Goal: Task Accomplishment & Management: Manage account settings

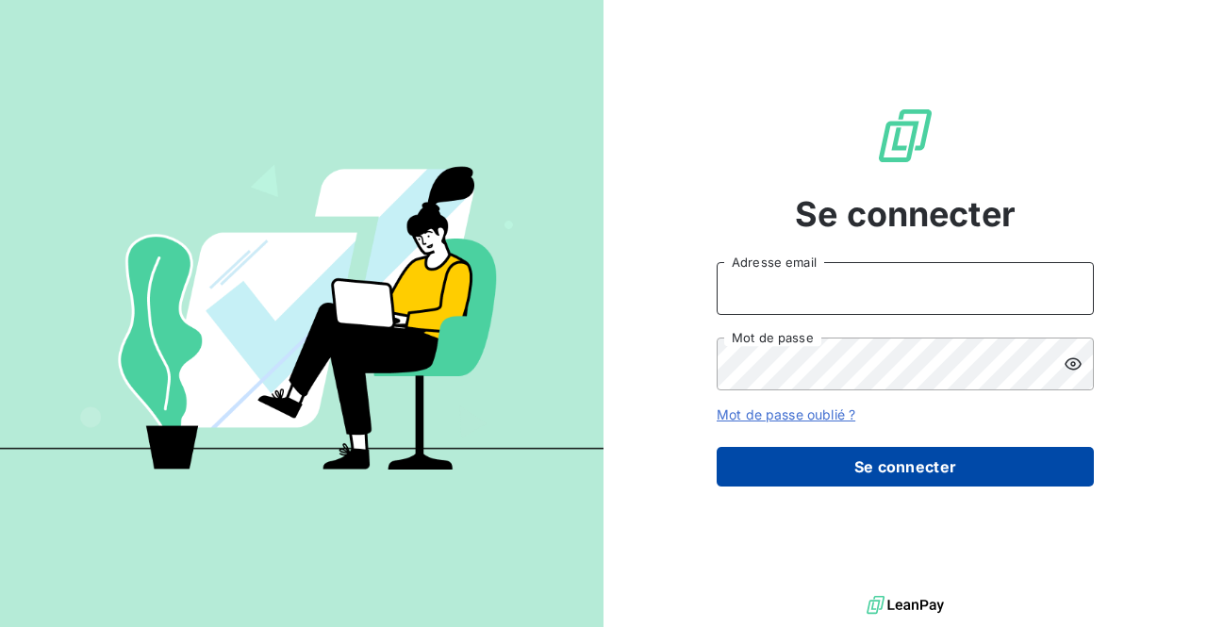
type input "[EMAIL_ADDRESS][DOMAIN_NAME]"
click at [871, 455] on button "Se connecter" at bounding box center [904, 467] width 377 height 40
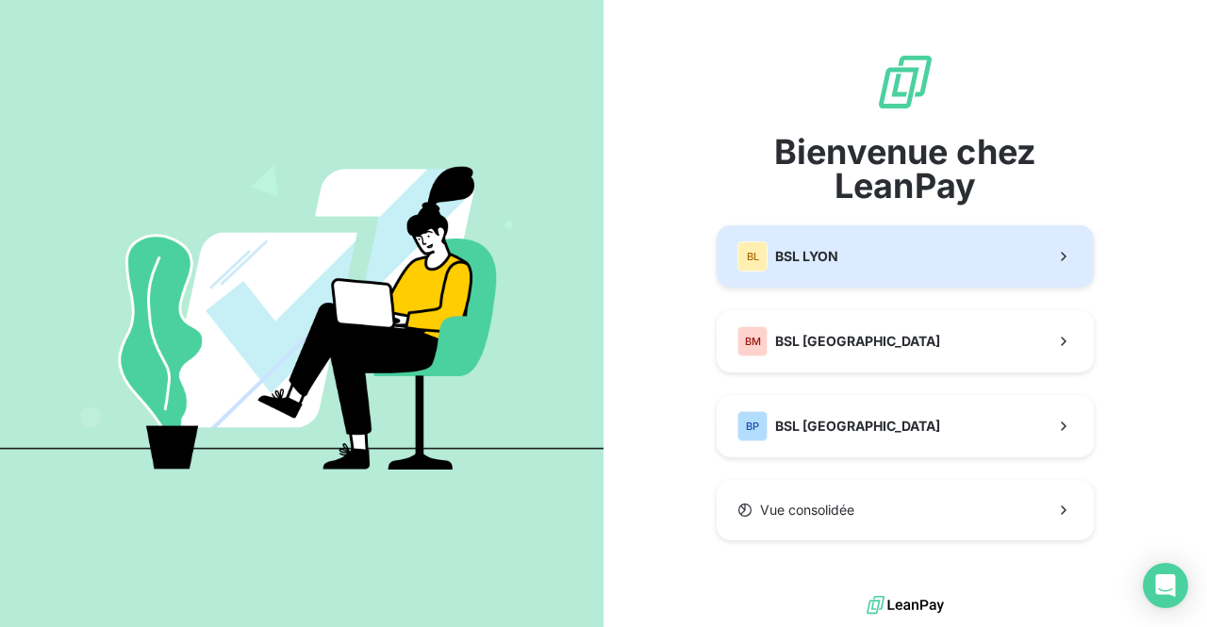
click at [830, 244] on div "BL BSL LYON" at bounding box center [787, 256] width 101 height 30
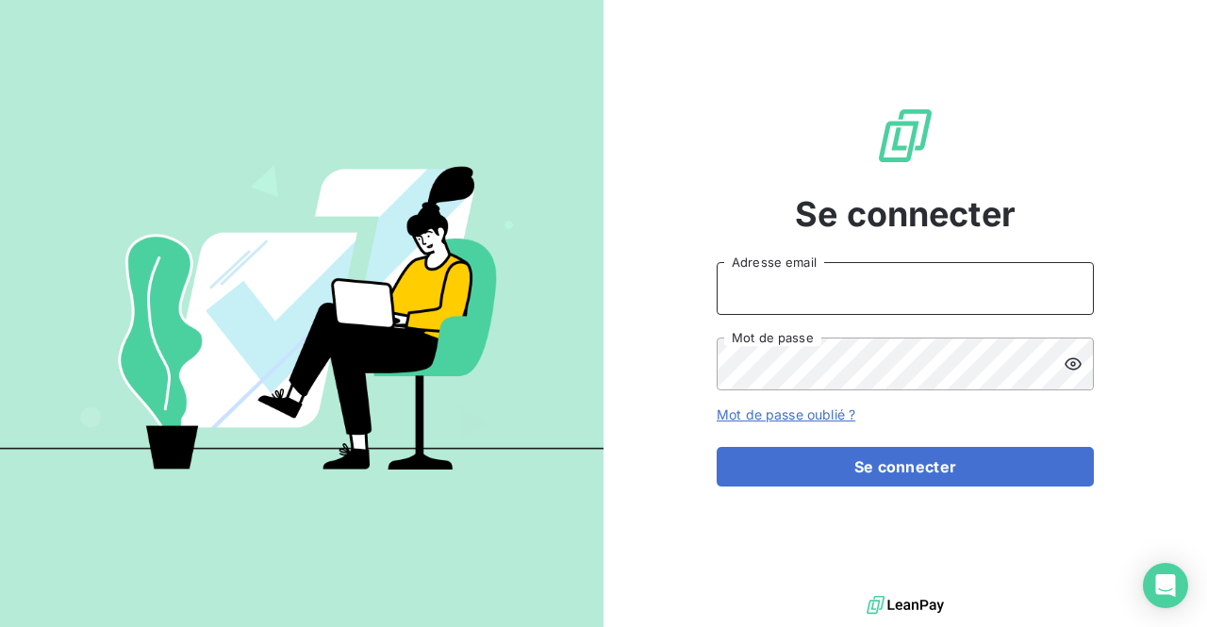
type input "[EMAIL_ADDRESS][DOMAIN_NAME]"
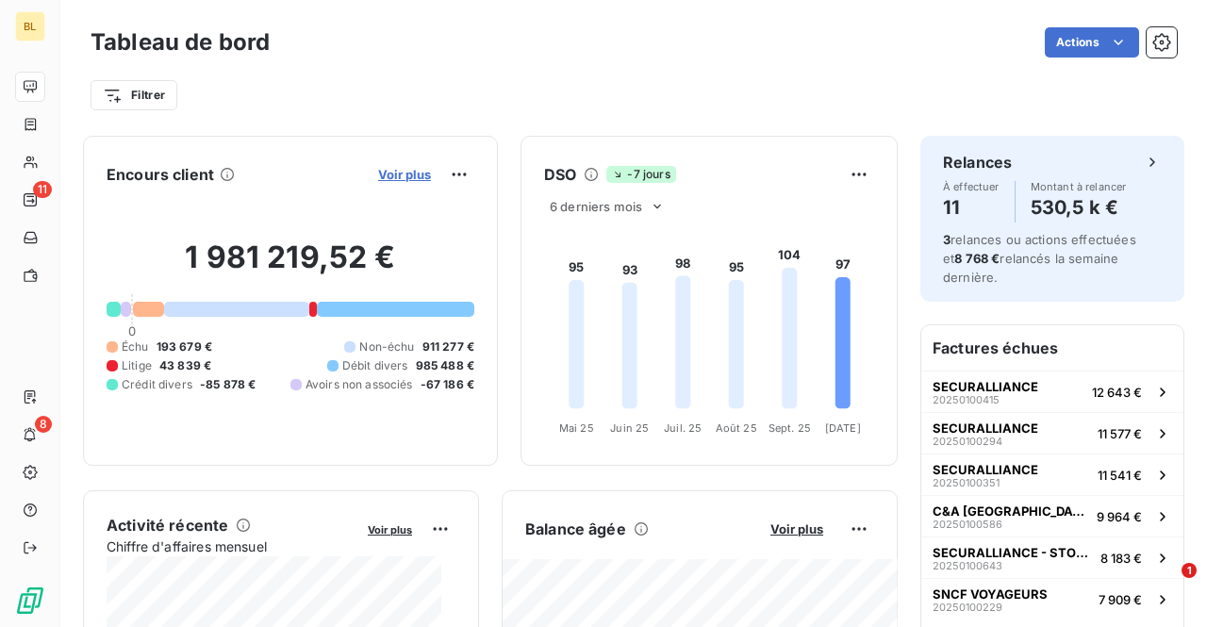
click at [387, 171] on span "Voir plus" at bounding box center [404, 174] width 53 height 15
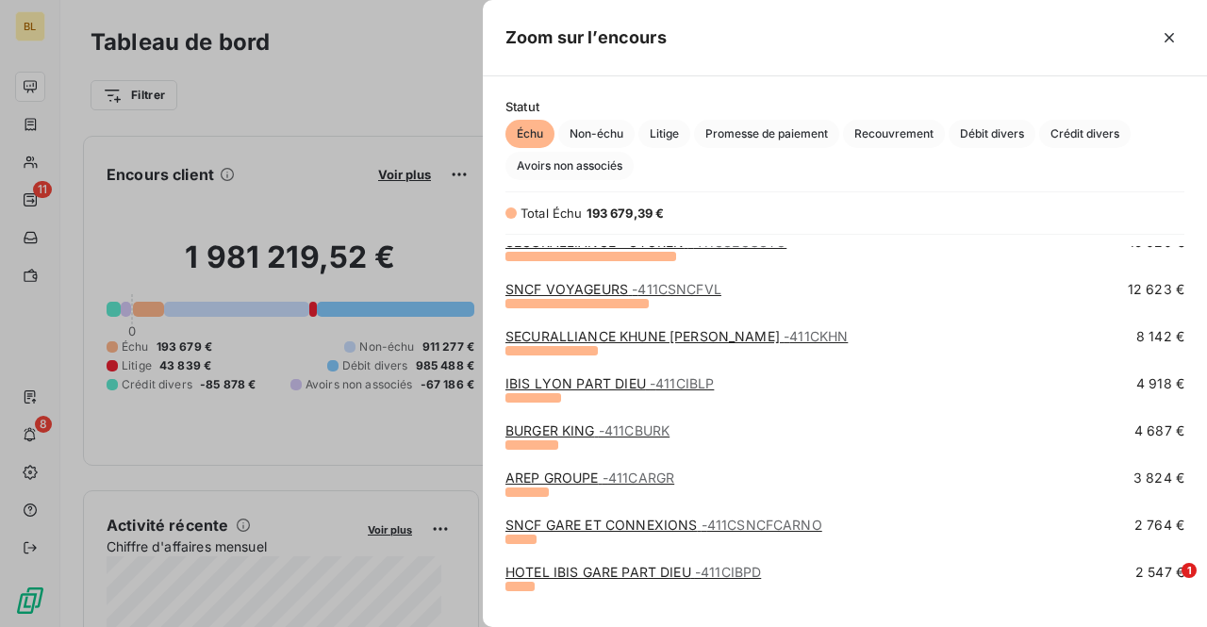
scroll to position [40, 0]
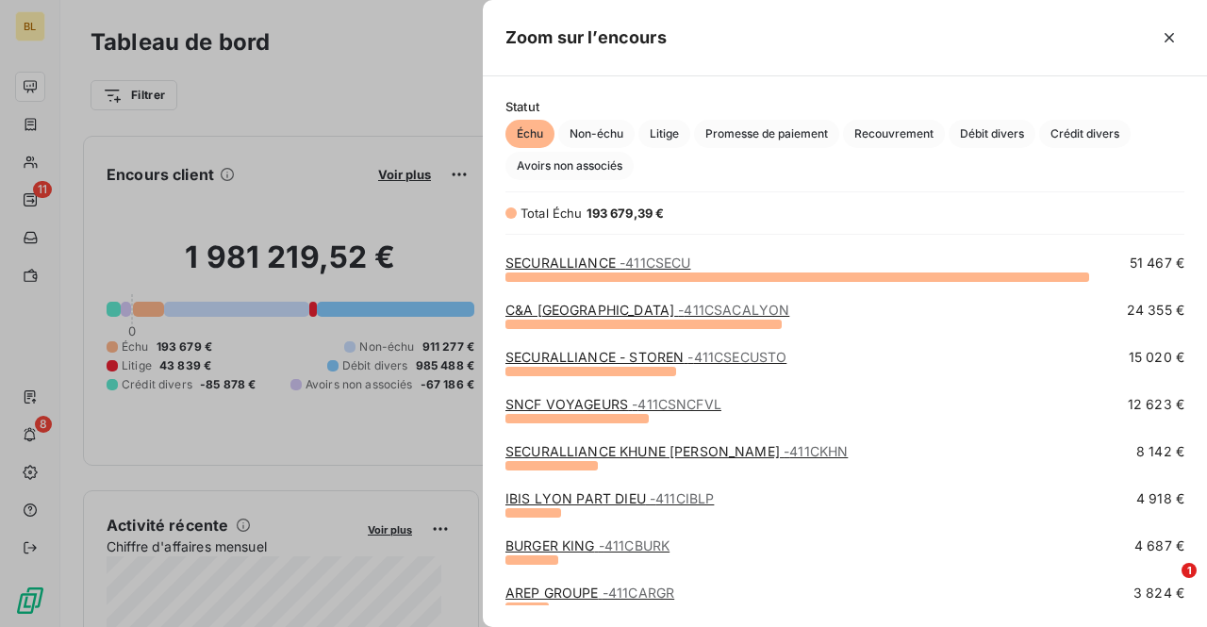
drag, startPoint x: 29, startPoint y: 39, endPoint x: 34, endPoint y: 30, distance: 9.7
click at [30, 39] on div at bounding box center [603, 313] width 1207 height 627
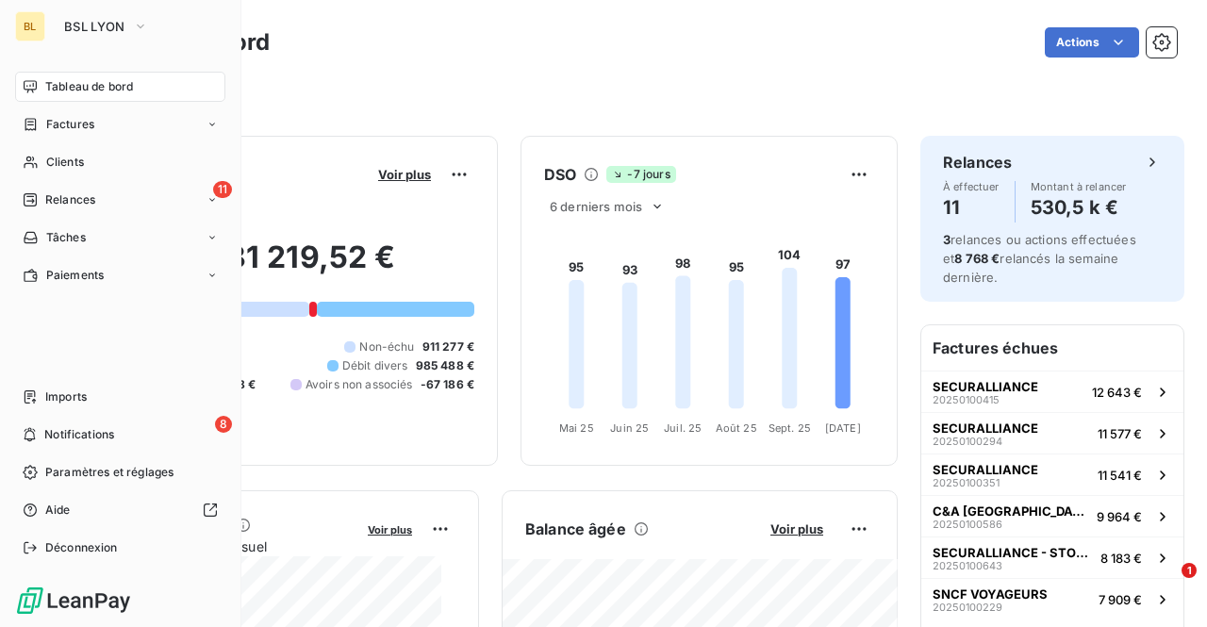
click at [25, 25] on div "BL" at bounding box center [30, 26] width 30 height 30
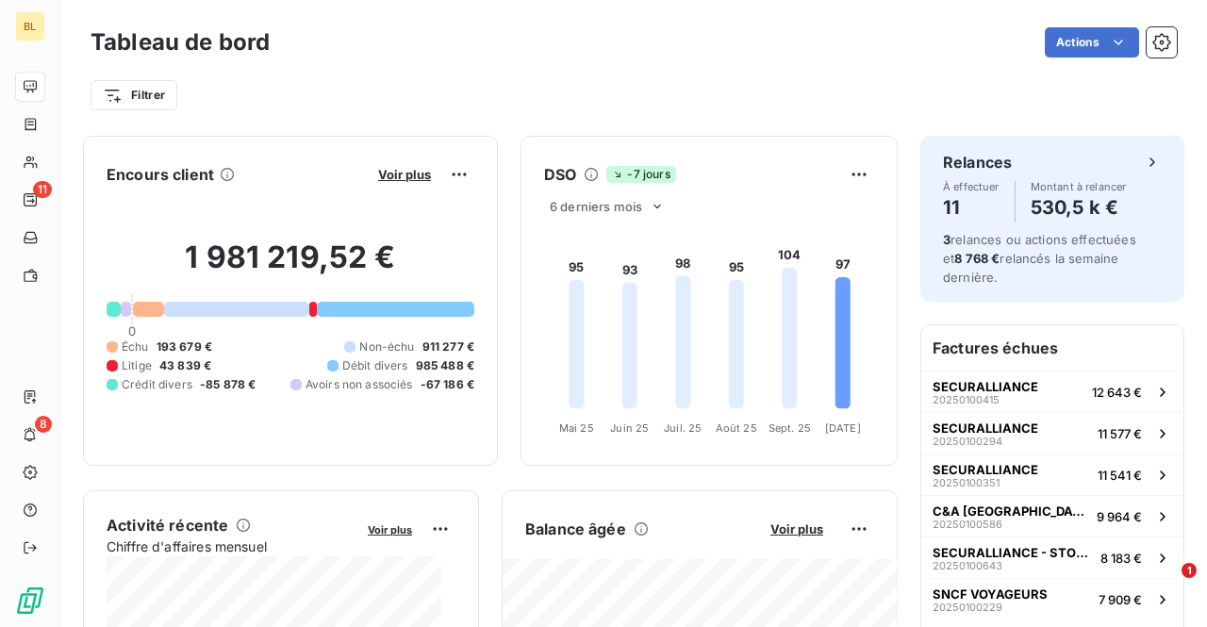
click at [449, 112] on div "Filtrer" at bounding box center [633, 95] width 1086 height 36
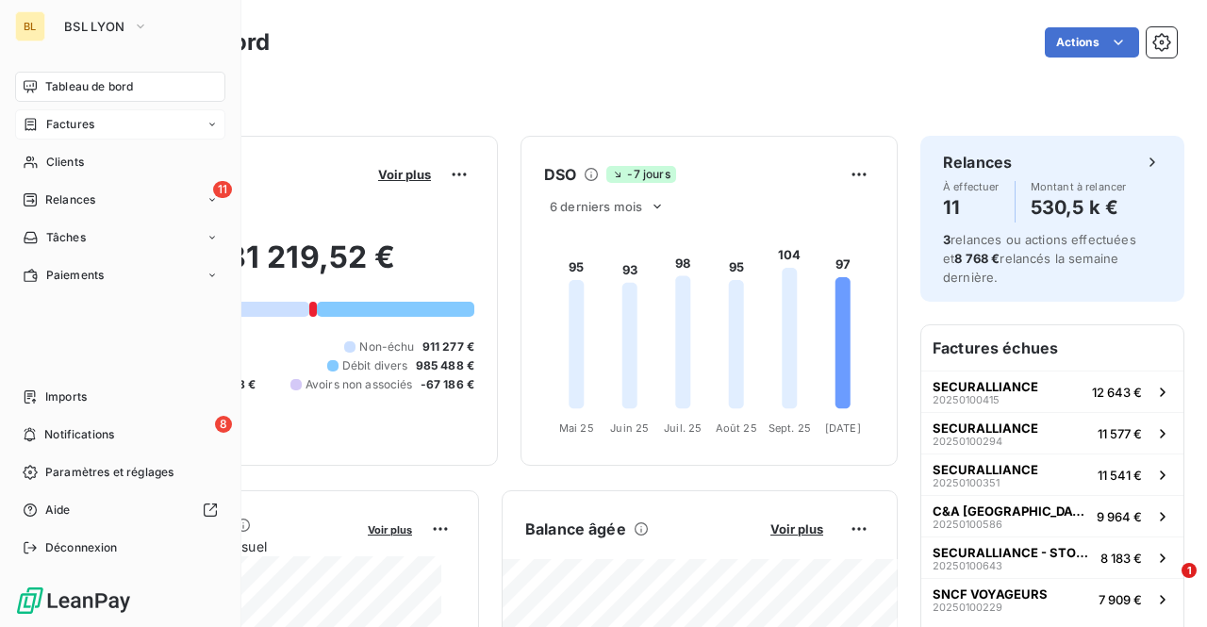
click at [80, 122] on span "Factures" at bounding box center [70, 124] width 48 height 17
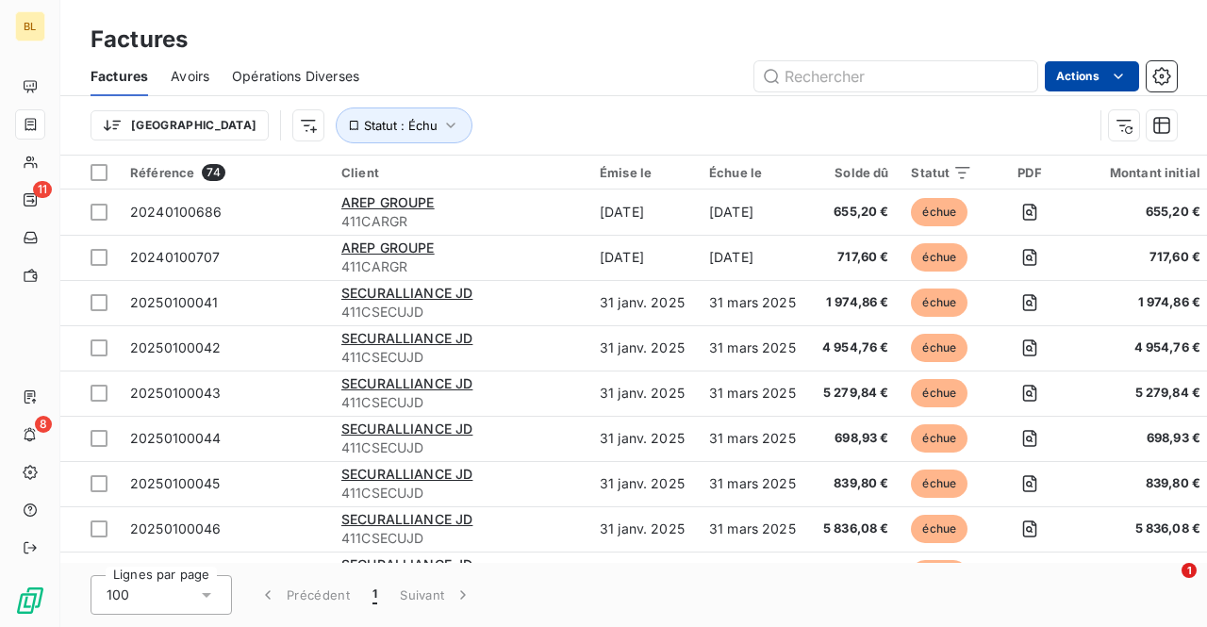
click at [1093, 78] on html "BL 11 8 Factures Factures Avoirs Opérations Diverses Actions Trier Statut : Éch…" at bounding box center [603, 313] width 1207 height 627
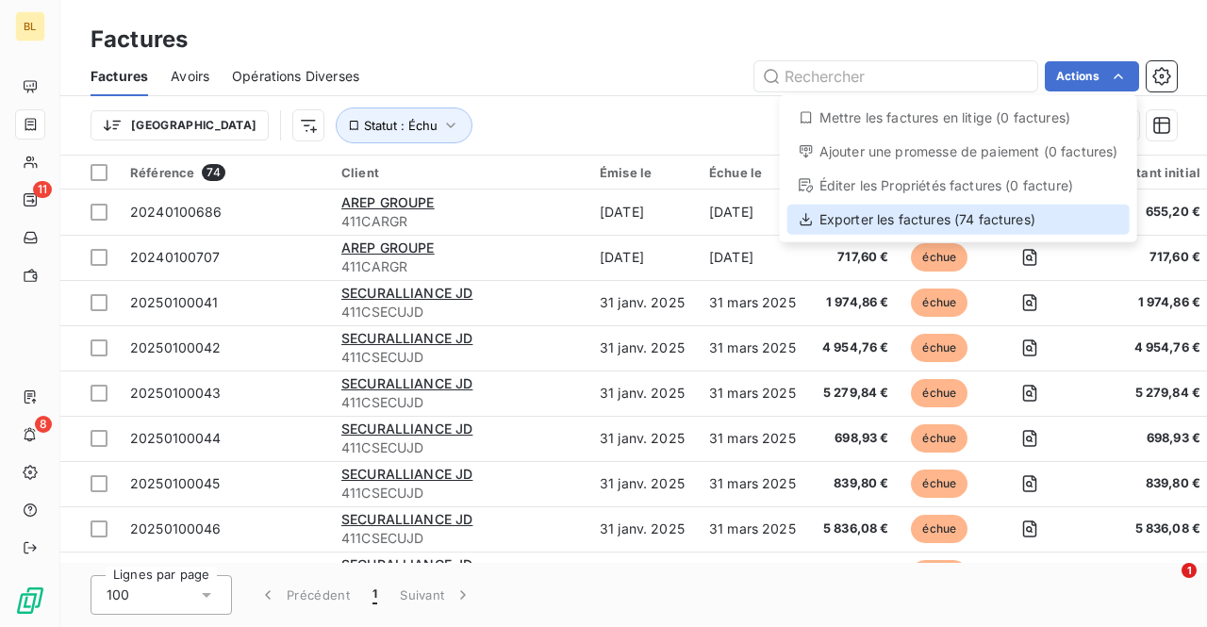
click at [918, 218] on div "Exporter les factures (74 factures)" at bounding box center [958, 220] width 342 height 30
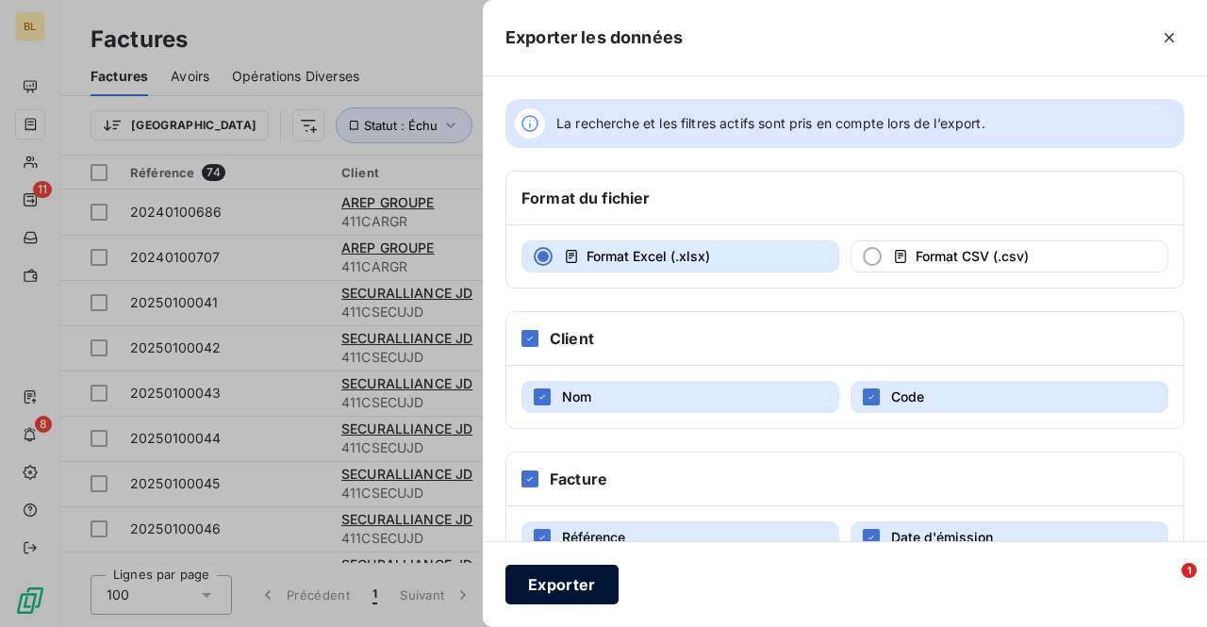
click at [549, 574] on button "Exporter" at bounding box center [561, 585] width 113 height 40
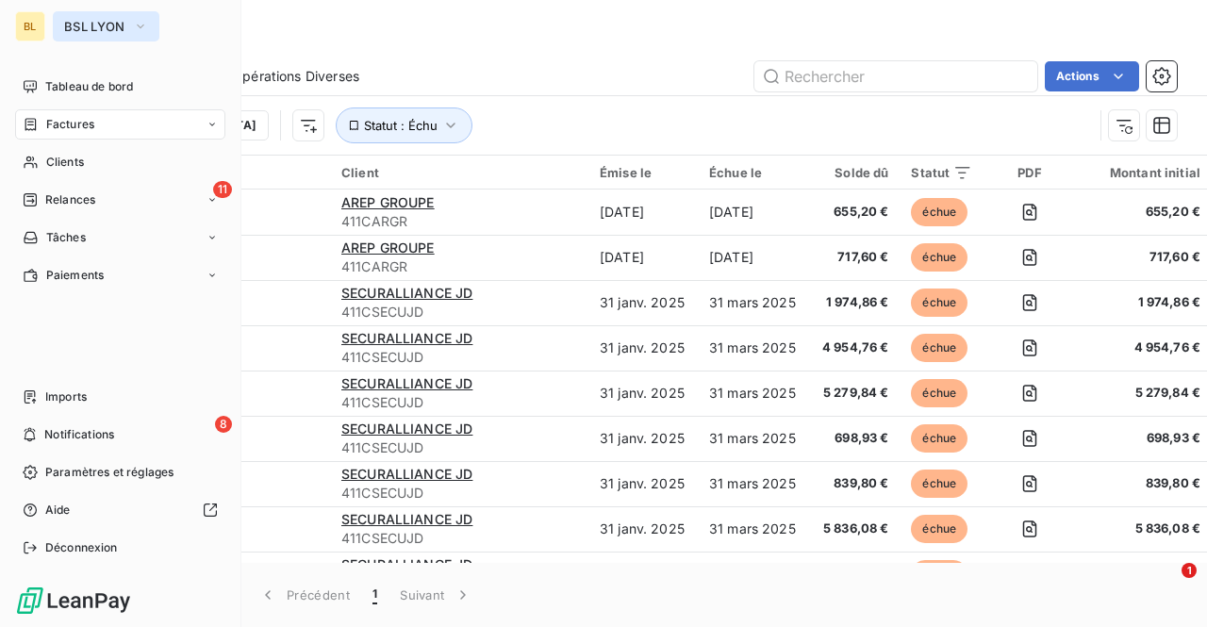
click at [81, 19] on span "BSL LYON" at bounding box center [94, 26] width 61 height 15
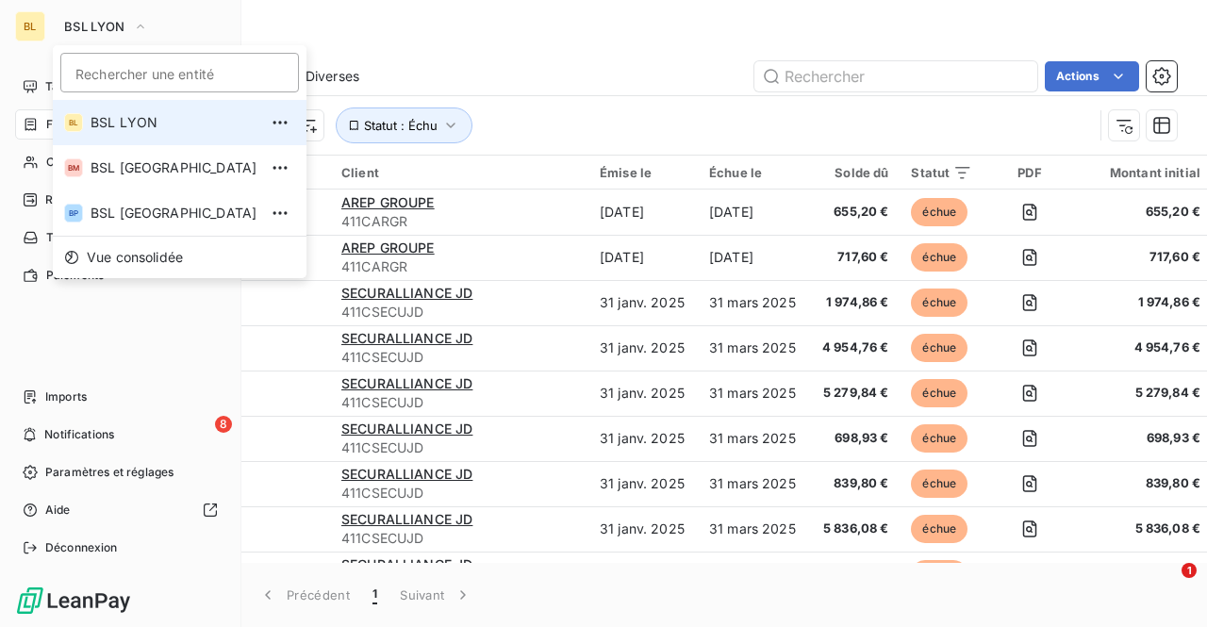
click at [107, 118] on span "BSL LYON" at bounding box center [173, 122] width 167 height 19
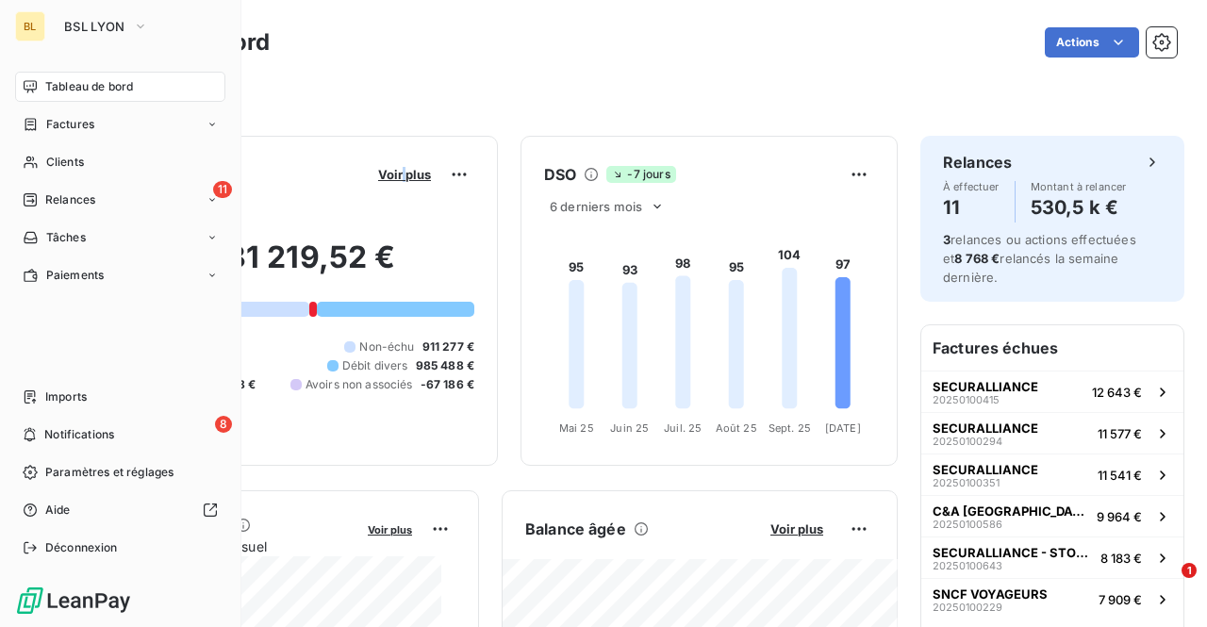
click at [390, 147] on div "Encours client Voir plus 1 981 219,52 € 0 Échu 193 679 € Non-échu 911 277 € Lit…" at bounding box center [290, 301] width 415 height 330
click at [390, 100] on div "Filtrer" at bounding box center [633, 95] width 1086 height 36
click at [324, 108] on div "Filtrer" at bounding box center [633, 95] width 1086 height 36
click at [319, 110] on div "Filtrer" at bounding box center [633, 95] width 1086 height 36
click at [36, 29] on div "BL" at bounding box center [30, 26] width 30 height 30
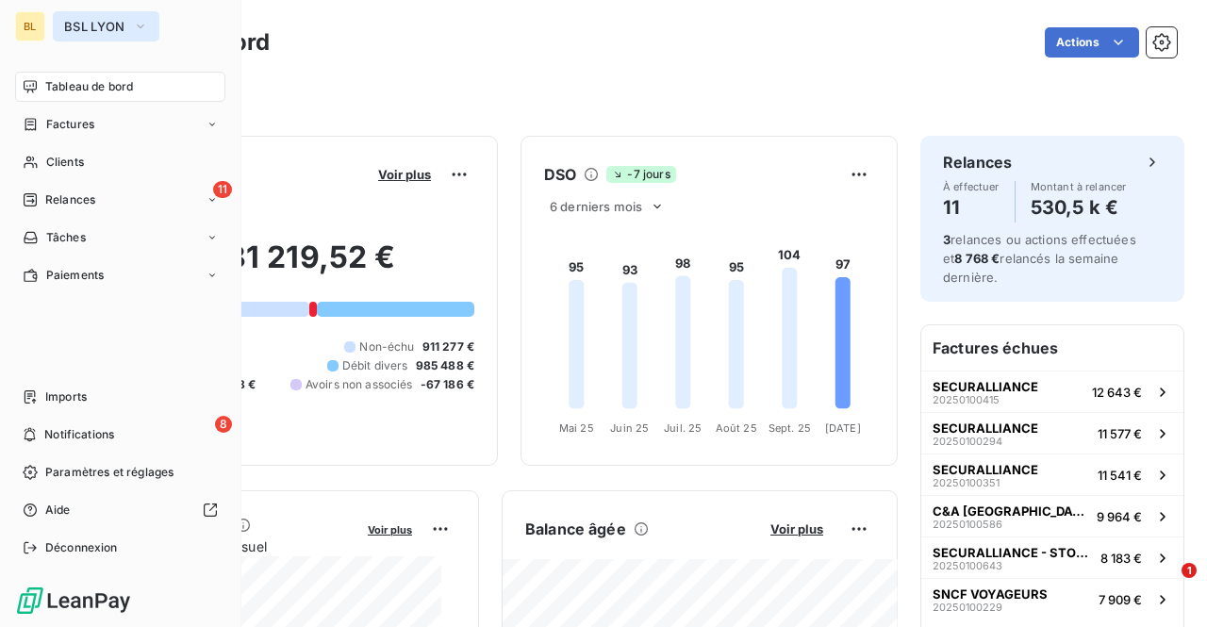
click at [98, 27] on span "BSL LYON" at bounding box center [94, 26] width 61 height 15
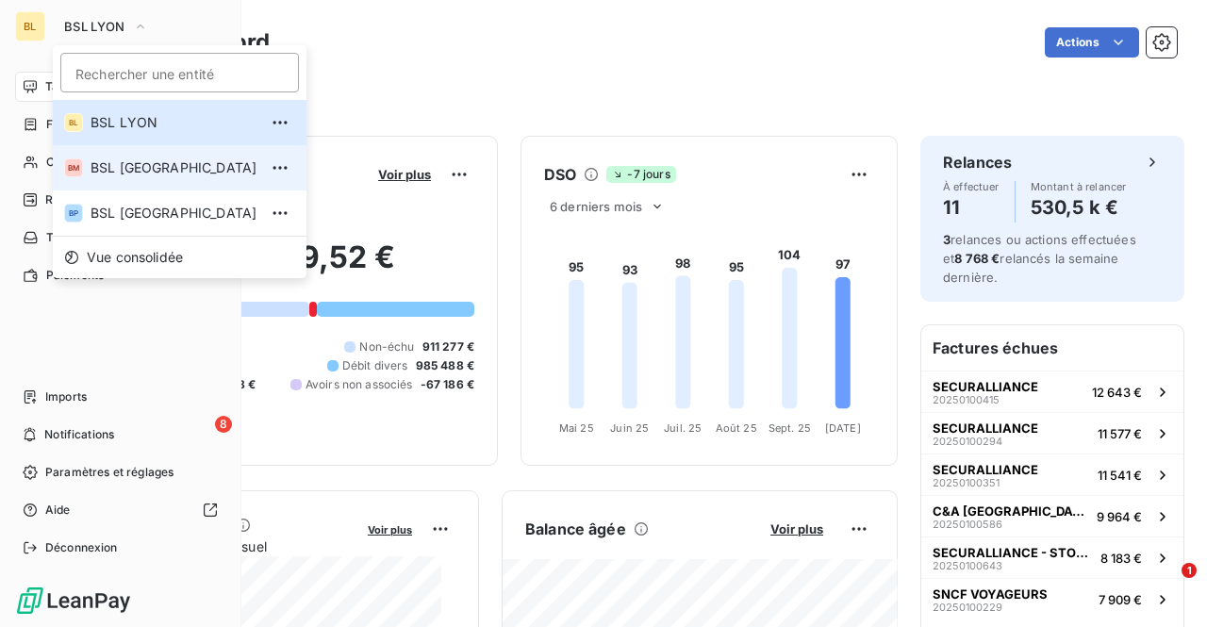
click at [126, 173] on span "BSL [GEOGRAPHIC_DATA]" at bounding box center [173, 167] width 167 height 19
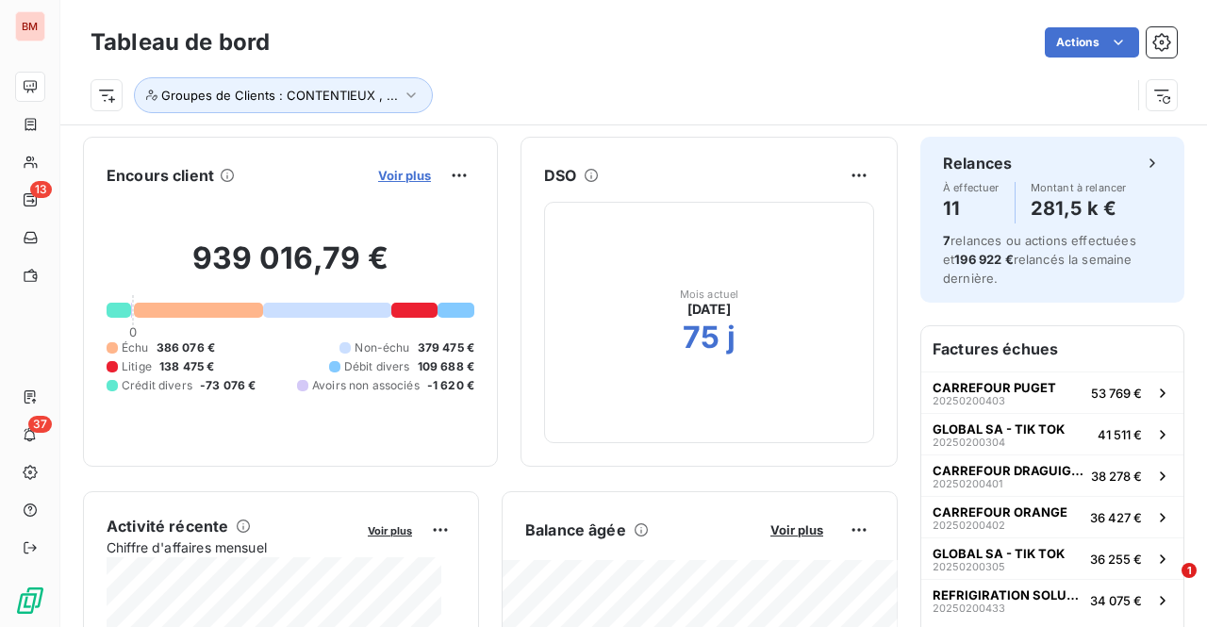
click at [383, 175] on span "Voir plus" at bounding box center [404, 175] width 53 height 15
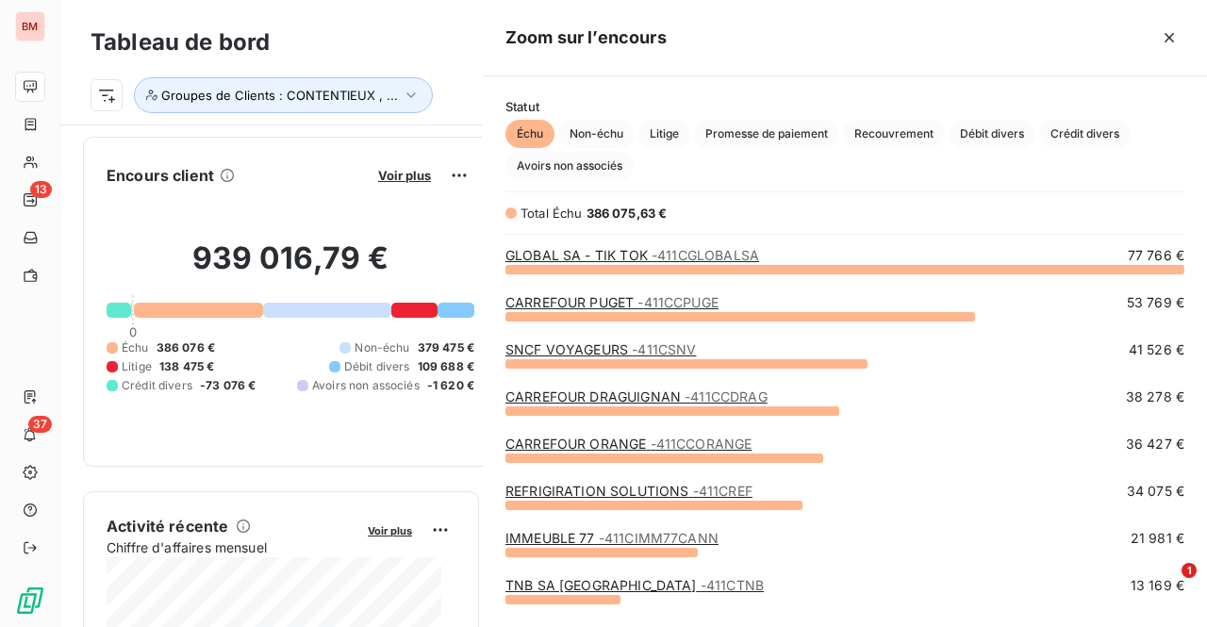
scroll to position [344, 709]
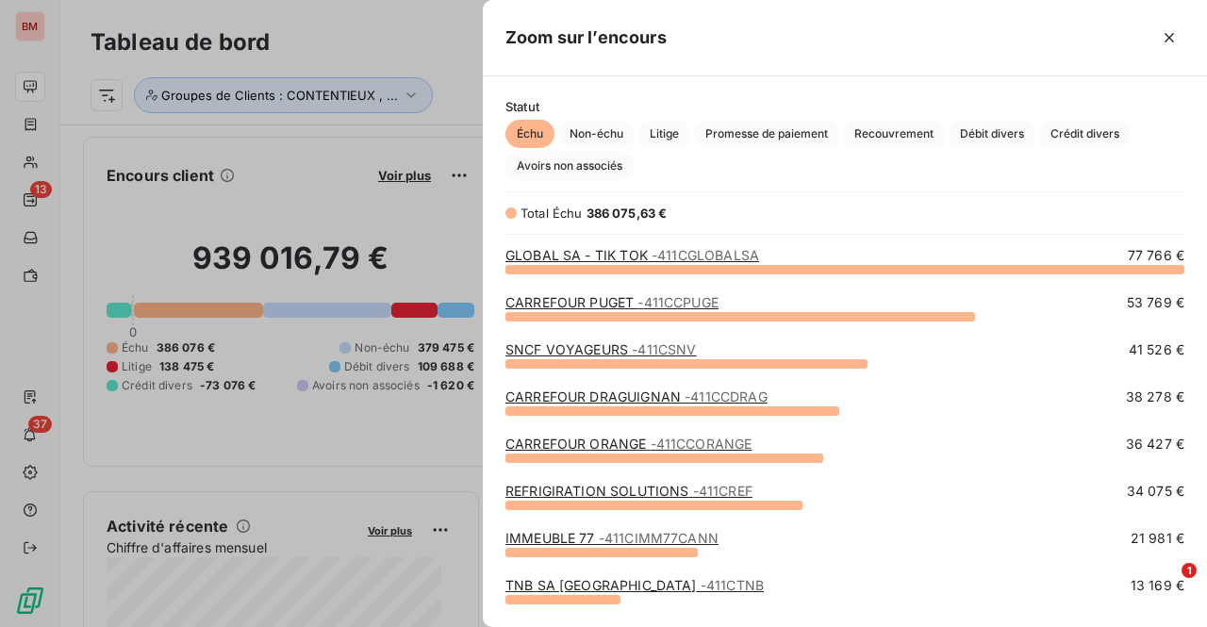
click at [583, 298] on link "CARREFOUR PUGET - 411CCPUGE" at bounding box center [611, 302] width 213 height 16
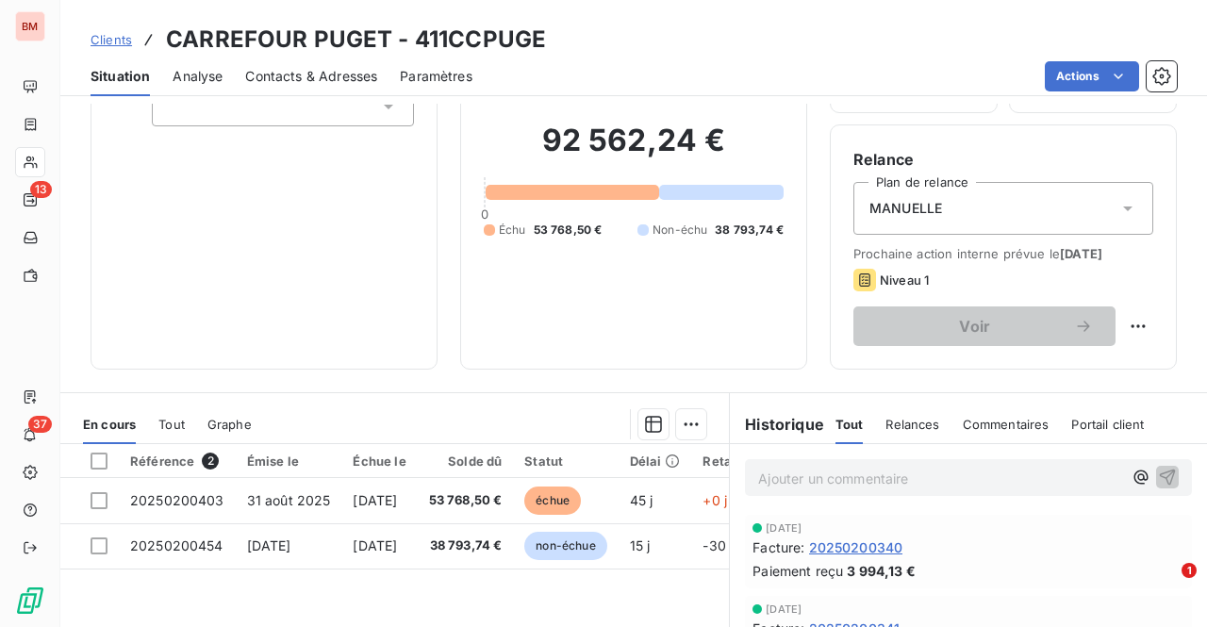
scroll to position [382, 0]
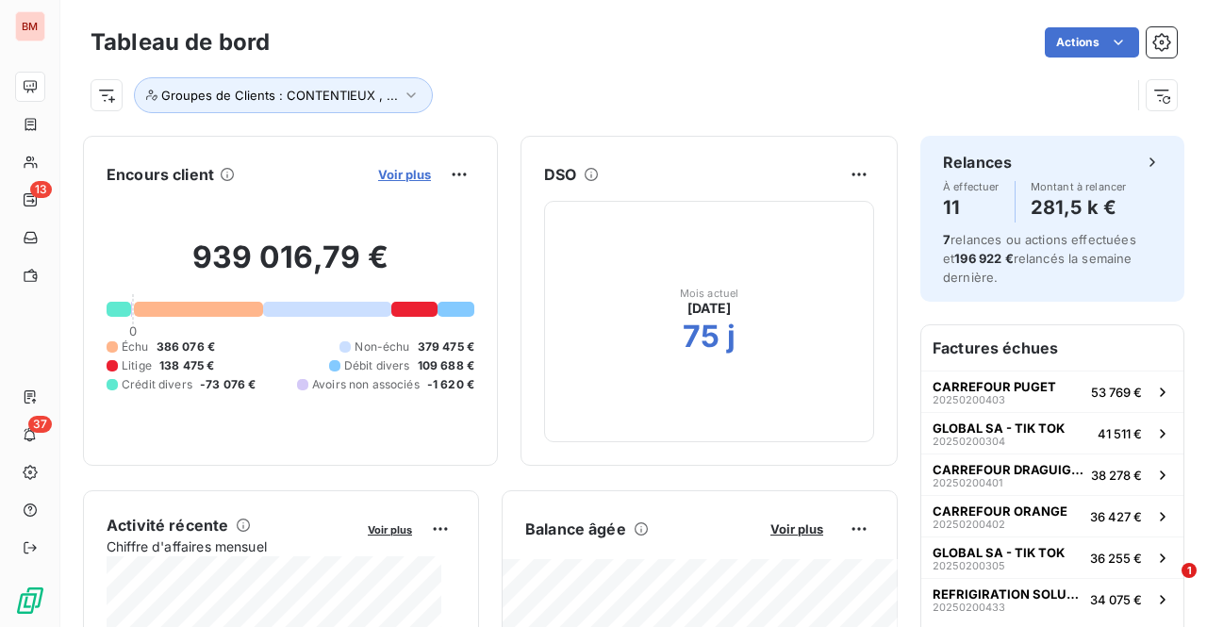
click at [406, 169] on span "Voir plus" at bounding box center [404, 174] width 53 height 15
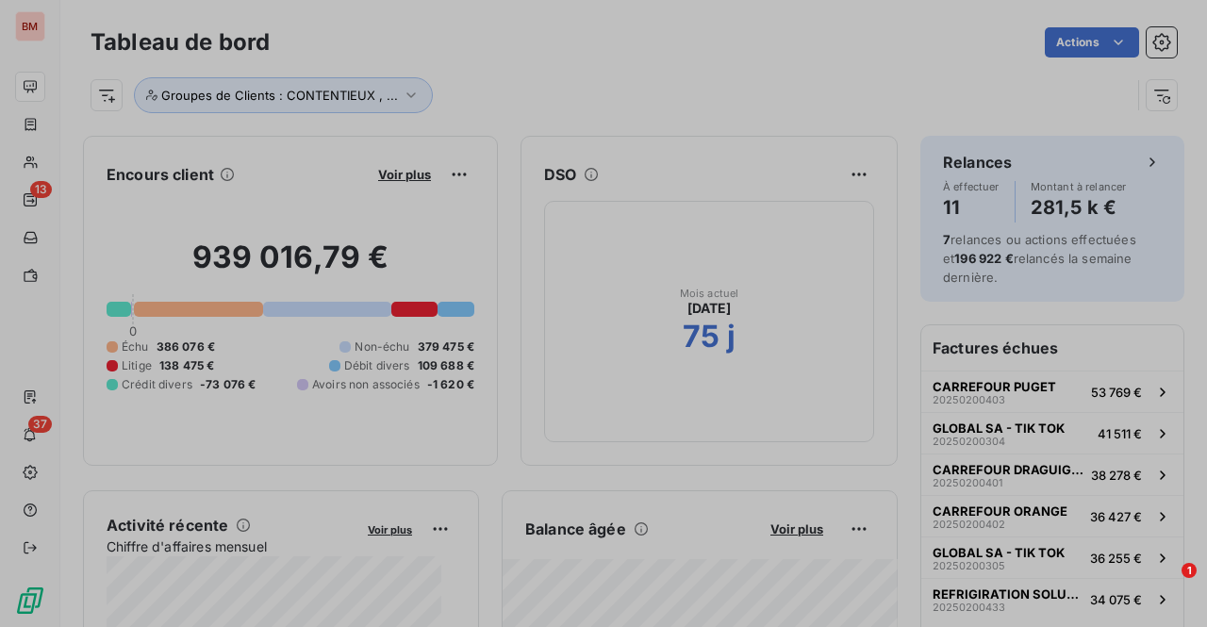
scroll to position [613, 709]
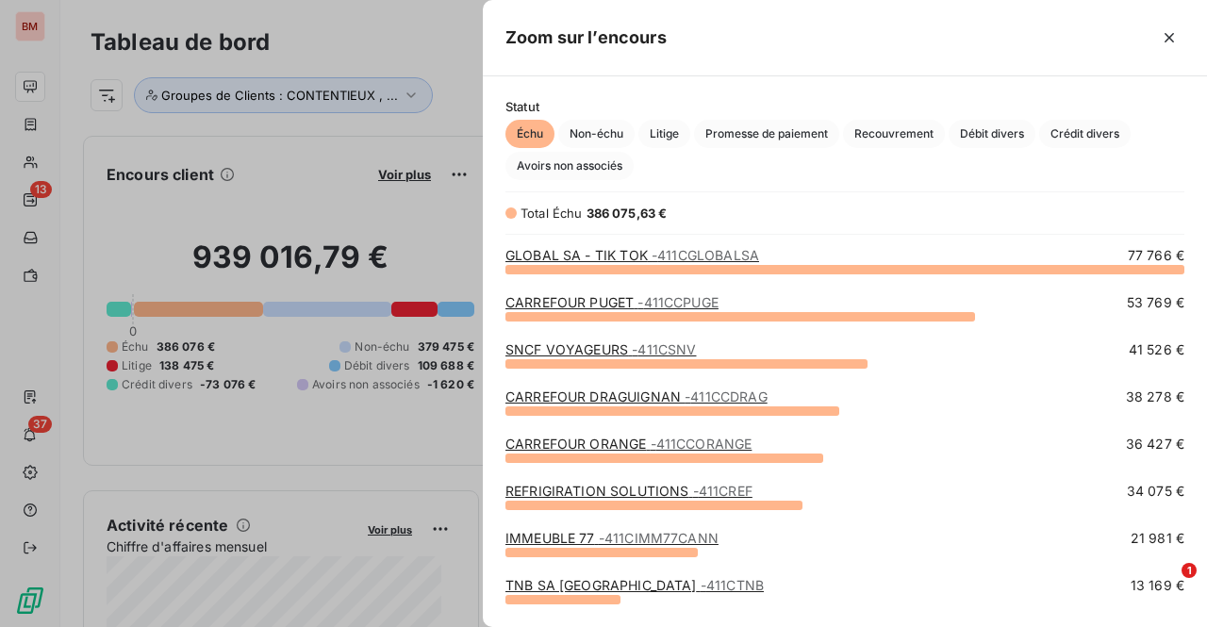
click at [601, 299] on link "CARREFOUR PUGET - 411CCPUGE" at bounding box center [611, 302] width 213 height 16
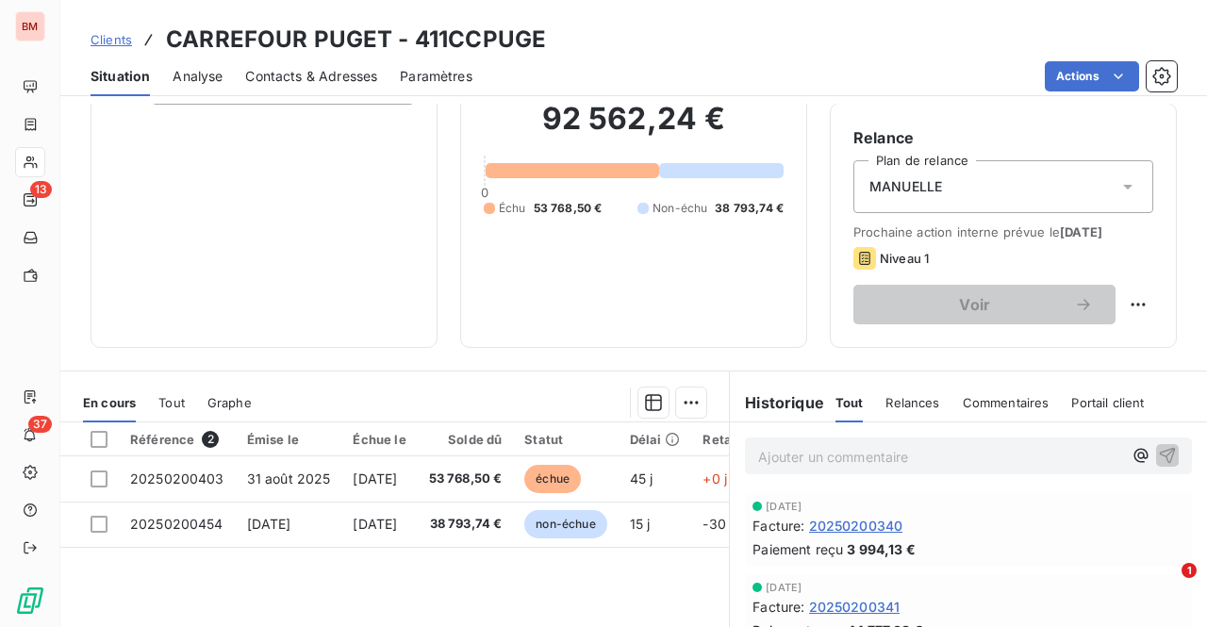
scroll to position [377, 0]
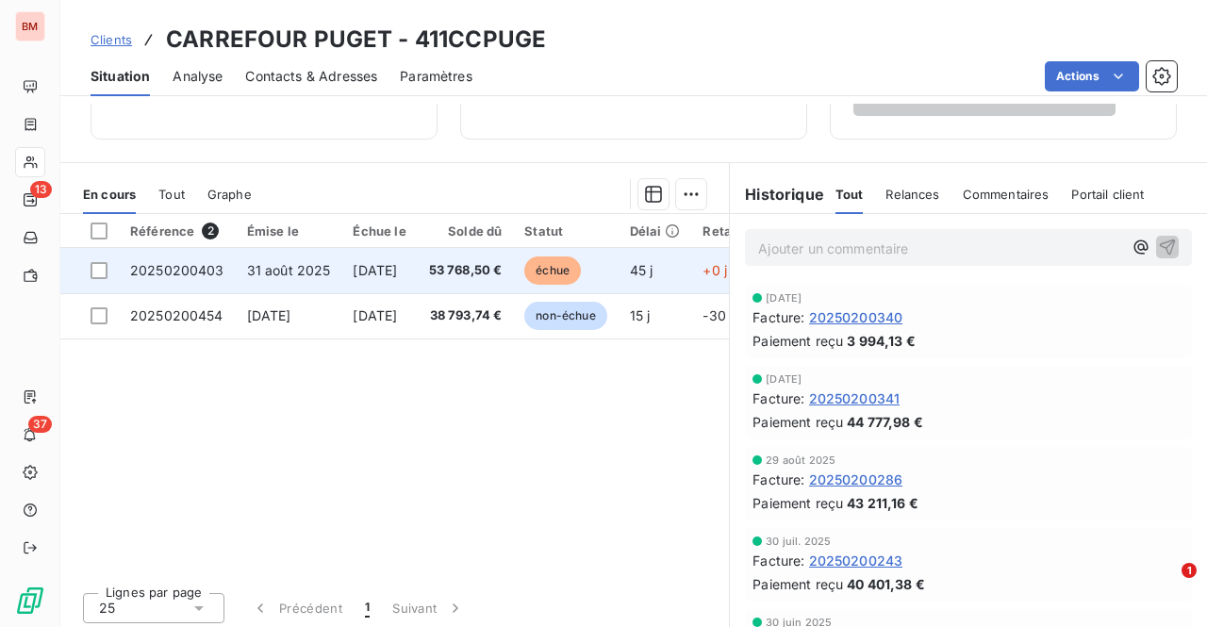
click at [397, 262] on span "[DATE]" at bounding box center [375, 270] width 44 height 16
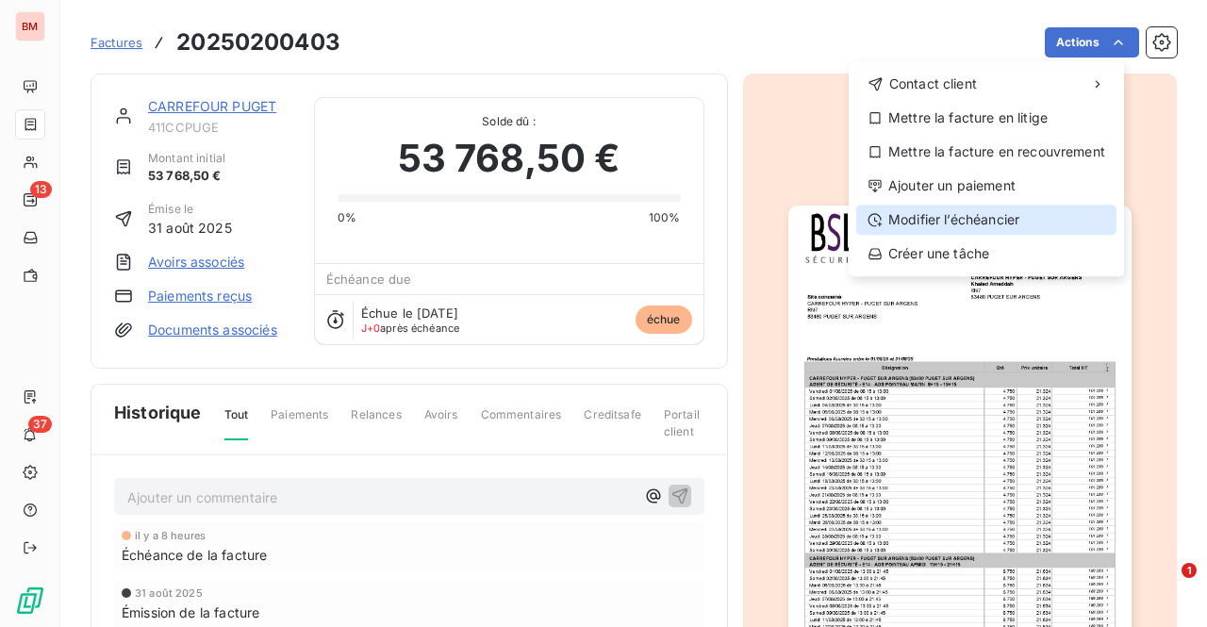
click at [963, 214] on div "Modifier l’échéancier" at bounding box center [986, 220] width 260 height 30
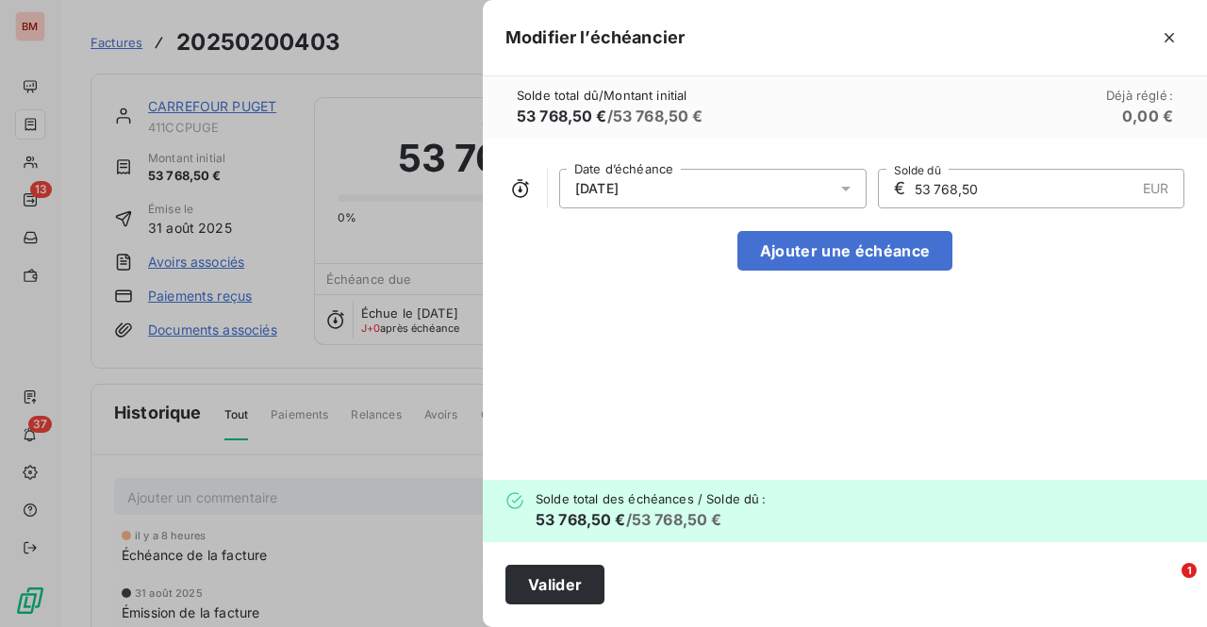
click at [844, 187] on icon at bounding box center [845, 189] width 9 height 5
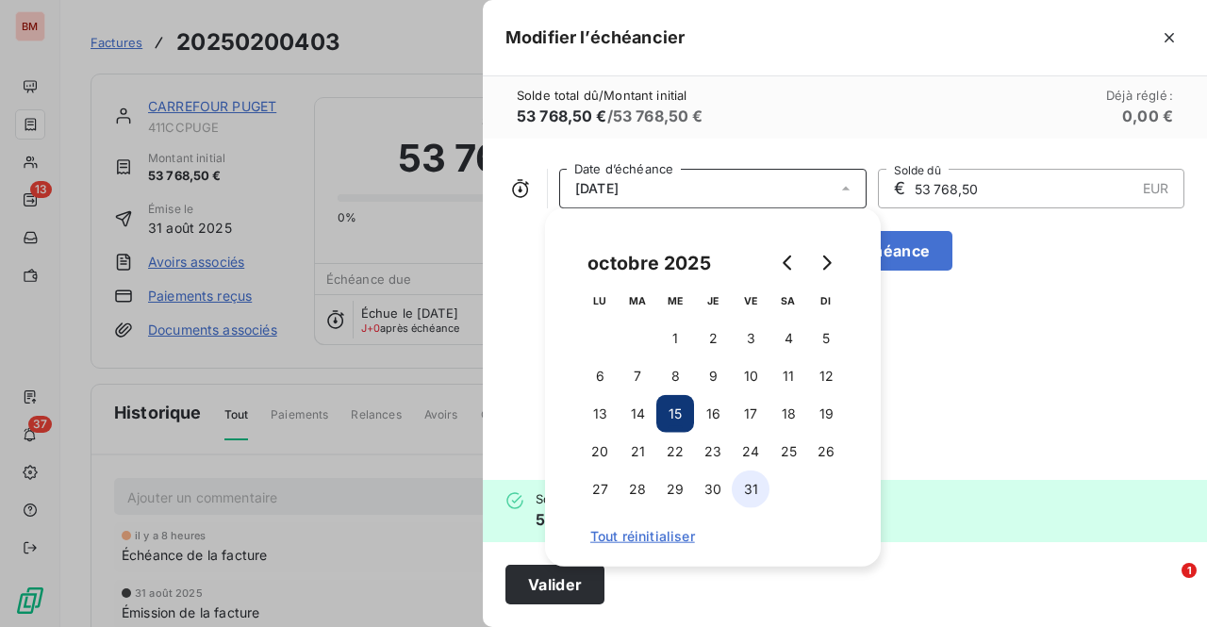
click at [741, 488] on button "31" at bounding box center [750, 489] width 38 height 38
click at [556, 587] on button "Valider" at bounding box center [554, 585] width 99 height 40
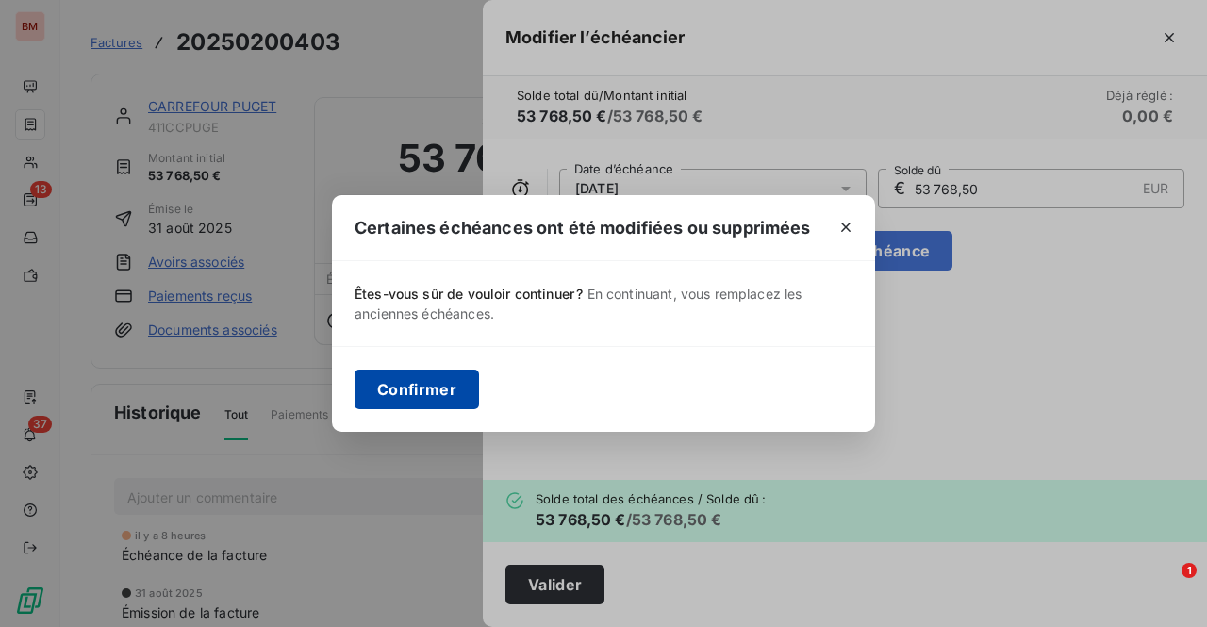
click at [387, 389] on button "Confirmer" at bounding box center [416, 390] width 124 height 40
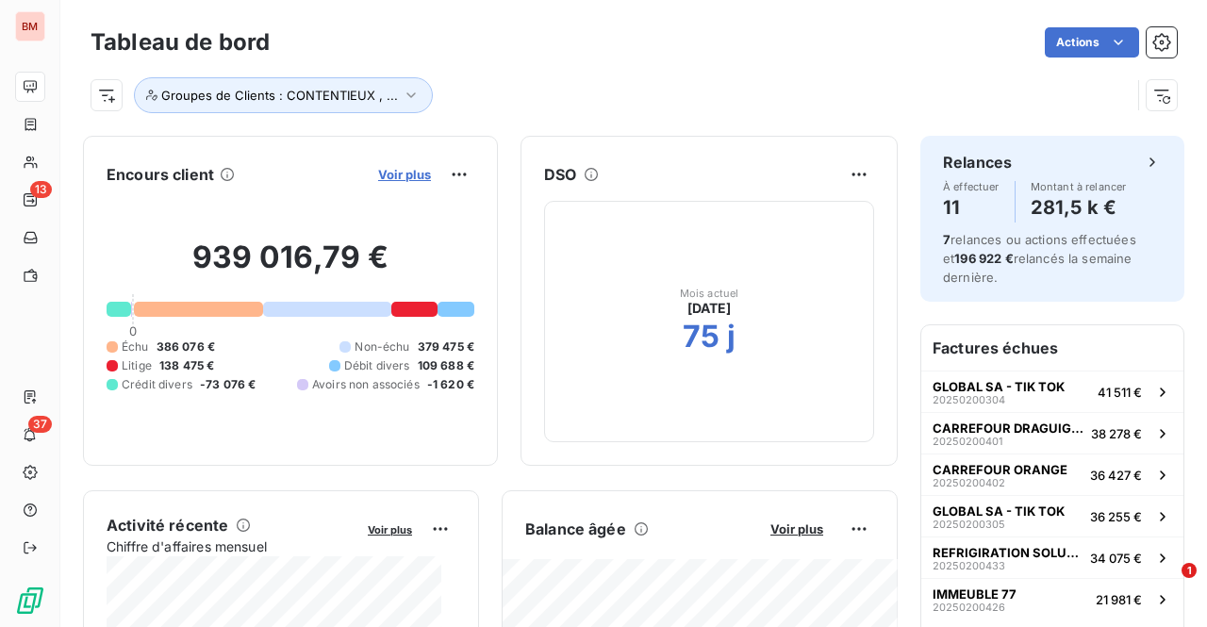
click at [396, 178] on span "Voir plus" at bounding box center [404, 174] width 53 height 15
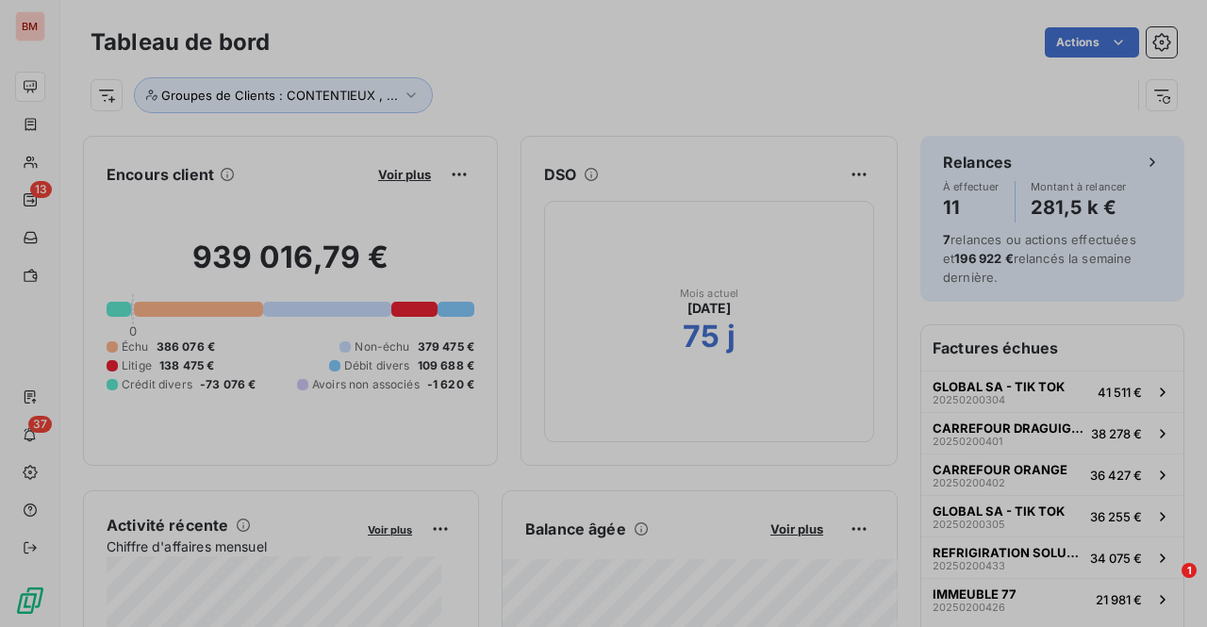
scroll to position [15, 15]
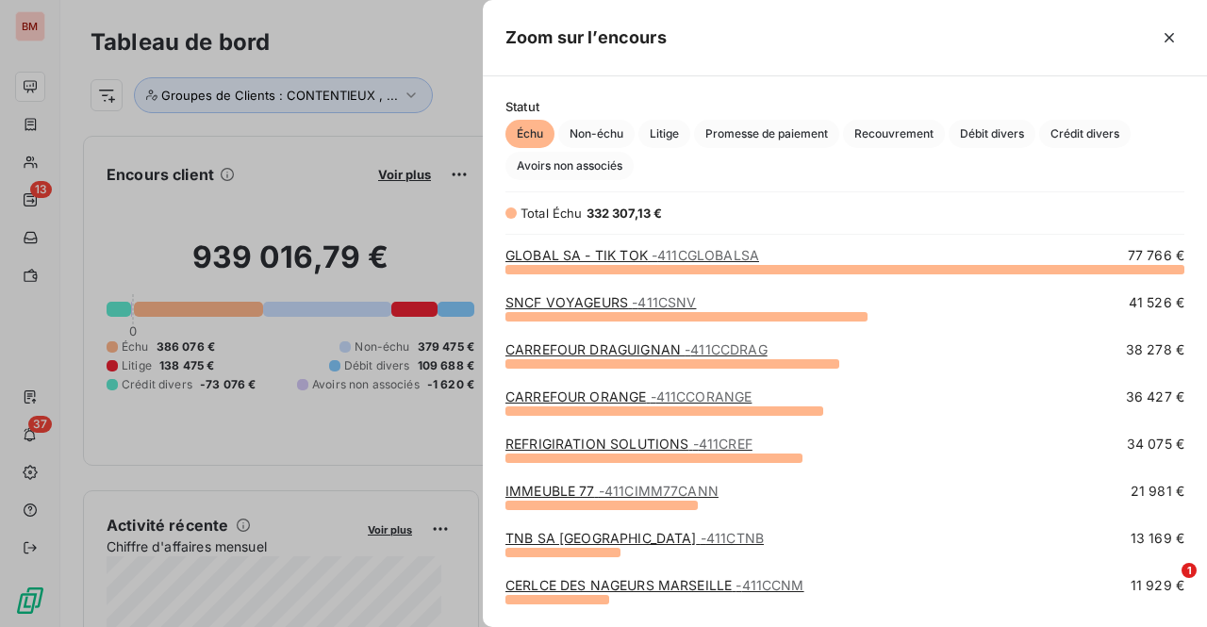
click at [595, 343] on link "CARREFOUR DRAGUIGNAN - 411CCDRAG" at bounding box center [636, 349] width 262 height 16
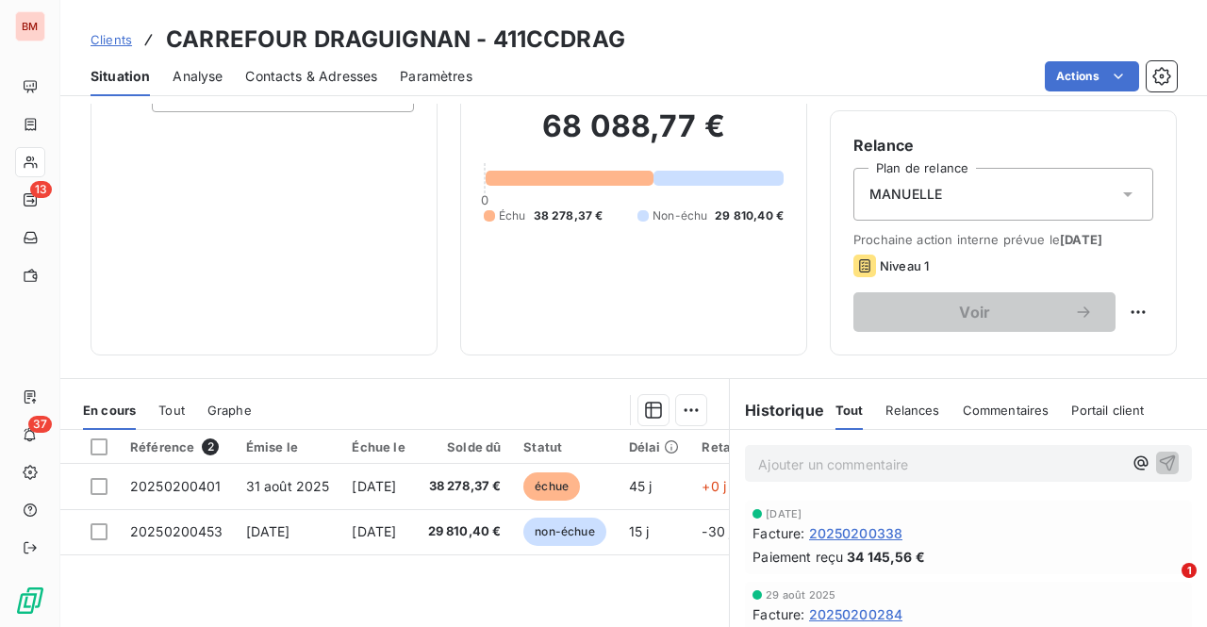
scroll to position [377, 0]
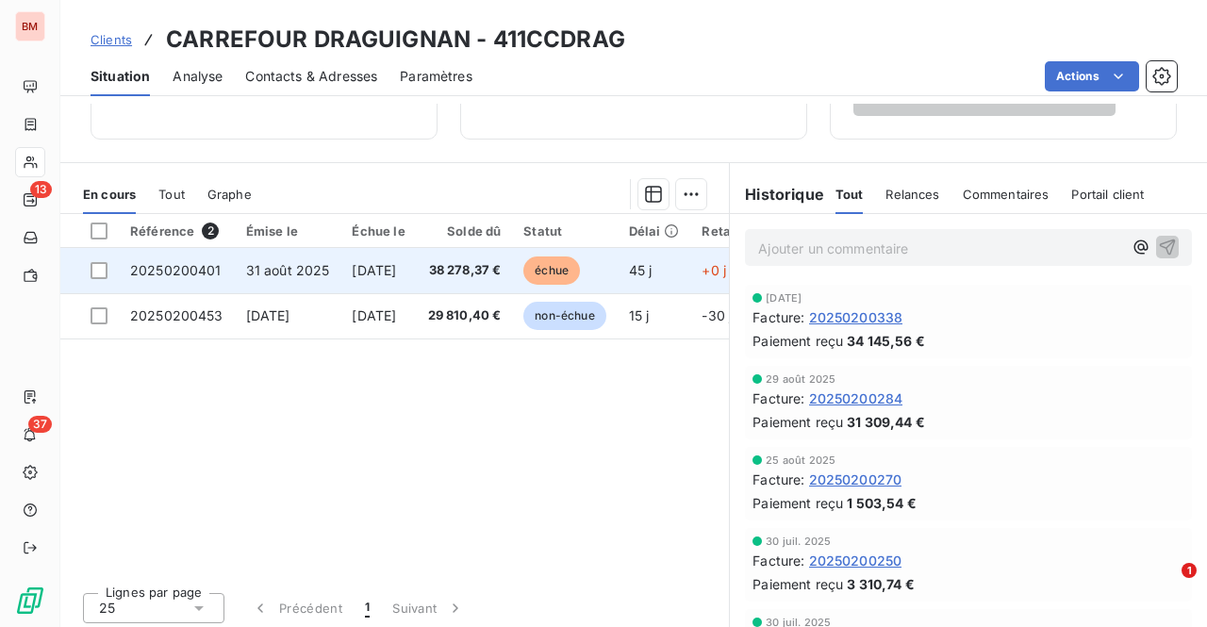
click at [471, 266] on span "38 278,37 €" at bounding box center [465, 270] width 74 height 19
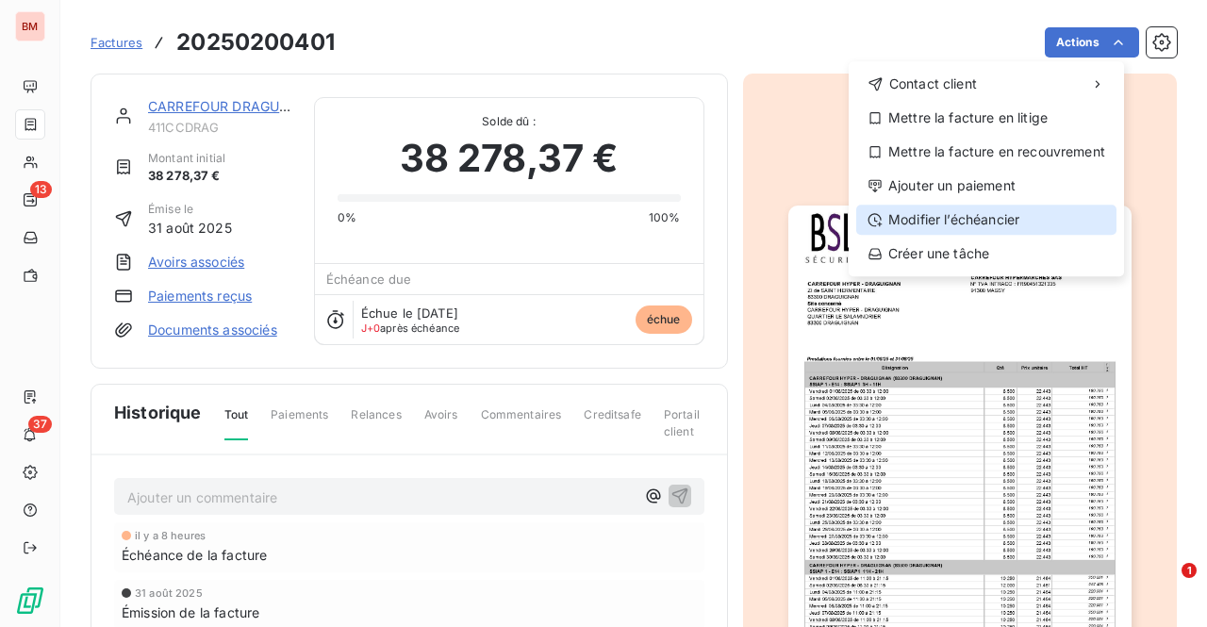
click at [935, 214] on div "Modifier l’échéancier" at bounding box center [986, 220] width 260 height 30
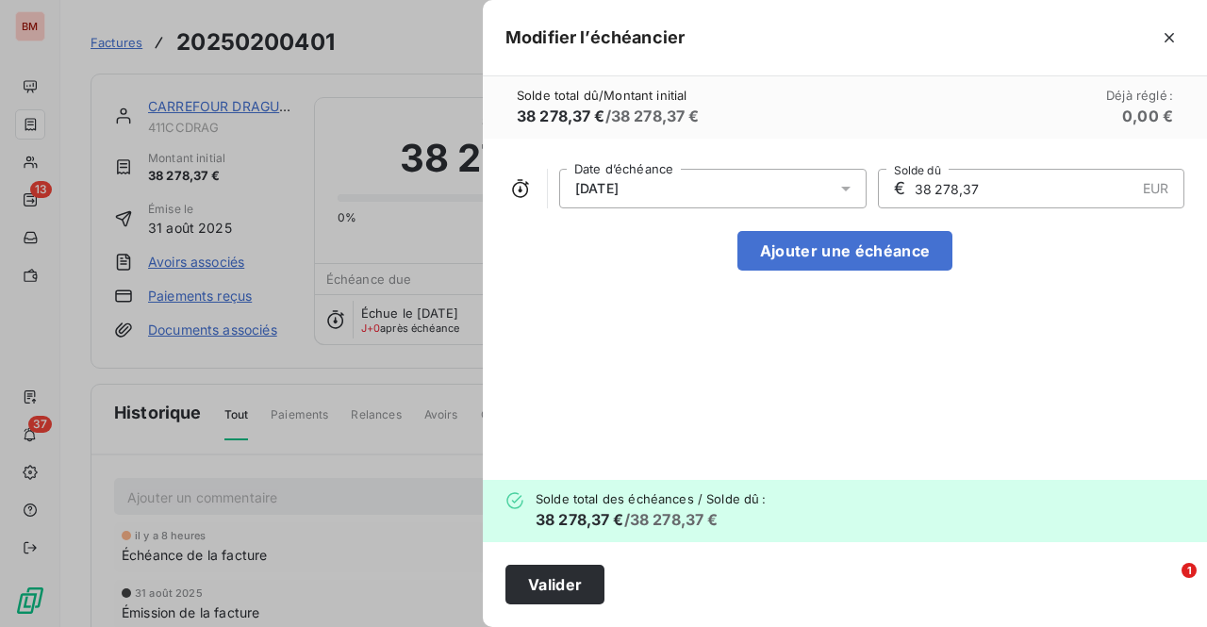
click at [775, 181] on div "[DATE]" at bounding box center [712, 189] width 307 height 40
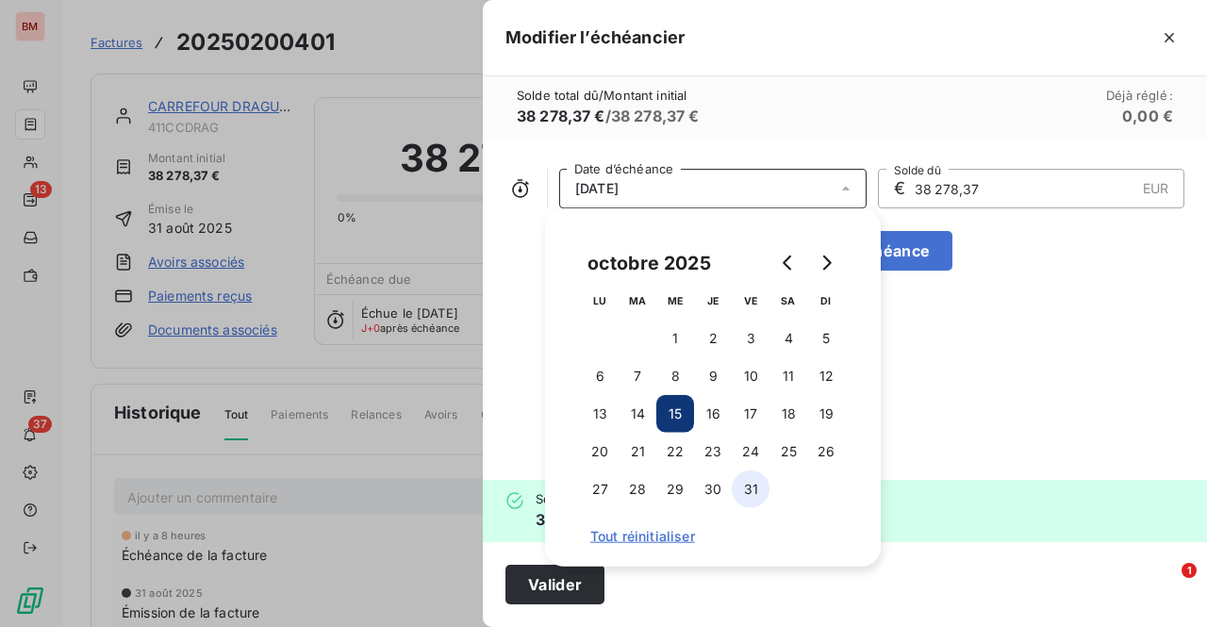
click at [747, 495] on button "31" at bounding box center [750, 489] width 38 height 38
click at [750, 491] on button "31" at bounding box center [750, 489] width 38 height 38
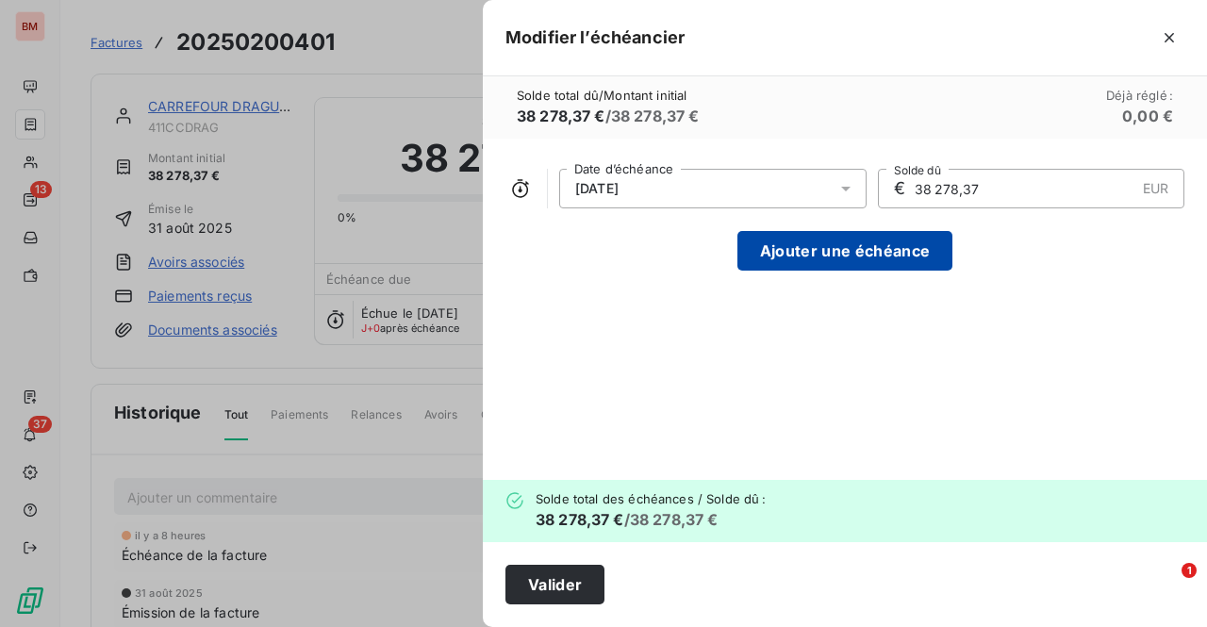
click at [915, 252] on button "Ajouter une échéance" at bounding box center [844, 251] width 215 height 40
type input "19 139,19"
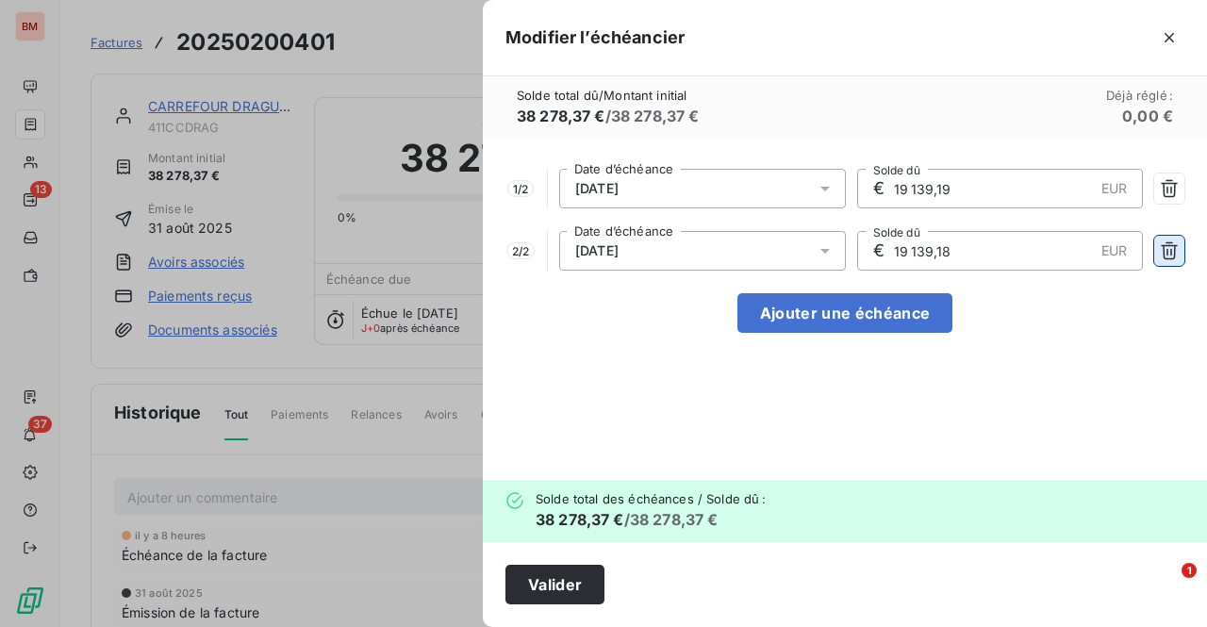
click at [1172, 249] on icon "button" at bounding box center [1168, 250] width 19 height 19
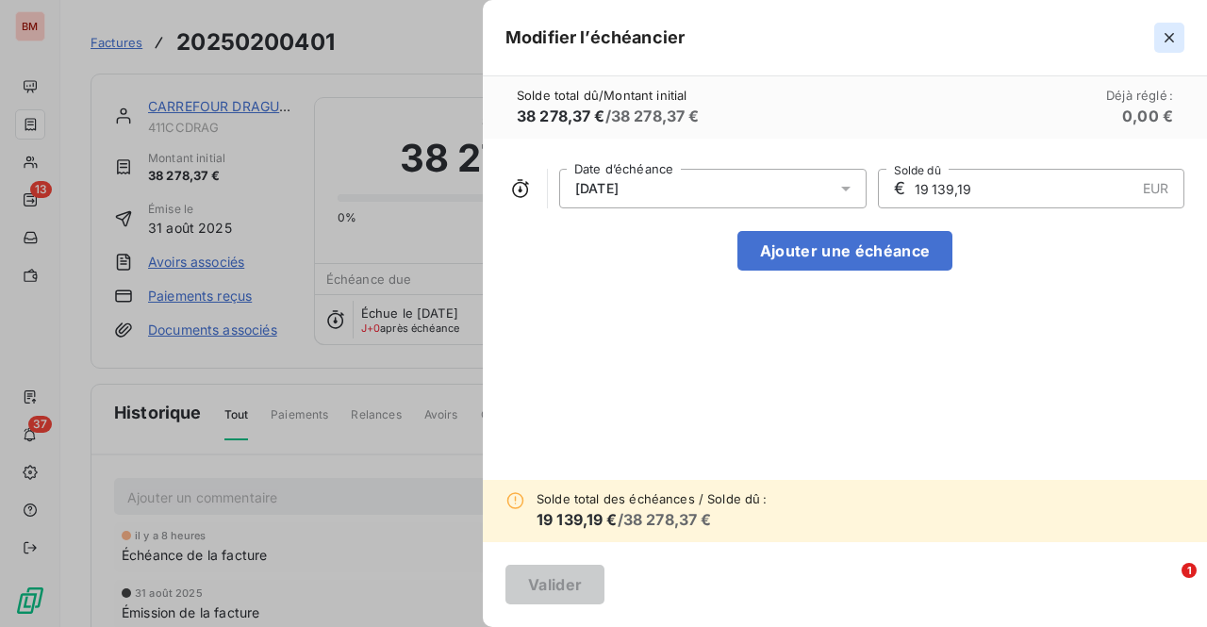
click at [1174, 35] on icon "button" at bounding box center [1168, 37] width 19 height 19
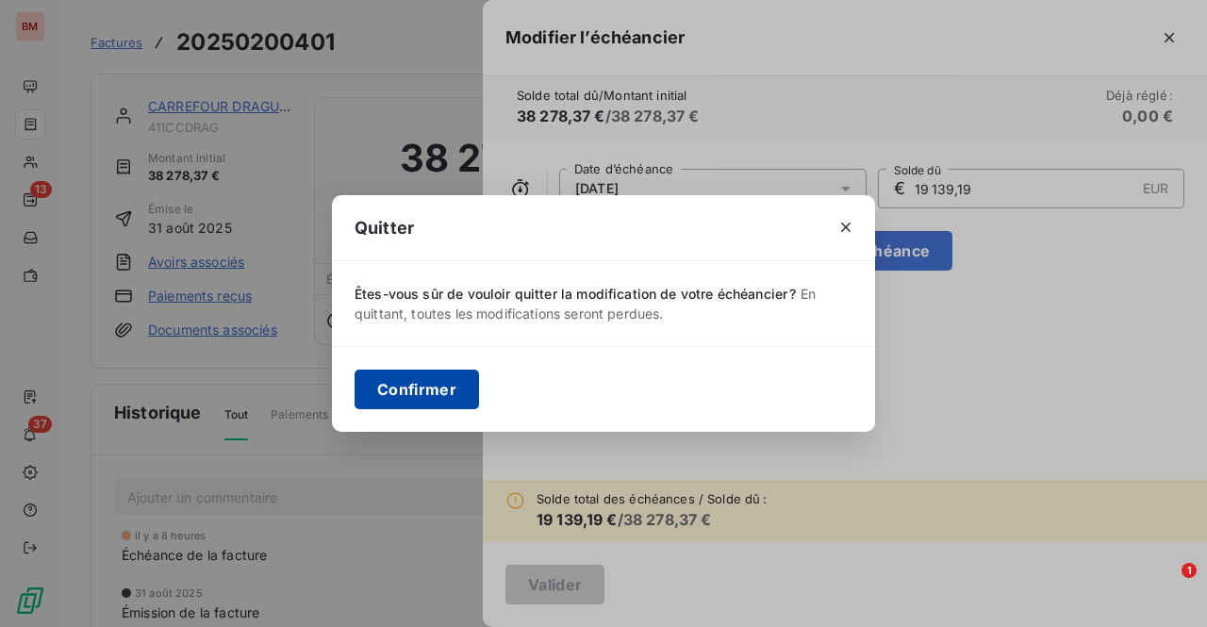
click at [402, 398] on button "Confirmer" at bounding box center [416, 390] width 124 height 40
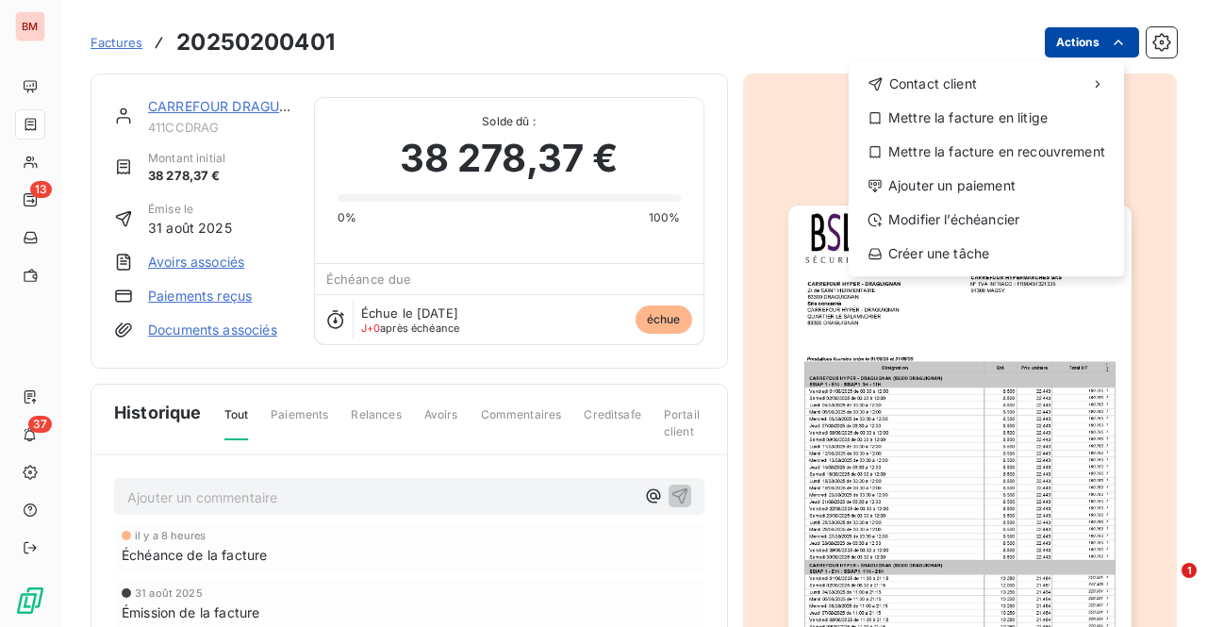
click at [1115, 36] on html "BM 13 37 Factures 20250200401 Actions Contact client Mettre la facture en litig…" at bounding box center [603, 313] width 1207 height 627
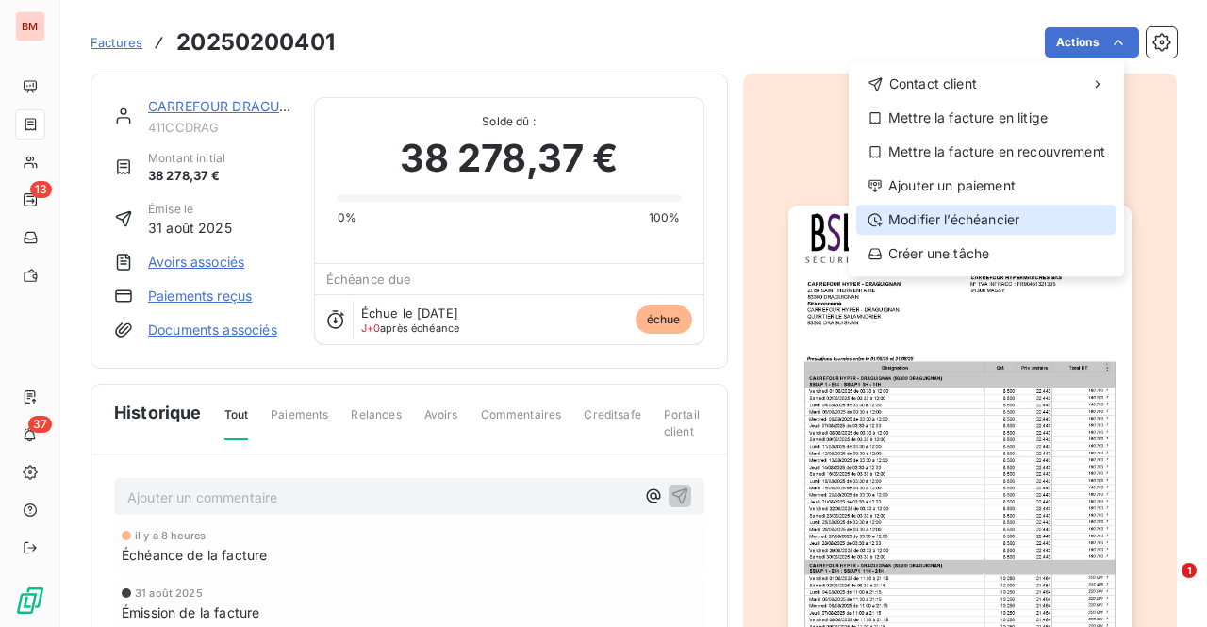
click at [945, 214] on div "Modifier l’échéancier" at bounding box center [986, 220] width 260 height 30
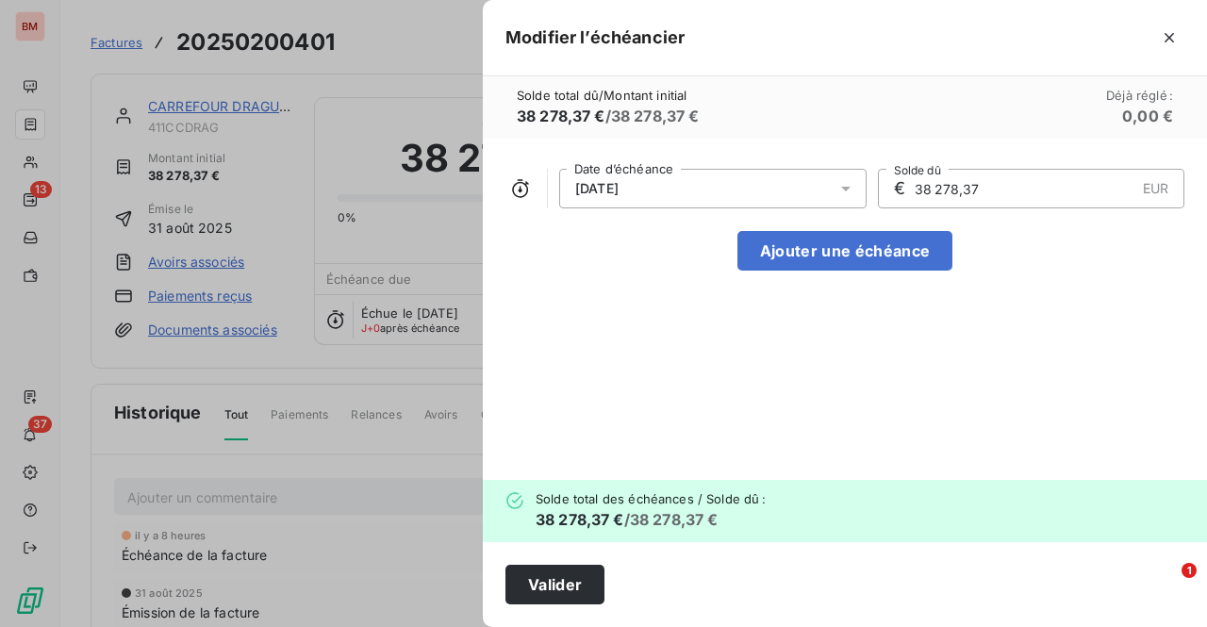
click at [762, 191] on div "[DATE]" at bounding box center [712, 189] width 307 height 40
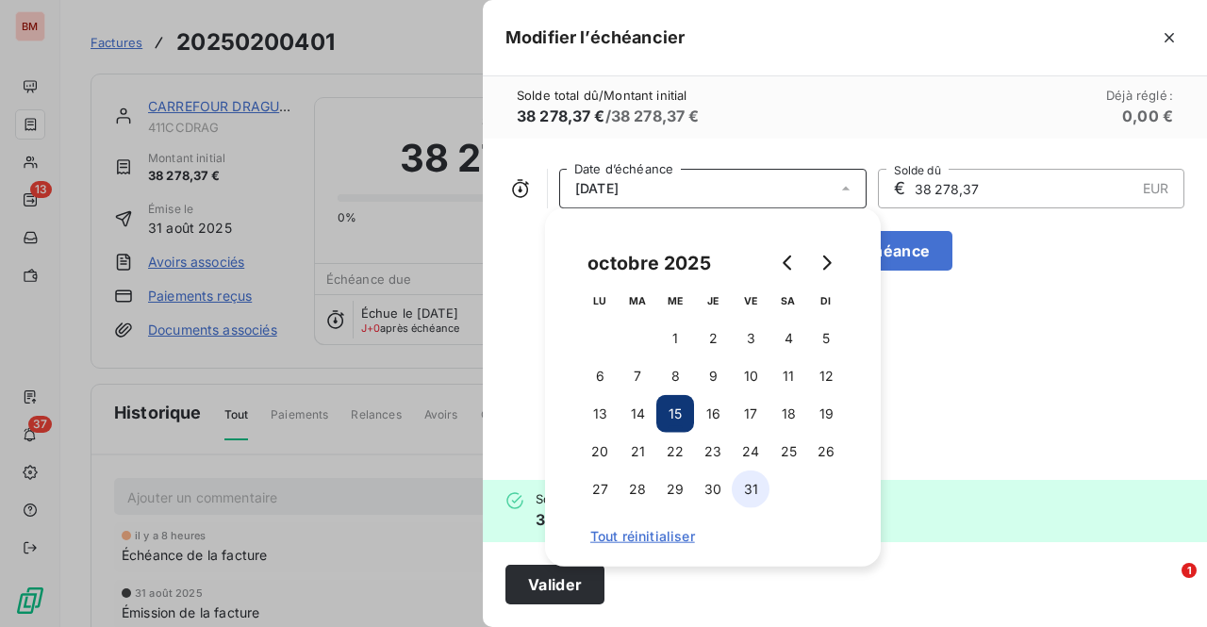
click at [752, 493] on button "31" at bounding box center [750, 489] width 38 height 38
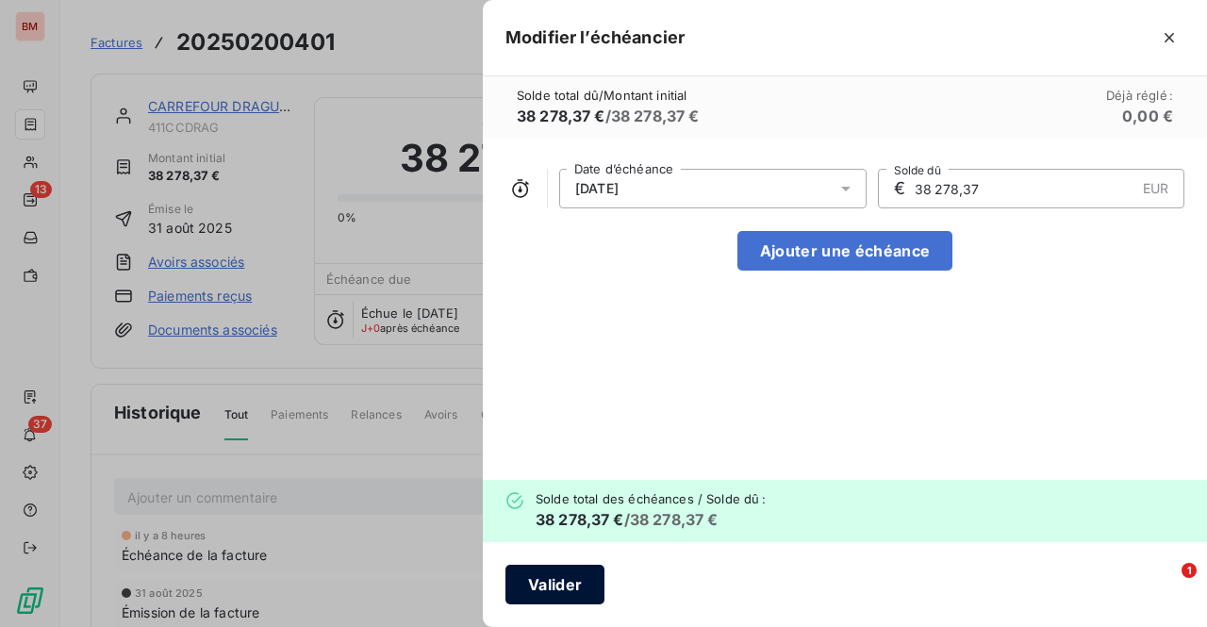
click at [536, 588] on button "Valider" at bounding box center [554, 585] width 99 height 40
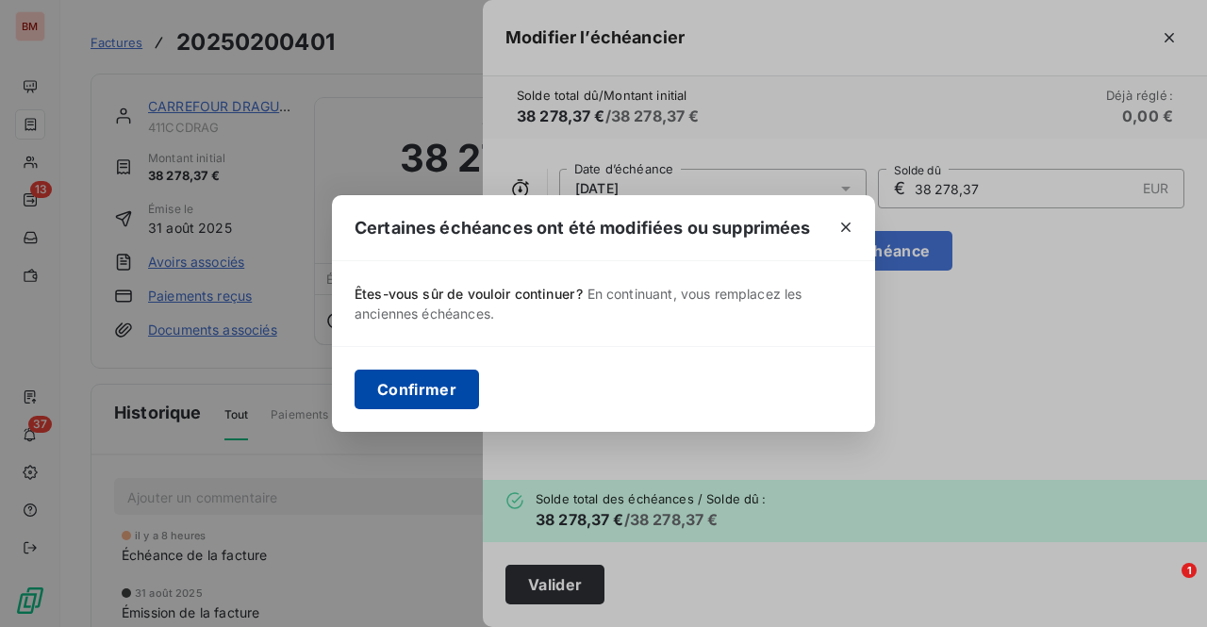
click at [432, 393] on button "Confirmer" at bounding box center [416, 390] width 124 height 40
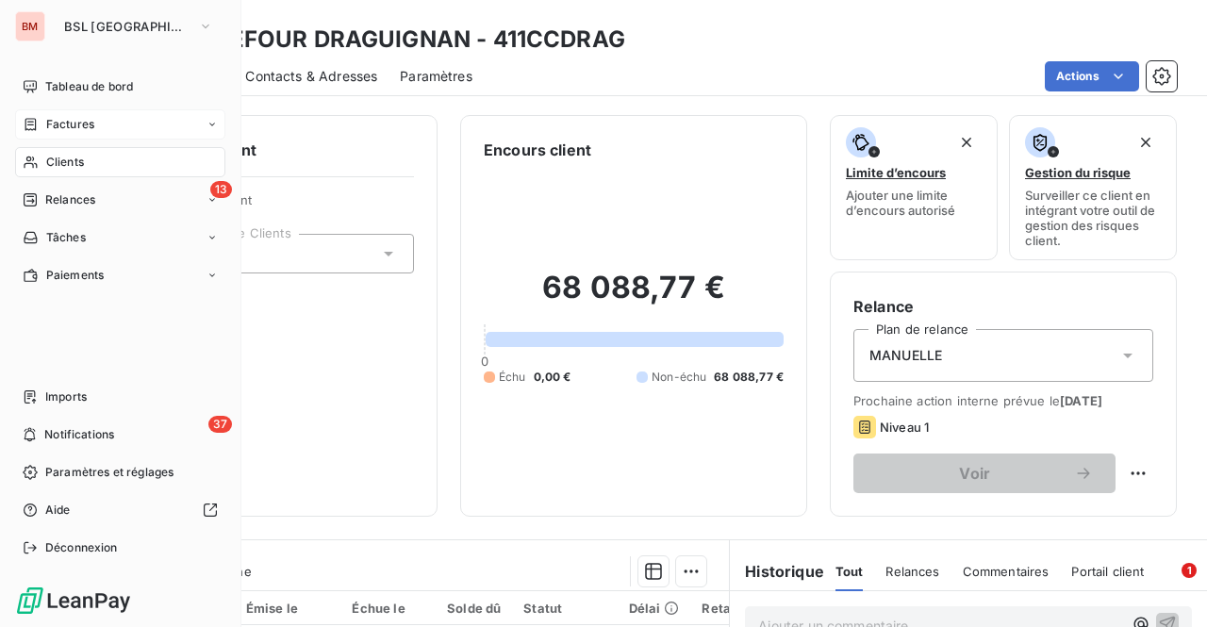
drag, startPoint x: 66, startPoint y: 128, endPoint x: 195, endPoint y: 141, distance: 129.8
click at [66, 127] on span "Factures" at bounding box center [70, 124] width 48 height 17
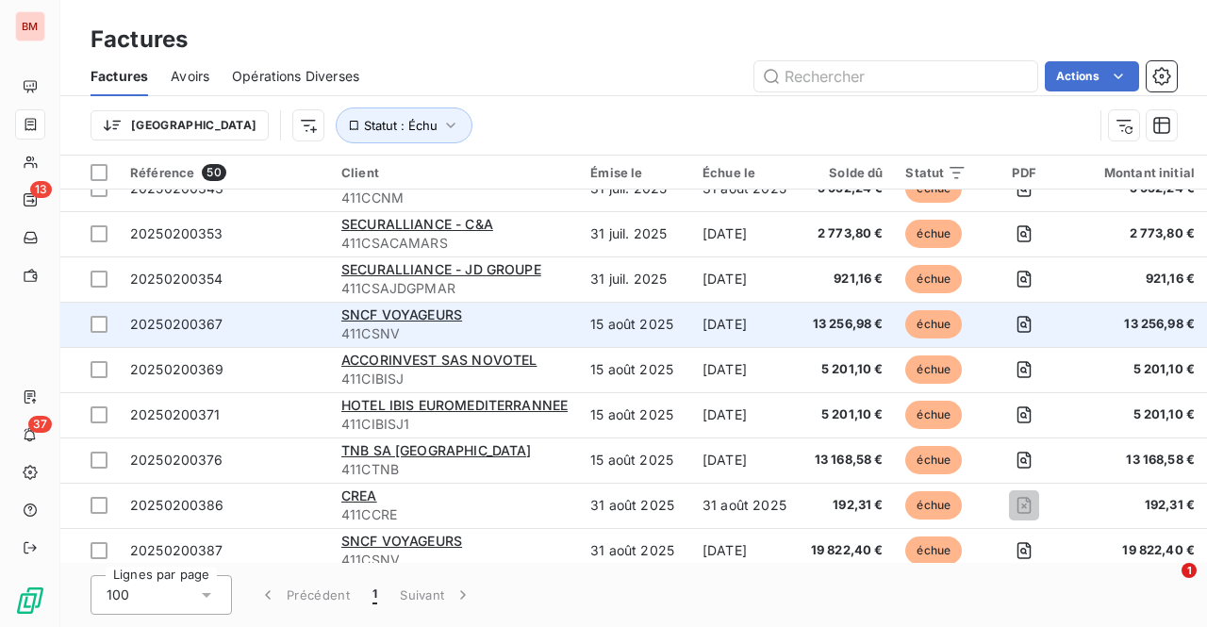
scroll to position [1225, 0]
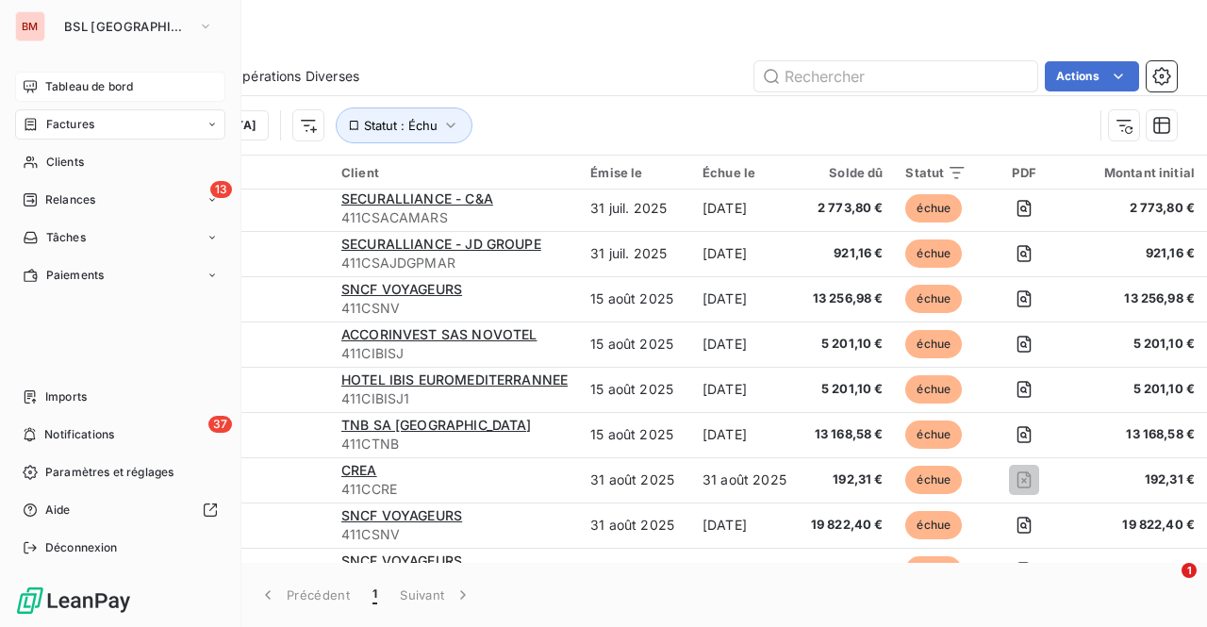
click at [103, 88] on span "Tableau de bord" at bounding box center [89, 86] width 88 height 17
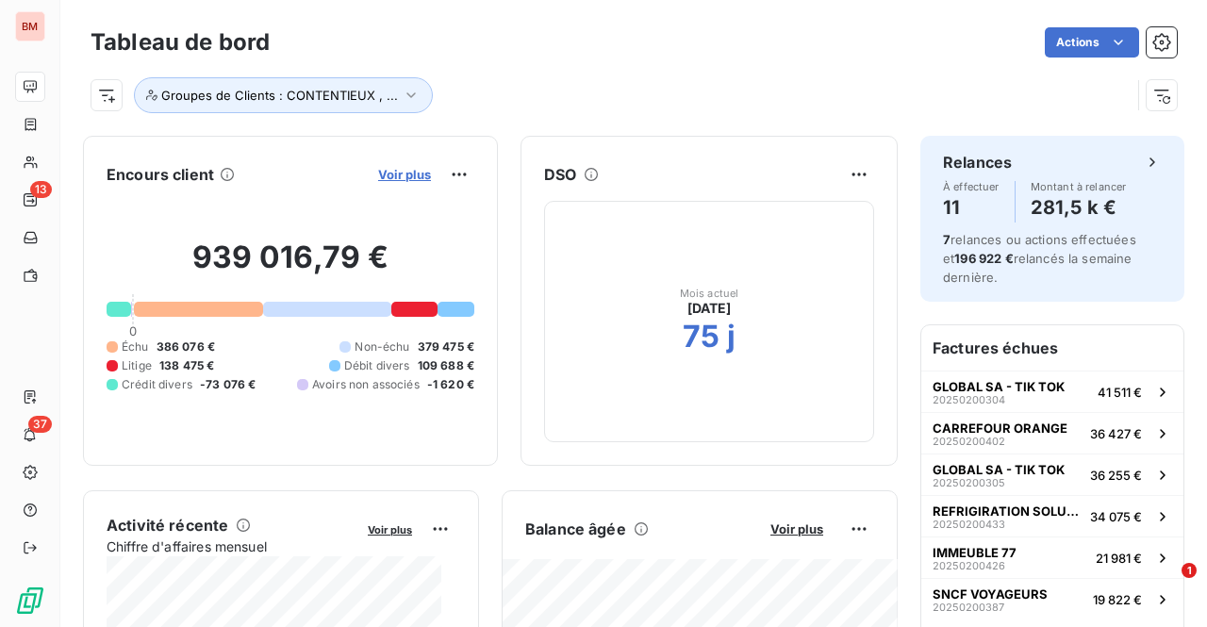
click at [378, 170] on span "Voir plus" at bounding box center [404, 174] width 53 height 15
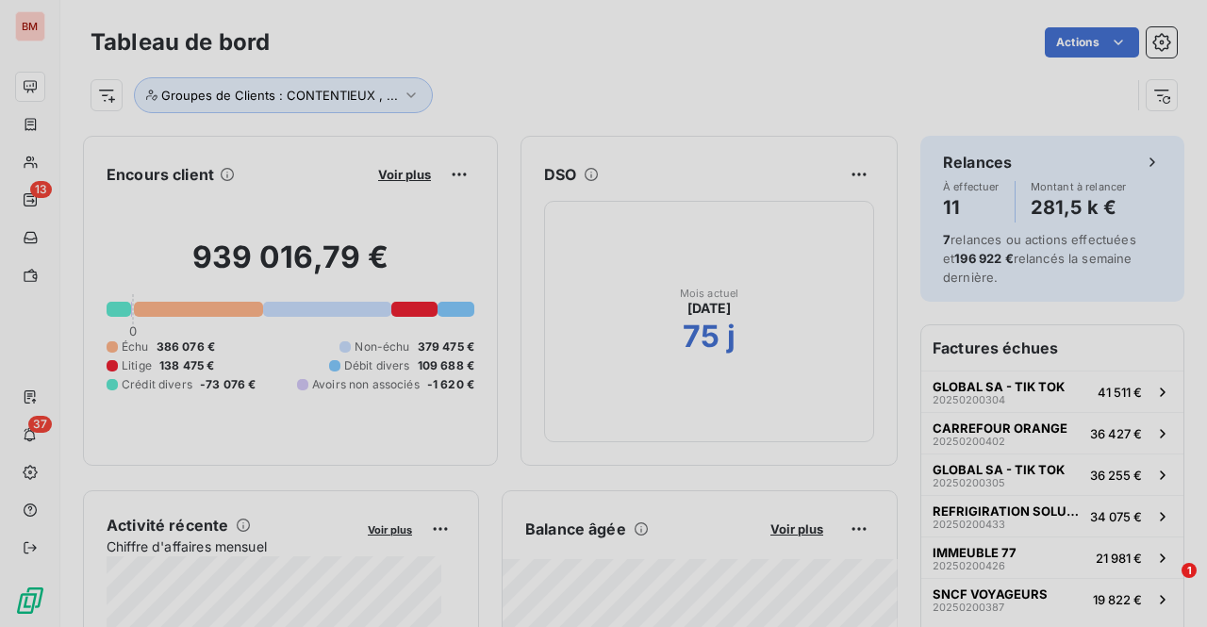
scroll to position [613, 709]
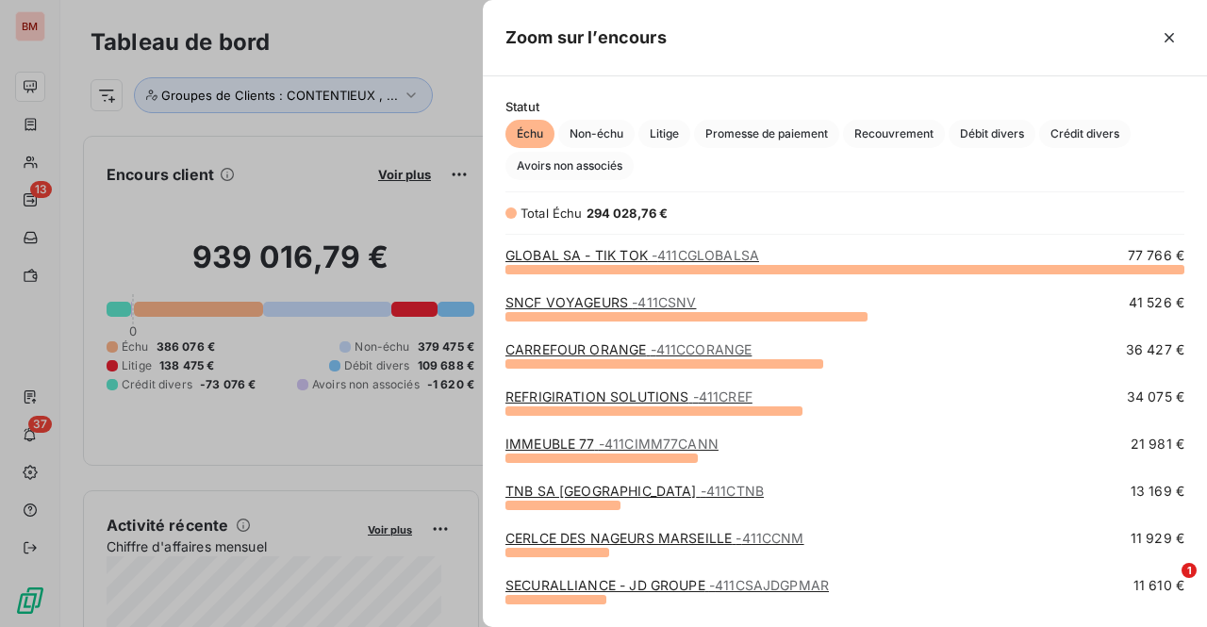
click at [609, 348] on link "CARREFOUR ORANGE - 411CCORANGE" at bounding box center [628, 349] width 246 height 16
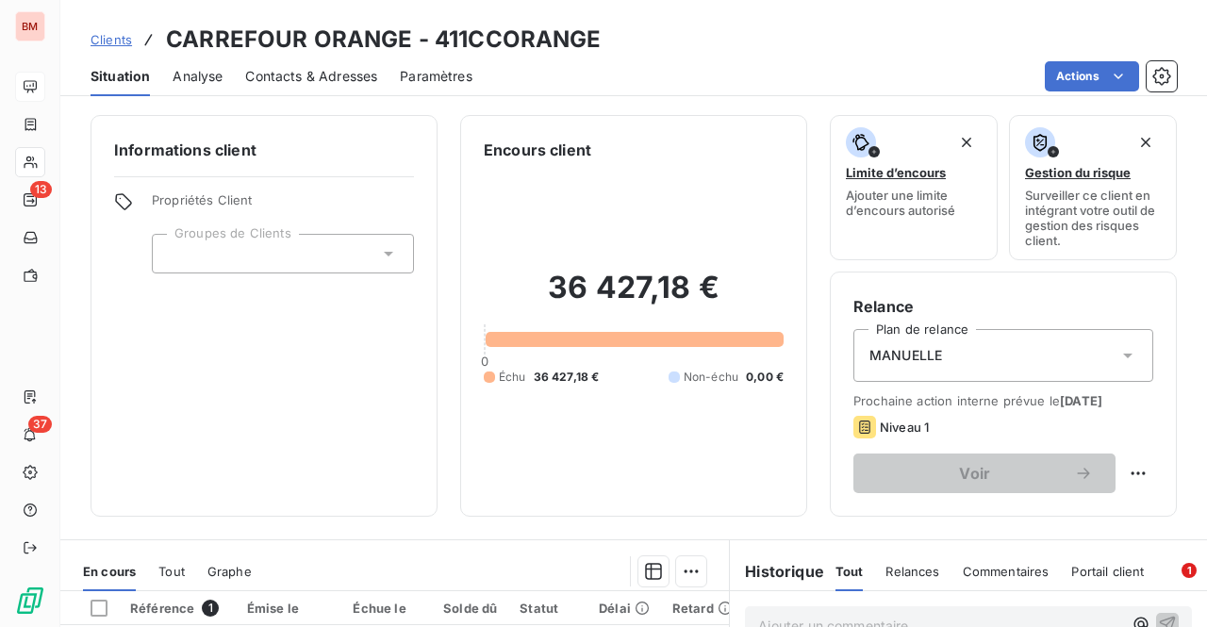
scroll to position [283, 0]
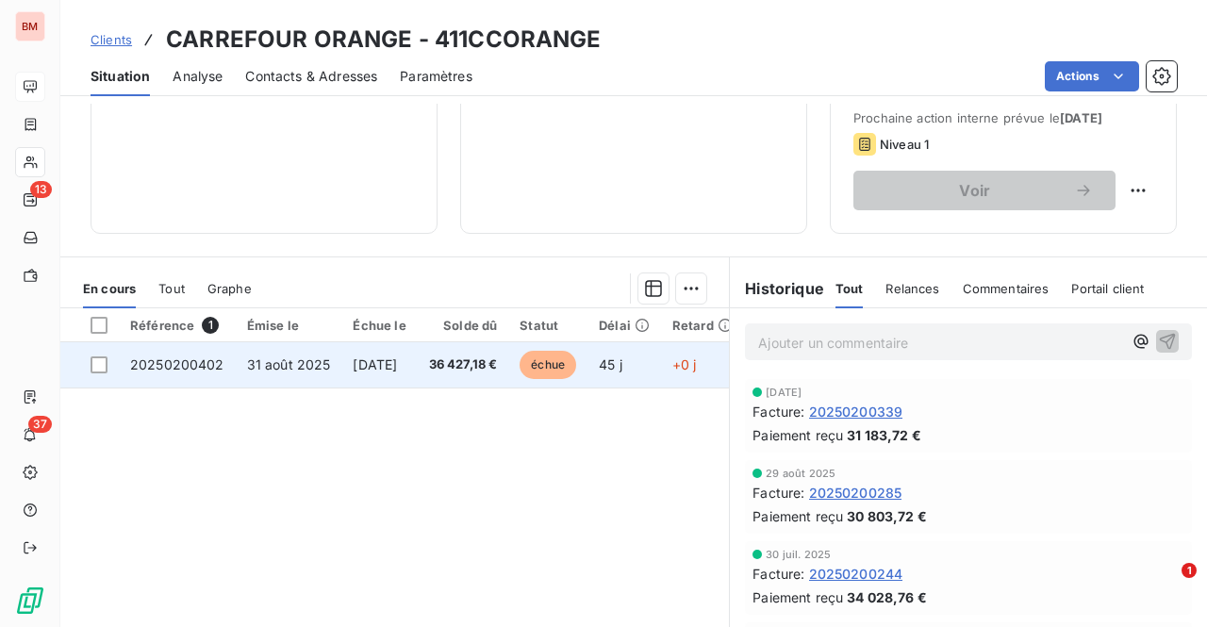
click at [397, 356] on span "[DATE]" at bounding box center [375, 364] width 44 height 16
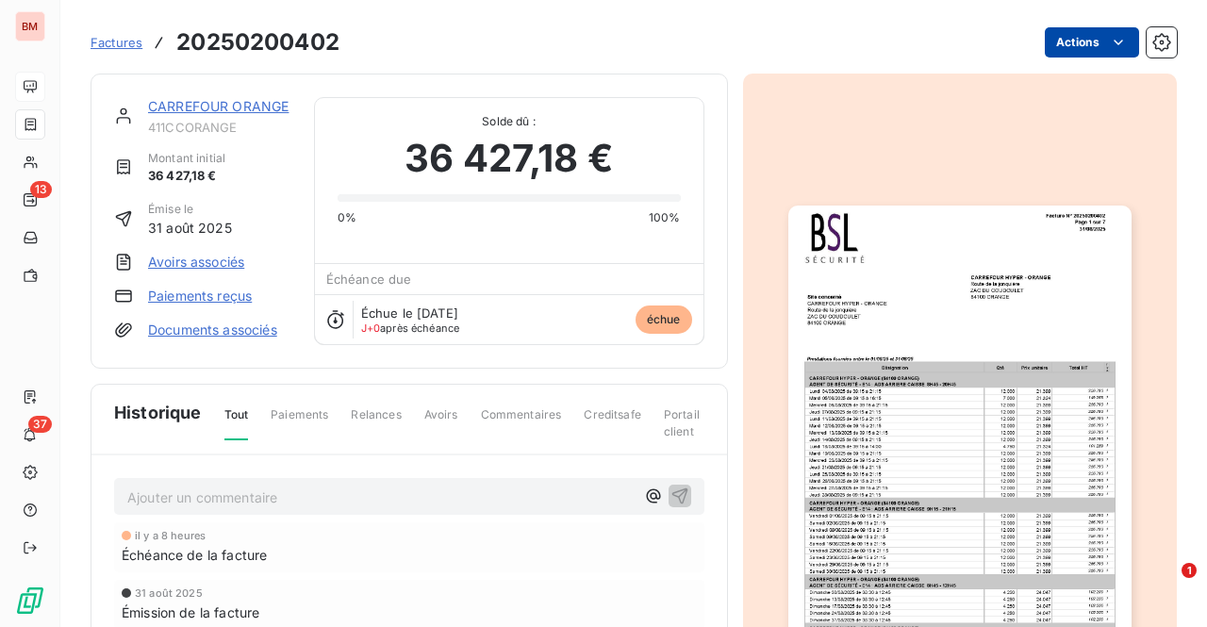
click at [1089, 37] on html "BM 13 37 Factures 20250200402 Actions CARREFOUR ORANGE 411CCORANGE Montant init…" at bounding box center [603, 313] width 1207 height 627
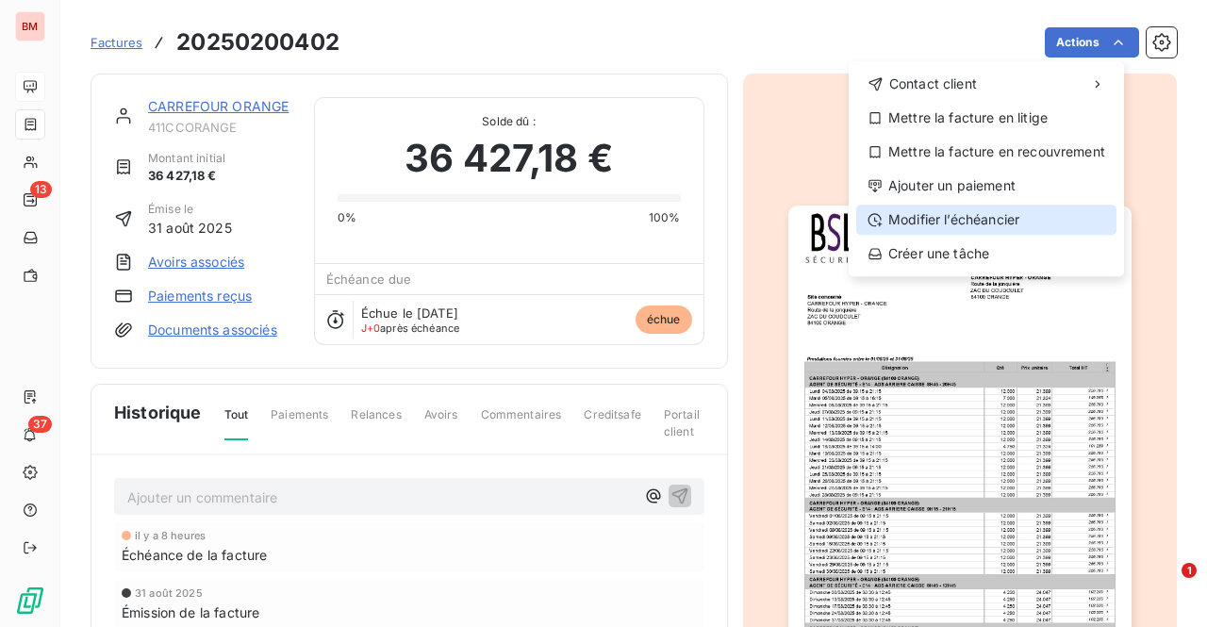
click at [935, 222] on div "Modifier l’échéancier" at bounding box center [986, 220] width 260 height 30
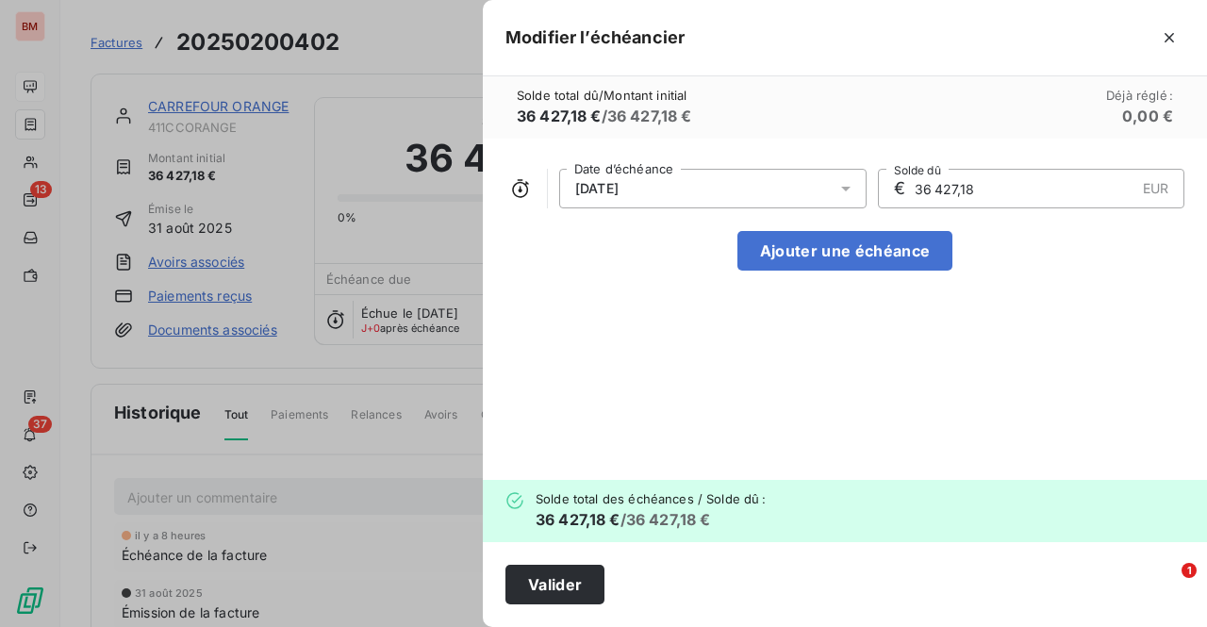
click at [688, 184] on div "[DATE]" at bounding box center [712, 189] width 307 height 40
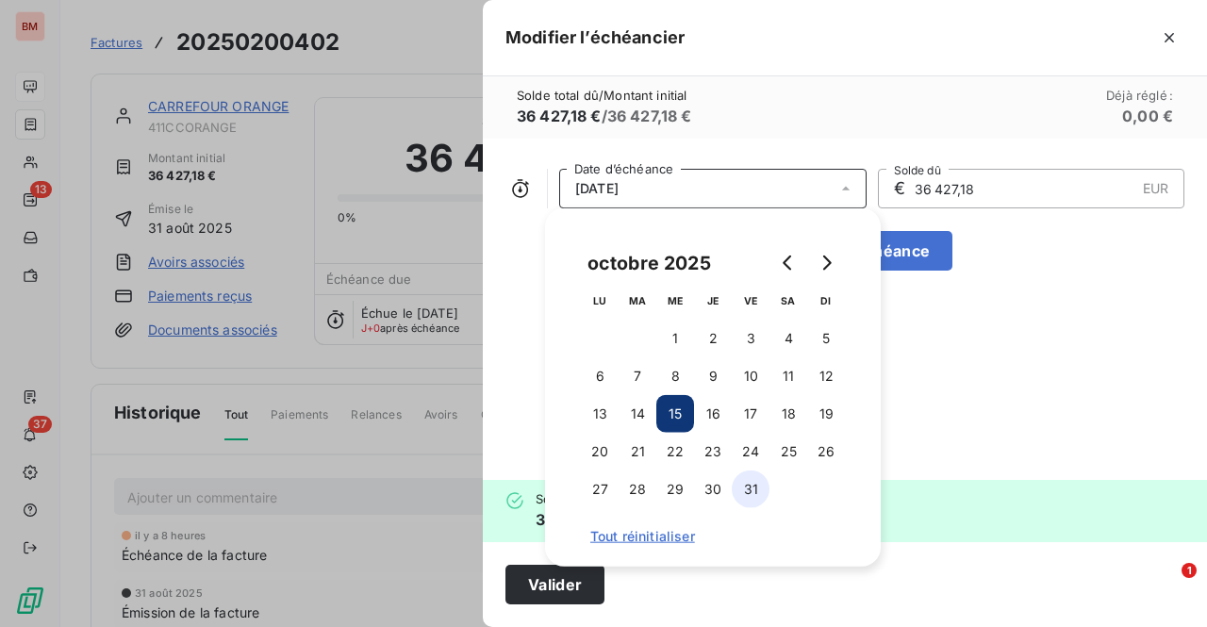
click at [743, 483] on button "31" at bounding box center [750, 489] width 38 height 38
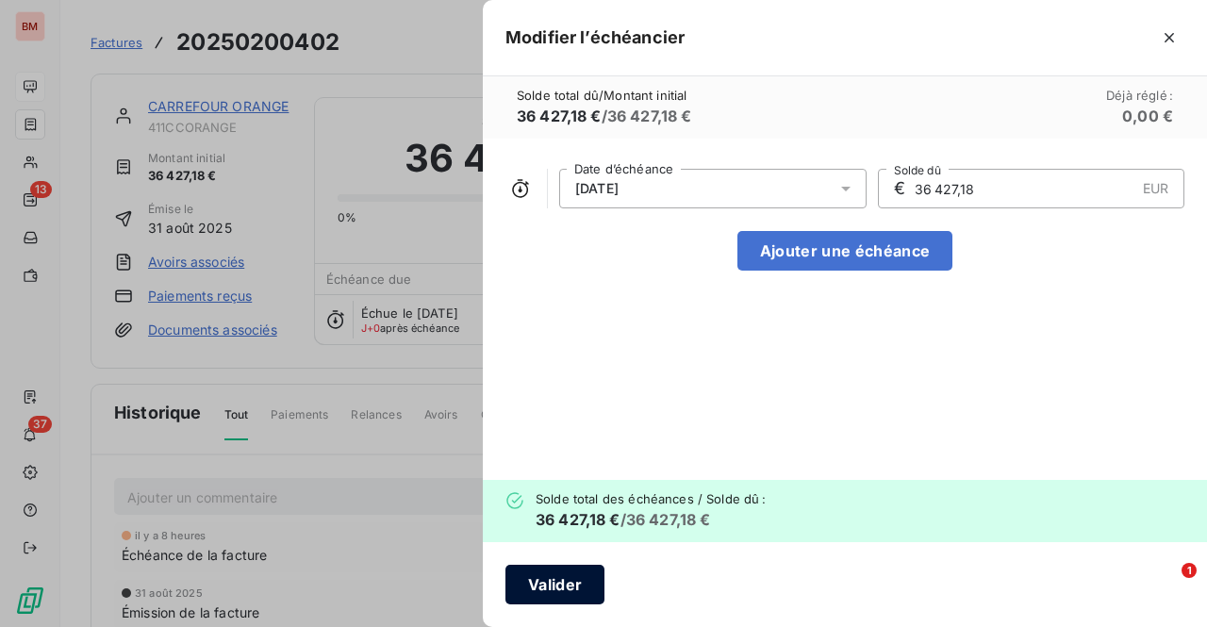
click at [535, 590] on button "Valider" at bounding box center [554, 585] width 99 height 40
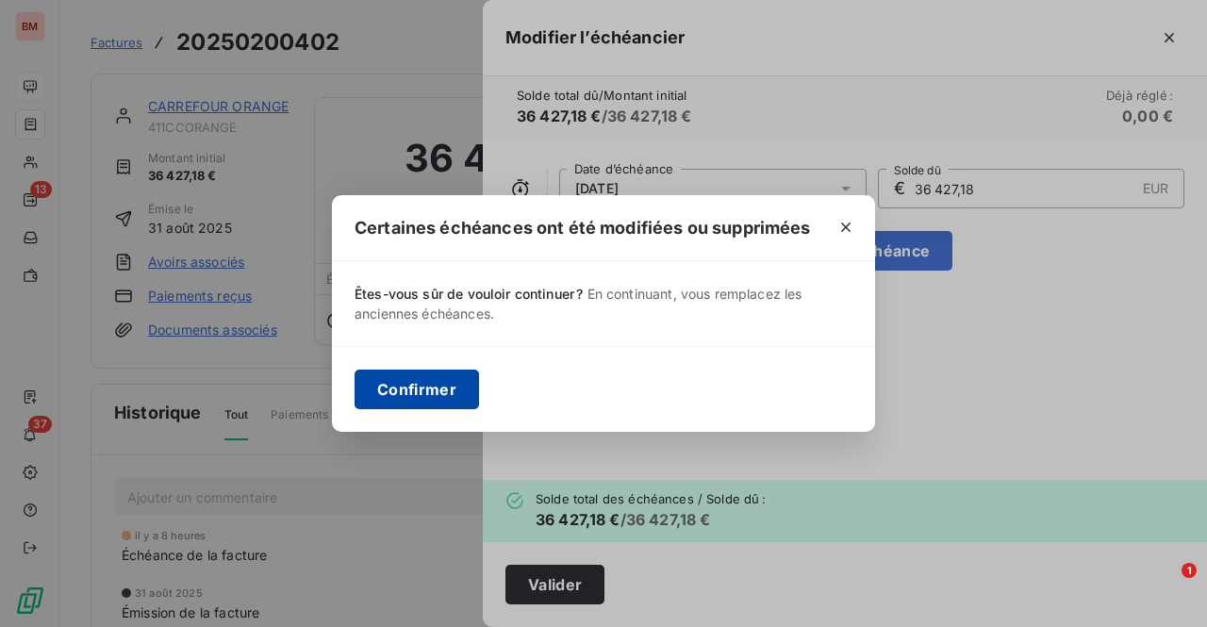
click at [407, 387] on button "Confirmer" at bounding box center [416, 390] width 124 height 40
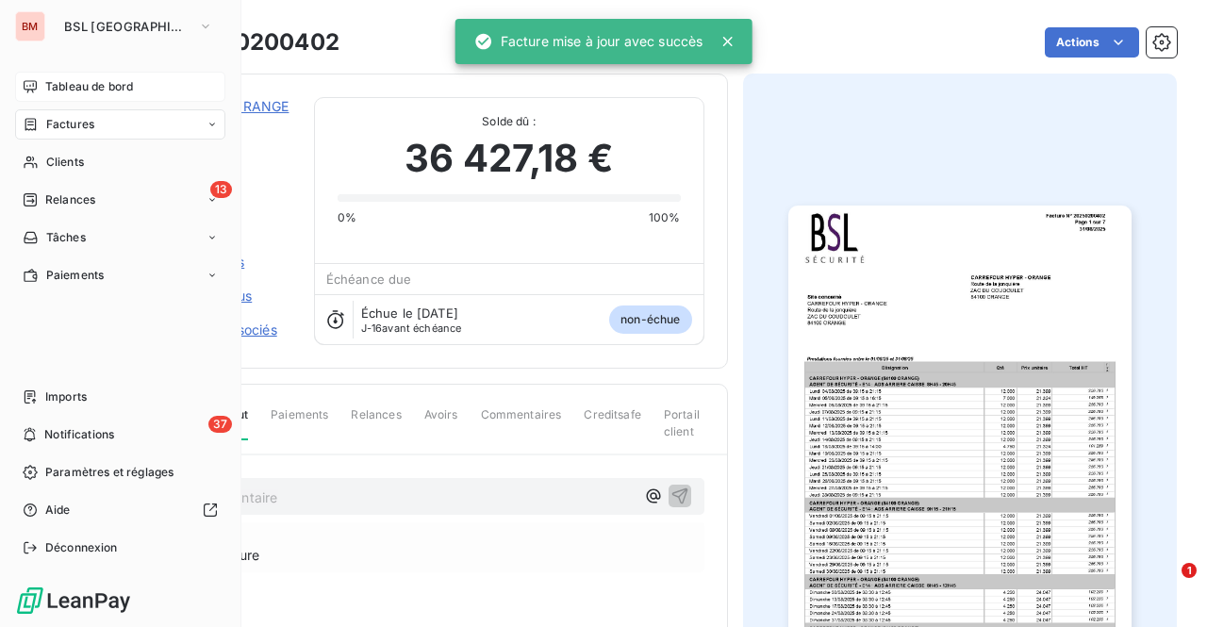
click at [89, 89] on span "Tableau de bord" at bounding box center [89, 86] width 88 height 17
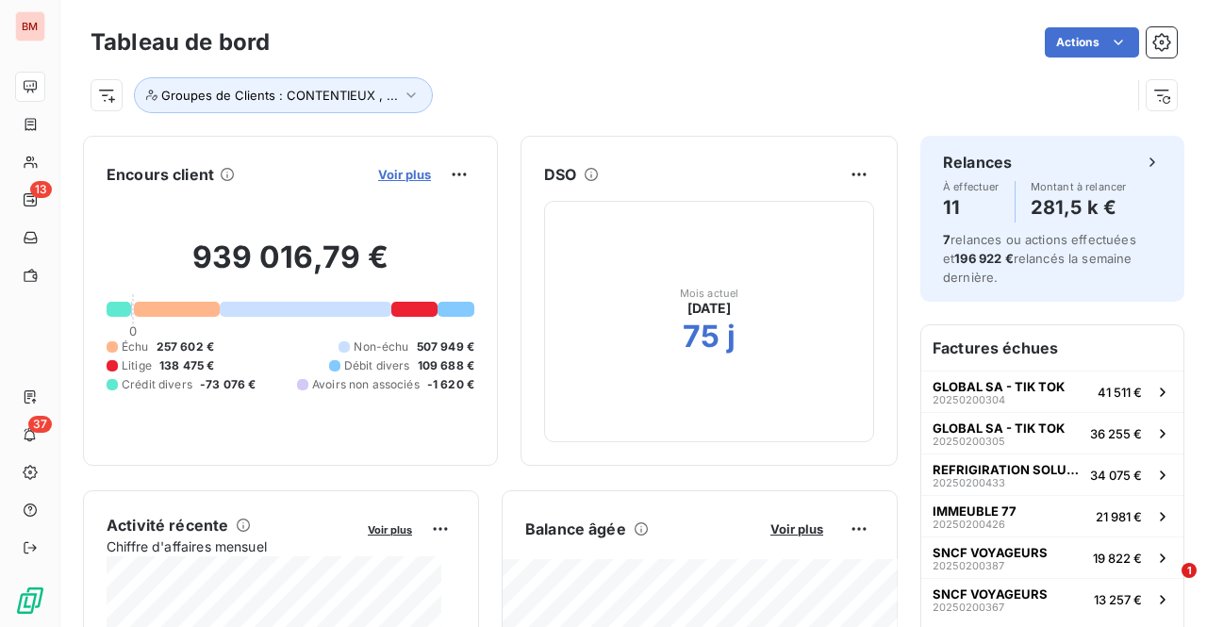
click at [392, 178] on span "Voir plus" at bounding box center [404, 174] width 53 height 15
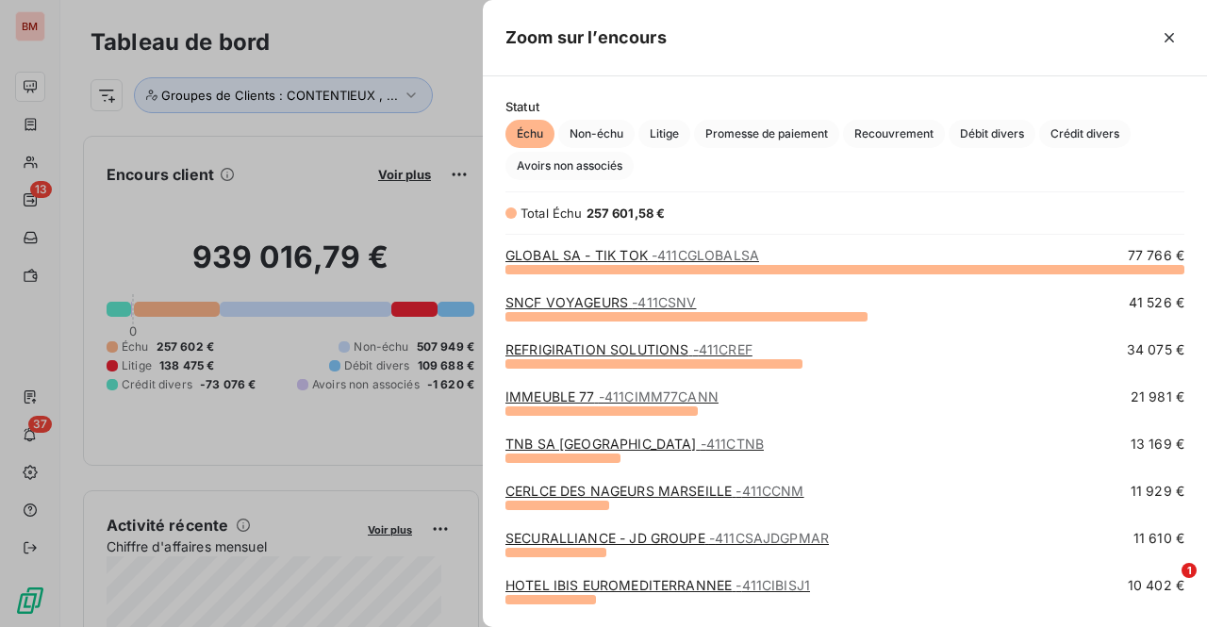
click at [401, 37] on div at bounding box center [603, 313] width 1207 height 627
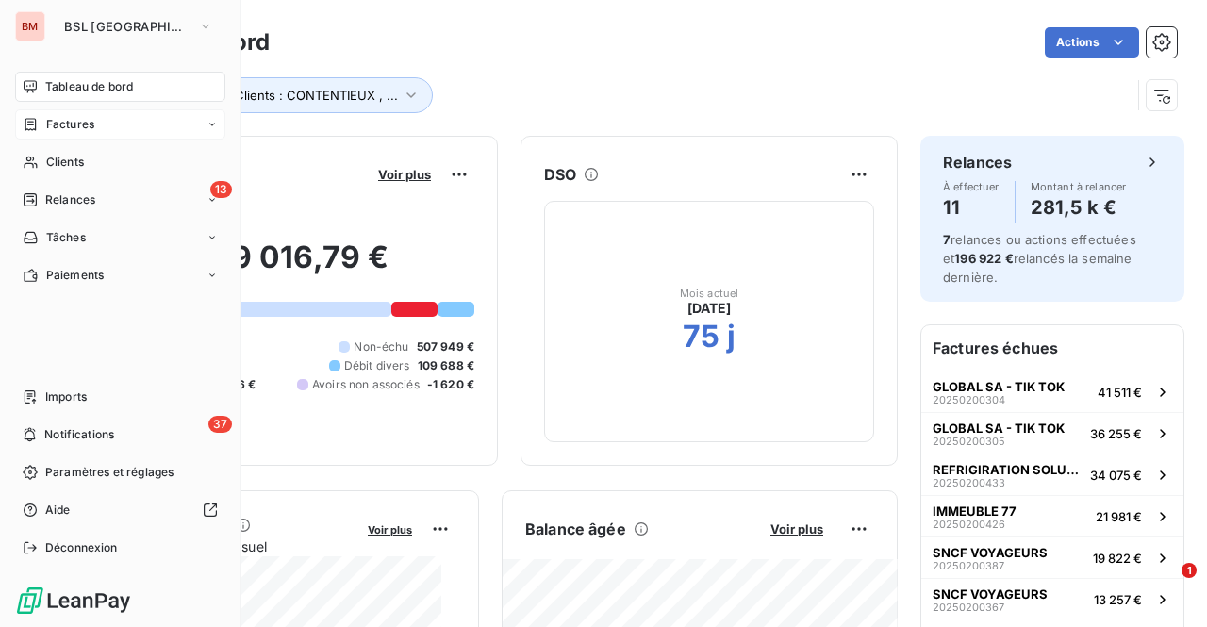
click at [62, 122] on span "Factures" at bounding box center [70, 124] width 48 height 17
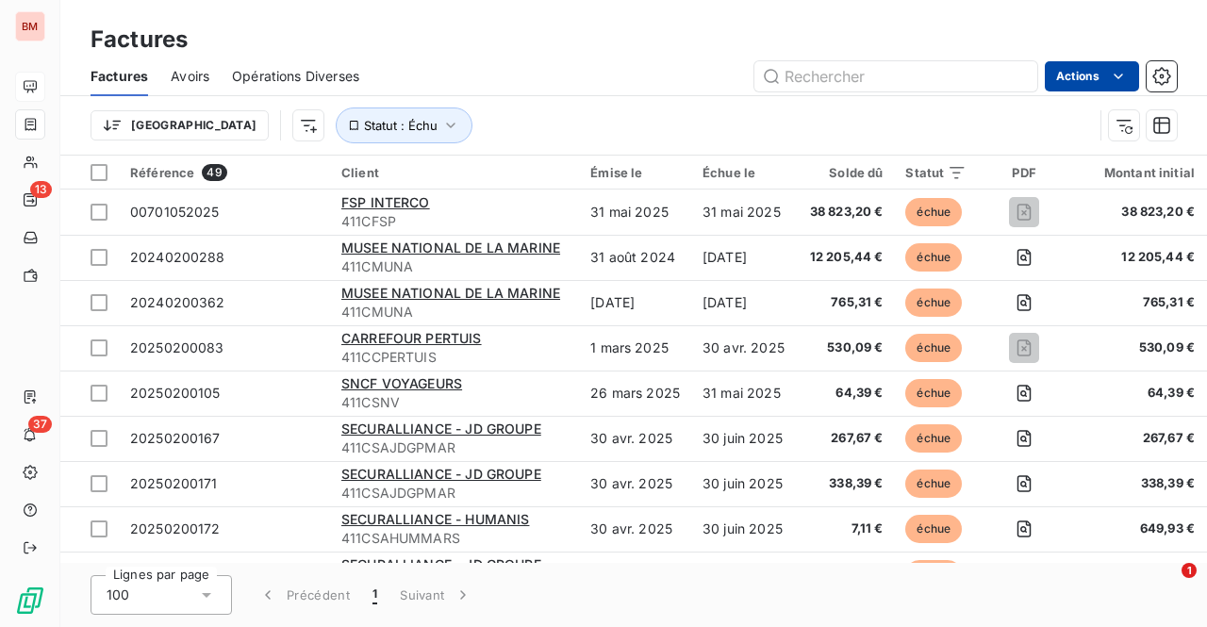
click at [1127, 74] on html "BM 13 37 Factures Factures Avoirs Opérations Diverses Actions Trier Statut : Éc…" at bounding box center [603, 313] width 1207 height 627
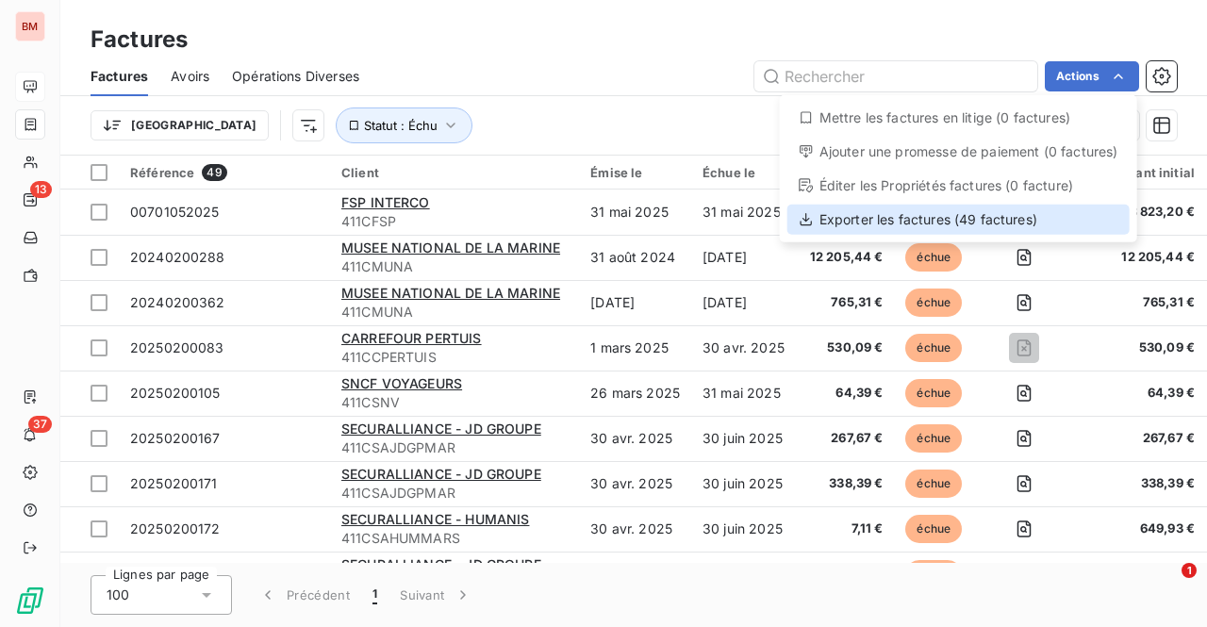
click at [862, 222] on div "Exporter les factures (49 factures)" at bounding box center [958, 220] width 342 height 30
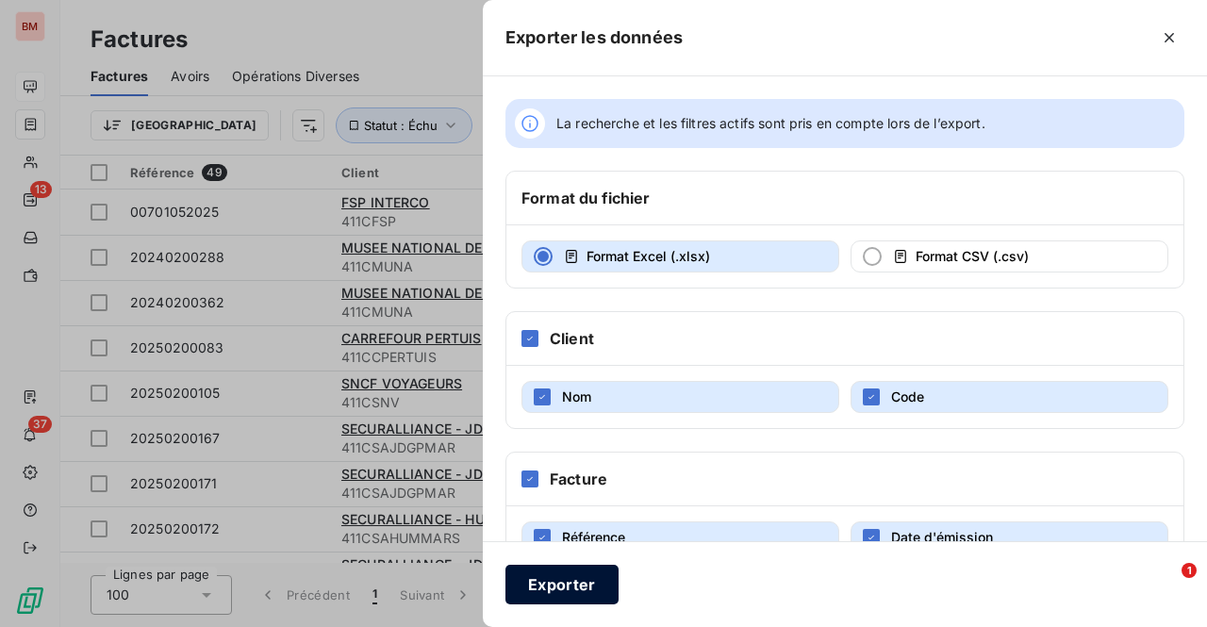
click at [560, 579] on button "Exporter" at bounding box center [561, 585] width 113 height 40
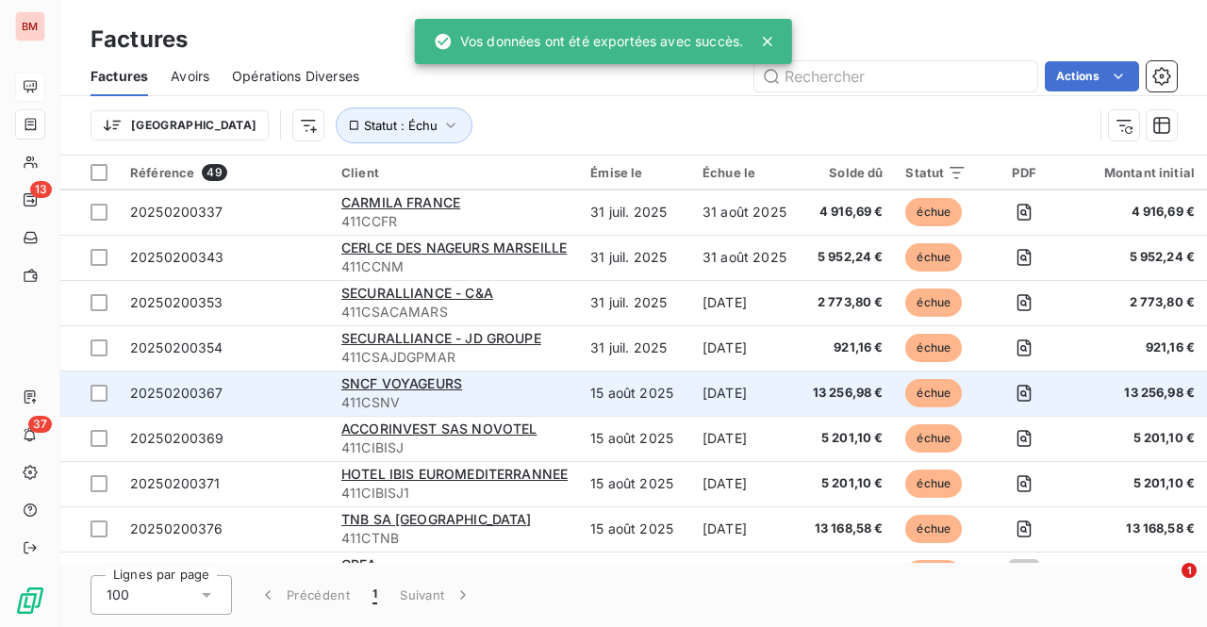
scroll to position [1320, 0]
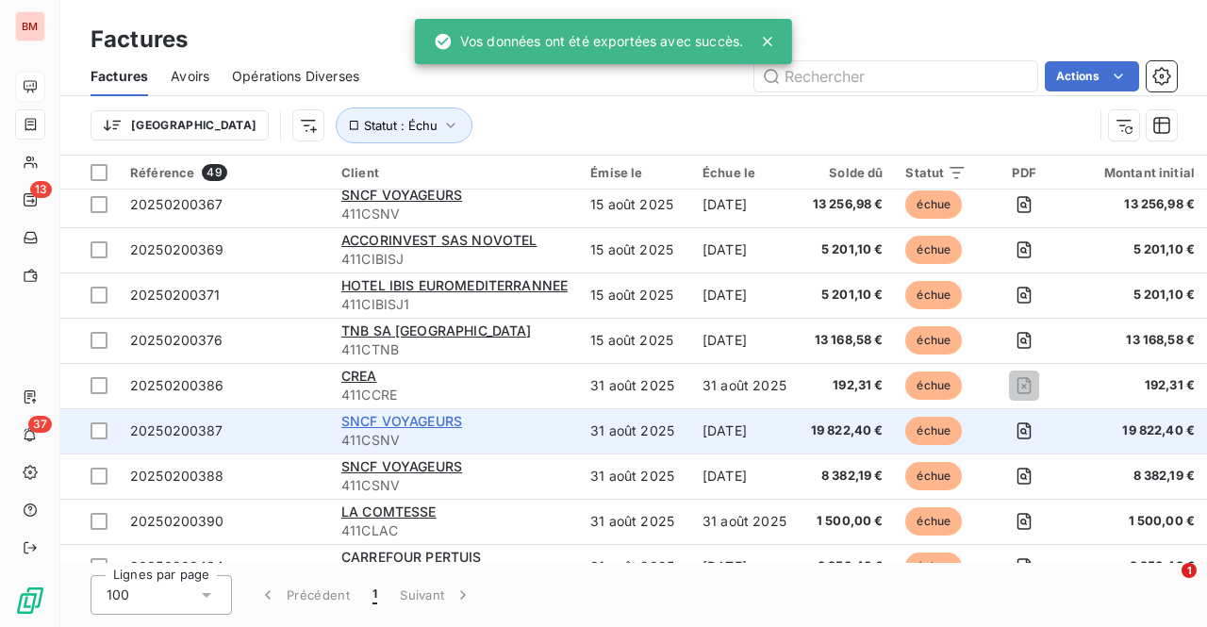
click at [418, 420] on span "SNCF VOYAGEURS" at bounding box center [401, 421] width 121 height 16
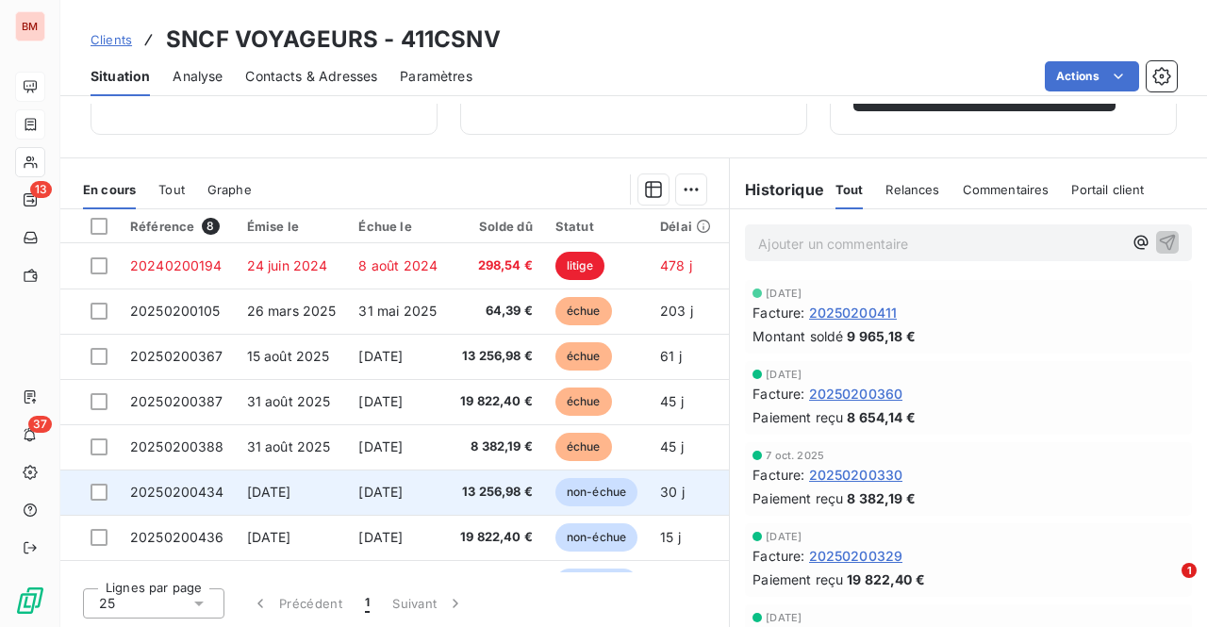
scroll to position [41, 0]
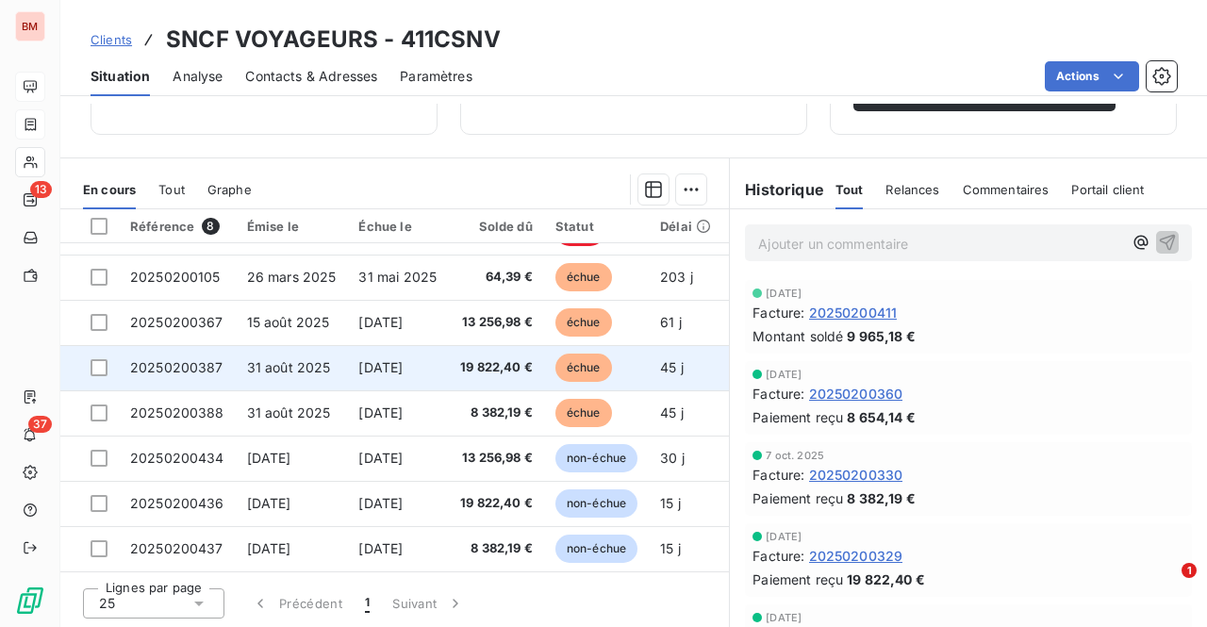
click at [496, 358] on span "19 822,40 €" at bounding box center [496, 367] width 73 height 19
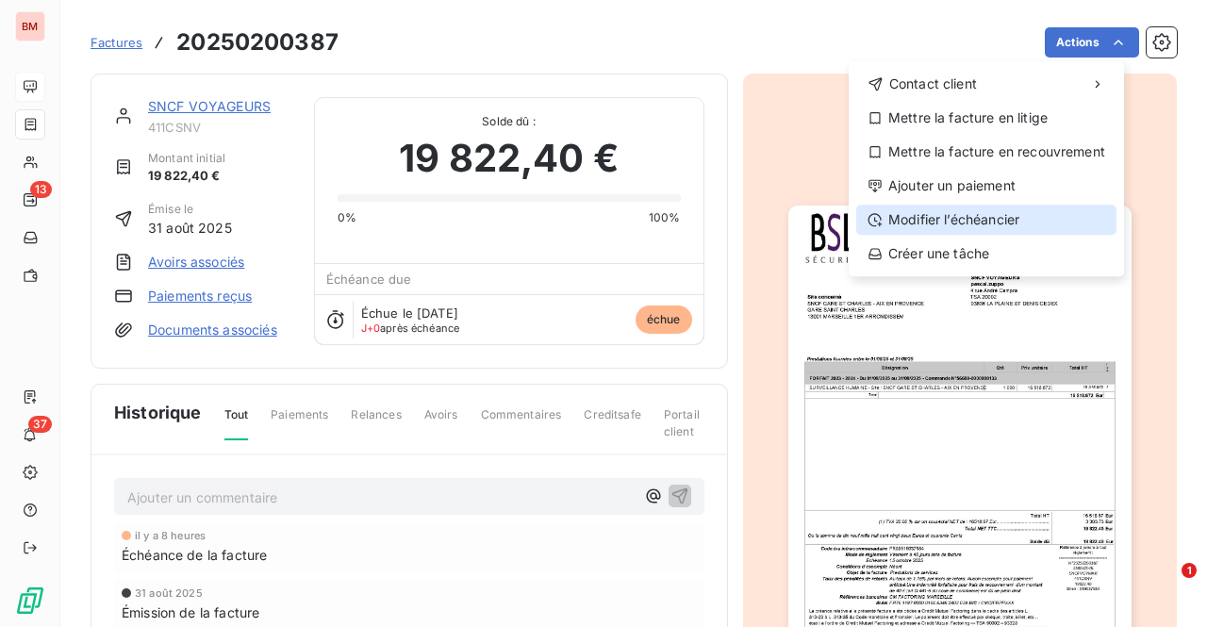
click at [902, 218] on div "Modifier l’échéancier" at bounding box center [986, 220] width 260 height 30
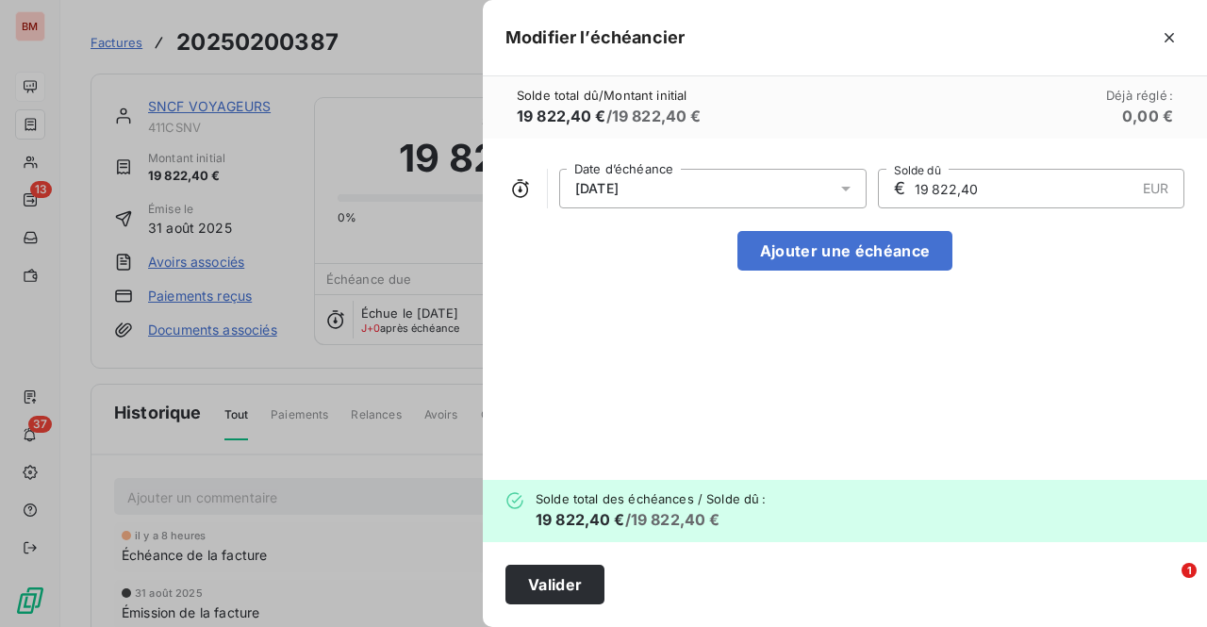
click at [842, 189] on icon at bounding box center [845, 188] width 19 height 19
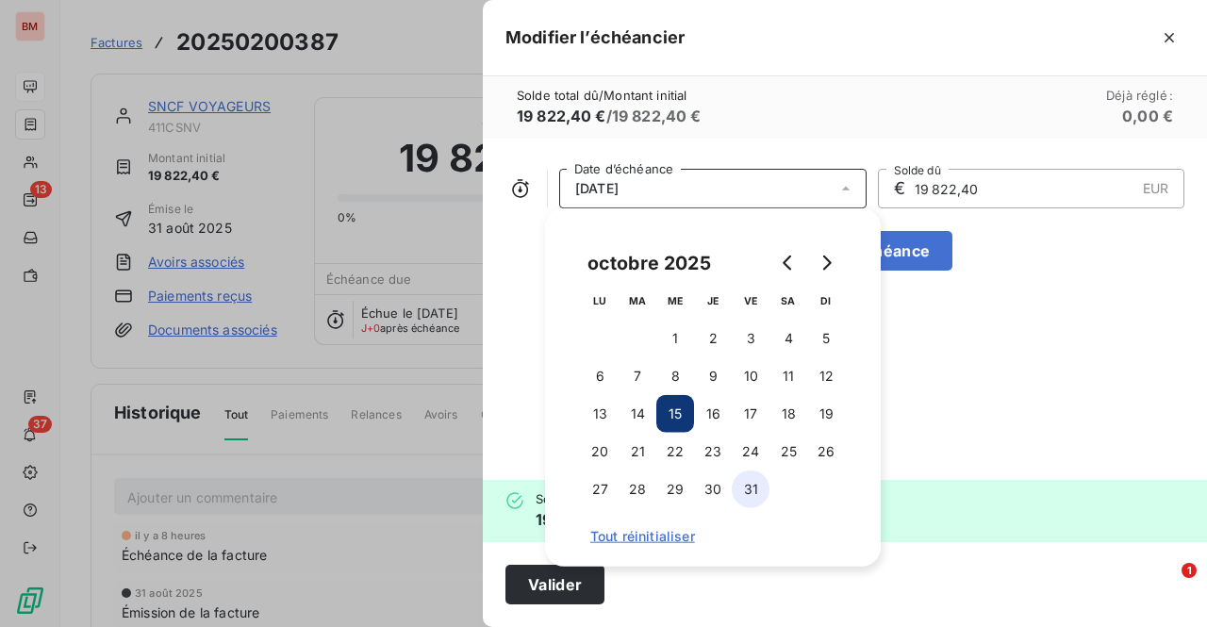
click at [750, 486] on button "31" at bounding box center [750, 489] width 38 height 38
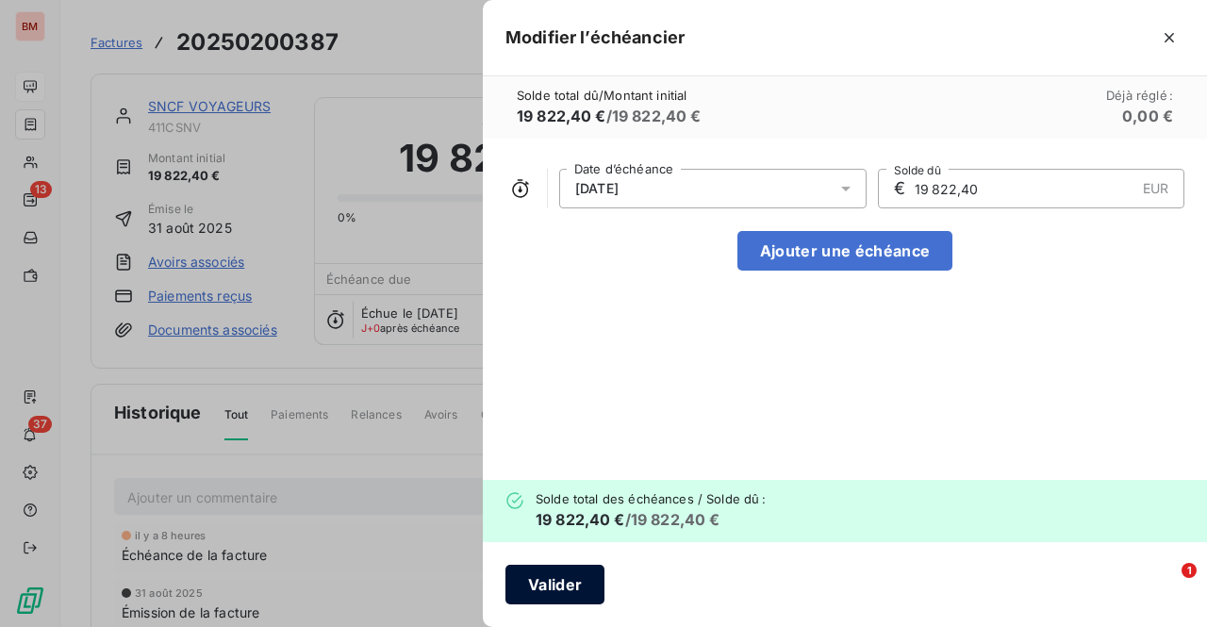
click at [536, 587] on button "Valider" at bounding box center [554, 585] width 99 height 40
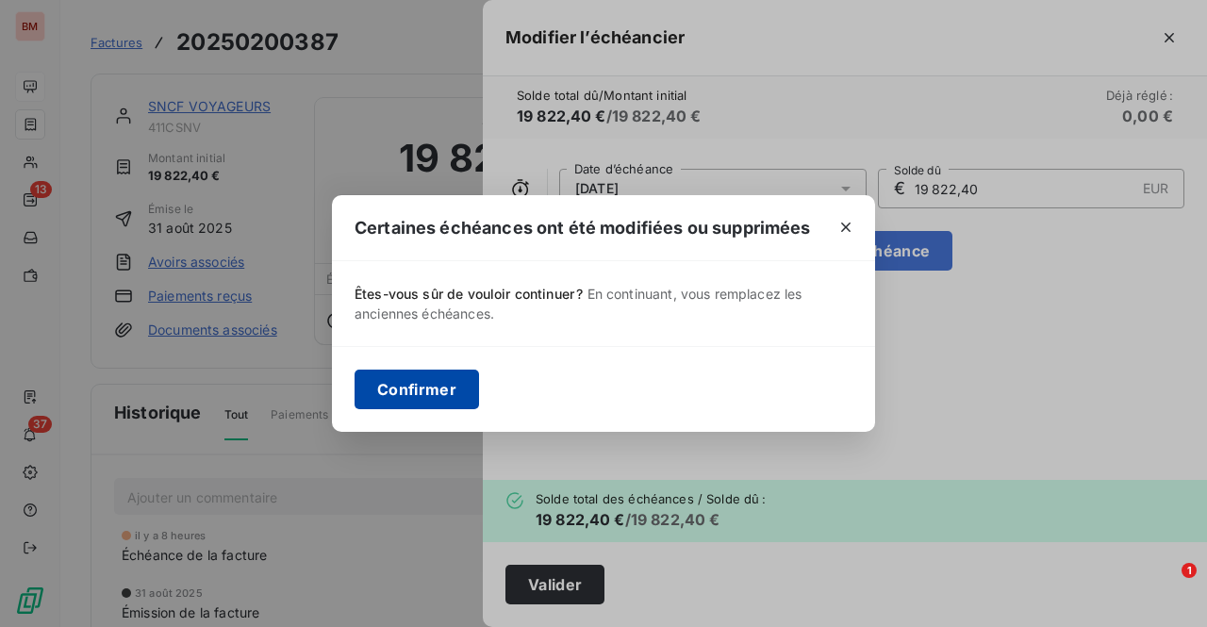
drag, startPoint x: 400, startPoint y: 386, endPoint x: 99, endPoint y: 431, distance: 304.1
click at [400, 386] on button "Confirmer" at bounding box center [416, 390] width 124 height 40
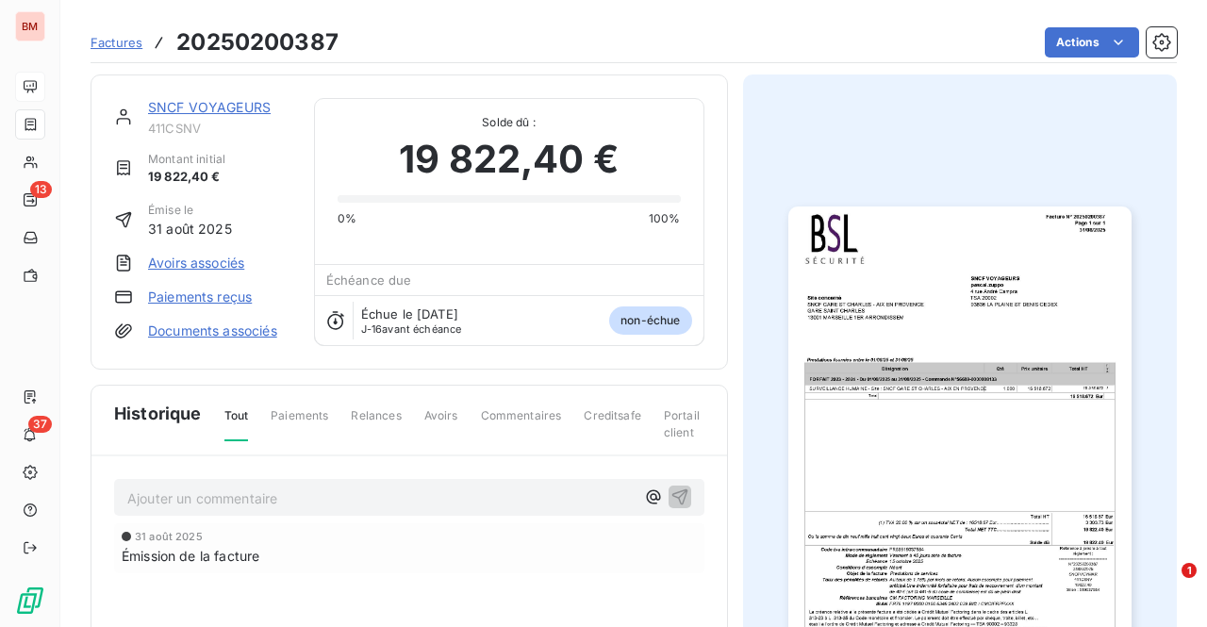
scroll to position [224, 0]
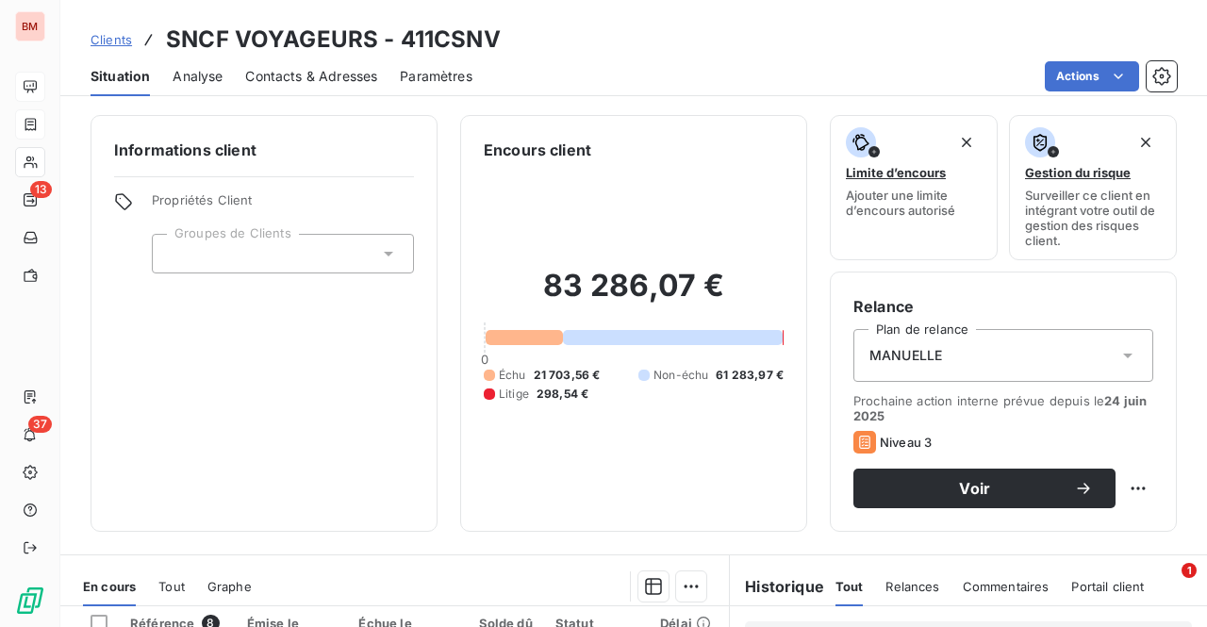
scroll to position [397, 0]
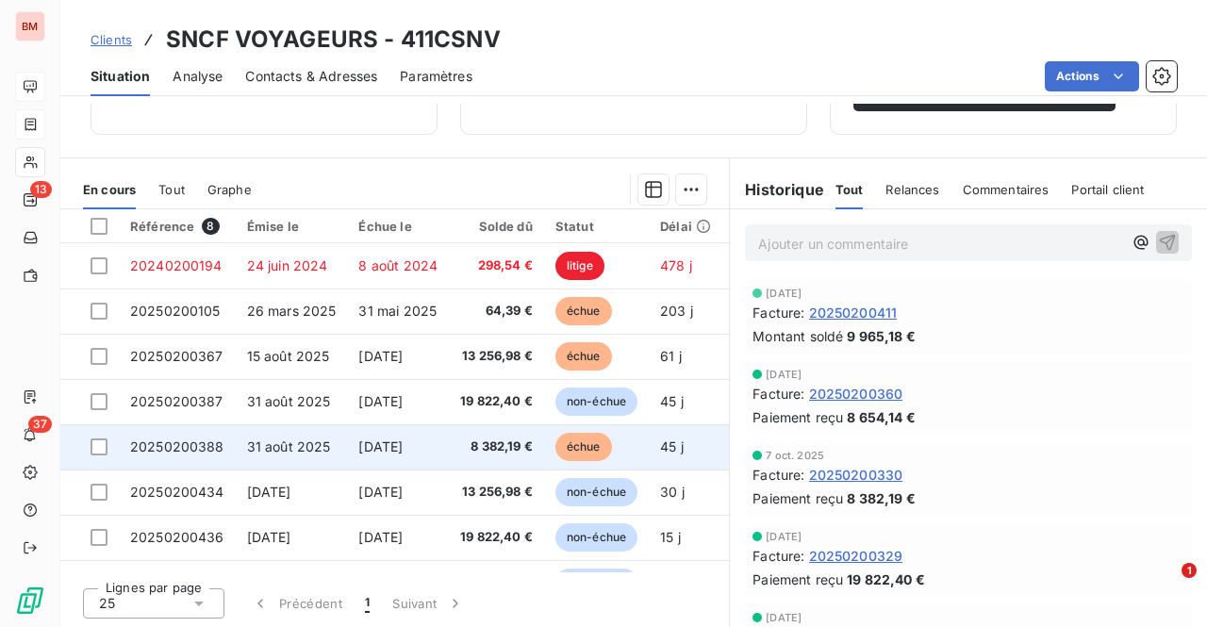
click at [347, 449] on td "[DATE]" at bounding box center [398, 446] width 102 height 45
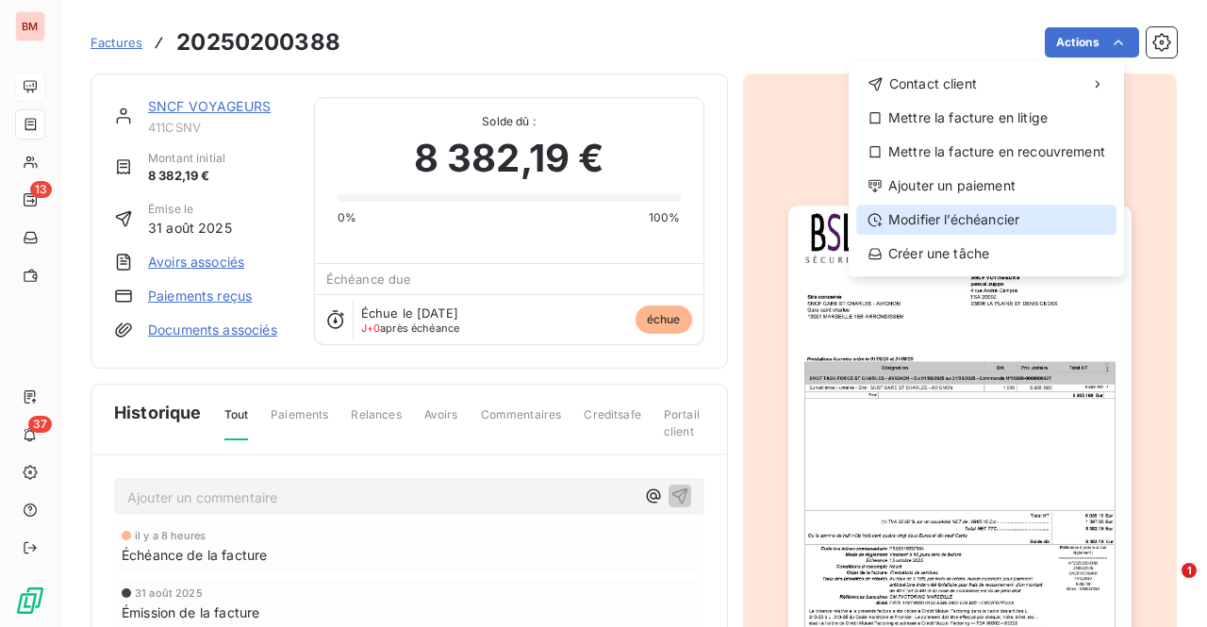
click at [971, 216] on div "Modifier l’échéancier" at bounding box center [986, 220] width 260 height 30
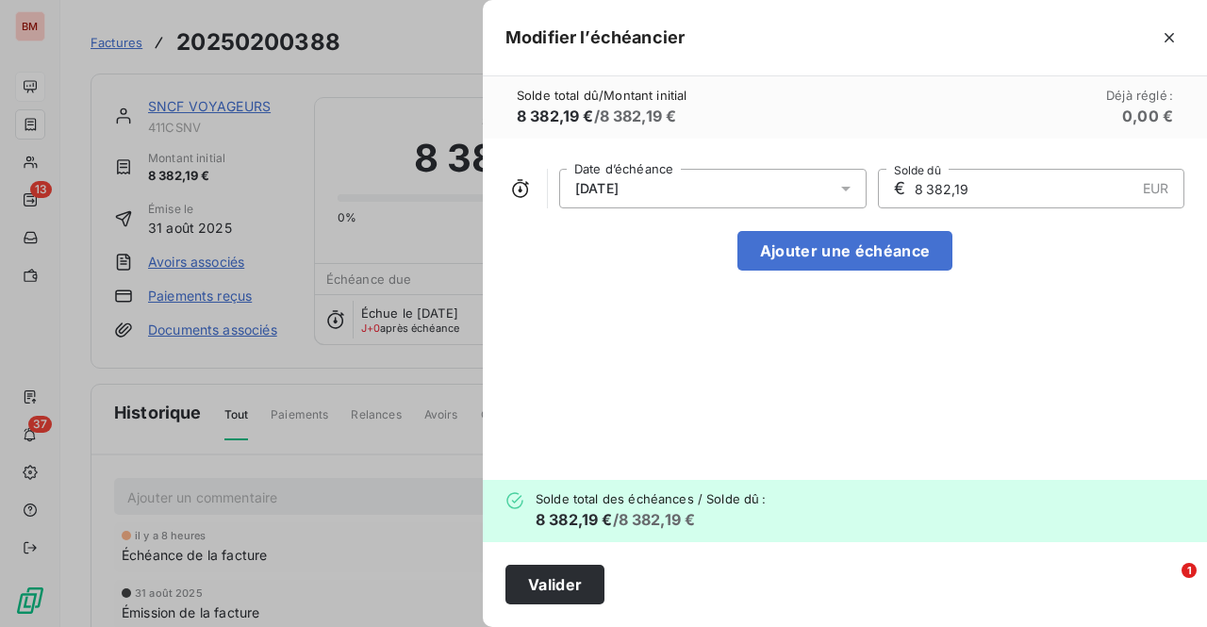
click at [841, 182] on icon at bounding box center [845, 188] width 19 height 19
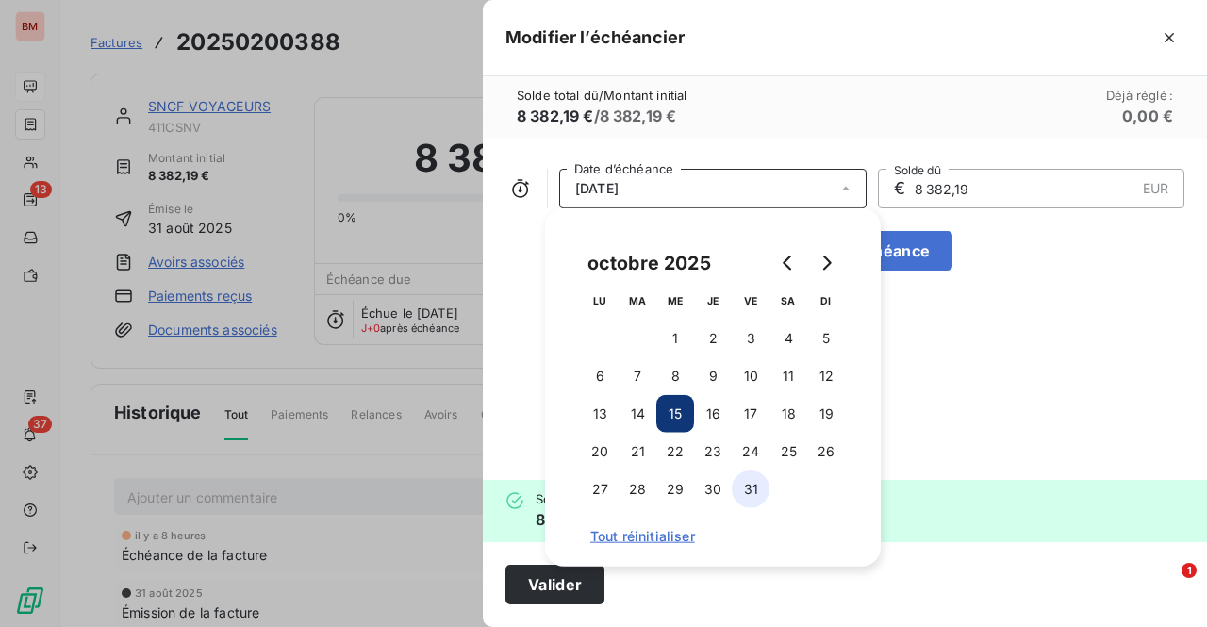
click at [747, 495] on button "31" at bounding box center [750, 489] width 38 height 38
click at [568, 583] on button "Valider" at bounding box center [554, 585] width 99 height 40
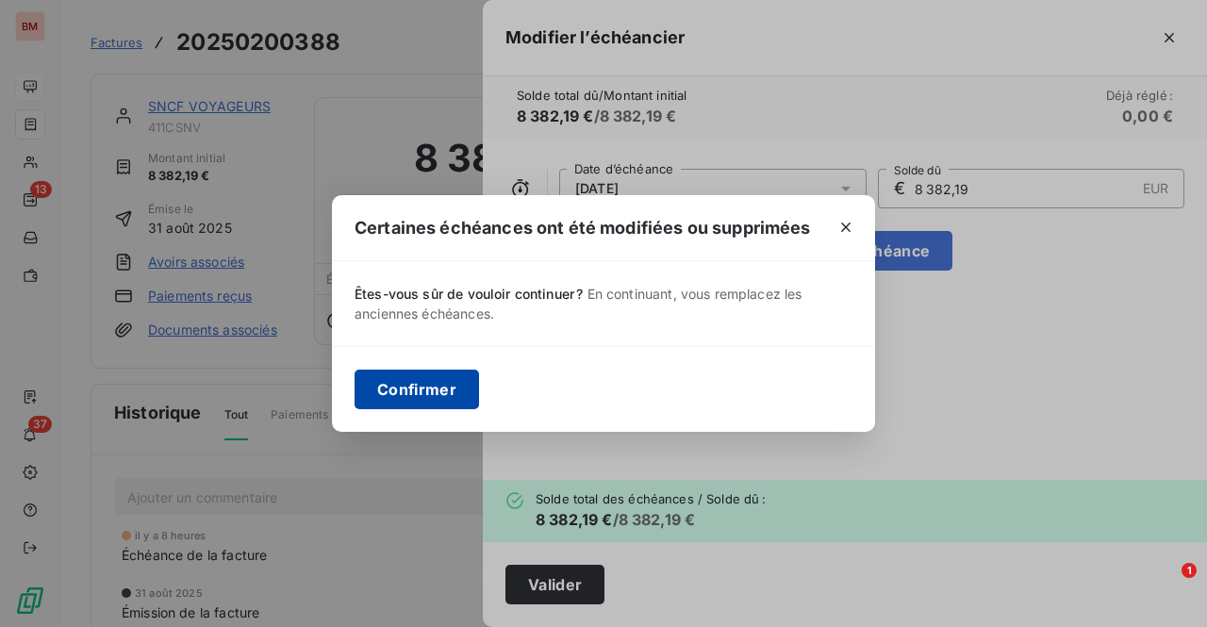
click at [416, 393] on button "Confirmer" at bounding box center [416, 390] width 124 height 40
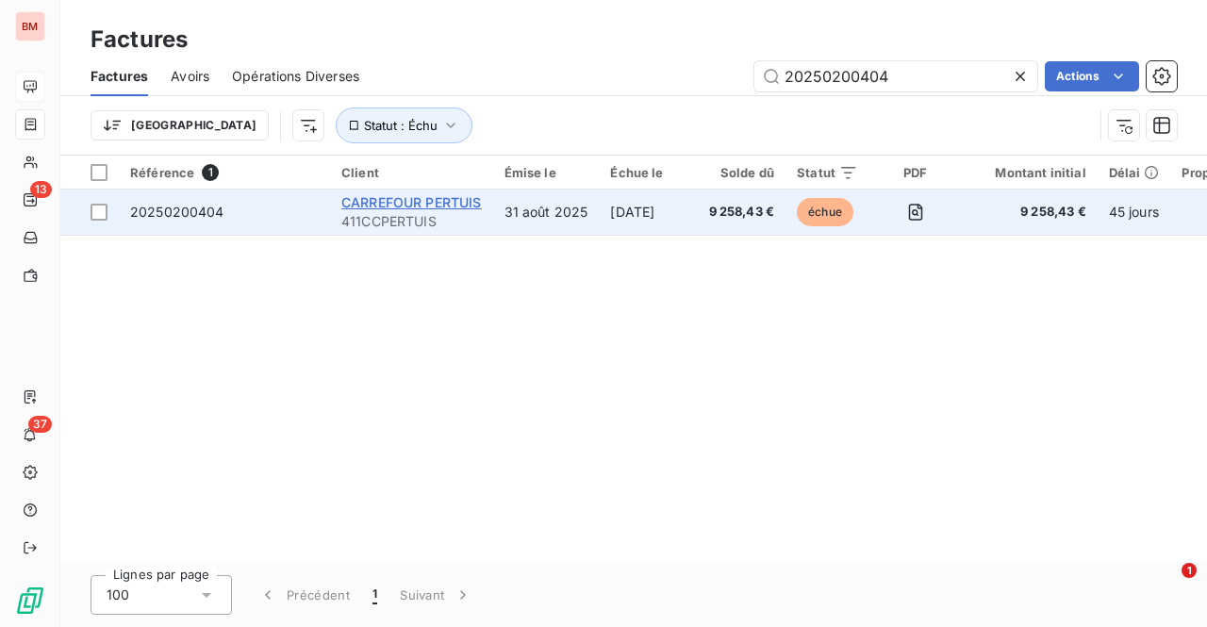
type input "20250200404"
click at [454, 202] on span "CARREFOUR PERTUIS" at bounding box center [411, 202] width 140 height 16
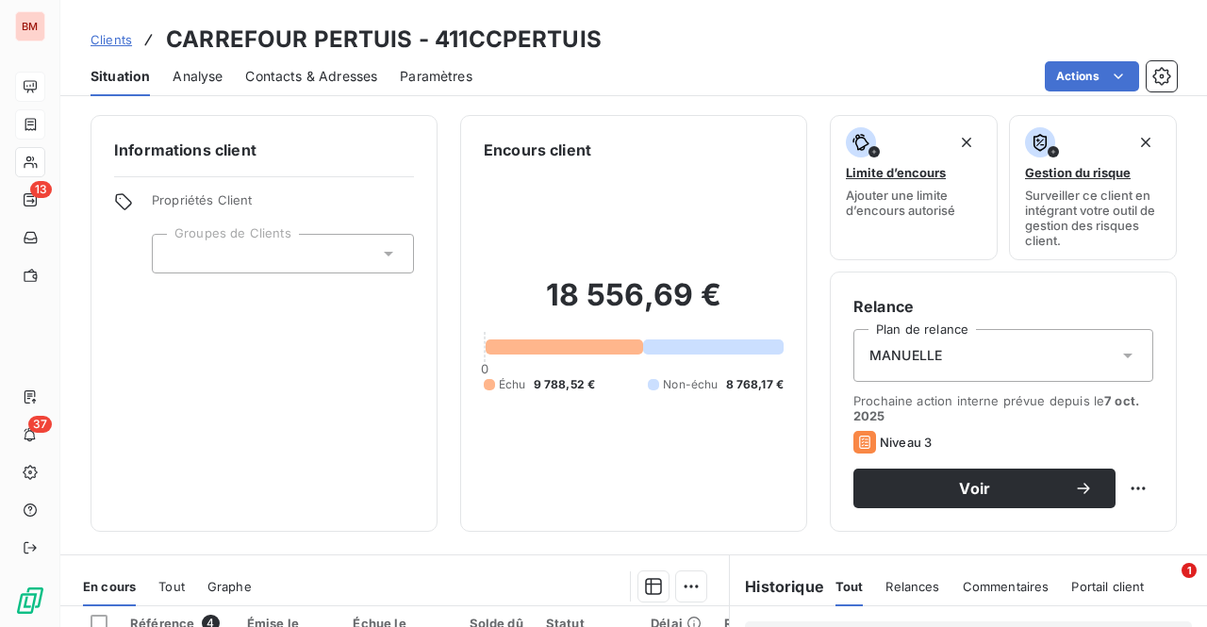
scroll to position [283, 0]
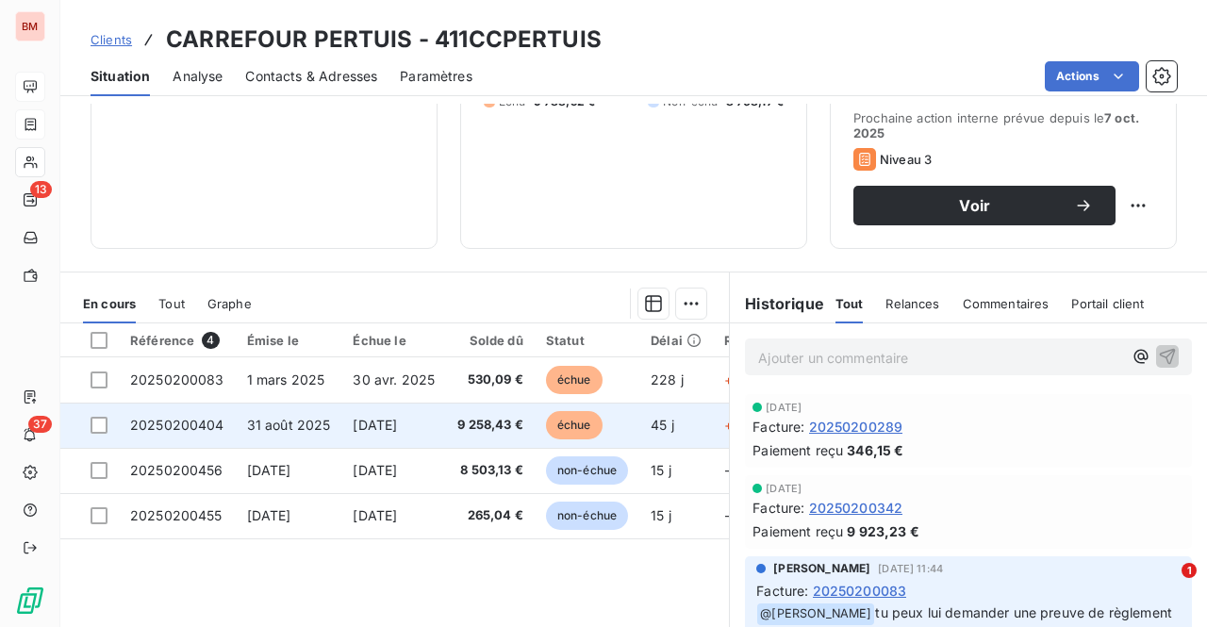
click at [515, 427] on span "9 258,43 €" at bounding box center [490, 425] width 66 height 19
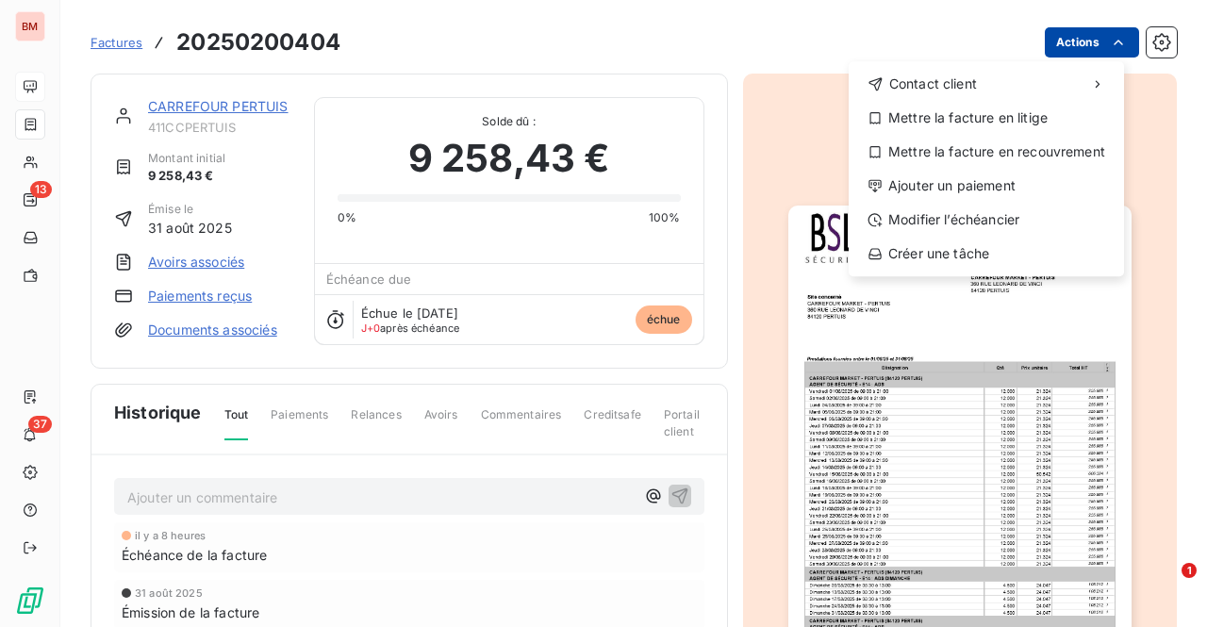
click at [1058, 42] on html "BM 13 37 Factures 20250200404 Actions Contact client Mettre la facture en litig…" at bounding box center [603, 313] width 1207 height 627
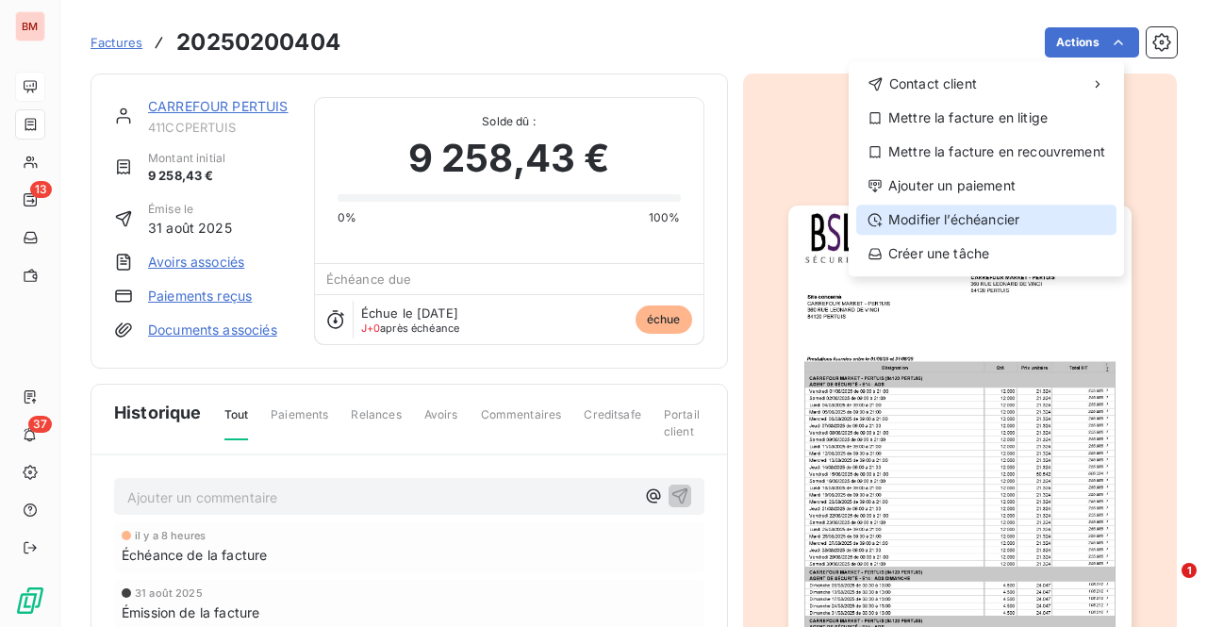
click at [926, 219] on div "Modifier l’échéancier" at bounding box center [986, 220] width 260 height 30
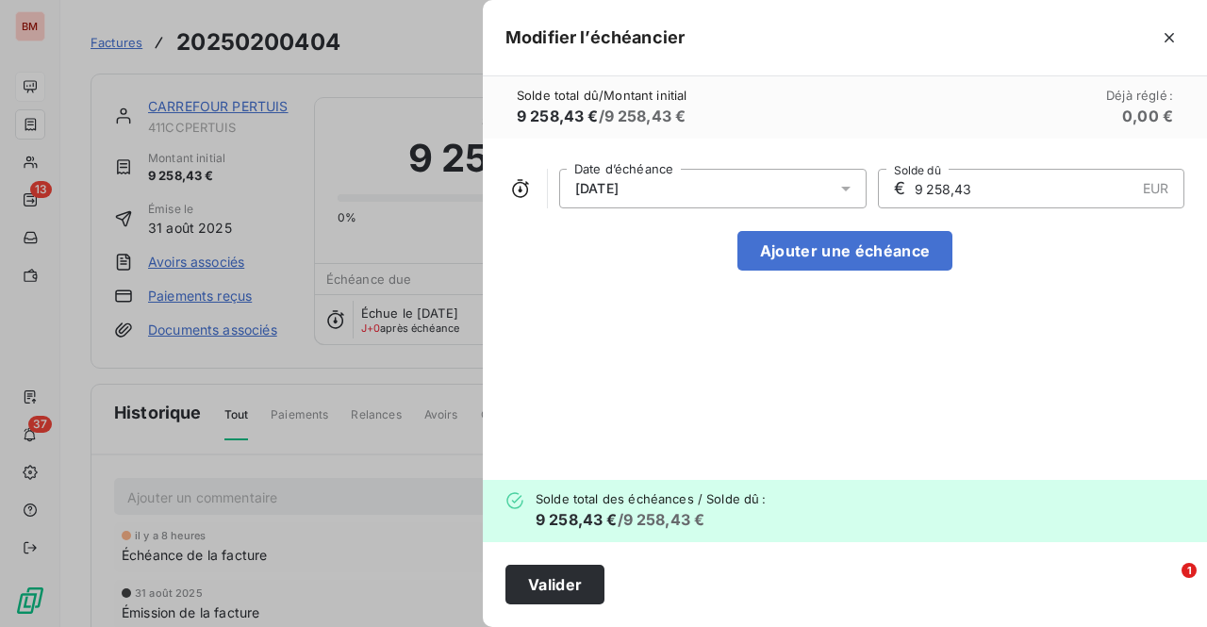
click at [698, 184] on div "[DATE]" at bounding box center [712, 189] width 307 height 40
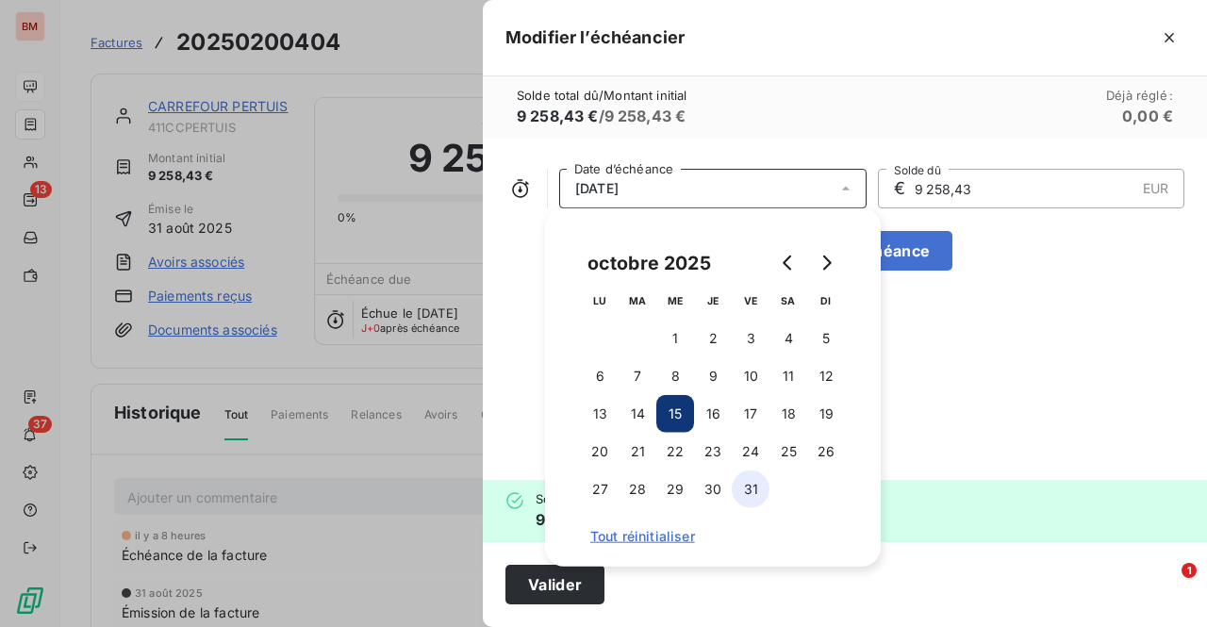
click at [747, 497] on button "31" at bounding box center [750, 489] width 38 height 38
click at [545, 587] on button "Valider" at bounding box center [554, 585] width 99 height 40
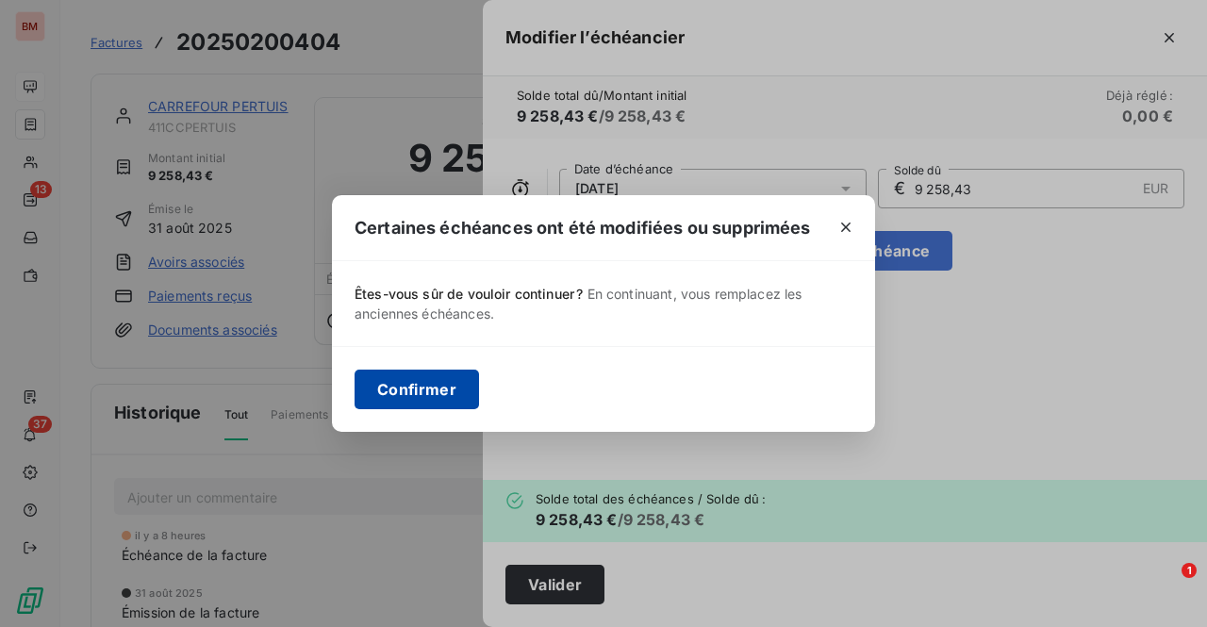
click at [422, 388] on button "Confirmer" at bounding box center [416, 390] width 124 height 40
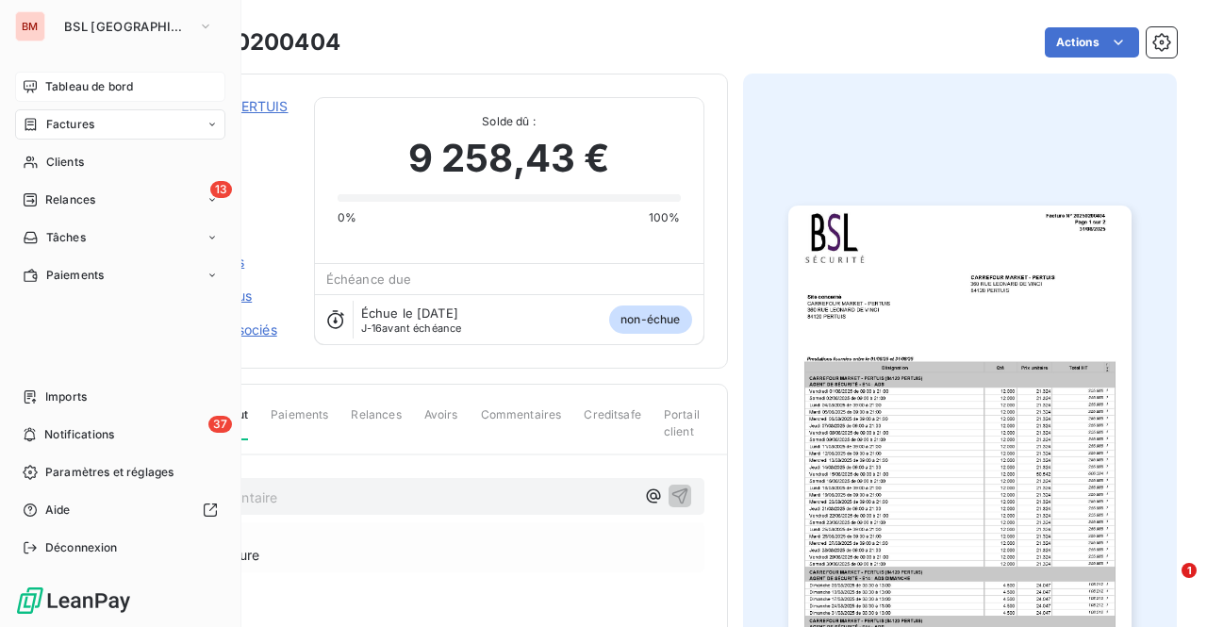
click at [87, 84] on span "Tableau de bord" at bounding box center [89, 86] width 88 height 17
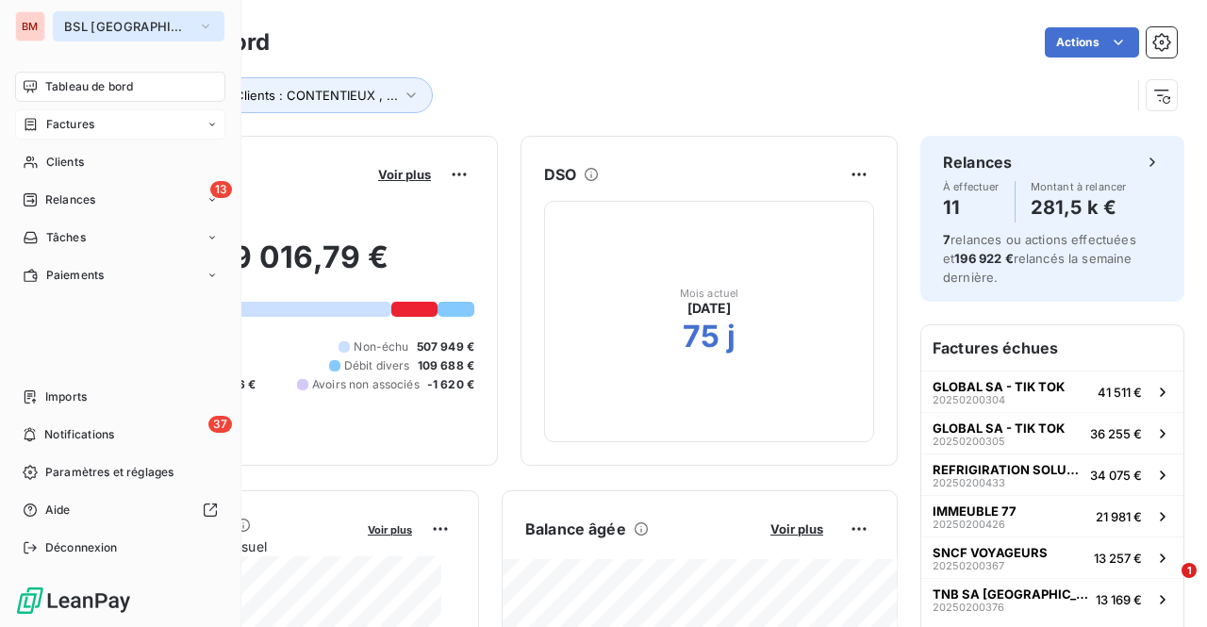
click at [102, 16] on button "BSL [GEOGRAPHIC_DATA]" at bounding box center [139, 26] width 172 height 30
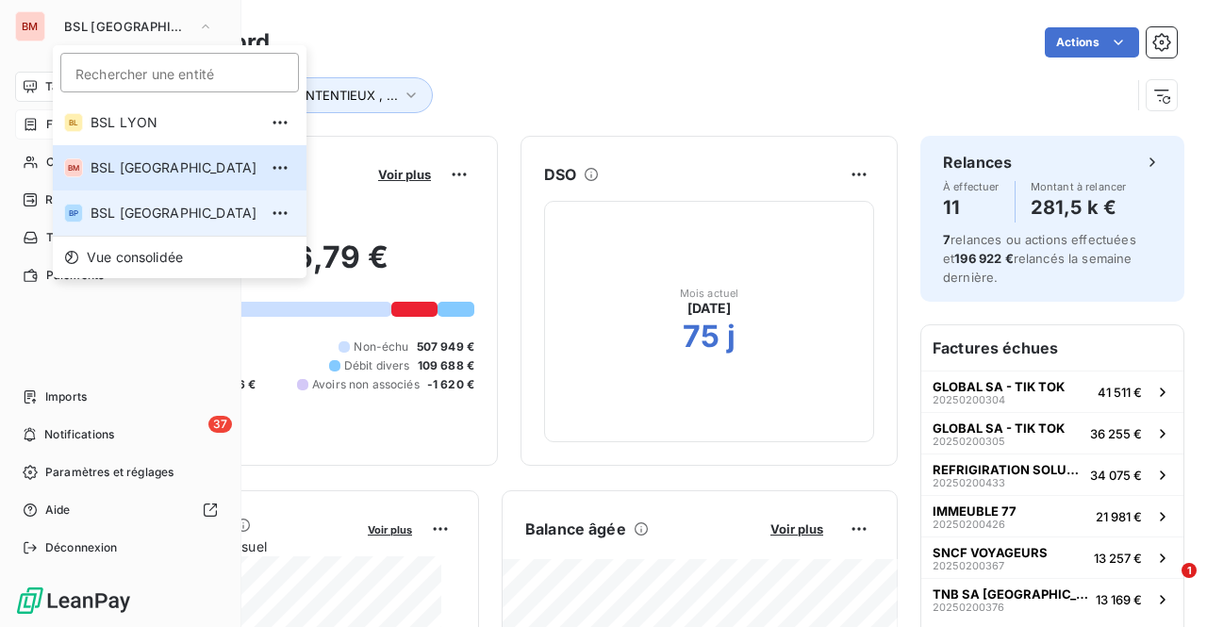
click at [106, 203] on li "BP BSL [GEOGRAPHIC_DATA]" at bounding box center [180, 212] width 254 height 45
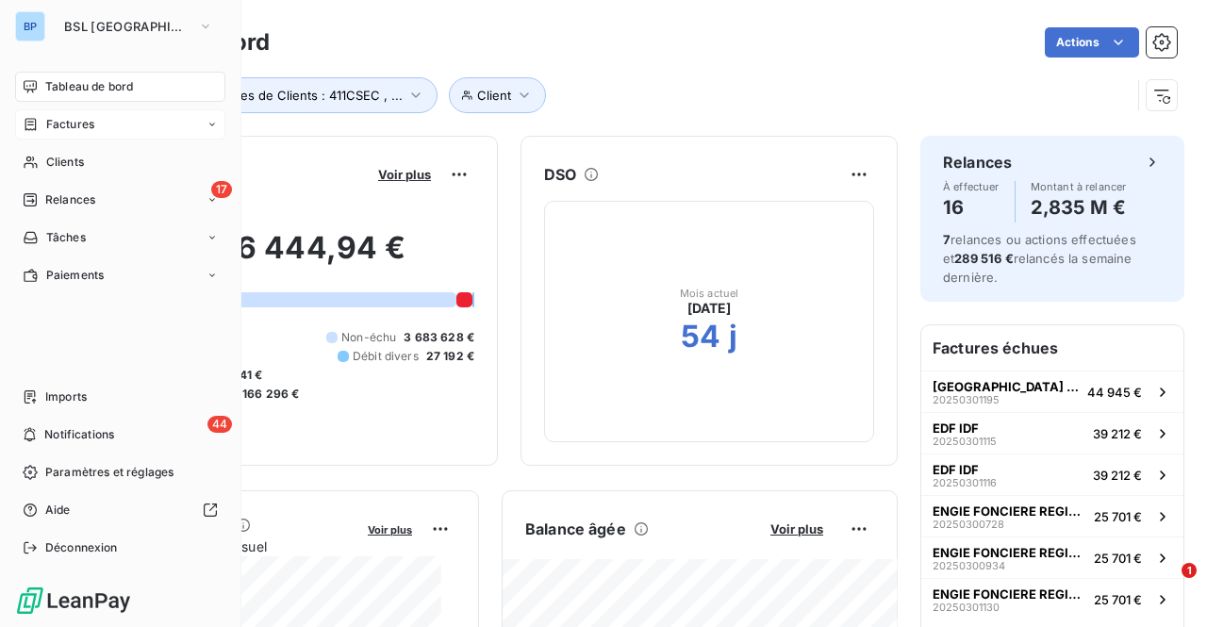
drag, startPoint x: 38, startPoint y: 112, endPoint x: 47, endPoint y: 114, distance: 9.6
click at [38, 112] on div "Factures" at bounding box center [120, 124] width 210 height 30
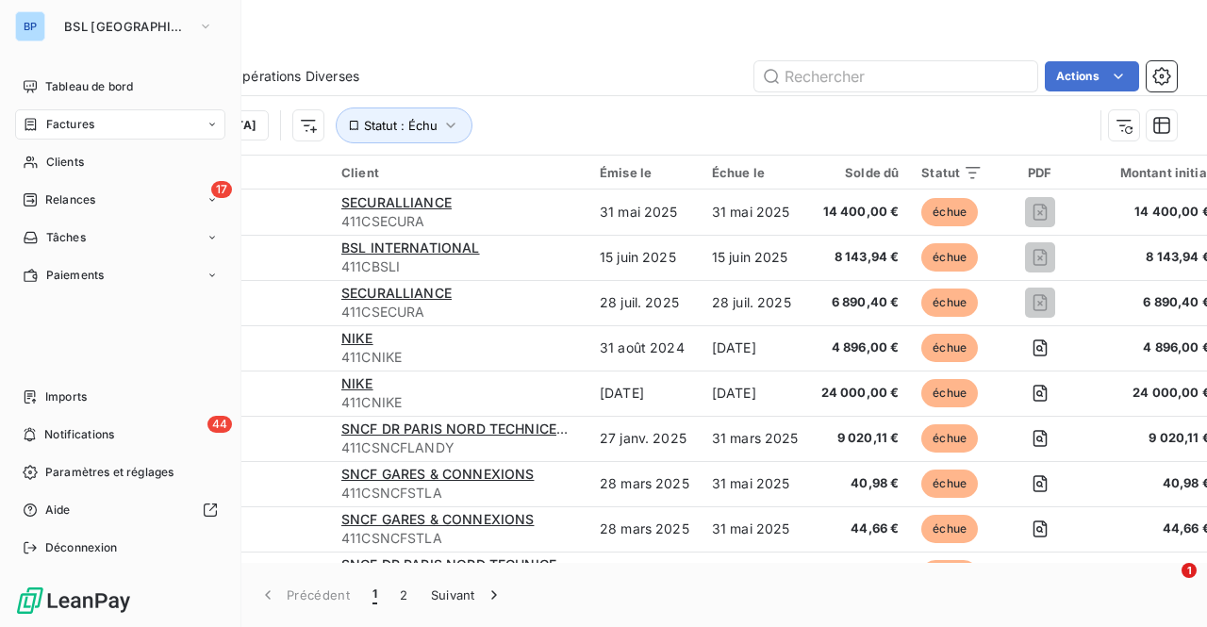
click at [88, 125] on span "Factures" at bounding box center [70, 124] width 48 height 17
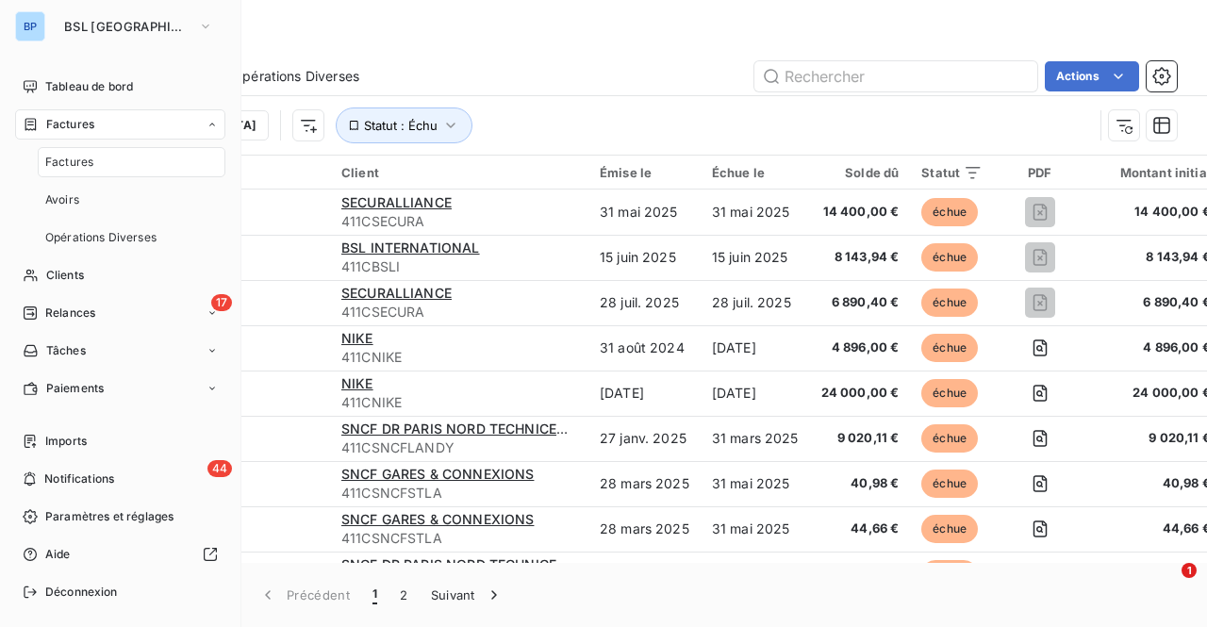
click at [108, 156] on div "Factures" at bounding box center [132, 162] width 188 height 30
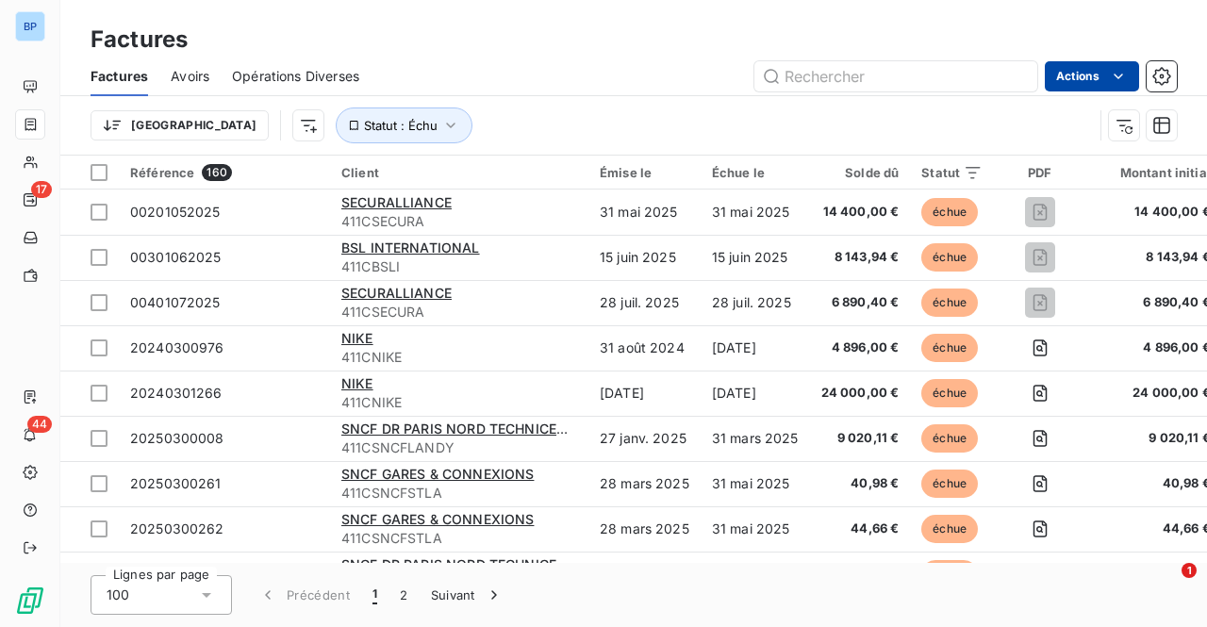
click at [1093, 82] on html "BP 17 44 Factures Factures Avoirs Opérations Diverses Actions Trier Statut : Éc…" at bounding box center [603, 313] width 1207 height 627
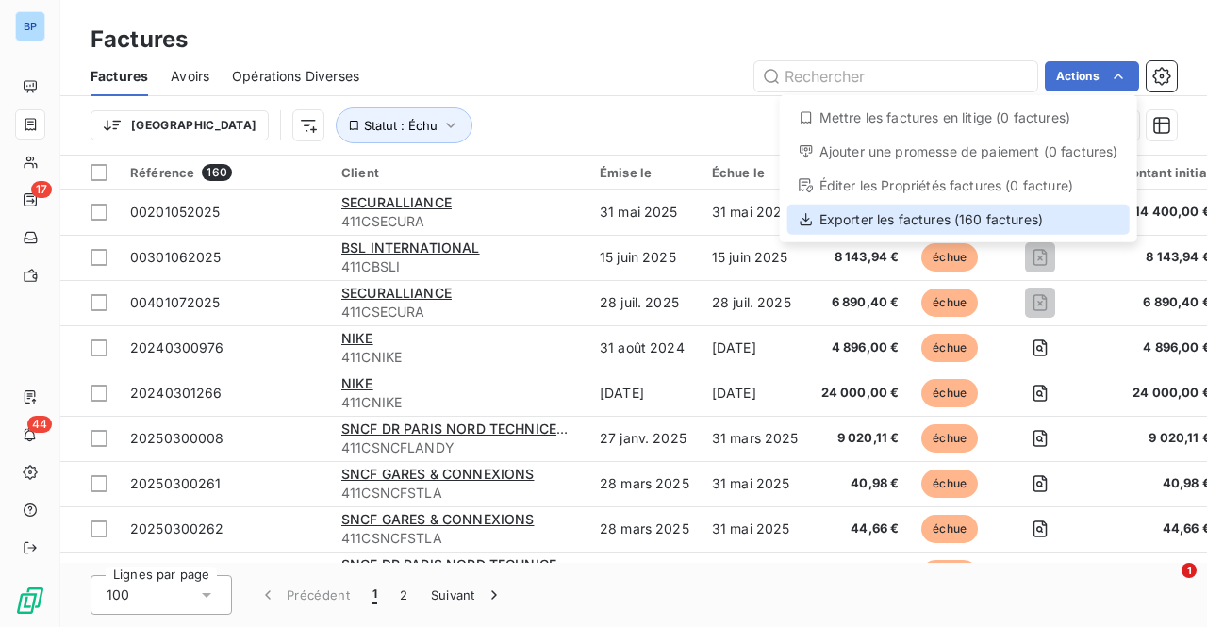
click at [838, 222] on div "Exporter les factures (160 factures)" at bounding box center [958, 220] width 342 height 30
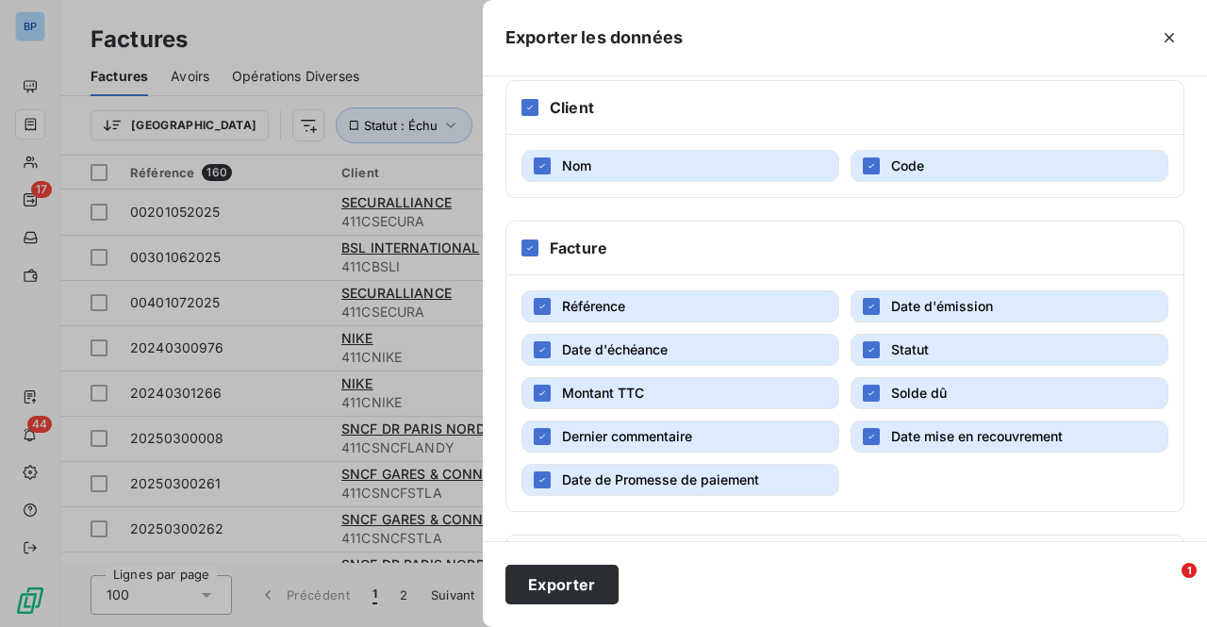
scroll to position [377, 0]
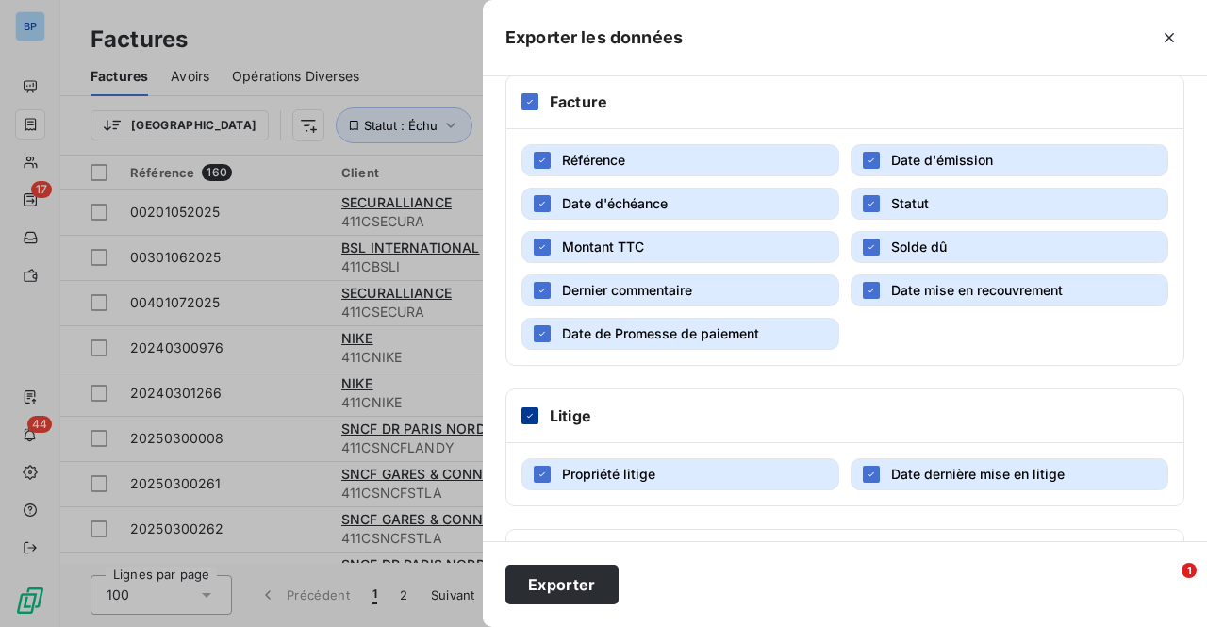
click at [527, 407] on div at bounding box center [529, 415] width 17 height 17
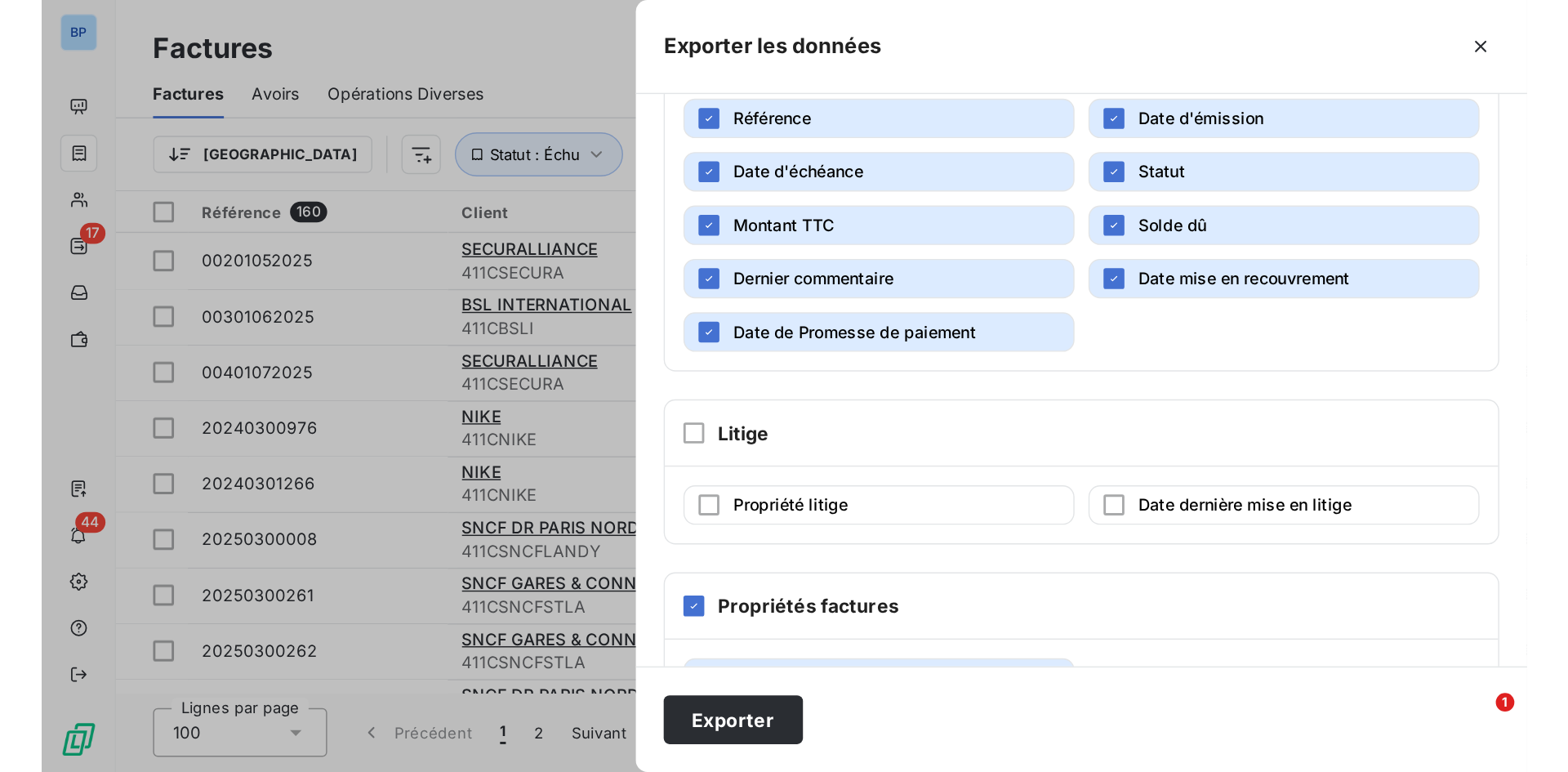
scroll to position [428, 0]
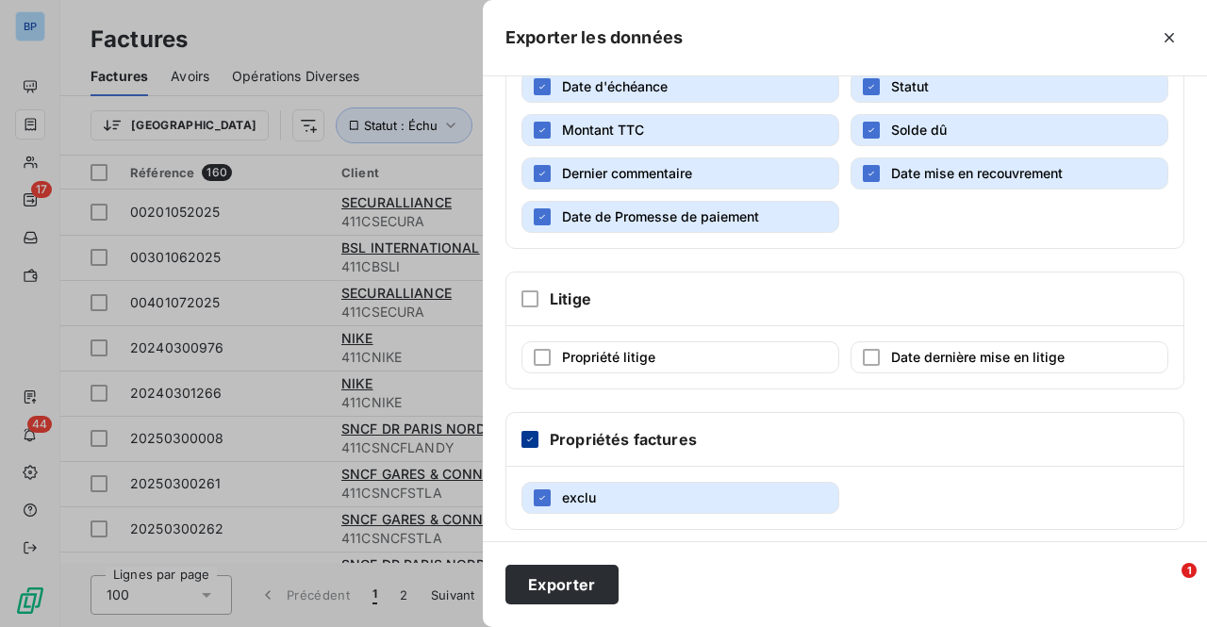
click at [534, 434] on icon at bounding box center [529, 439] width 11 height 11
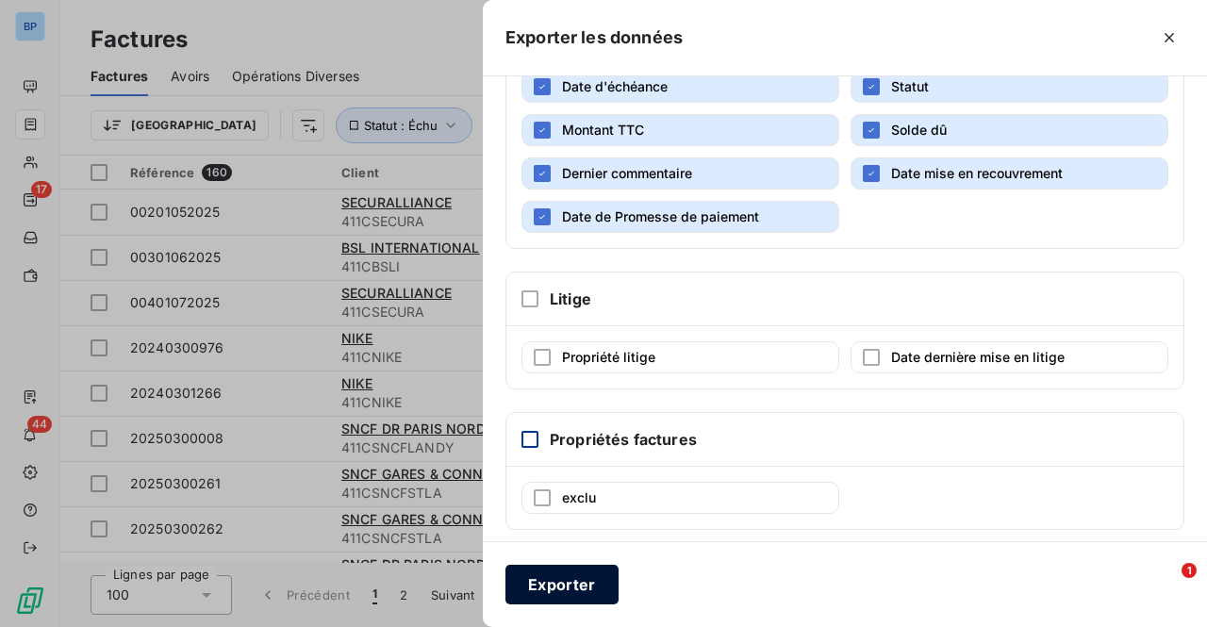
click at [549, 576] on button "Exporter" at bounding box center [561, 585] width 113 height 40
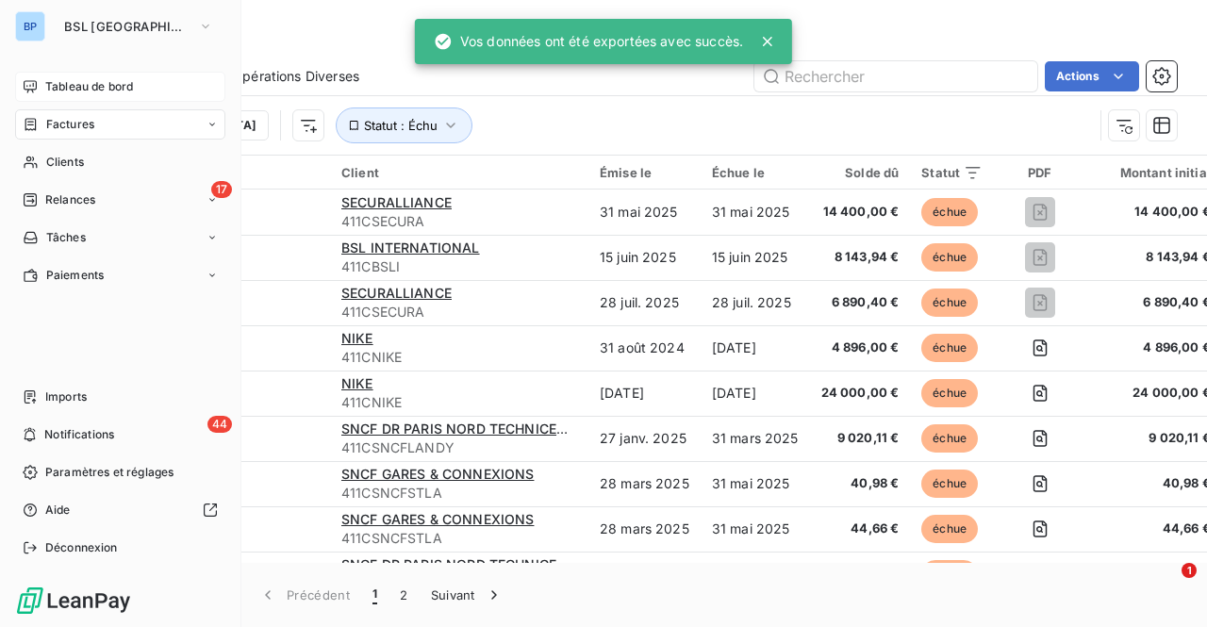
click at [77, 86] on span "Tableau de bord" at bounding box center [89, 86] width 88 height 17
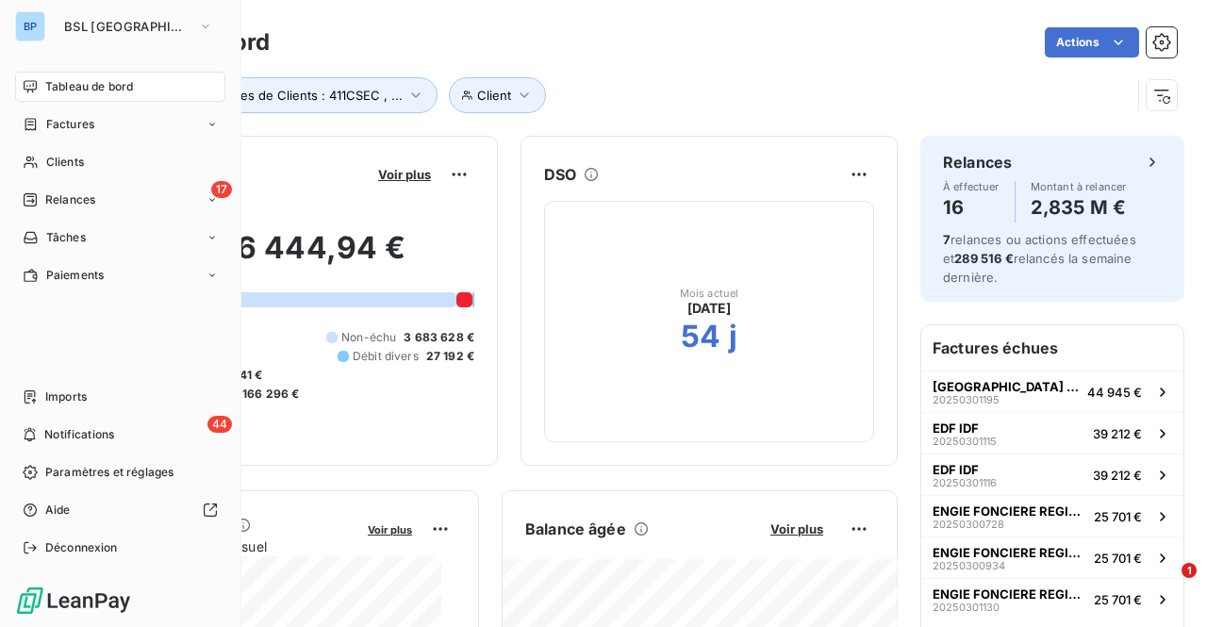
click at [7, 9] on div "BP BSL PARIS Tableau de bord Factures Clients 17 Relances Tâches Paiements Impo…" at bounding box center [120, 313] width 241 height 627
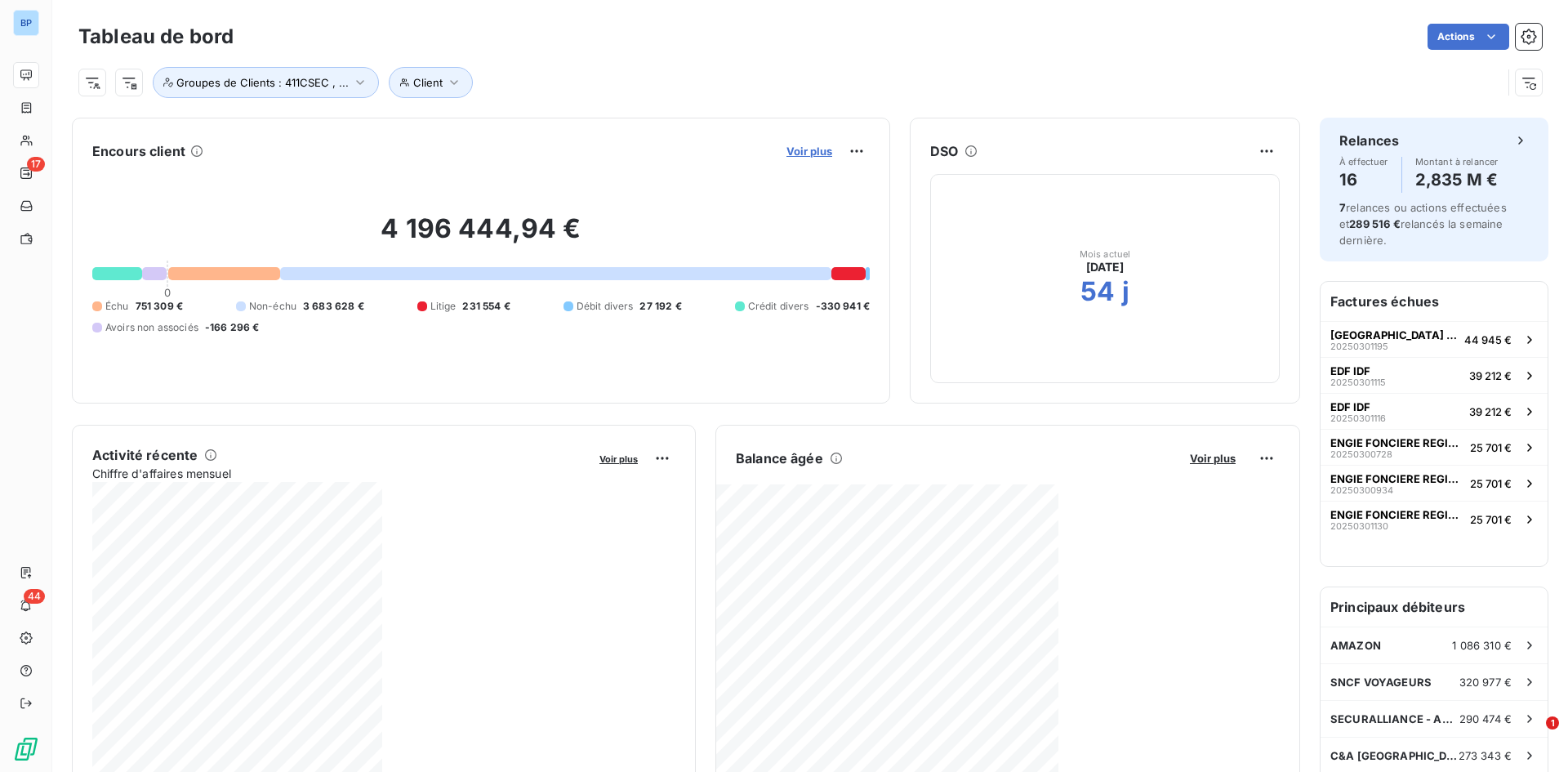
click at [806, 146] on span "Voir plus" at bounding box center [809, 151] width 46 height 13
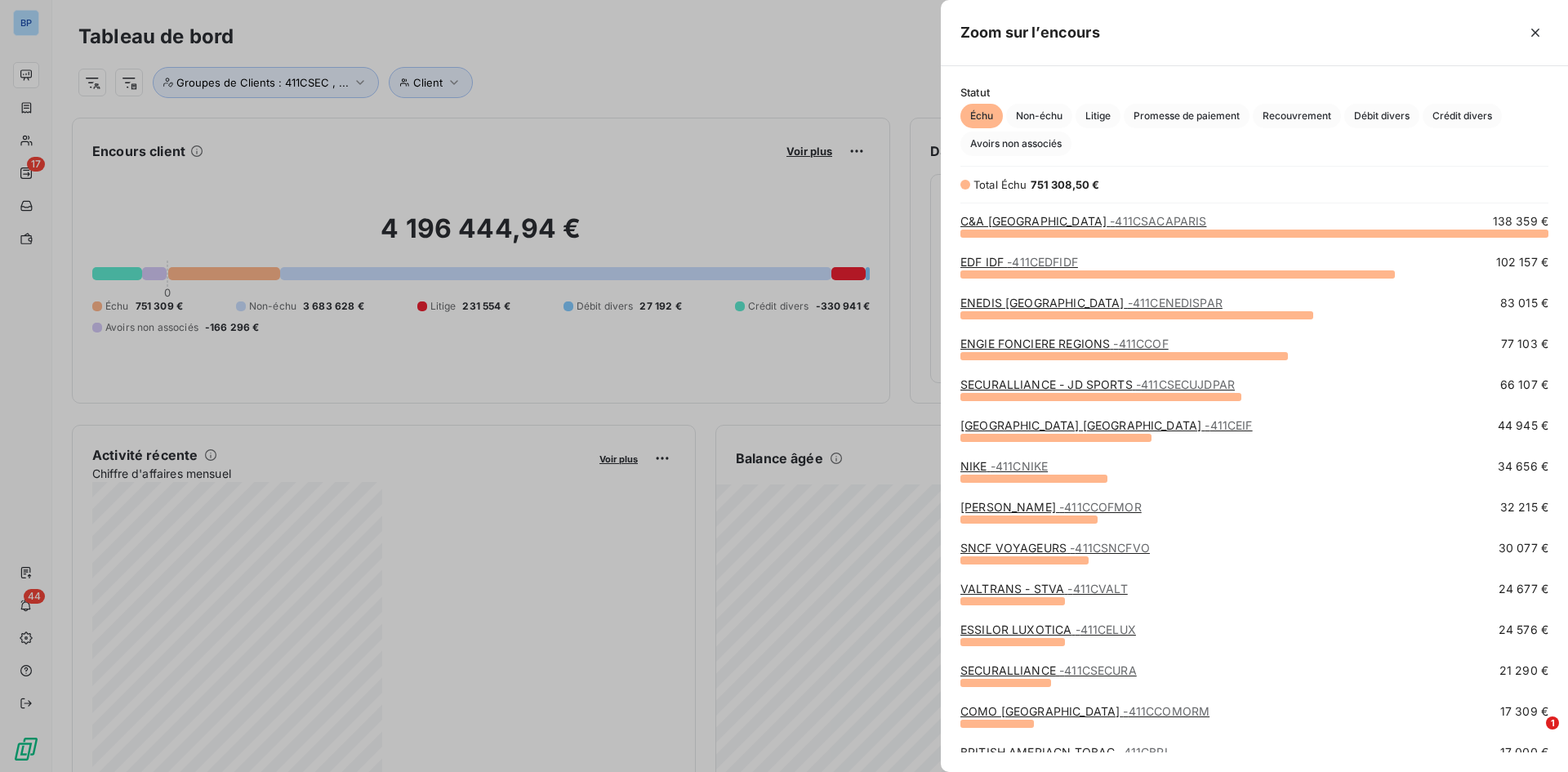
scroll to position [527, 615]
click at [1009, 220] on link "C&A [GEOGRAPHIC_DATA] - 411CSACAPARIS" at bounding box center [1084, 221] width 246 height 14
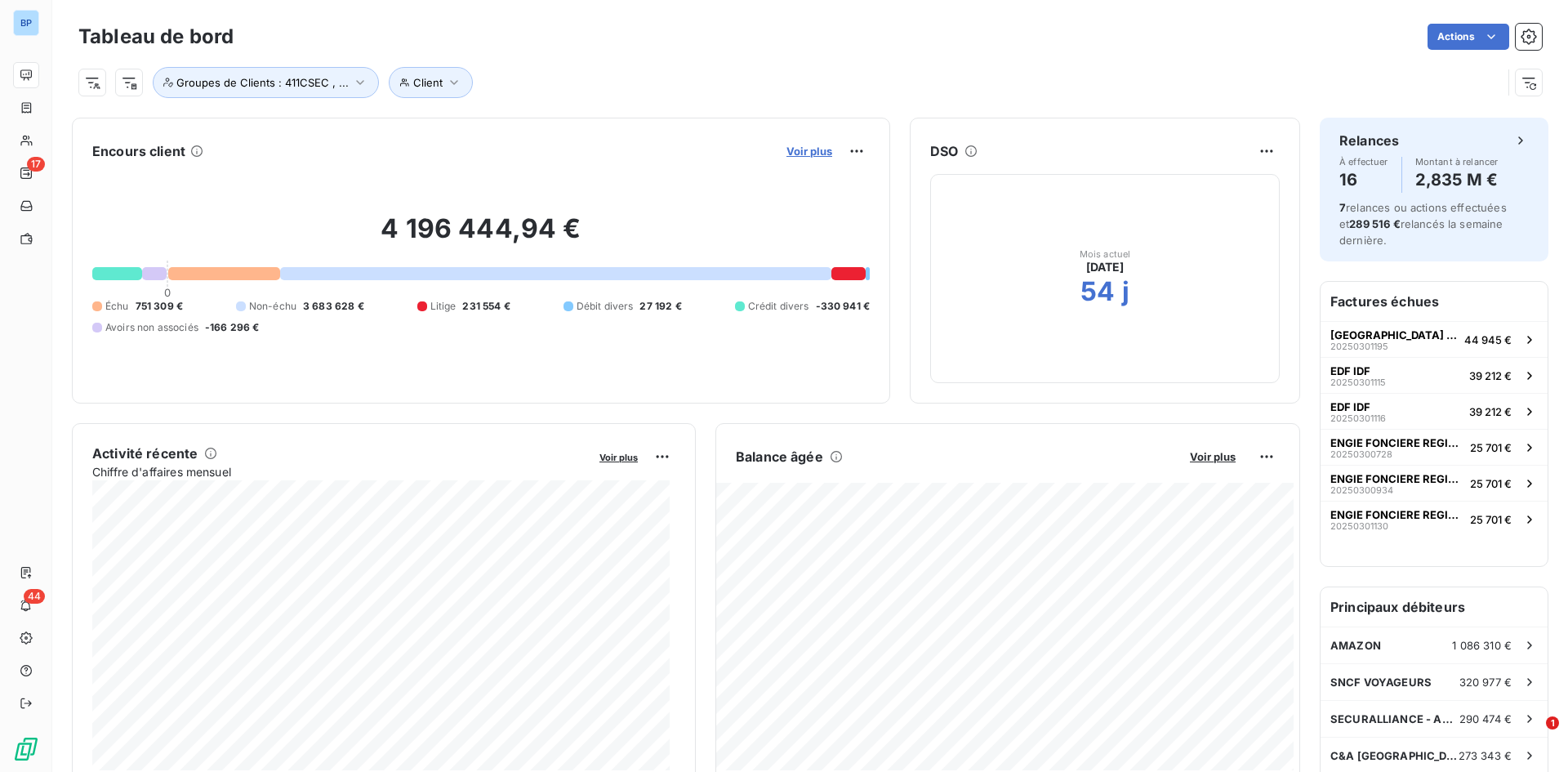
click at [794, 145] on span "Voir plus" at bounding box center [809, 151] width 46 height 13
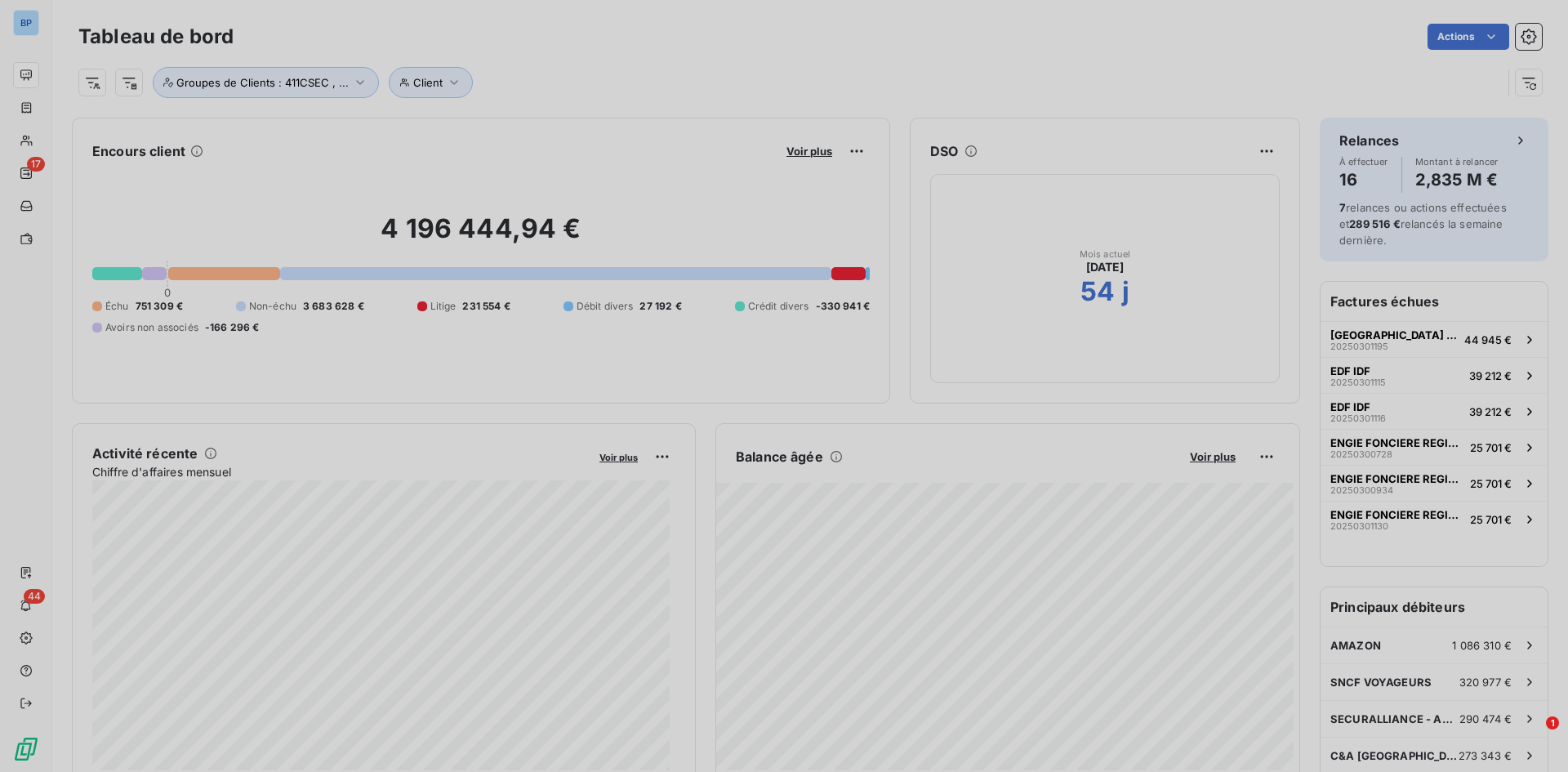
scroll to position [760, 615]
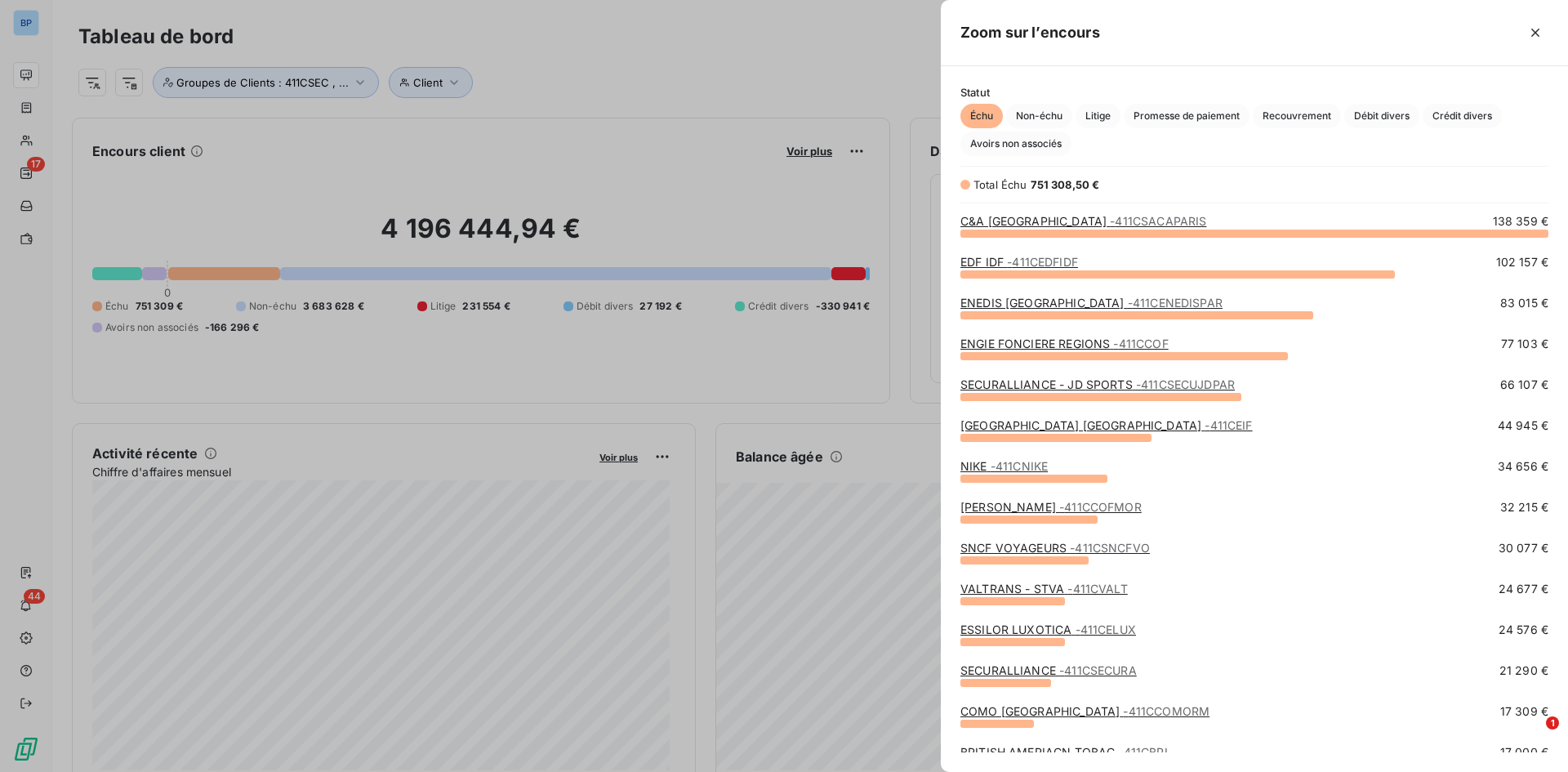
click at [1002, 220] on link "C&A [GEOGRAPHIC_DATA] - 411CSACAPARIS" at bounding box center [1084, 221] width 246 height 14
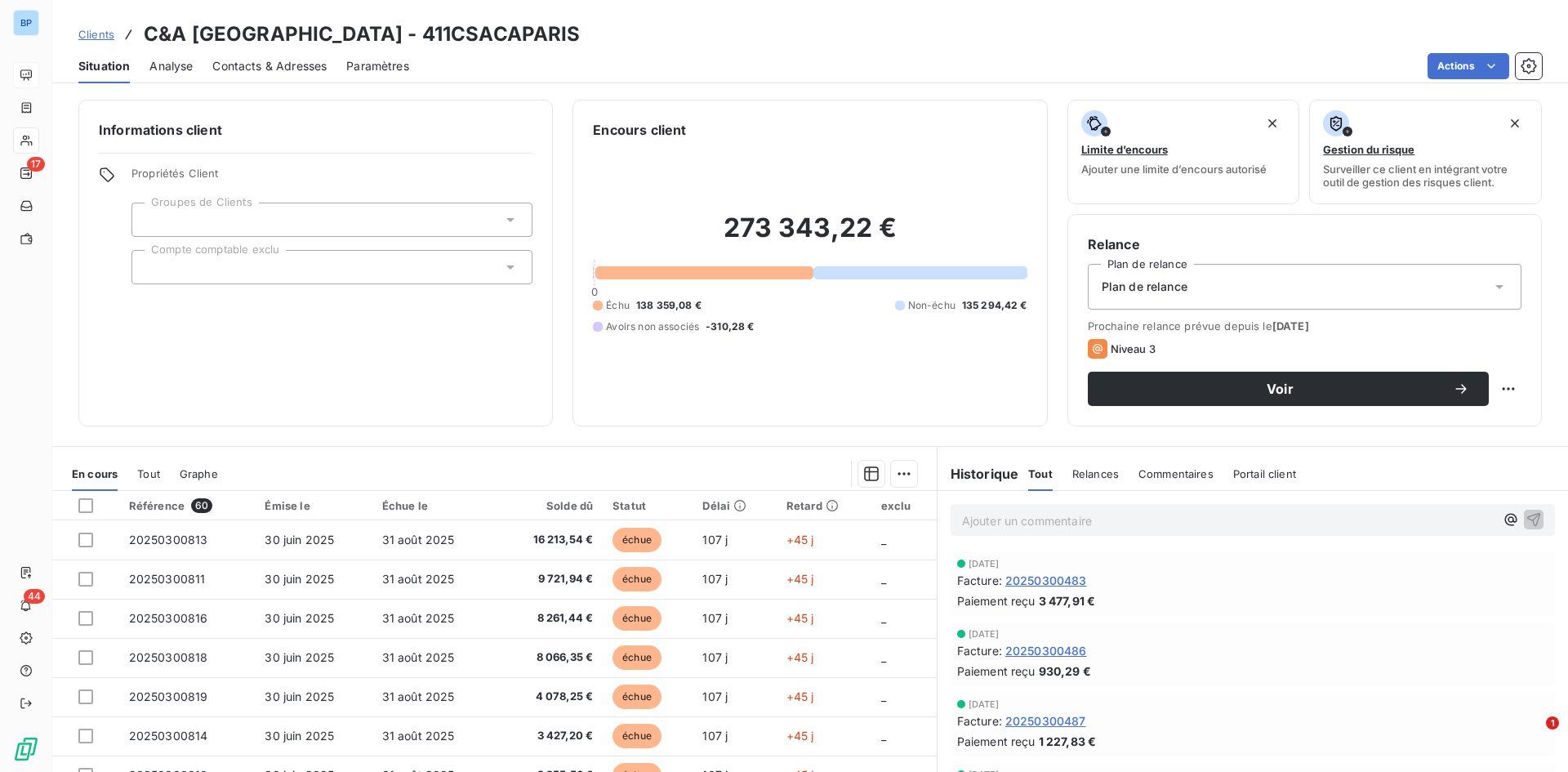
click at [1045, 482] on div "Commentaires" at bounding box center [1176, 474] width 75 height 35
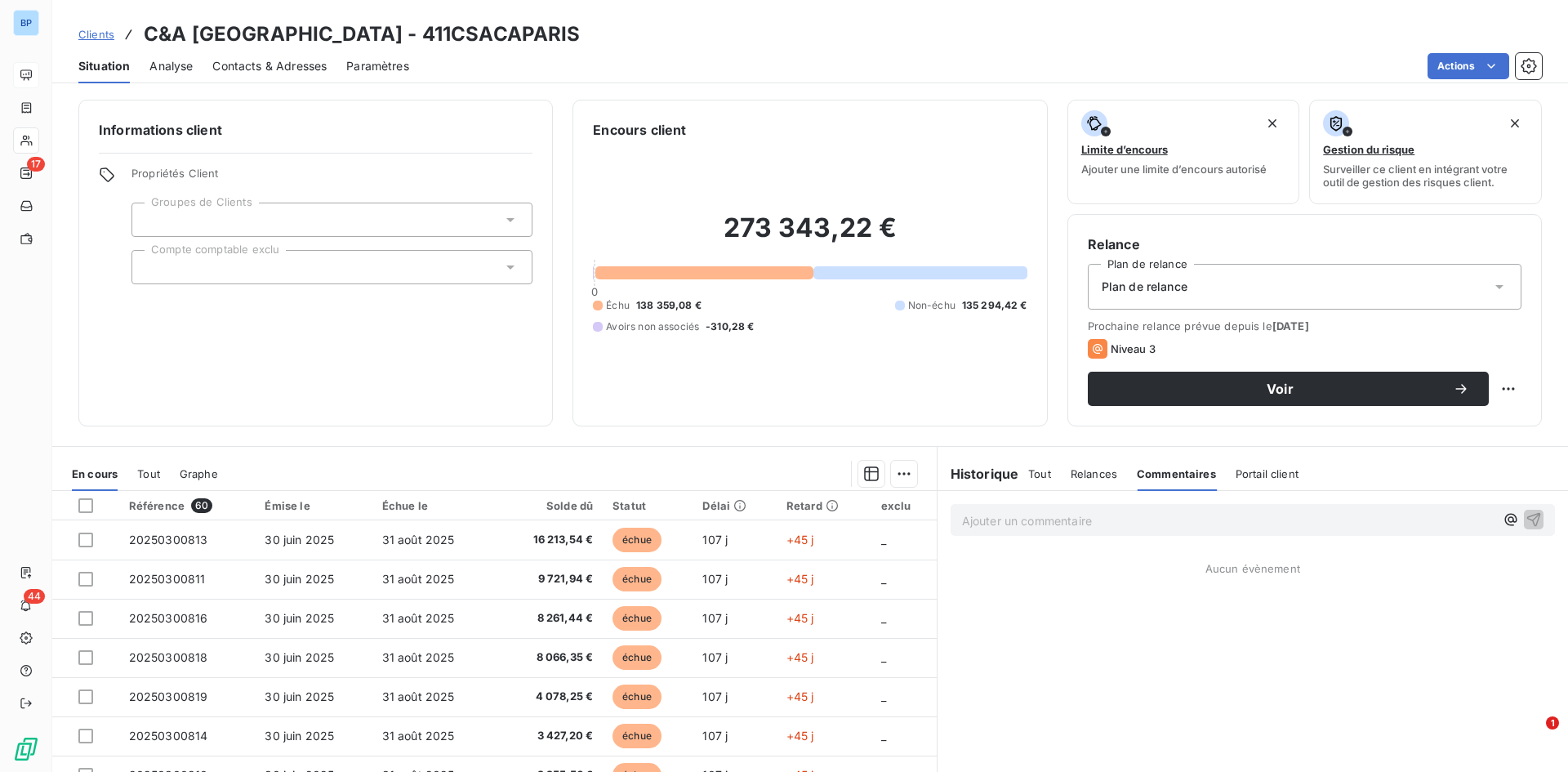
click at [1045, 524] on p "Ajouter un commentaire ﻿" at bounding box center [1228, 521] width 533 height 21
click at [1045, 520] on icon "button" at bounding box center [1533, 518] width 16 height 16
click at [1035, 477] on span "Tout" at bounding box center [1040, 473] width 23 height 13
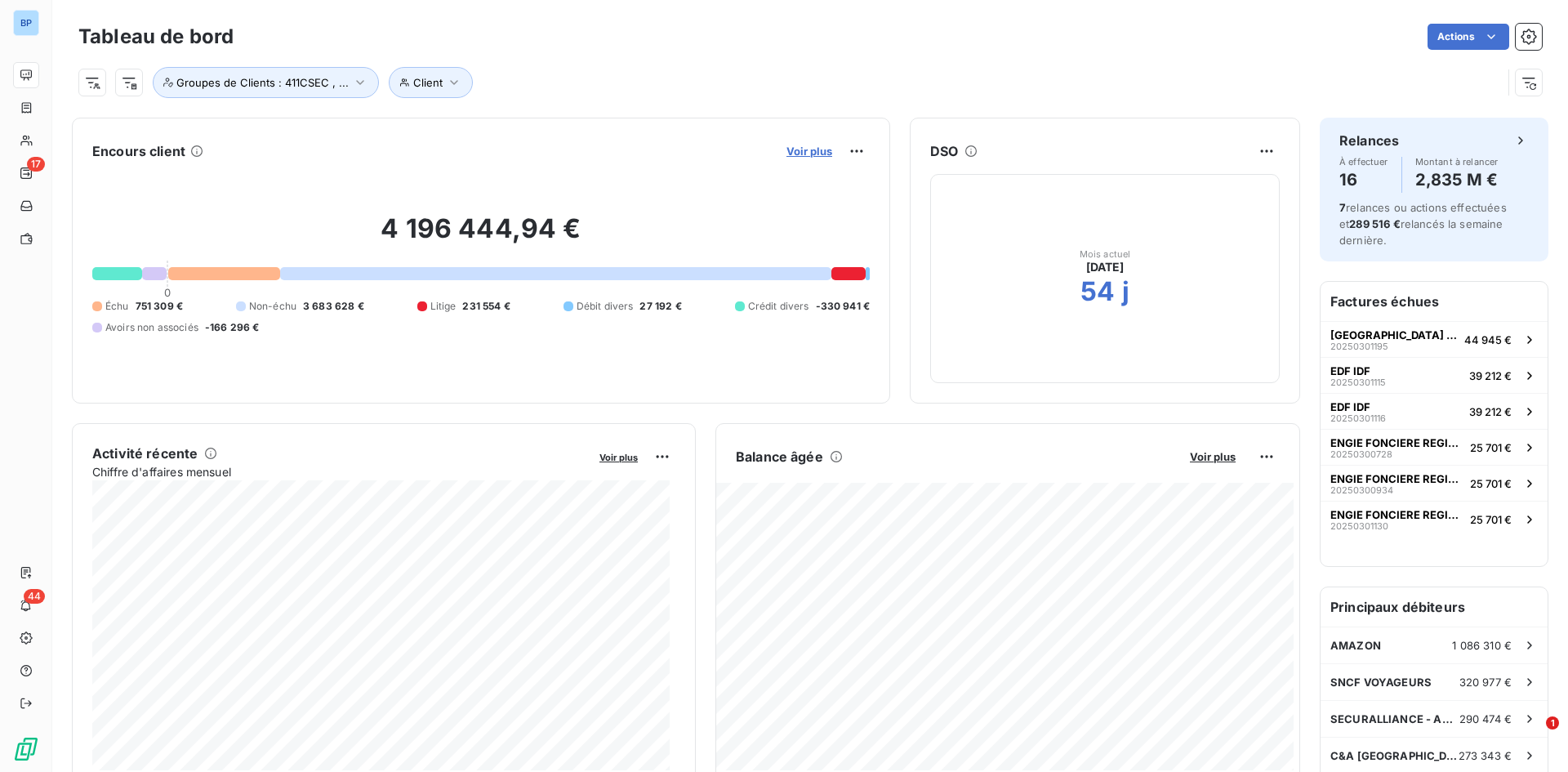
click at [792, 149] on span "Voir plus" at bounding box center [809, 151] width 46 height 13
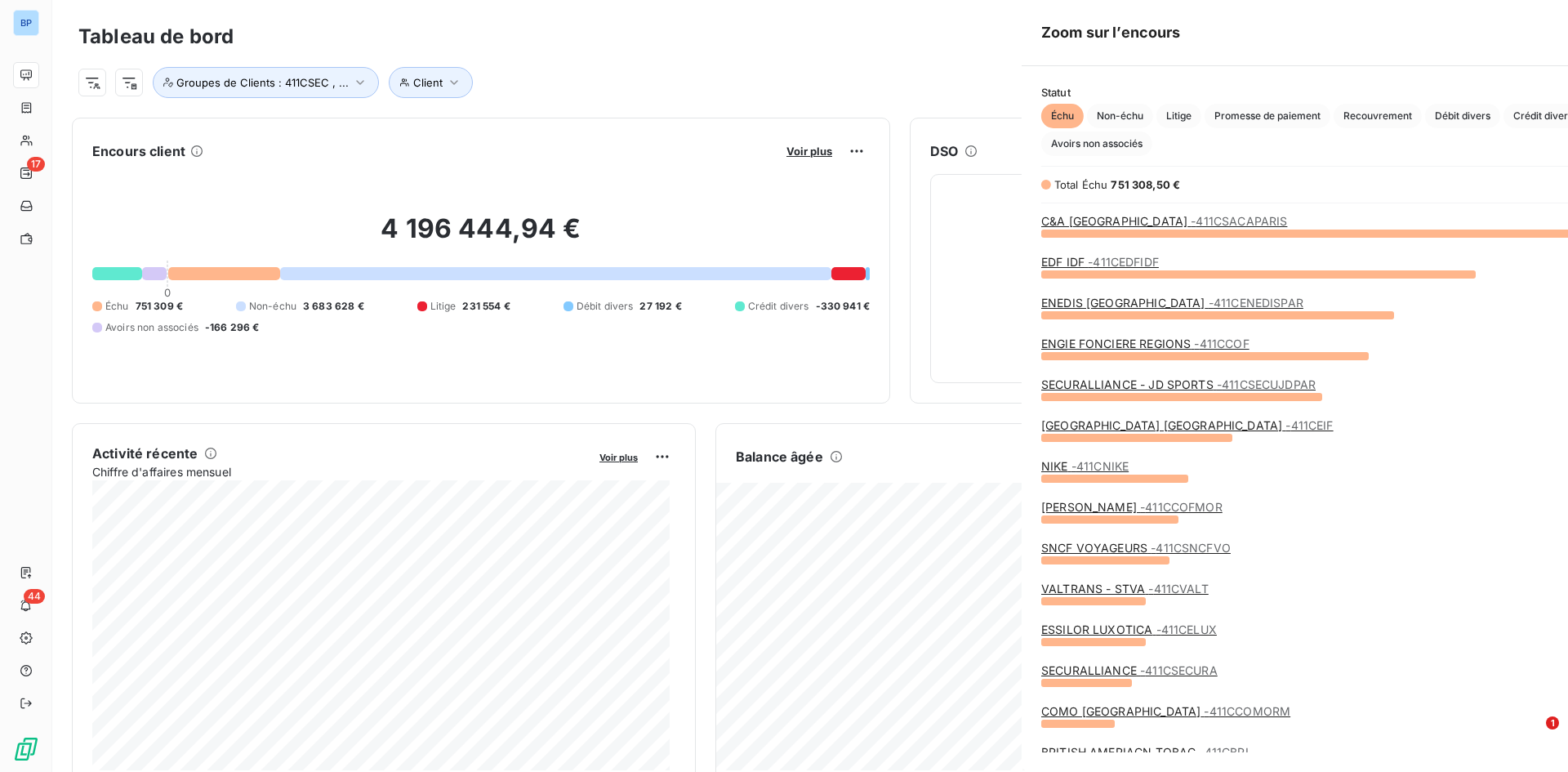
scroll to position [760, 615]
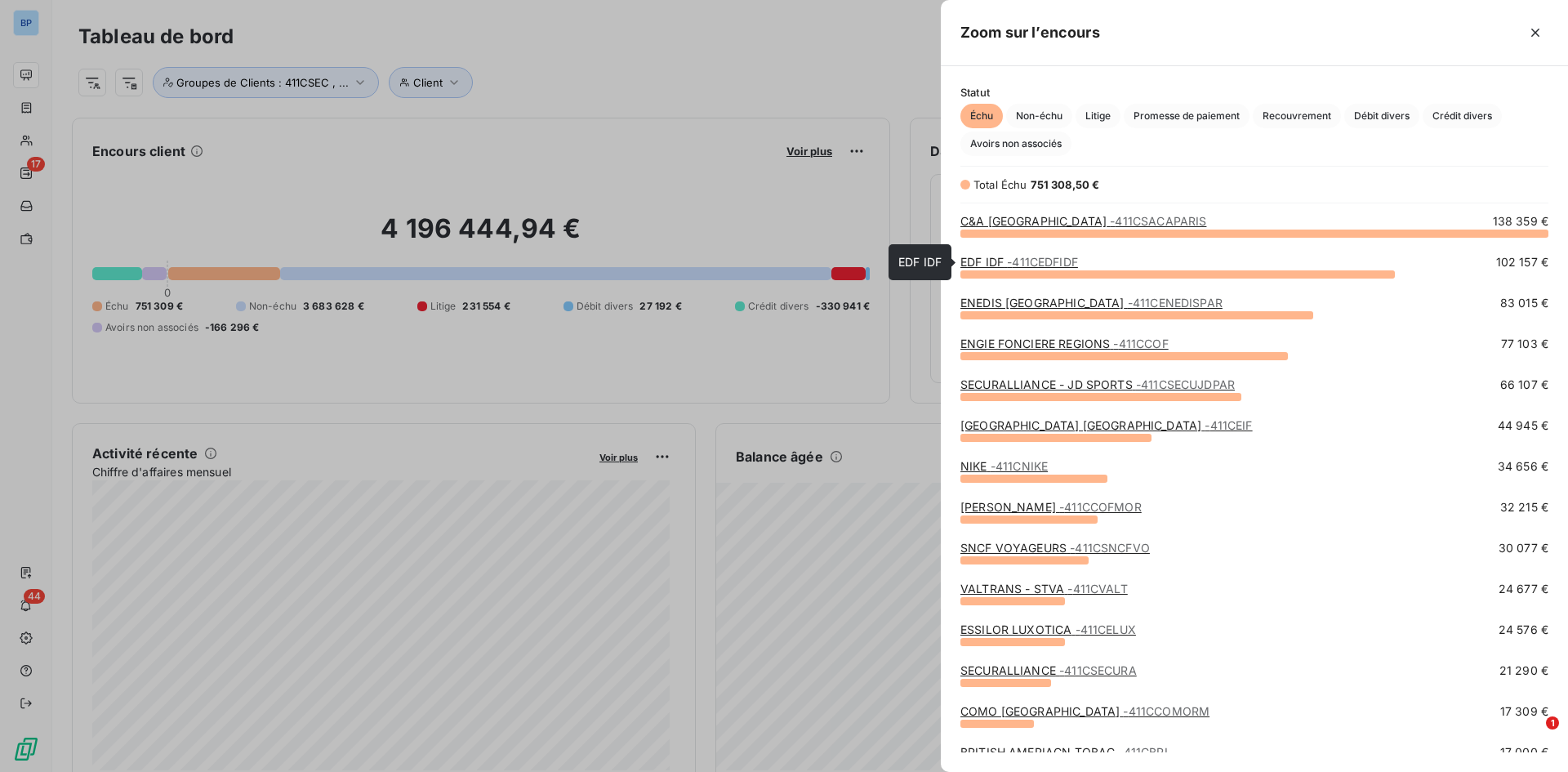
click at [986, 264] on link "EDF IDF - 411CEDFIDF" at bounding box center [1020, 262] width 118 height 14
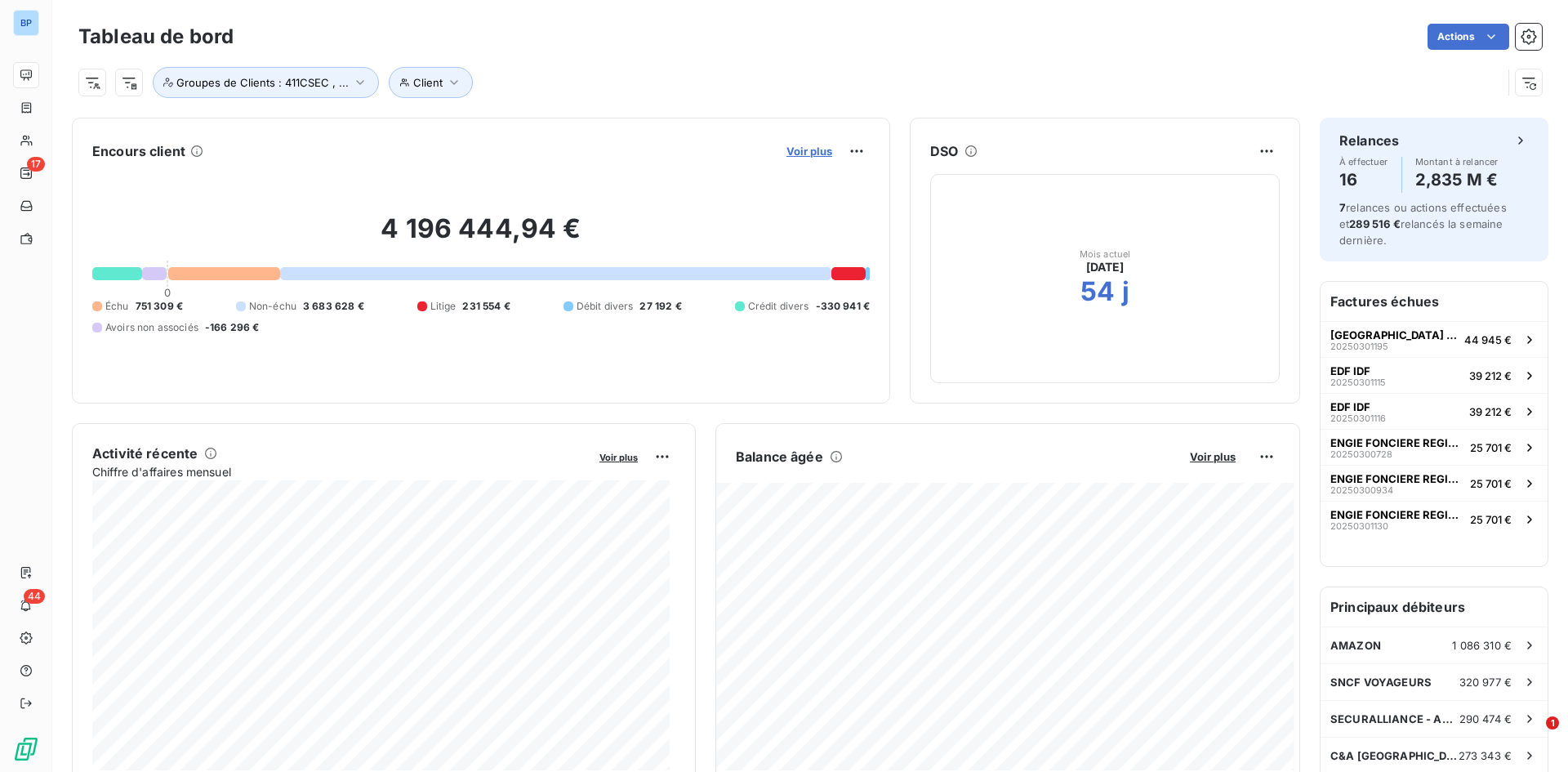
click at [800, 153] on span "Voir plus" at bounding box center [809, 151] width 46 height 13
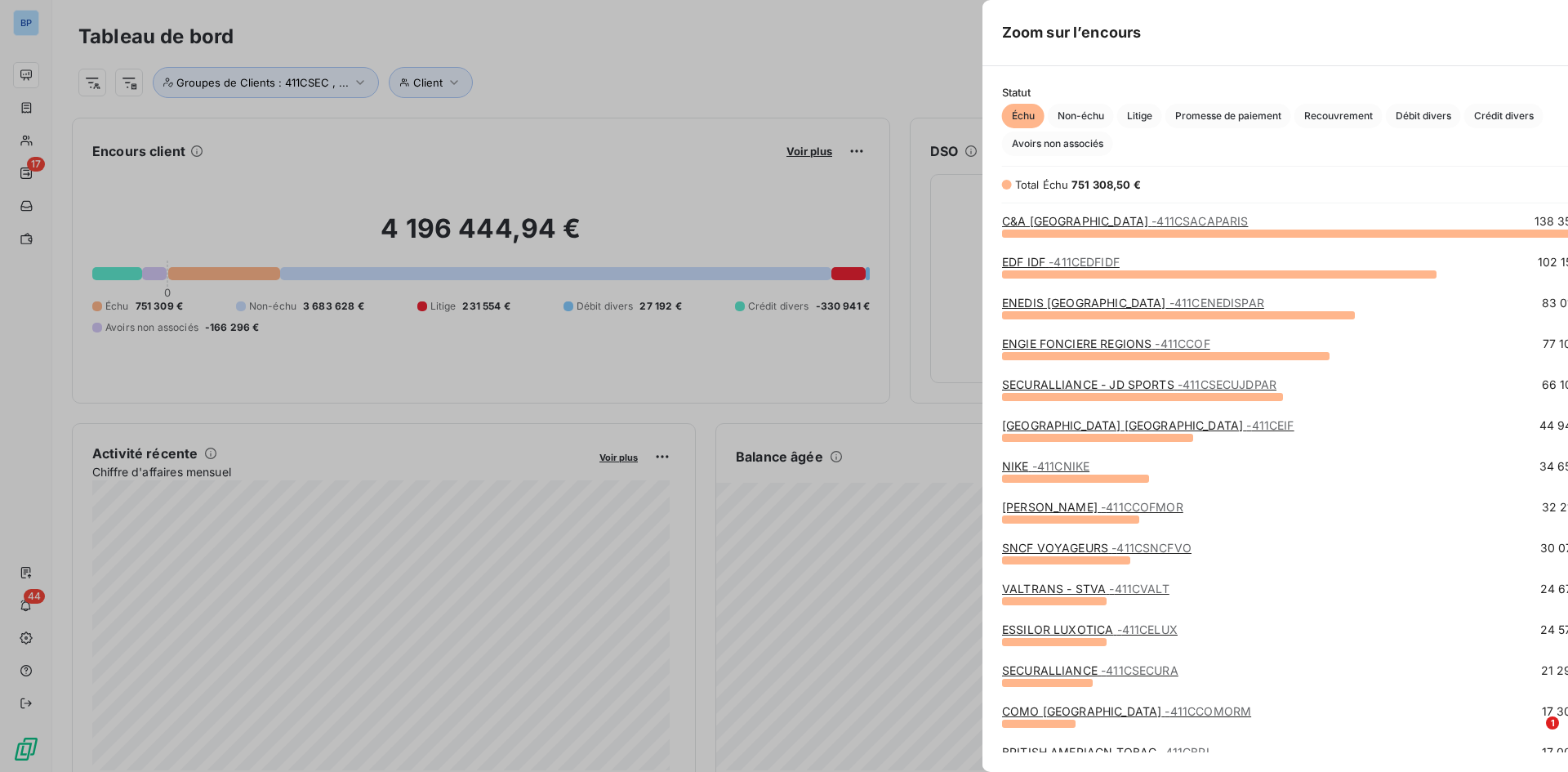
scroll to position [760, 615]
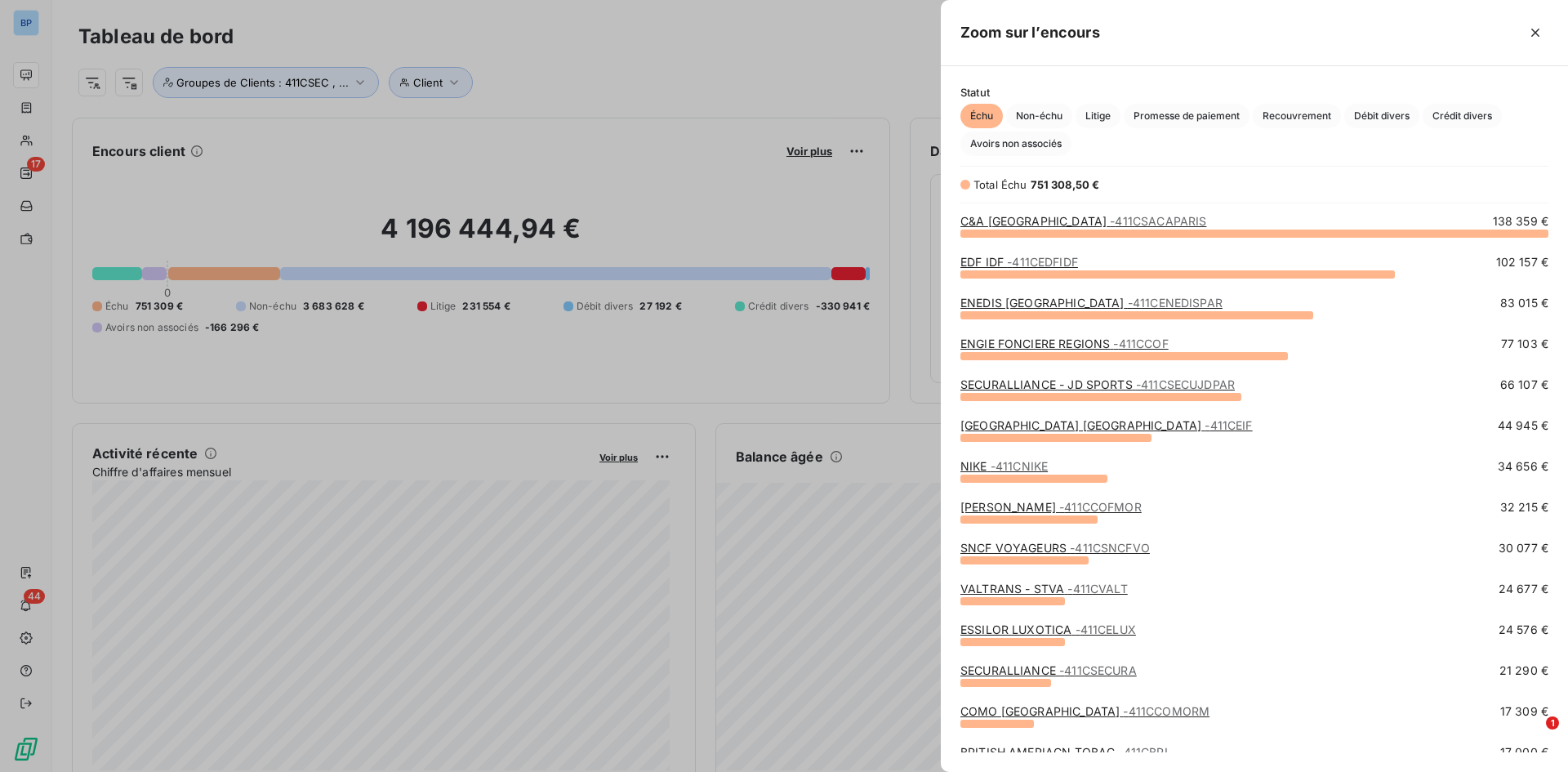
click at [988, 264] on link "EDF IDF - 411CEDFIDF" at bounding box center [1020, 262] width 118 height 14
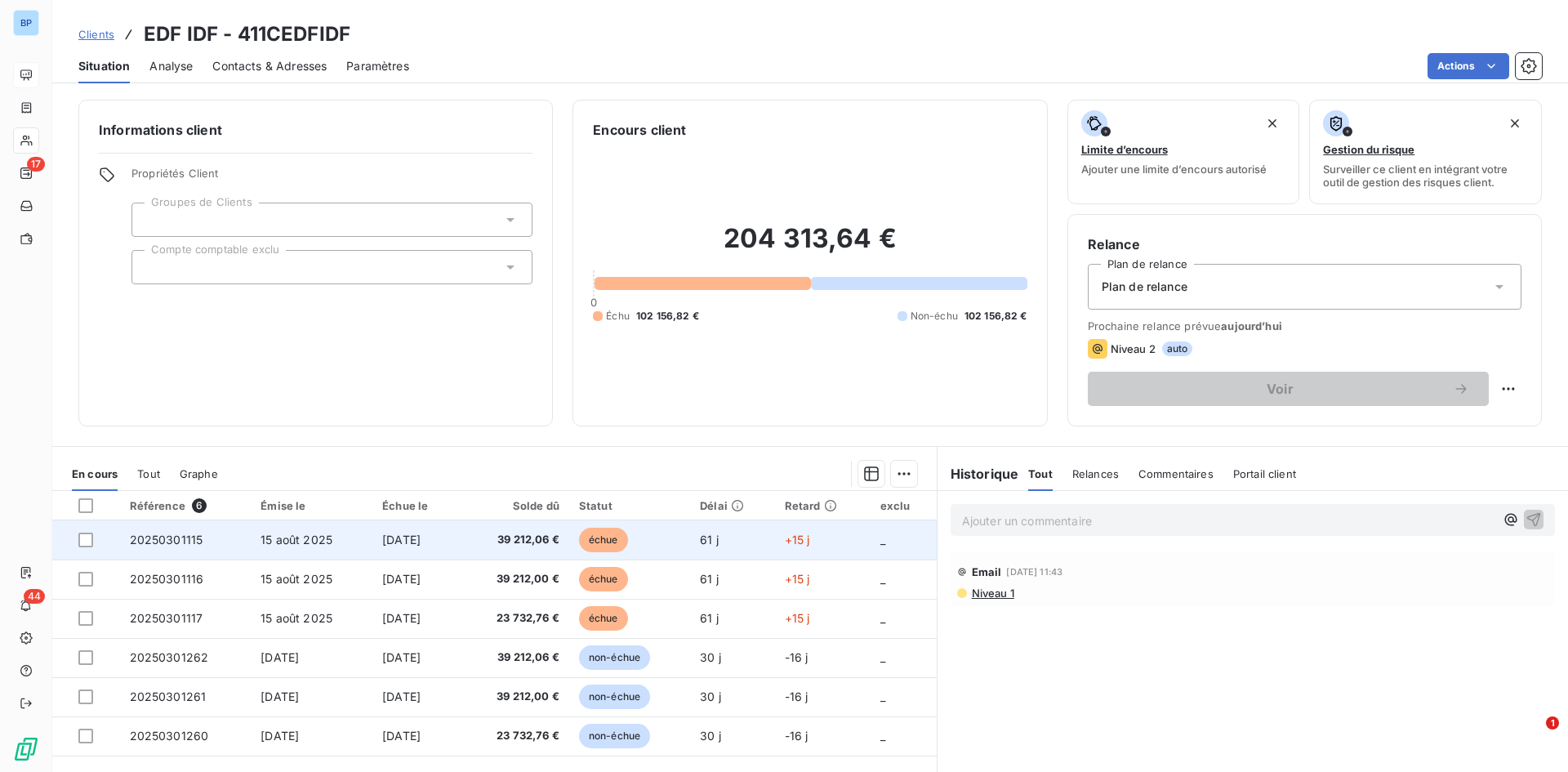
click at [282, 542] on span "15 août 2025" at bounding box center [296, 540] width 72 height 14
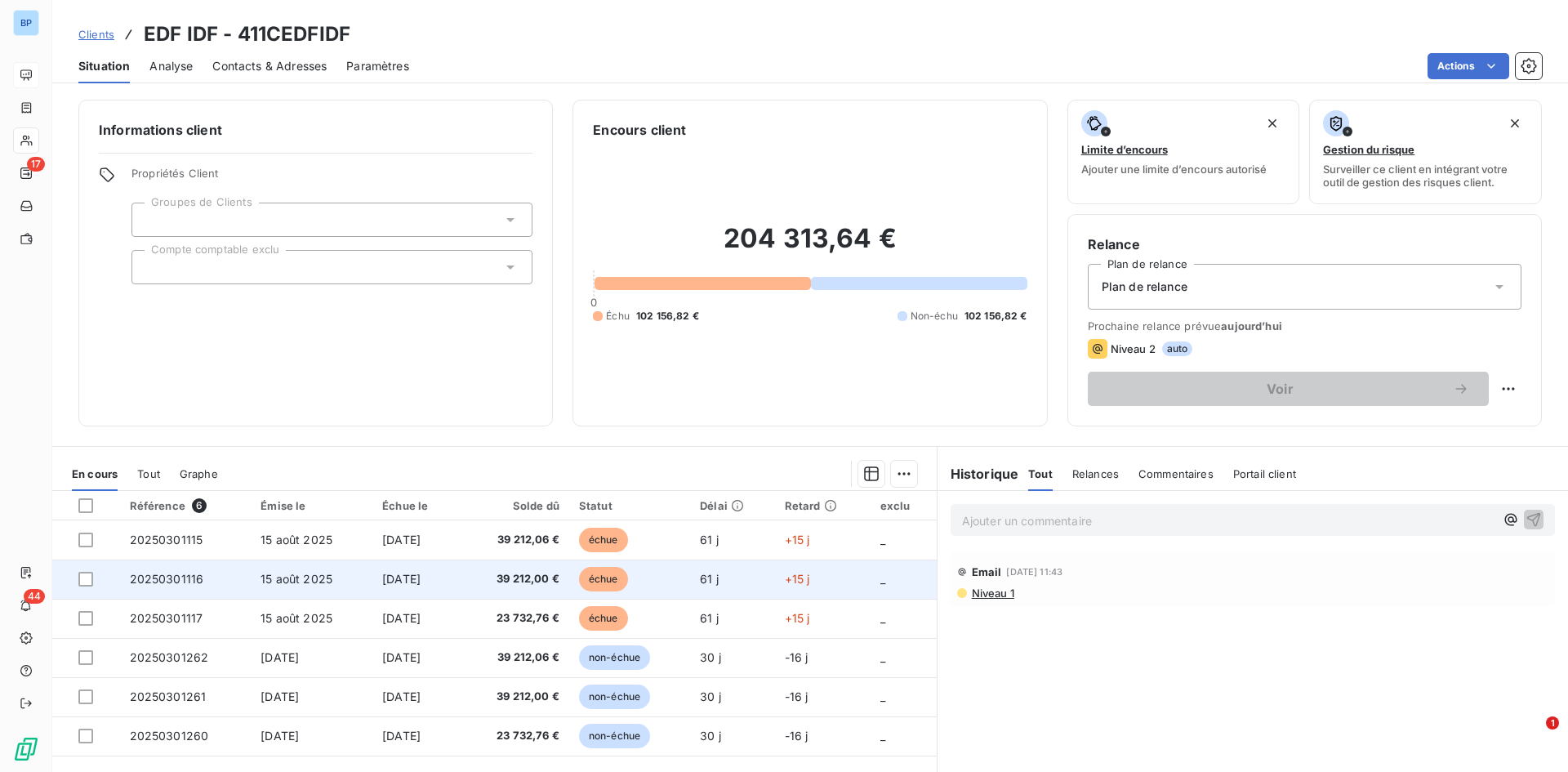
click at [261, 542] on span "15 août 2025" at bounding box center [296, 579] width 72 height 14
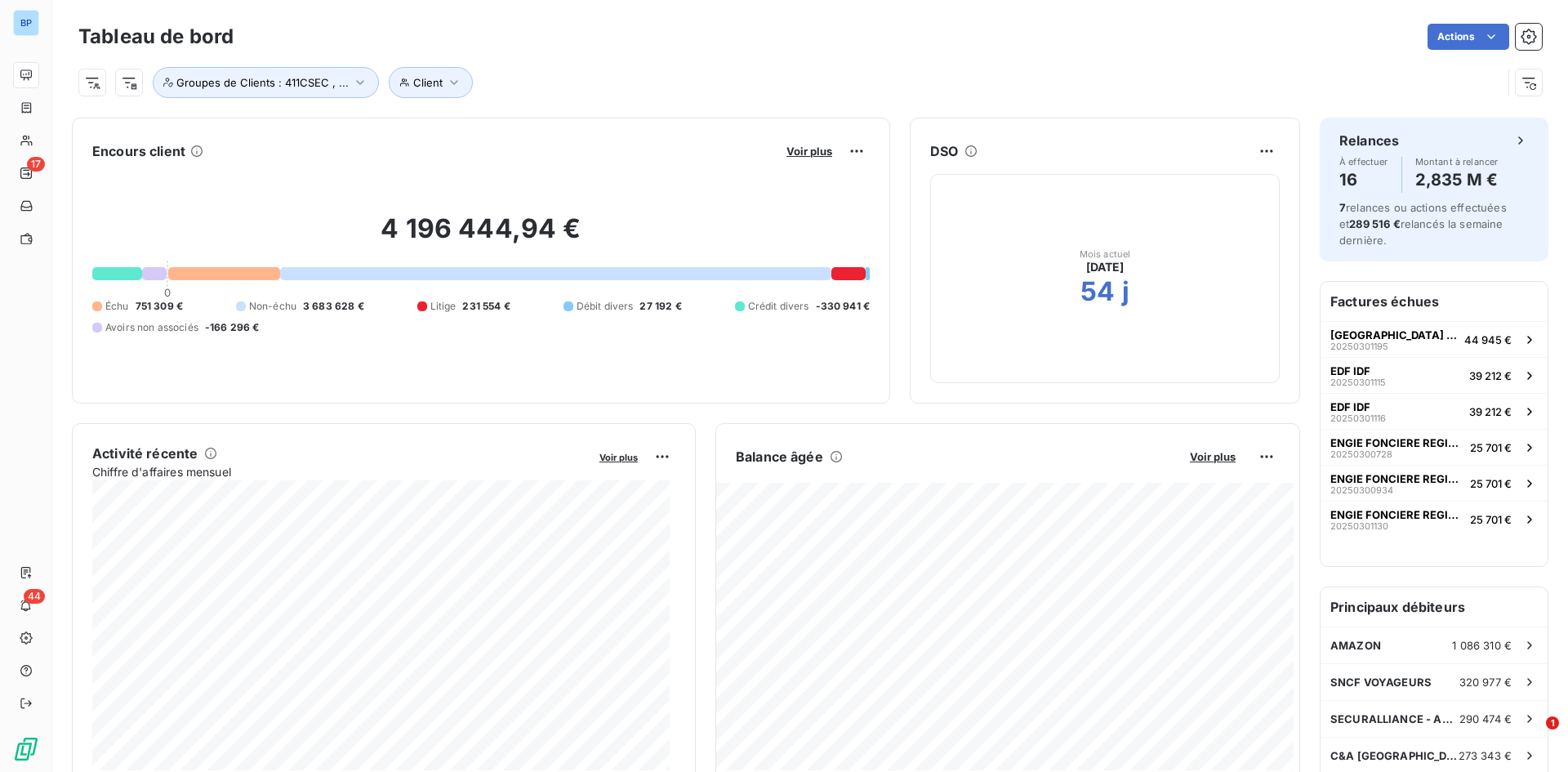
click at [800, 142] on div "Voir plus" at bounding box center [826, 151] width 88 height 26
click at [799, 147] on span "Voir plus" at bounding box center [809, 151] width 46 height 13
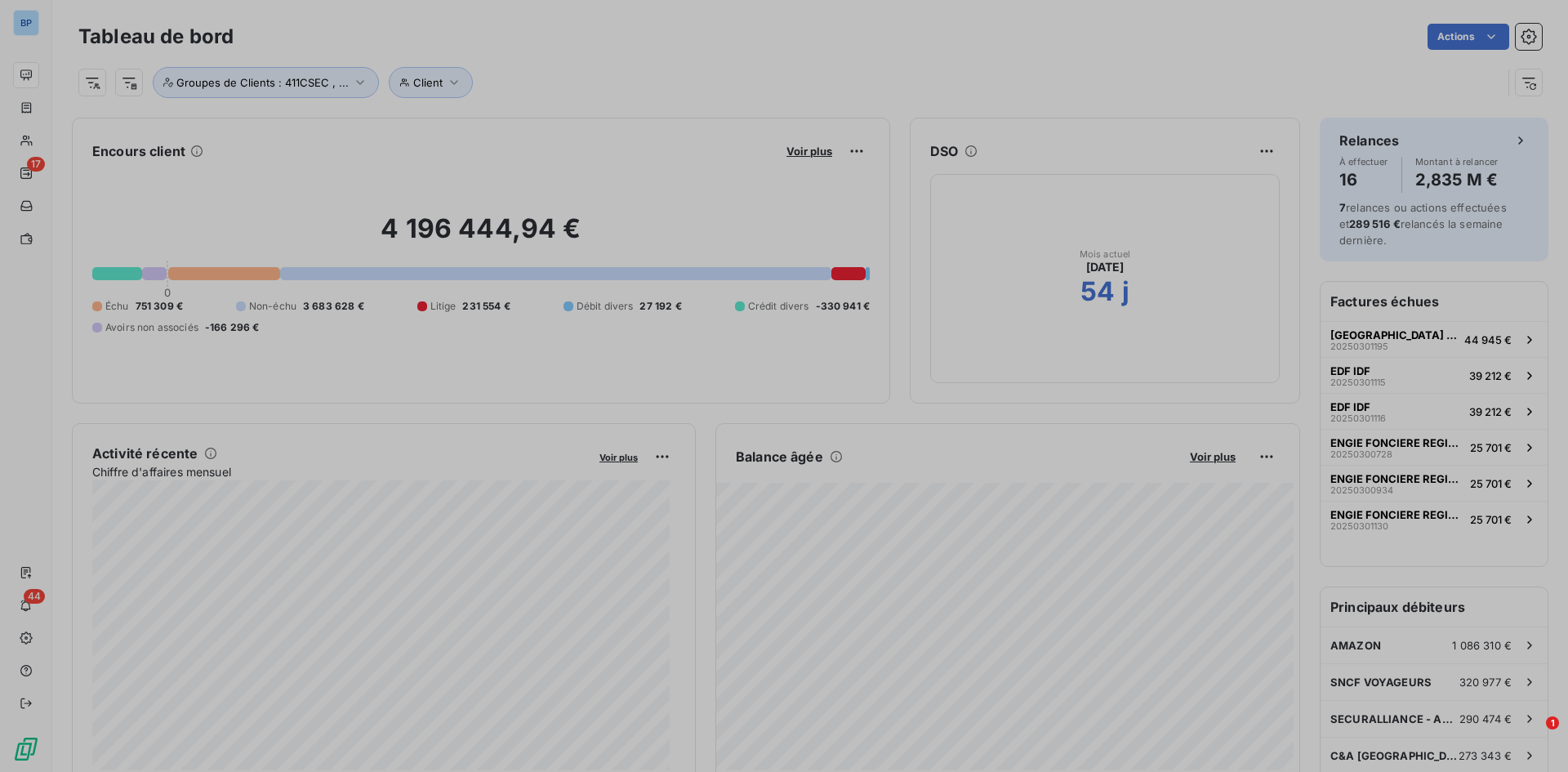
scroll to position [13, 13]
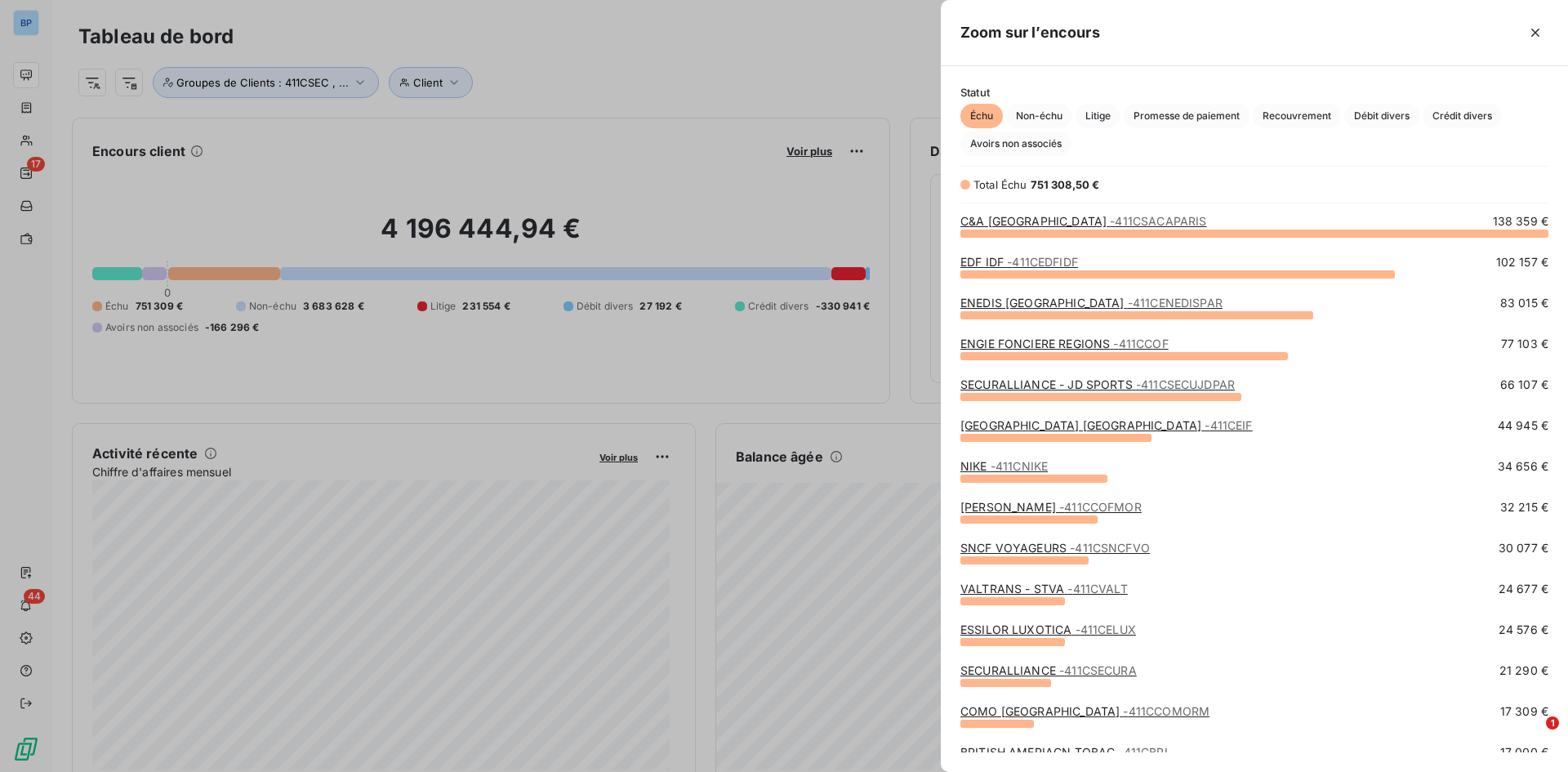
click at [1045, 388] on link "SECURALLIANCE - JD SPORTS - 411CSECUJDPAR" at bounding box center [1098, 384] width 275 height 14
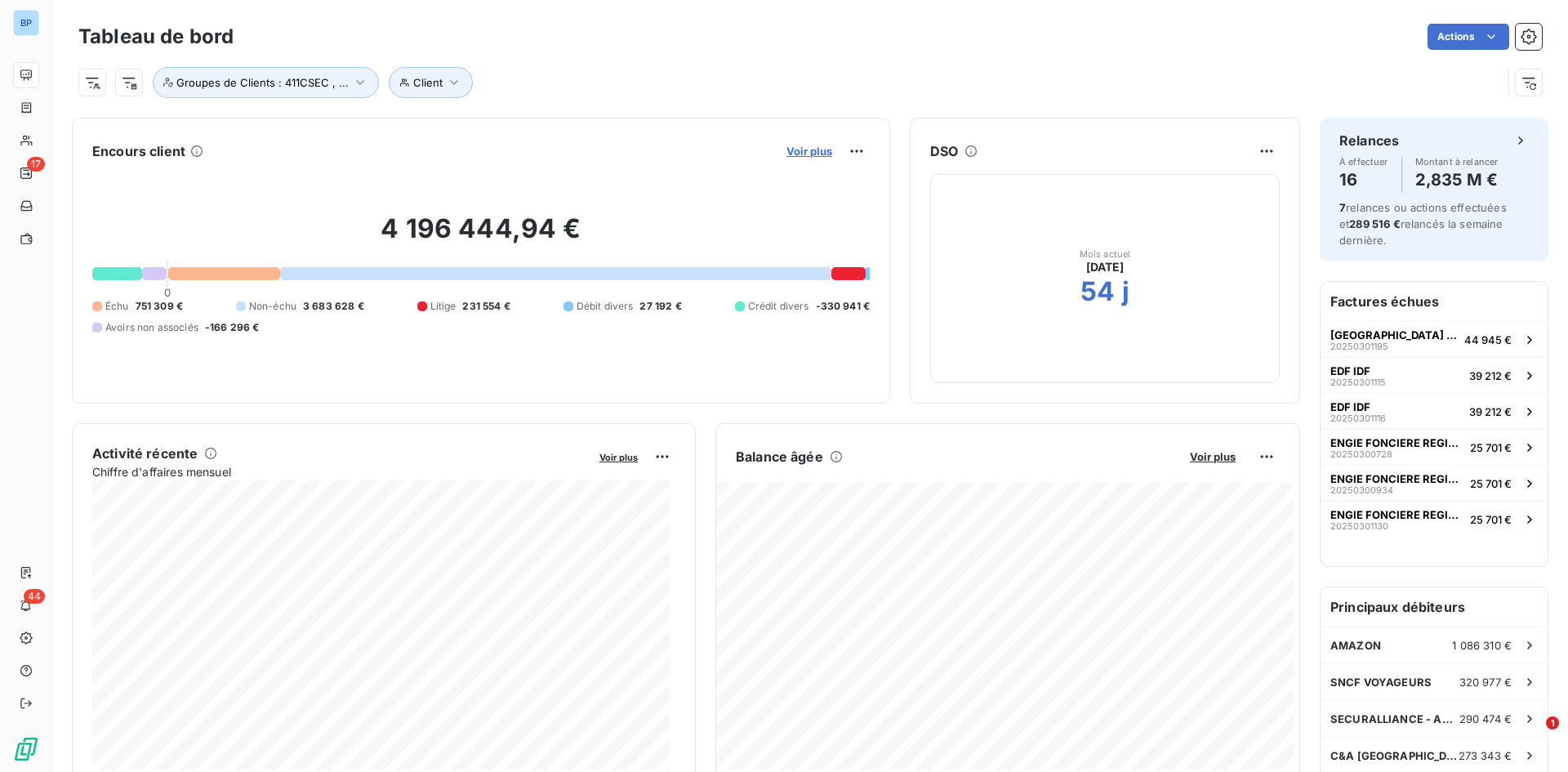
click at [796, 150] on span "Voir plus" at bounding box center [809, 151] width 46 height 13
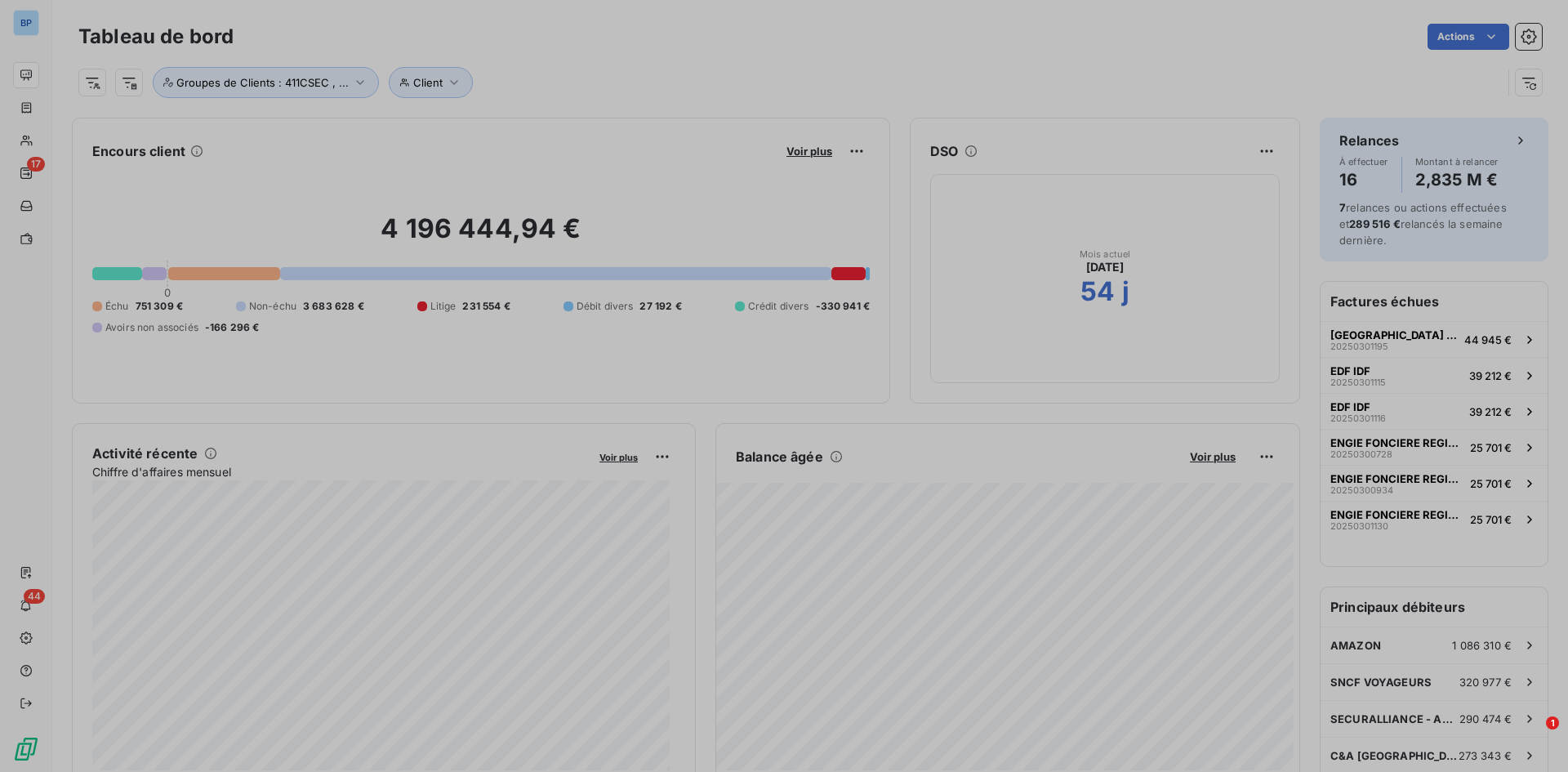
scroll to position [13, 13]
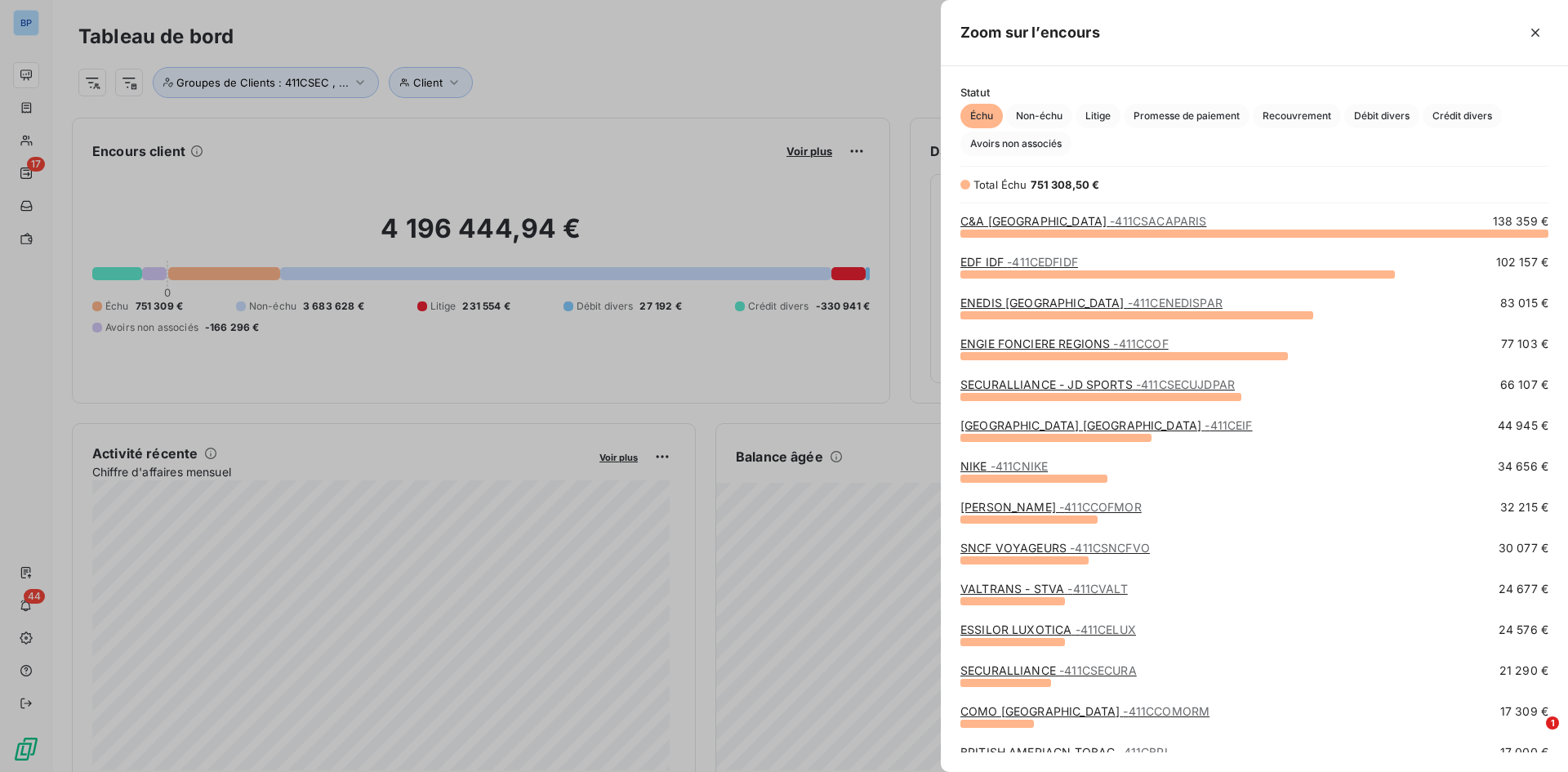
click at [1045, 431] on link "[GEOGRAPHIC_DATA] [GEOGRAPHIC_DATA] - 411CEIF" at bounding box center [1106, 425] width 292 height 14
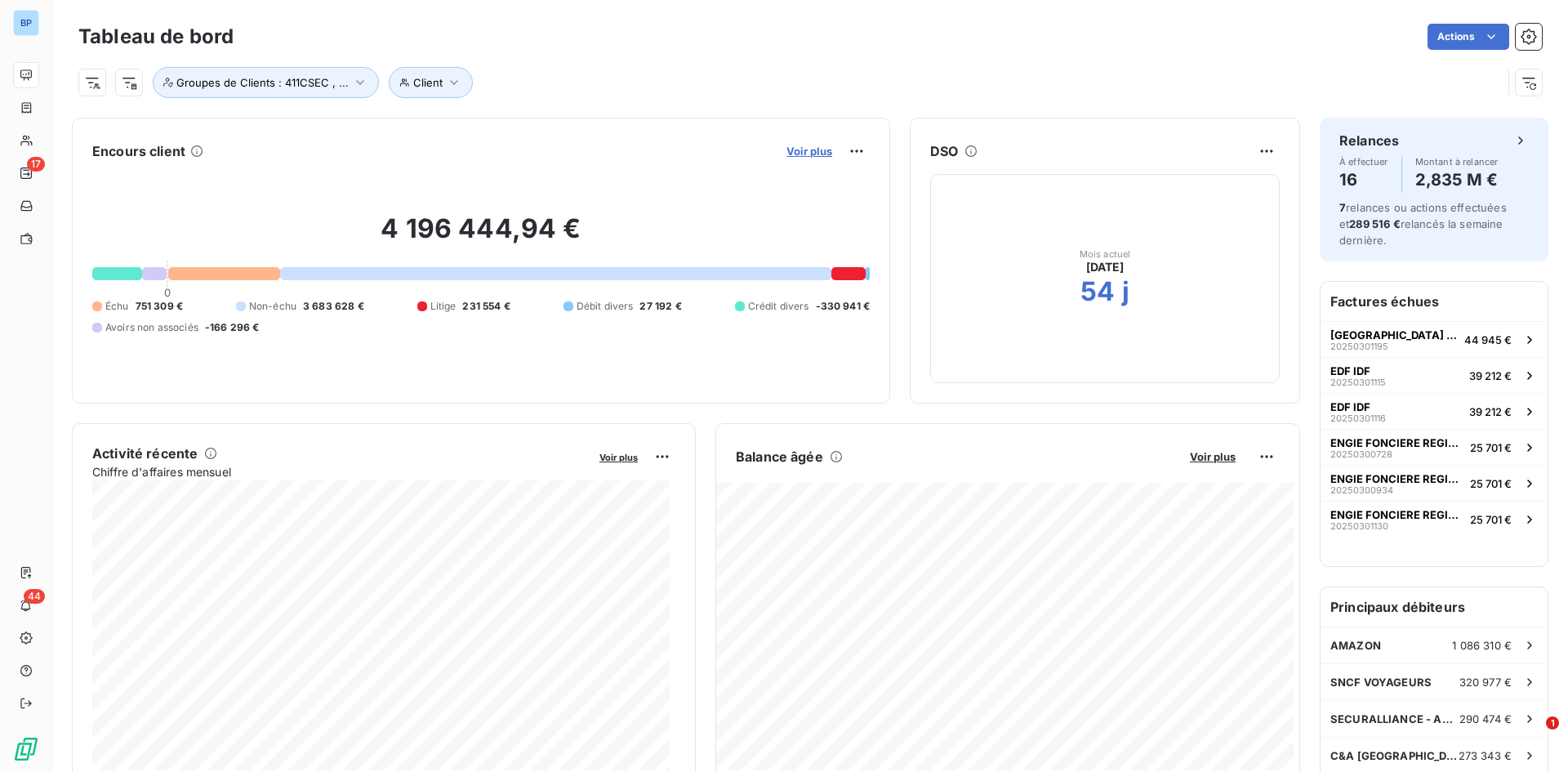
click at [791, 147] on span "Voir plus" at bounding box center [809, 151] width 46 height 13
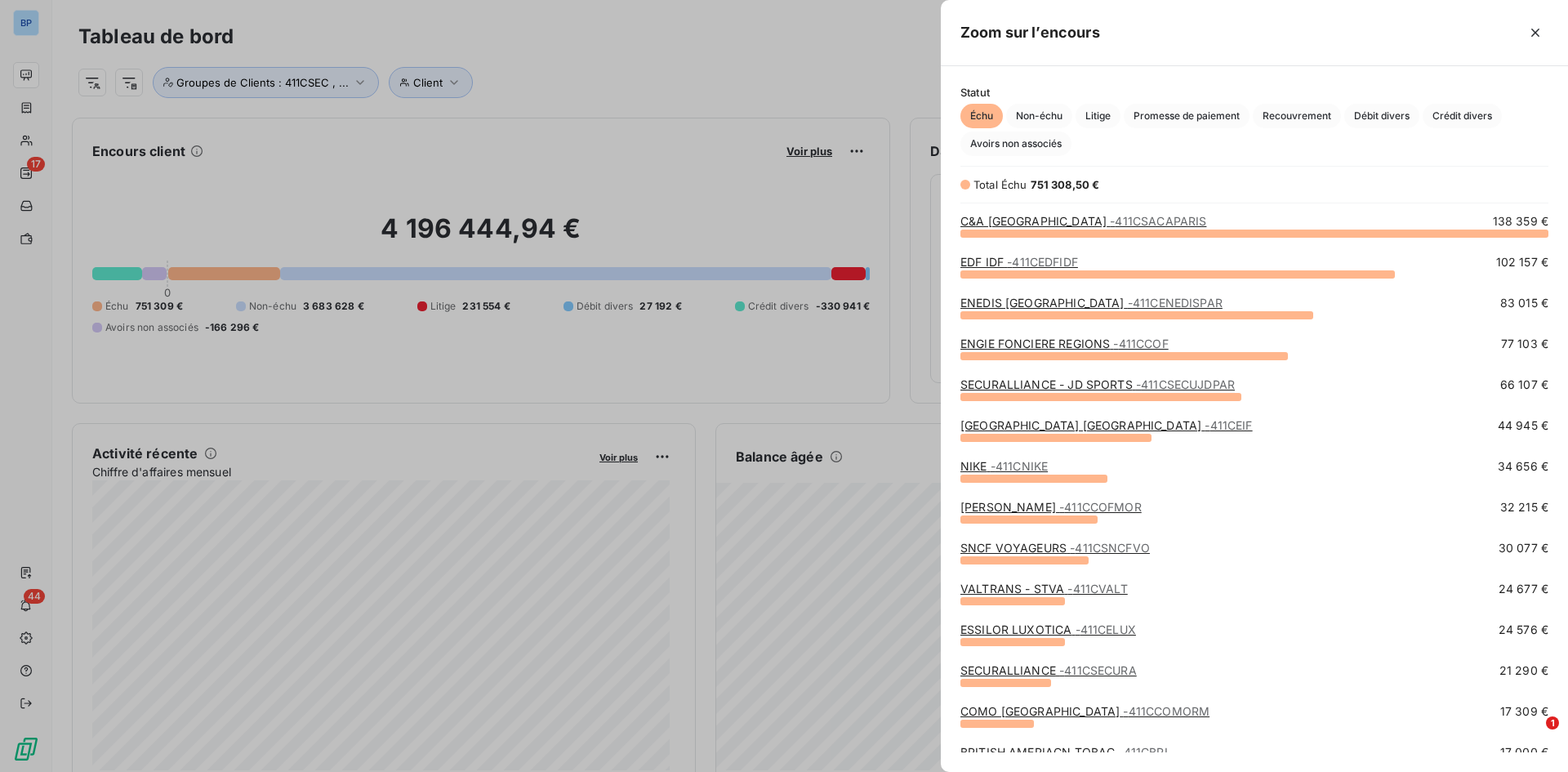
scroll to position [81, 0]
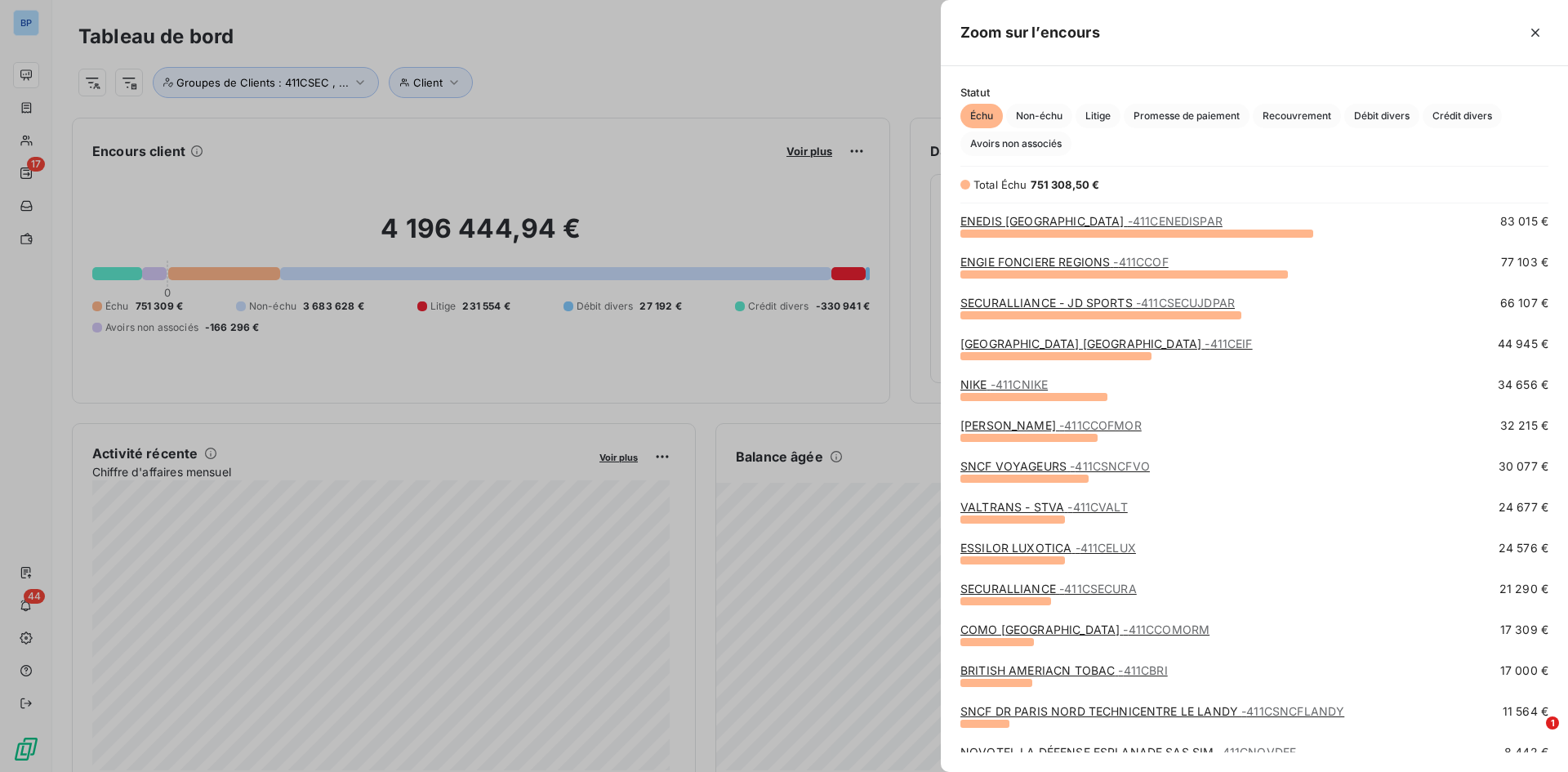
click at [1014, 506] on link "VALTRANS - STVA - 411CVALT" at bounding box center [1044, 507] width 167 height 14
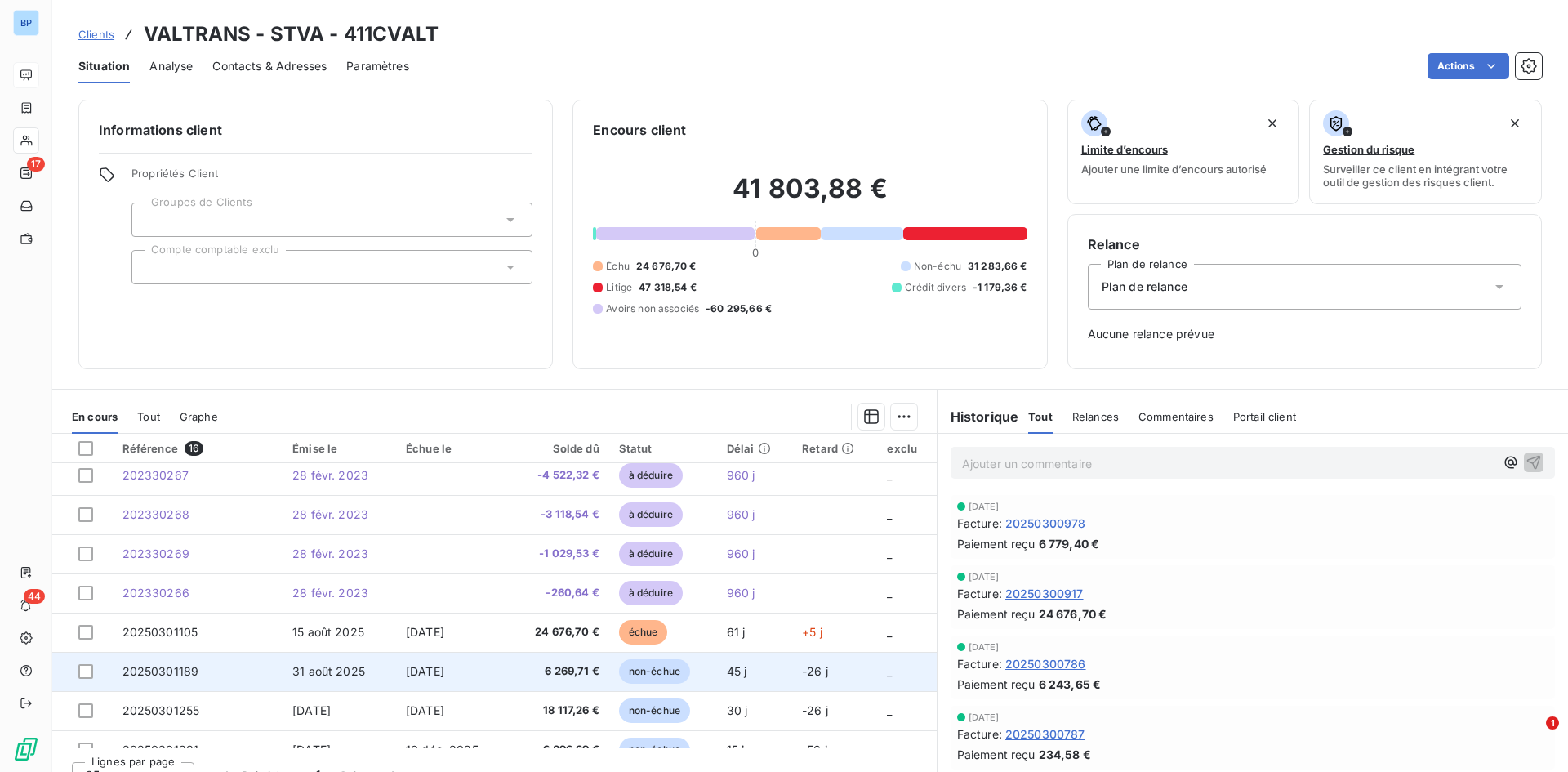
scroll to position [327, 0]
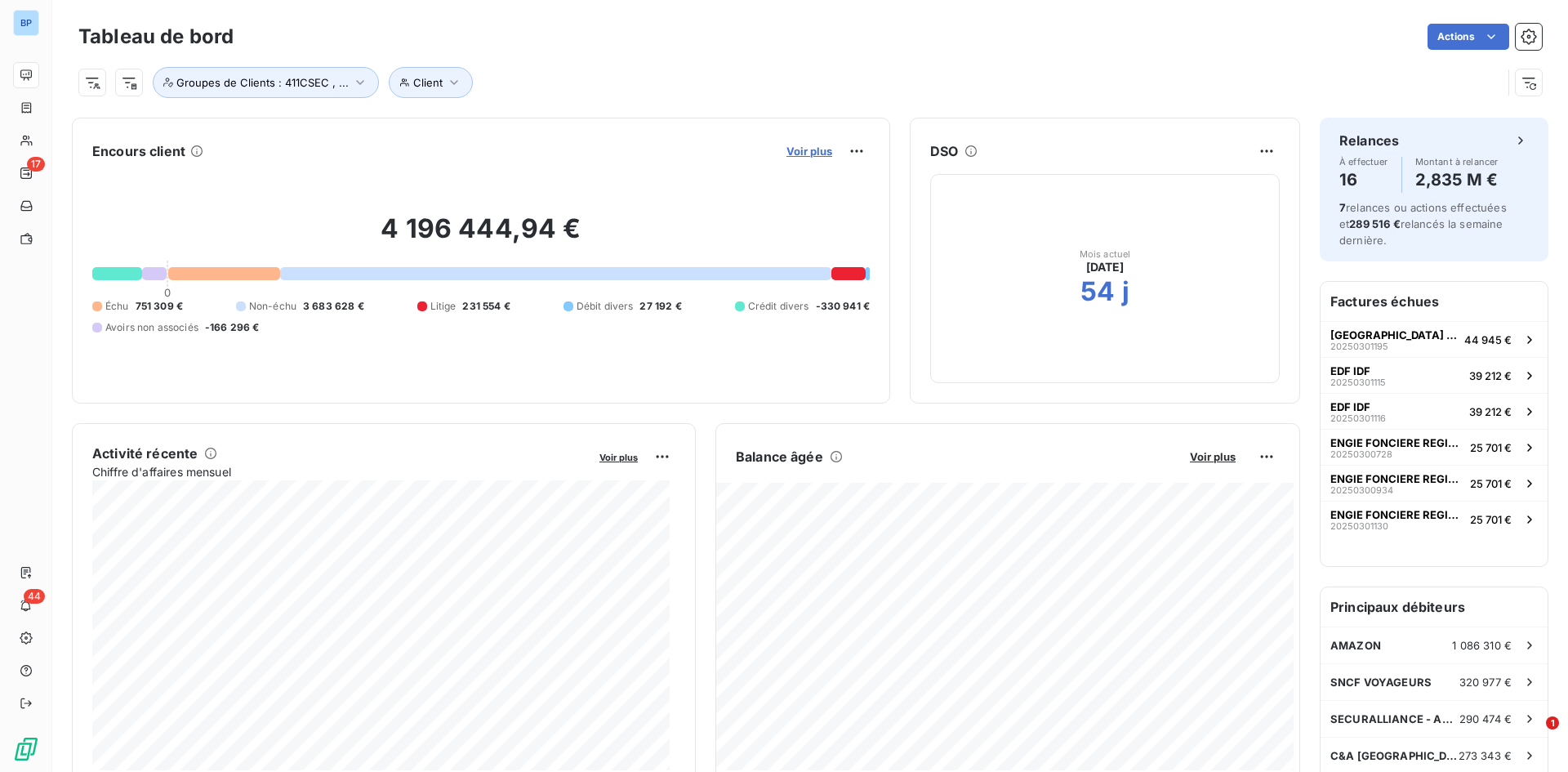
click at [787, 151] on span "Voir plus" at bounding box center [809, 151] width 46 height 13
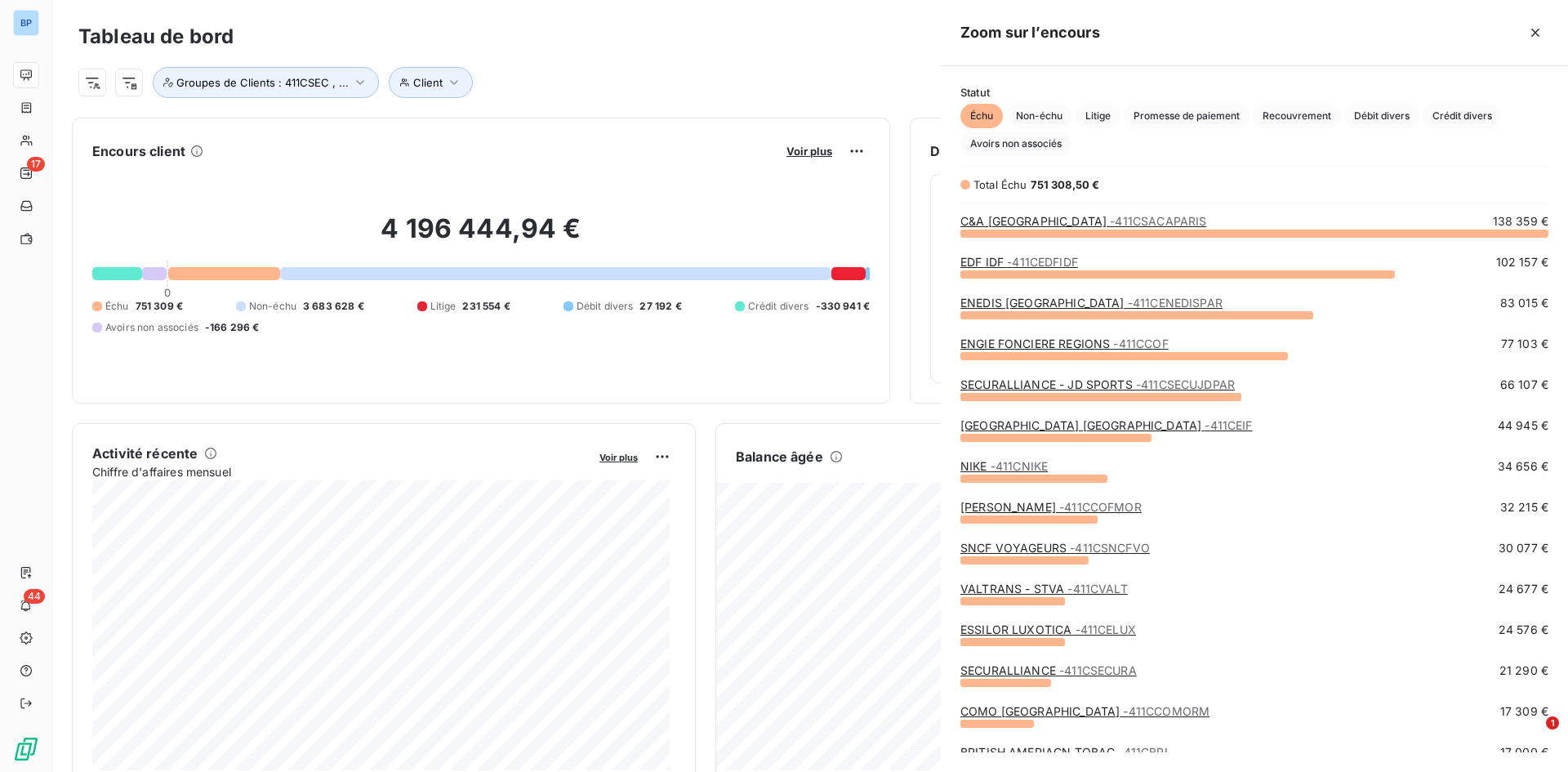
scroll to position [760, 615]
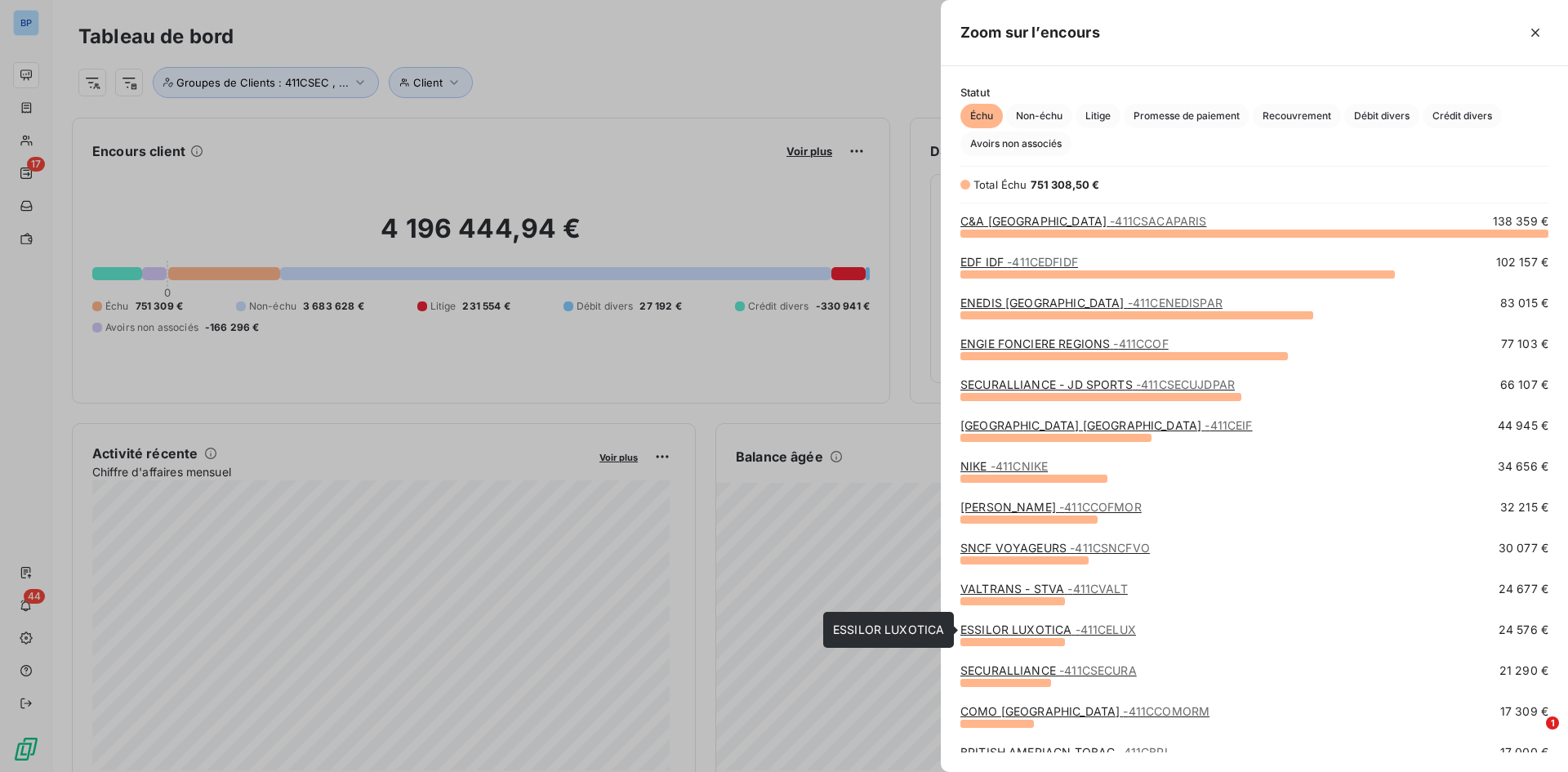
click at [1011, 542] on link "ESSILOR LUXOTICA - 411CELUX" at bounding box center [1048, 629] width 176 height 14
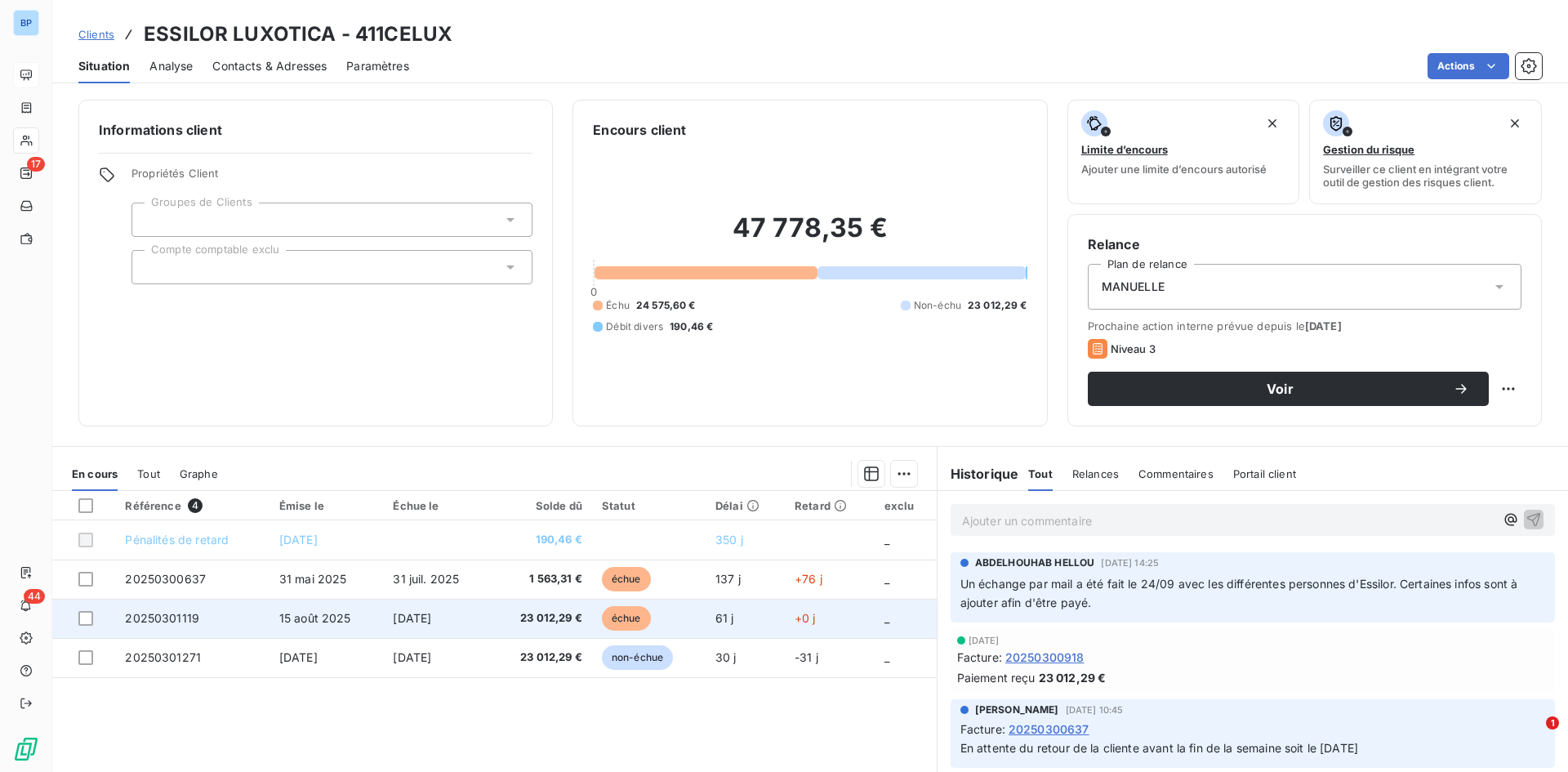
click at [431, 542] on span "[DATE]" at bounding box center [411, 618] width 38 height 14
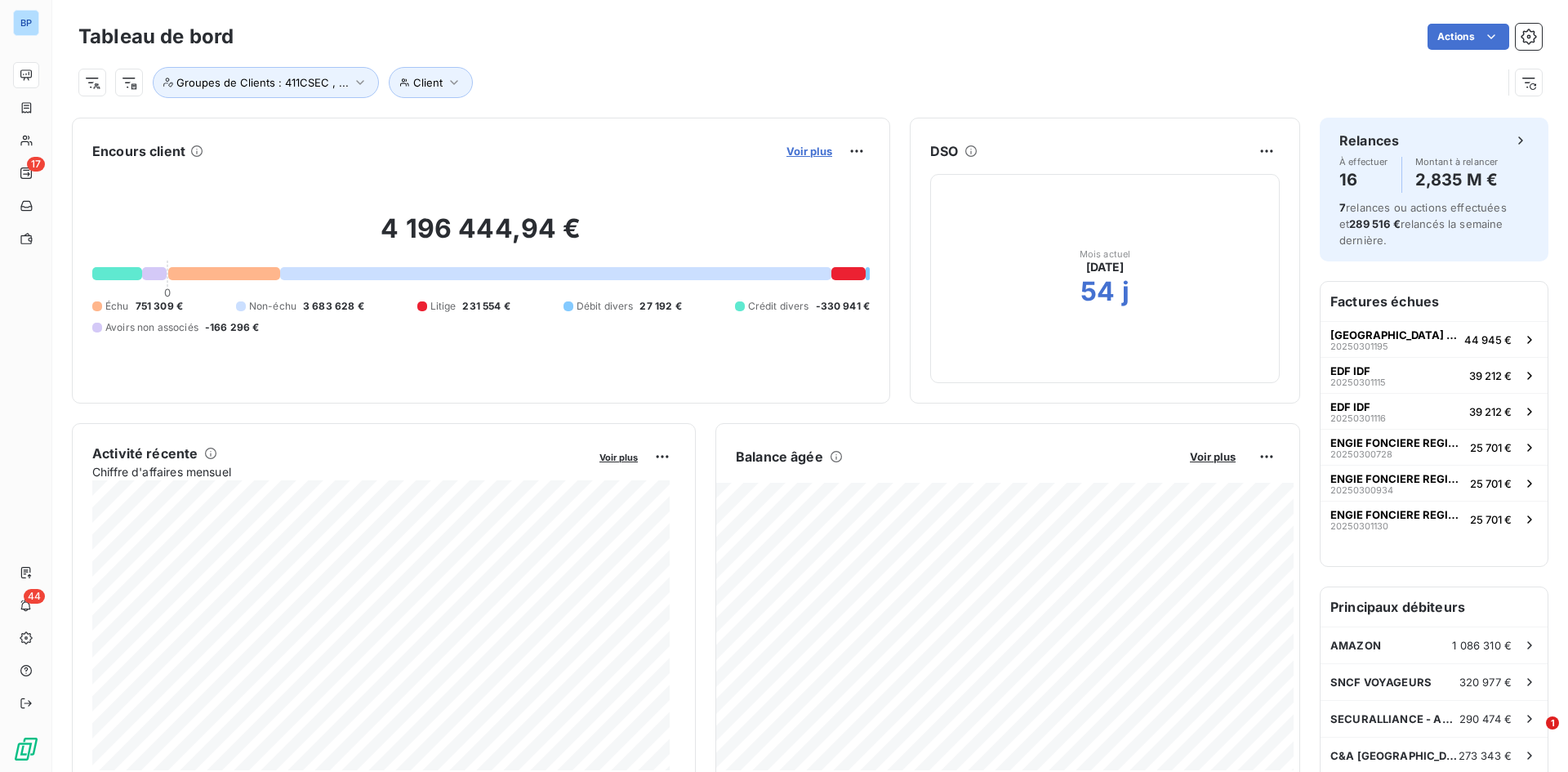
click at [795, 146] on span "Voir plus" at bounding box center [809, 151] width 46 height 13
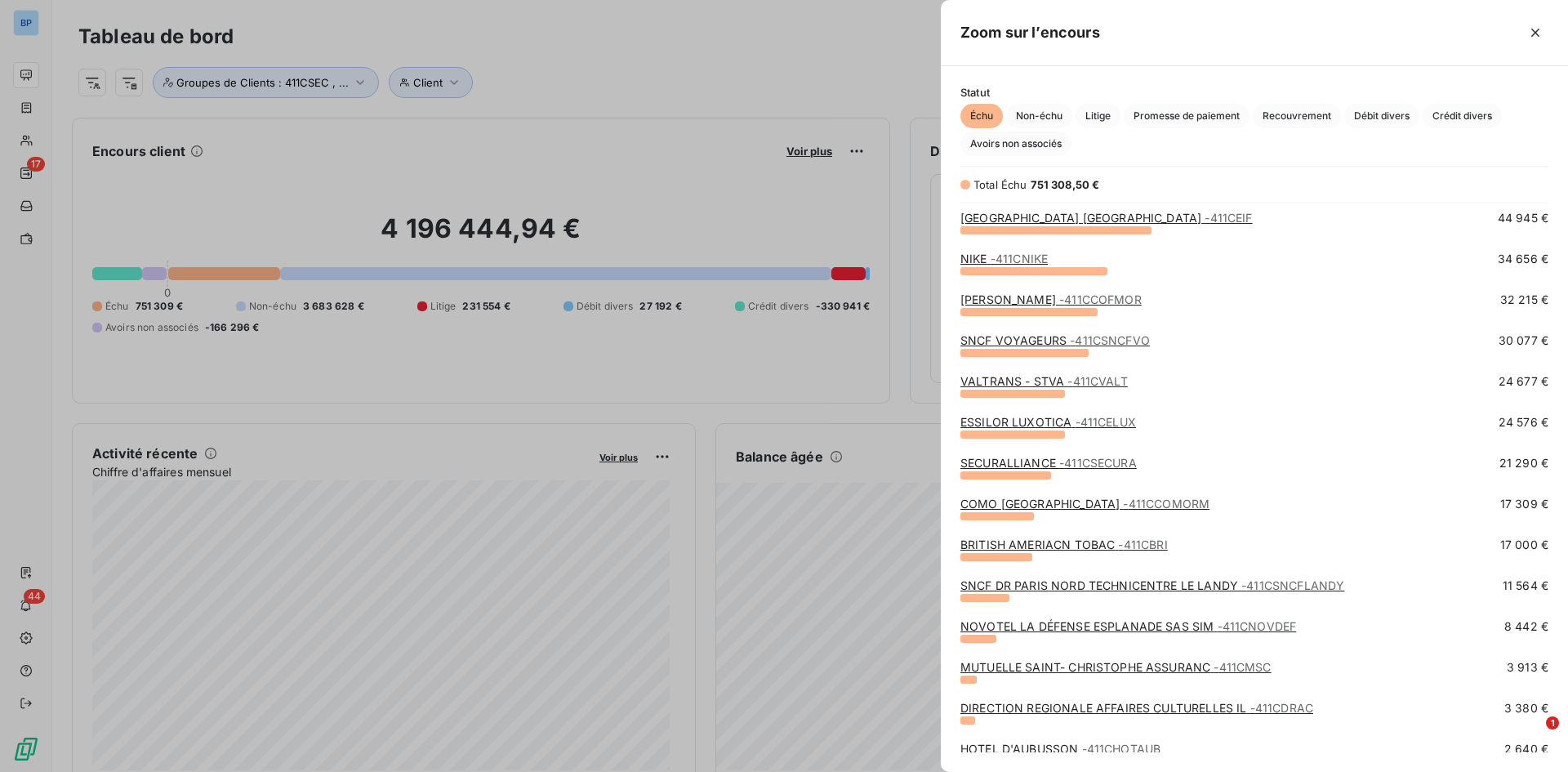
scroll to position [245, 0]
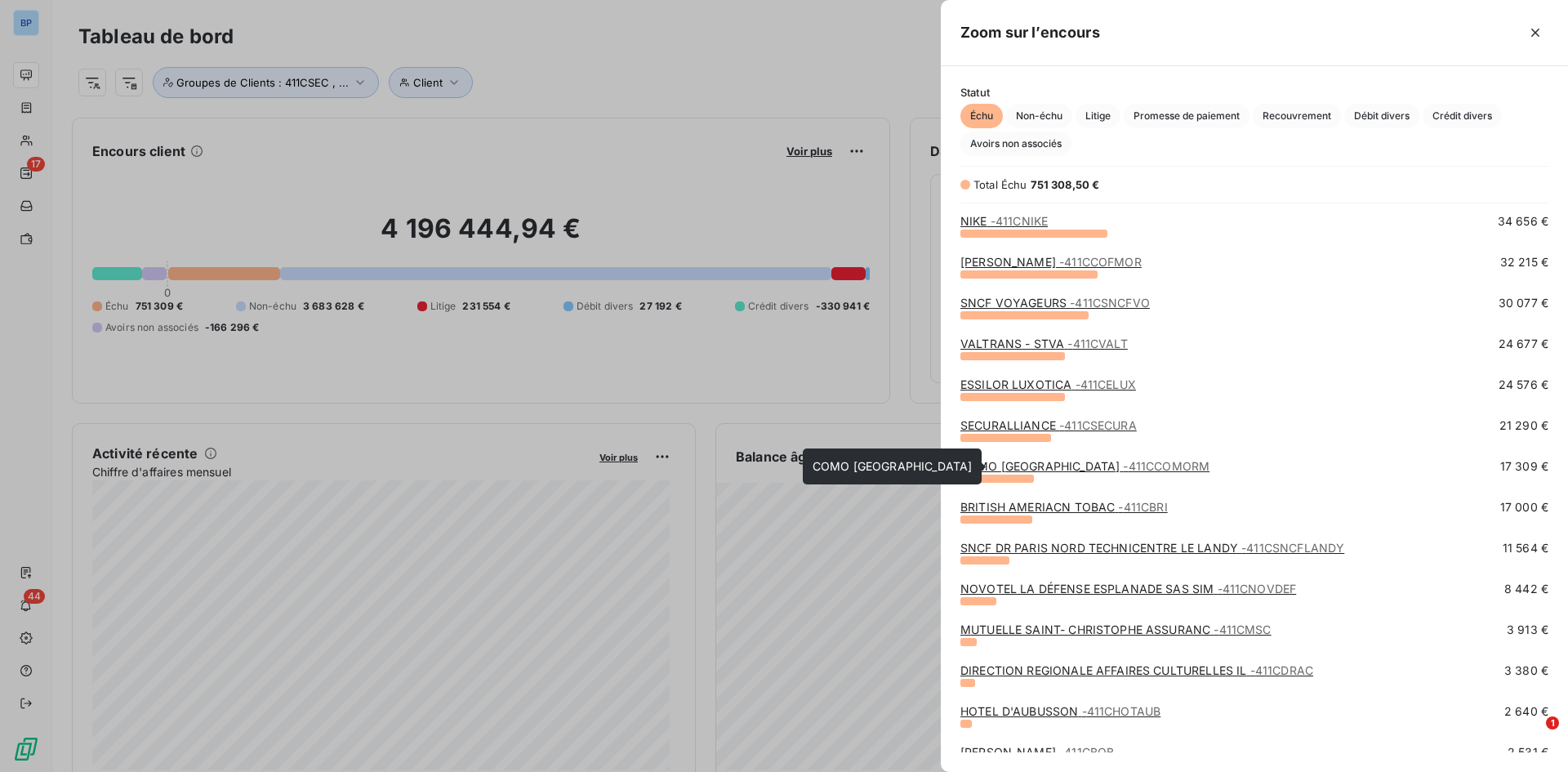
click at [1039, 464] on link "COMO BRAND CENTER - 411CCOMORM" at bounding box center [1085, 466] width 249 height 14
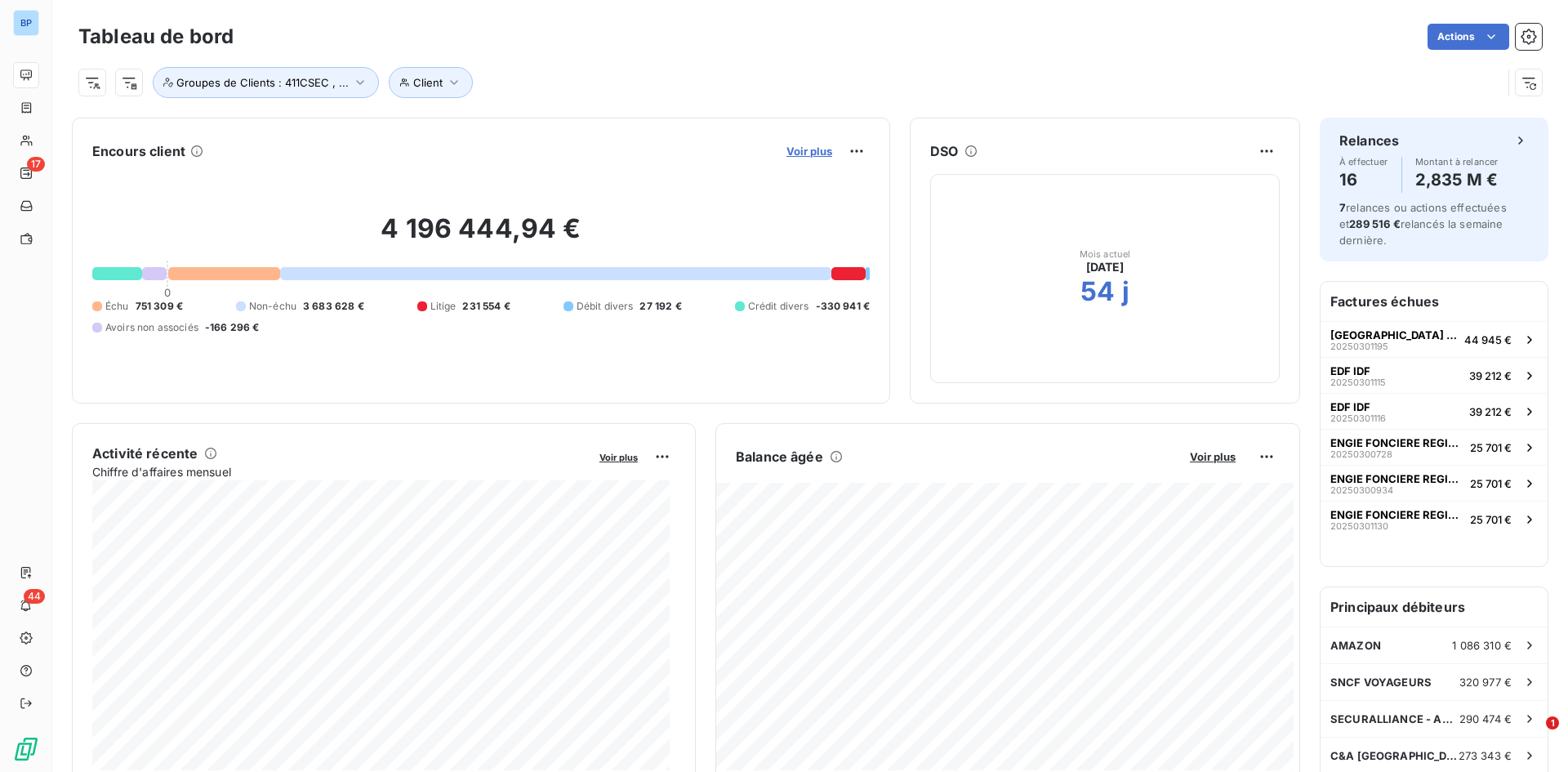
click at [808, 150] on span "Voir plus" at bounding box center [809, 151] width 46 height 13
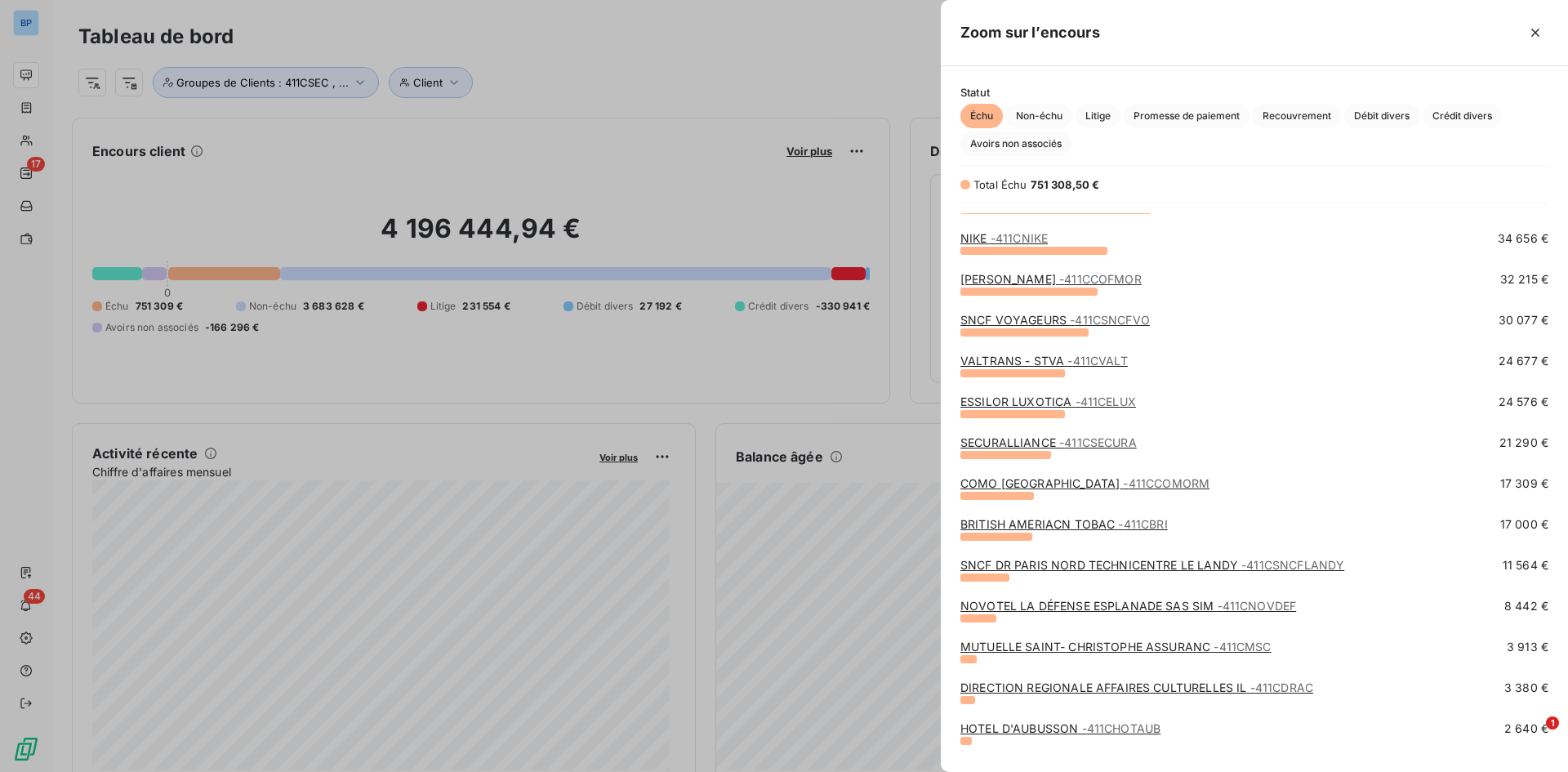
scroll to position [245, 0]
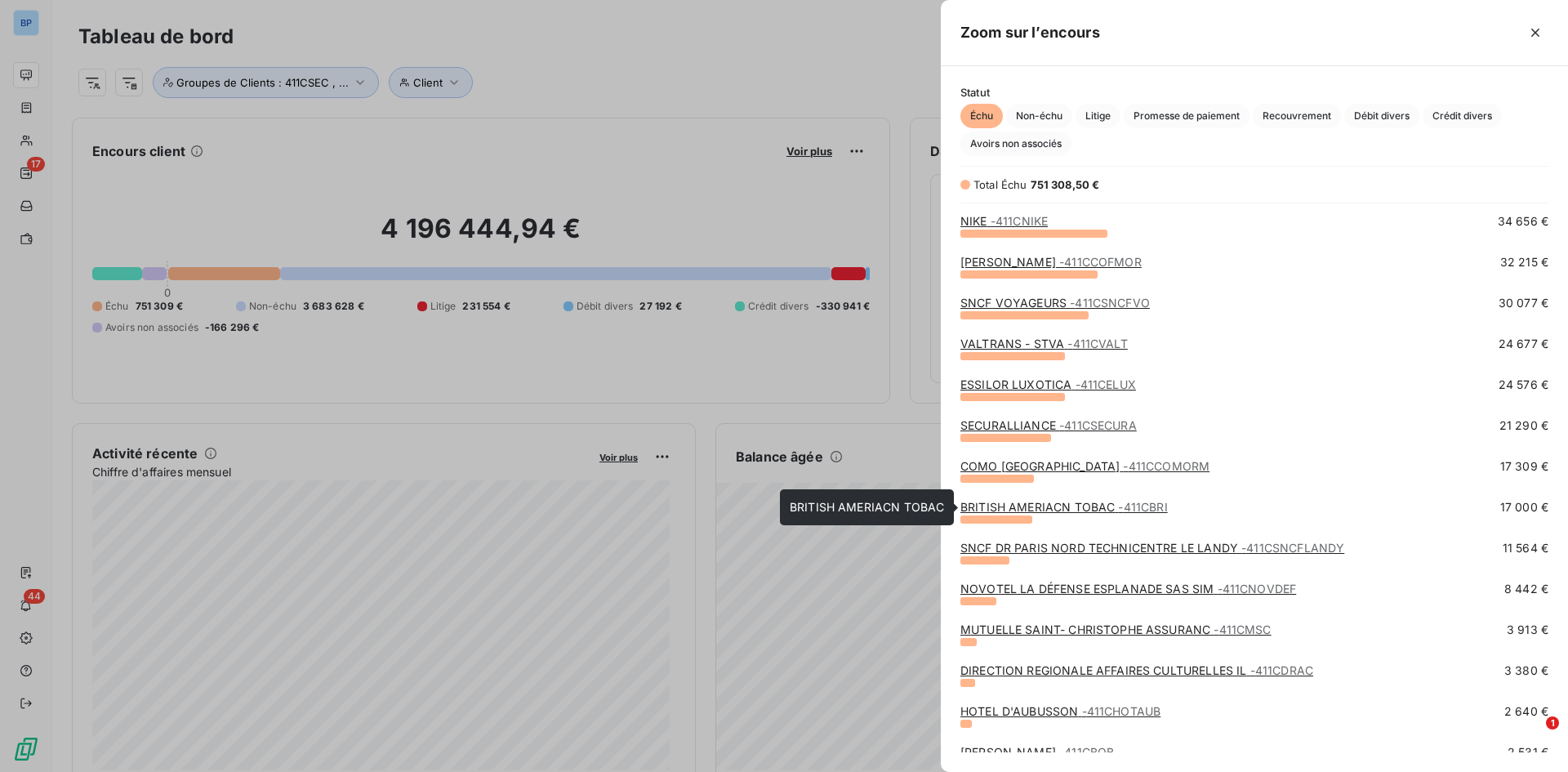
click at [1045, 509] on link "BRITISH AMERIACN TOBAC - 411CBRI" at bounding box center [1064, 507] width 207 height 14
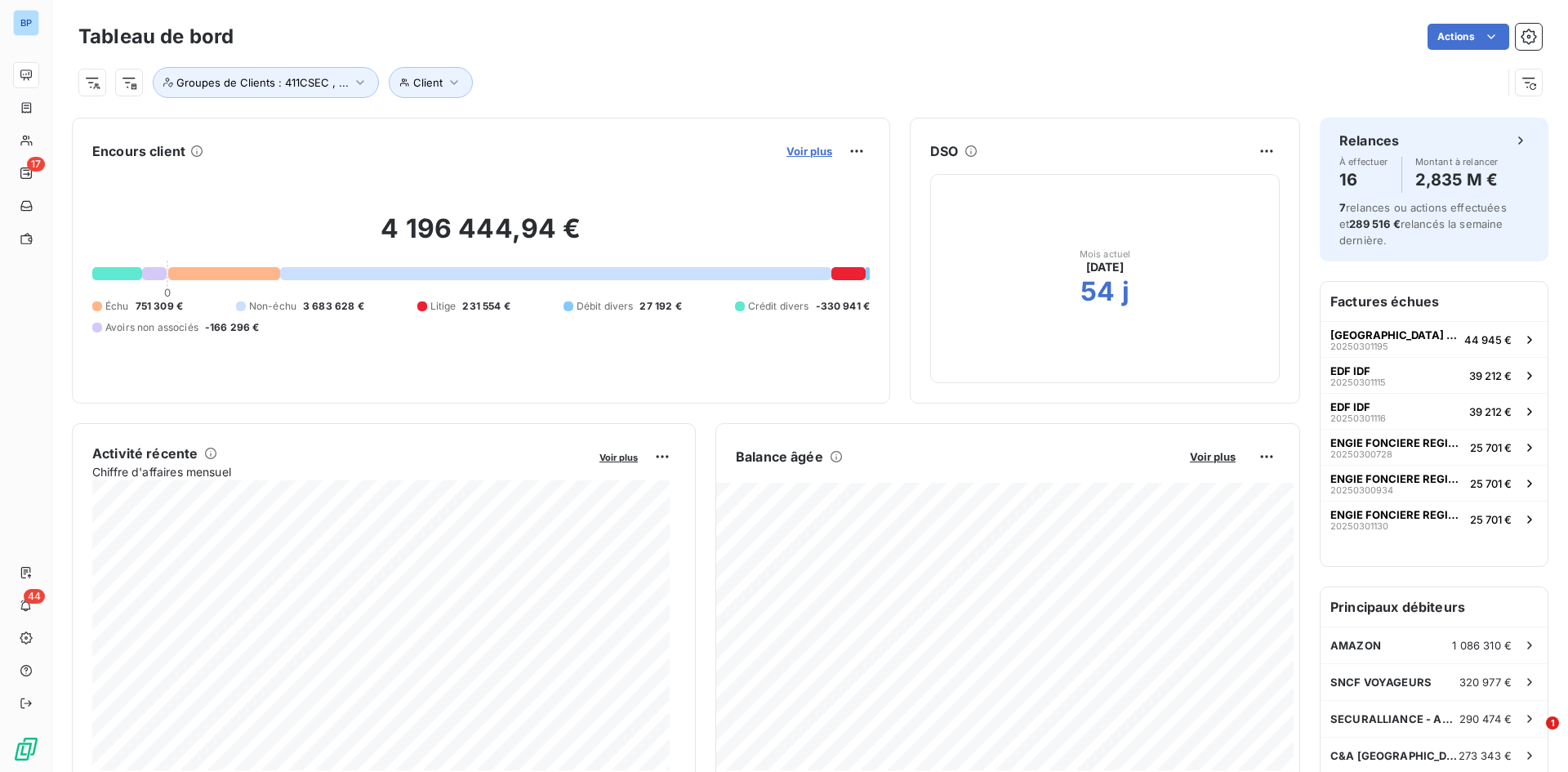
click at [787, 153] on span "Voir plus" at bounding box center [809, 151] width 46 height 13
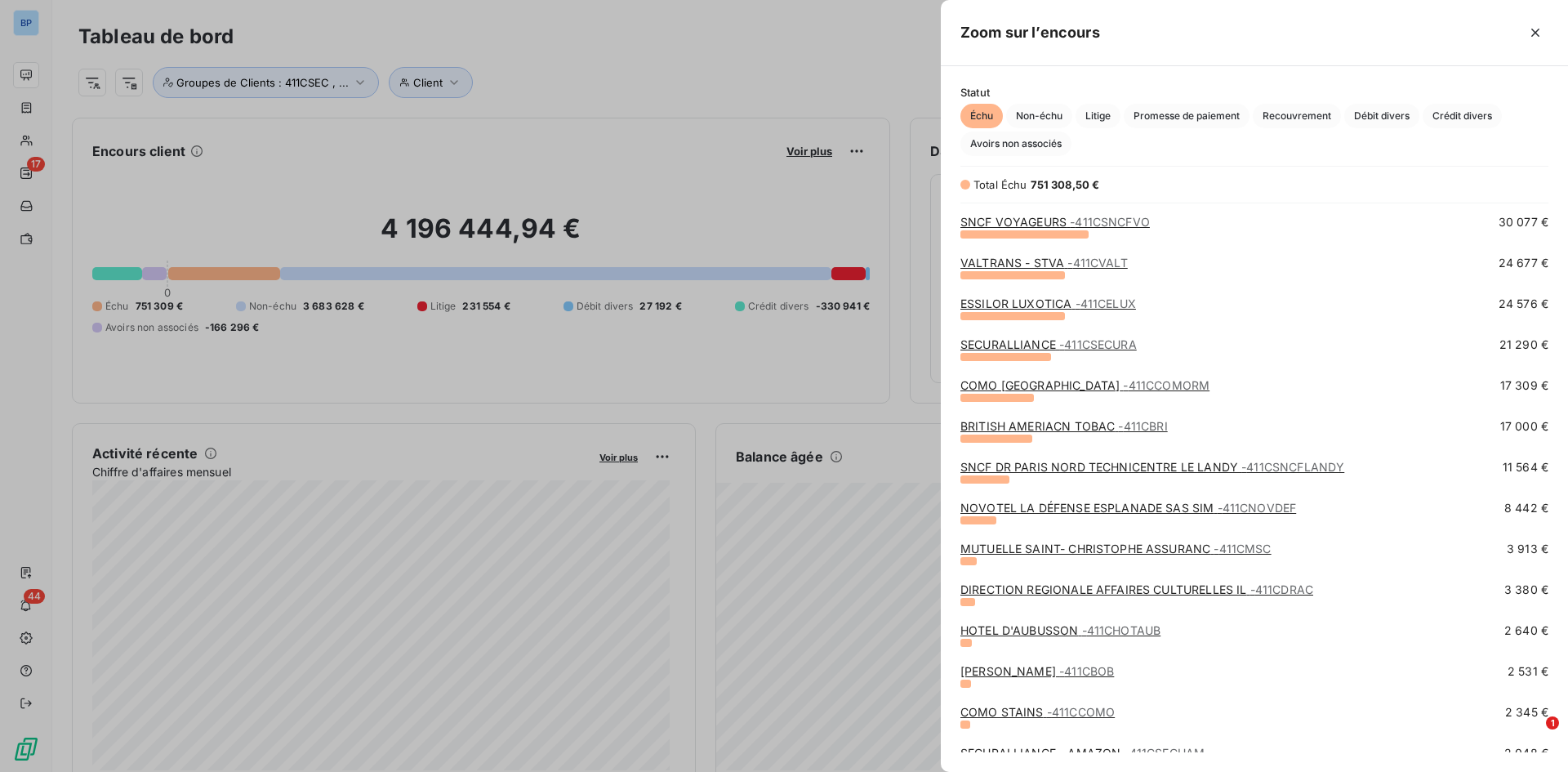
scroll to position [327, 0]
click at [1045, 511] on link "NOVOTEL LA DÉFENSE ESPLANADE SAS SIM - 411CNOVDEF" at bounding box center [1128, 507] width 335 height 14
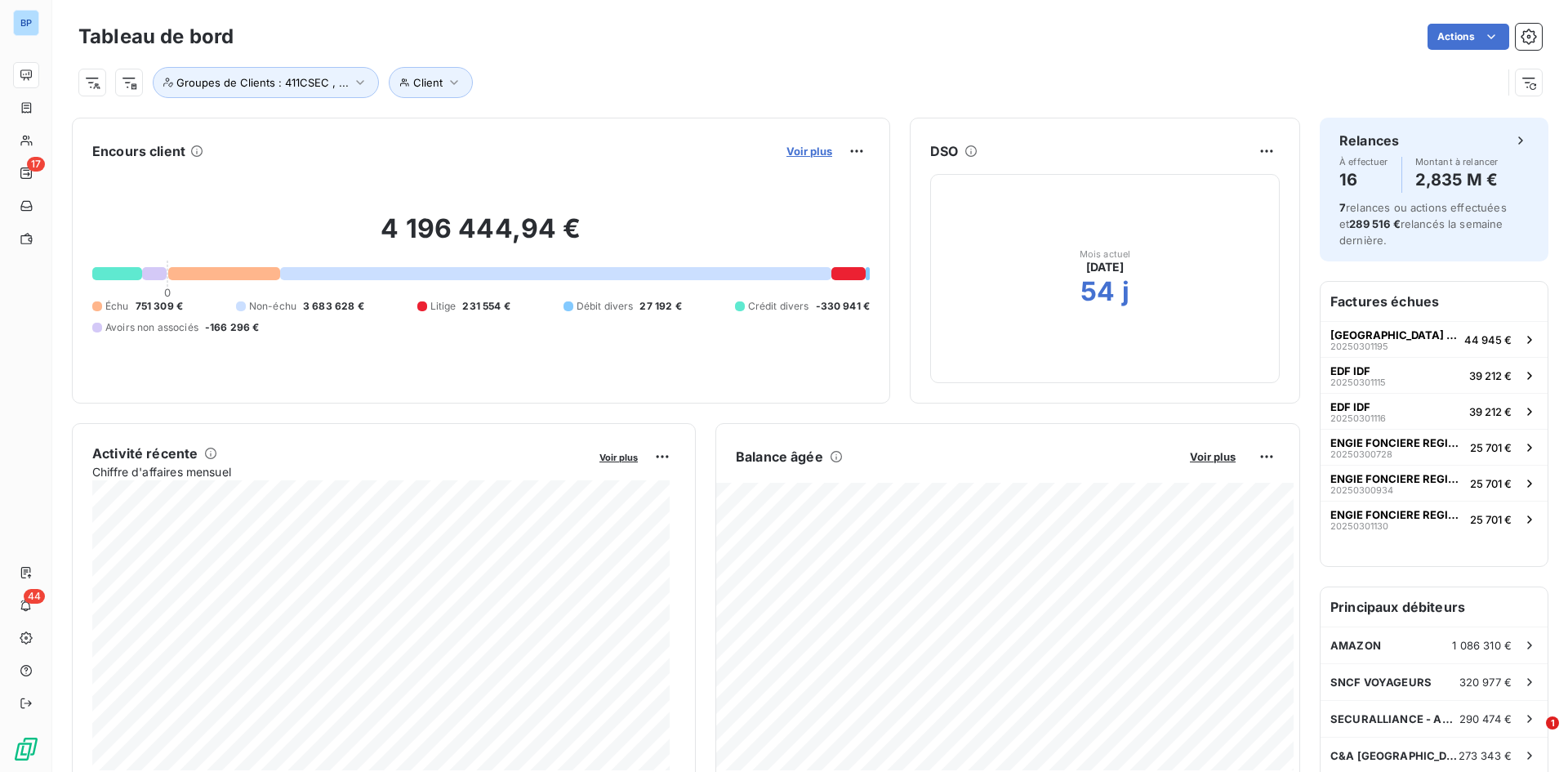
click at [787, 149] on span "Voir plus" at bounding box center [809, 151] width 46 height 13
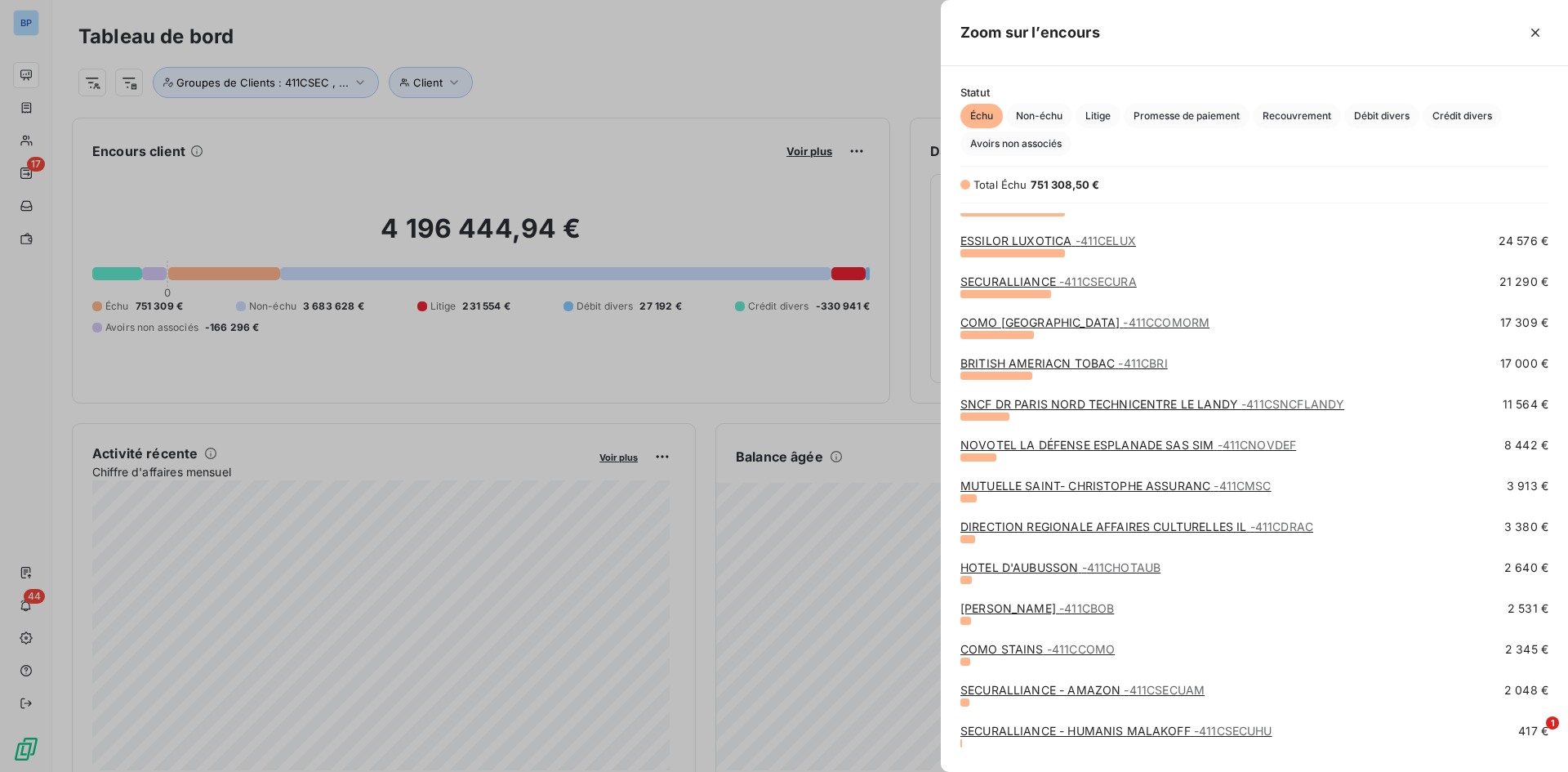
scroll to position [408, 0]
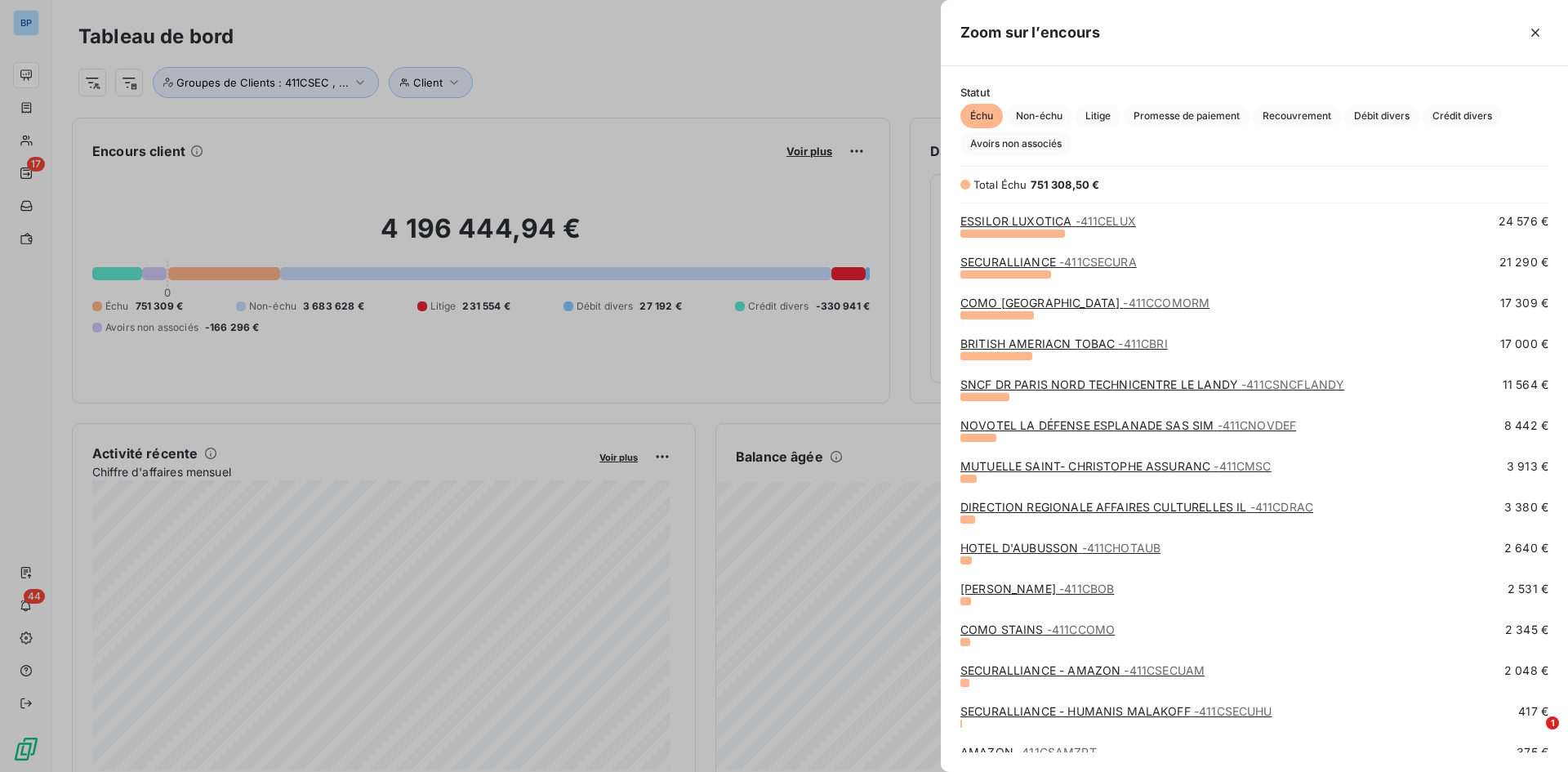
click at [1045, 461] on link "MUTUELLE SAINT- CHRISTOPHE ASSURANC - 411CMSC" at bounding box center [1116, 466] width 311 height 14
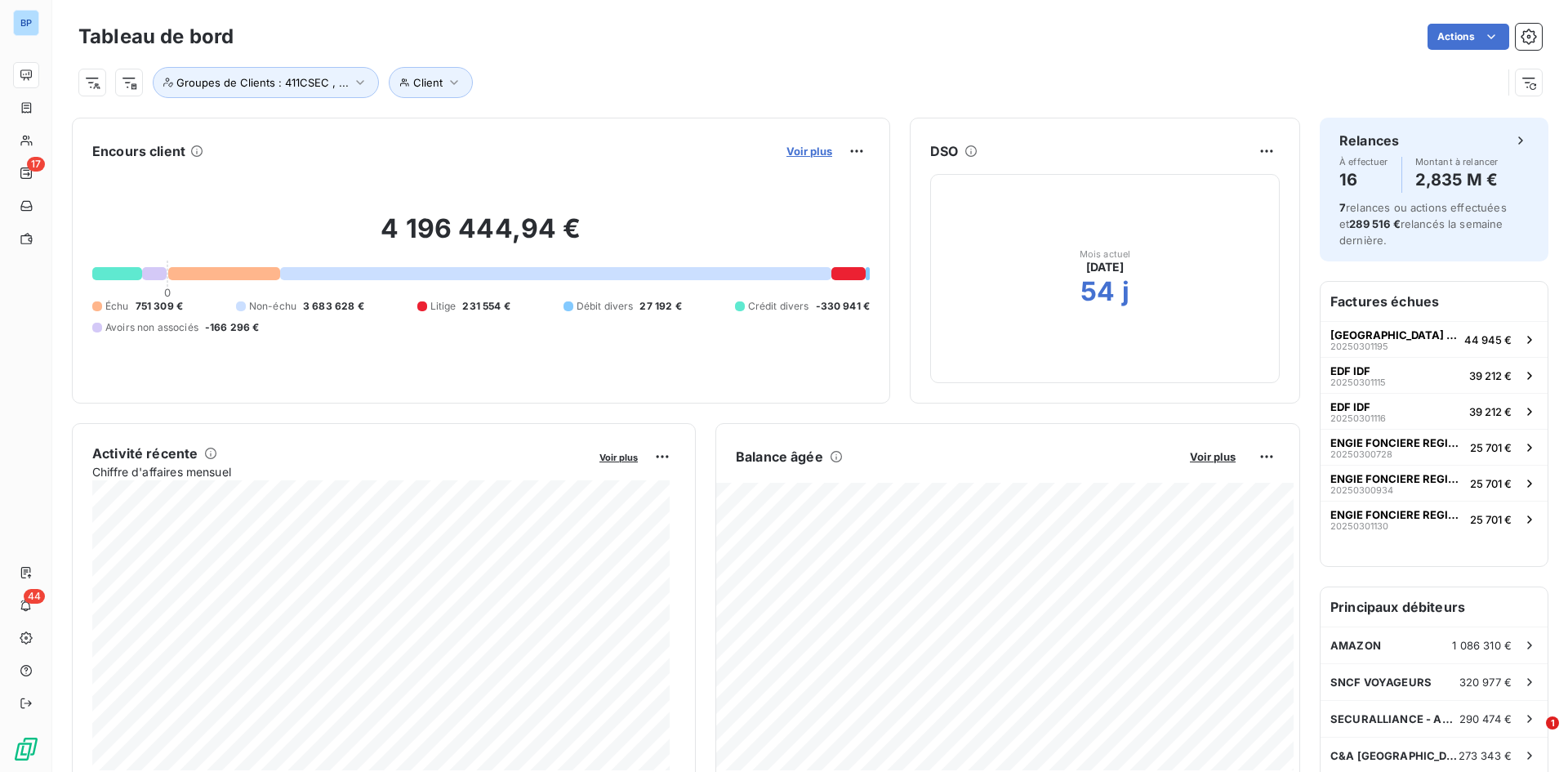
click at [811, 152] on span "Voir plus" at bounding box center [809, 151] width 46 height 13
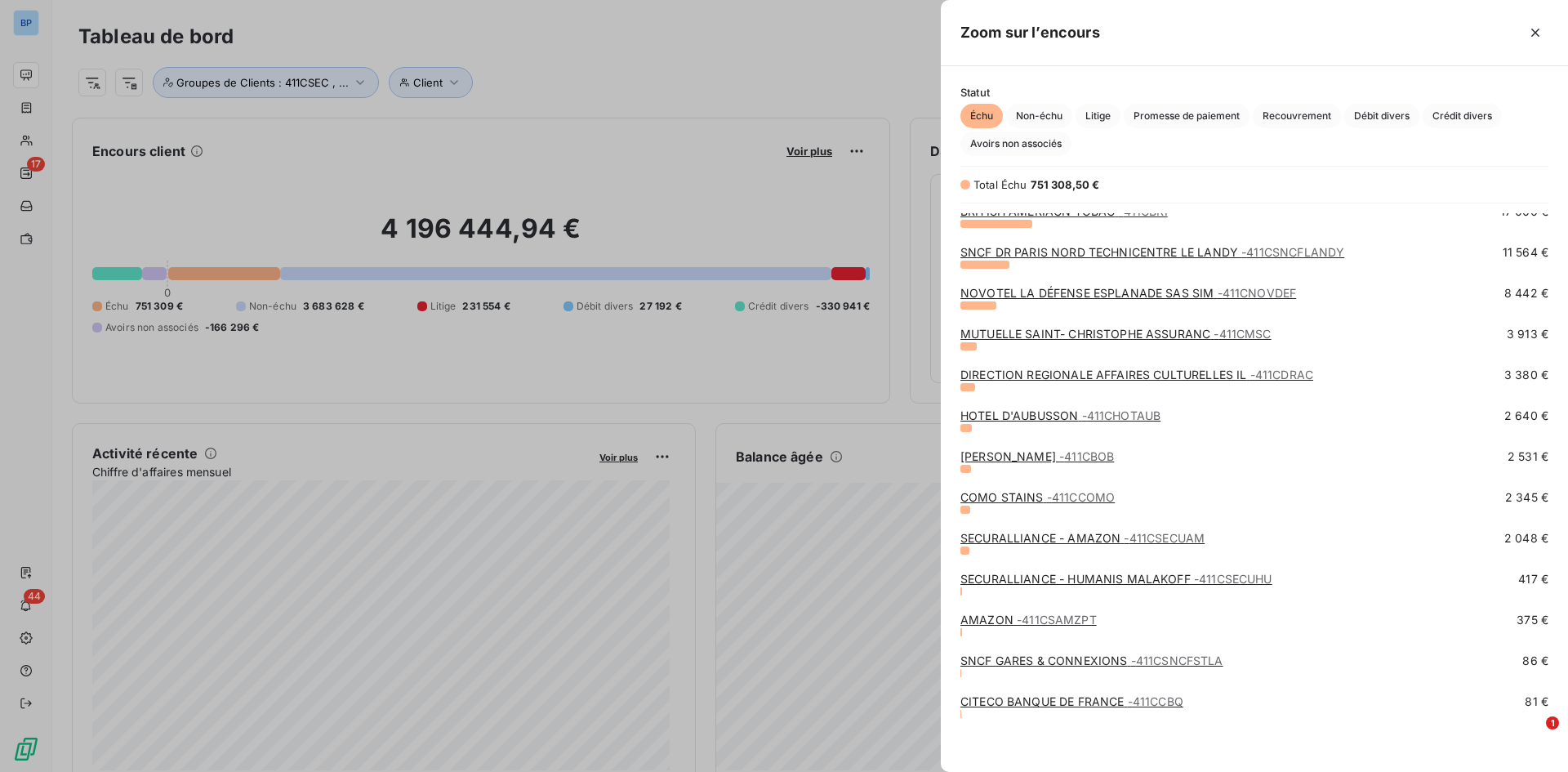
scroll to position [542, 0]
click at [1045, 416] on link "HOTEL D'AUBUSSON - 411CHOTAUB" at bounding box center [1060, 413] width 200 height 14
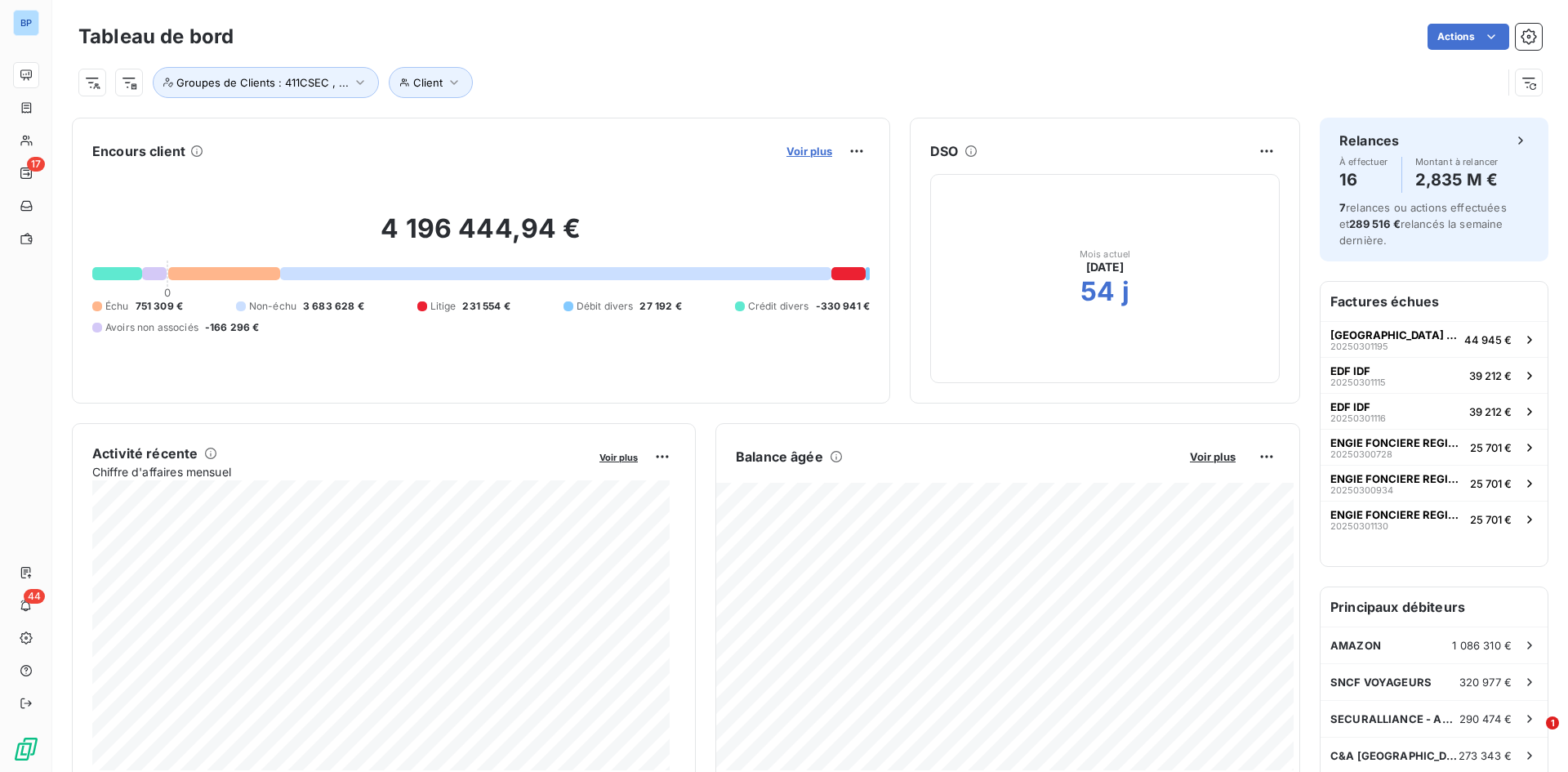
click at [810, 151] on span "Voir plus" at bounding box center [809, 151] width 46 height 13
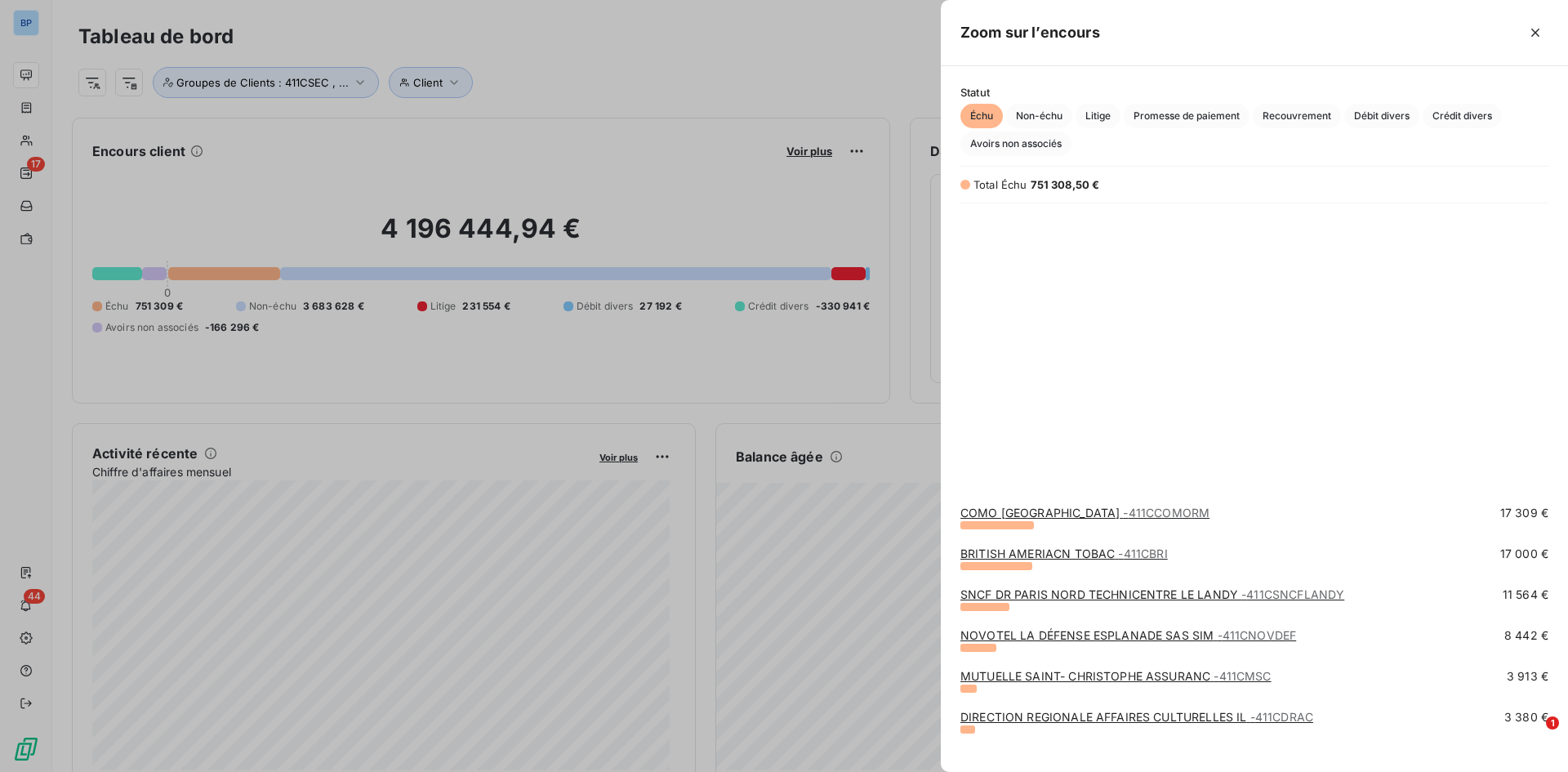
scroll to position [542, 0]
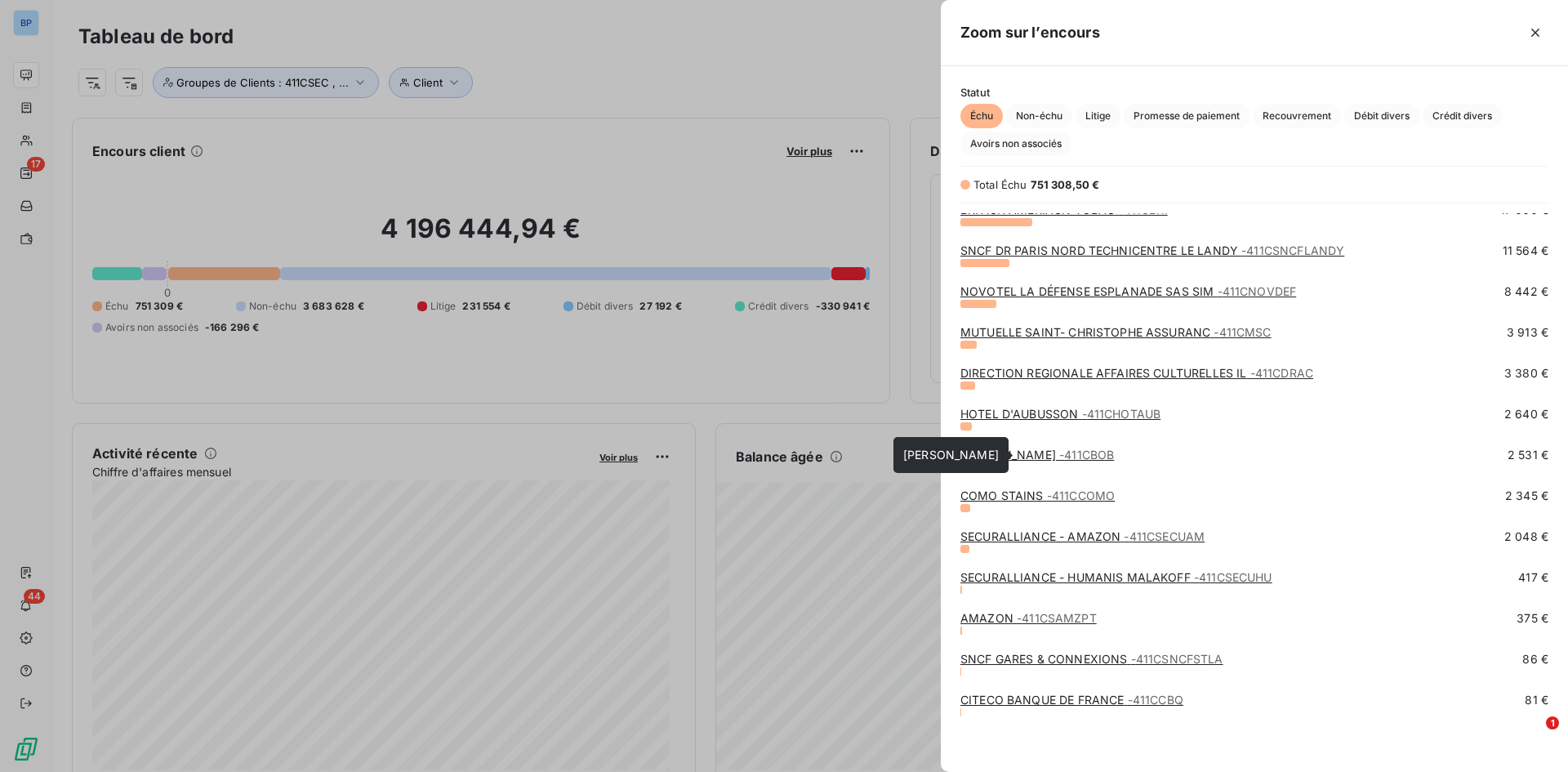
click at [978, 452] on link "[PERSON_NAME] - 411CBOB" at bounding box center [1037, 455] width 153 height 14
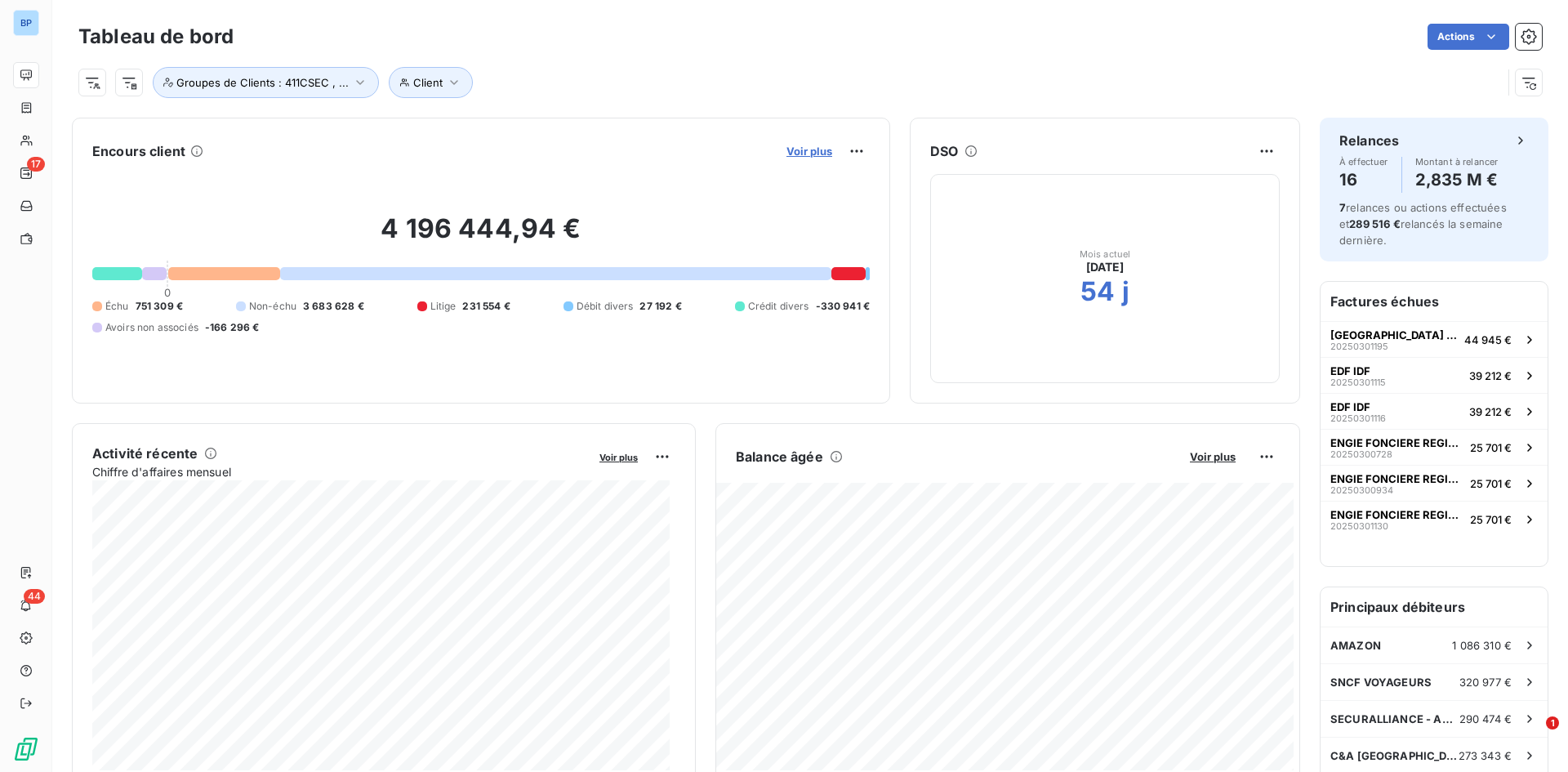
click at [789, 146] on span "Voir plus" at bounding box center [809, 151] width 46 height 13
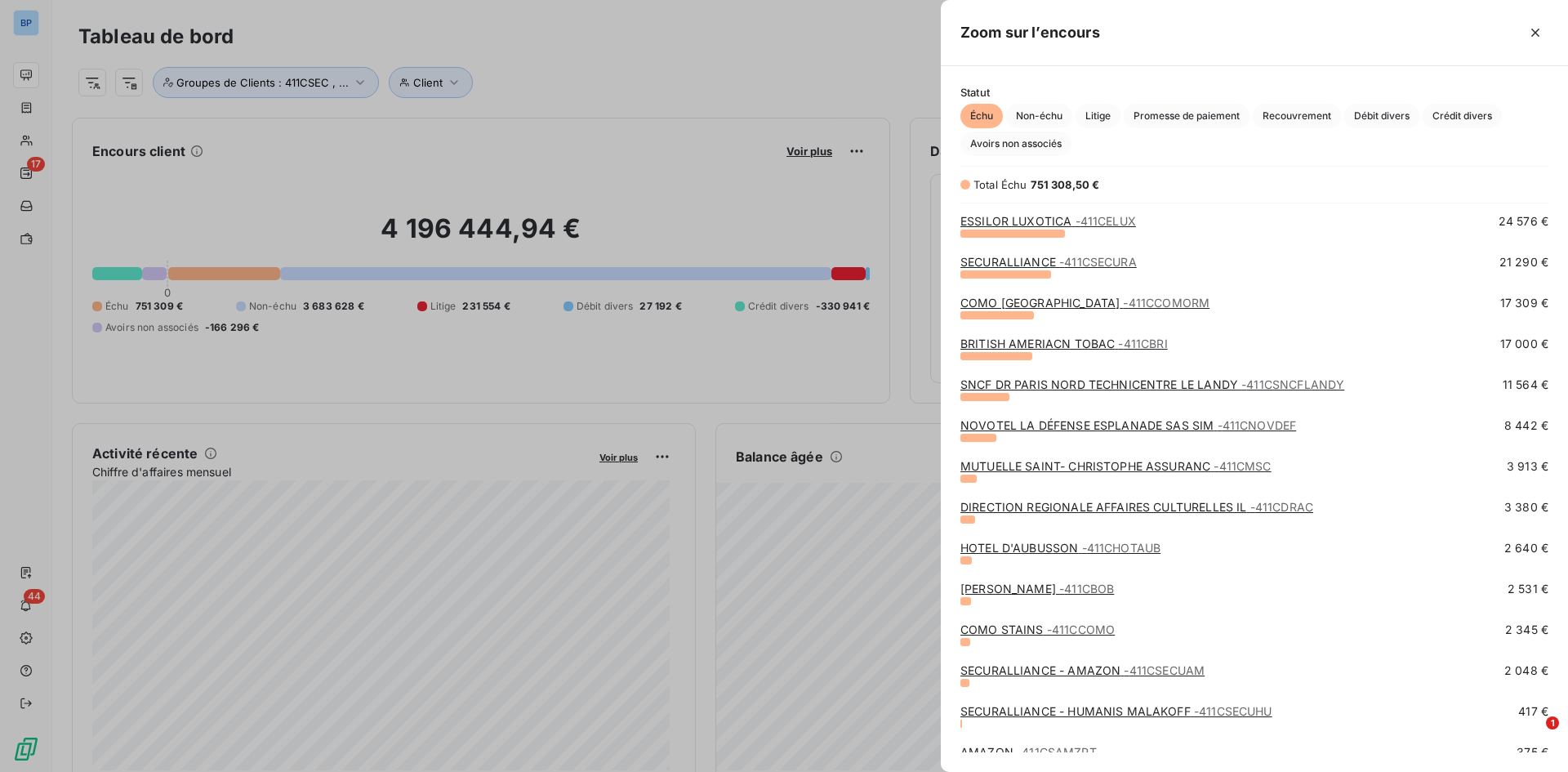
scroll to position [542, 0]
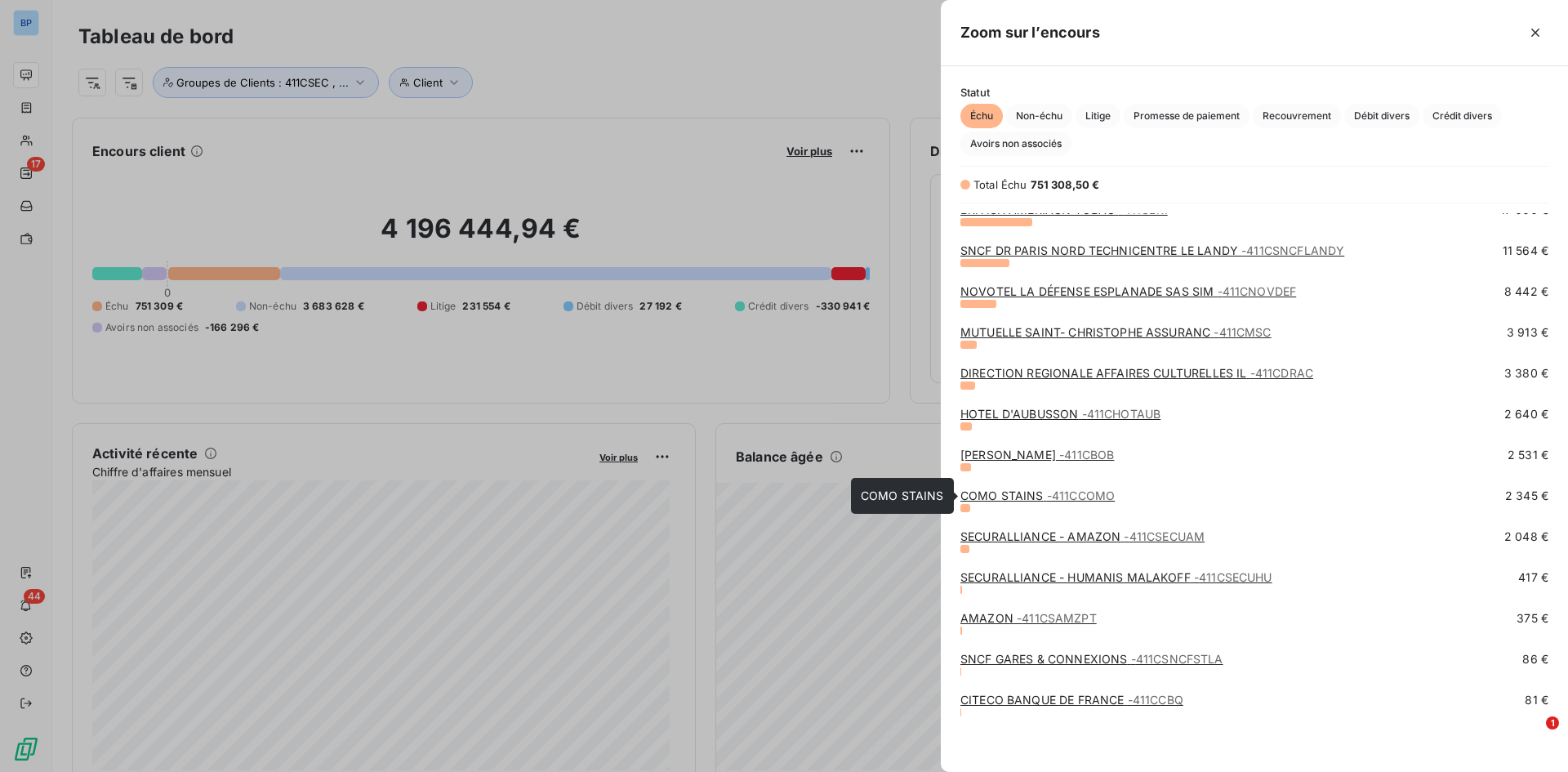
click at [1029, 496] on link "COMO STAINS - 411CCOMO" at bounding box center [1038, 496] width 154 height 14
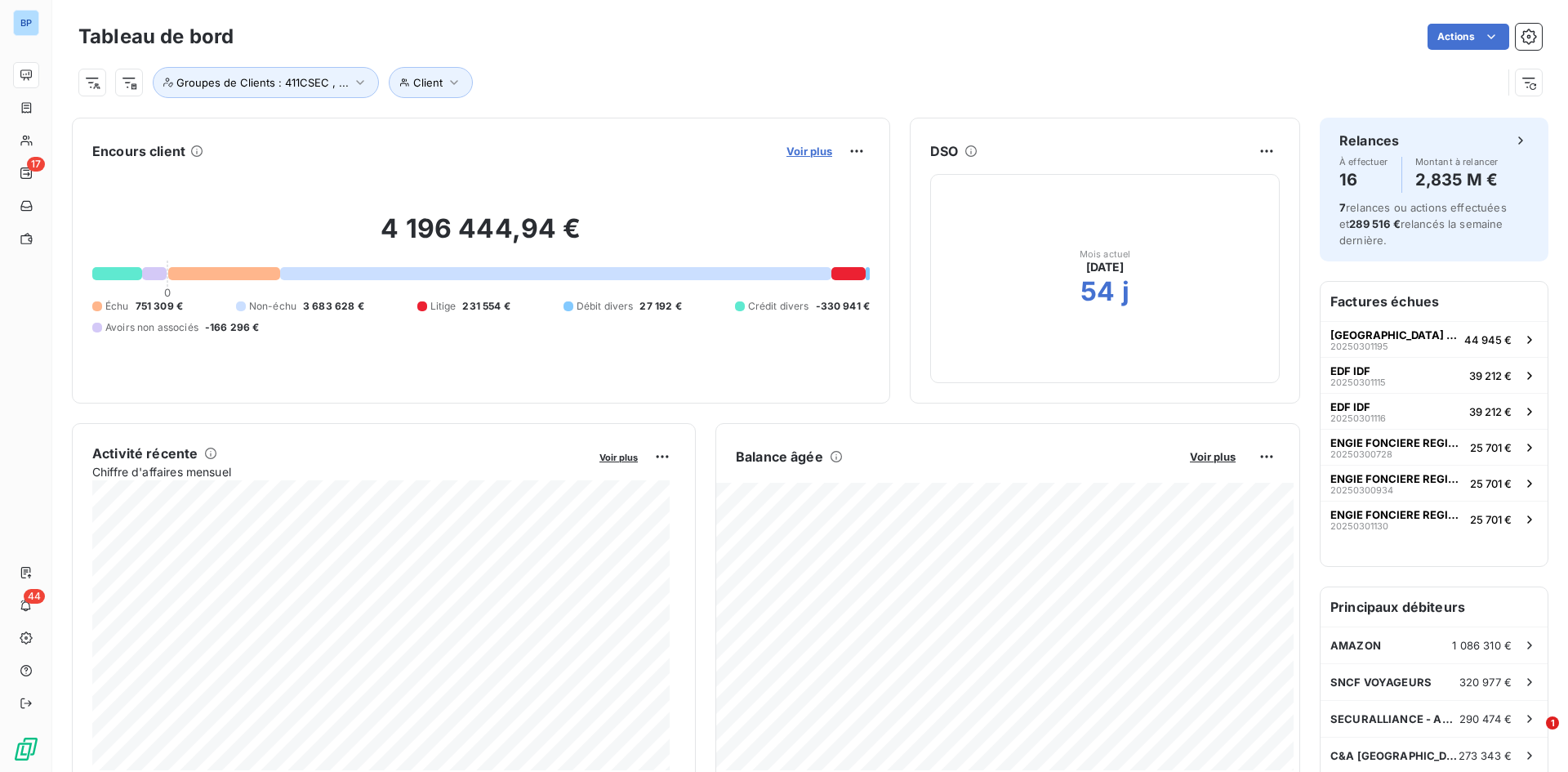
click at [799, 156] on span "Voir plus" at bounding box center [809, 151] width 46 height 13
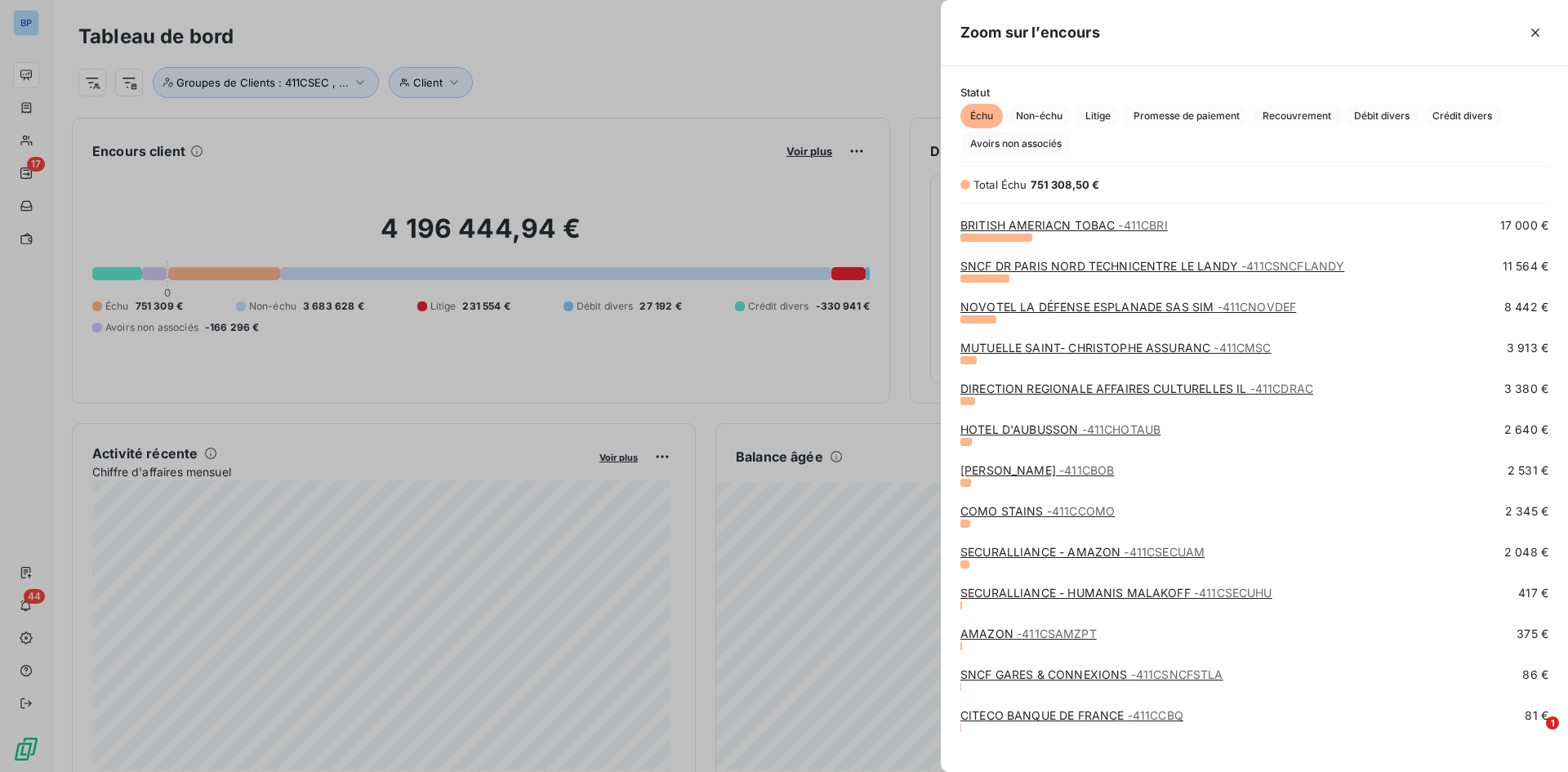
scroll to position [542, 0]
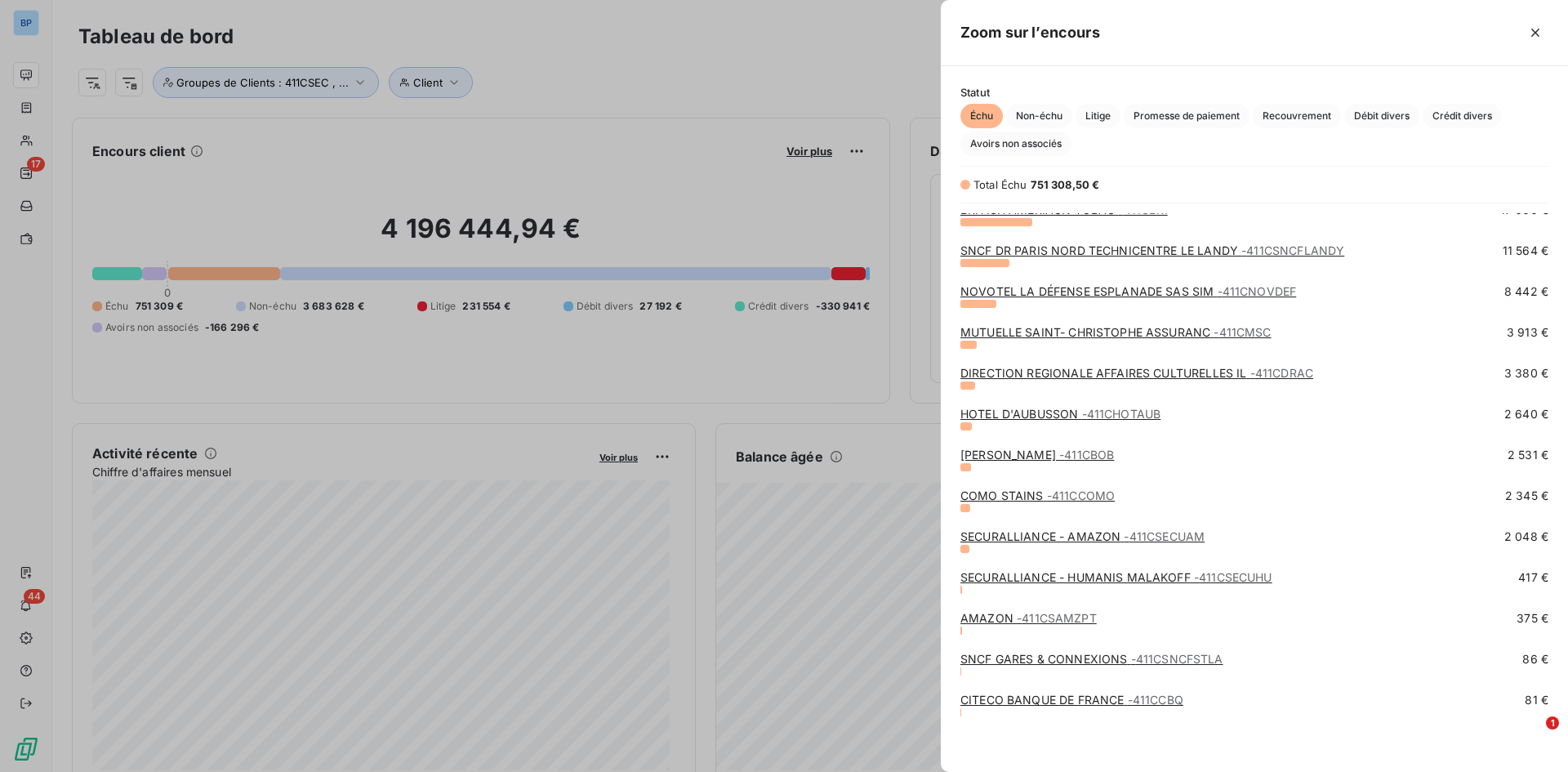
click at [1045, 542] on link "CITECO BANQUE DE FRANCE - 411CCBQ" at bounding box center [1072, 699] width 223 height 14
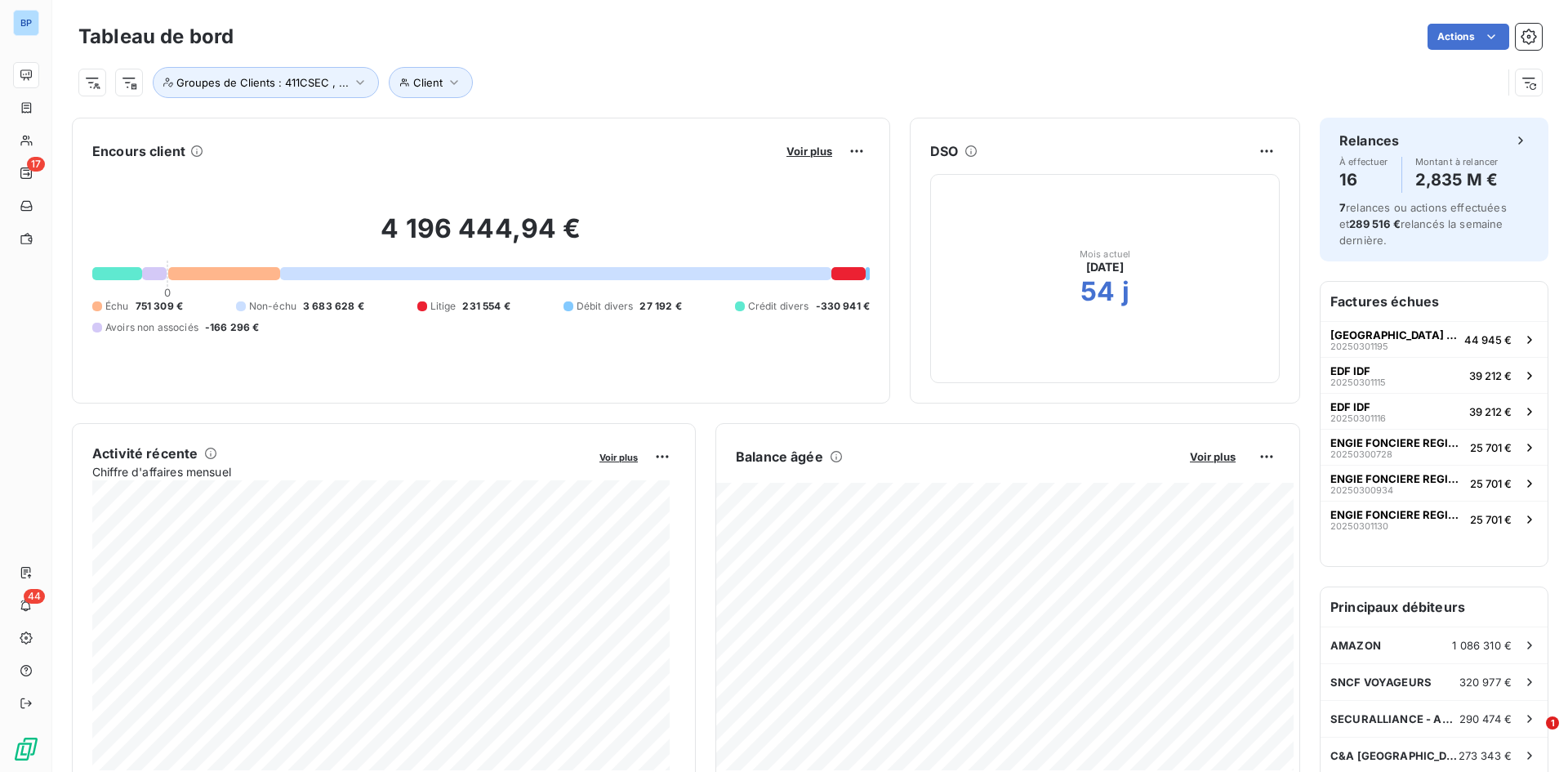
drag, startPoint x: 665, startPoint y: 73, endPoint x: 655, endPoint y: 72, distance: 10.0
click at [665, 73] on div "Client Groupes de Clients : 411CSEC , ..." at bounding box center [789, 82] width 1423 height 31
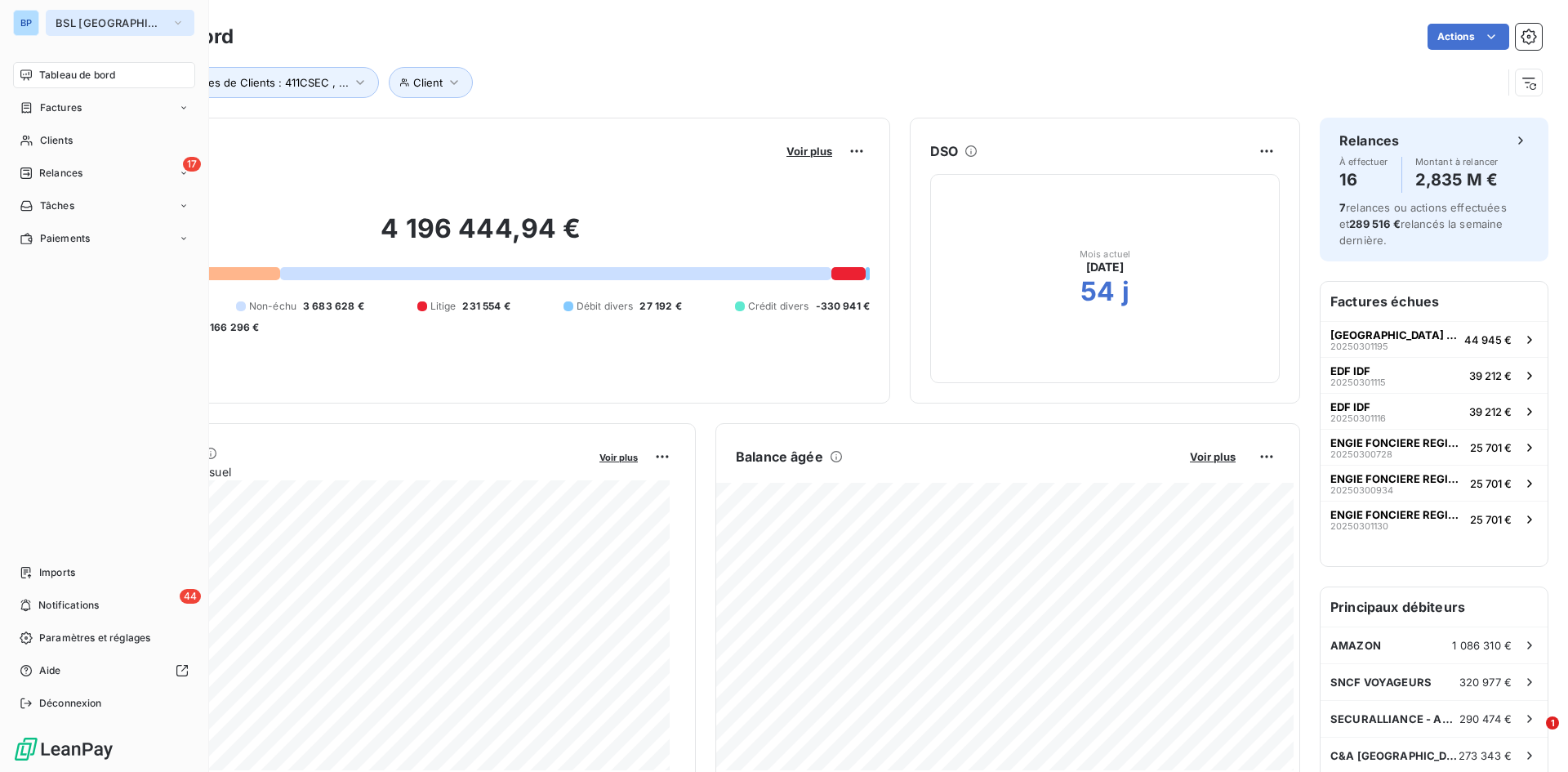
click at [69, 18] on span "BSL [GEOGRAPHIC_DATA]" at bounding box center [110, 23] width 109 height 13
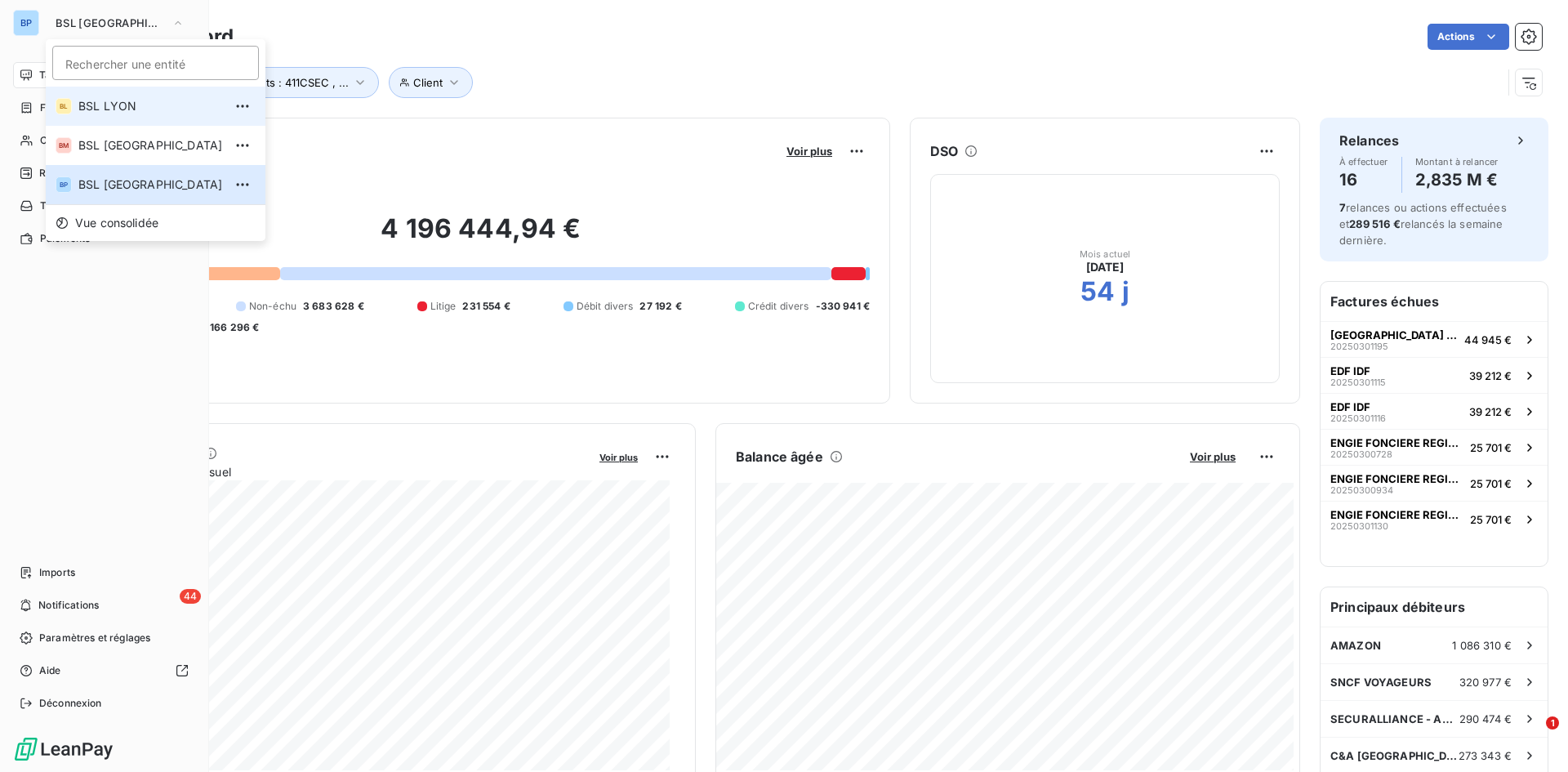
click at [102, 101] on span "BSL LYON" at bounding box center [150, 106] width 145 height 16
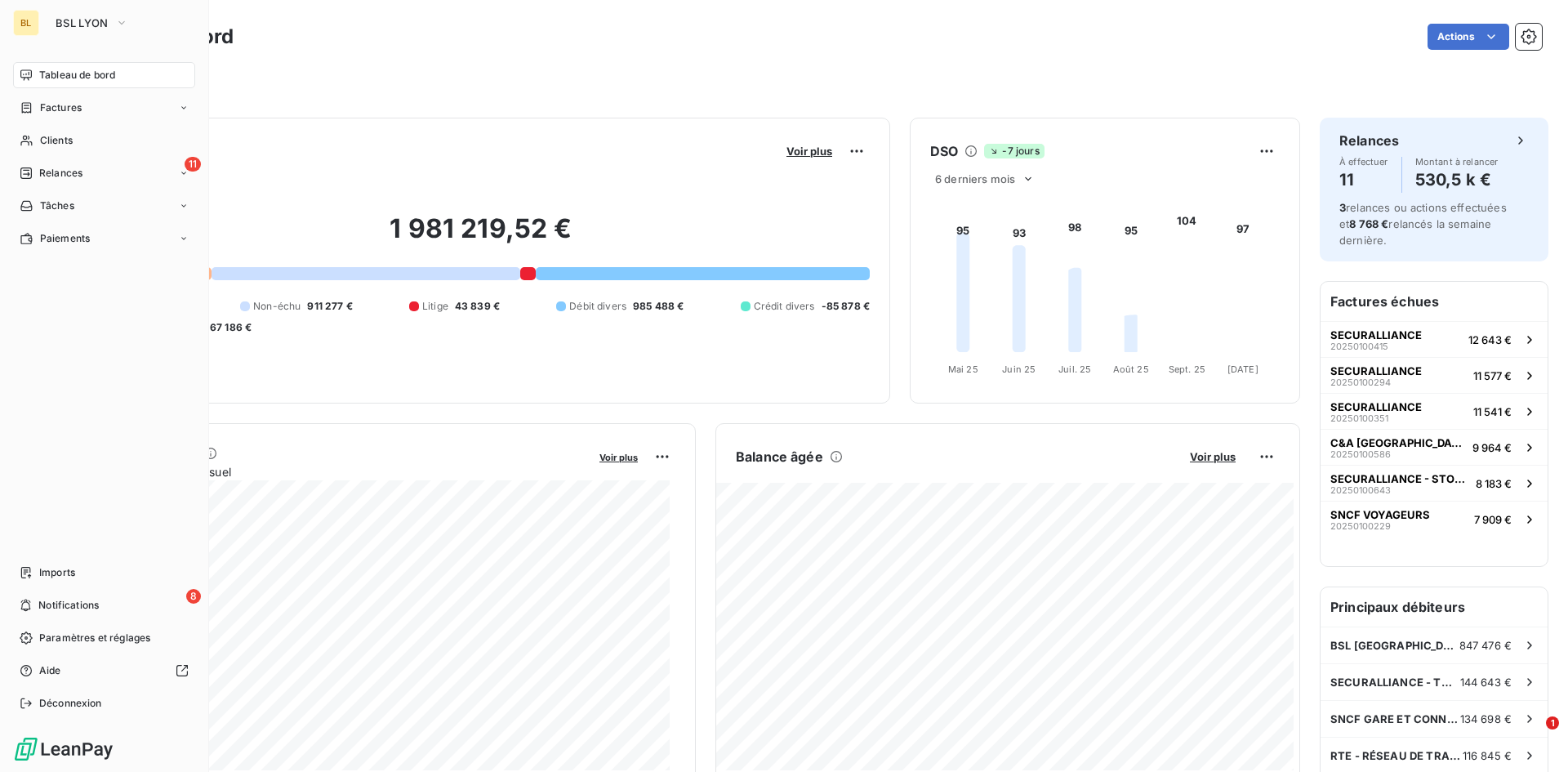
click at [657, 101] on div "Tableau de bord Actions Filtrer" at bounding box center [810, 54] width 1516 height 107
click at [552, 93] on div "Filtrer" at bounding box center [809, 82] width 1463 height 31
click at [442, 76] on div "Filtrer" at bounding box center [809, 82] width 1463 height 31
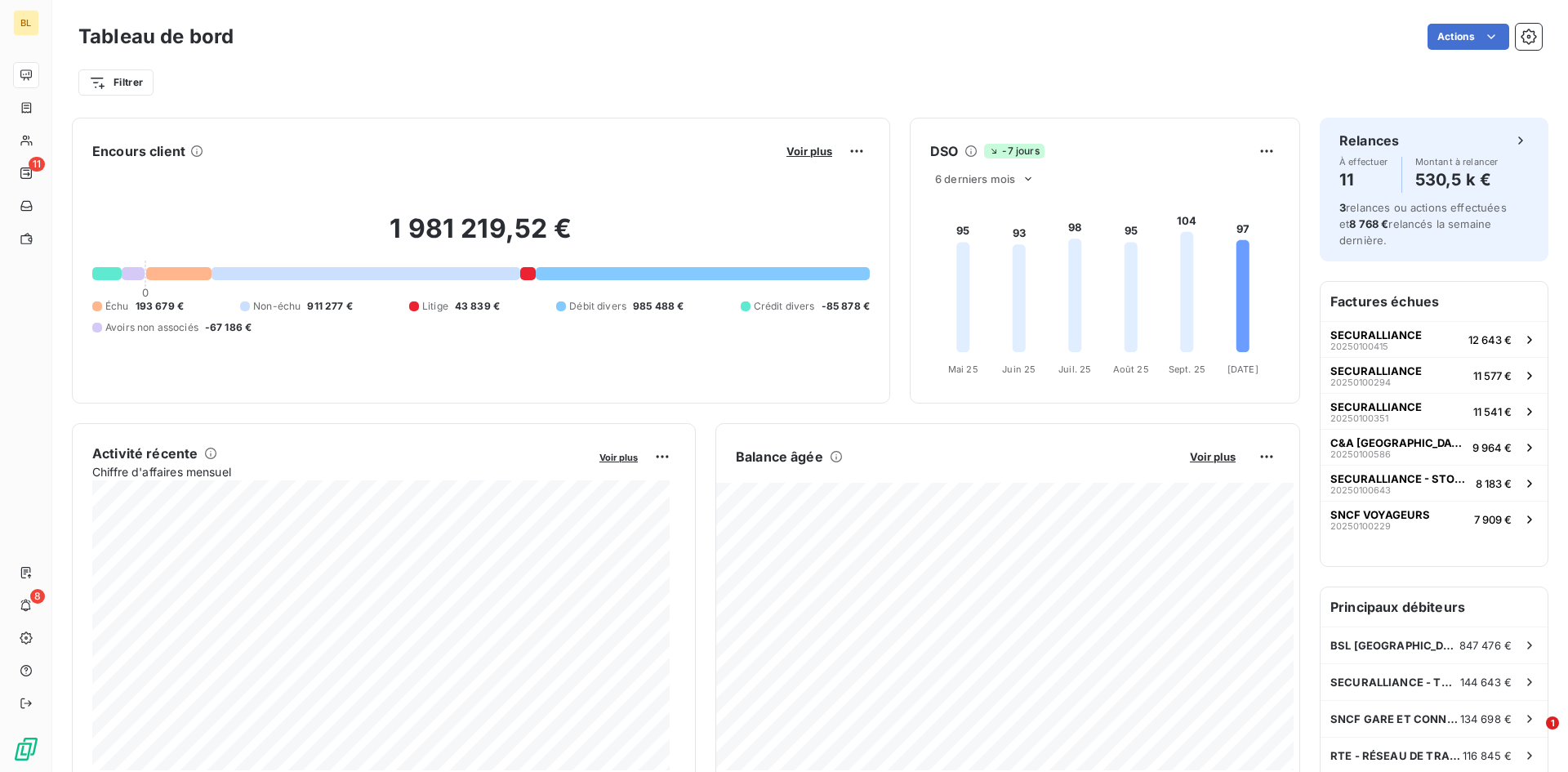
click at [396, 37] on div "Actions" at bounding box center [897, 36] width 1288 height 26
click at [806, 155] on span "Voir plus" at bounding box center [809, 151] width 46 height 13
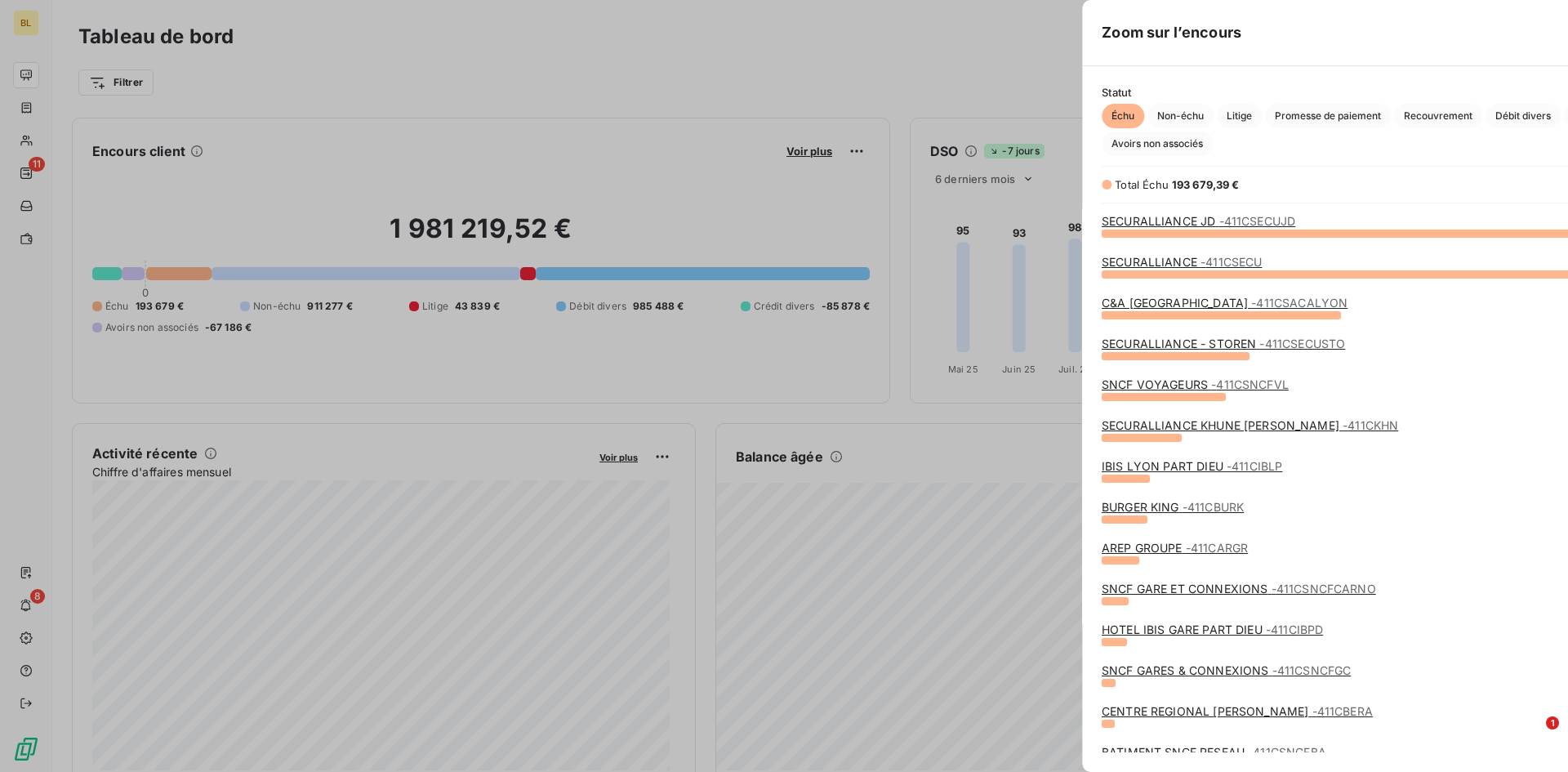
scroll to position [527, 615]
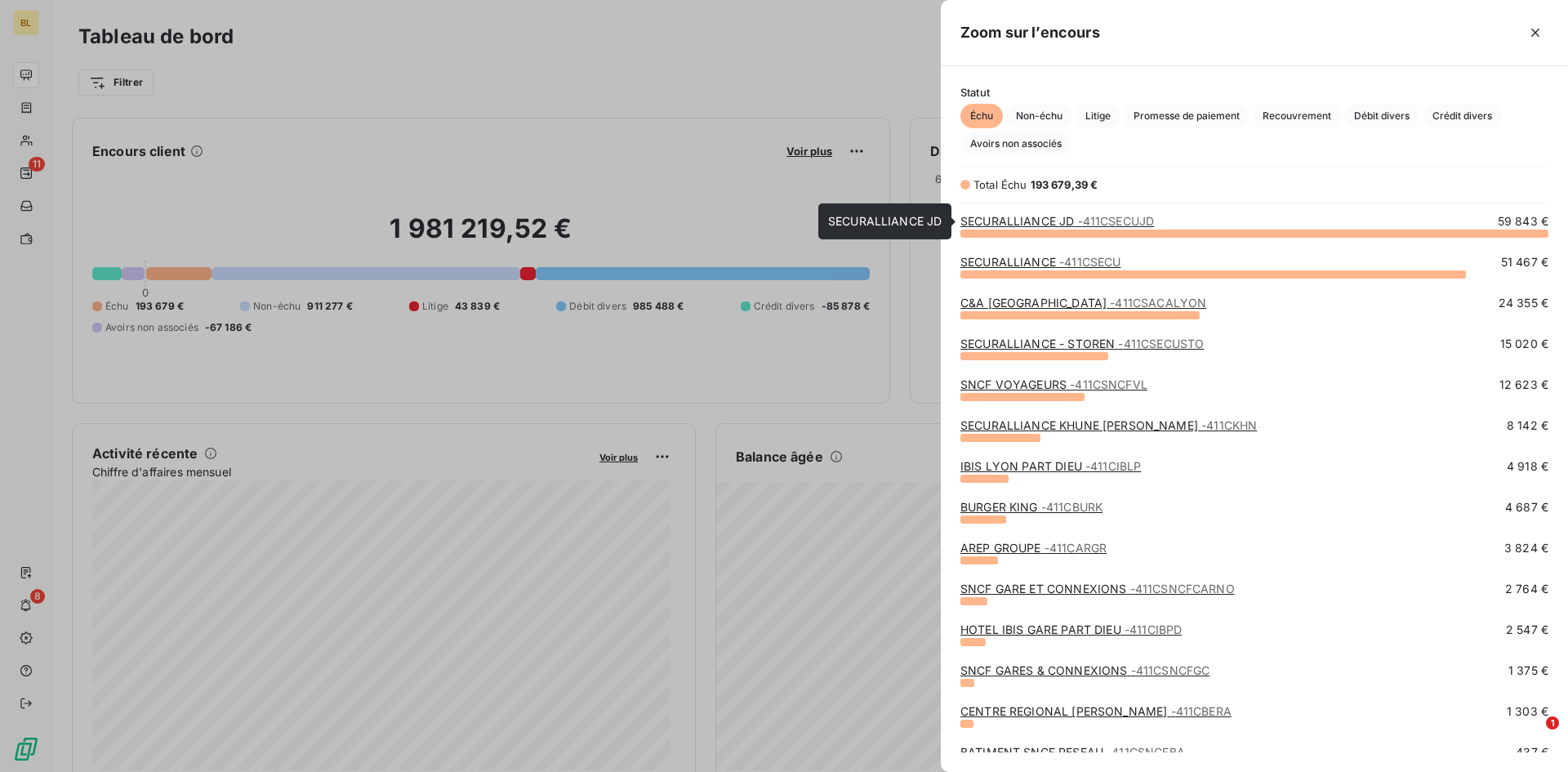
click at [1032, 221] on link "SECURALLIANCE JD - 411CSECUJD" at bounding box center [1057, 221] width 193 height 14
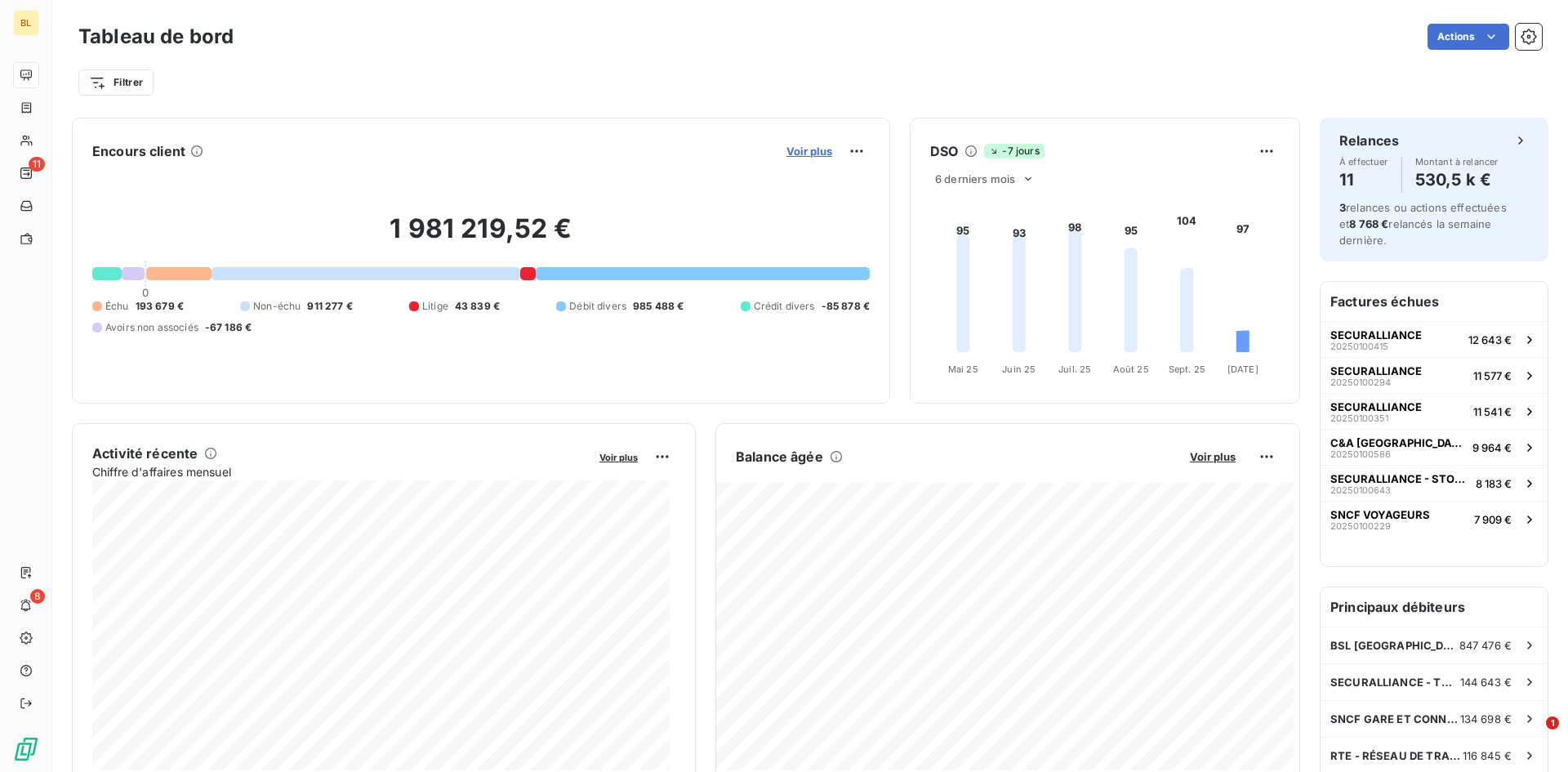
click at [788, 149] on span "Voir plus" at bounding box center [809, 151] width 46 height 13
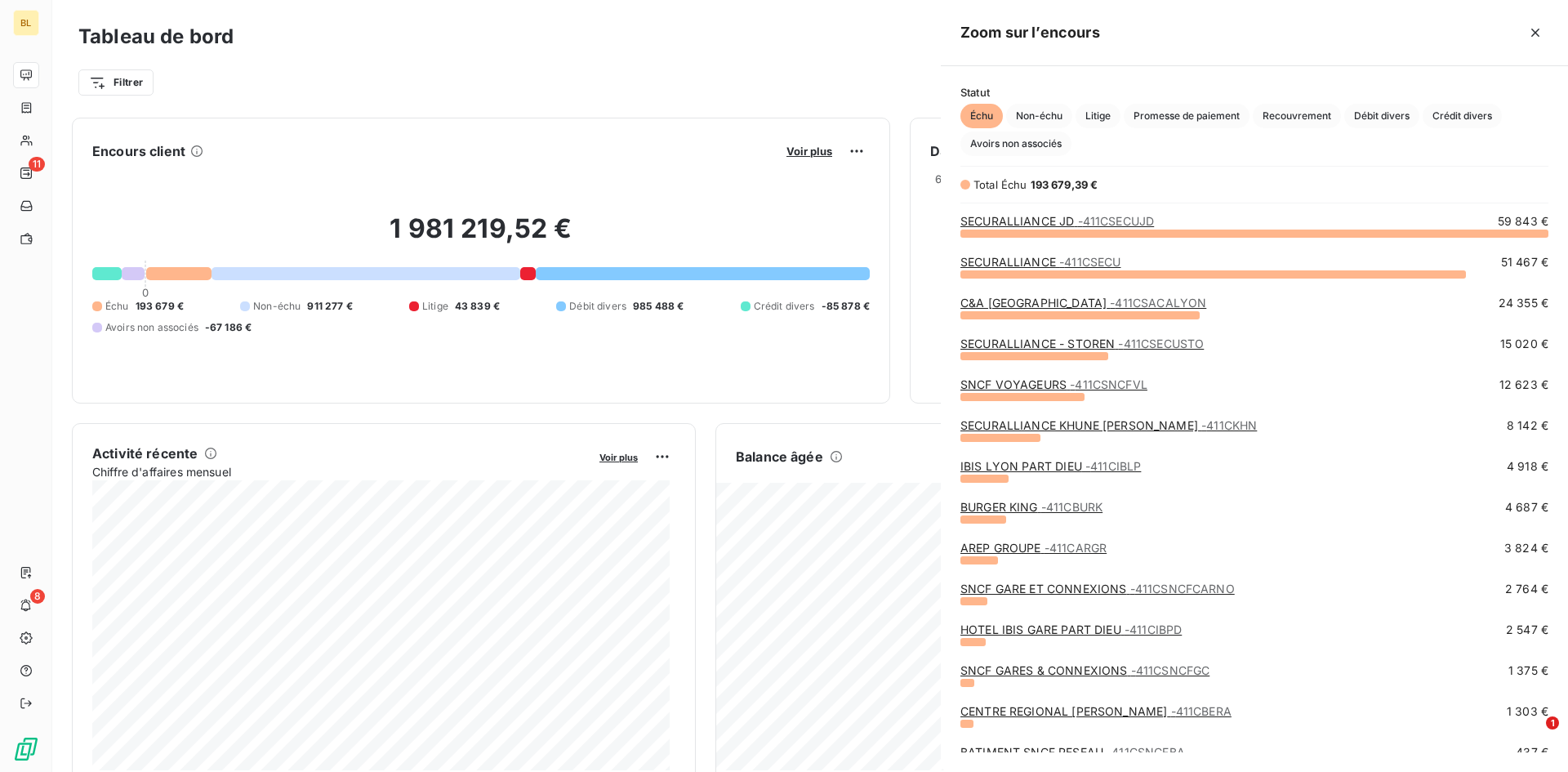
scroll to position [760, 615]
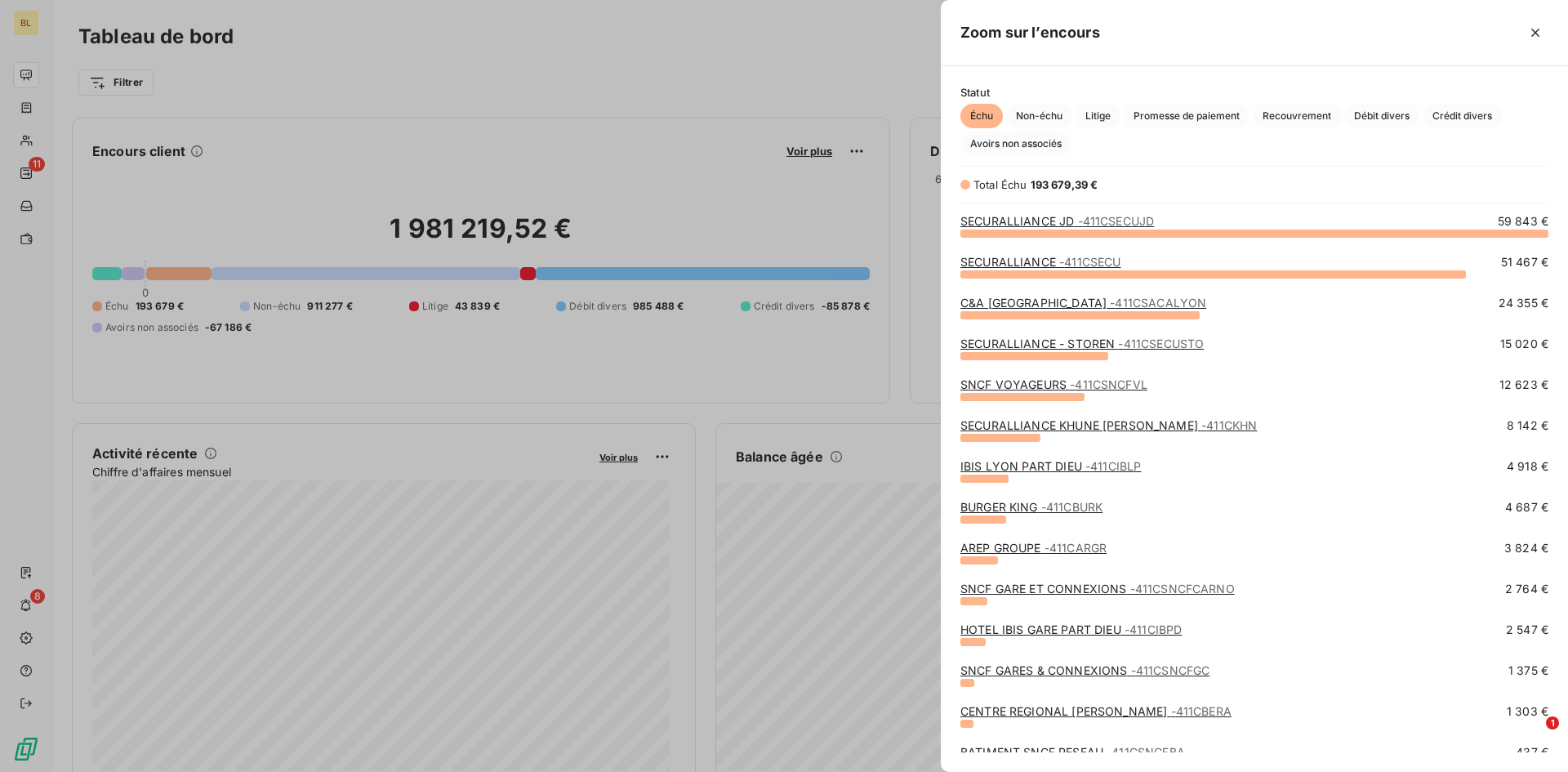
click at [1040, 265] on link "SECURALLIANCE - 411CSECU" at bounding box center [1040, 262] width 160 height 14
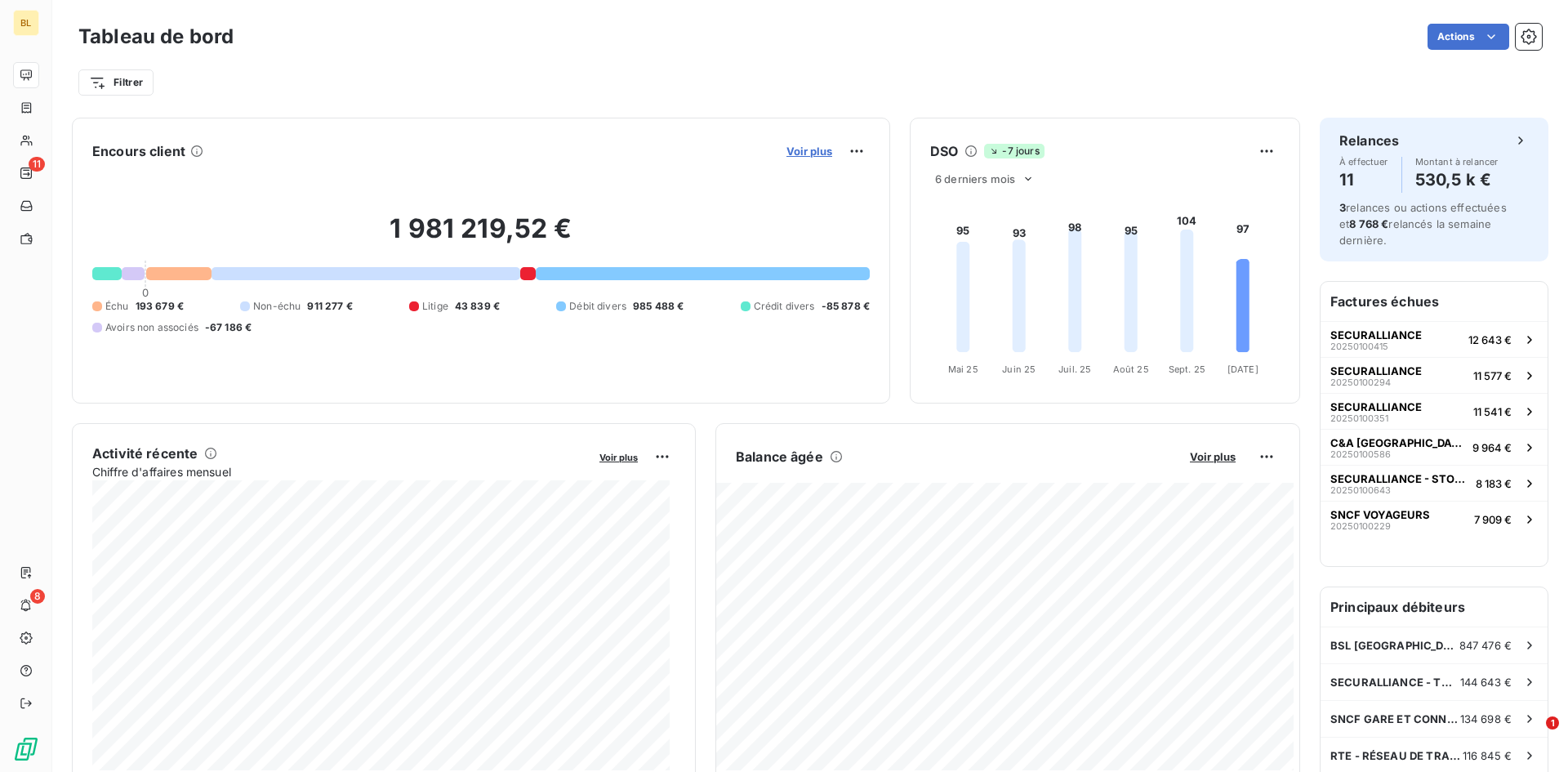
click at [806, 149] on span "Voir plus" at bounding box center [809, 151] width 46 height 13
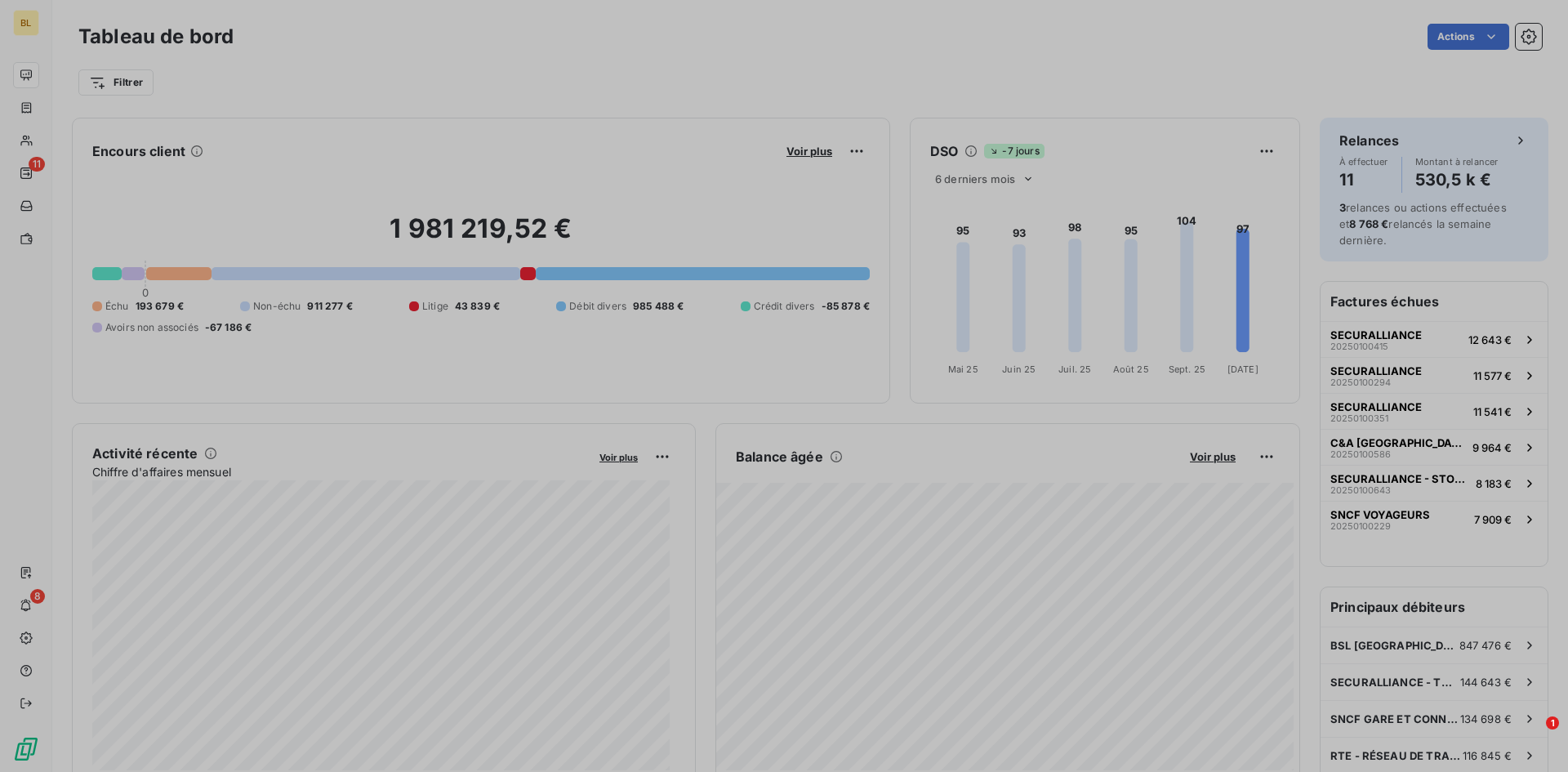
scroll to position [760, 615]
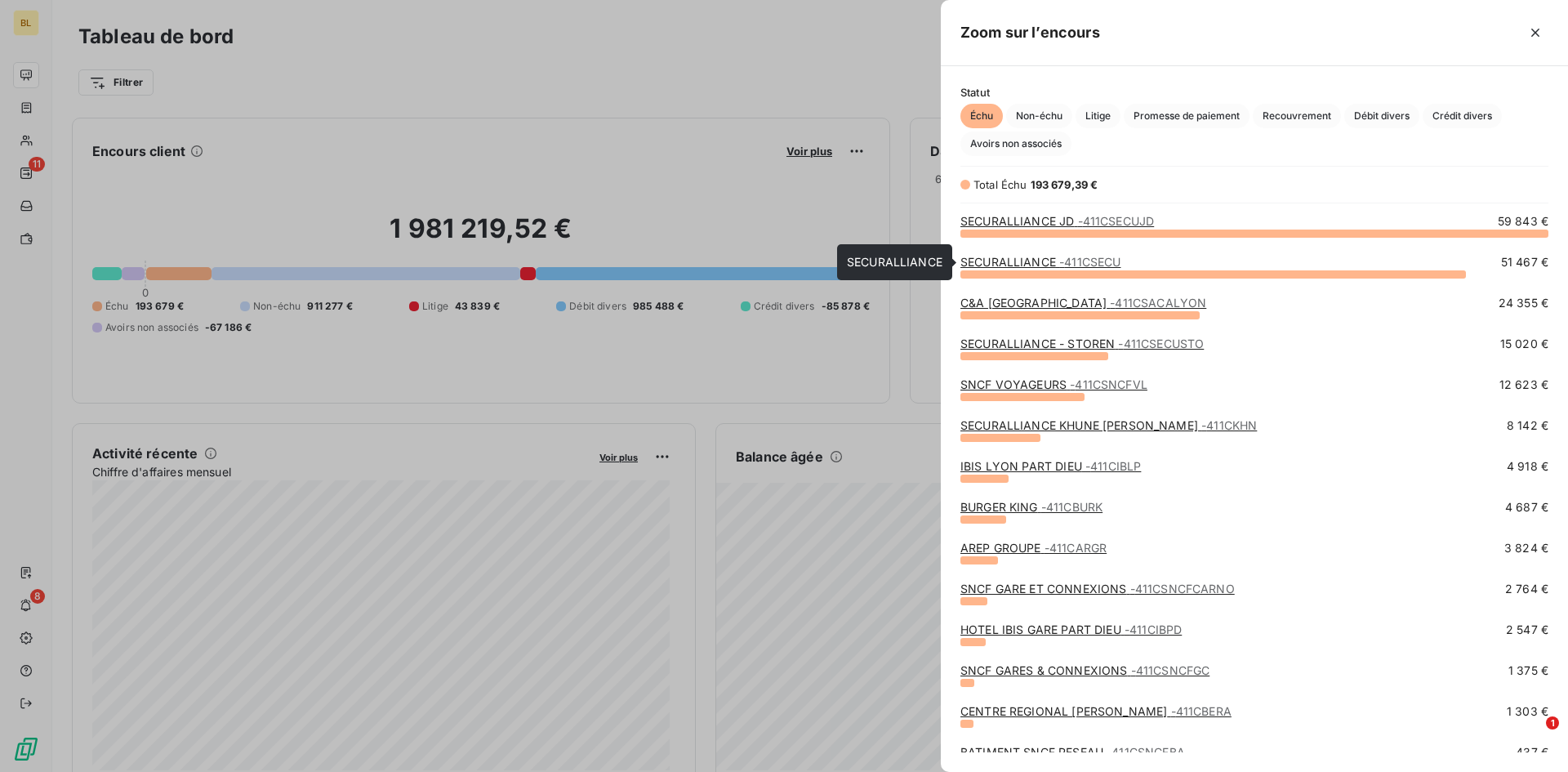
click at [1009, 261] on link "SECURALLIANCE - 411CSECU" at bounding box center [1040, 262] width 160 height 14
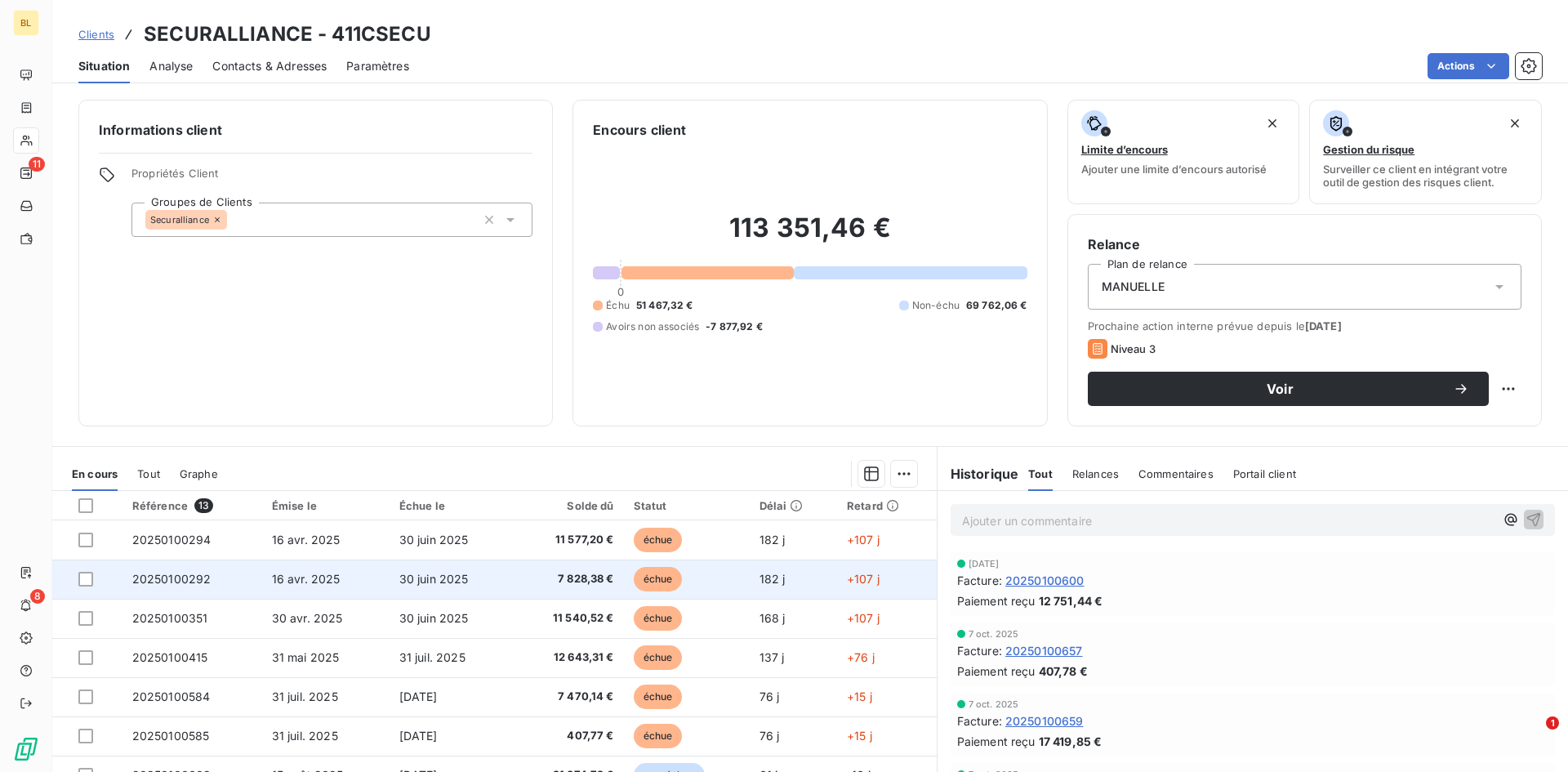
click at [221, 542] on td "20250100292" at bounding box center [191, 579] width 139 height 39
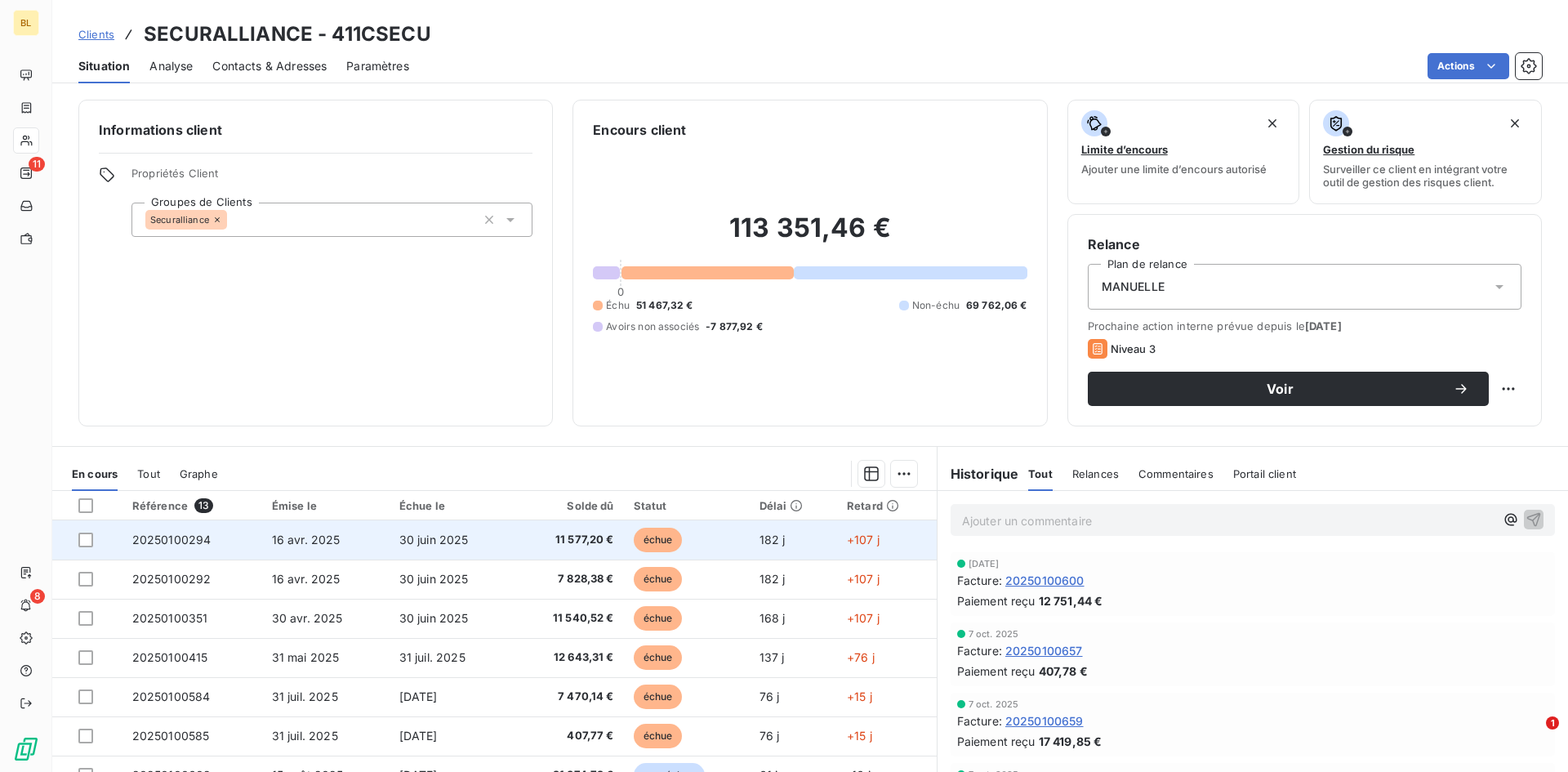
click at [274, 536] on span "16 avr. 2025" at bounding box center [306, 540] width 68 height 14
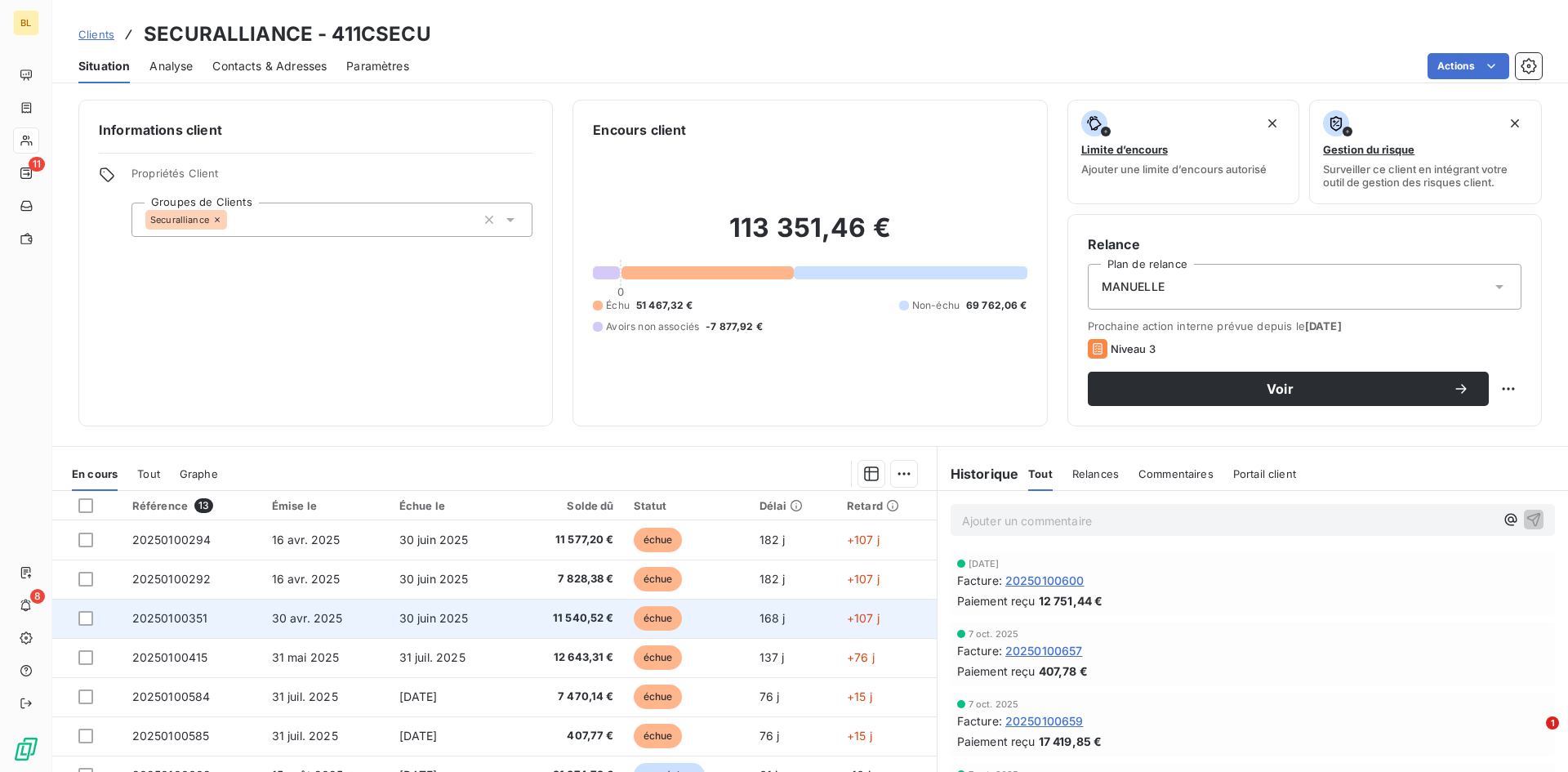
click at [295, 542] on td "30 avr. 2025" at bounding box center [326, 618] width 127 height 39
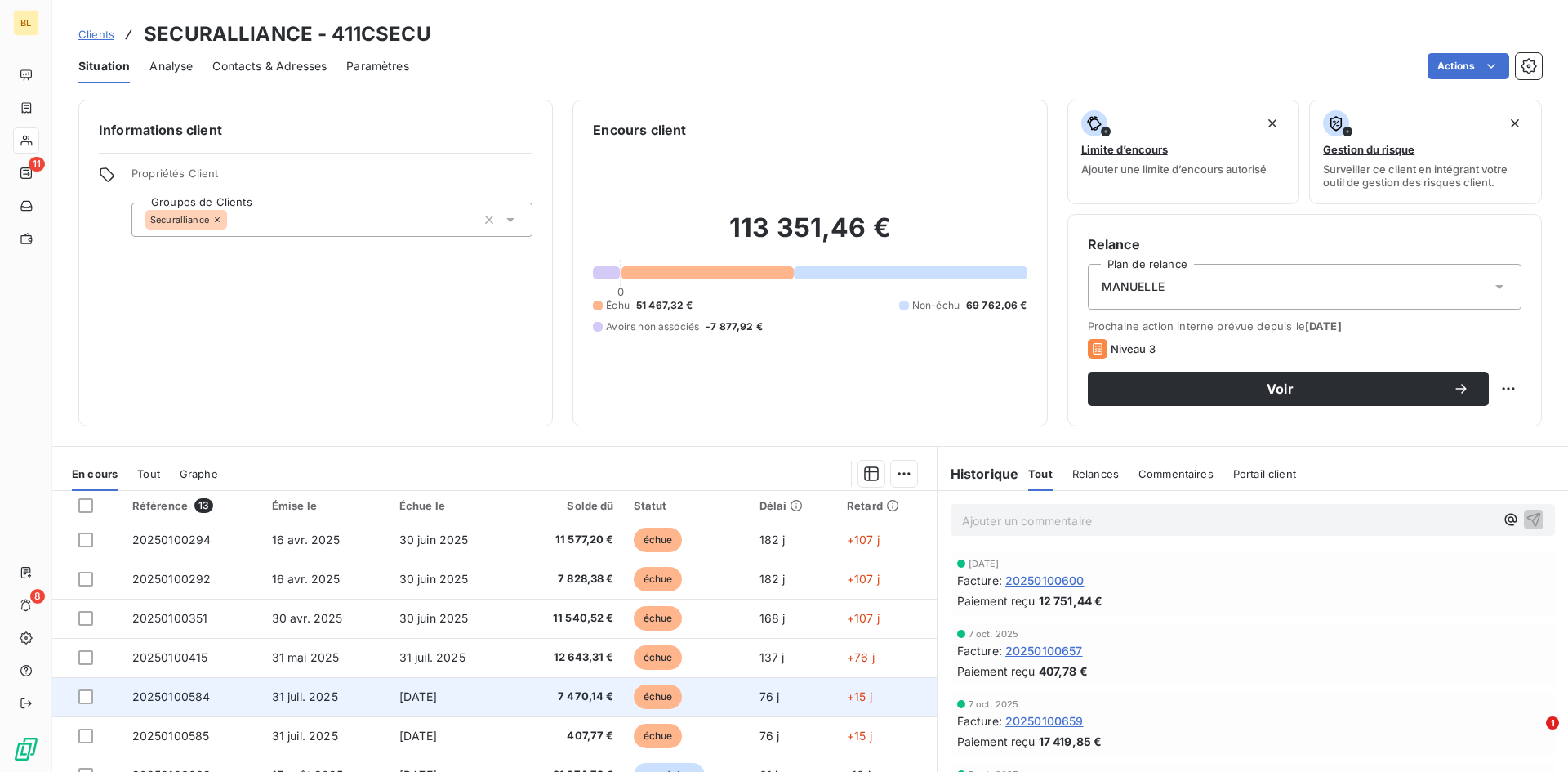
click at [243, 542] on td "20250100584" at bounding box center [191, 696] width 139 height 39
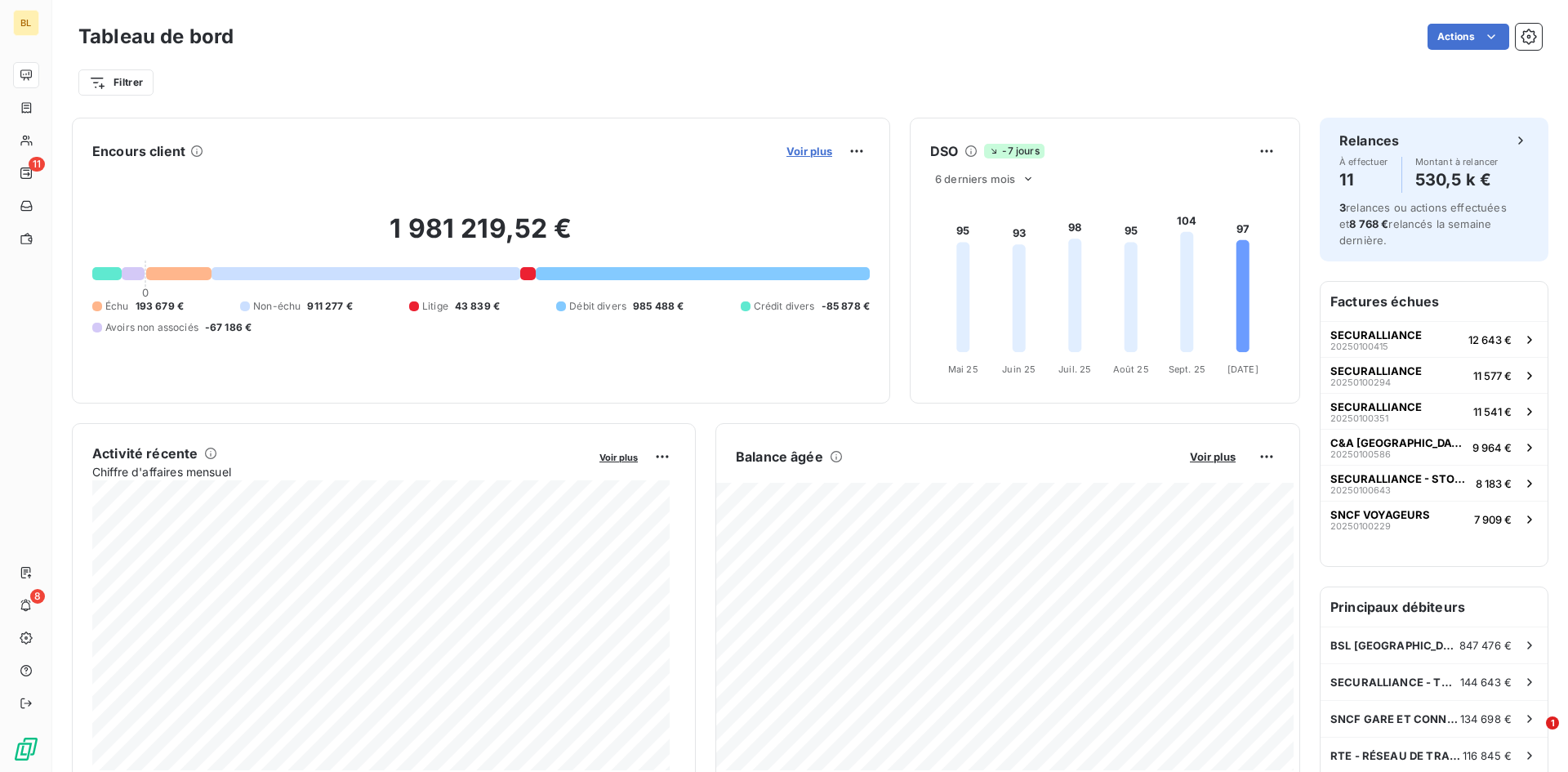
click at [792, 155] on span "Voir plus" at bounding box center [809, 151] width 46 height 13
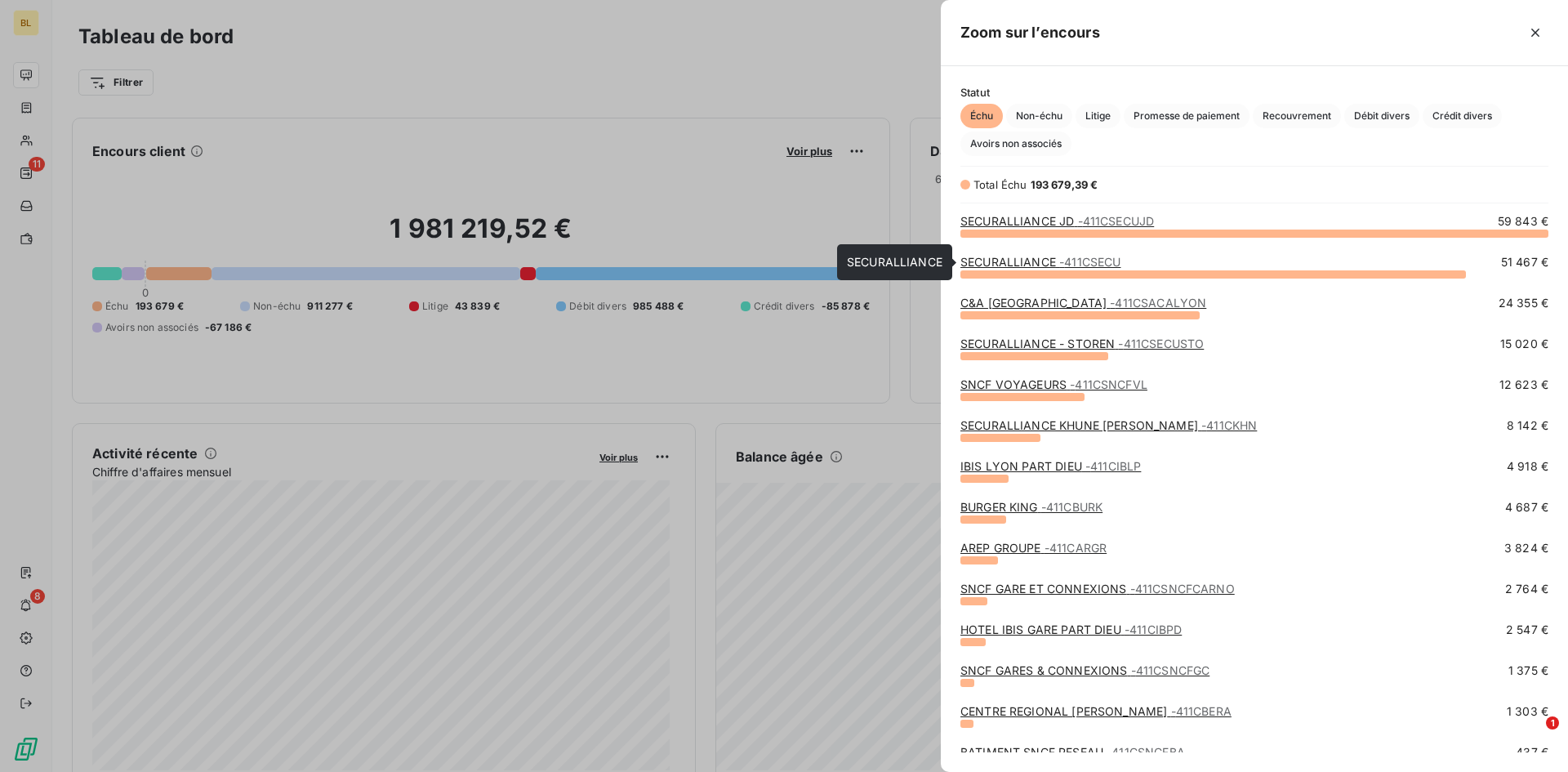
click at [1026, 268] on link "SECURALLIANCE - 411CSECU" at bounding box center [1040, 262] width 160 height 14
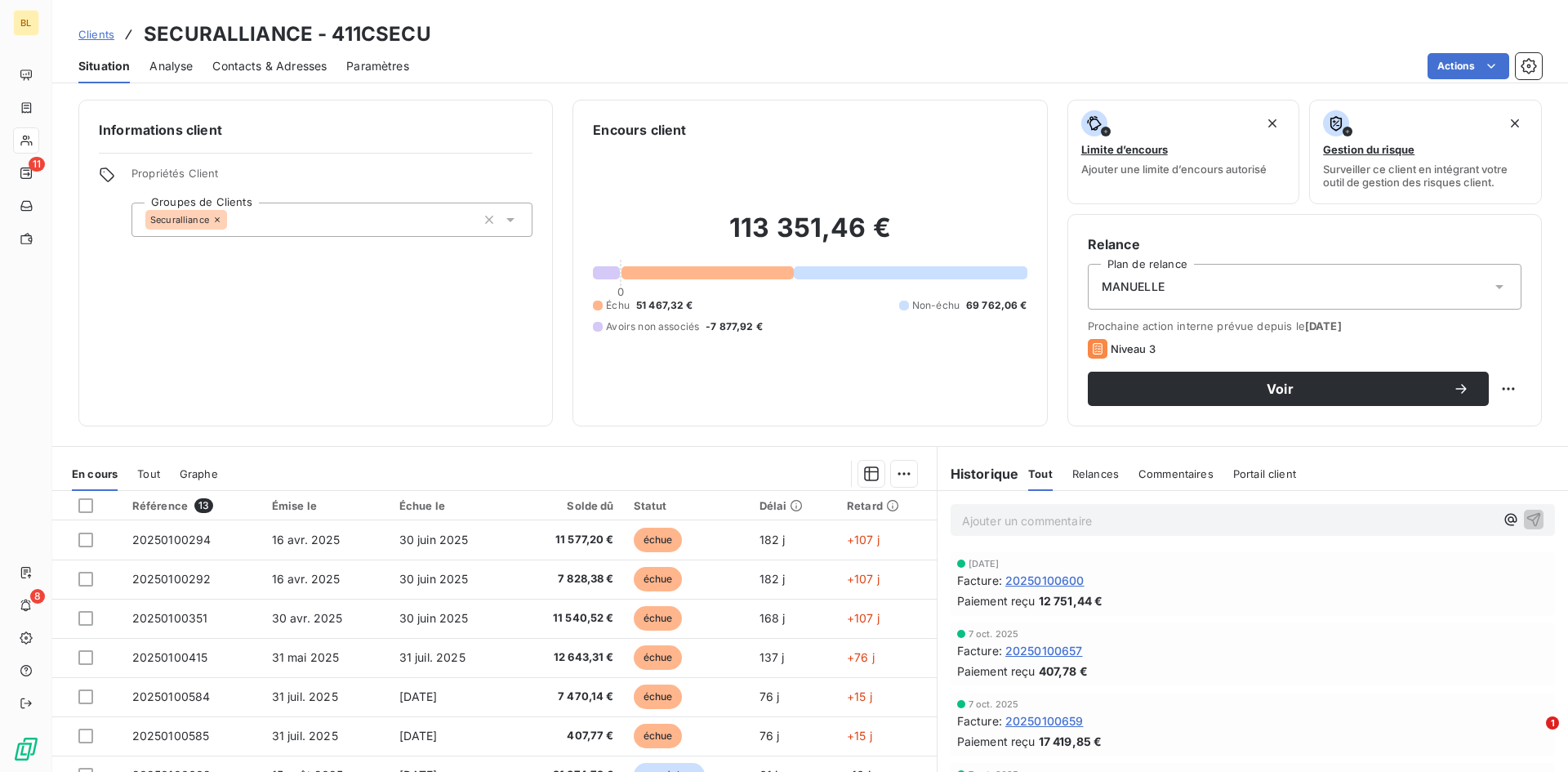
drag, startPoint x: 1194, startPoint y: 477, endPoint x: 1151, endPoint y: 490, distance: 44.9
click at [1045, 477] on span "Commentaires" at bounding box center [1176, 473] width 75 height 13
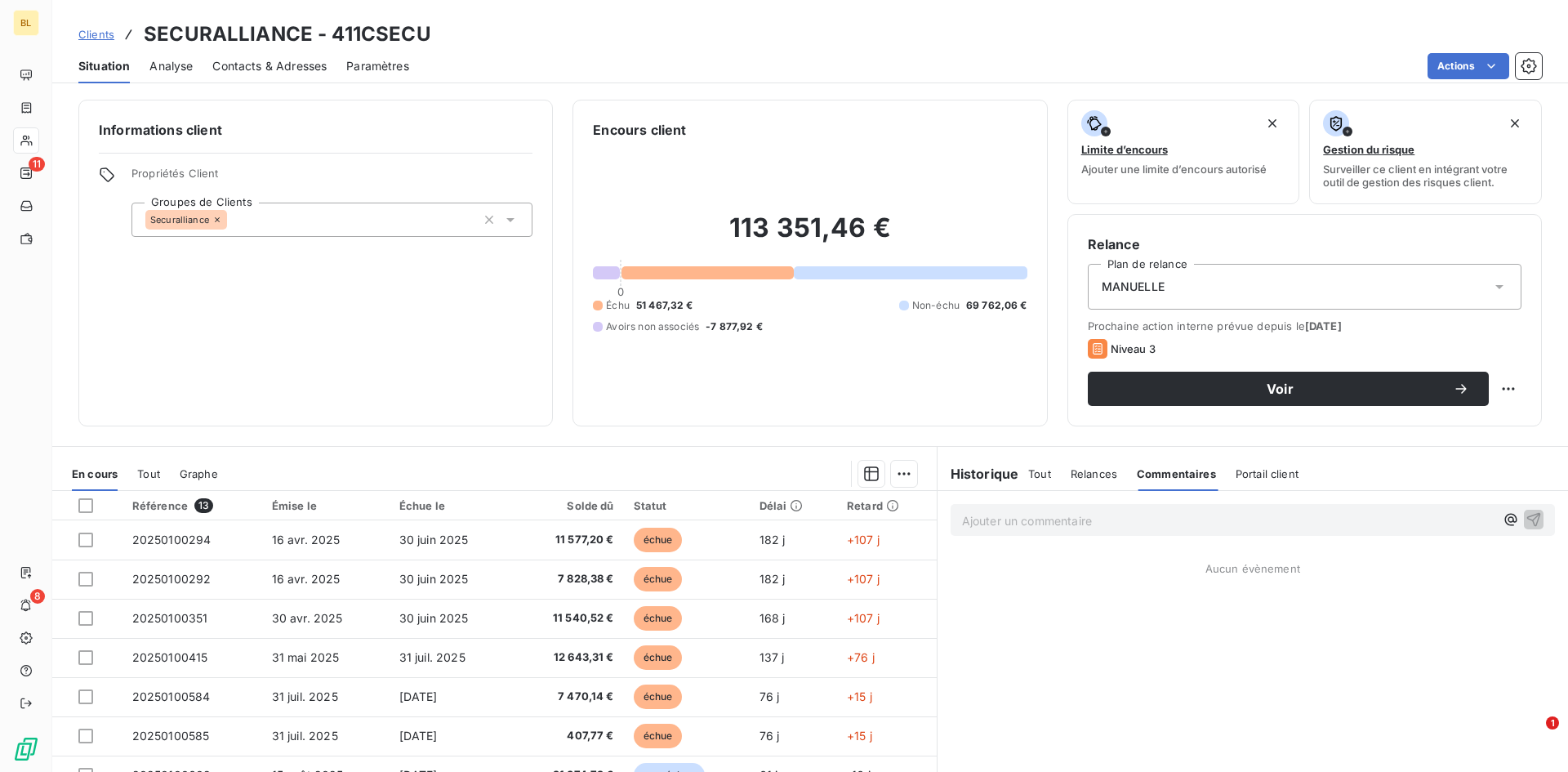
click at [1045, 521] on p "Ajouter un commentaire ﻿" at bounding box center [1228, 521] width 533 height 21
click at [1045, 511] on icon "button" at bounding box center [1533, 518] width 16 height 16
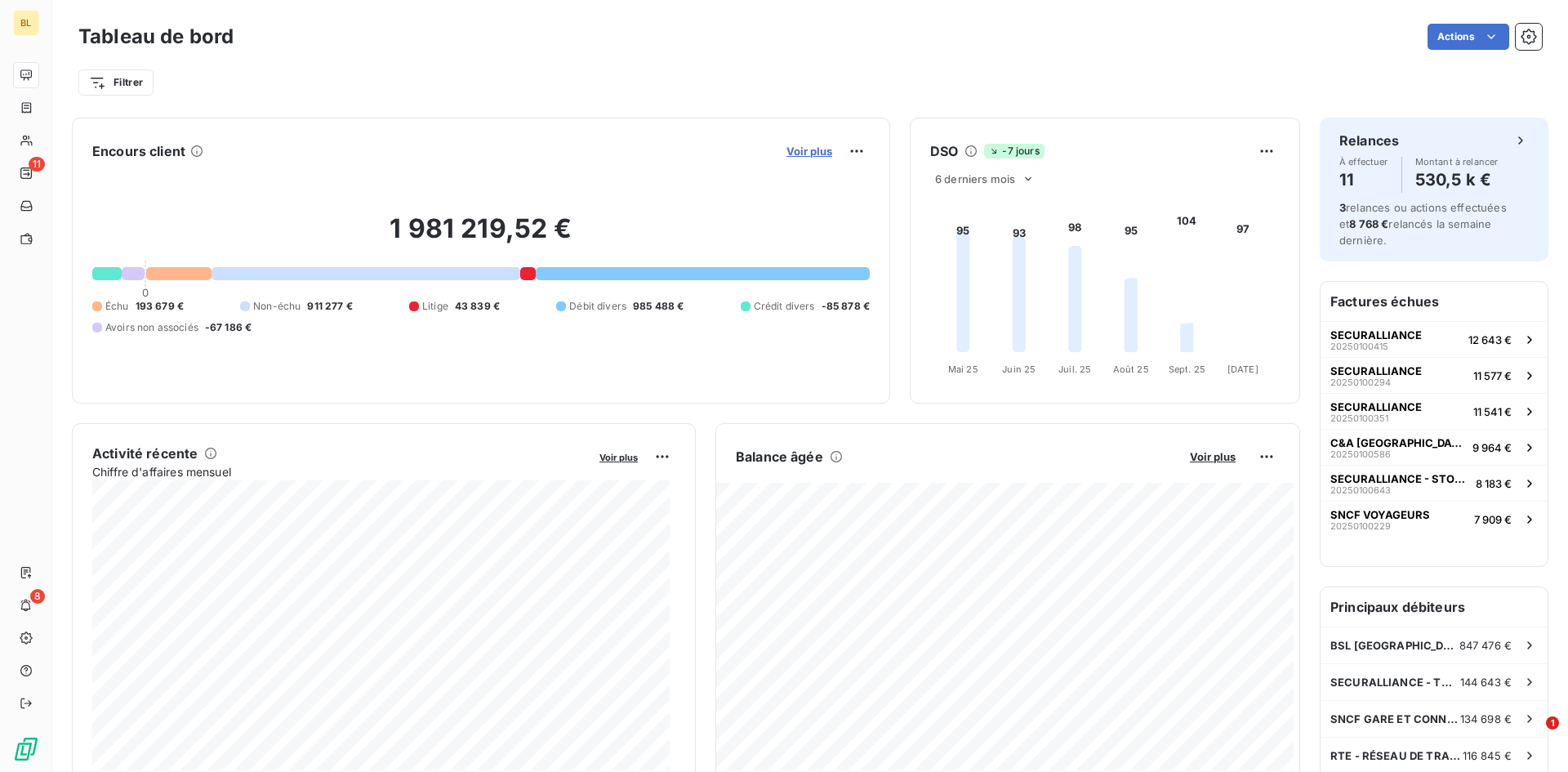
click at [790, 156] on span "Voir plus" at bounding box center [809, 151] width 46 height 13
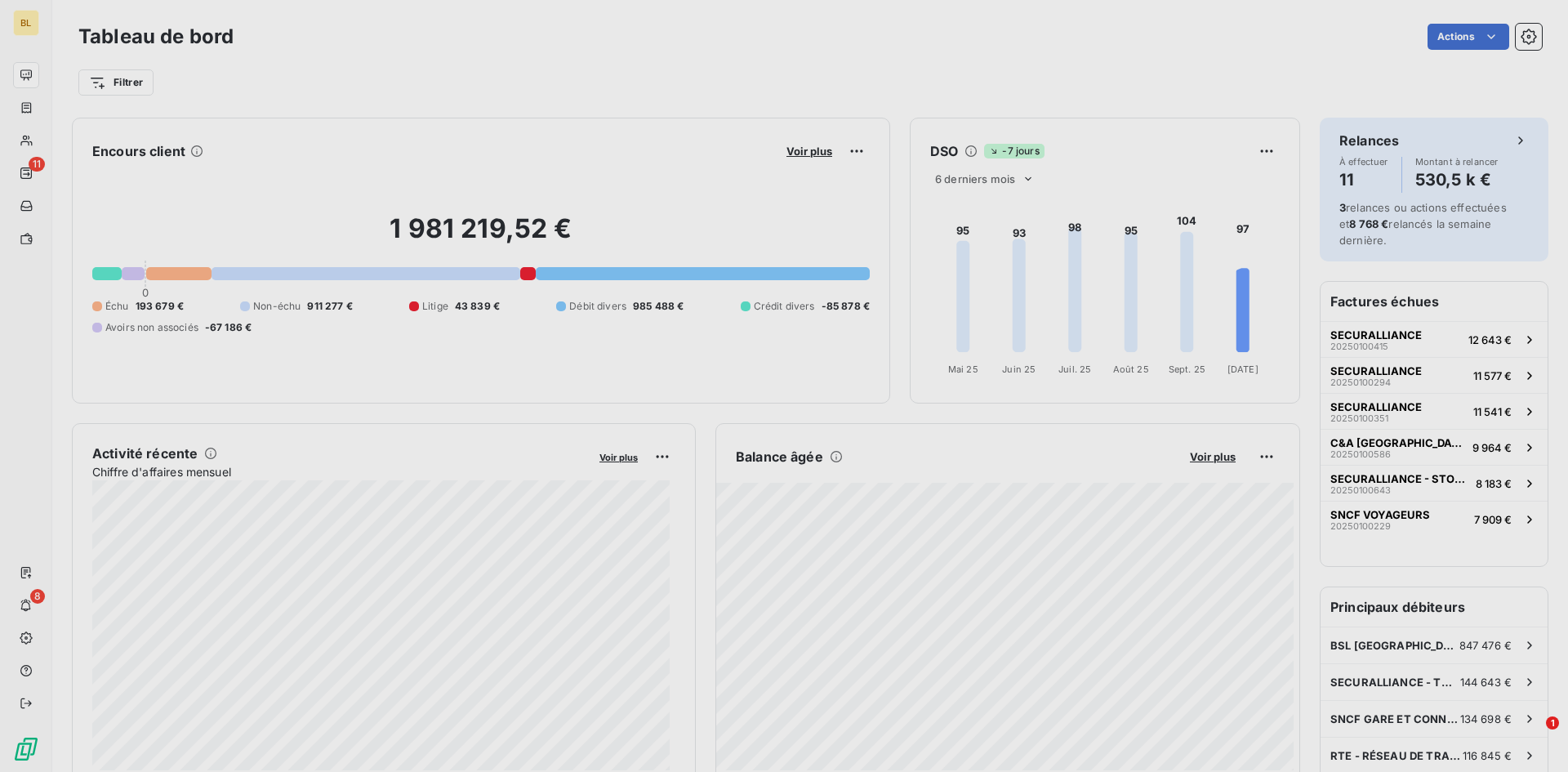
scroll to position [760, 615]
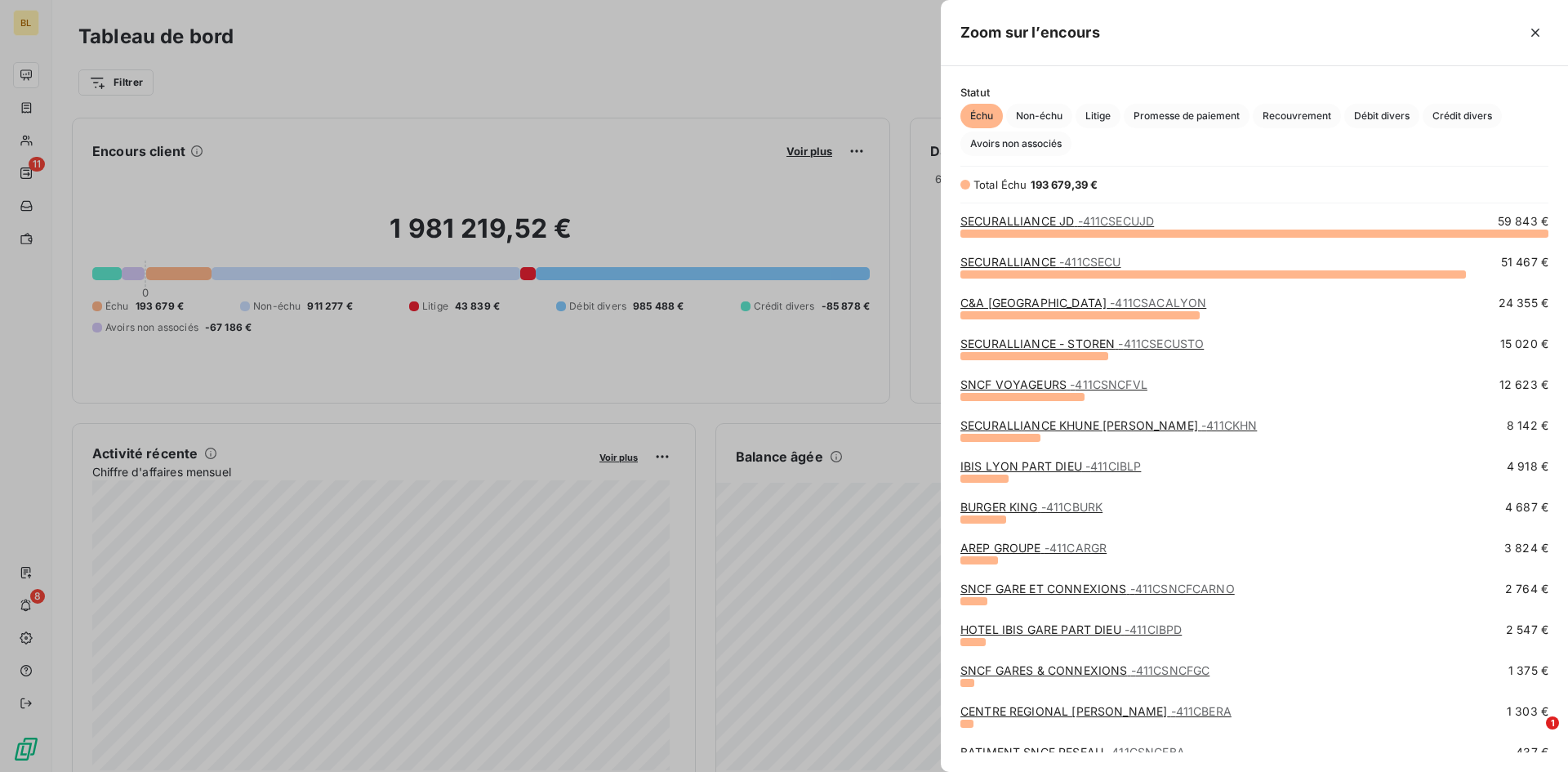
click at [1045, 344] on link "SECURALLIANCE - STOREN - 411CSECUSTO" at bounding box center [1082, 343] width 243 height 14
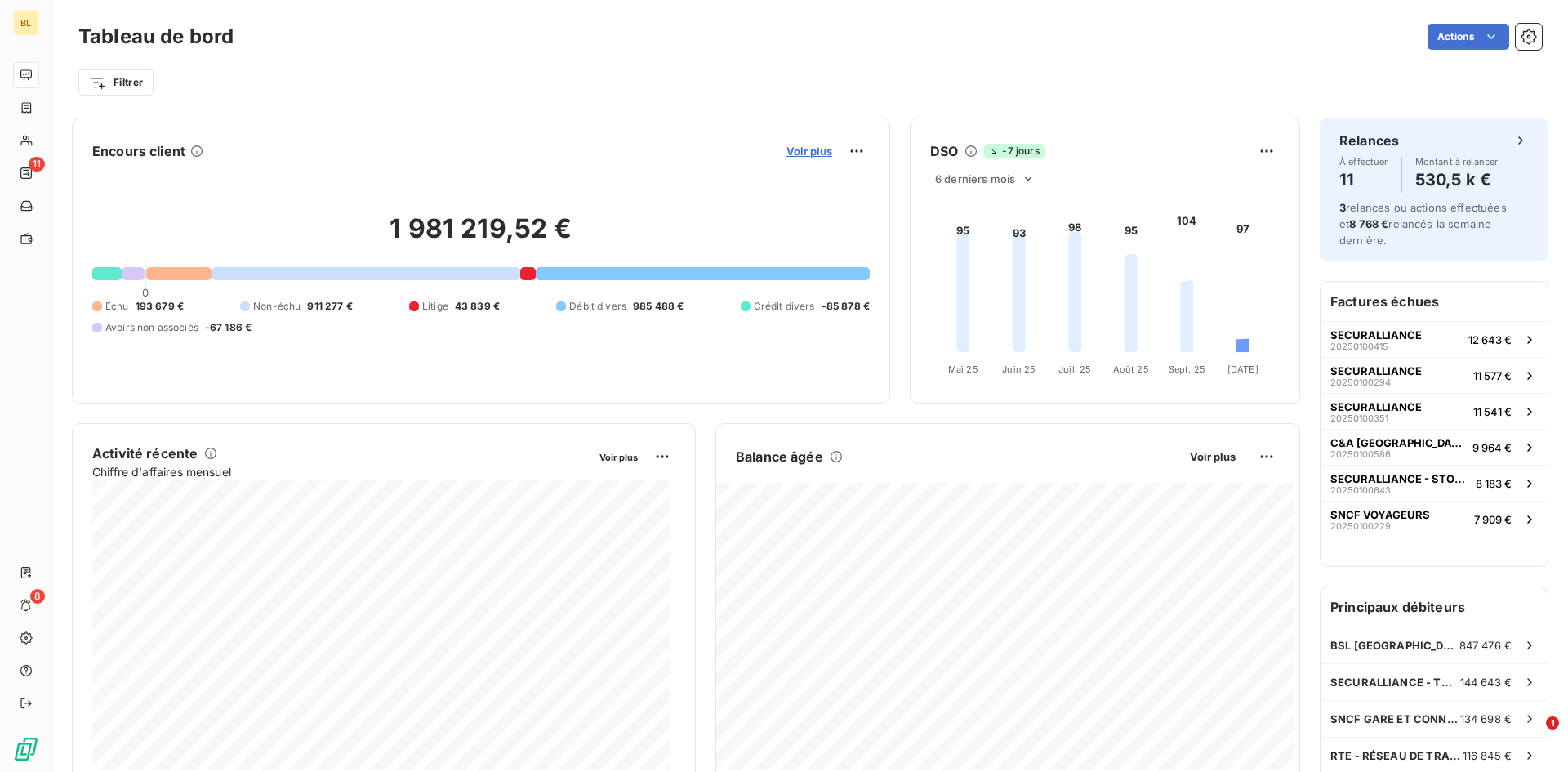
click at [794, 146] on span "Voir plus" at bounding box center [809, 151] width 46 height 13
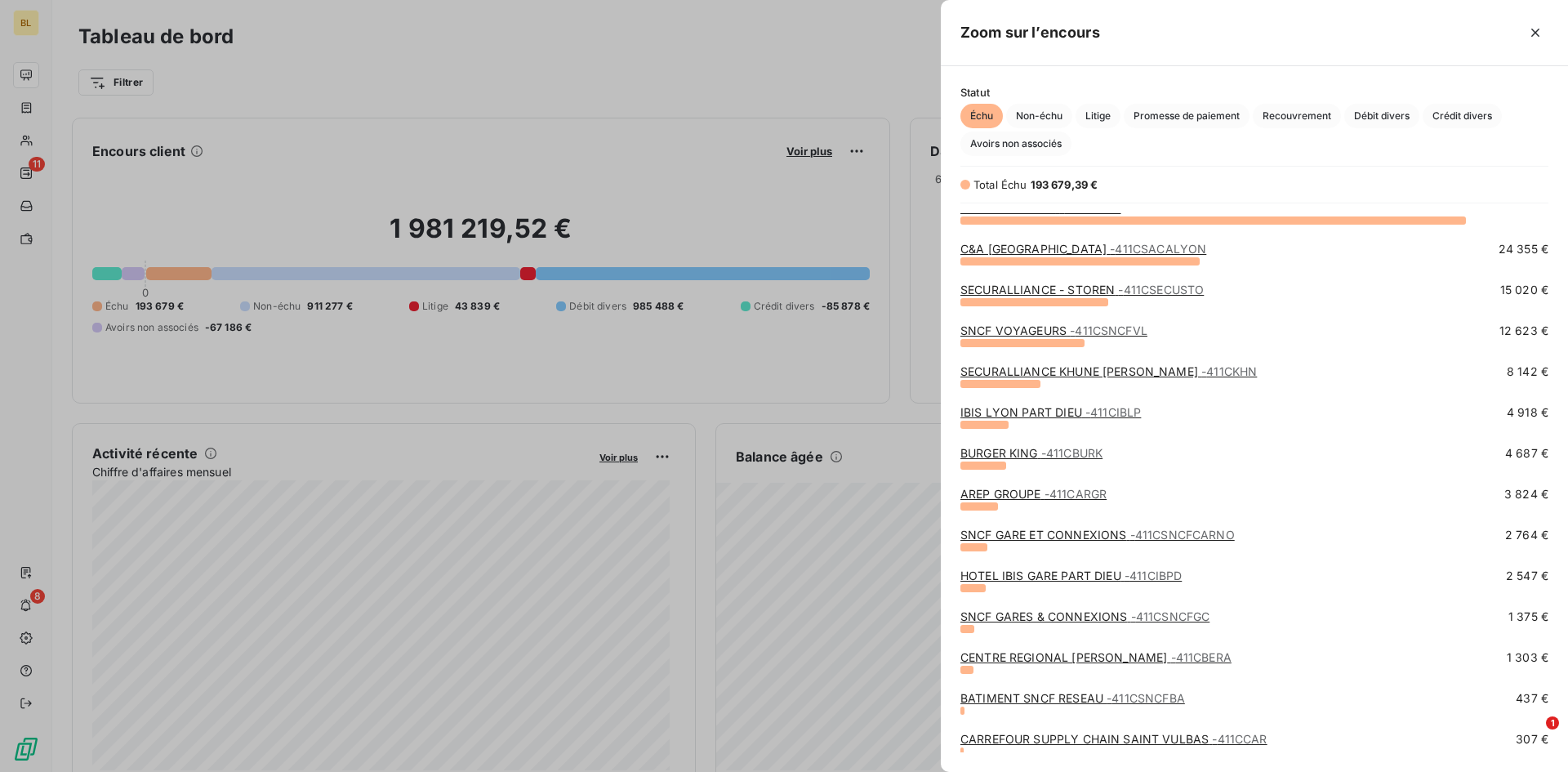
scroll to position [81, 0]
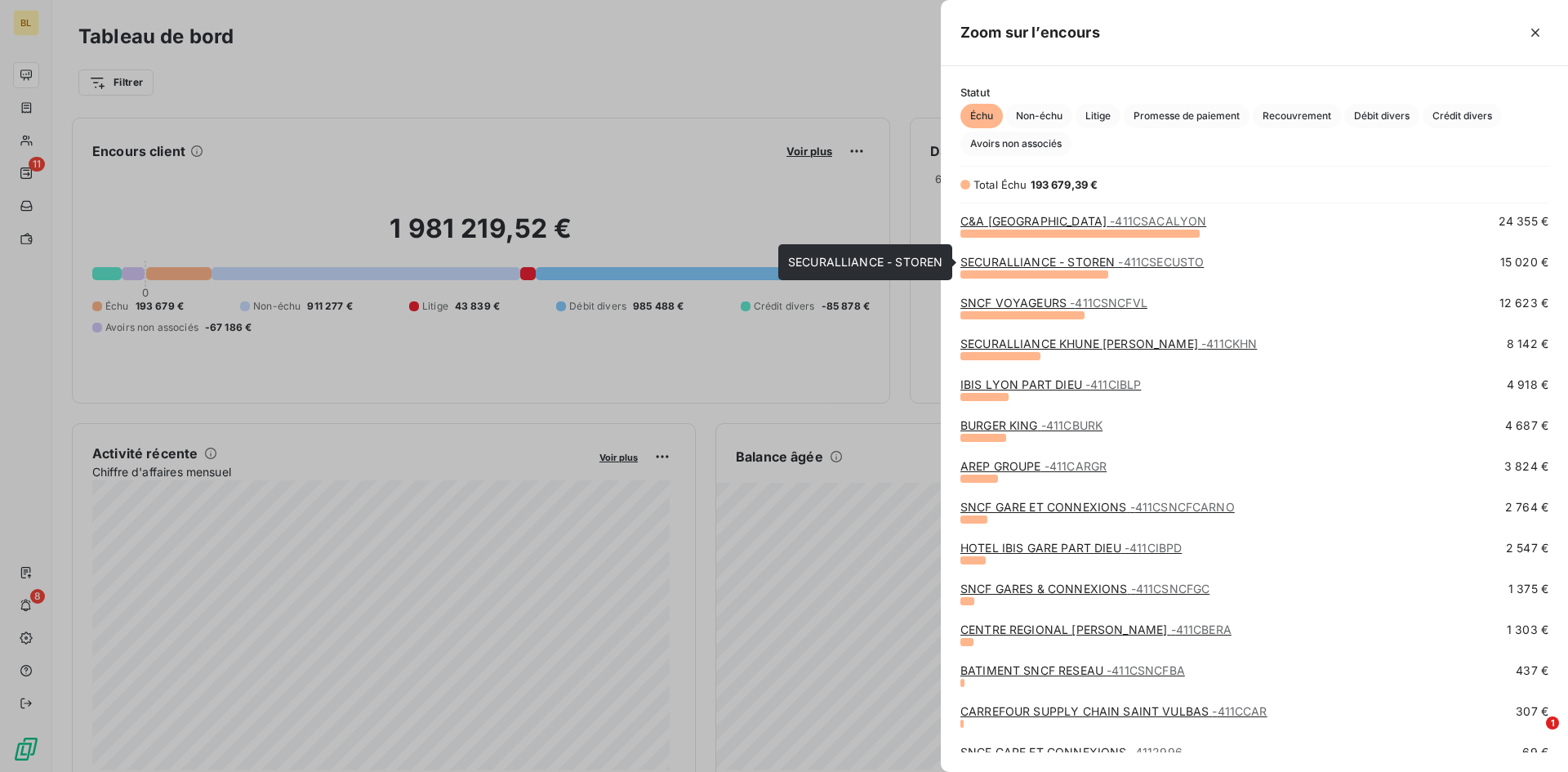
click at [1029, 260] on link "SECURALLIANCE - STOREN - 411CSECUSTO" at bounding box center [1082, 262] width 243 height 14
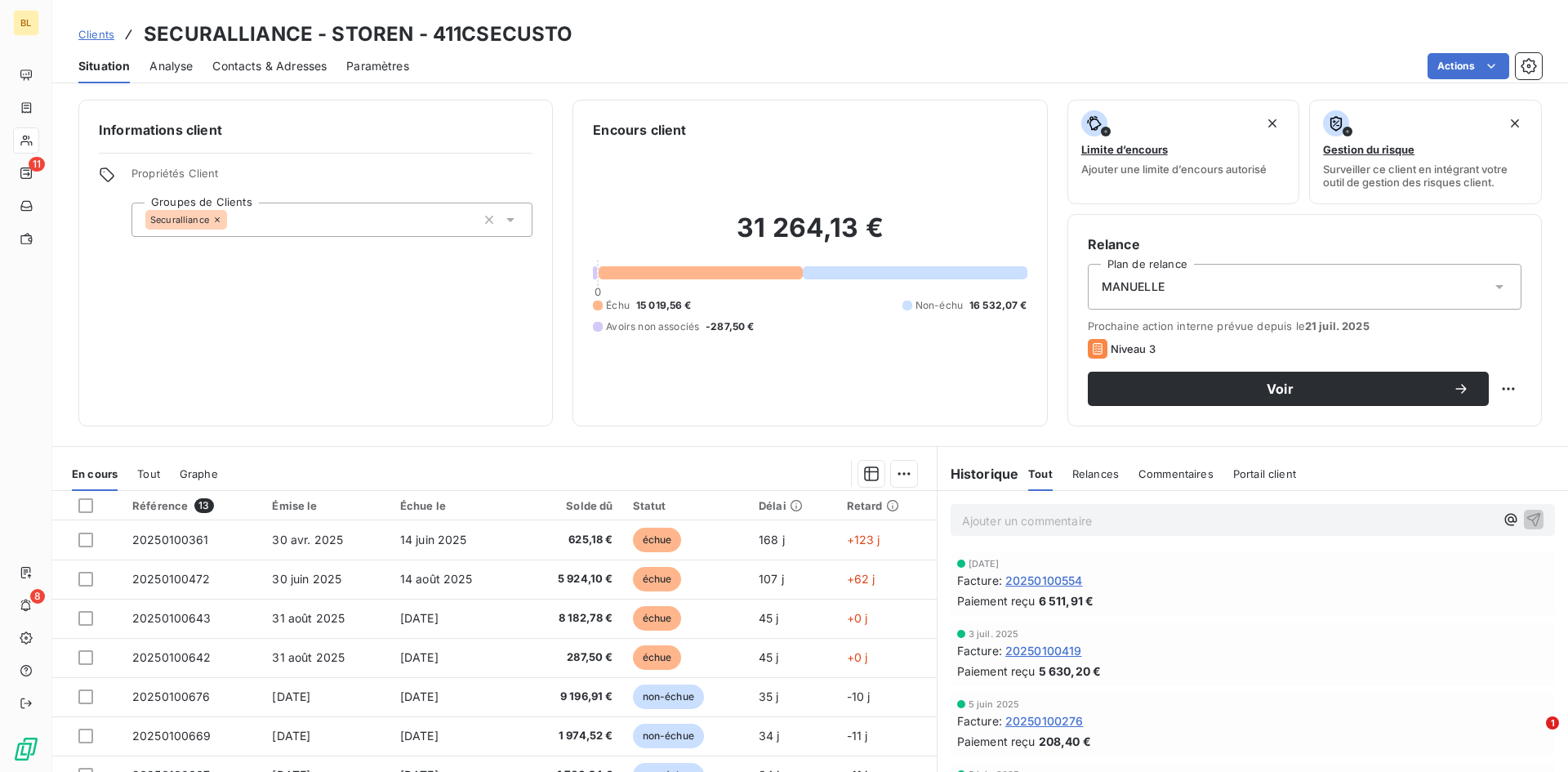
click at [1045, 542] on span "20250100554" at bounding box center [1044, 581] width 78 height 17
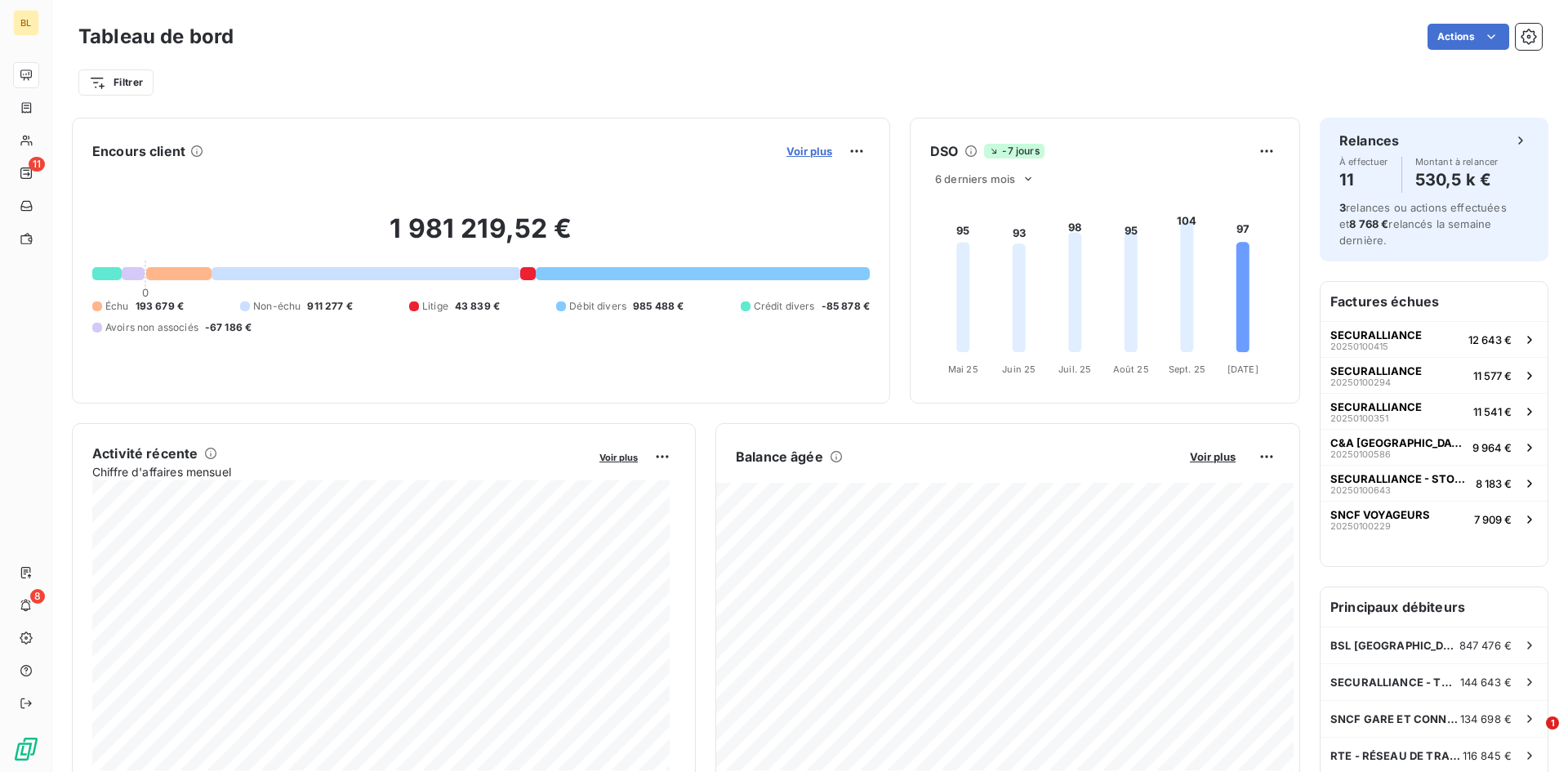
click at [789, 149] on span "Voir plus" at bounding box center [809, 151] width 46 height 13
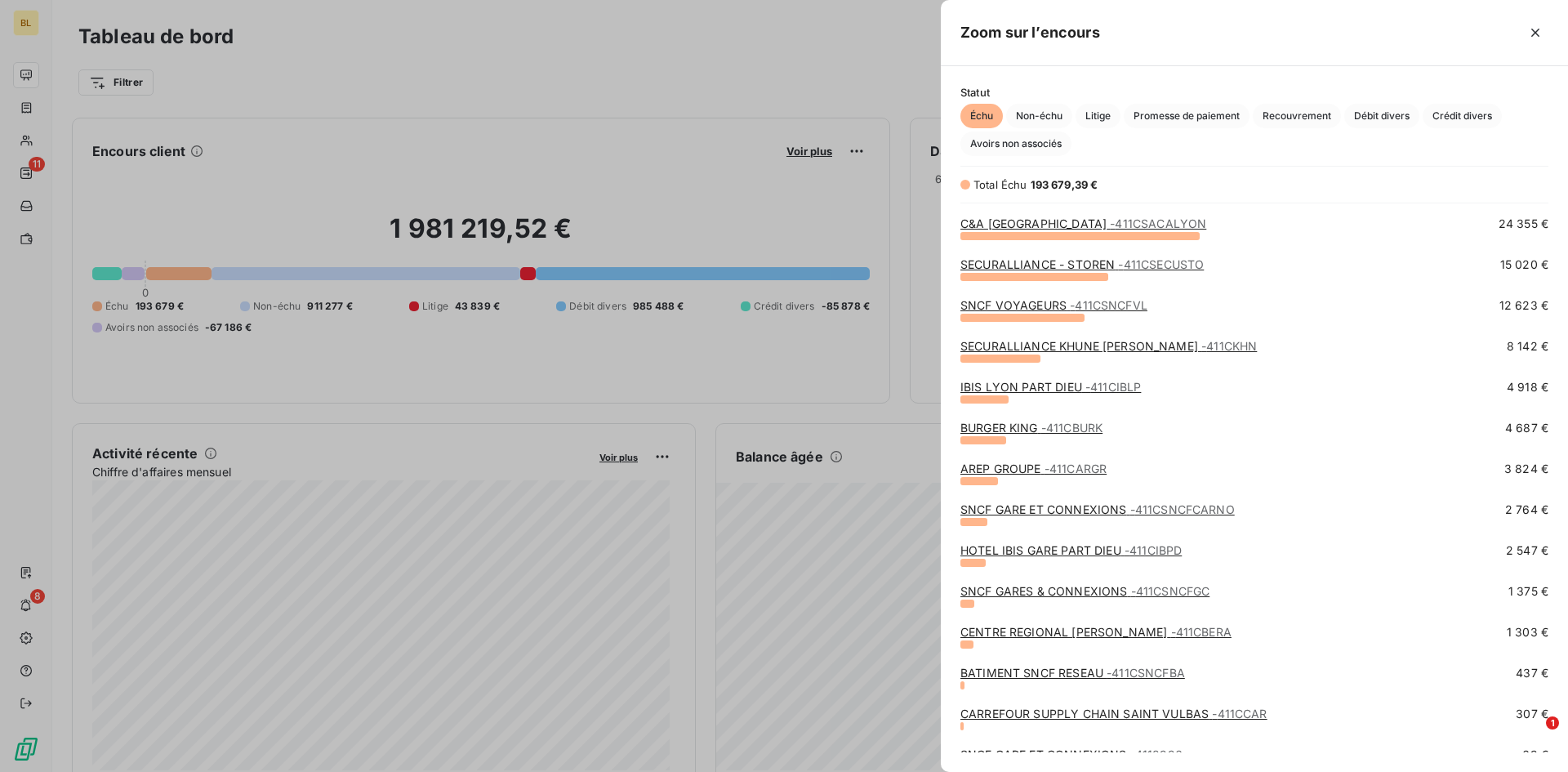
scroll to position [52, 0]
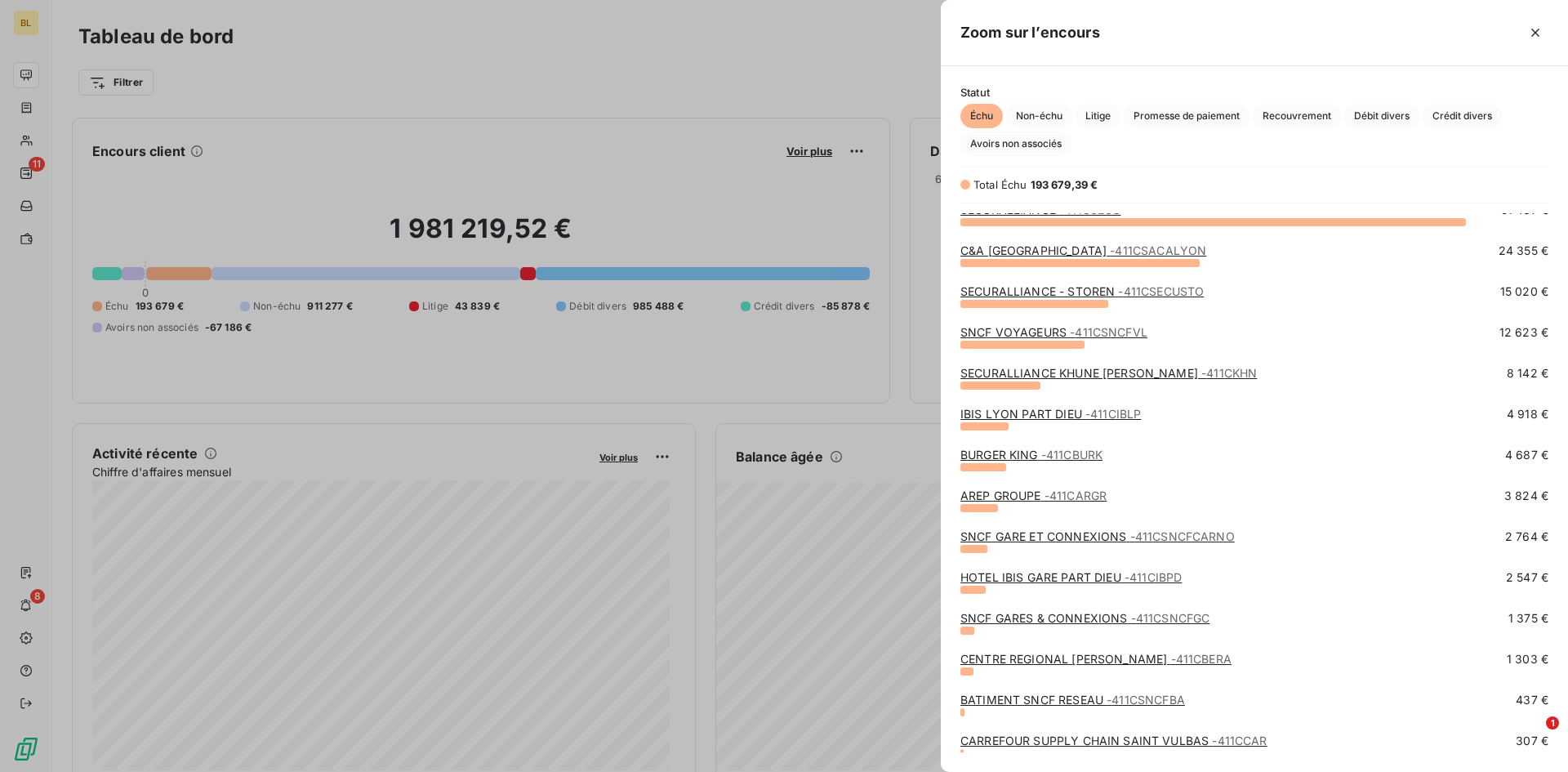
click at [1045, 374] on link "SECURALLIANCE KHUNE [PERSON_NAME] - 411CKHN" at bounding box center [1109, 373] width 296 height 14
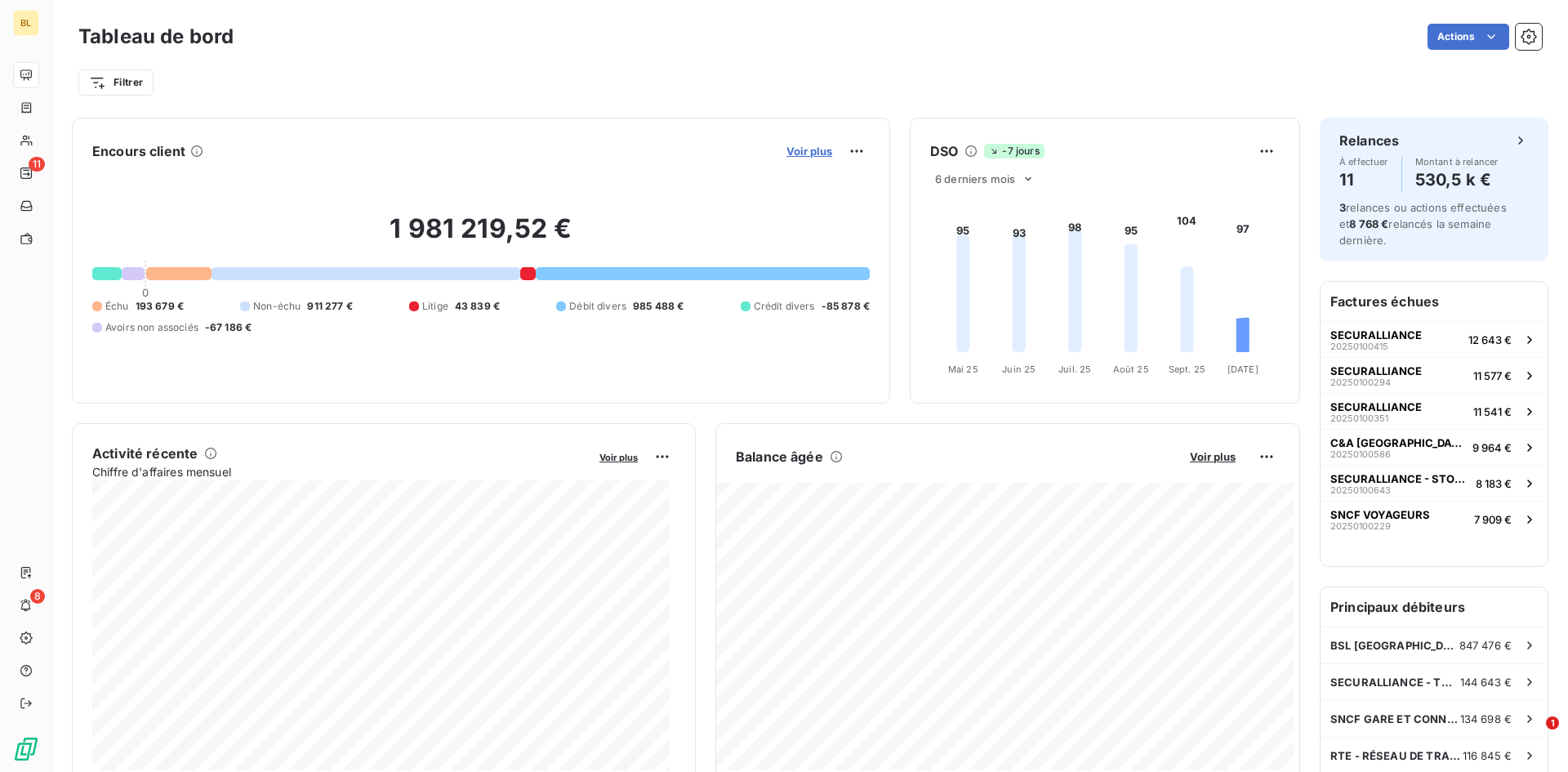
click at [804, 152] on span "Voir plus" at bounding box center [809, 151] width 46 height 13
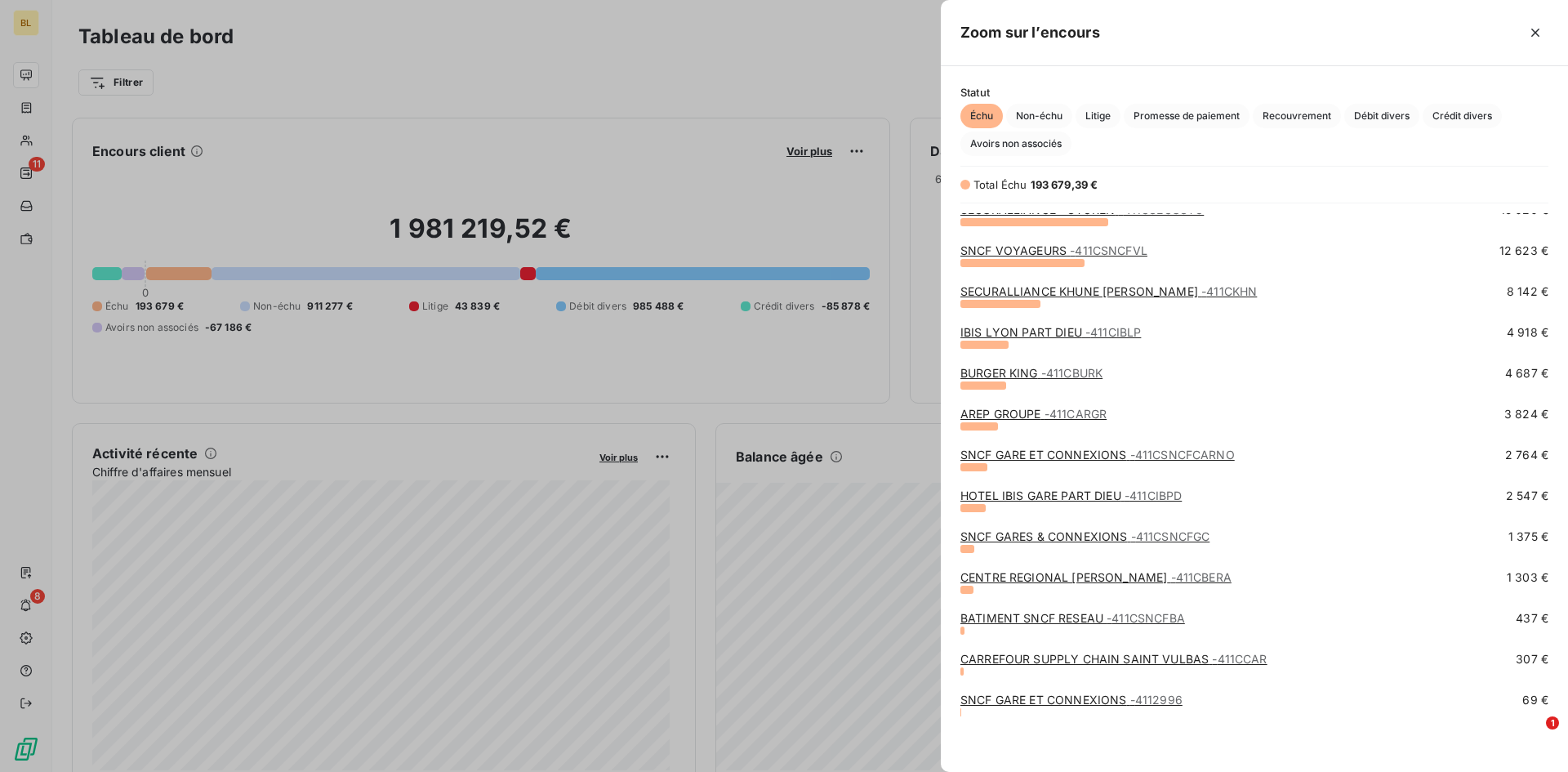
scroll to position [52, 0]
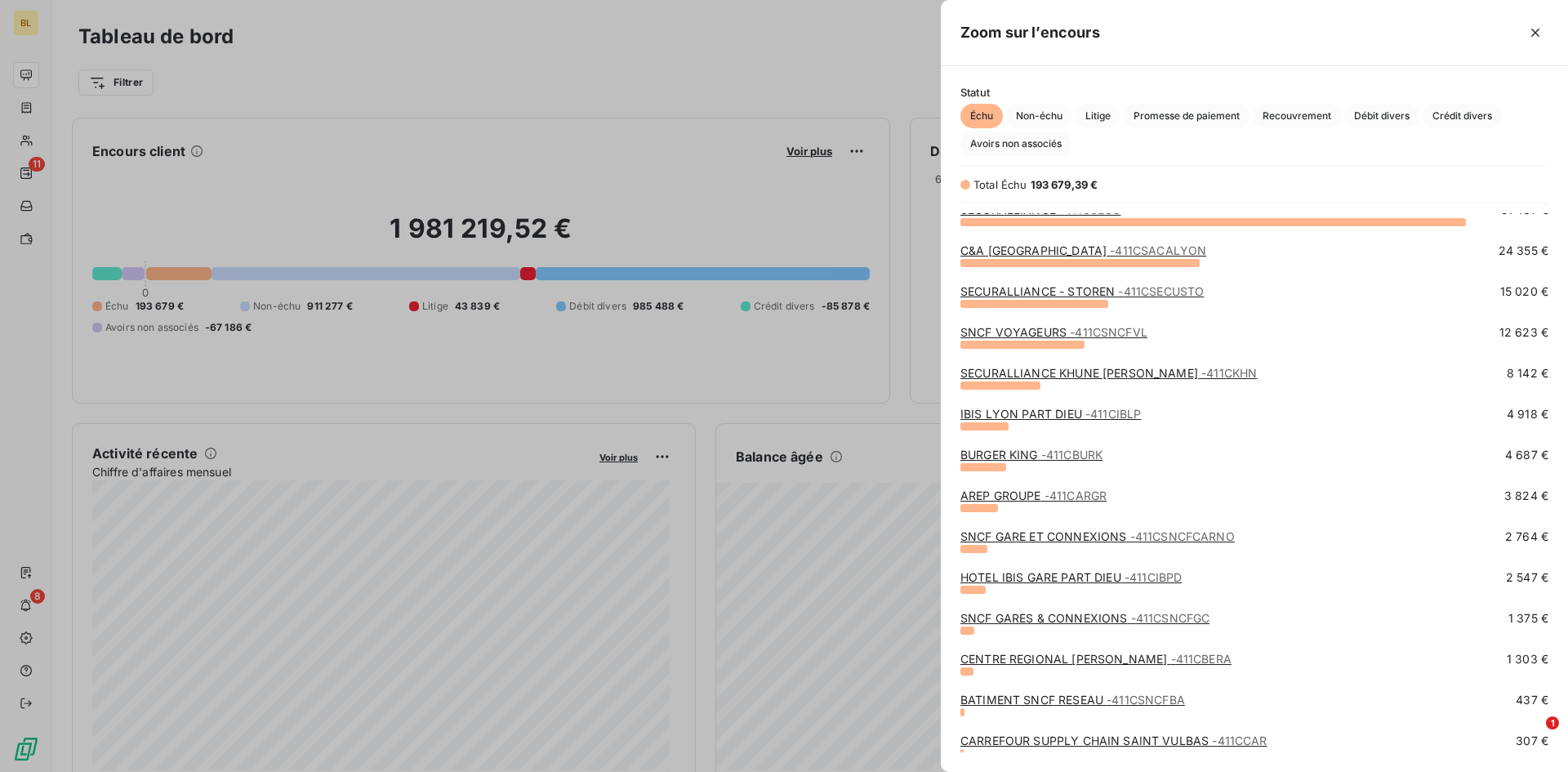
click at [1045, 371] on link "SECURALLIANCE KHUNE [PERSON_NAME] - 411CKHN" at bounding box center [1109, 373] width 296 height 14
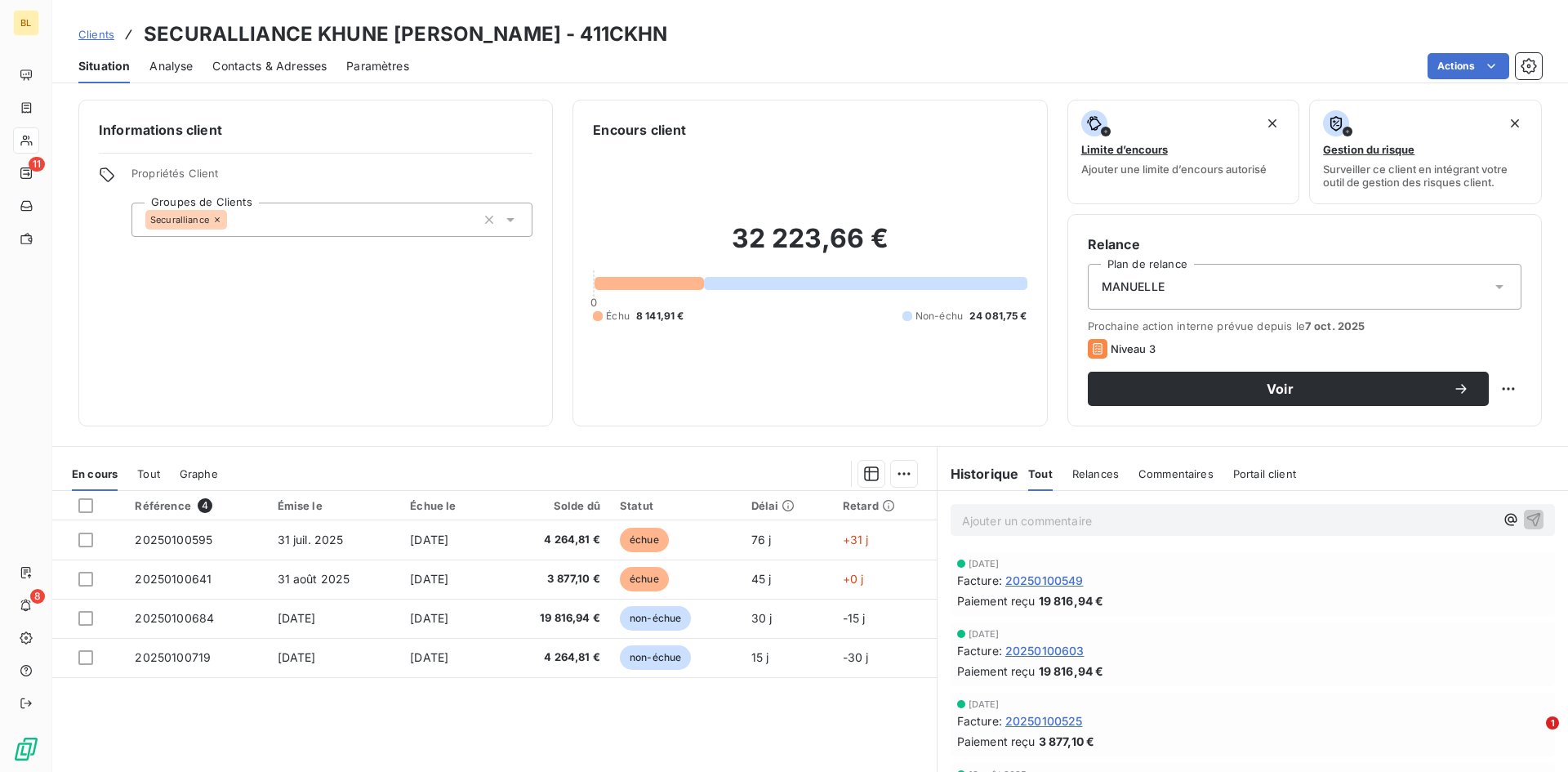
click at [1045, 480] on div "Commentaires" at bounding box center [1176, 474] width 75 height 35
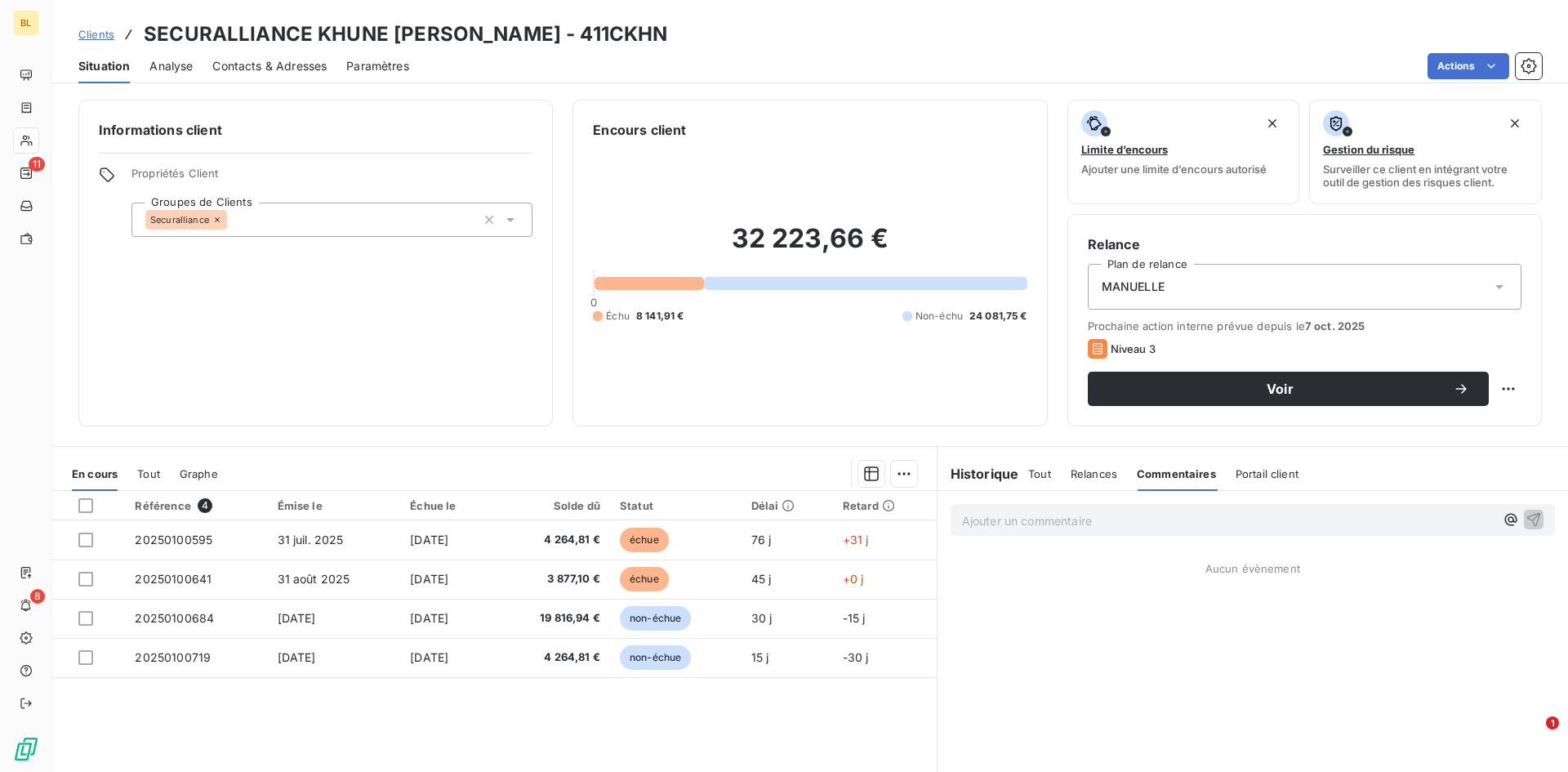
click at [1045, 522] on p "Ajouter un commentaire ﻿" at bounding box center [1228, 521] width 533 height 21
click at [1045, 516] on icon "button" at bounding box center [1533, 518] width 16 height 16
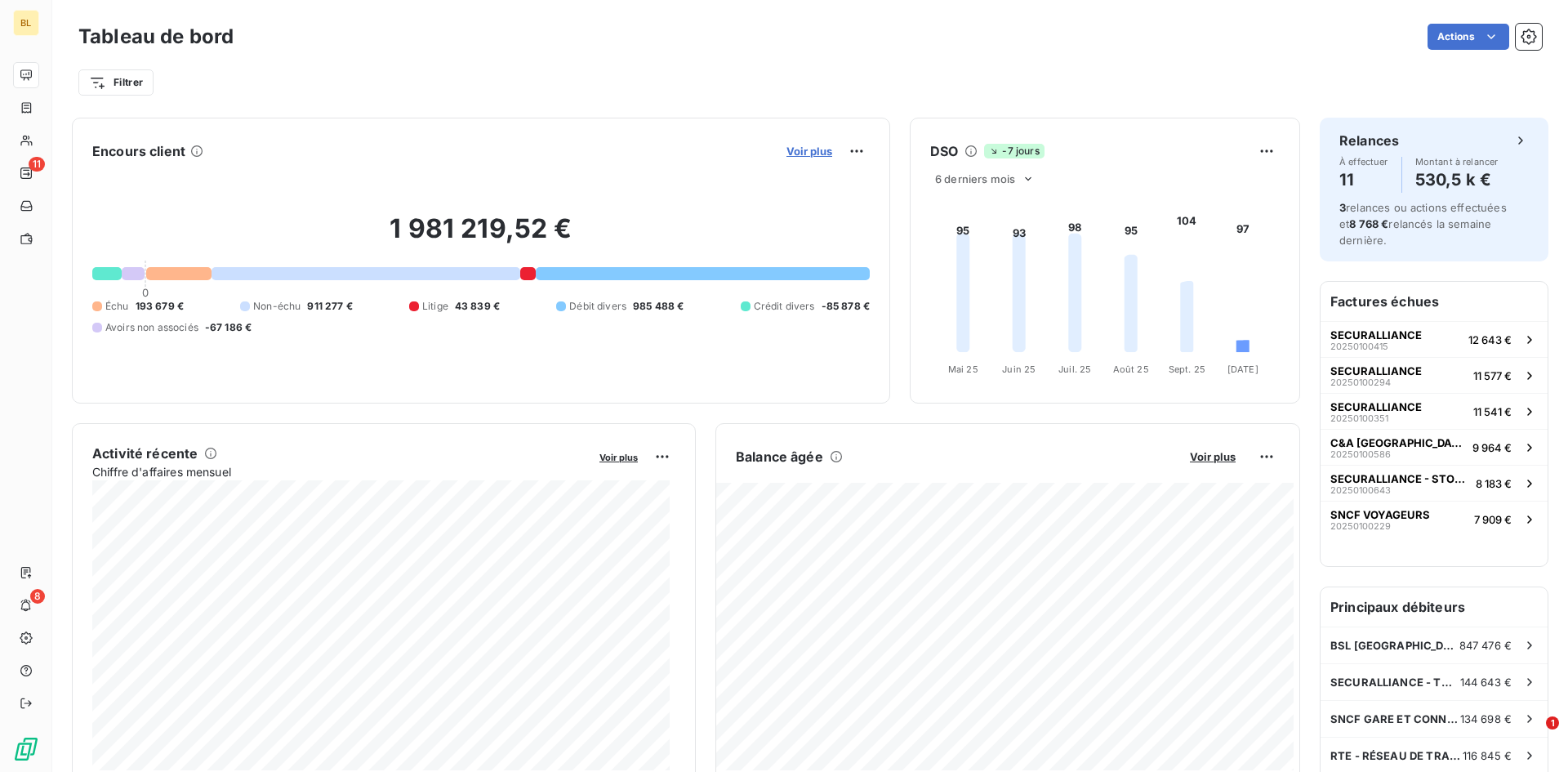
click at [810, 153] on span "Voir plus" at bounding box center [809, 151] width 46 height 13
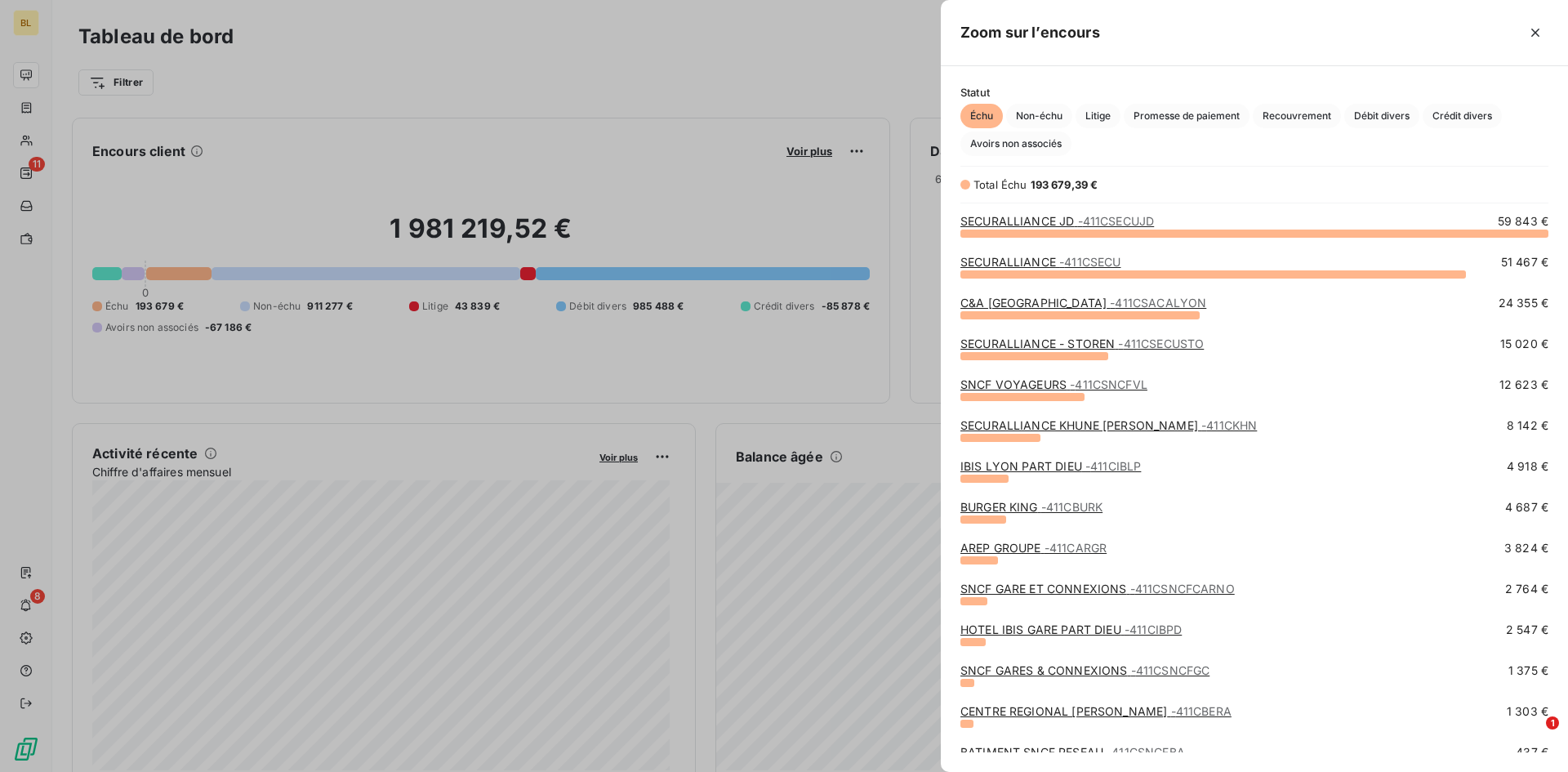
scroll to position [81, 0]
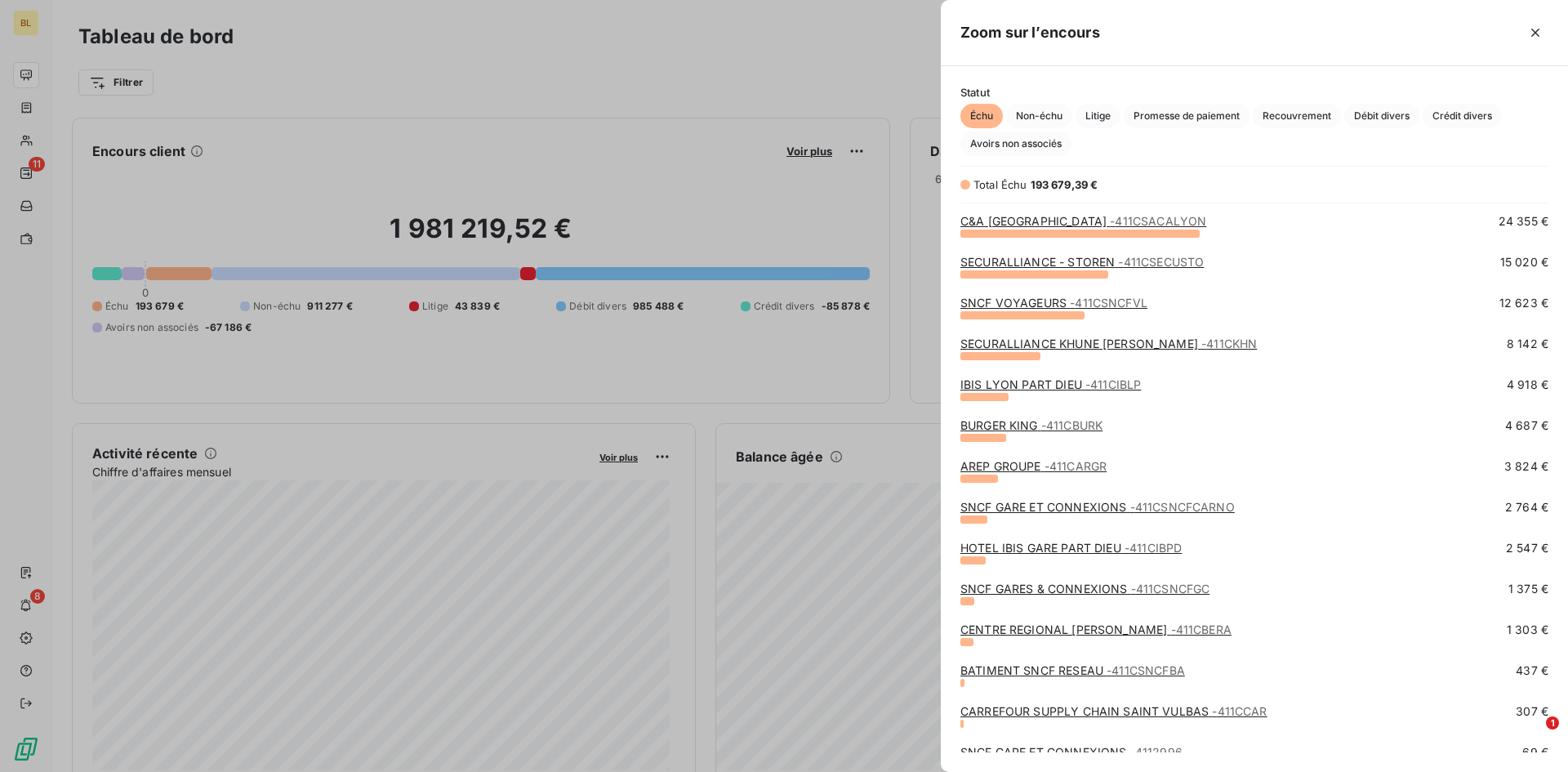
click at [1041, 385] on link "[PERSON_NAME] PART [DEMOGRAPHIC_DATA] - 411CIBLP" at bounding box center [1051, 384] width 180 height 14
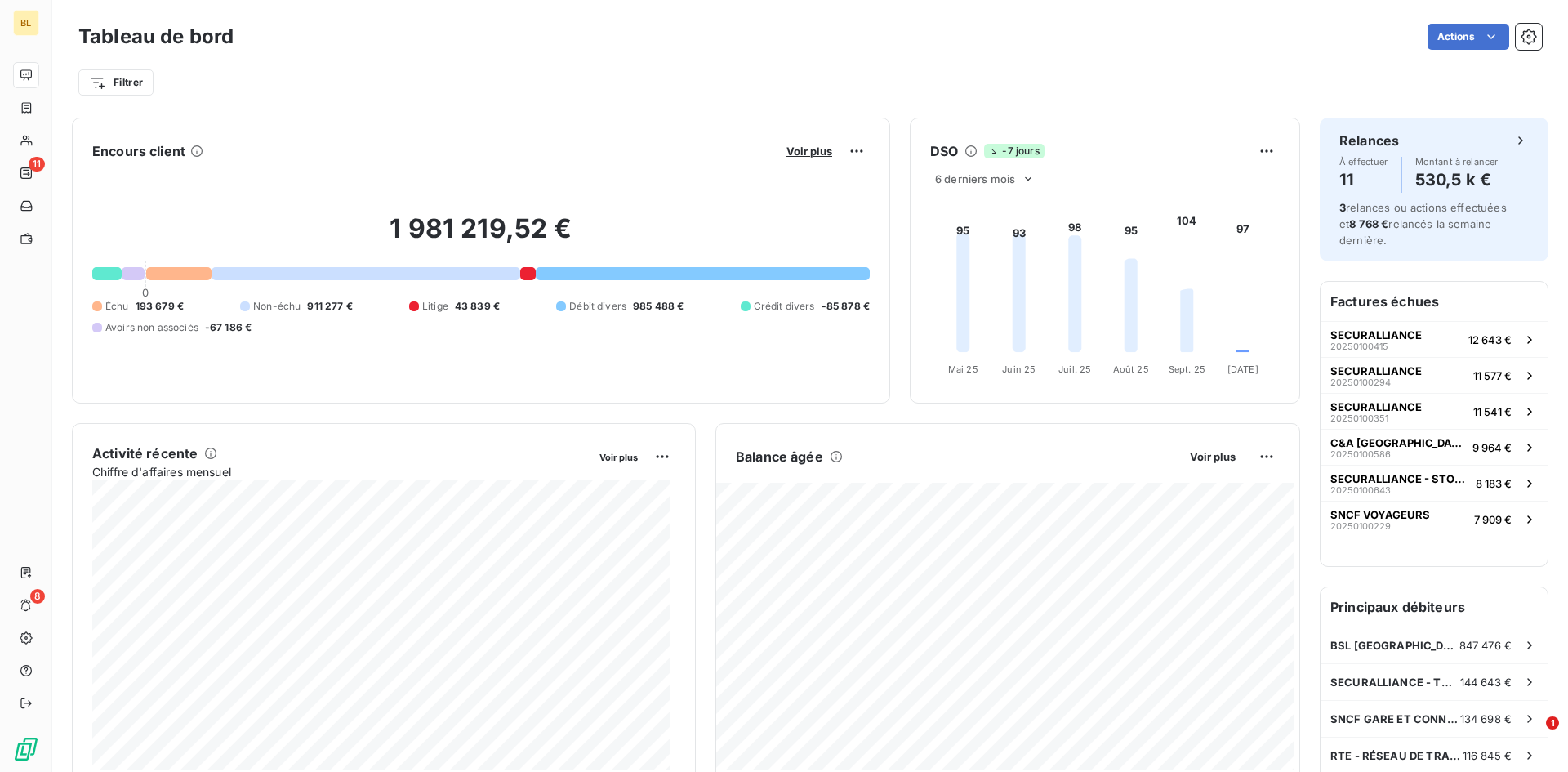
click at [781, 147] on button "Voir plus" at bounding box center [809, 151] width 55 height 15
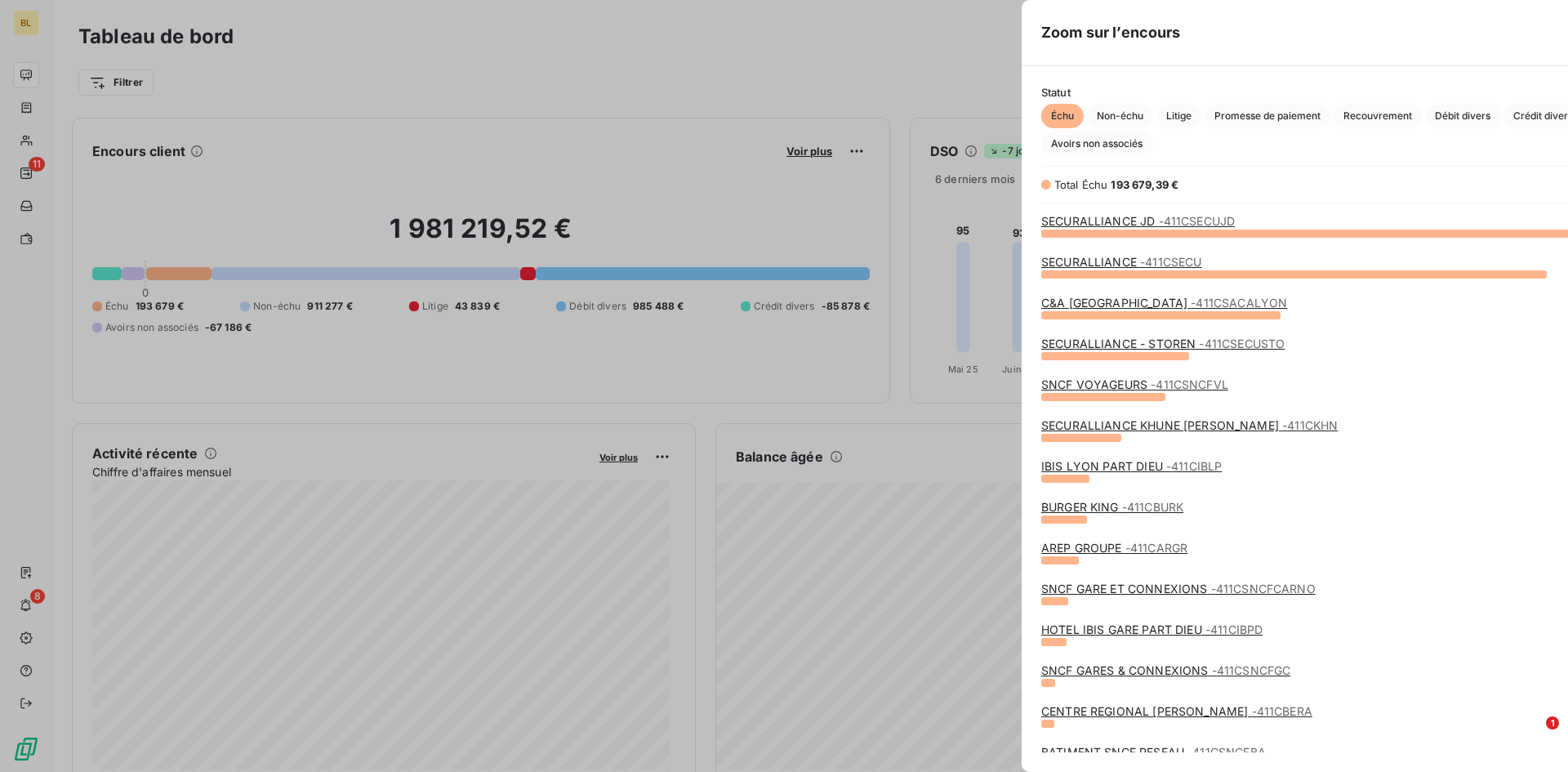
scroll to position [760, 615]
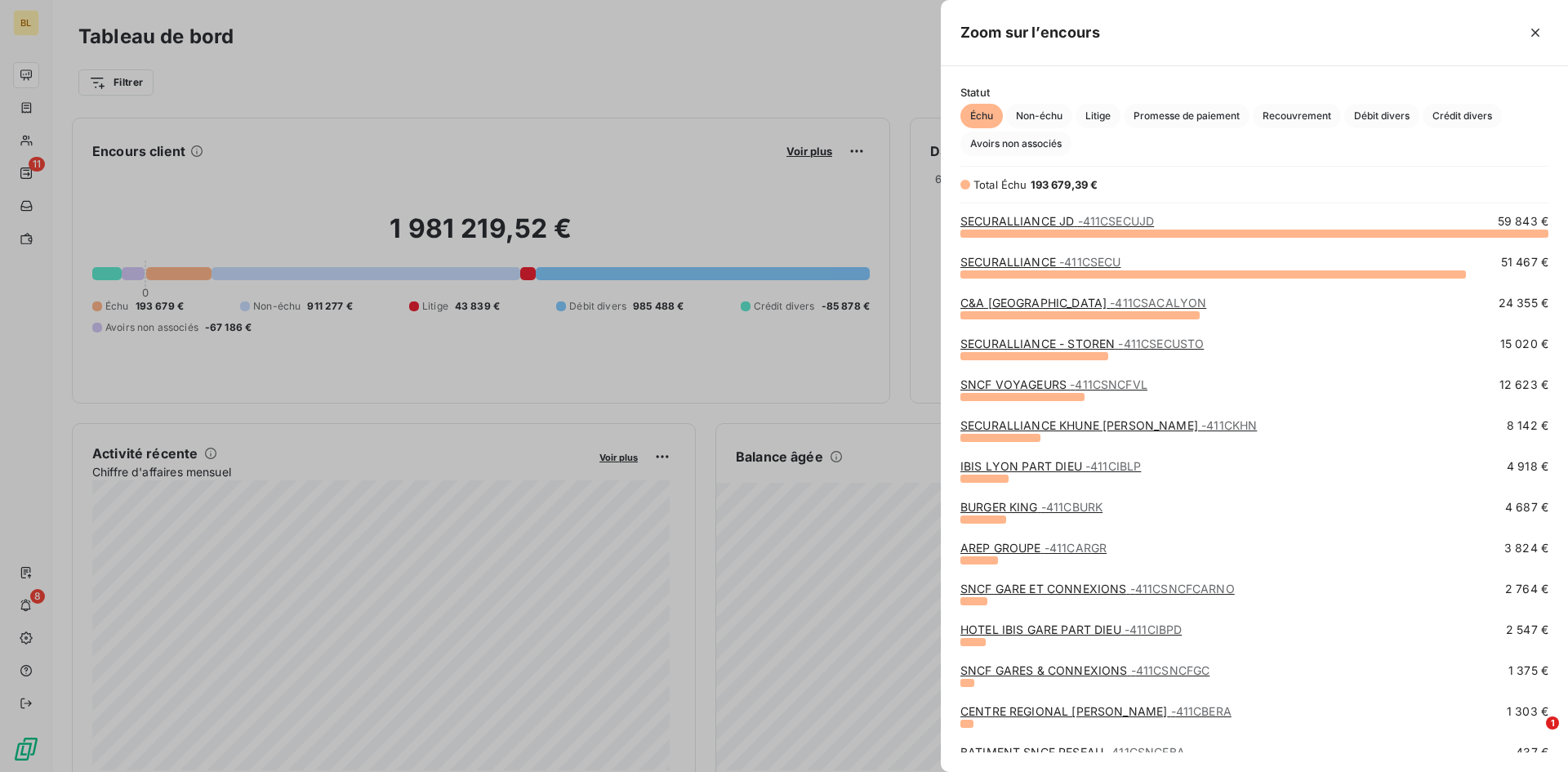
click at [1005, 509] on link "BURGER KING - 411CBURK" at bounding box center [1032, 507] width 142 height 14
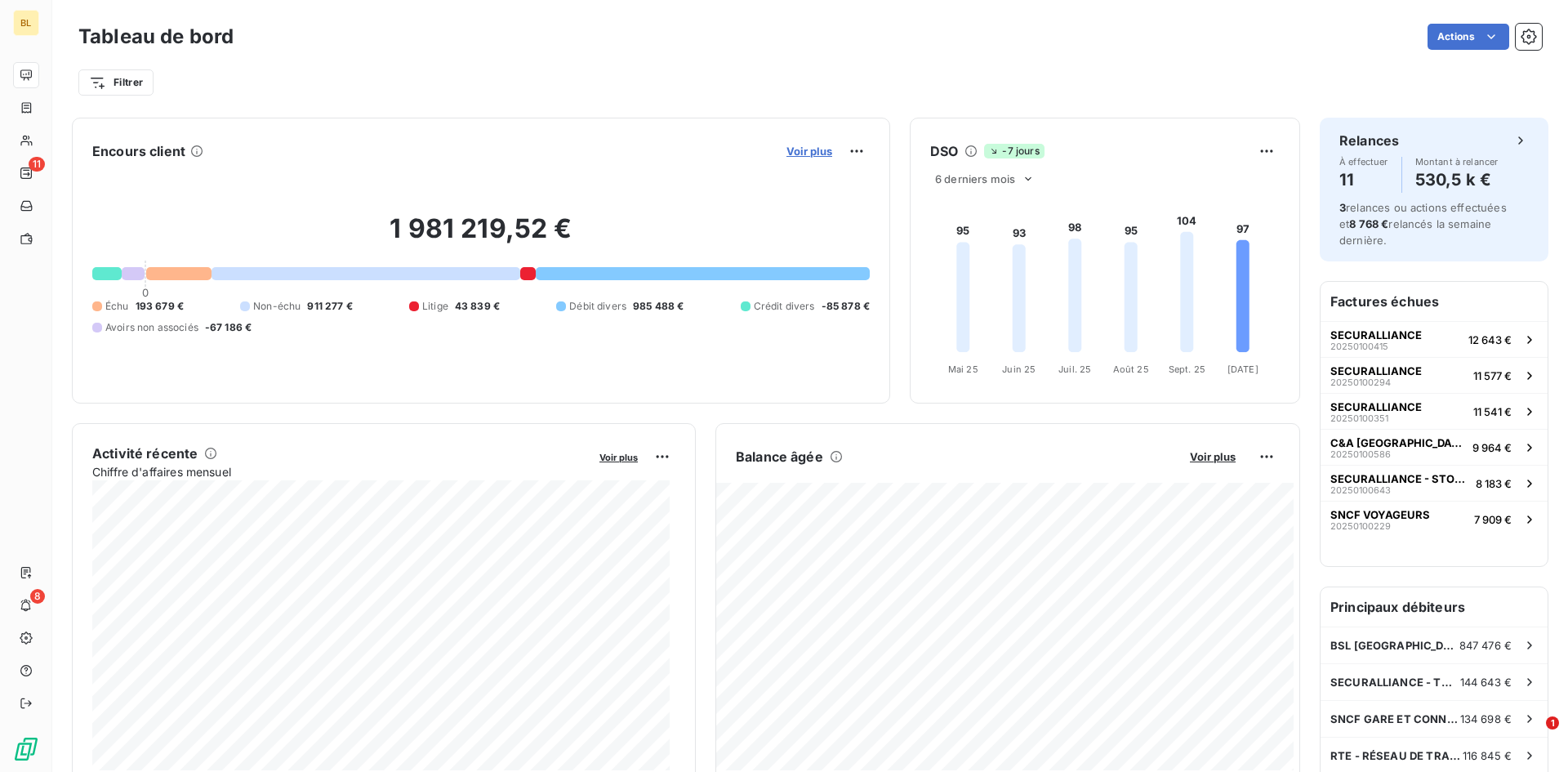
click at [804, 149] on span "Voir plus" at bounding box center [809, 151] width 46 height 13
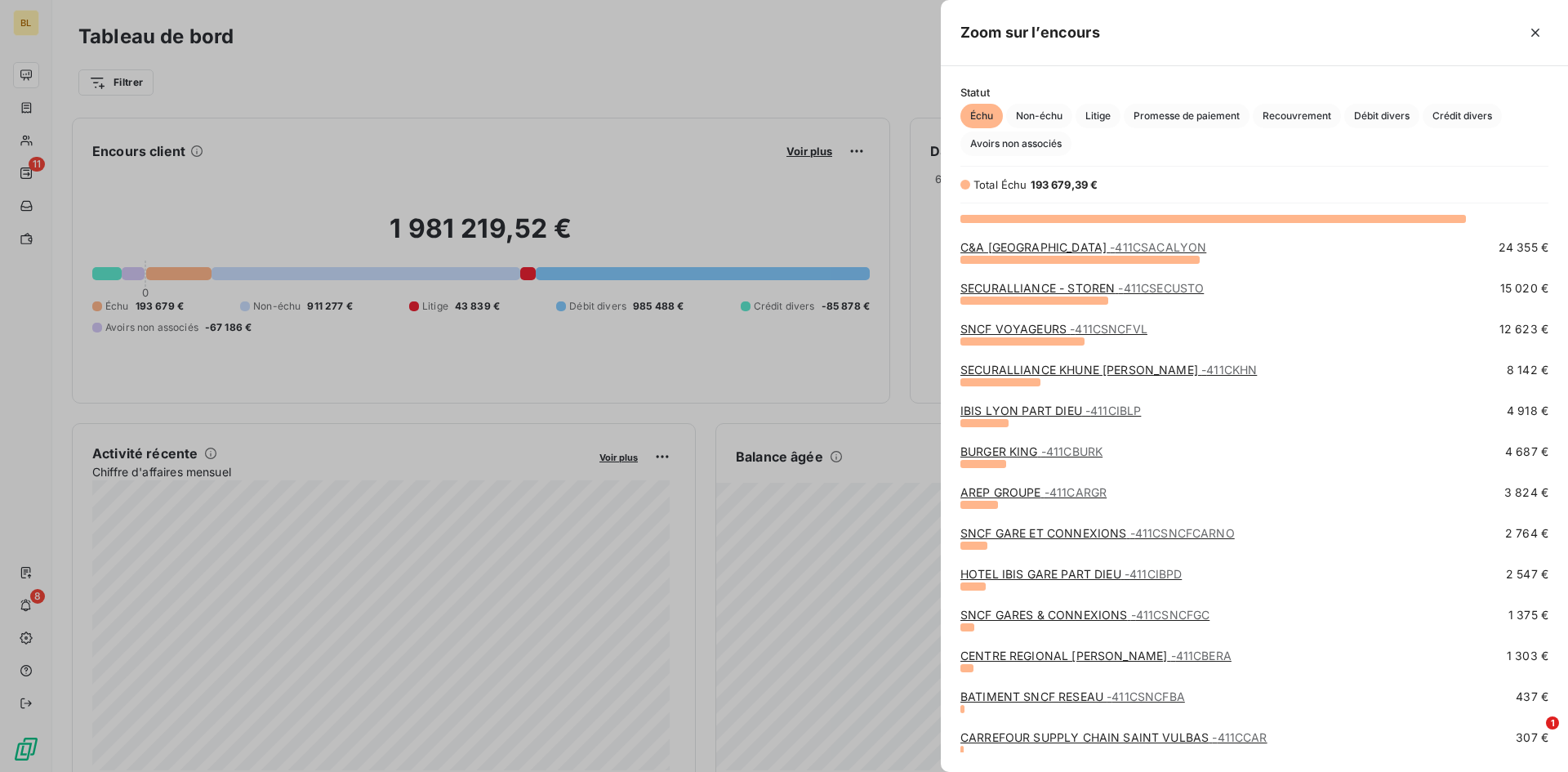
scroll to position [134, 0]
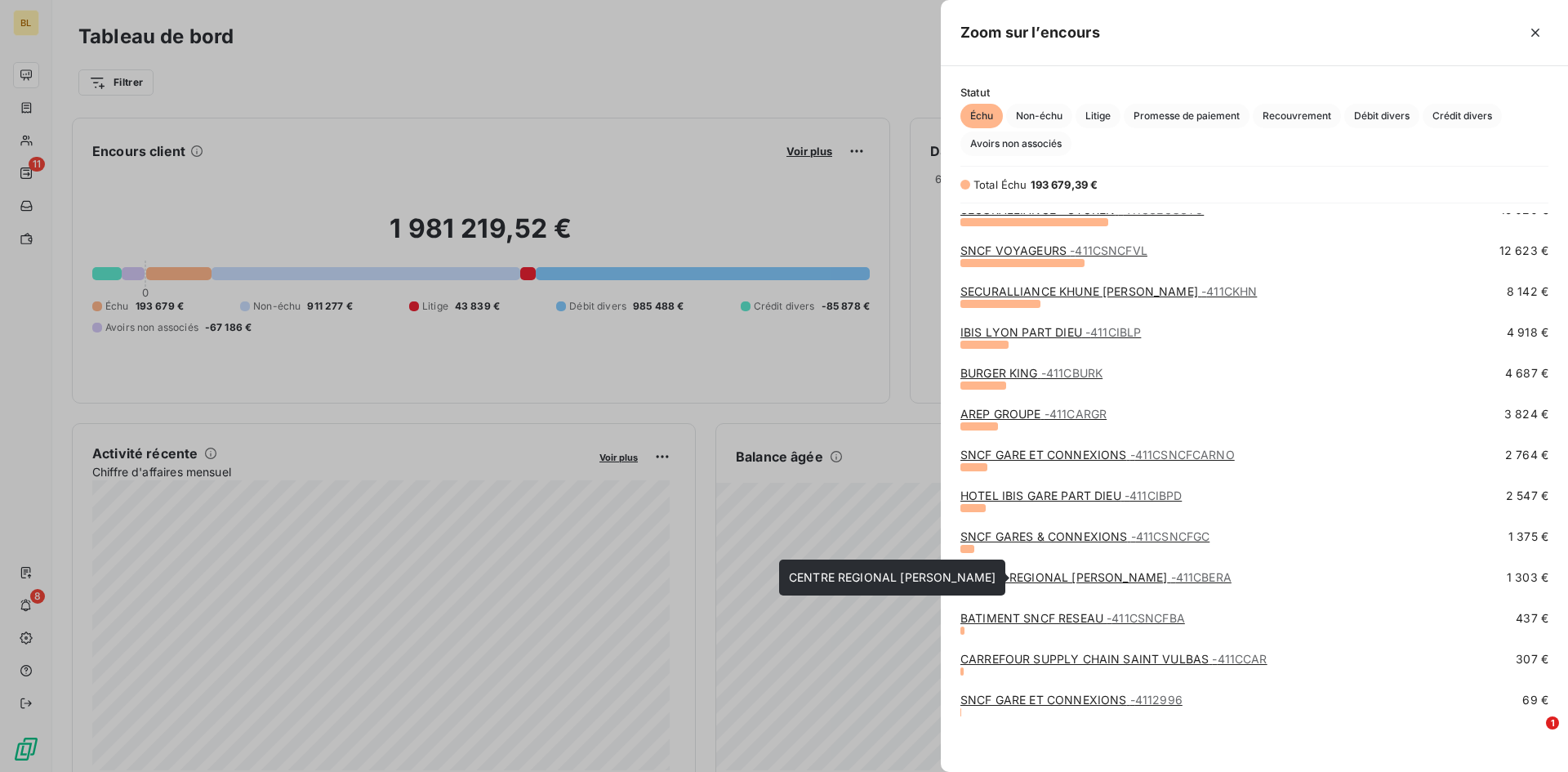
click at [1045, 542] on link "CENTRE REGIONAL [PERSON_NAME] B - 411CBERA" at bounding box center [1096, 577] width 271 height 14
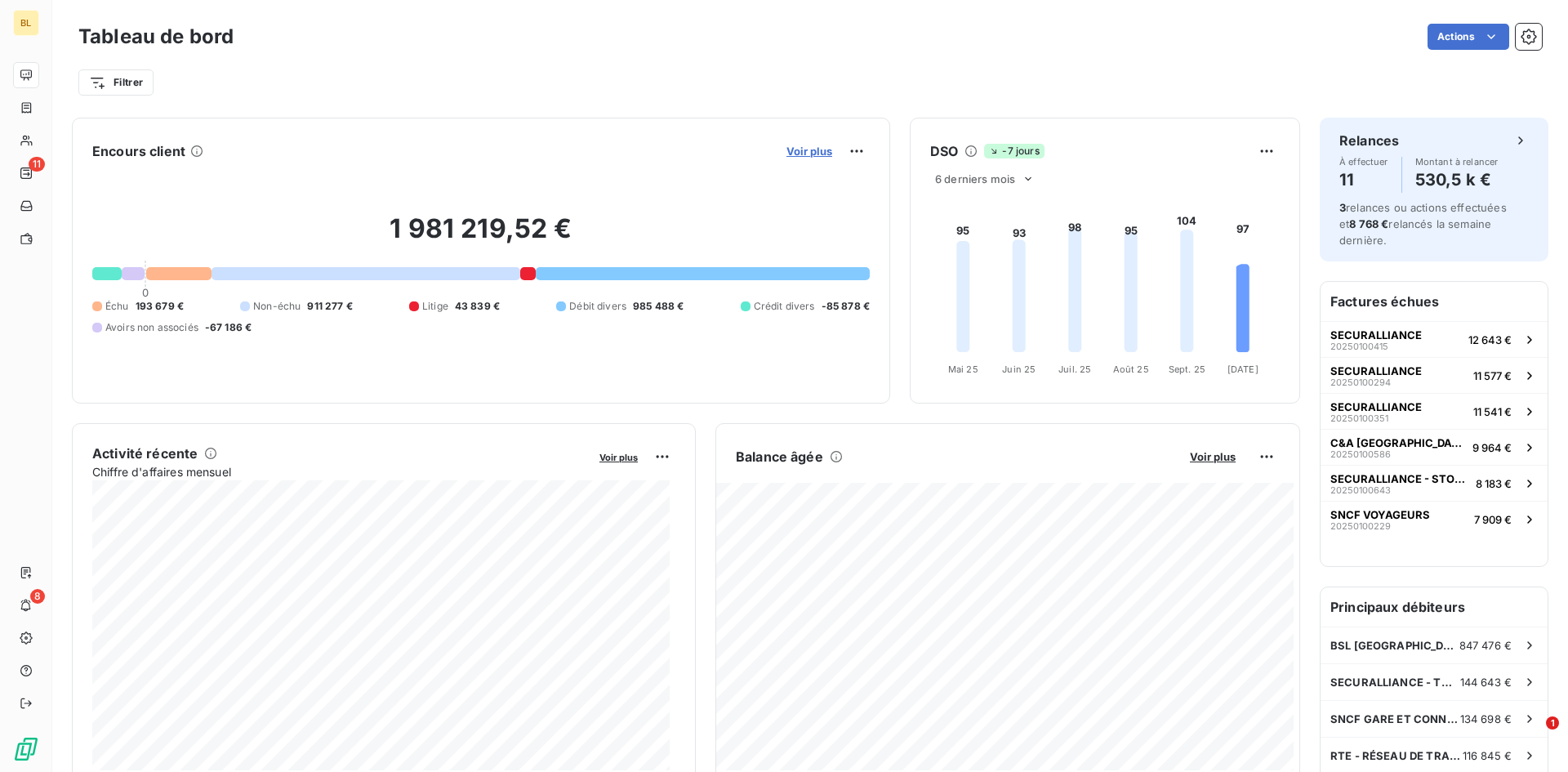
click at [806, 152] on span "Voir plus" at bounding box center [809, 151] width 46 height 13
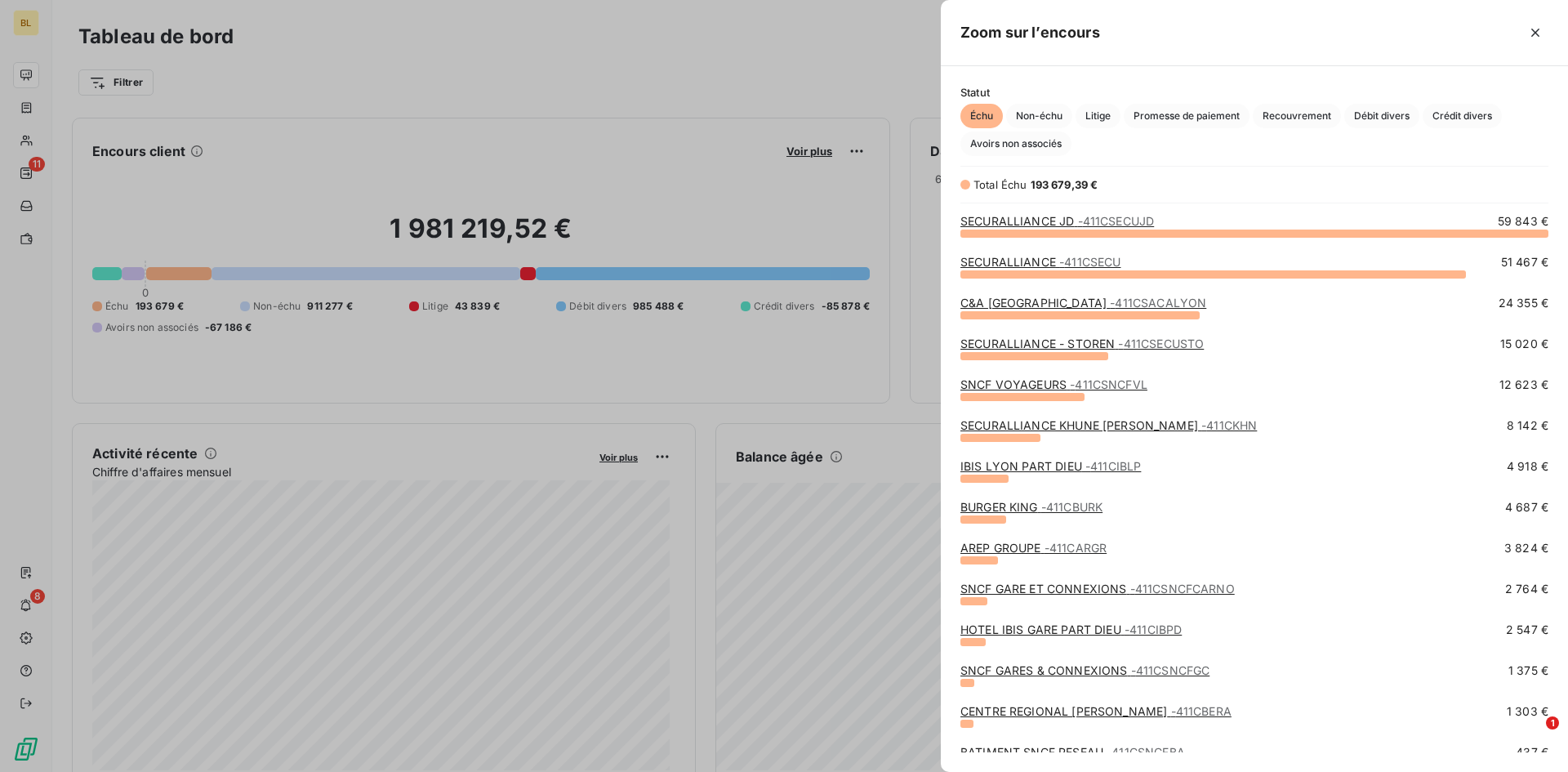
scroll to position [134, 0]
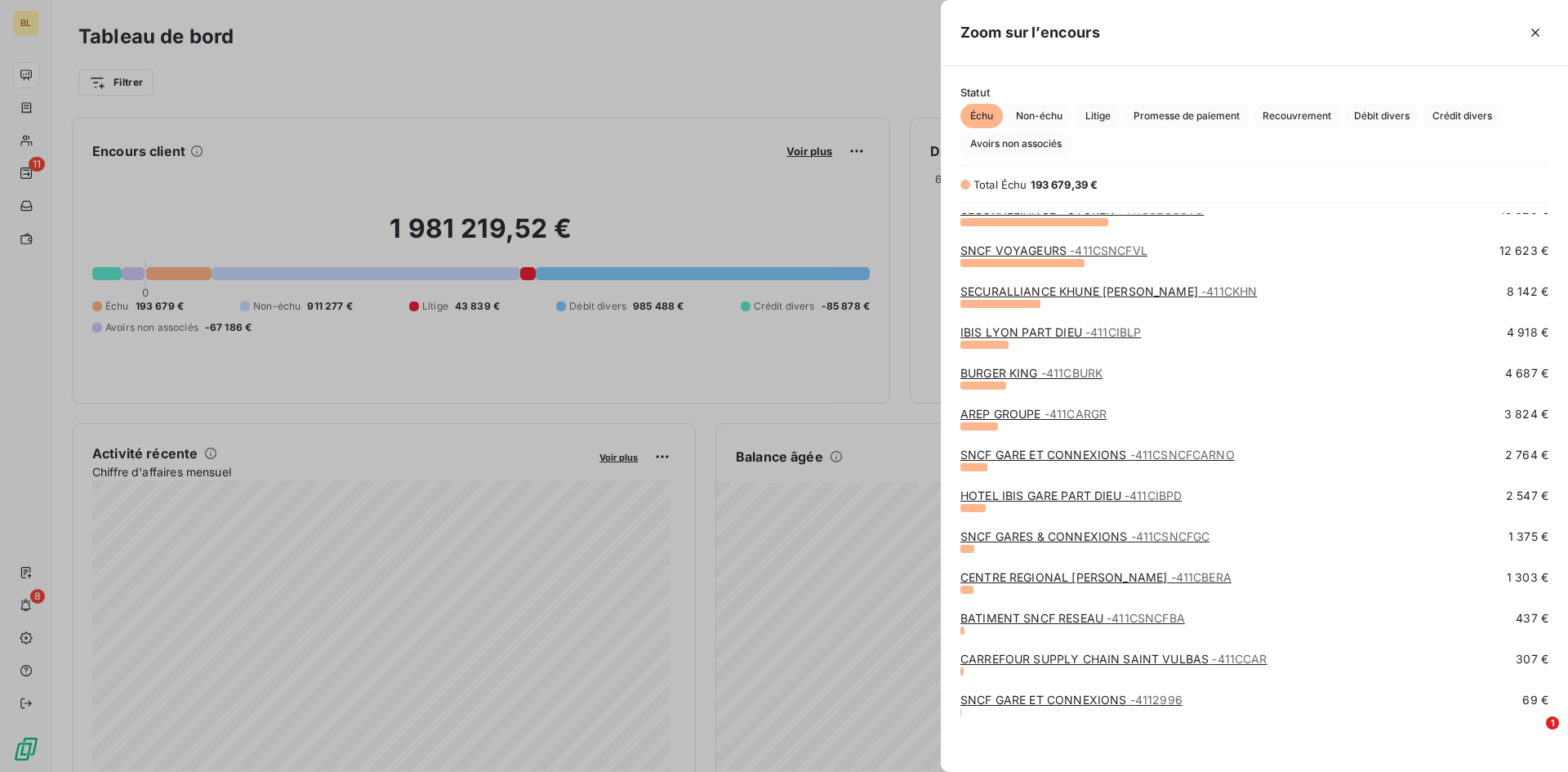
click at [1045, 542] on link "CARREFOUR SUPPLY CHAIN [GEOGRAPHIC_DATA] - 411CCAR" at bounding box center [1114, 658] width 307 height 14
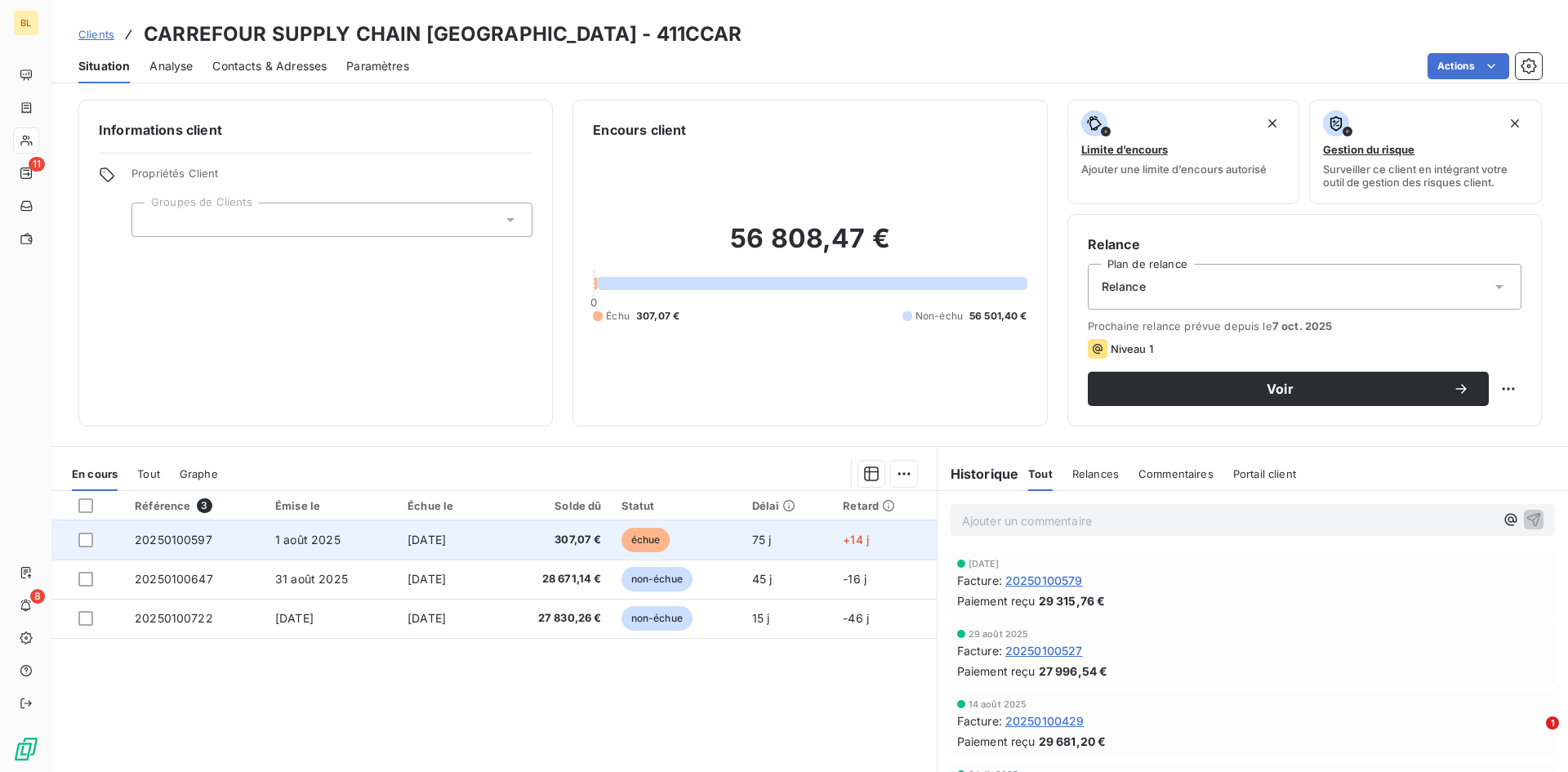
click at [306, 535] on span "1 août 2025" at bounding box center [308, 540] width 65 height 14
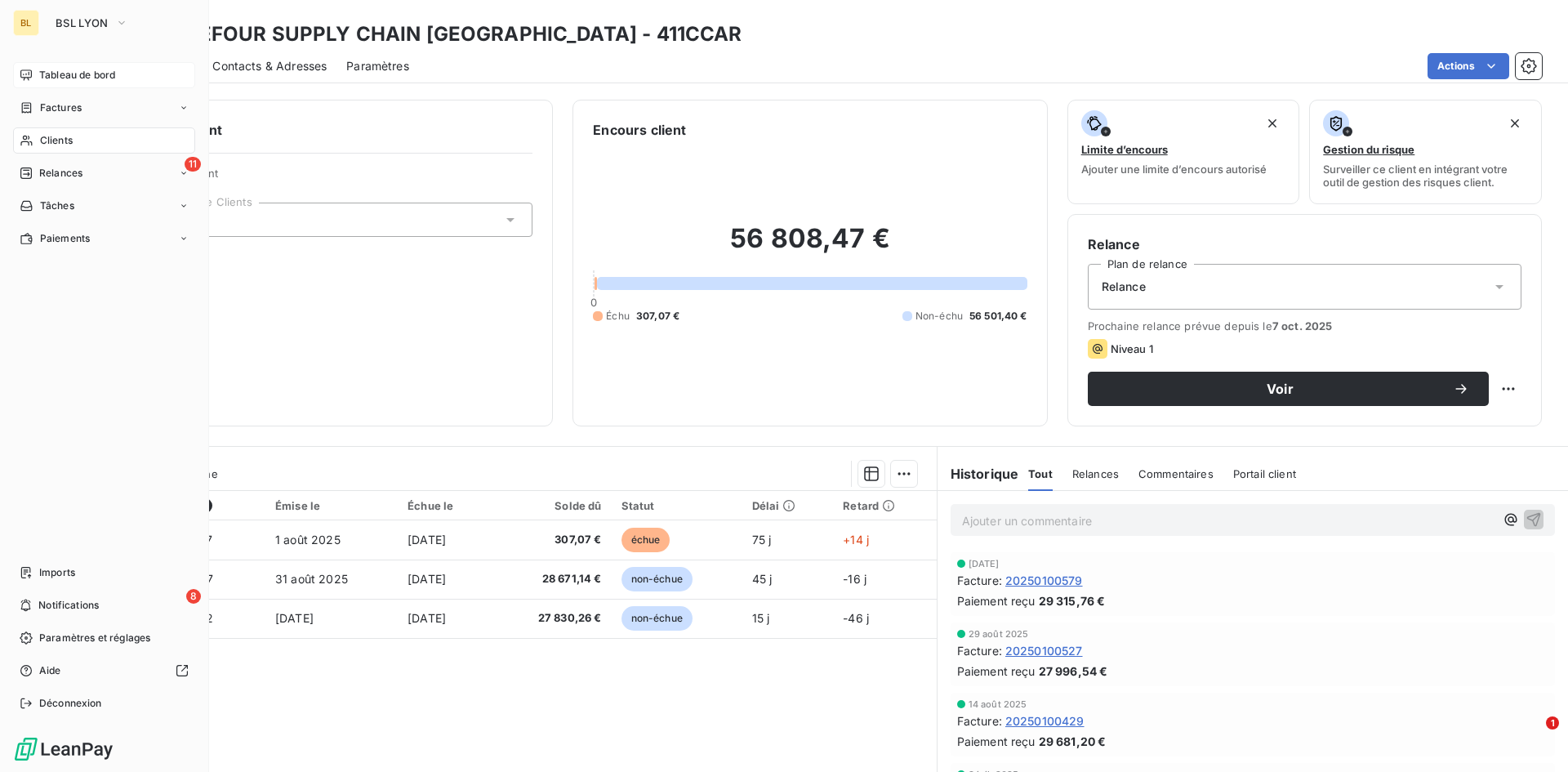
click at [68, 75] on span "Tableau de bord" at bounding box center [77, 75] width 76 height 15
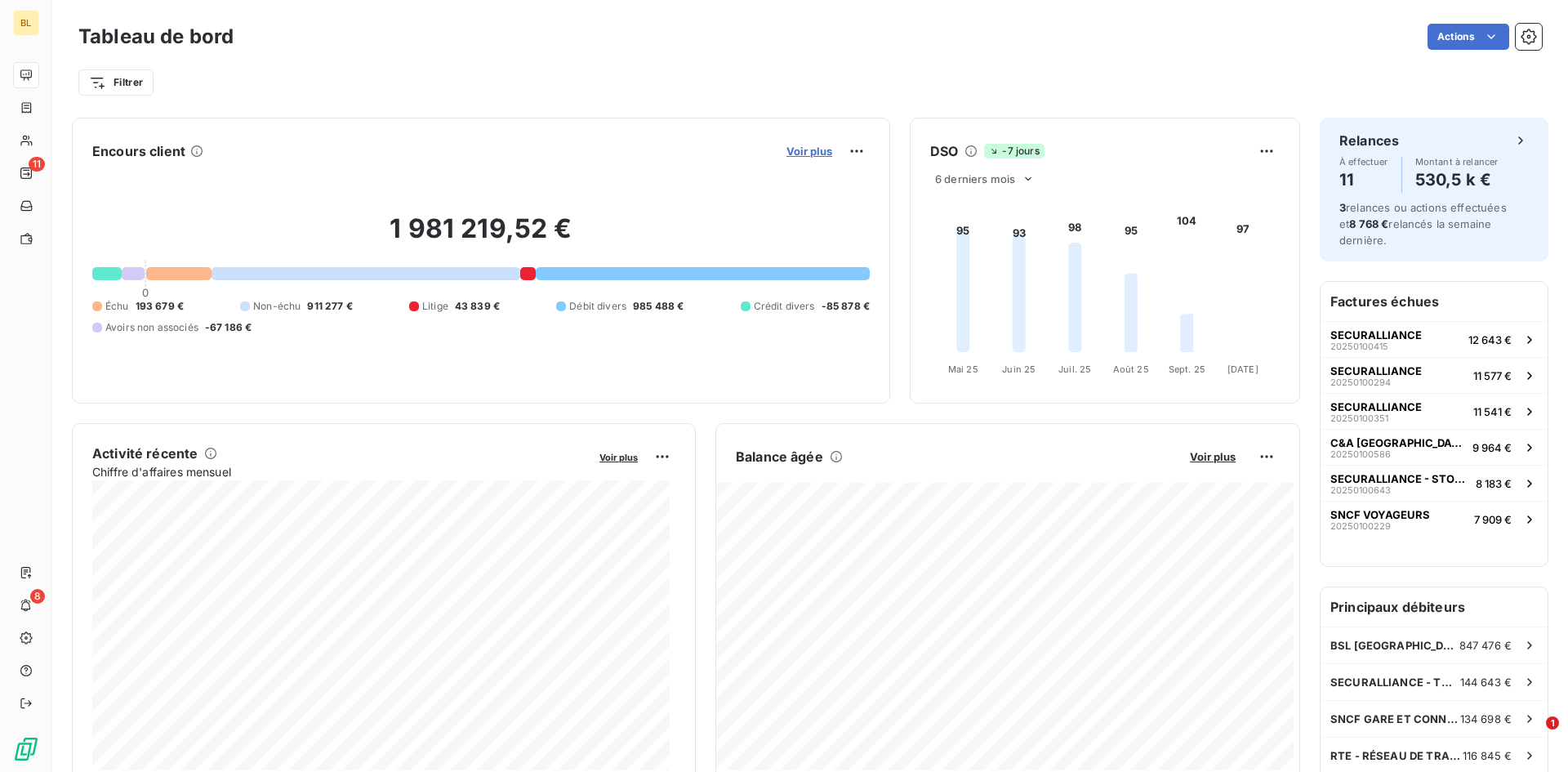
click at [794, 149] on span "Voir plus" at bounding box center [809, 151] width 46 height 13
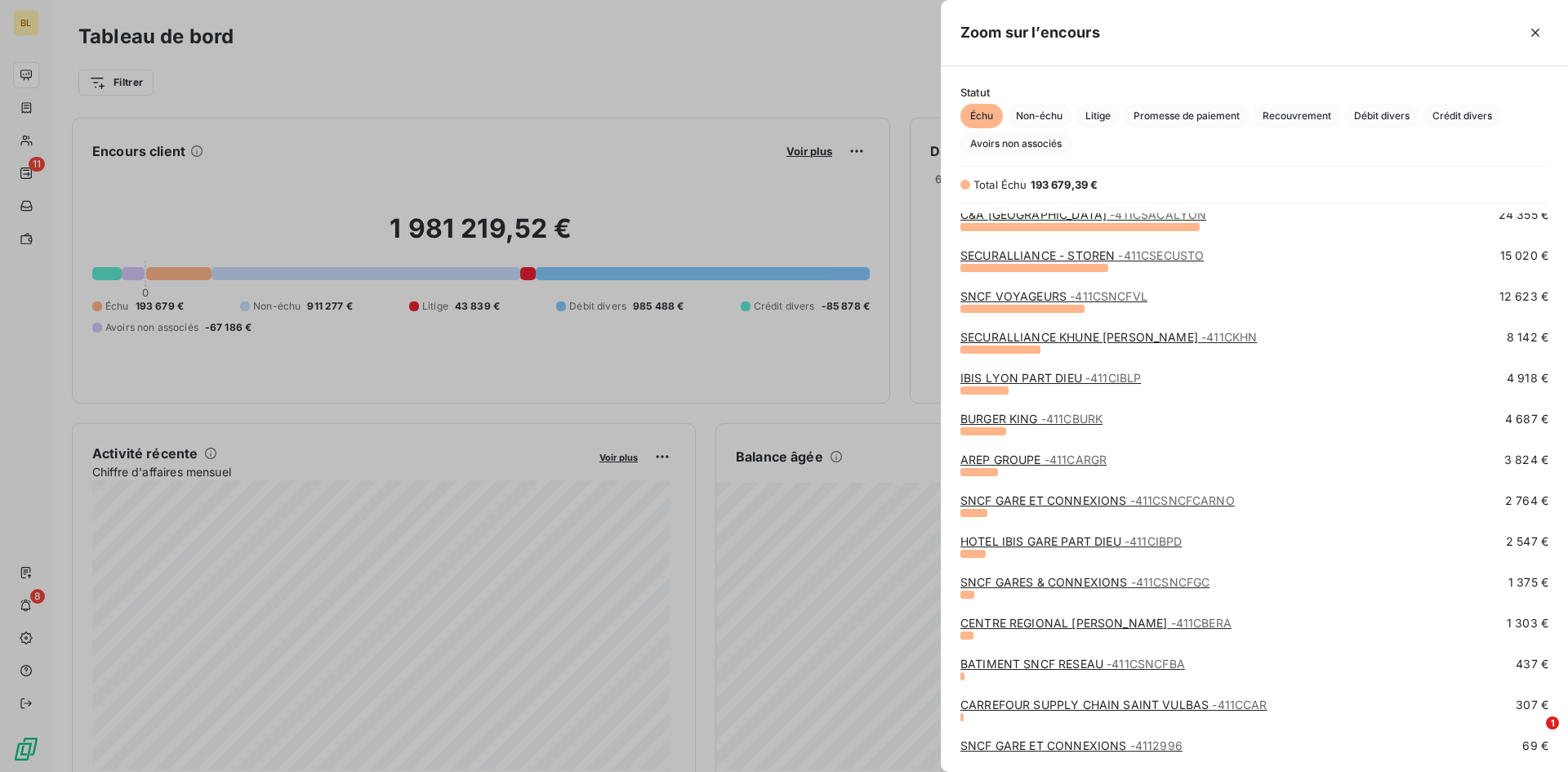
scroll to position [134, 0]
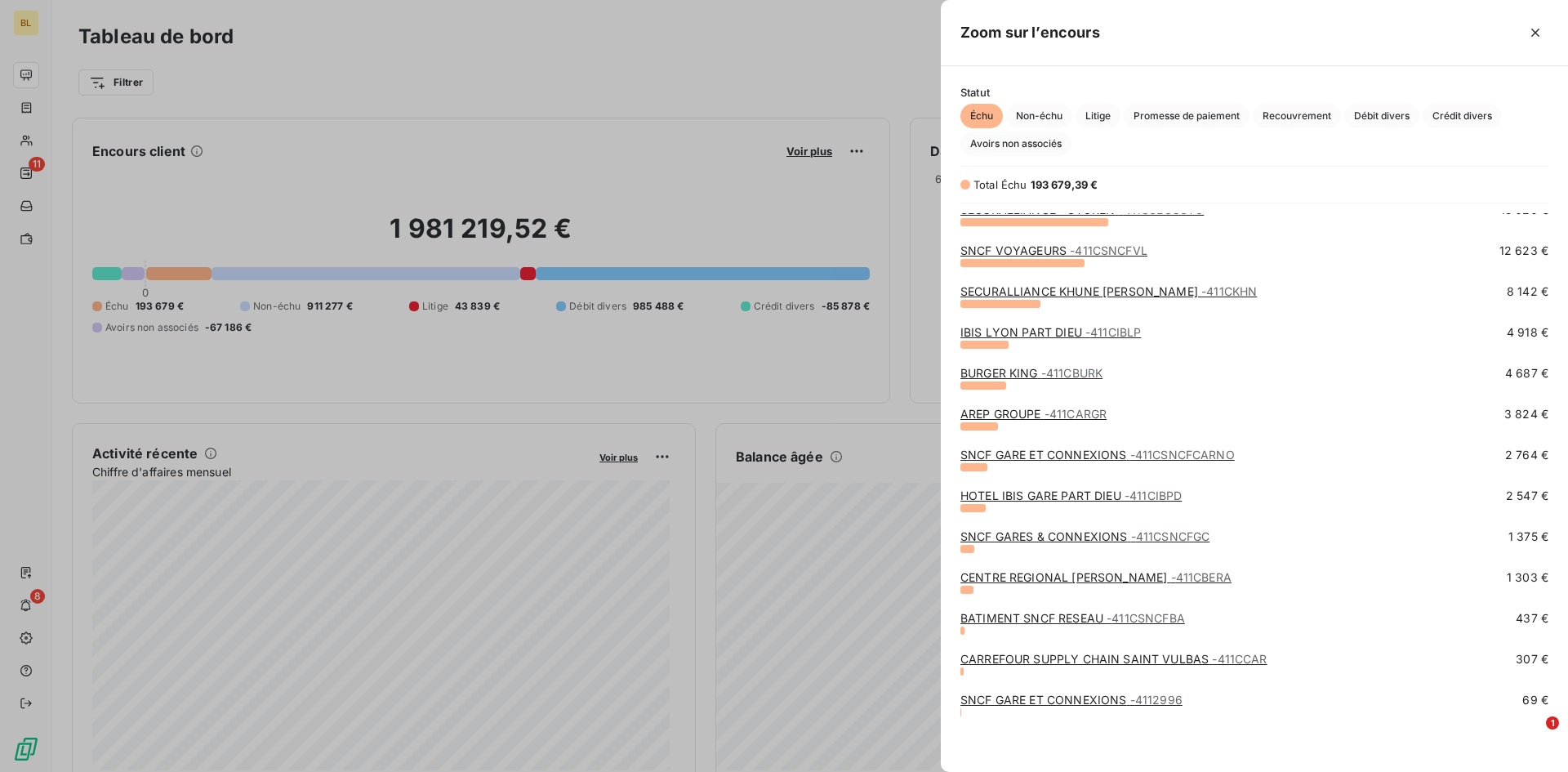
click at [834, 94] on div at bounding box center [784, 386] width 1568 height 772
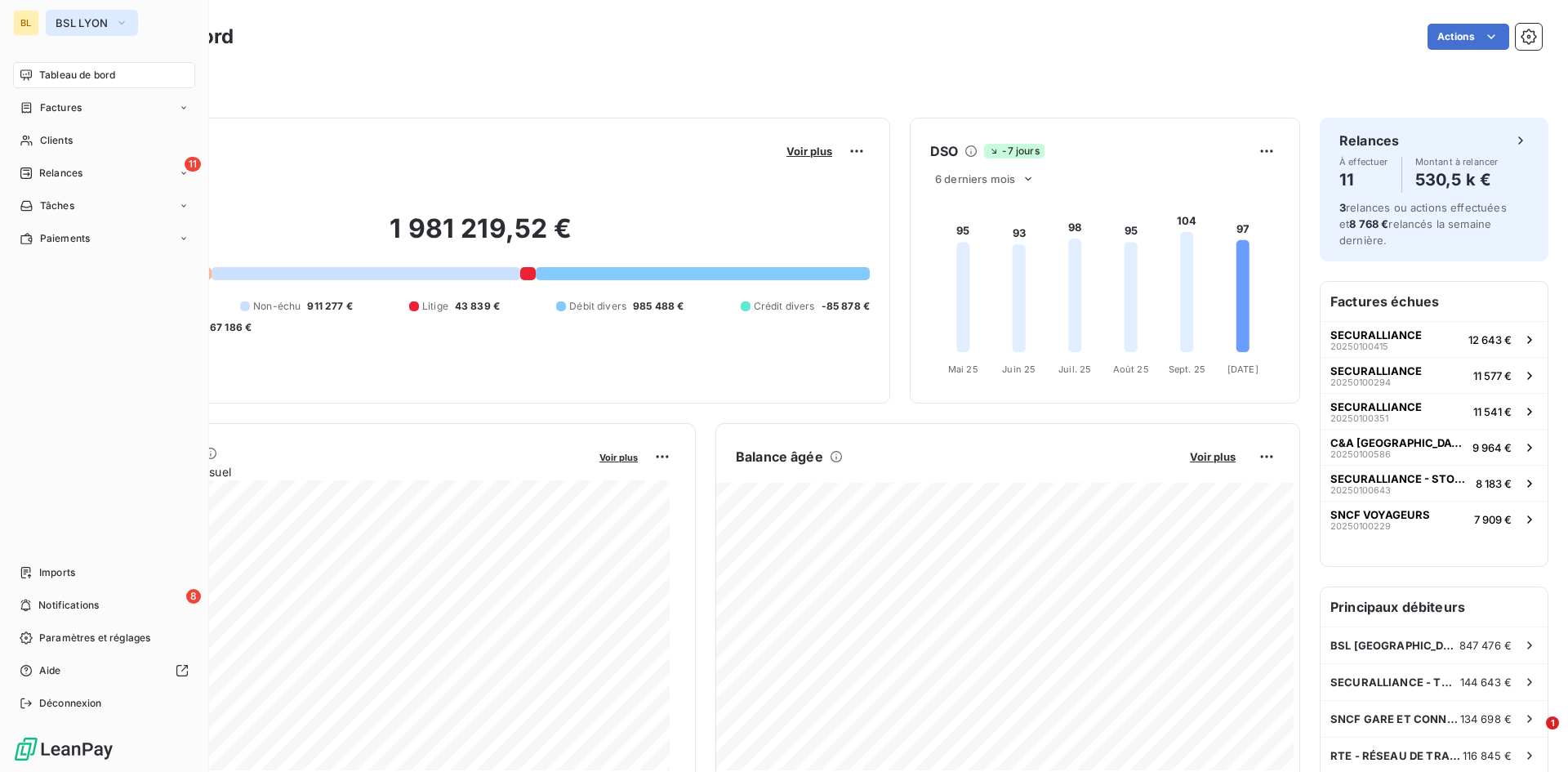
click at [97, 23] on span "BSL LYON" at bounding box center [81, 23] width 53 height 13
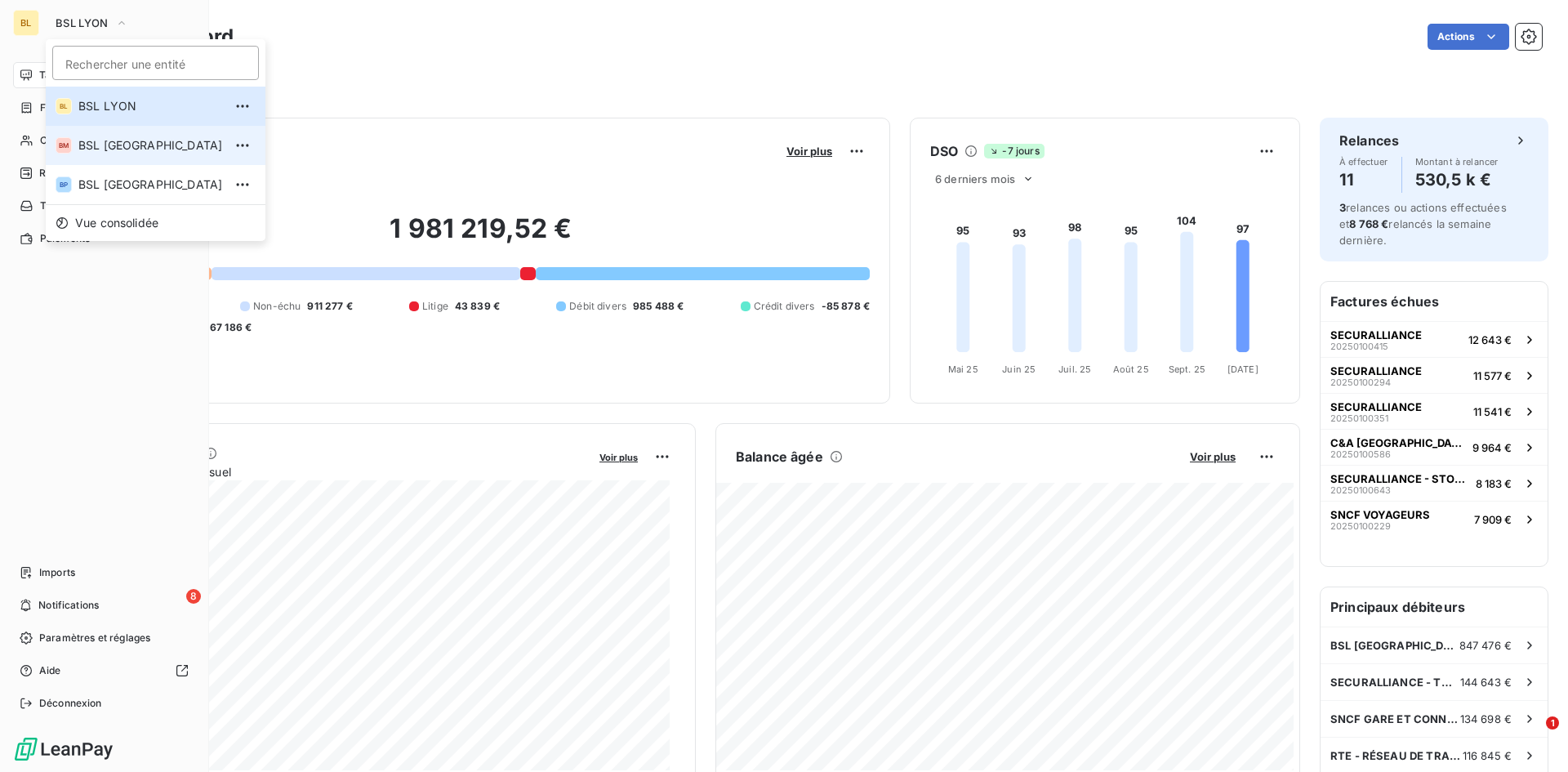
click at [144, 145] on span "BSL [GEOGRAPHIC_DATA]" at bounding box center [150, 145] width 145 height 16
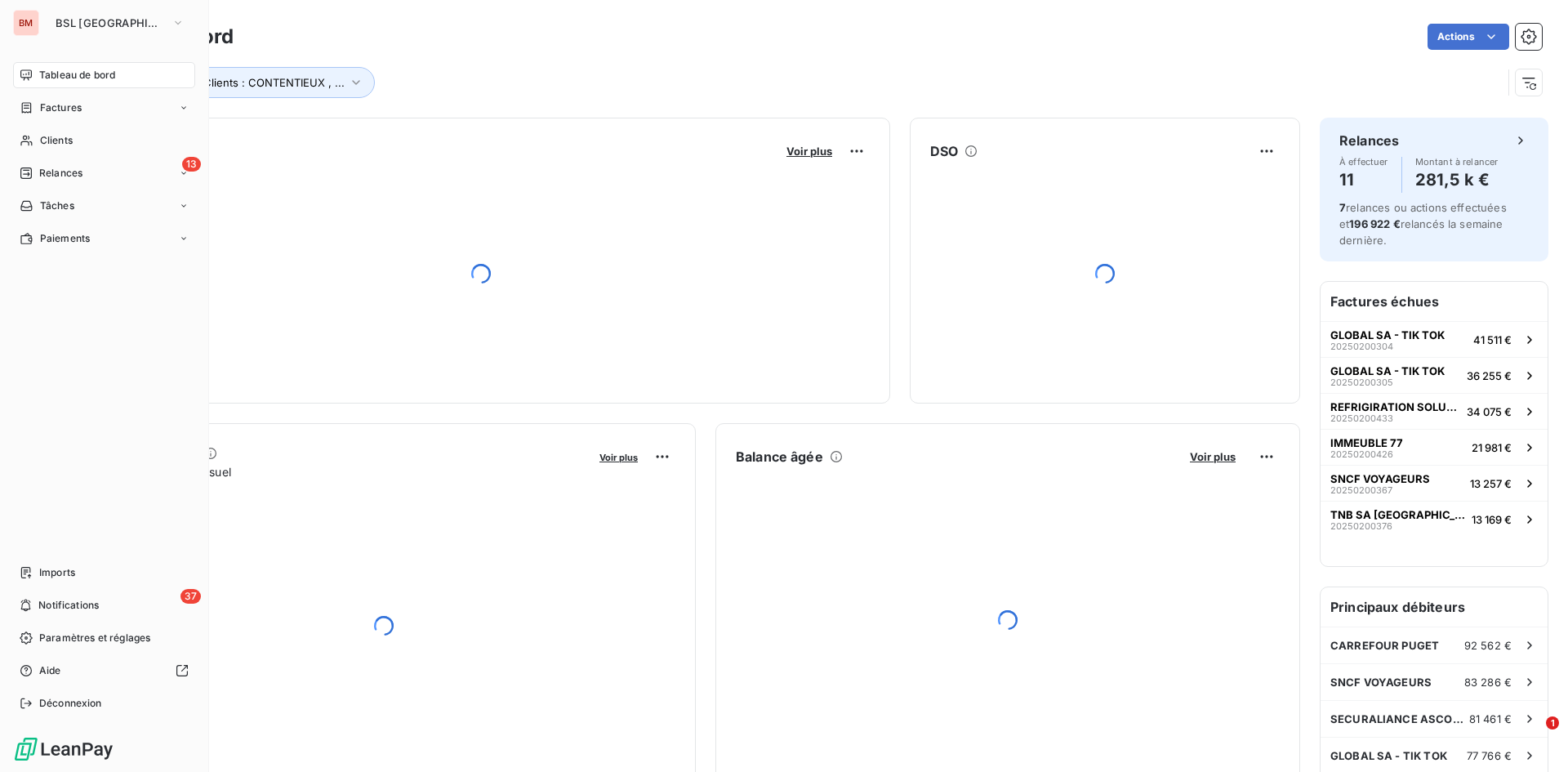
click at [846, 69] on div "Groupes de Clients : CONTENTIEUX , ..." at bounding box center [789, 82] width 1423 height 31
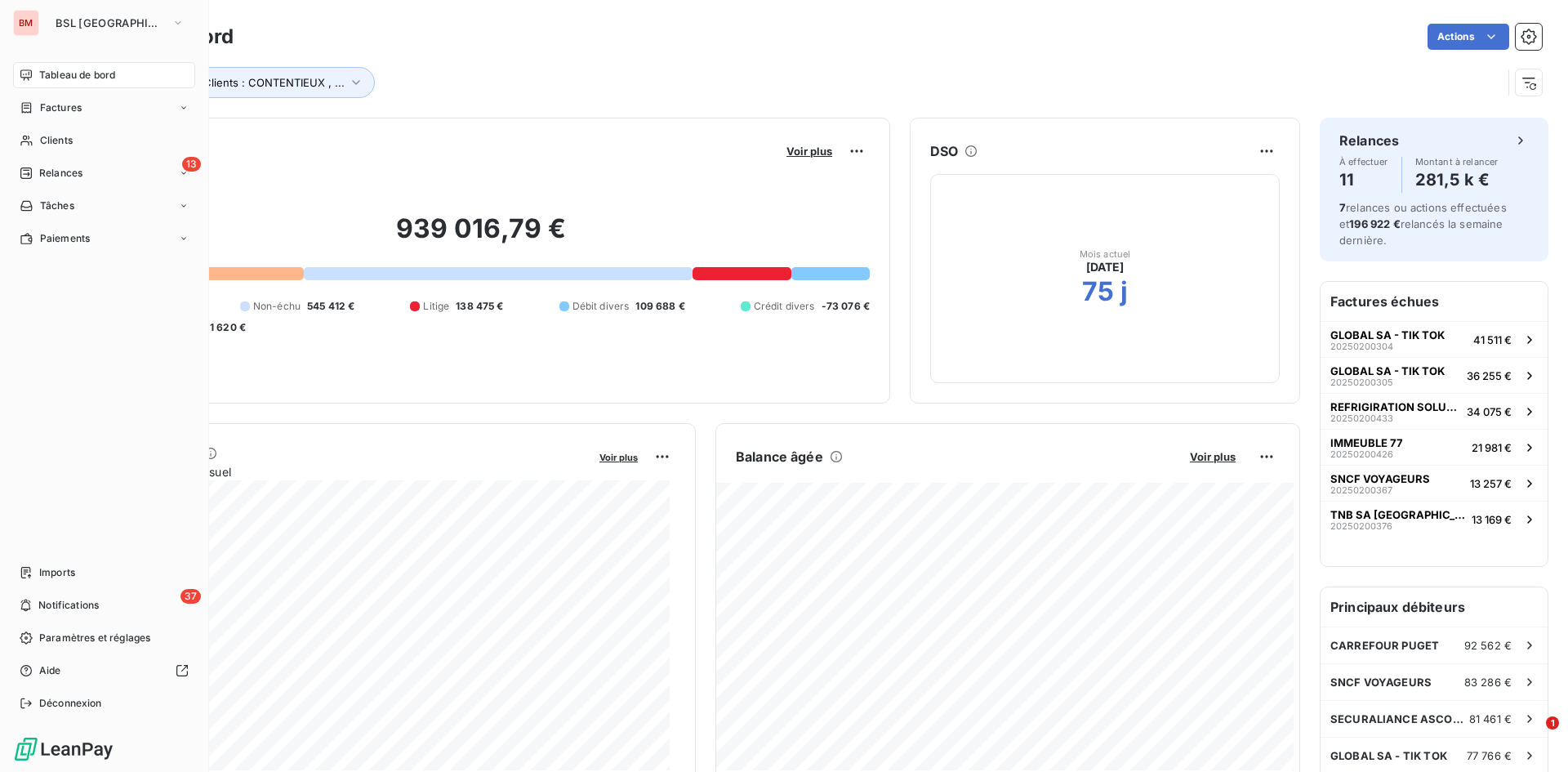
click at [844, 69] on div "Groupes de Clients : CONTENTIEUX , ..." at bounding box center [789, 82] width 1423 height 31
click at [800, 68] on div "Groupes de Clients : CONTENTIEUX , ..." at bounding box center [789, 82] width 1423 height 31
click at [800, 151] on span "Voir plus" at bounding box center [809, 151] width 46 height 13
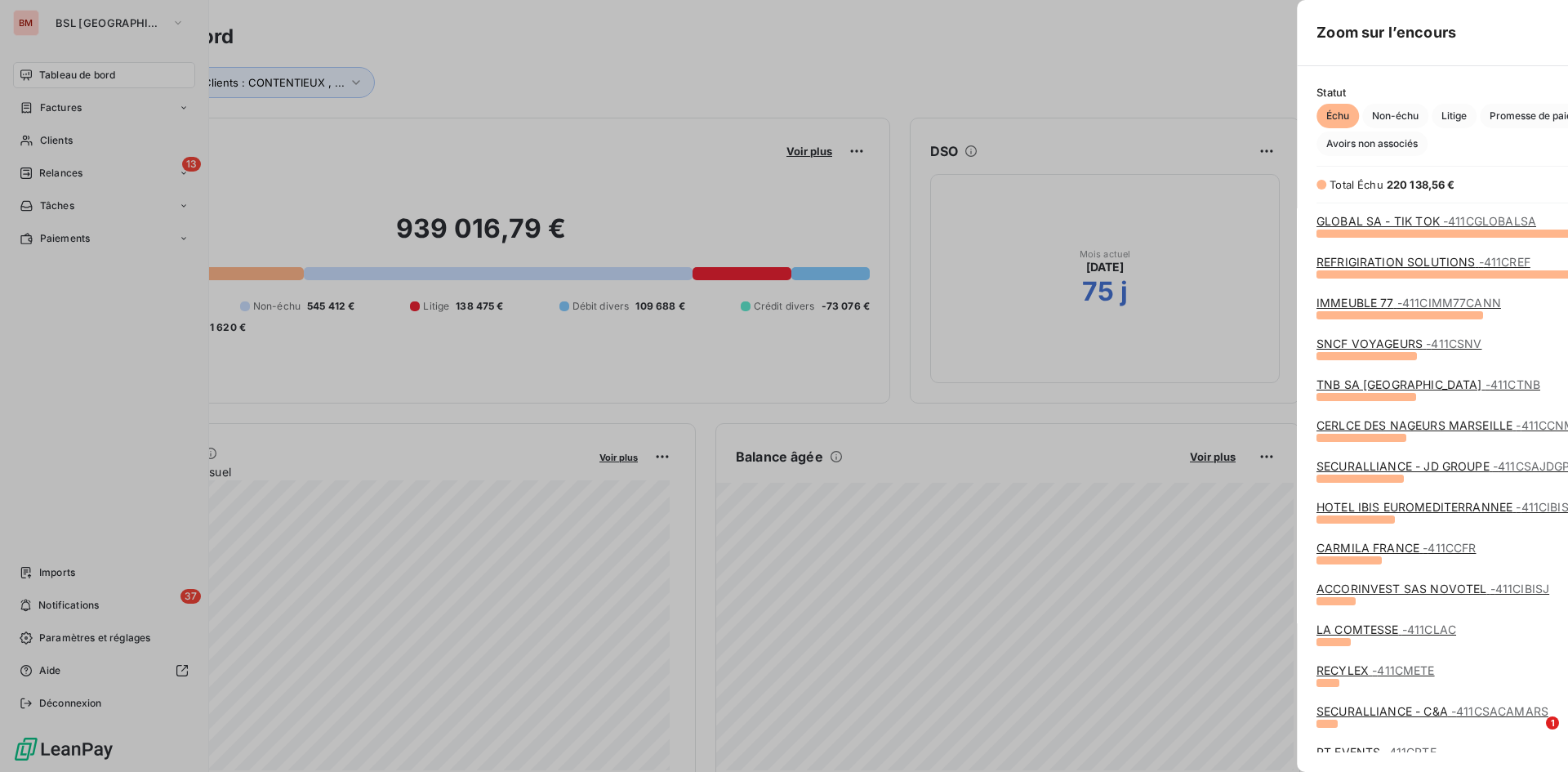
scroll to position [527, 615]
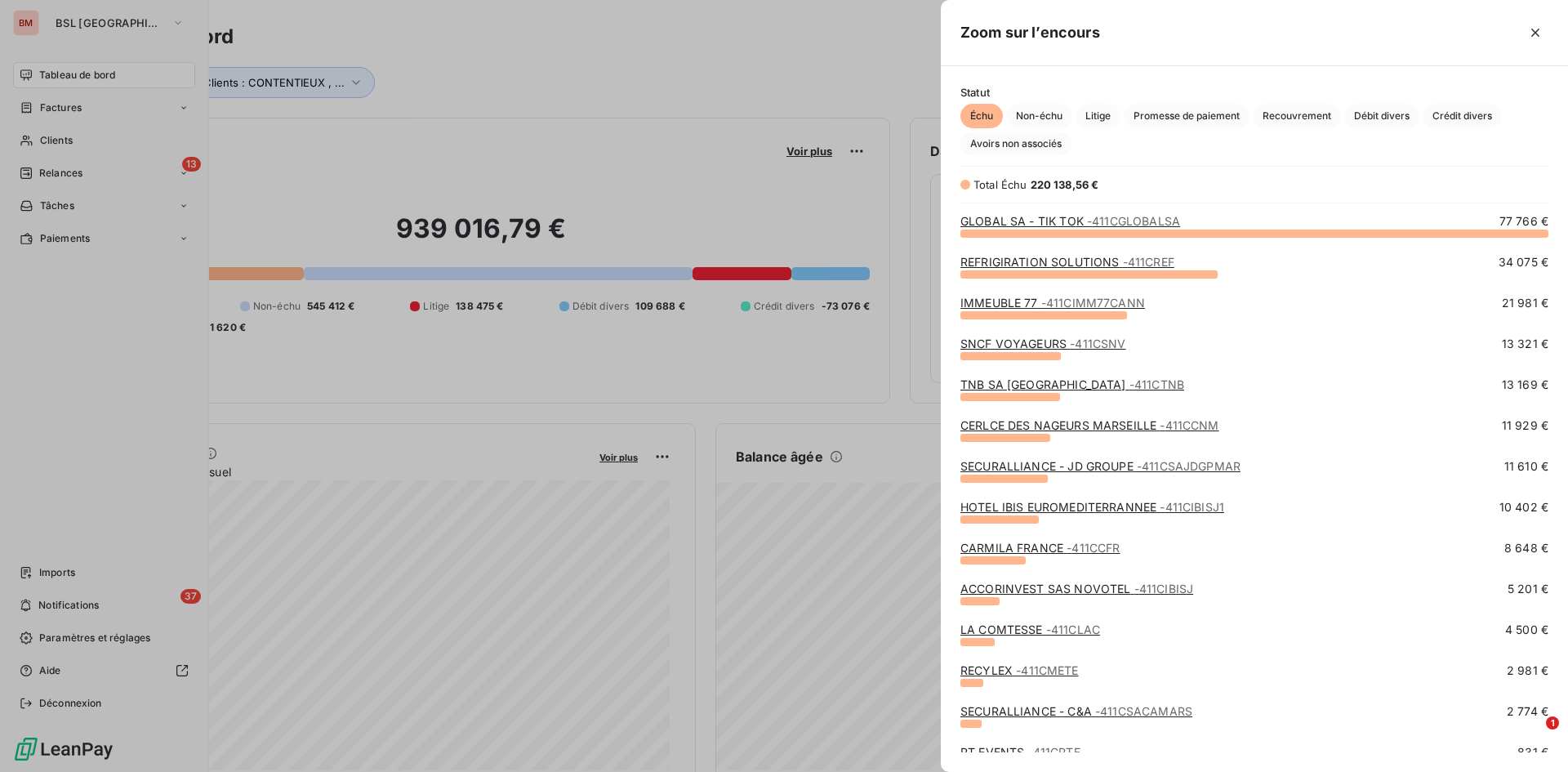
click at [1045, 222] on link "GLOBAL SA - TIK TOK - 411CGLOBALSA" at bounding box center [1071, 221] width 220 height 14
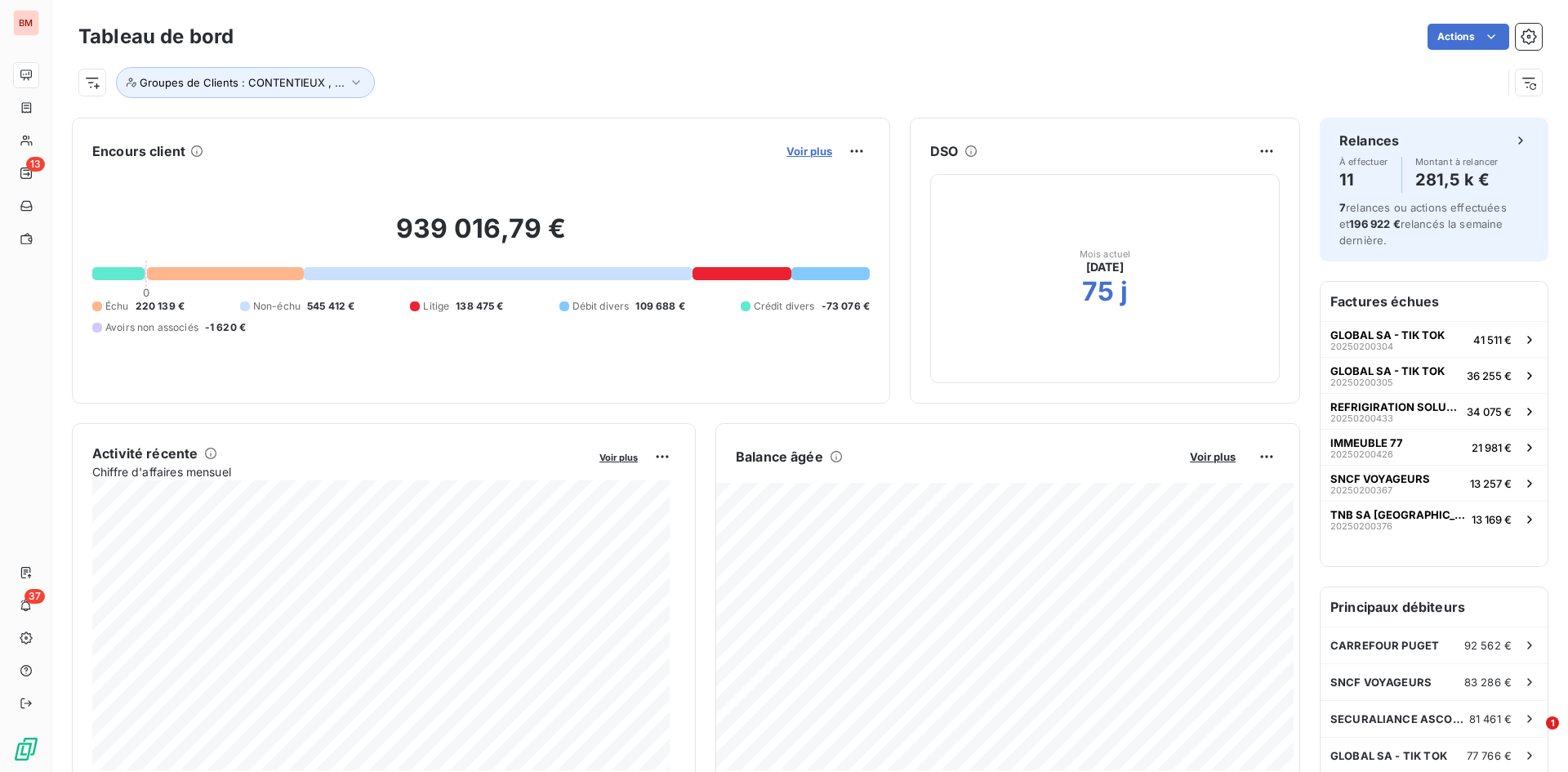
click at [797, 152] on span "Voir plus" at bounding box center [809, 151] width 46 height 13
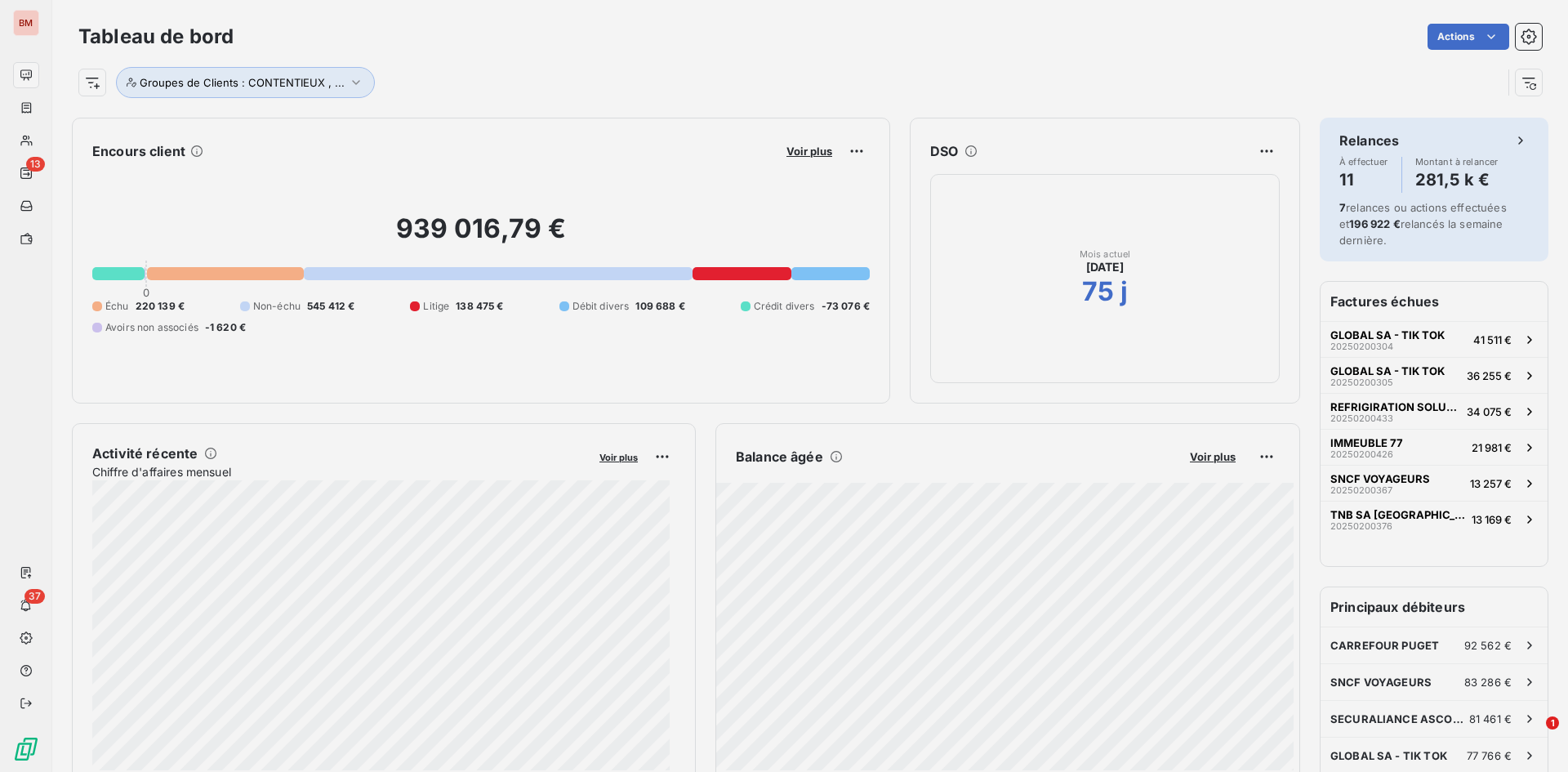
scroll to position [13, 13]
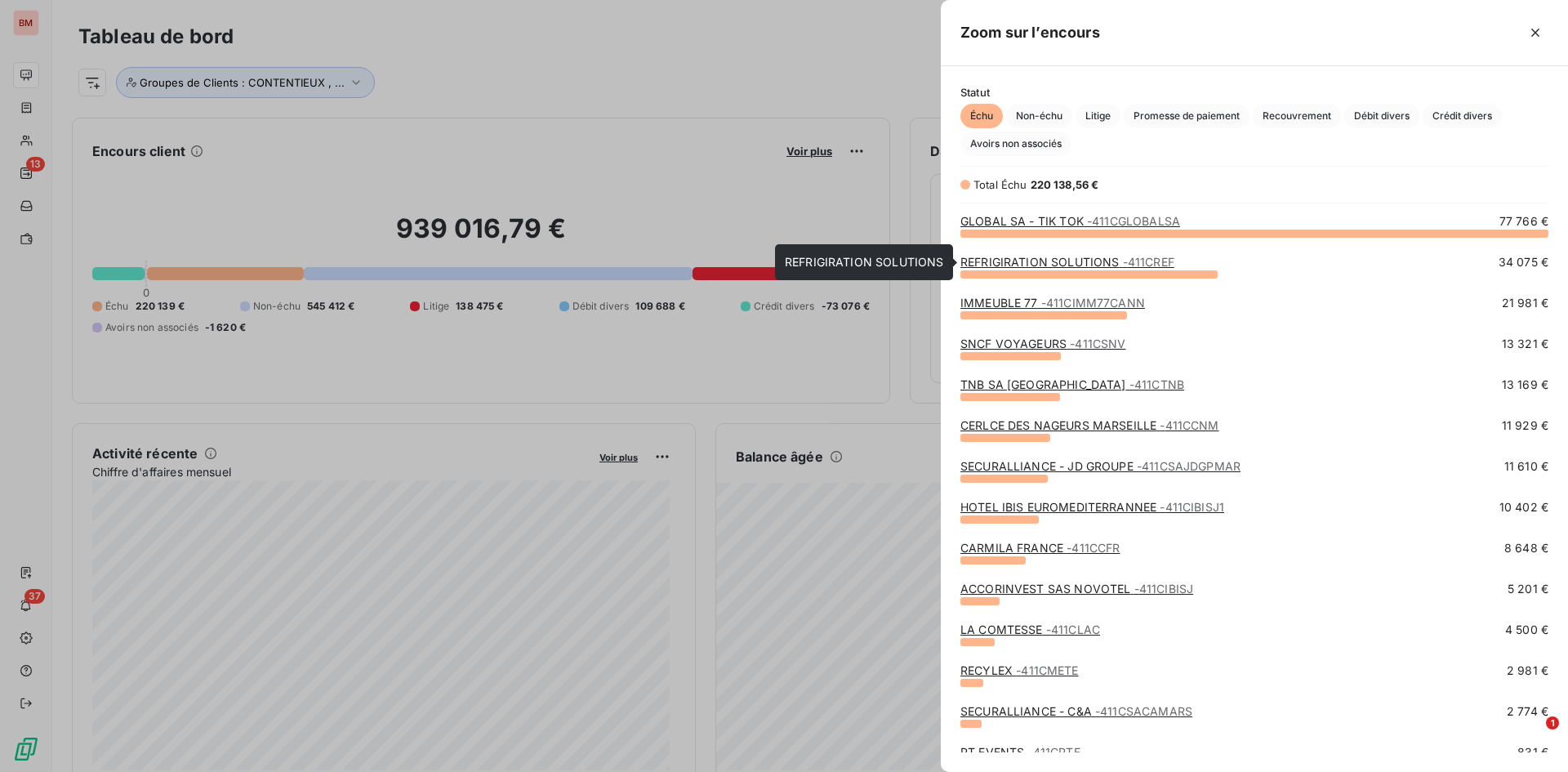
click at [1025, 262] on link "REFRIGIRATION SOLUTIONS - 411CREF" at bounding box center [1067, 262] width 214 height 14
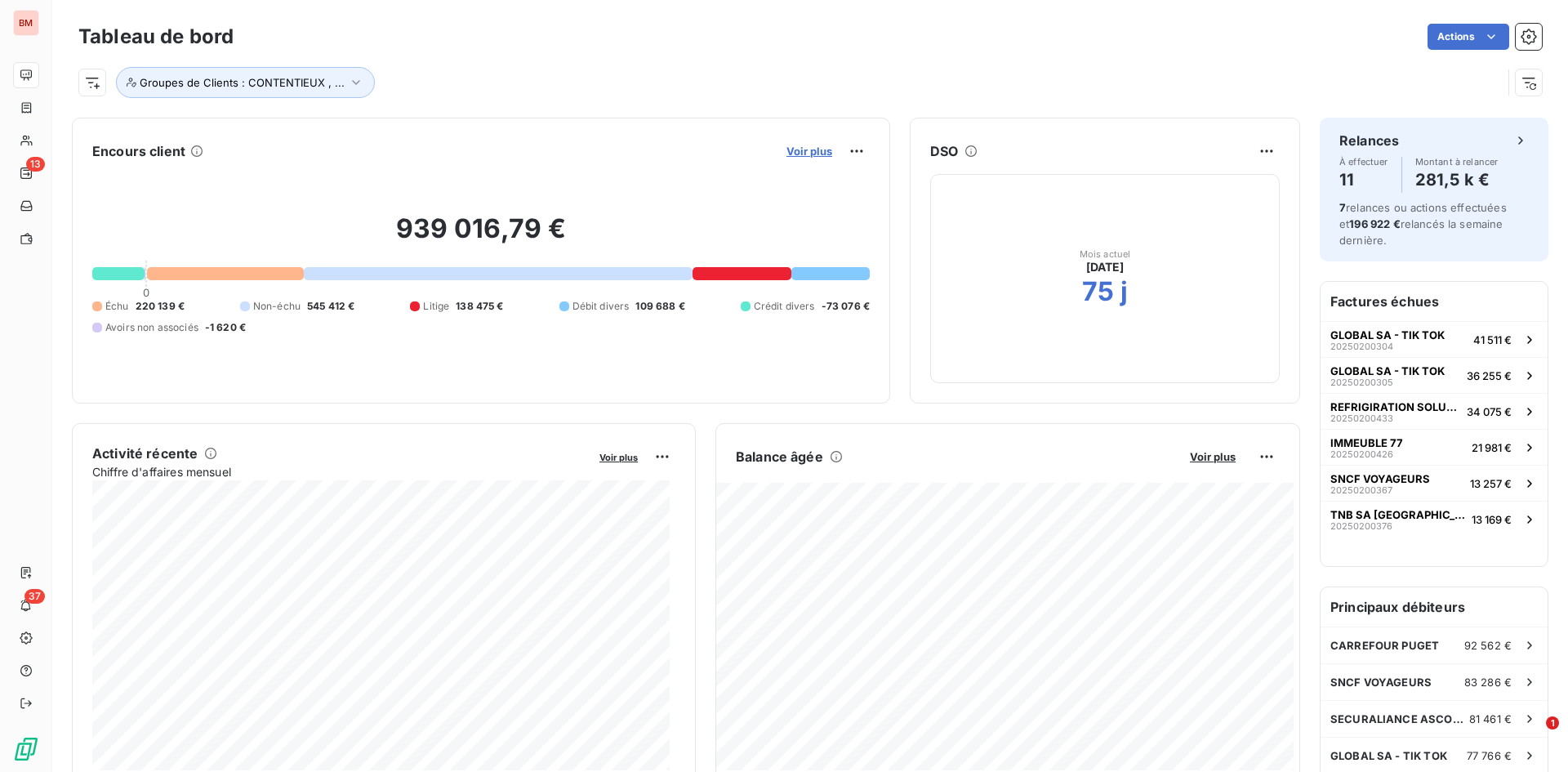
click at [800, 149] on span "Voir plus" at bounding box center [809, 151] width 46 height 13
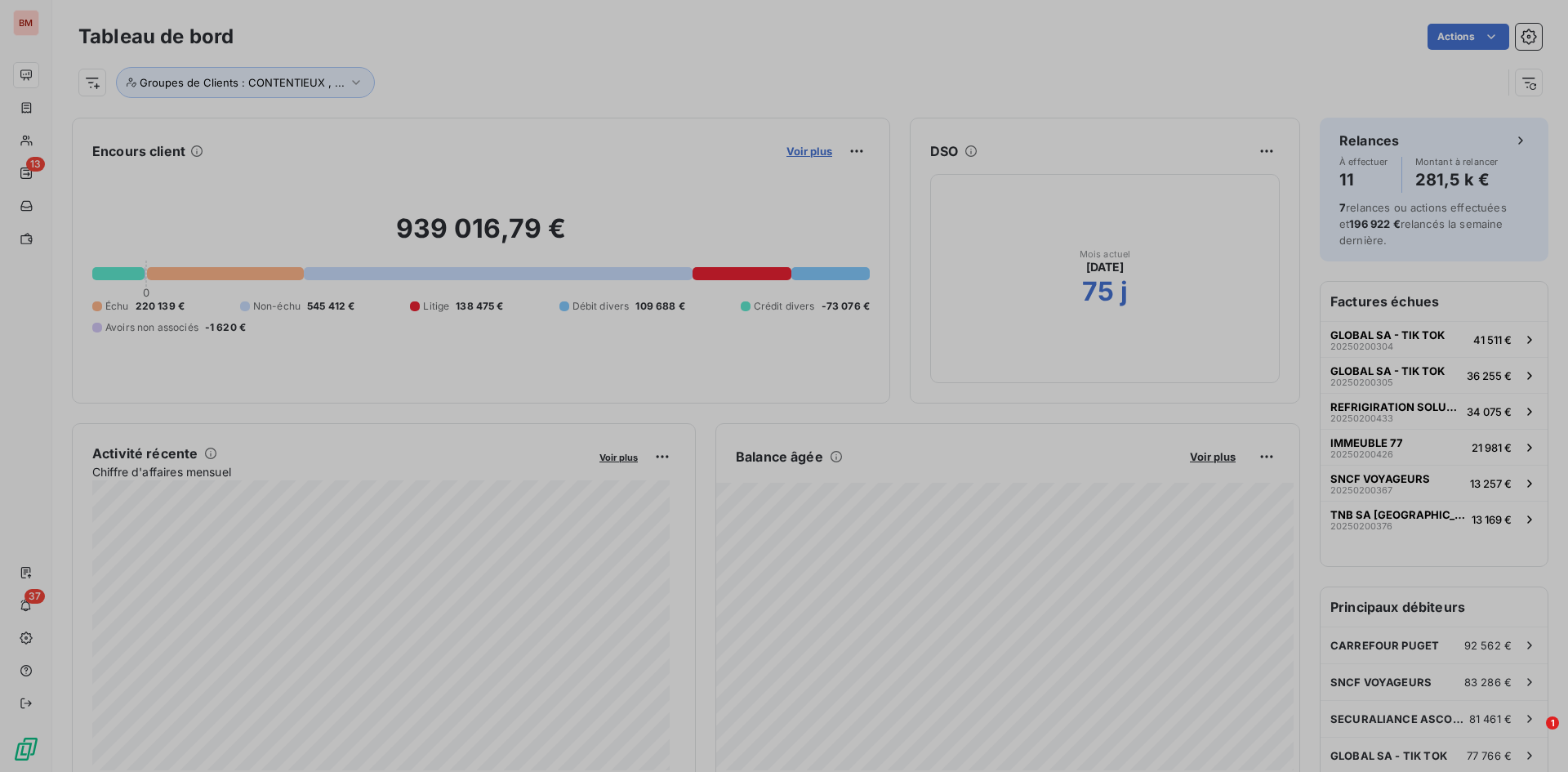
scroll to position [13, 13]
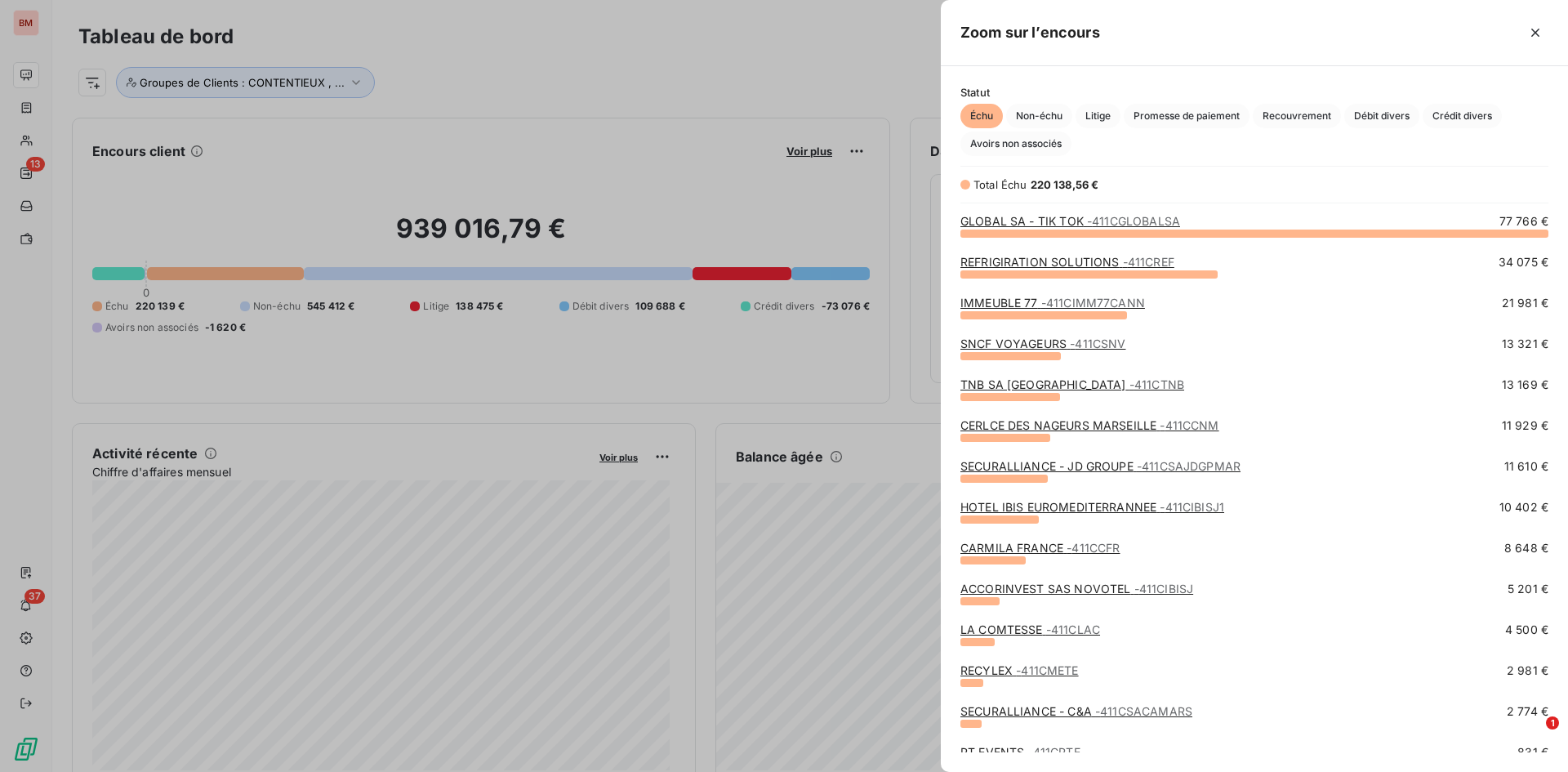
click at [1045, 260] on link "REFRIGIRATION SOLUTIONS - 411CREF" at bounding box center [1067, 262] width 214 height 14
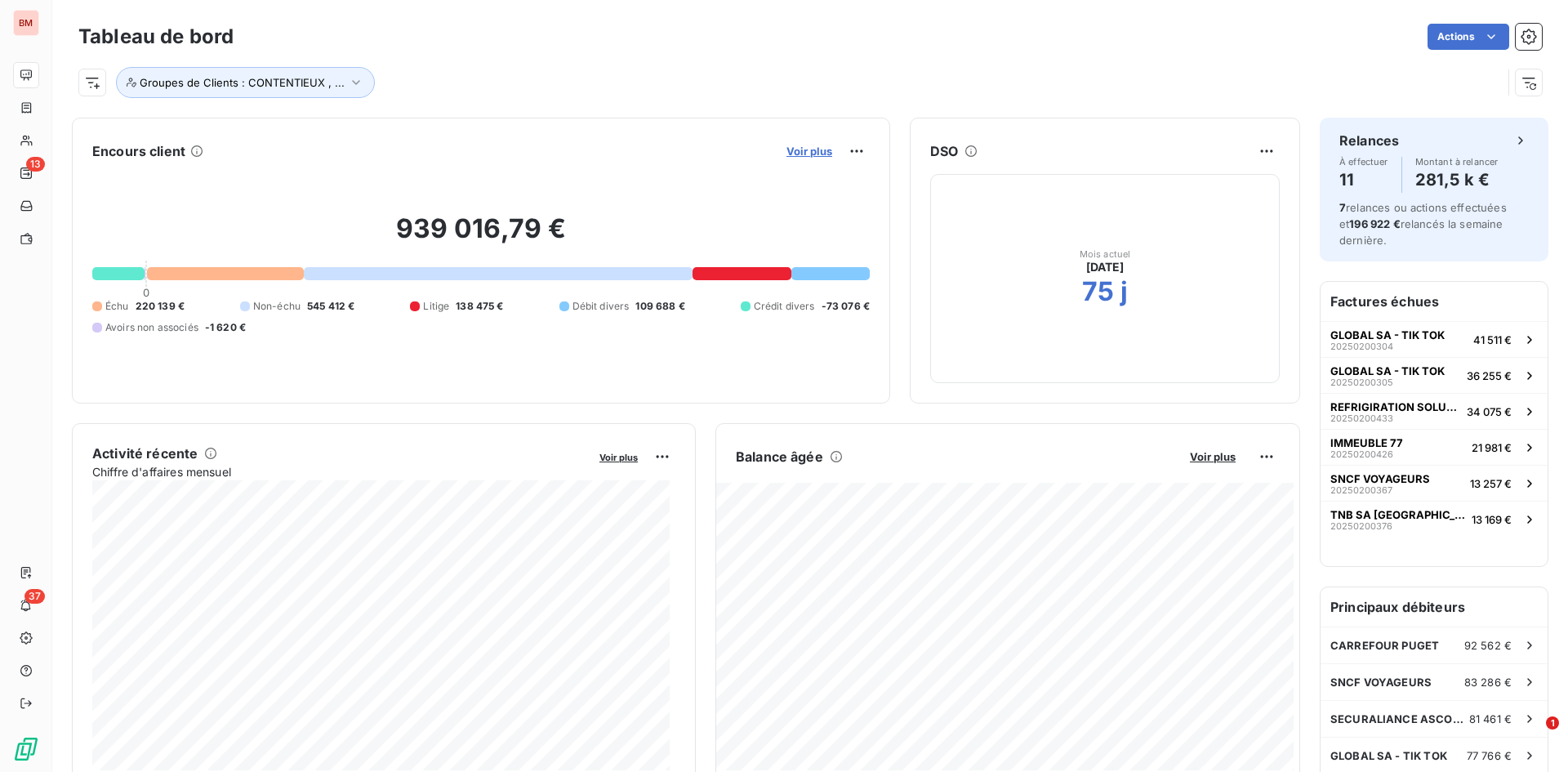
click at [797, 153] on span "Voir plus" at bounding box center [809, 151] width 46 height 13
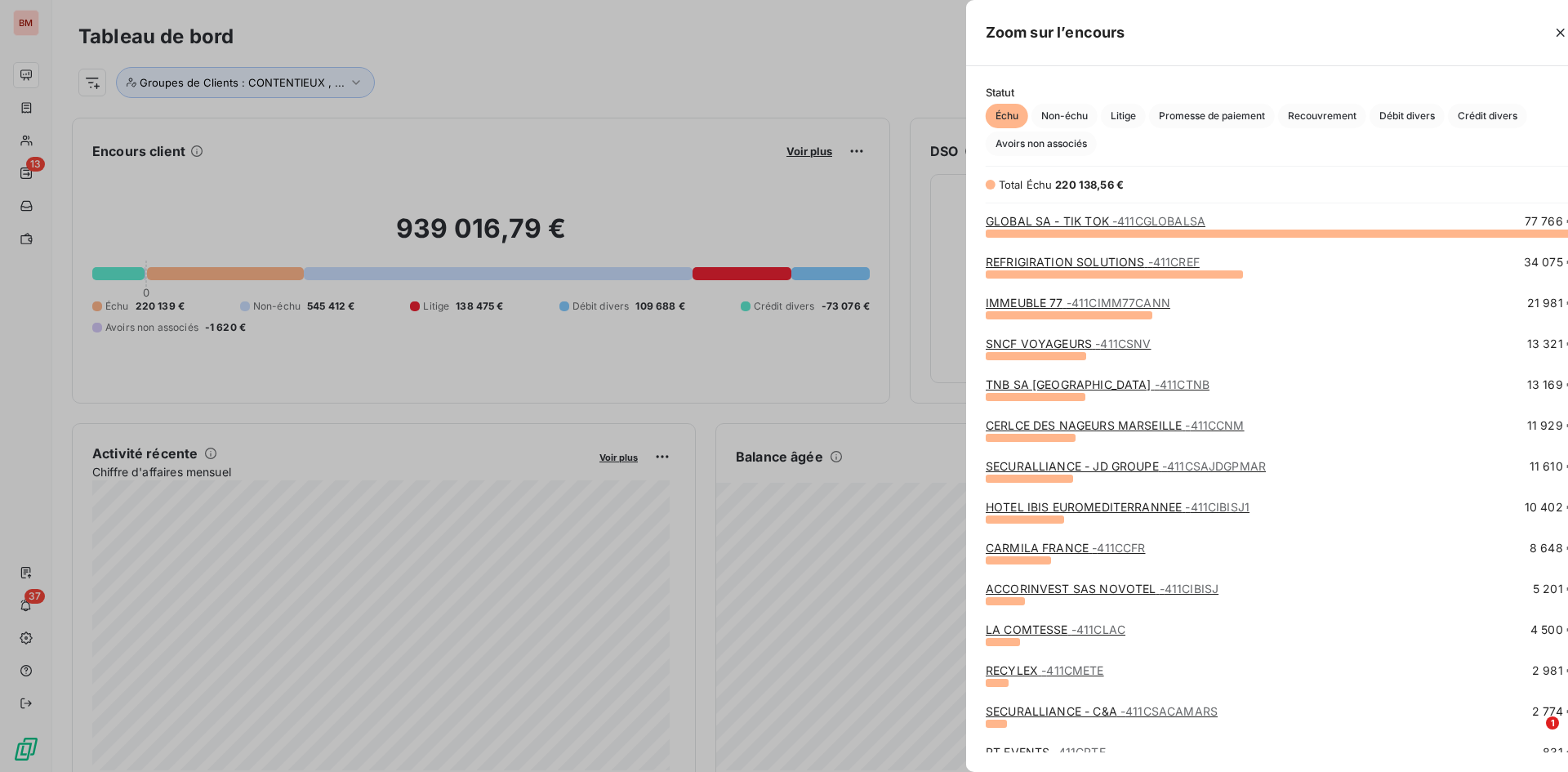
scroll to position [760, 615]
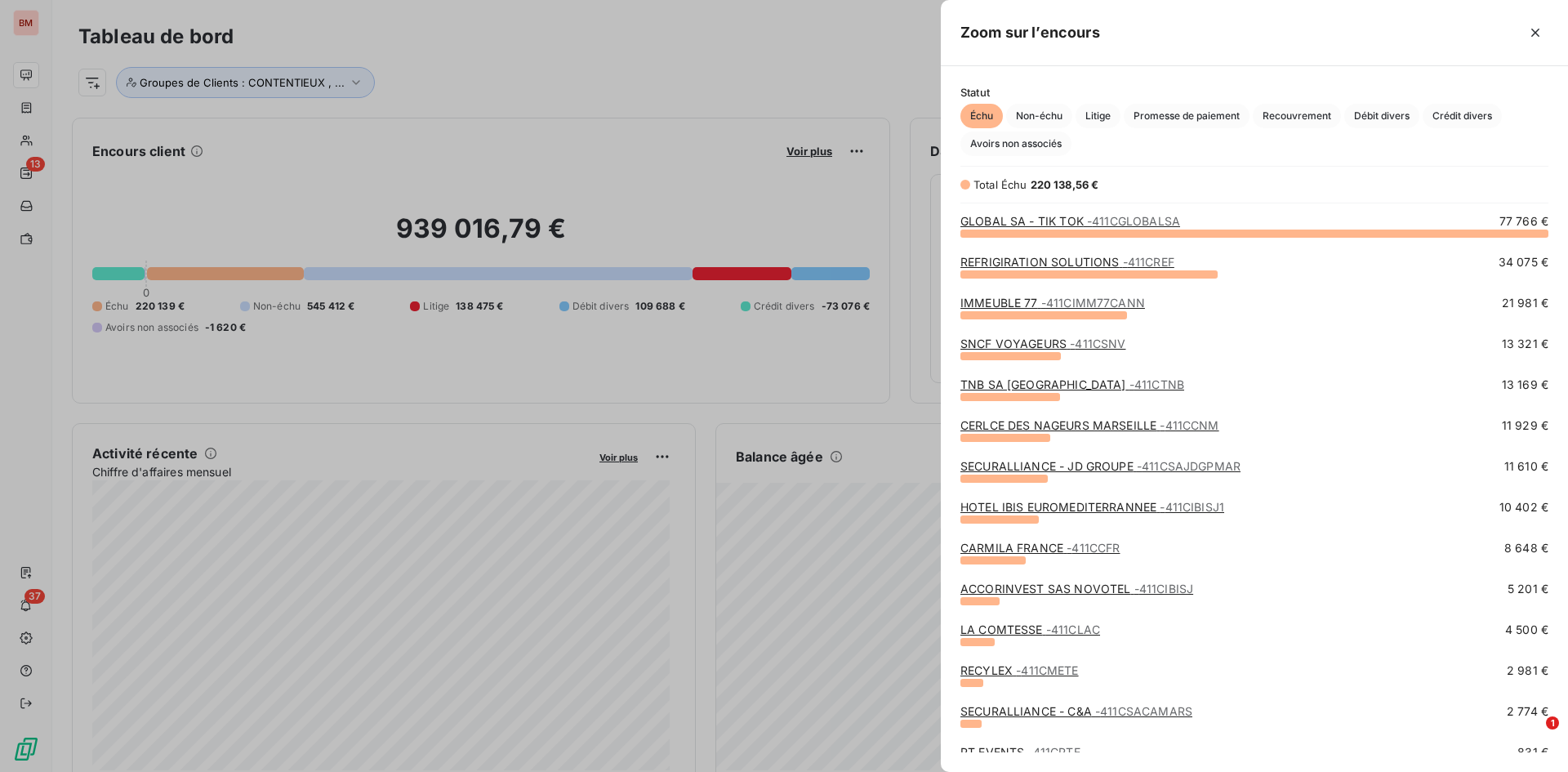
click at [1027, 301] on link "IMMEUBLE 77 - 411CIMM77CANN" at bounding box center [1053, 302] width 185 height 14
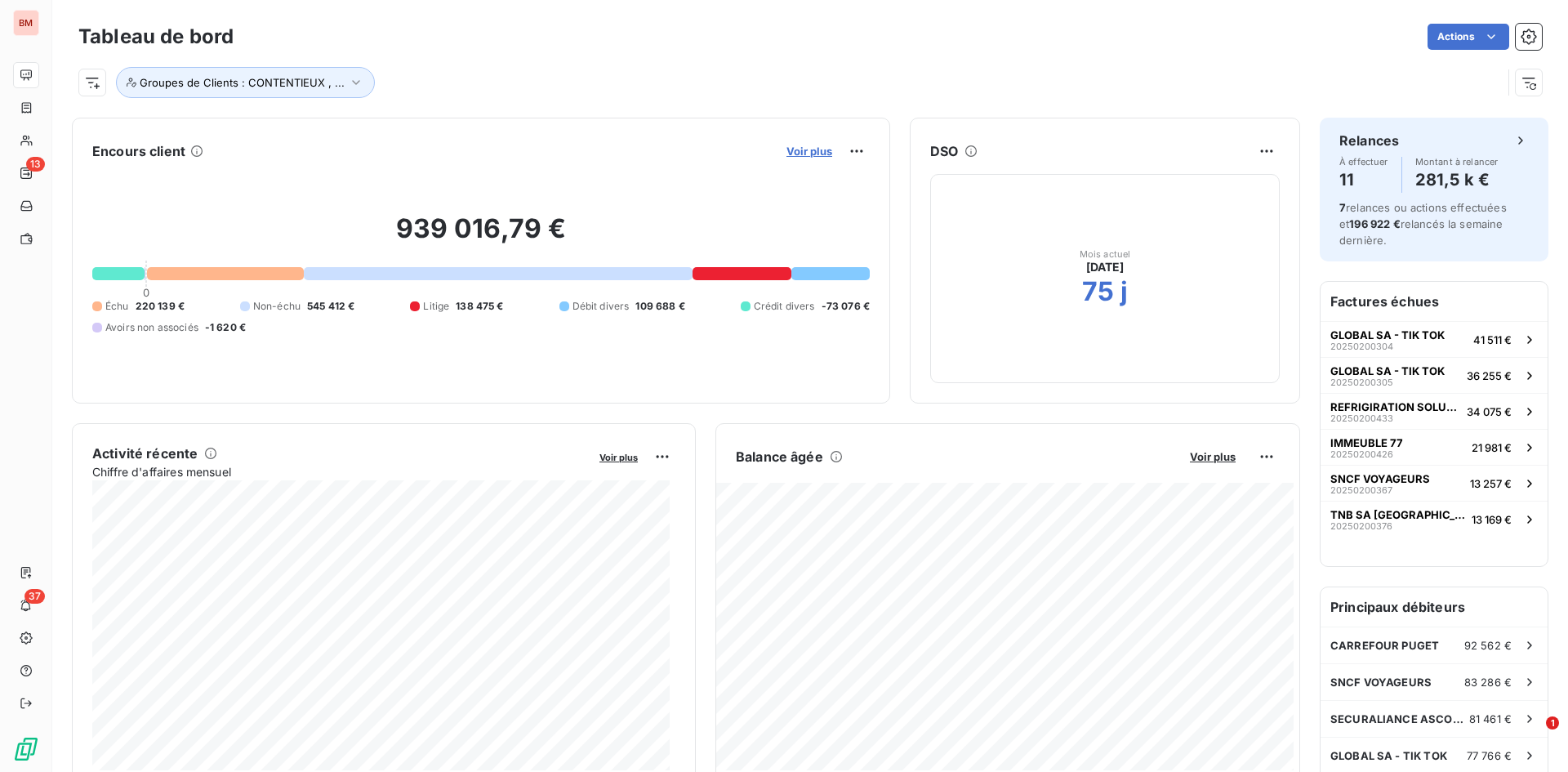
click at [790, 152] on span "Voir plus" at bounding box center [809, 151] width 46 height 13
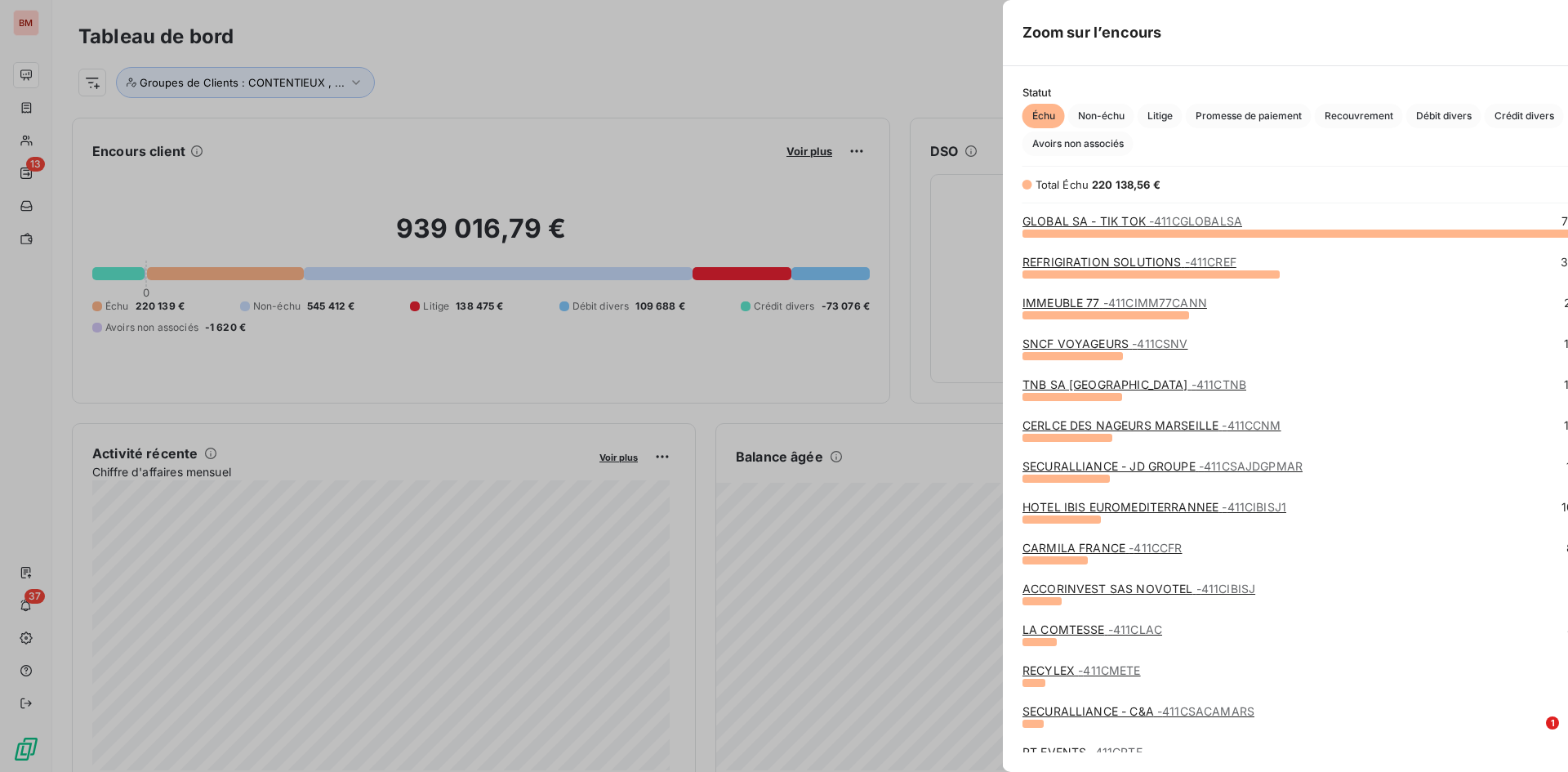
scroll to position [760, 615]
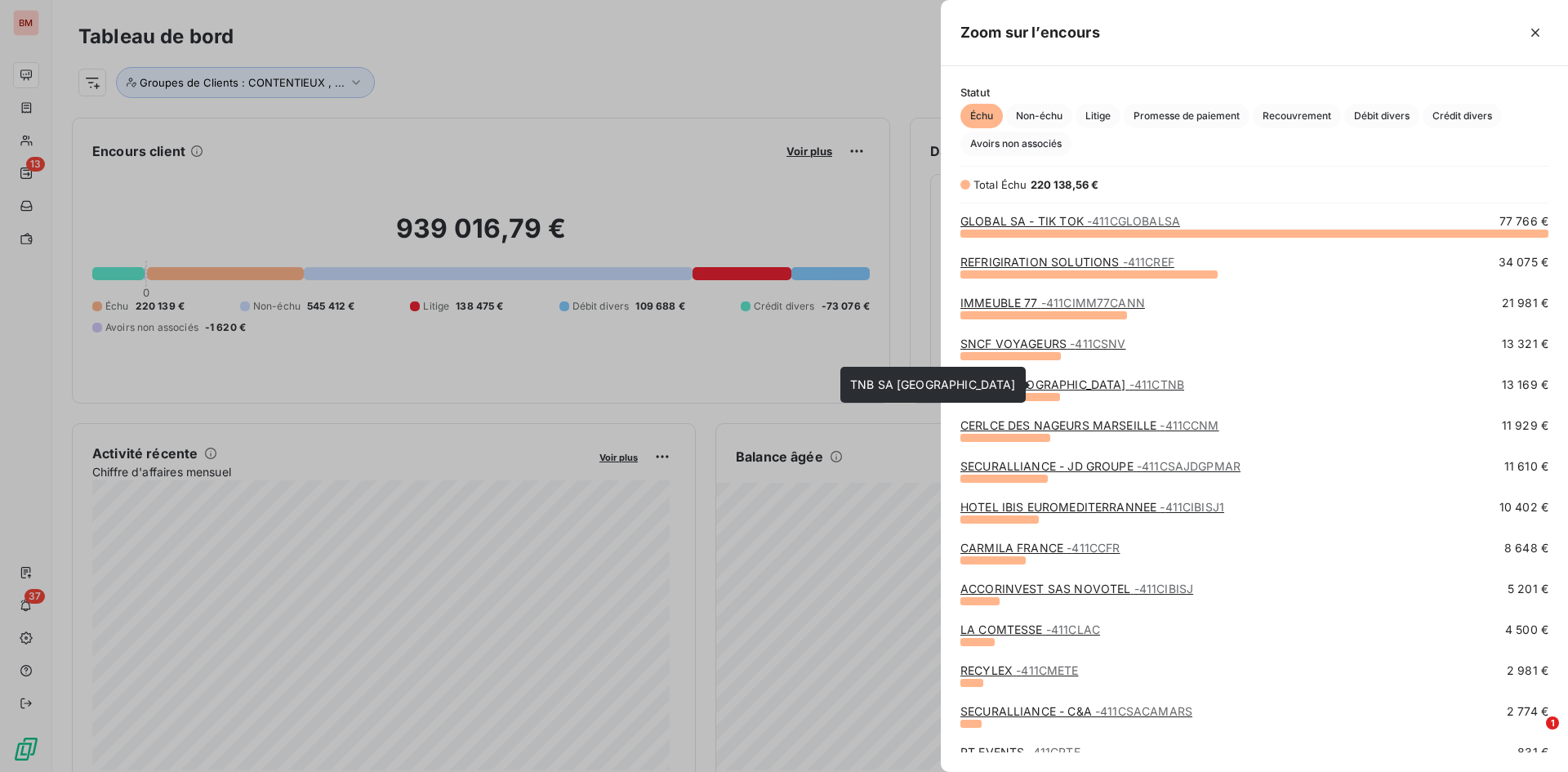
click at [1001, 381] on link "TNB SA [GEOGRAPHIC_DATA] - 411CTNB" at bounding box center [1072, 384] width 224 height 14
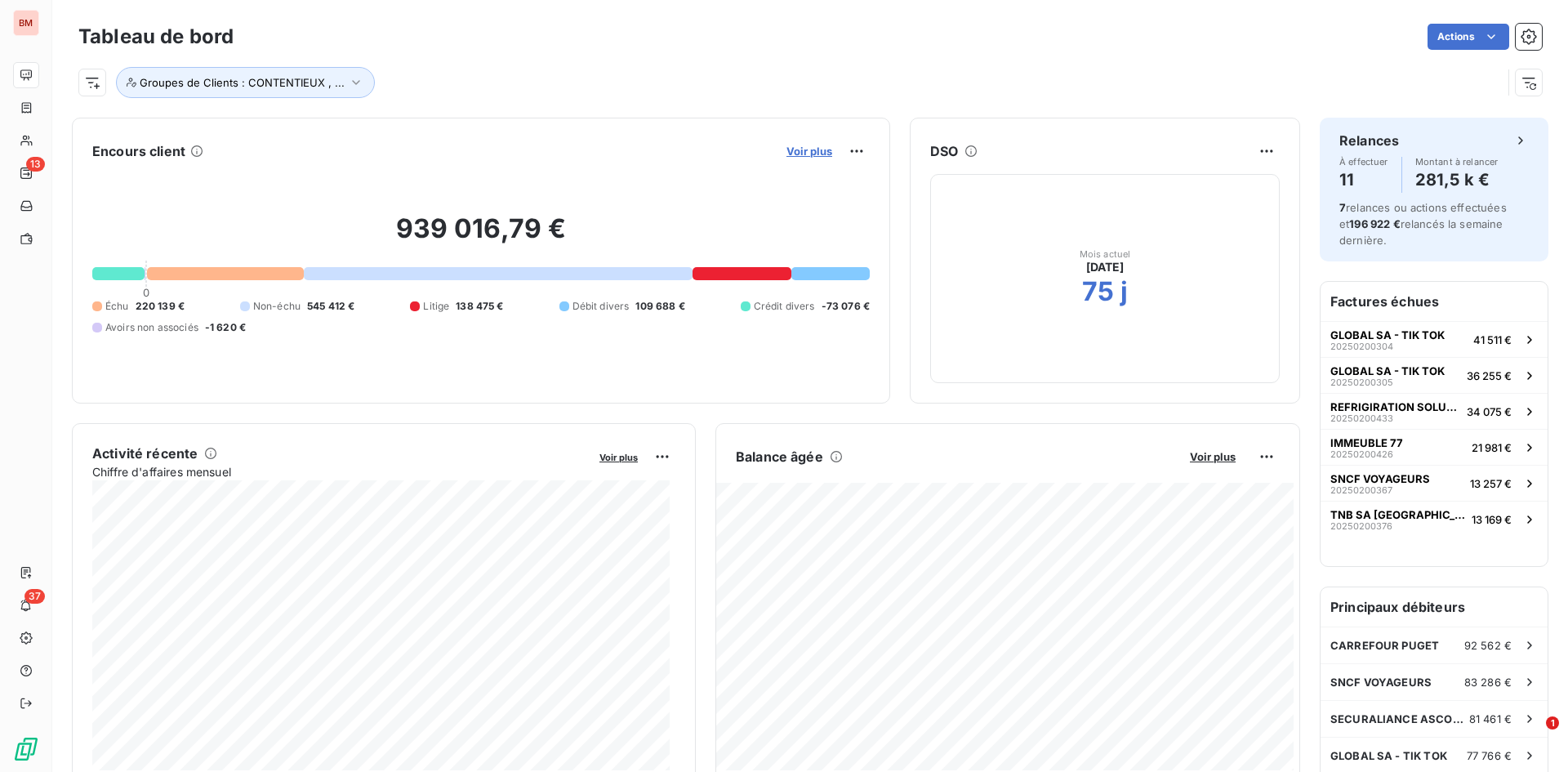
click at [790, 154] on span "Voir plus" at bounding box center [809, 151] width 46 height 13
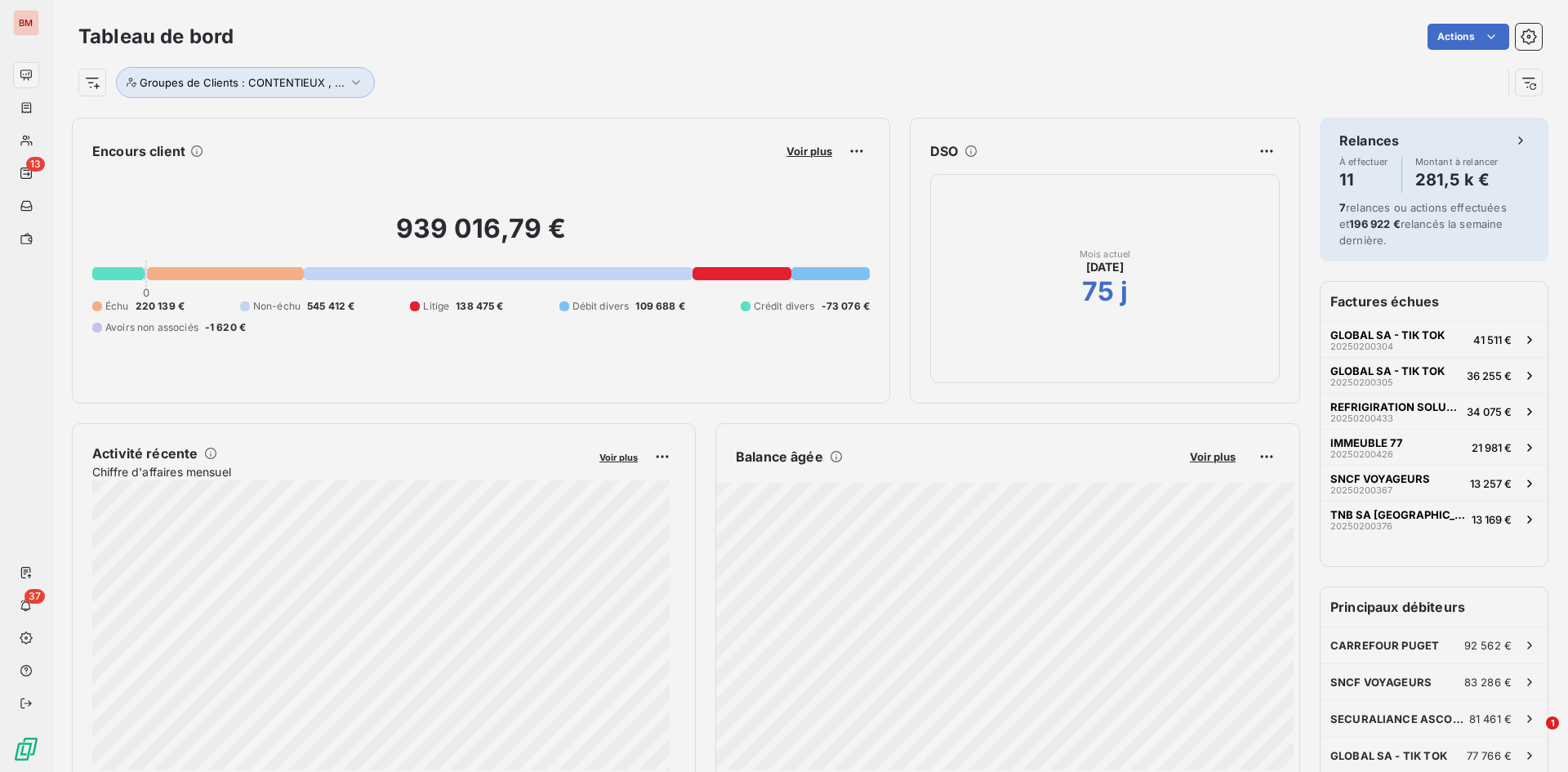
scroll to position [13, 13]
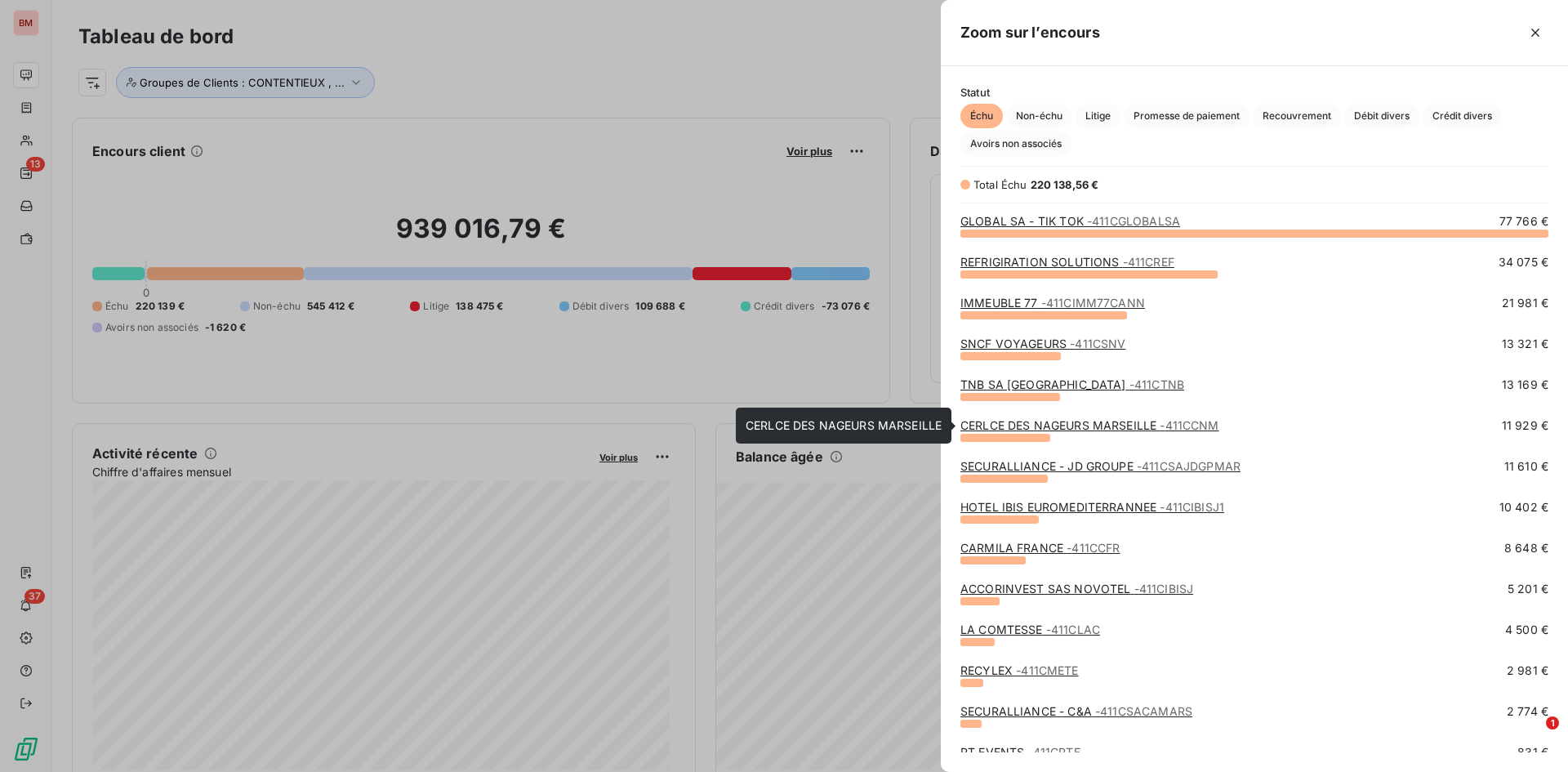
click at [1045, 427] on link "CERLCE DES NAGEURS [GEOGRAPHIC_DATA] - 411CCNM" at bounding box center [1090, 425] width 259 height 14
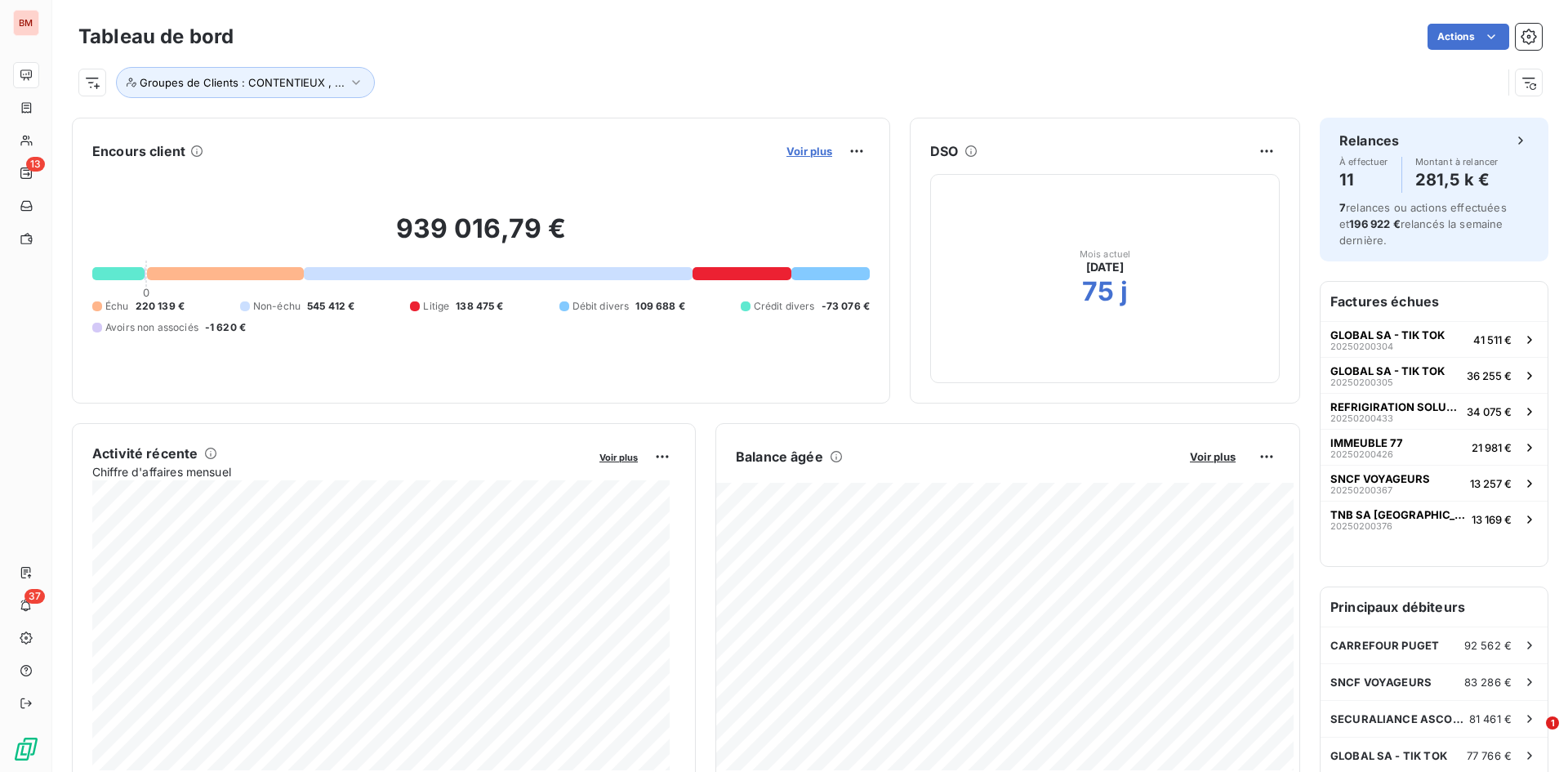
click at [806, 151] on span "Voir plus" at bounding box center [809, 151] width 46 height 13
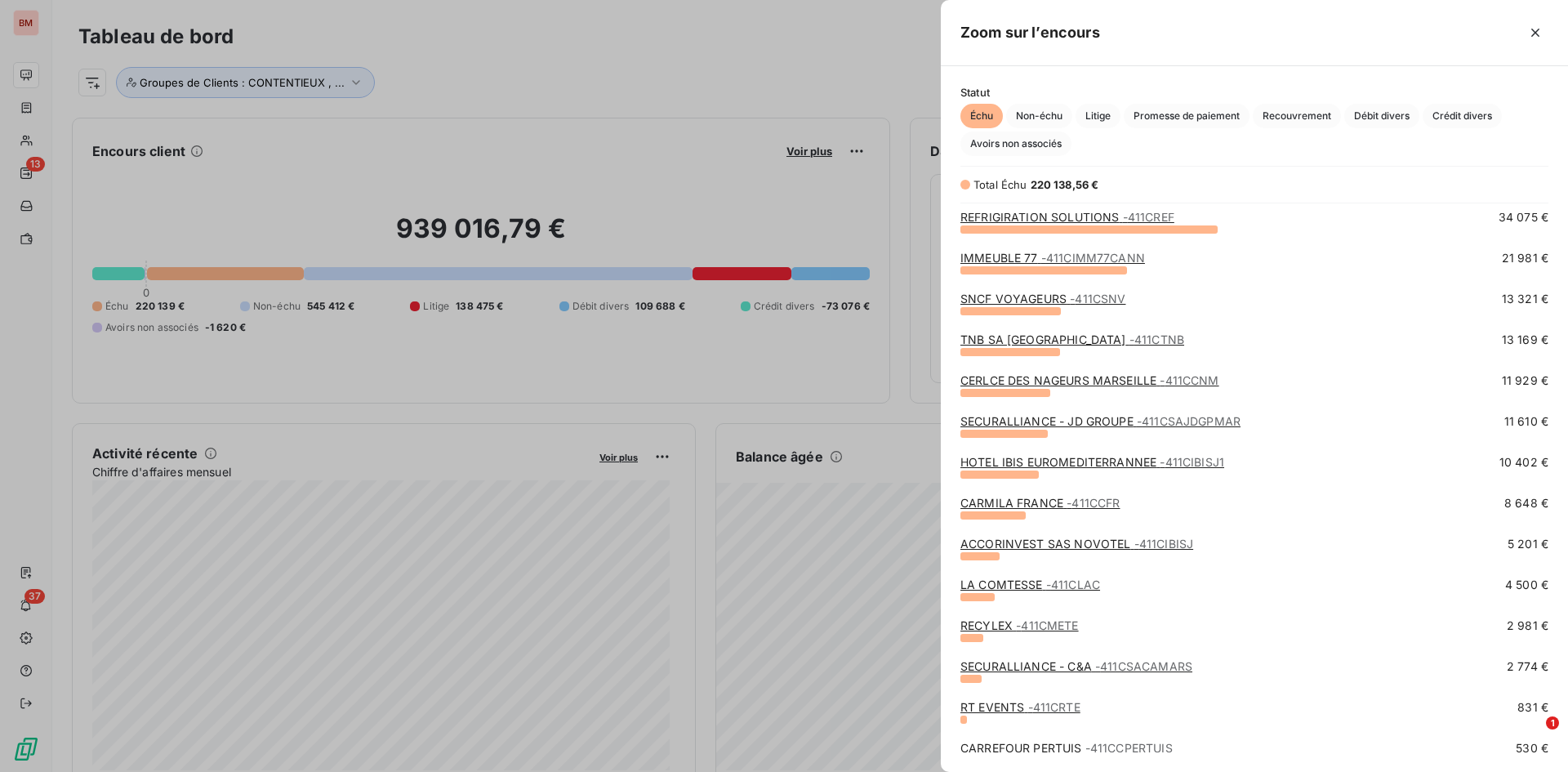
scroll to position [81, 0]
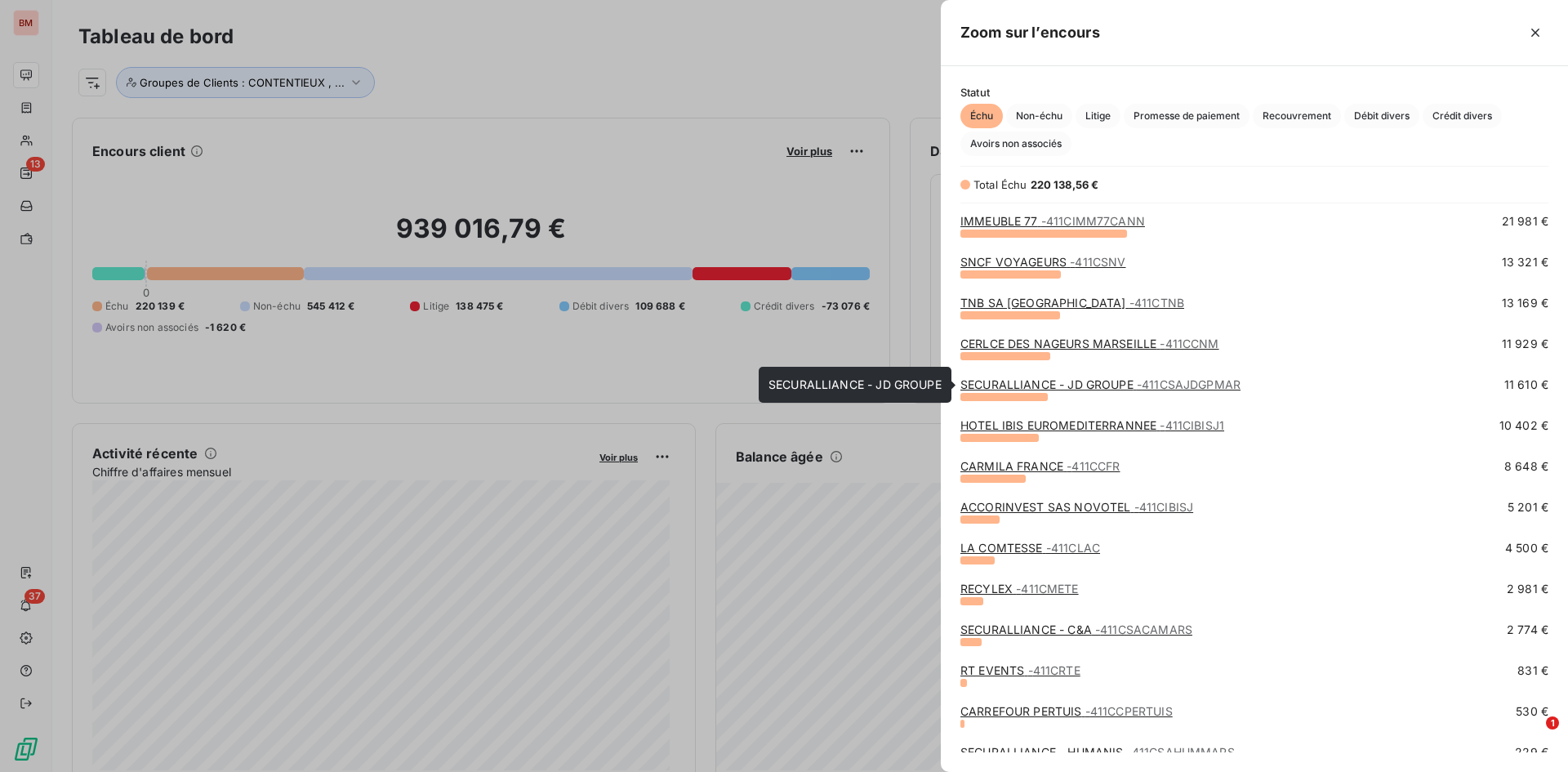
click at [1045, 388] on link "SECURALLIANCE - JD GROUPE - 411CSAJDGPMAR" at bounding box center [1100, 384] width 280 height 14
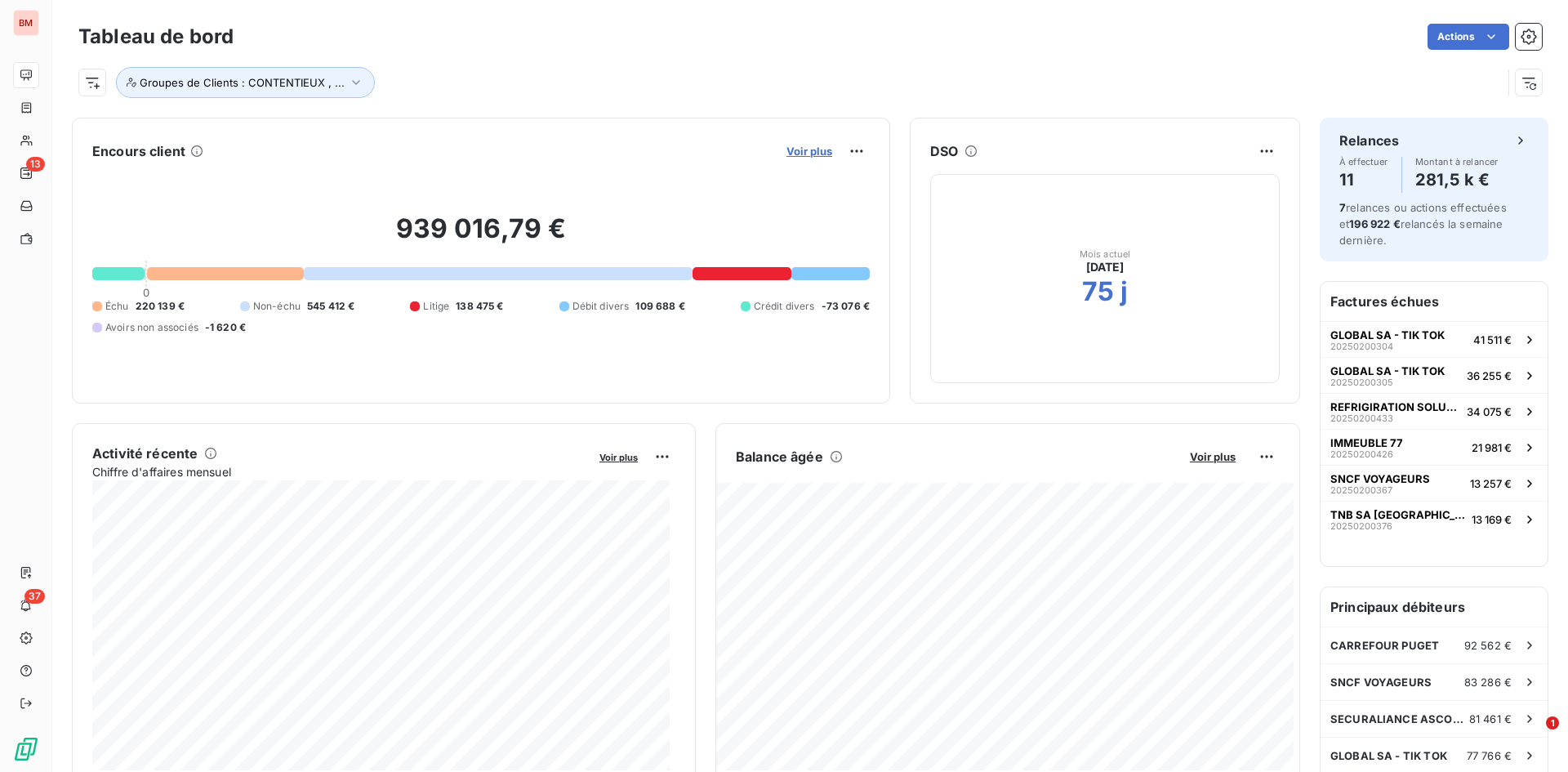
click at [810, 149] on span "Voir plus" at bounding box center [809, 151] width 46 height 13
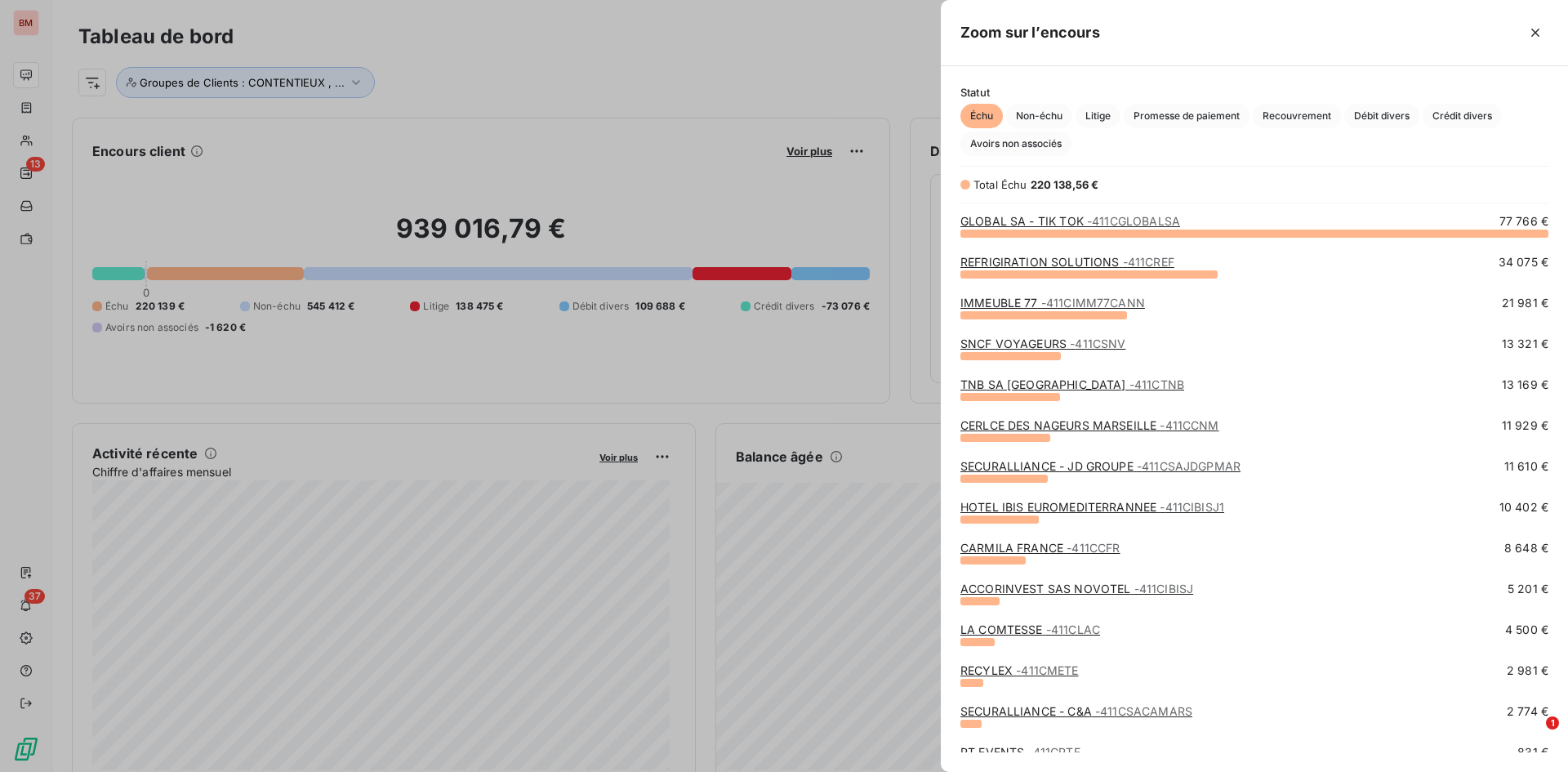
scroll to position [81, 0]
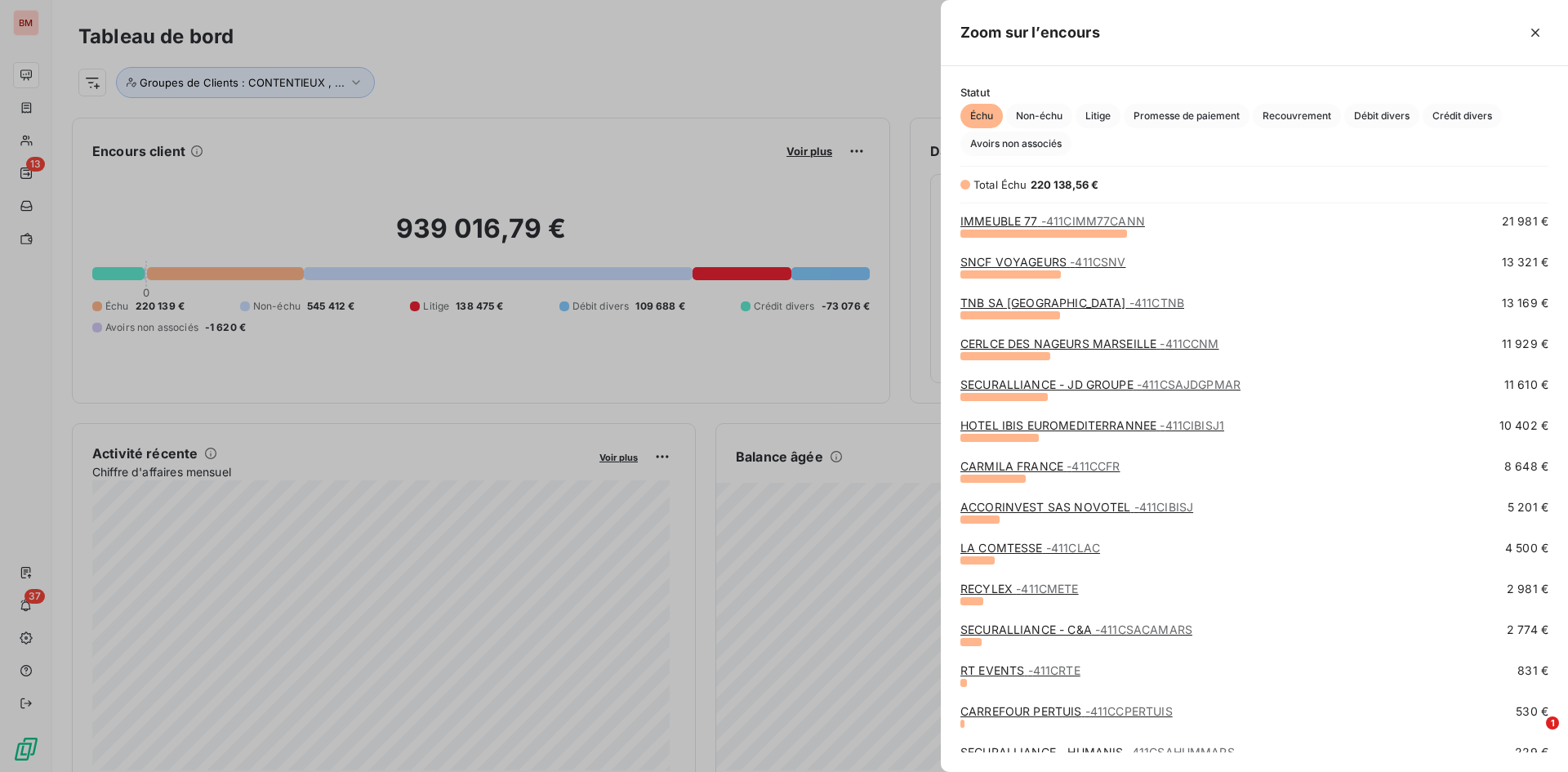
click at [1045, 421] on link "HOTEL IBIS EUROMEDITERRANNEE - 411CIBISJ1" at bounding box center [1092, 425] width 263 height 14
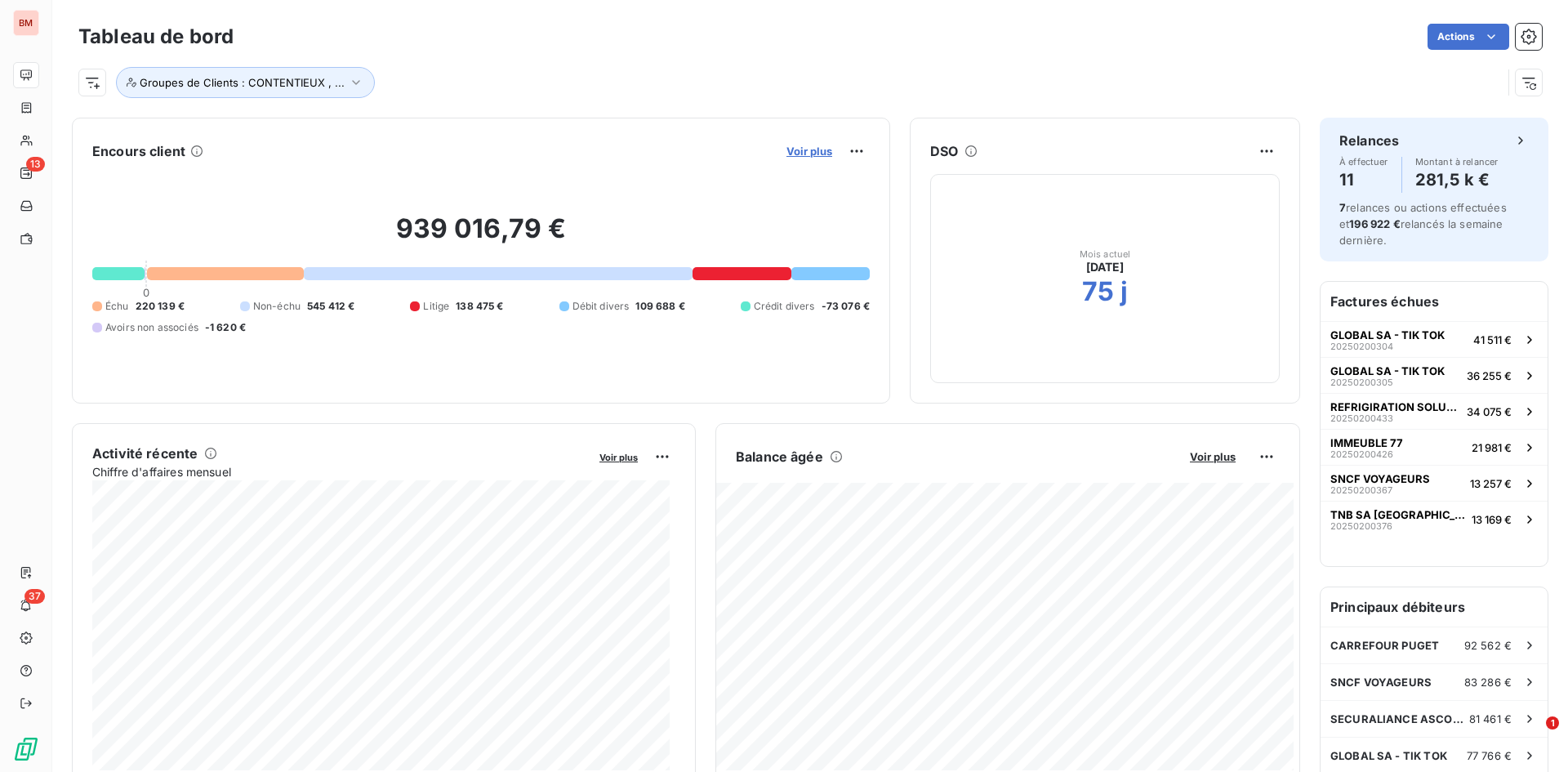
click at [790, 152] on span "Voir plus" at bounding box center [809, 151] width 46 height 13
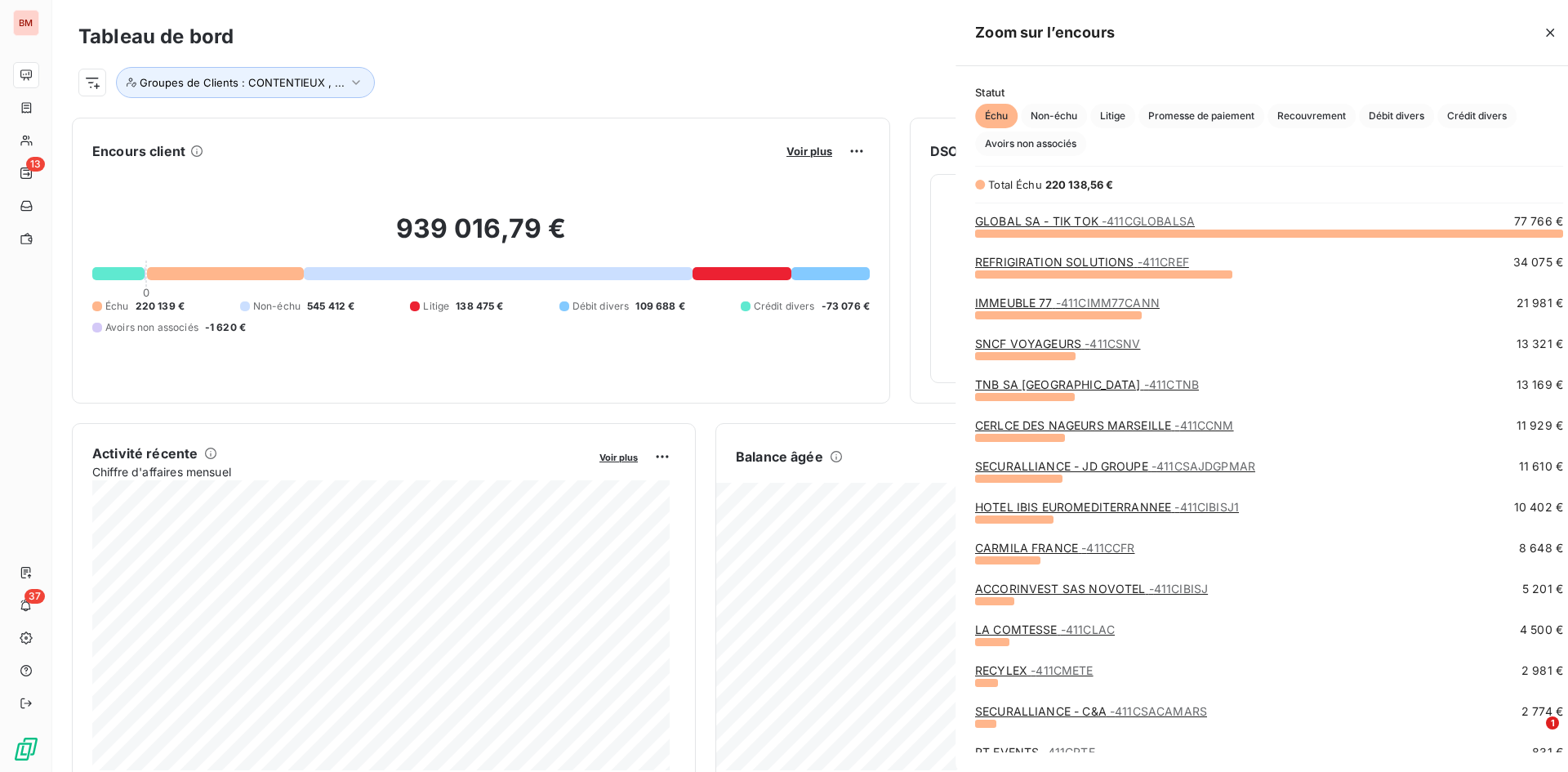
scroll to position [760, 615]
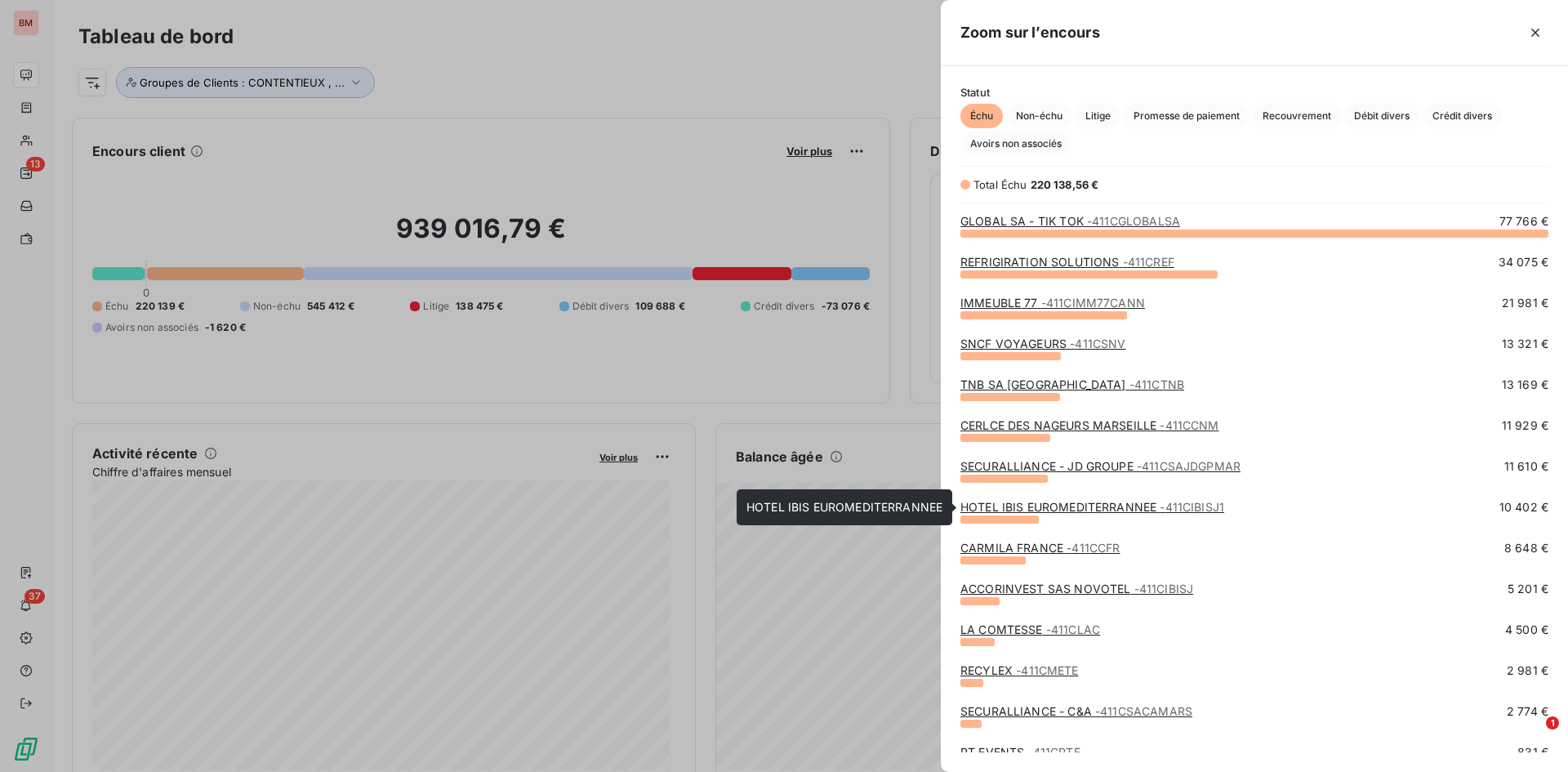
click at [1040, 509] on link "HOTEL IBIS EUROMEDITERRANNEE - 411CIBISJ1" at bounding box center [1092, 507] width 263 height 14
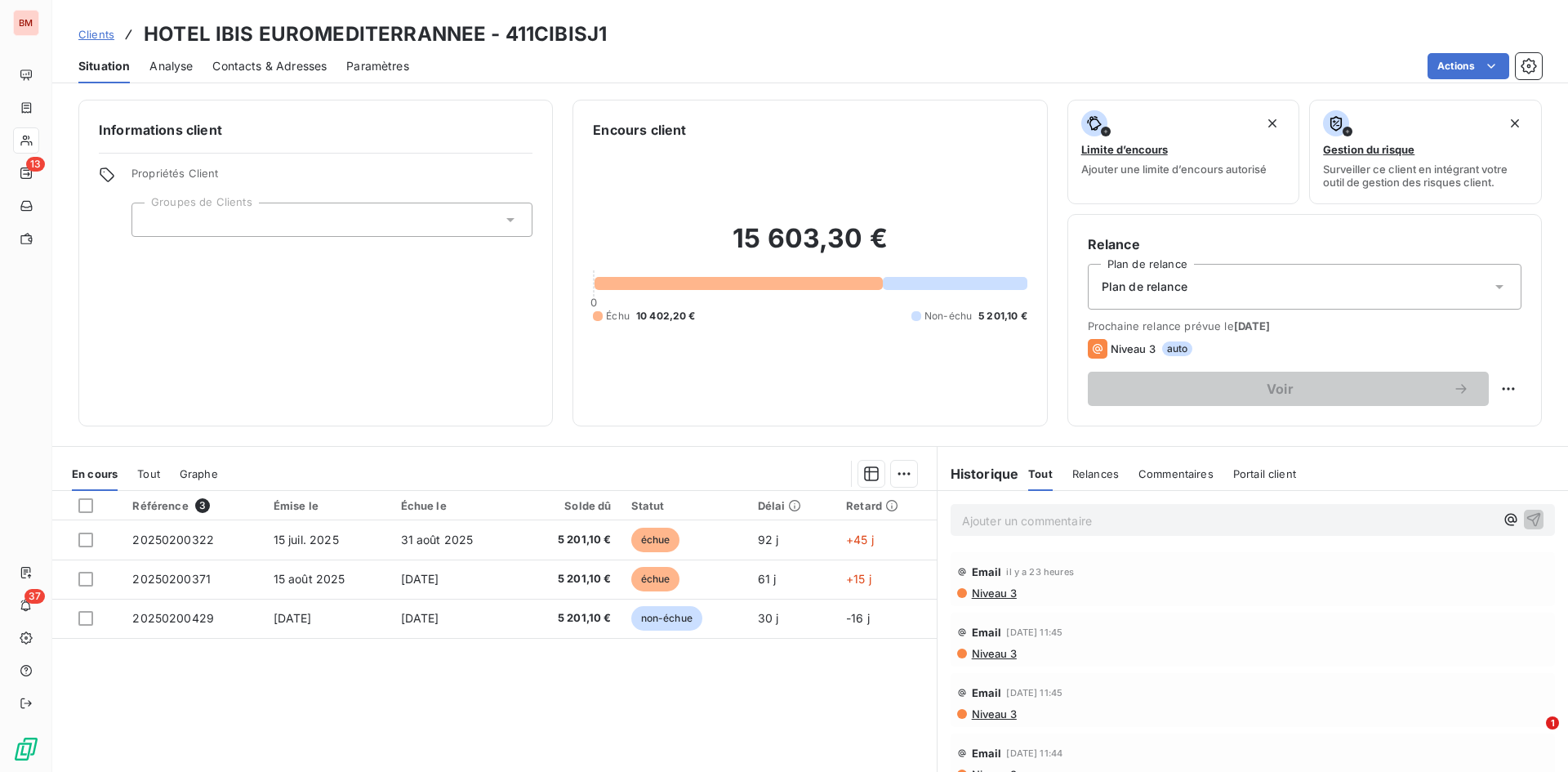
click at [1045, 476] on span "Commentaires" at bounding box center [1176, 473] width 75 height 13
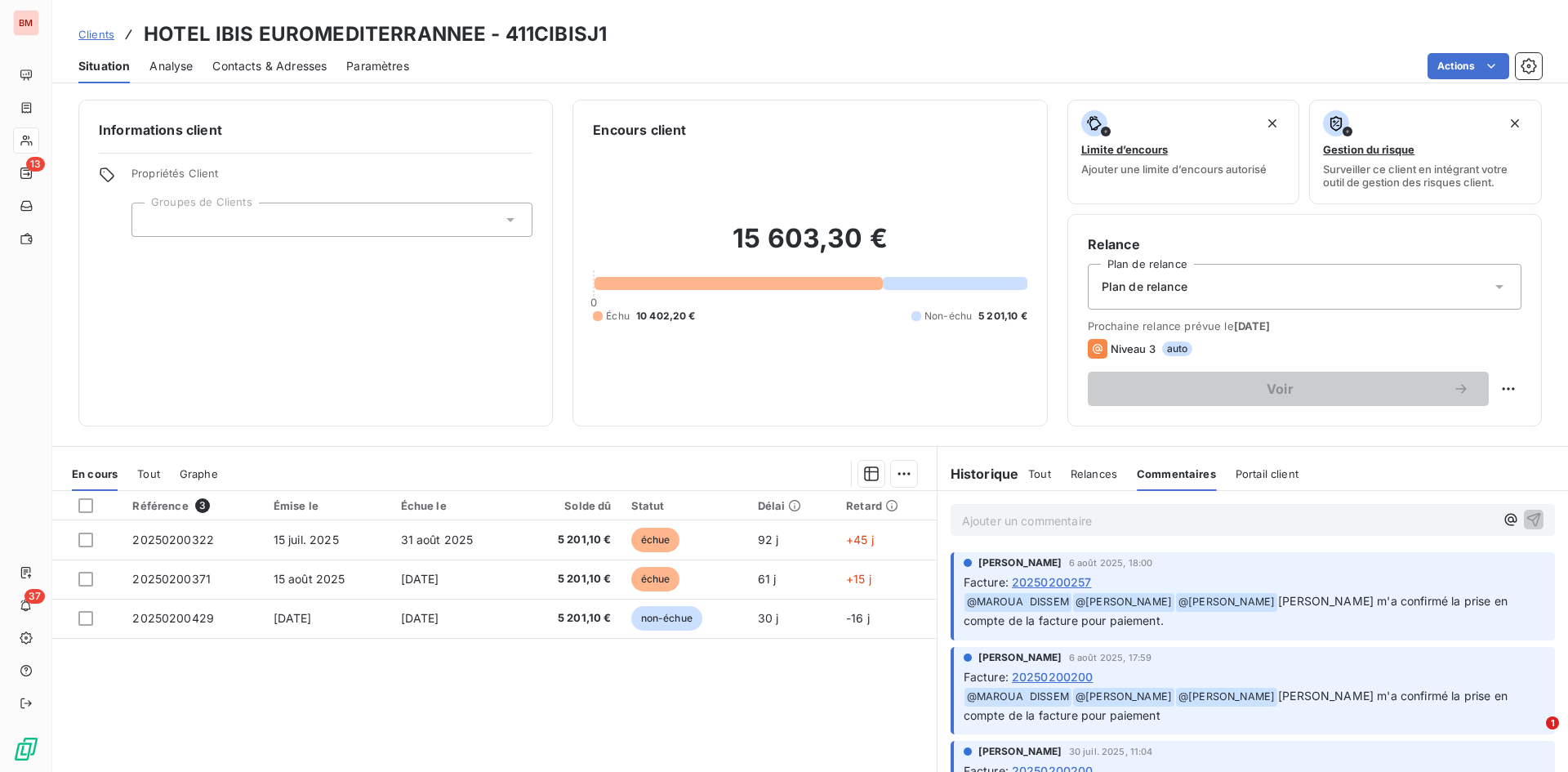
click at [1045, 524] on p "Ajouter un commentaire ﻿" at bounding box center [1228, 521] width 533 height 21
drag, startPoint x: 1519, startPoint y: 515, endPoint x: 1459, endPoint y: 578, distance: 87.0
click at [1045, 515] on icon "button" at bounding box center [1534, 519] width 14 height 14
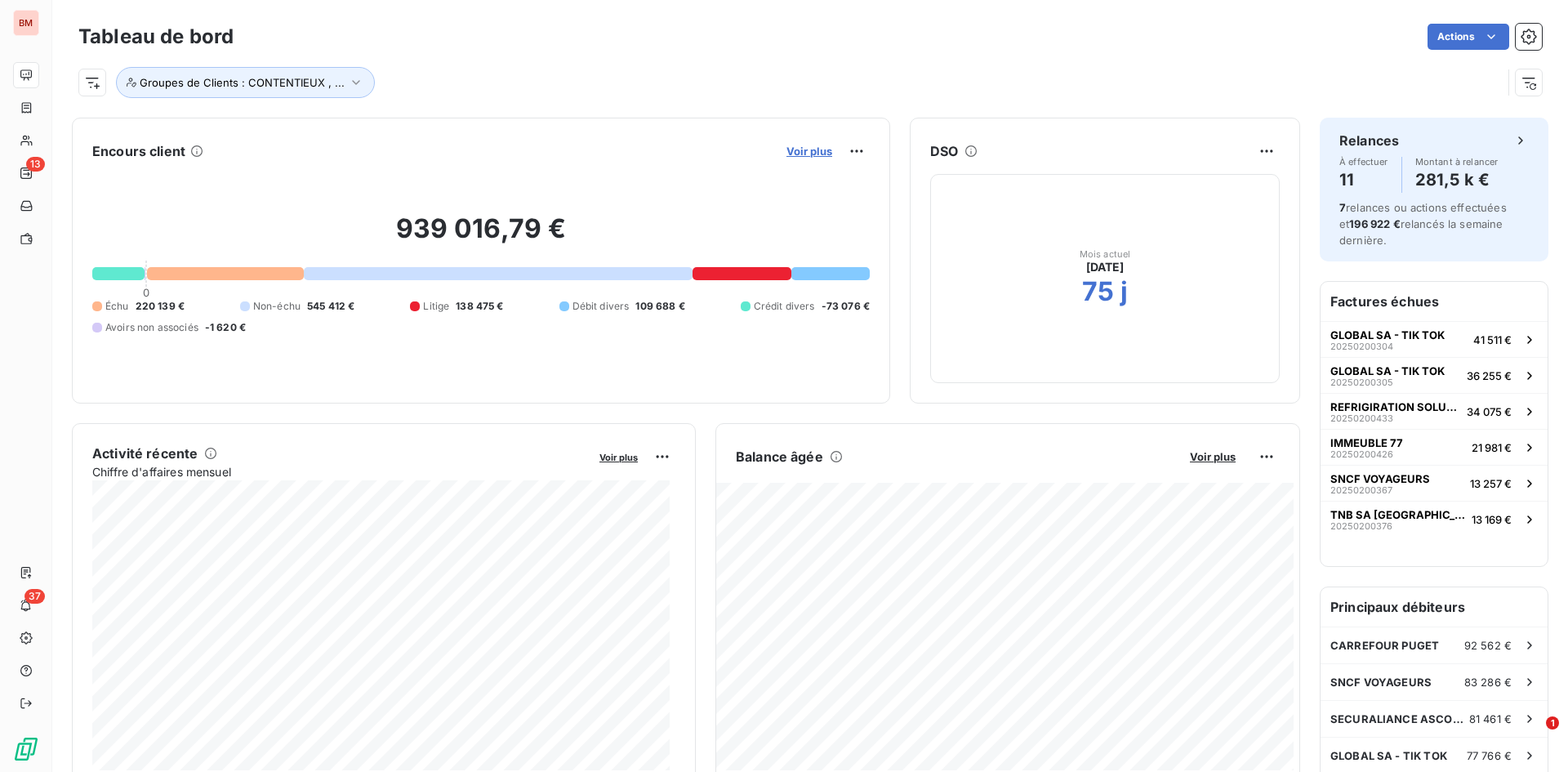
click at [787, 149] on span "Voir plus" at bounding box center [809, 151] width 46 height 13
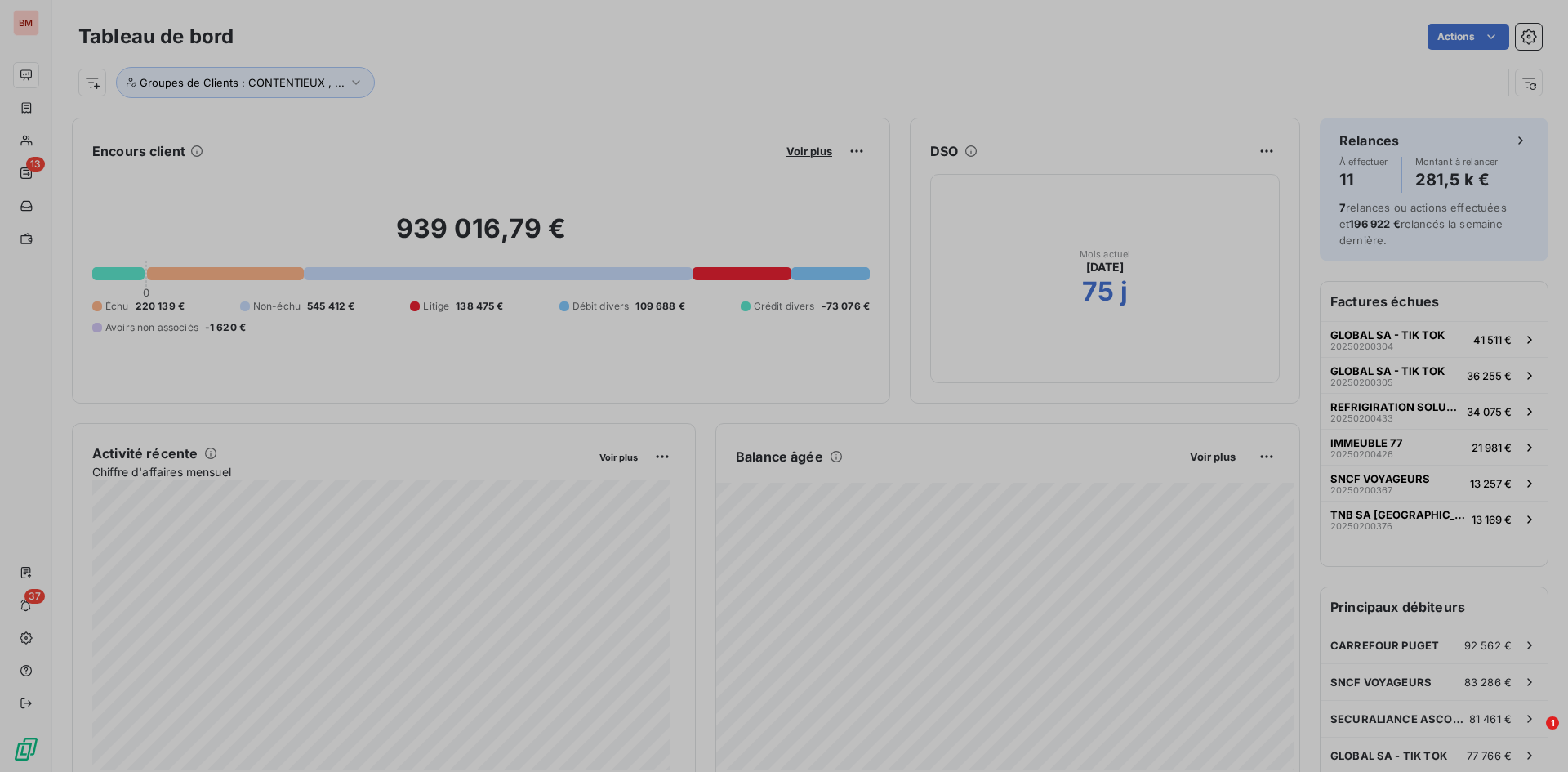
scroll to position [760, 615]
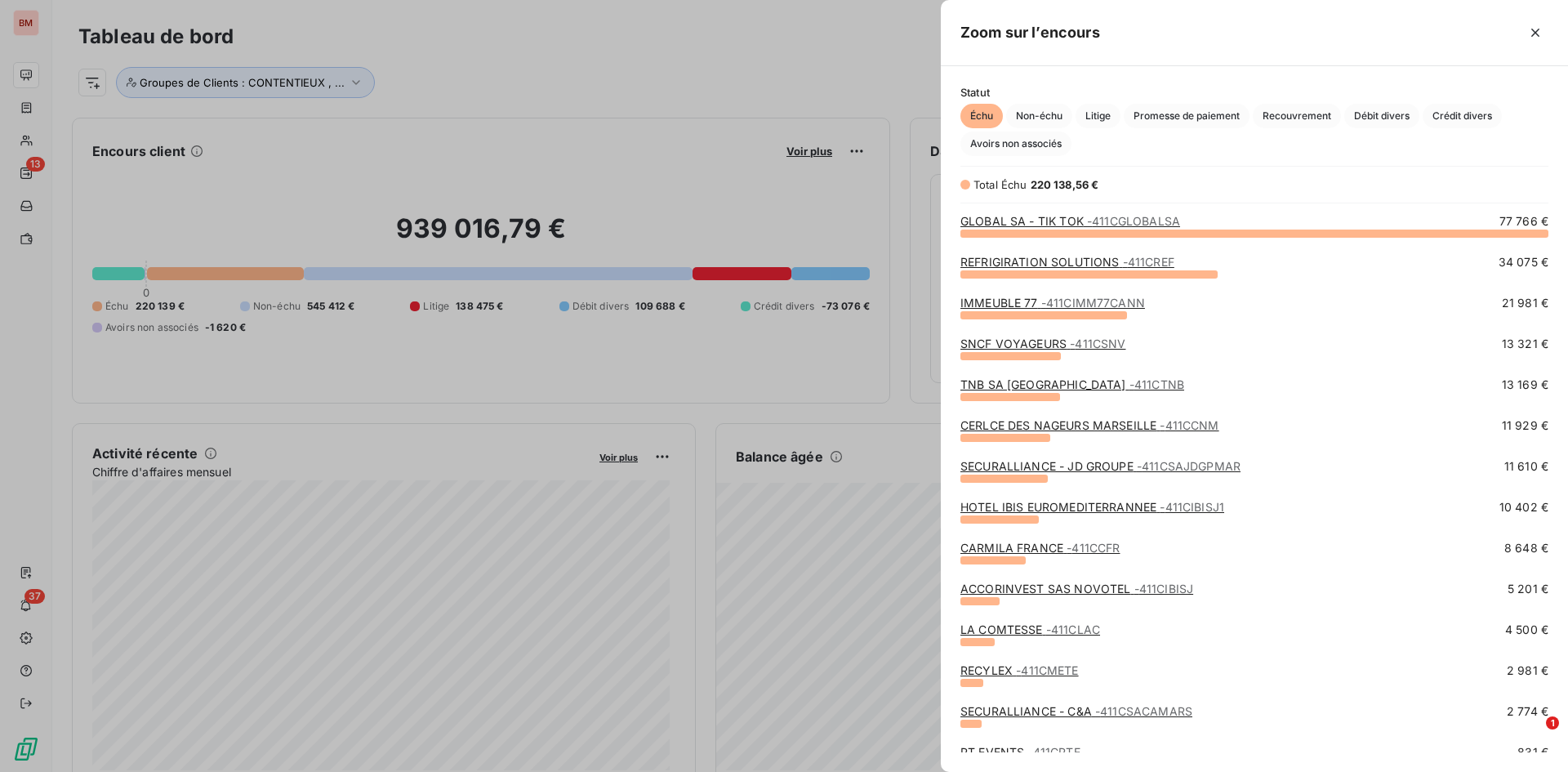
click at [1020, 542] on link "CARMILA FRANCE - 411CCFR" at bounding box center [1040, 548] width 159 height 14
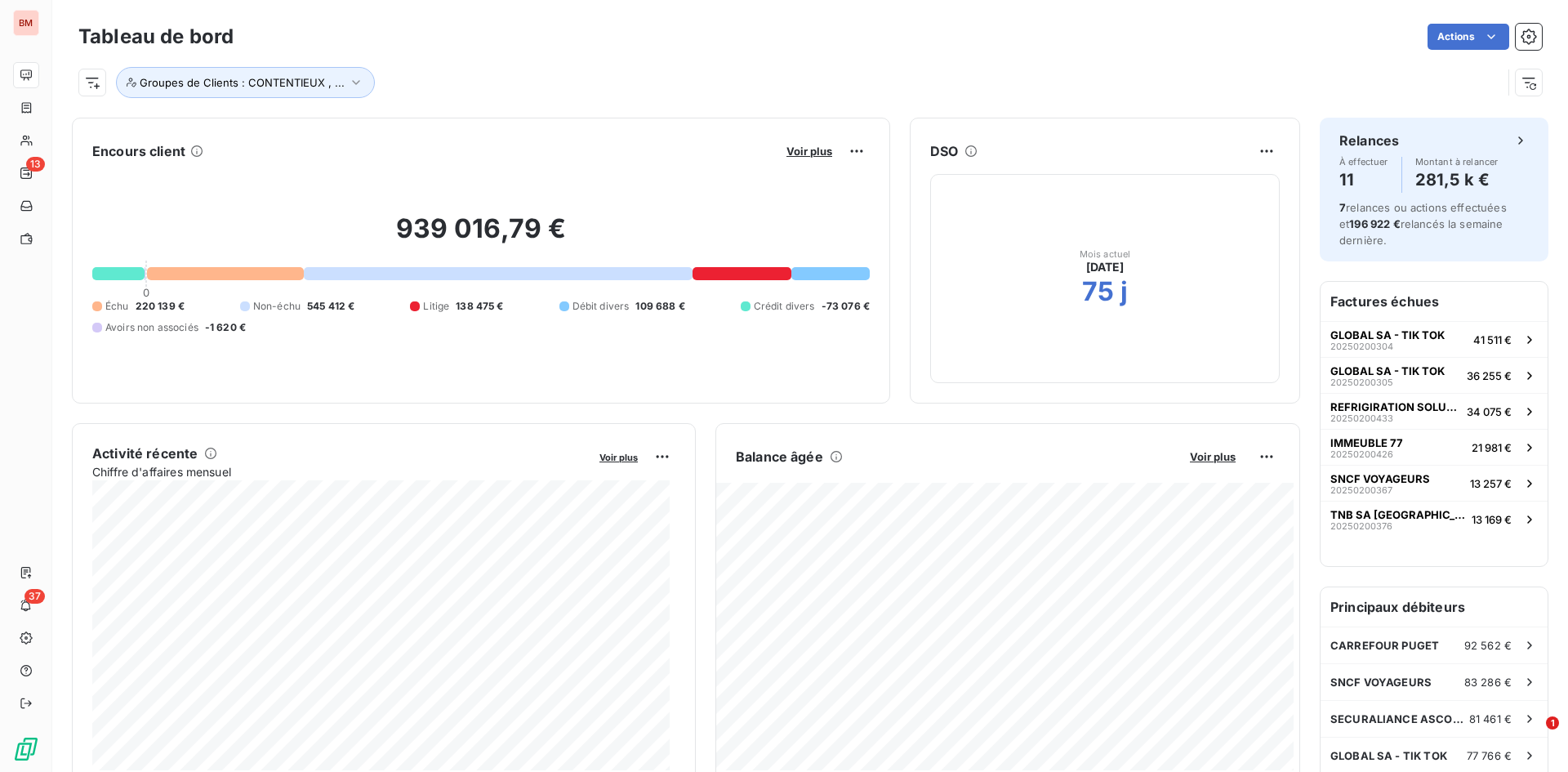
click at [799, 143] on div "Voir plus" at bounding box center [826, 151] width 88 height 26
click at [800, 151] on span "Voir plus" at bounding box center [809, 151] width 46 height 13
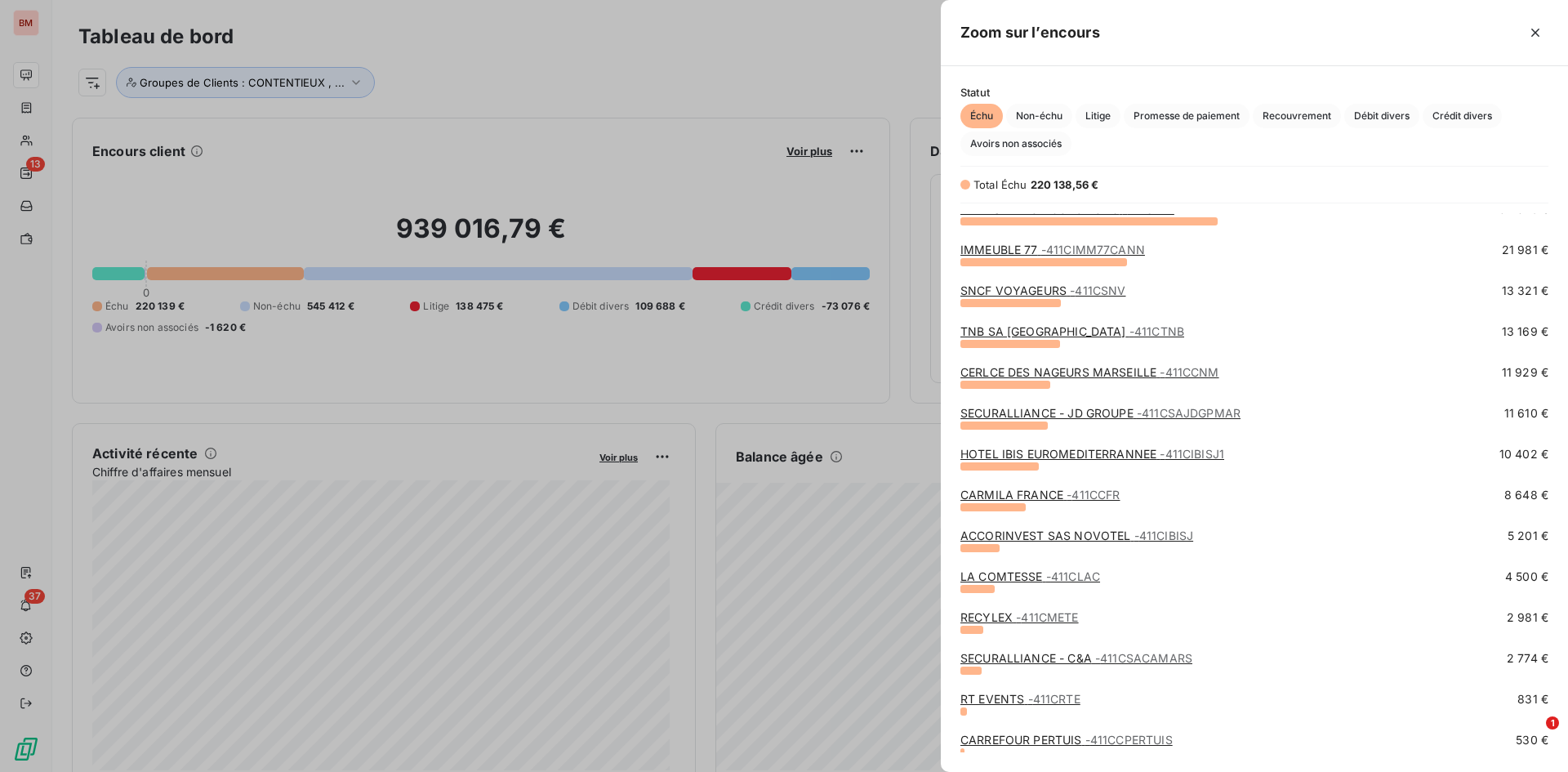
scroll to position [81, 0]
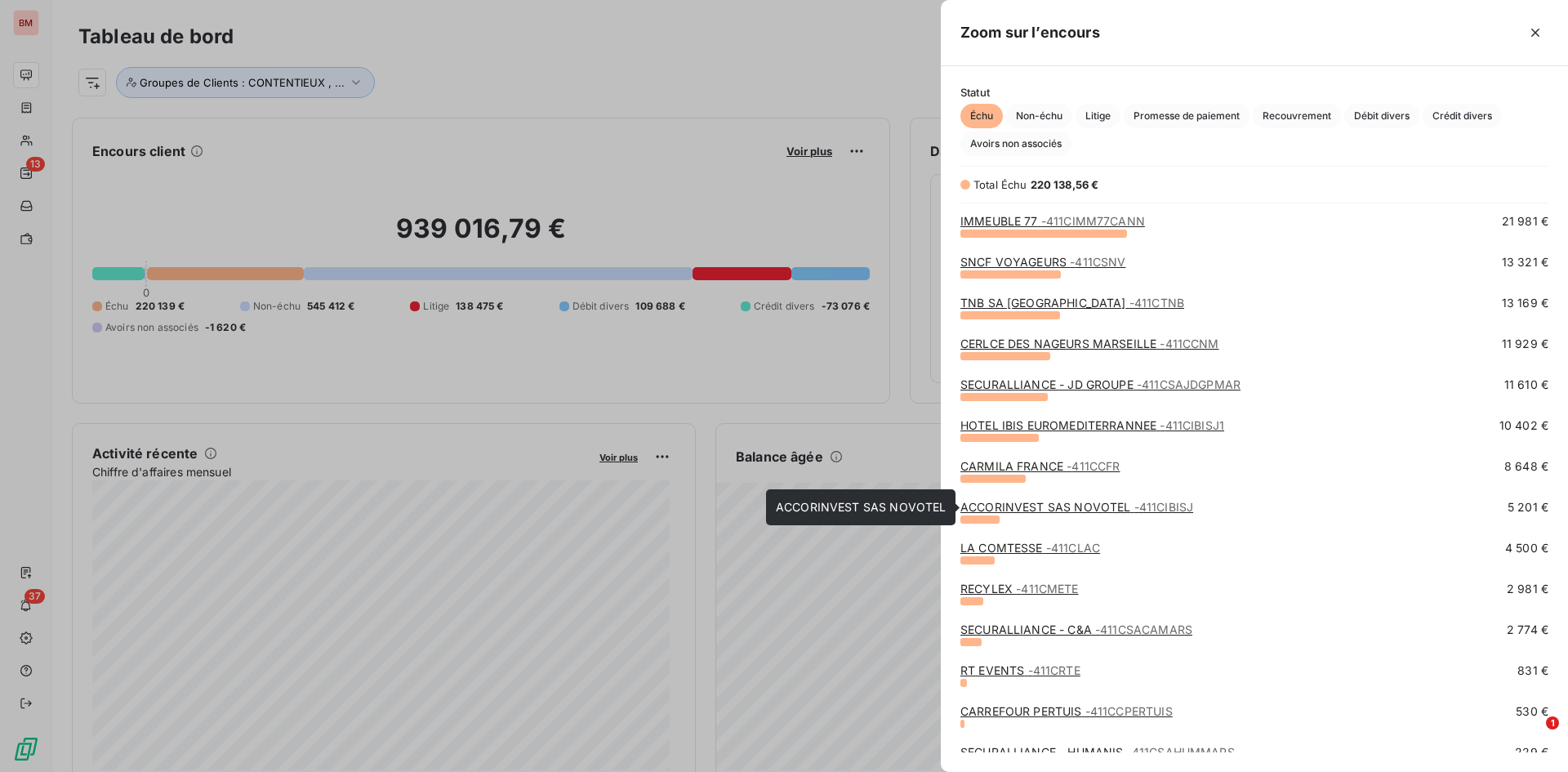
click at [1035, 508] on link "ACCORINVEST SAS NOVOTEL - 411CIBISJ" at bounding box center [1077, 507] width 233 height 14
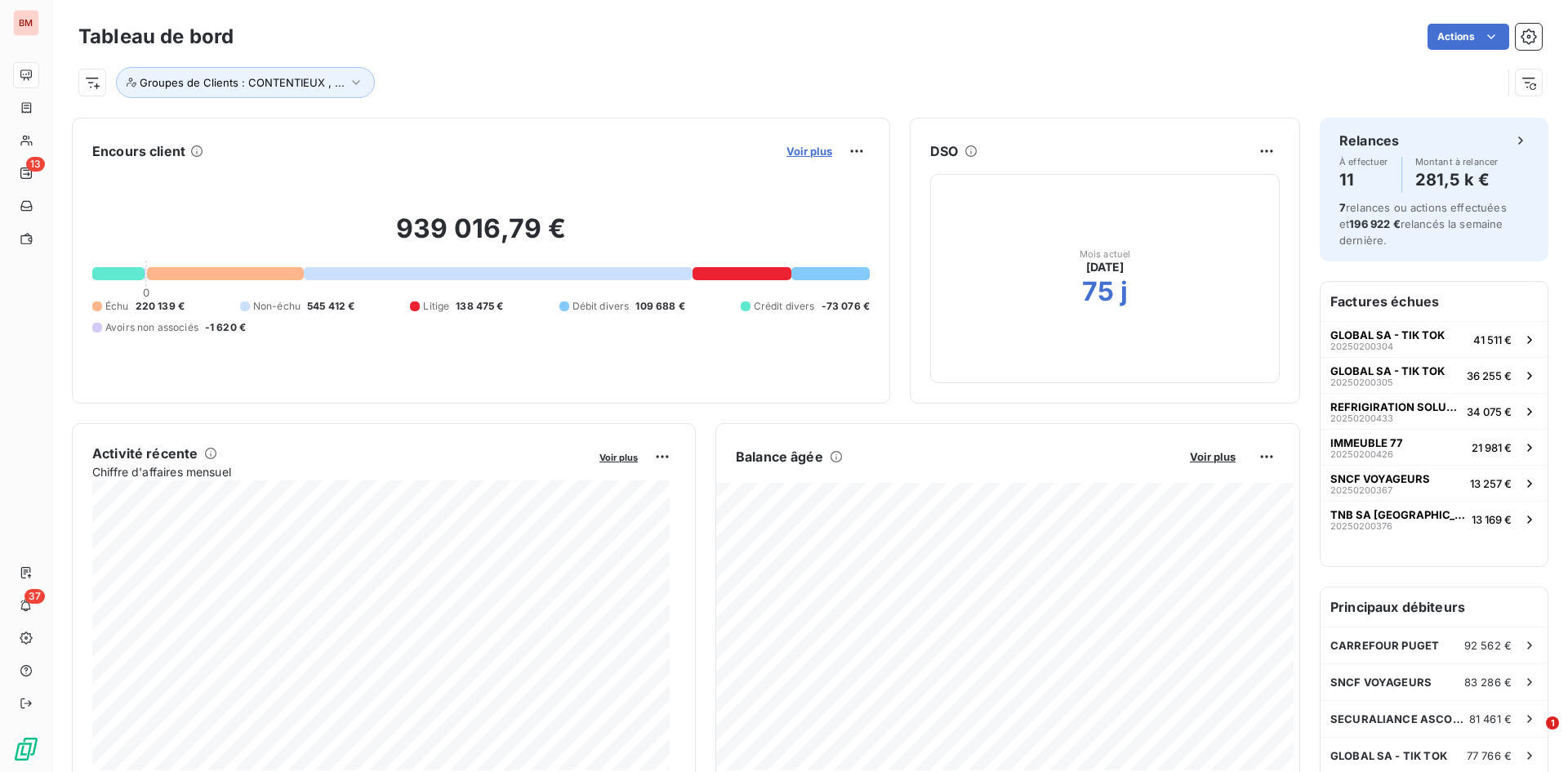
click at [791, 147] on span "Voir plus" at bounding box center [809, 151] width 46 height 13
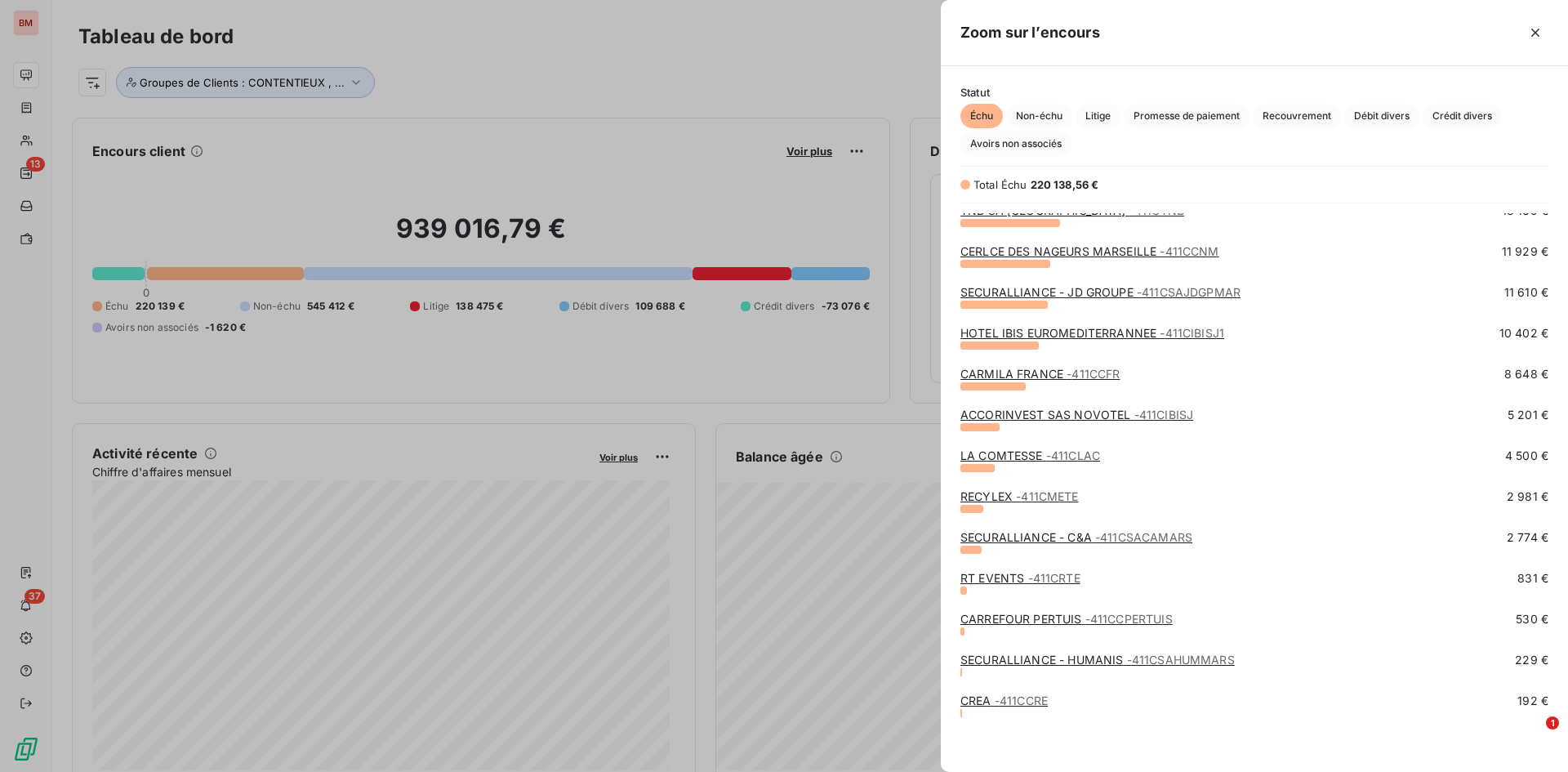
scroll to position [175, 0]
click at [997, 455] on link "LA COMTESSE - 411CLAC" at bounding box center [1030, 455] width 139 height 14
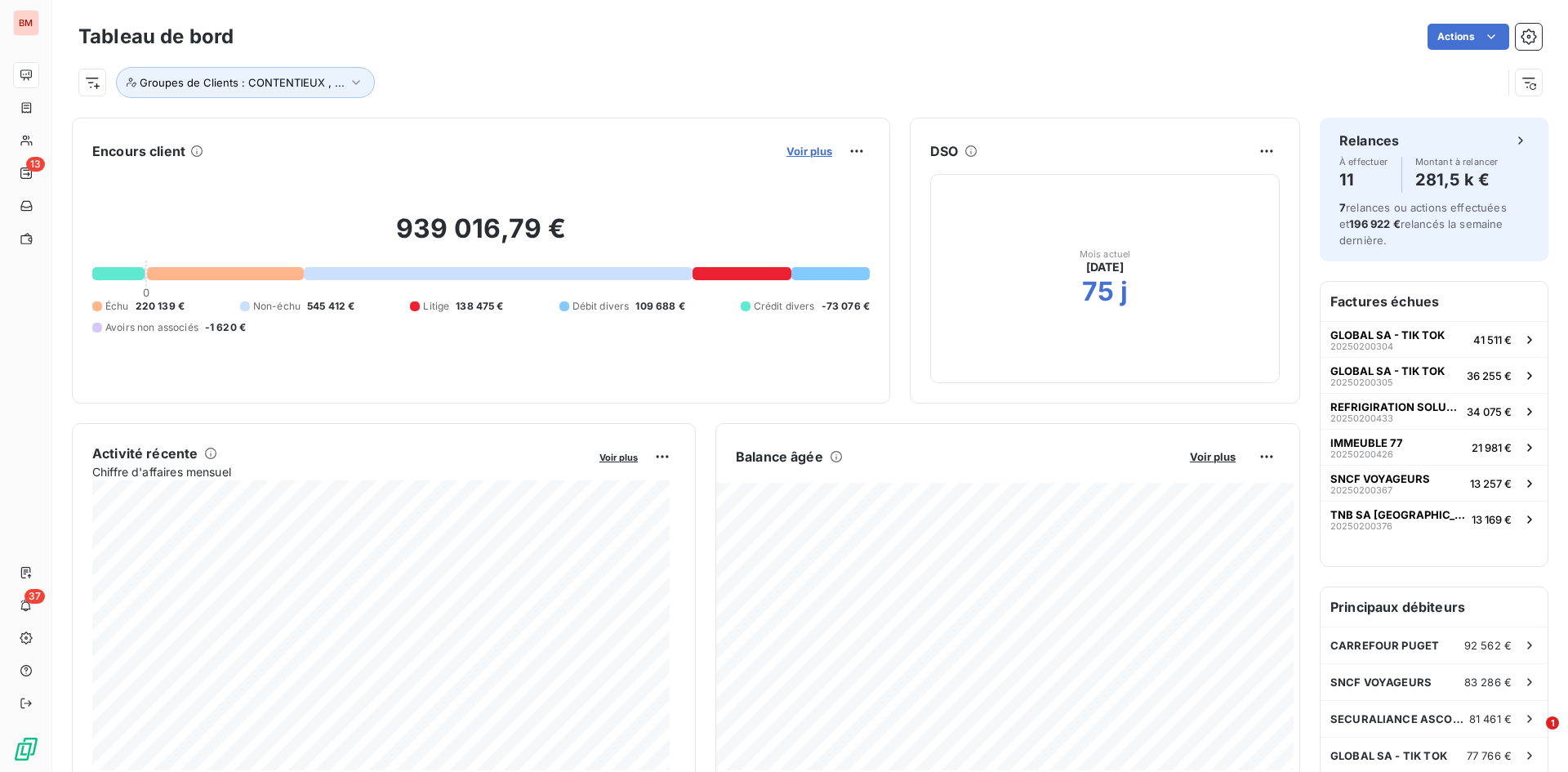
click at [787, 152] on span "Voir plus" at bounding box center [809, 151] width 46 height 13
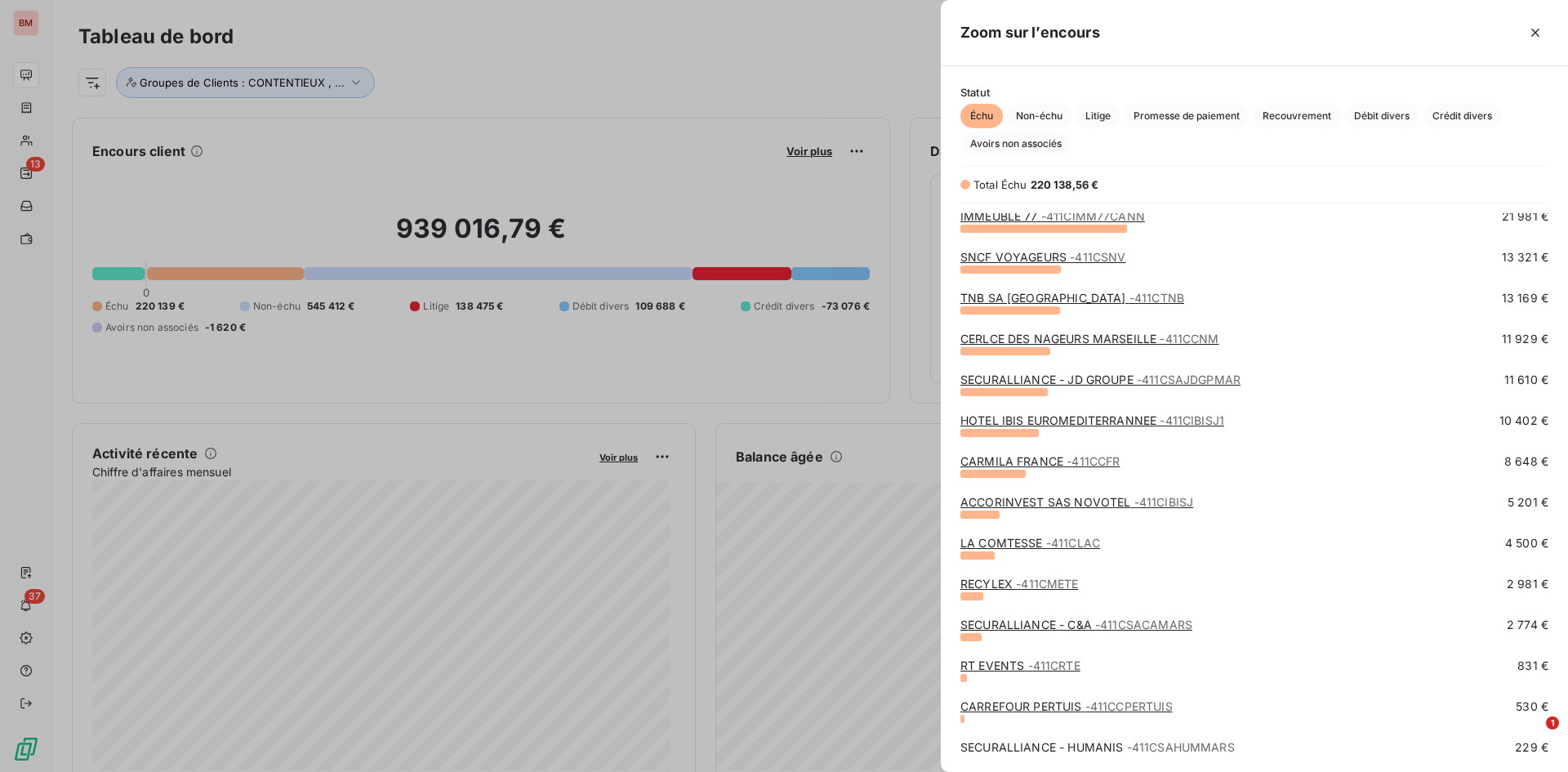
scroll to position [175, 0]
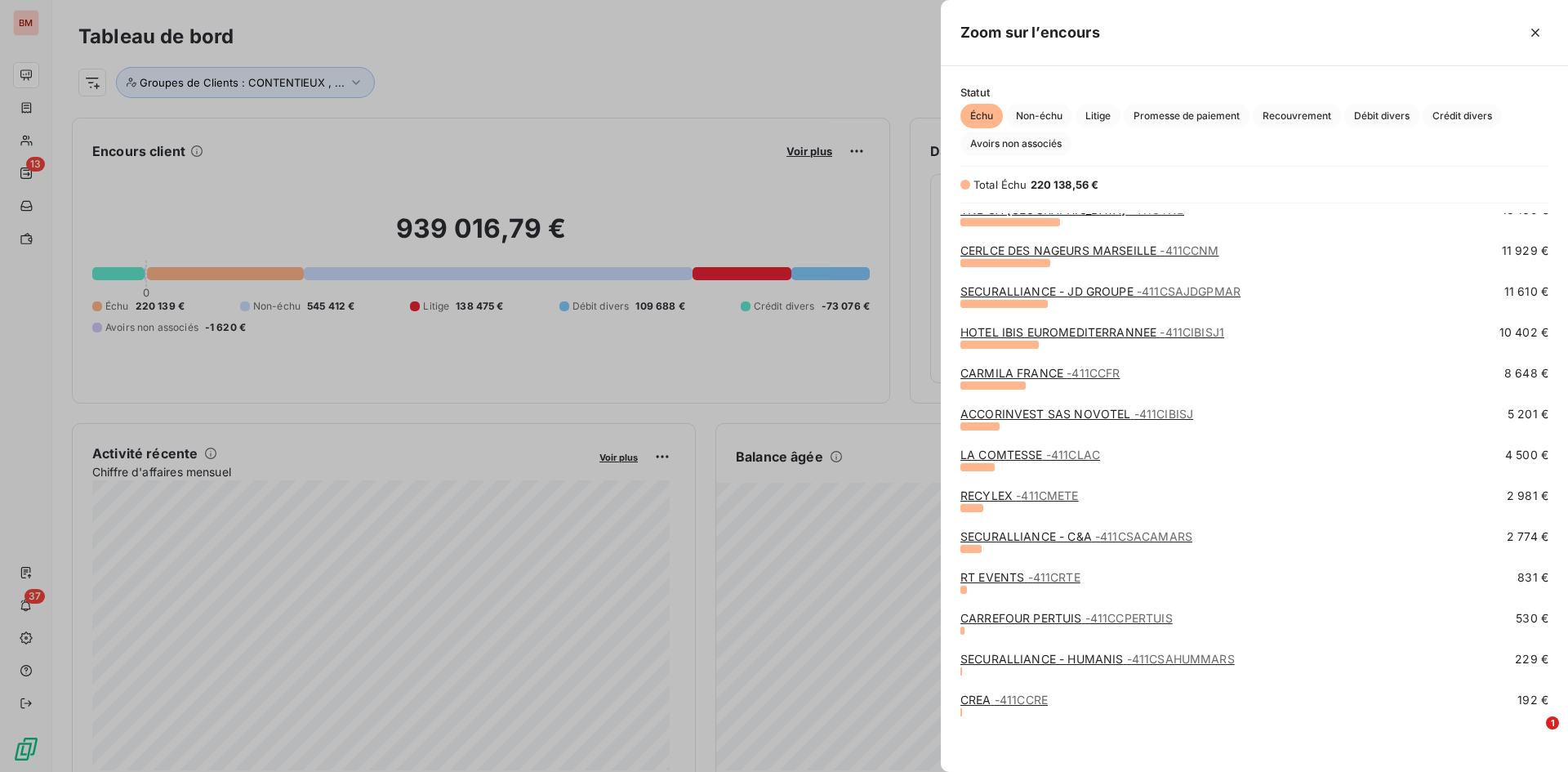
click at [997, 498] on link "RECYLEX - 411CMETE" at bounding box center [1020, 496] width 119 height 14
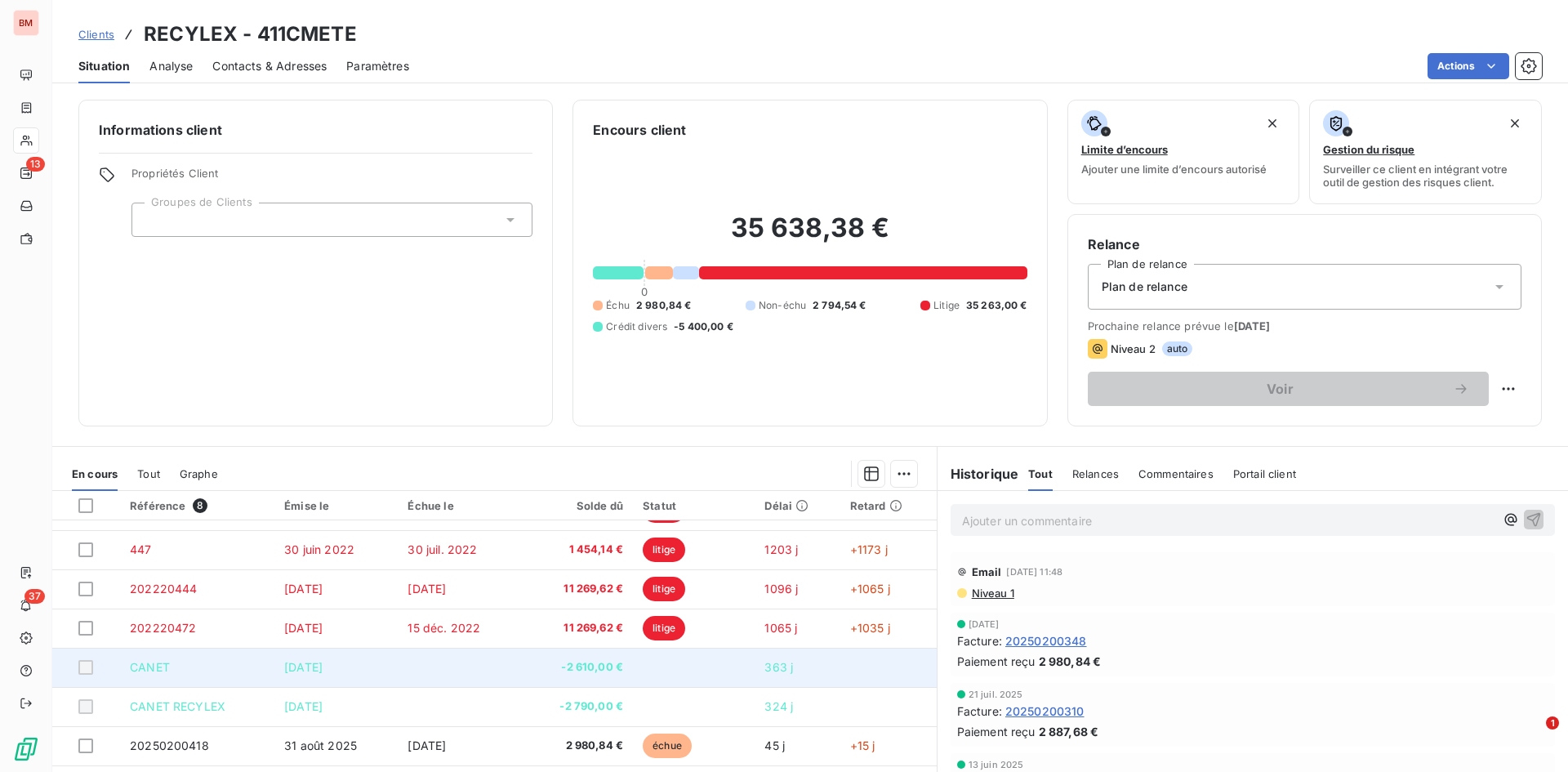
scroll to position [82, 0]
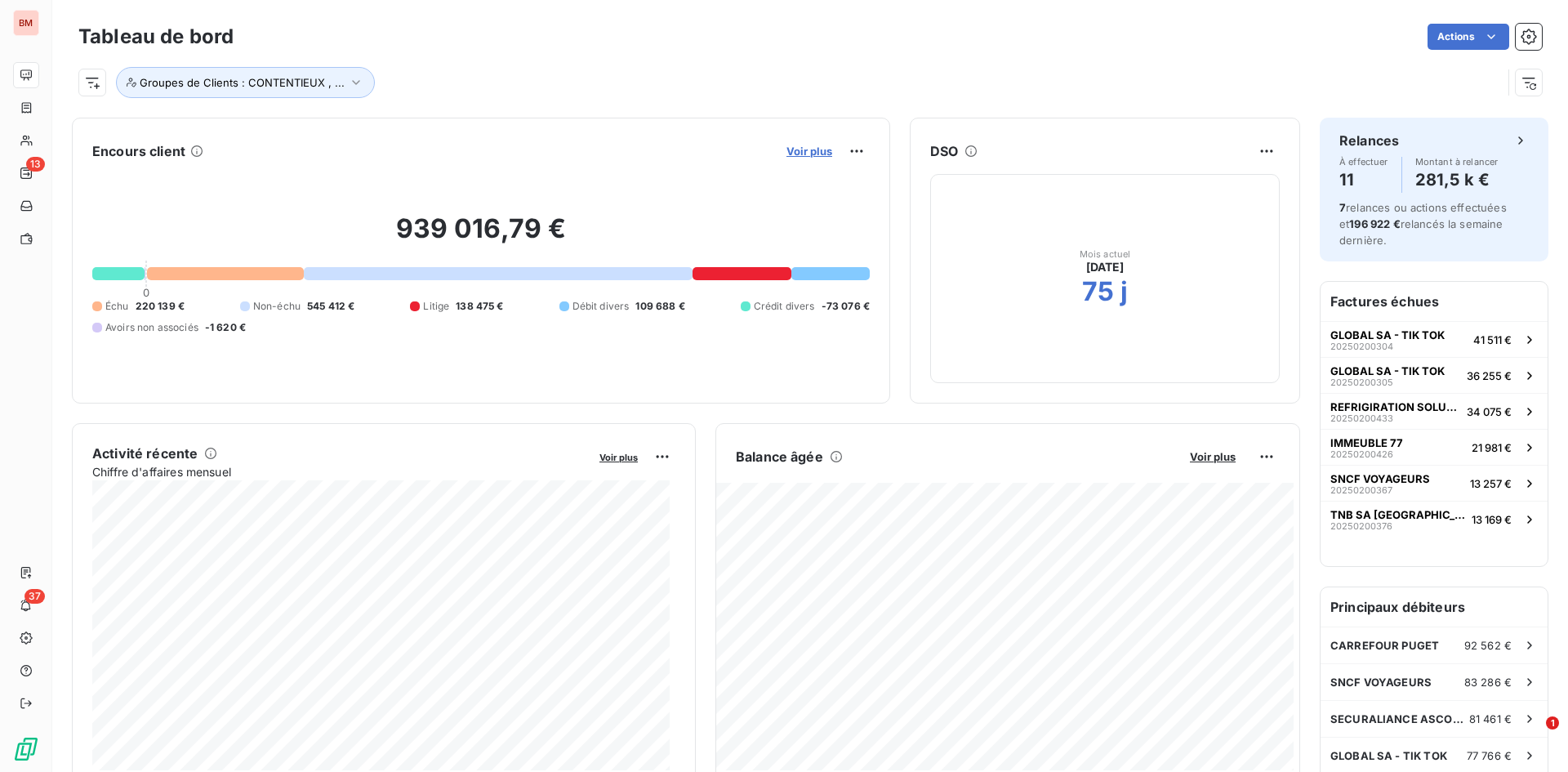
click at [812, 149] on span "Voir plus" at bounding box center [809, 151] width 46 height 13
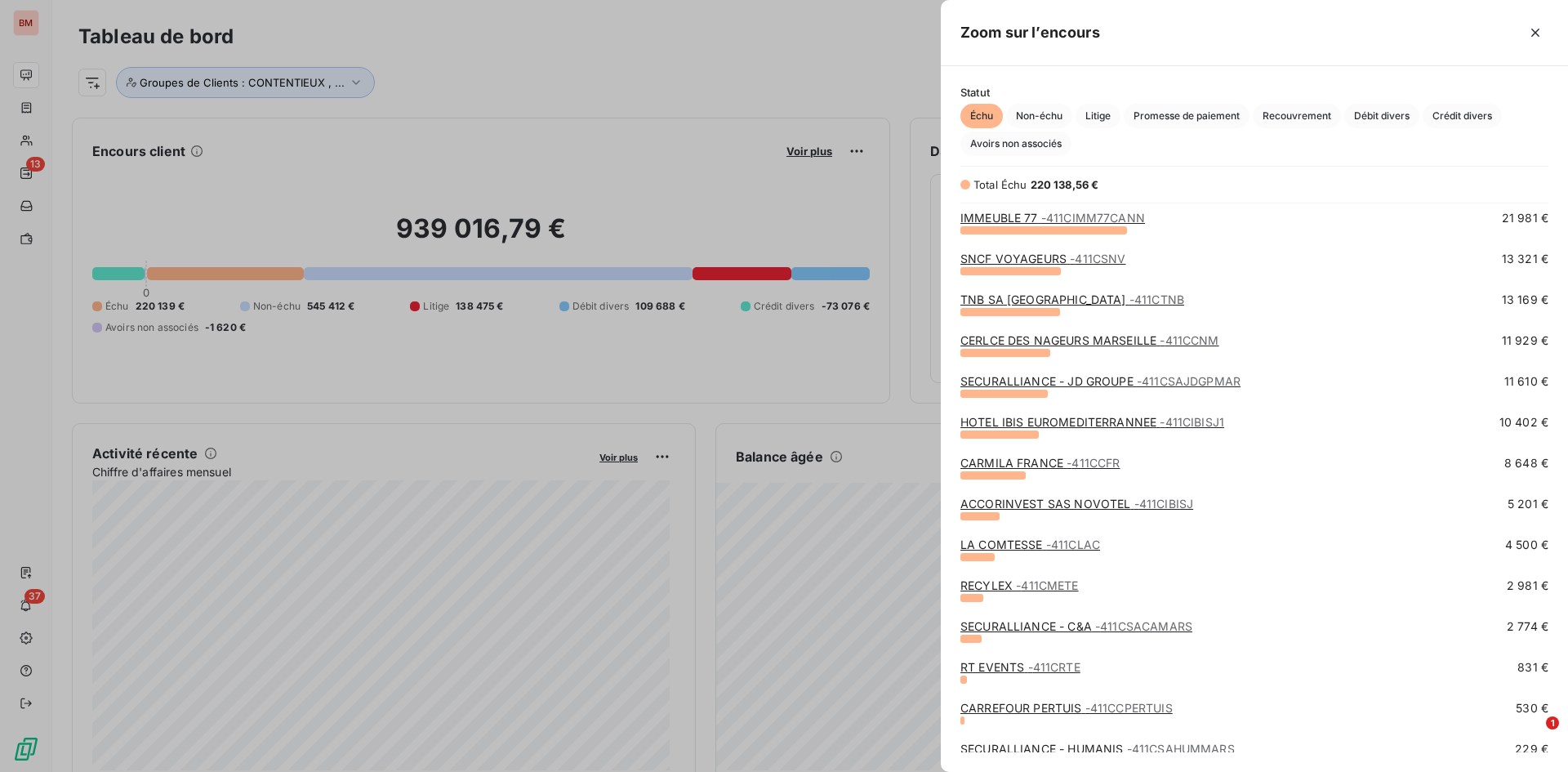
scroll to position [175, 0]
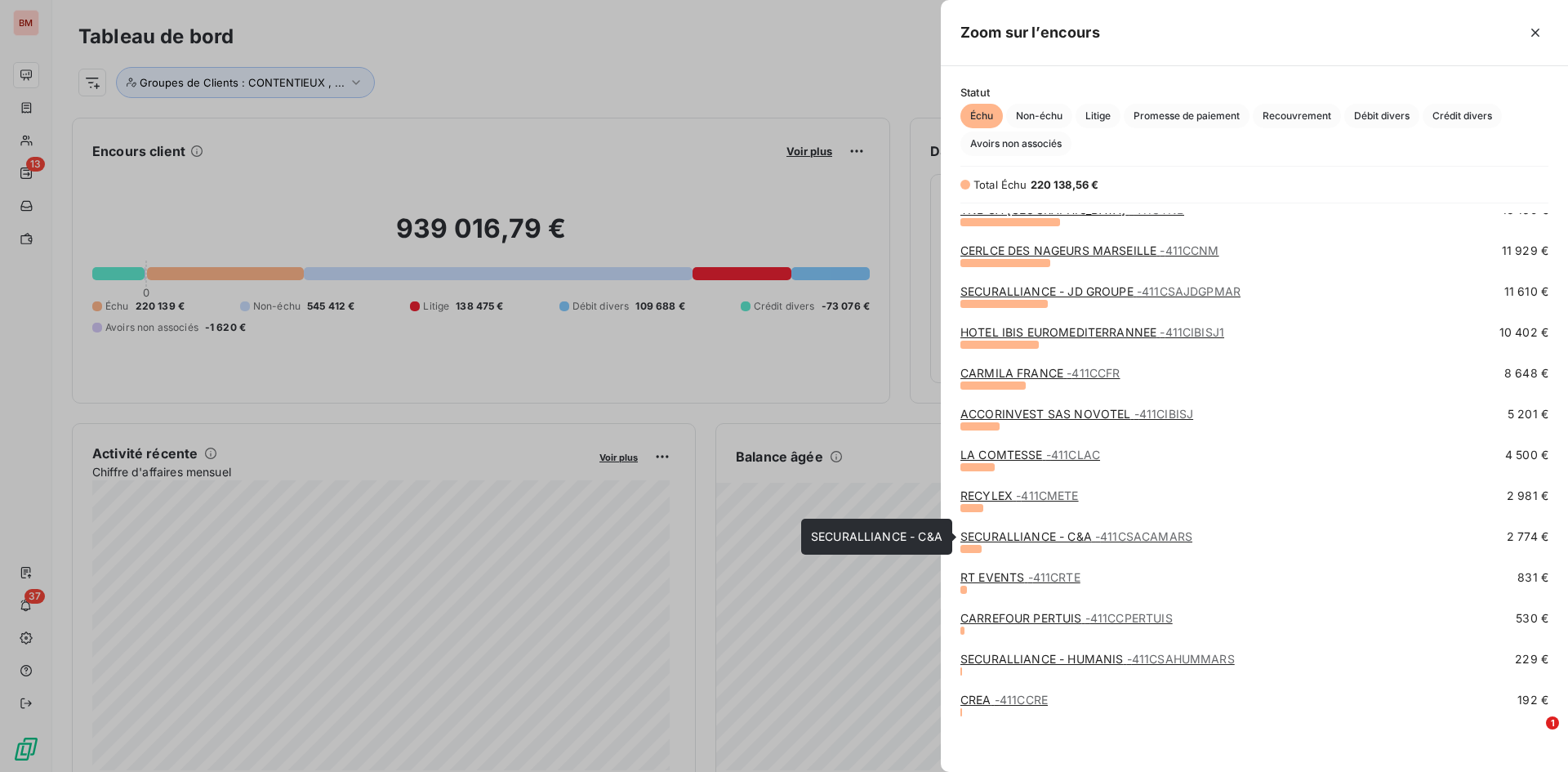
click at [1031, 540] on link "SECURALLIANCE - C&A - 411CSACAMARS" at bounding box center [1077, 536] width 232 height 14
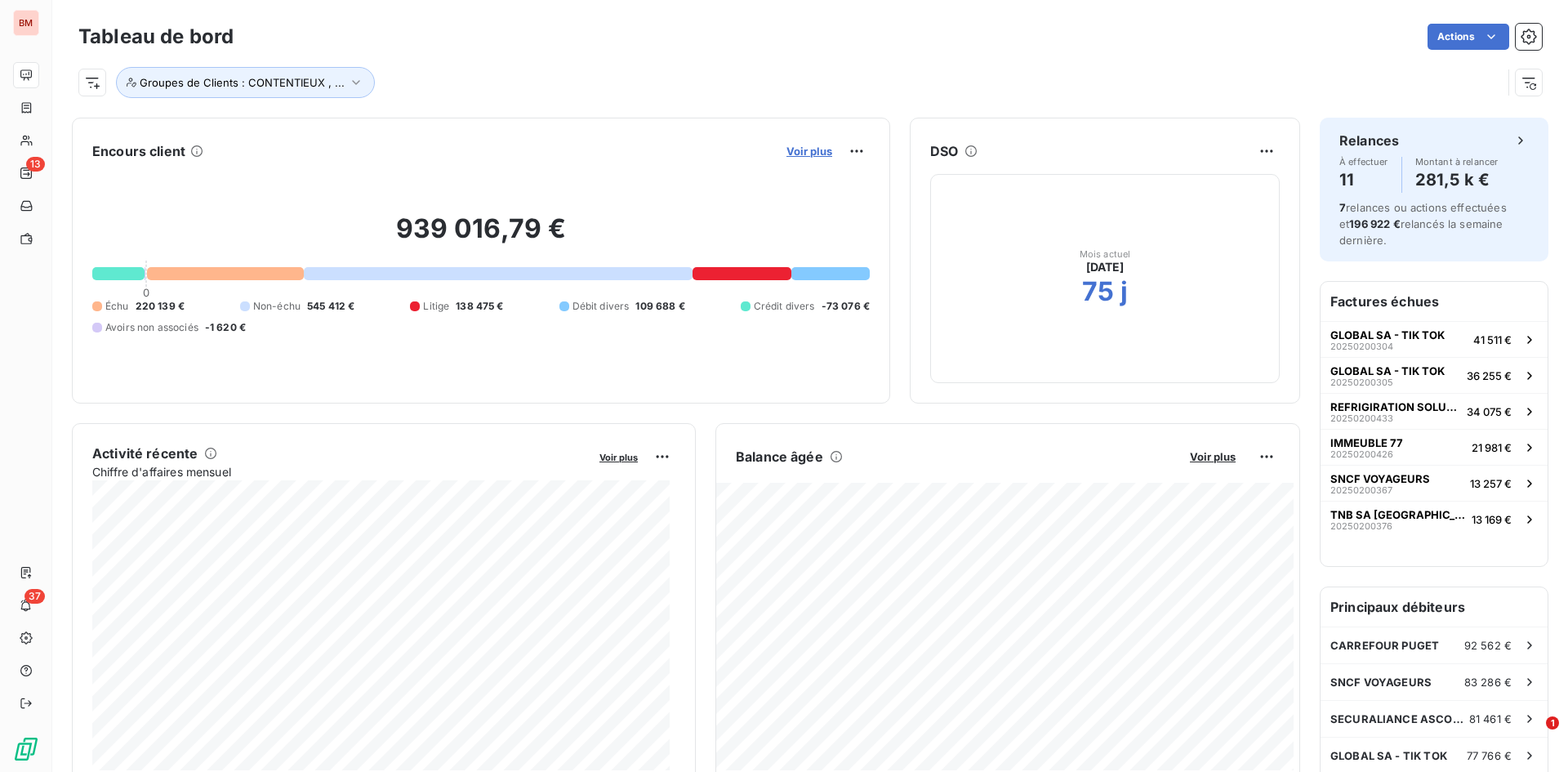
click at [812, 151] on span "Voir plus" at bounding box center [809, 151] width 46 height 13
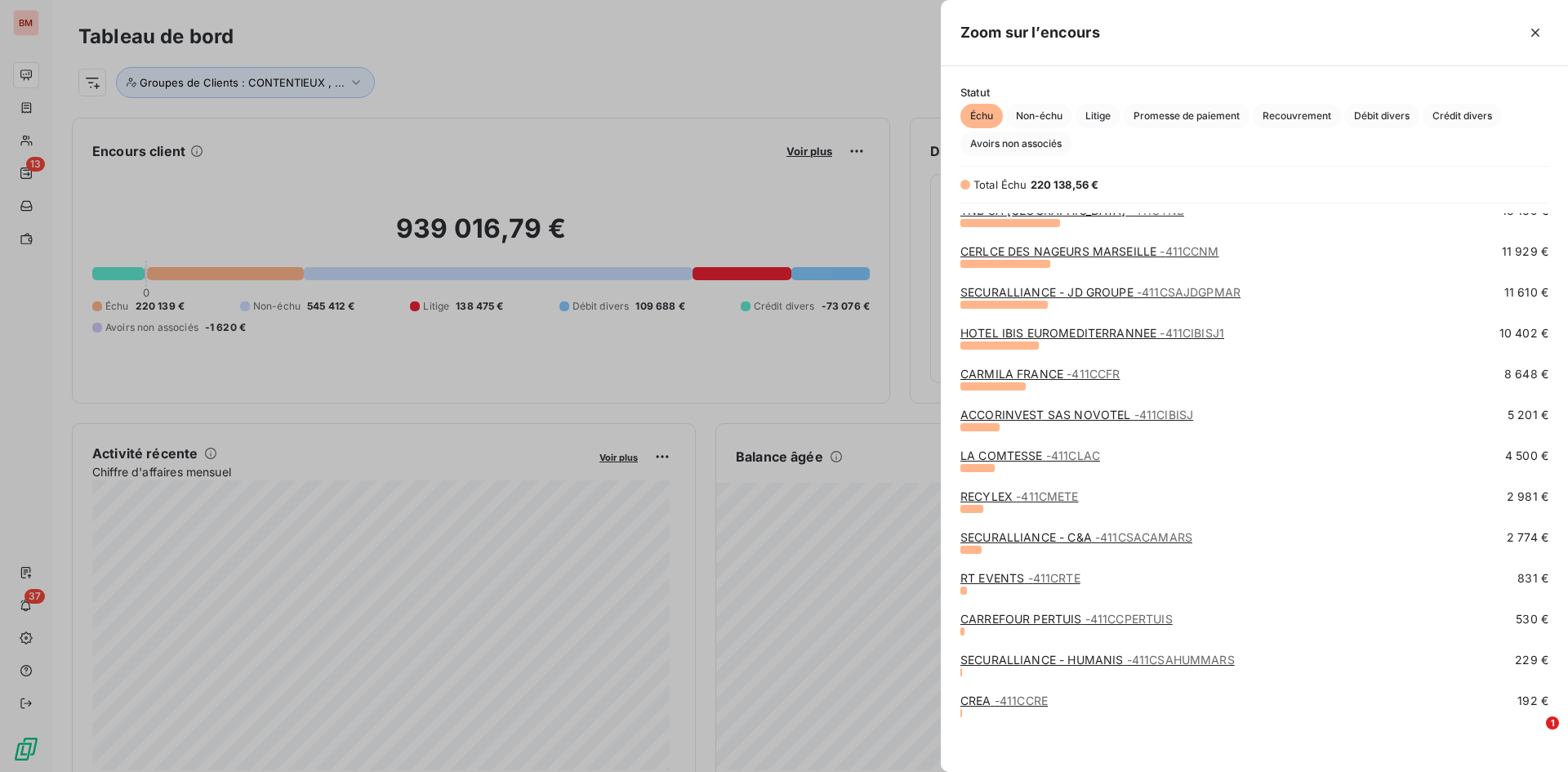
scroll to position [175, 0]
click at [996, 542] on link "RT EVENTS - 411CRTE" at bounding box center [1020, 577] width 120 height 14
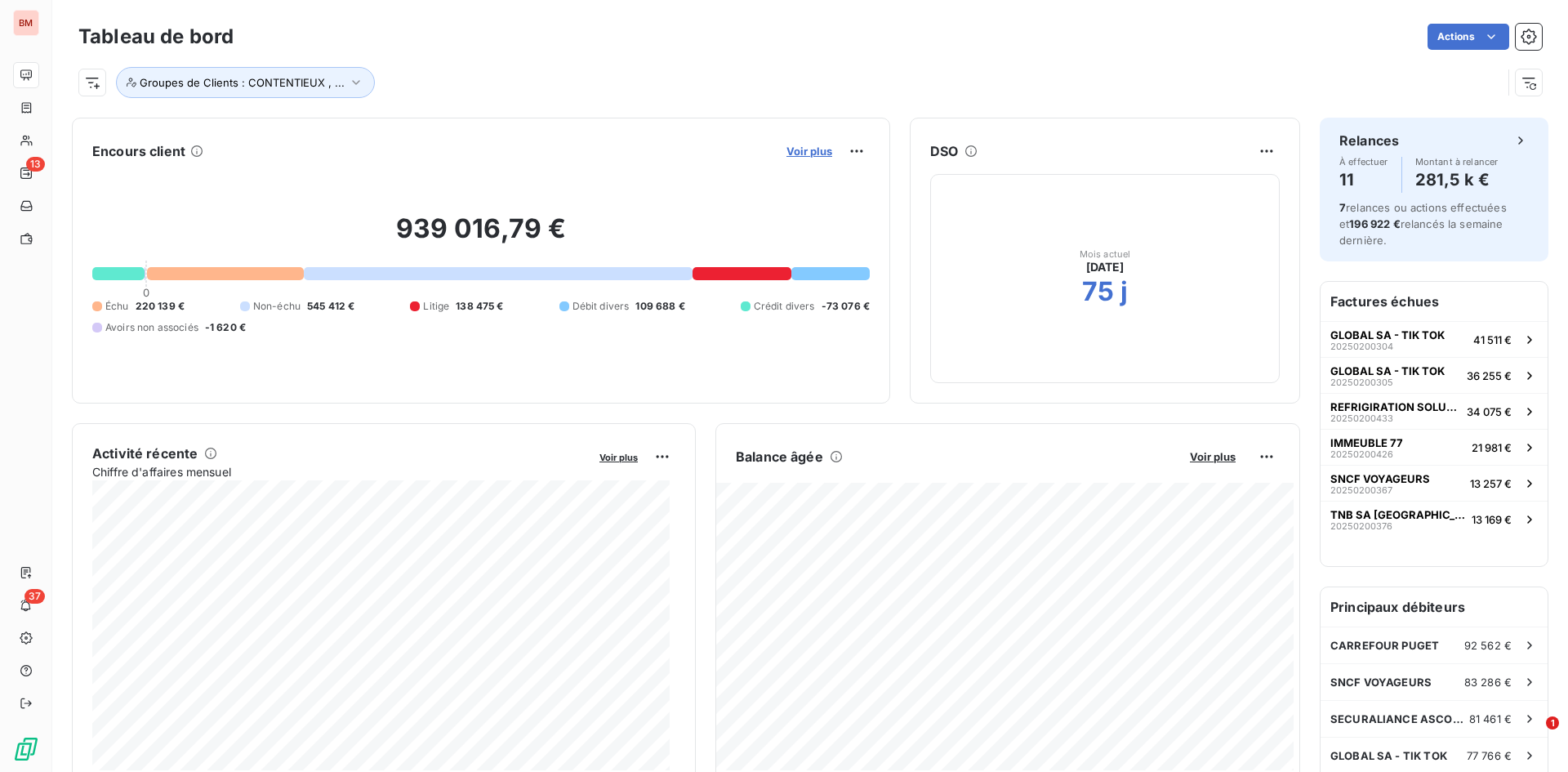
click at [787, 153] on span "Voir plus" at bounding box center [809, 151] width 46 height 13
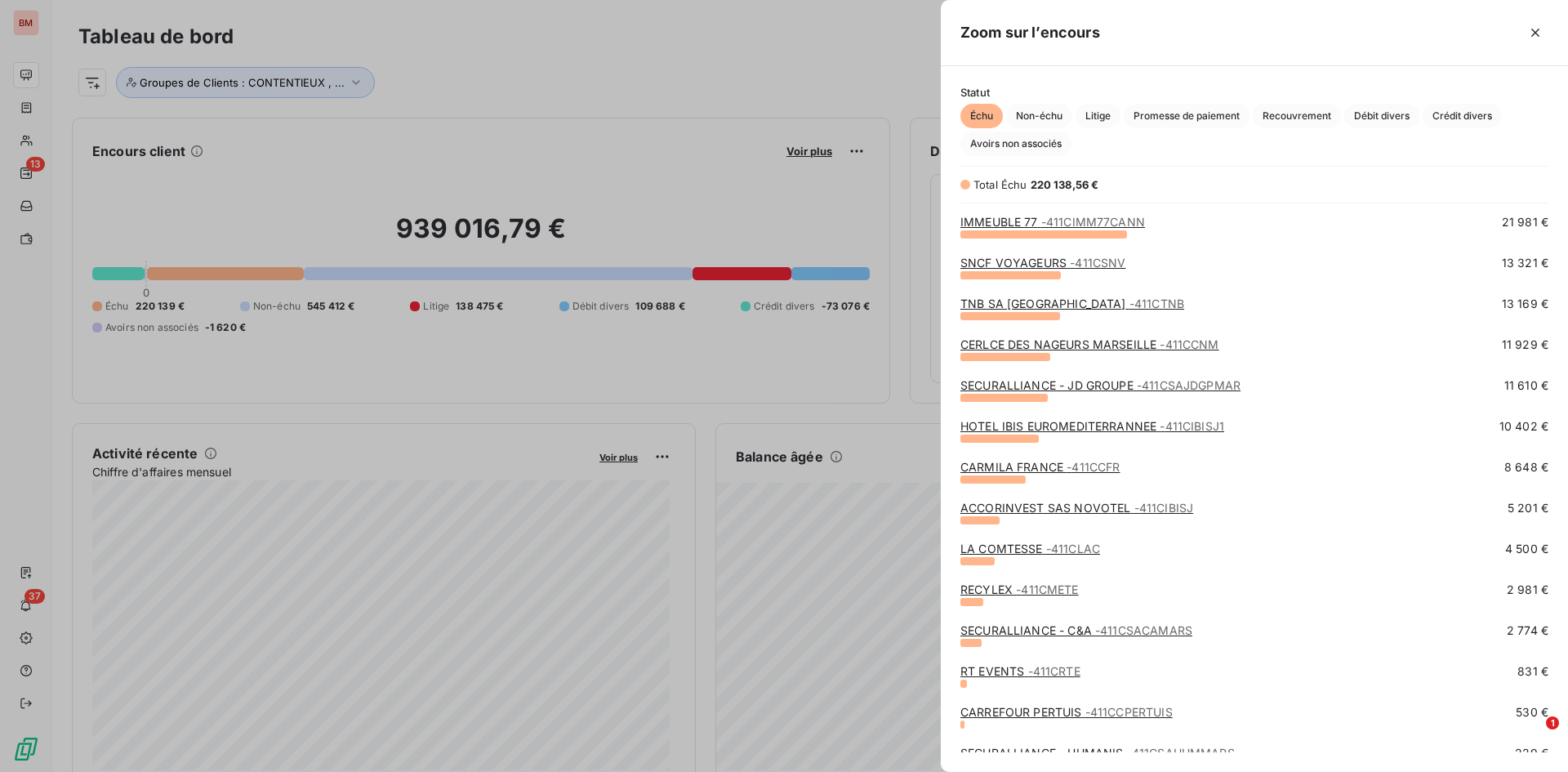
scroll to position [175, 0]
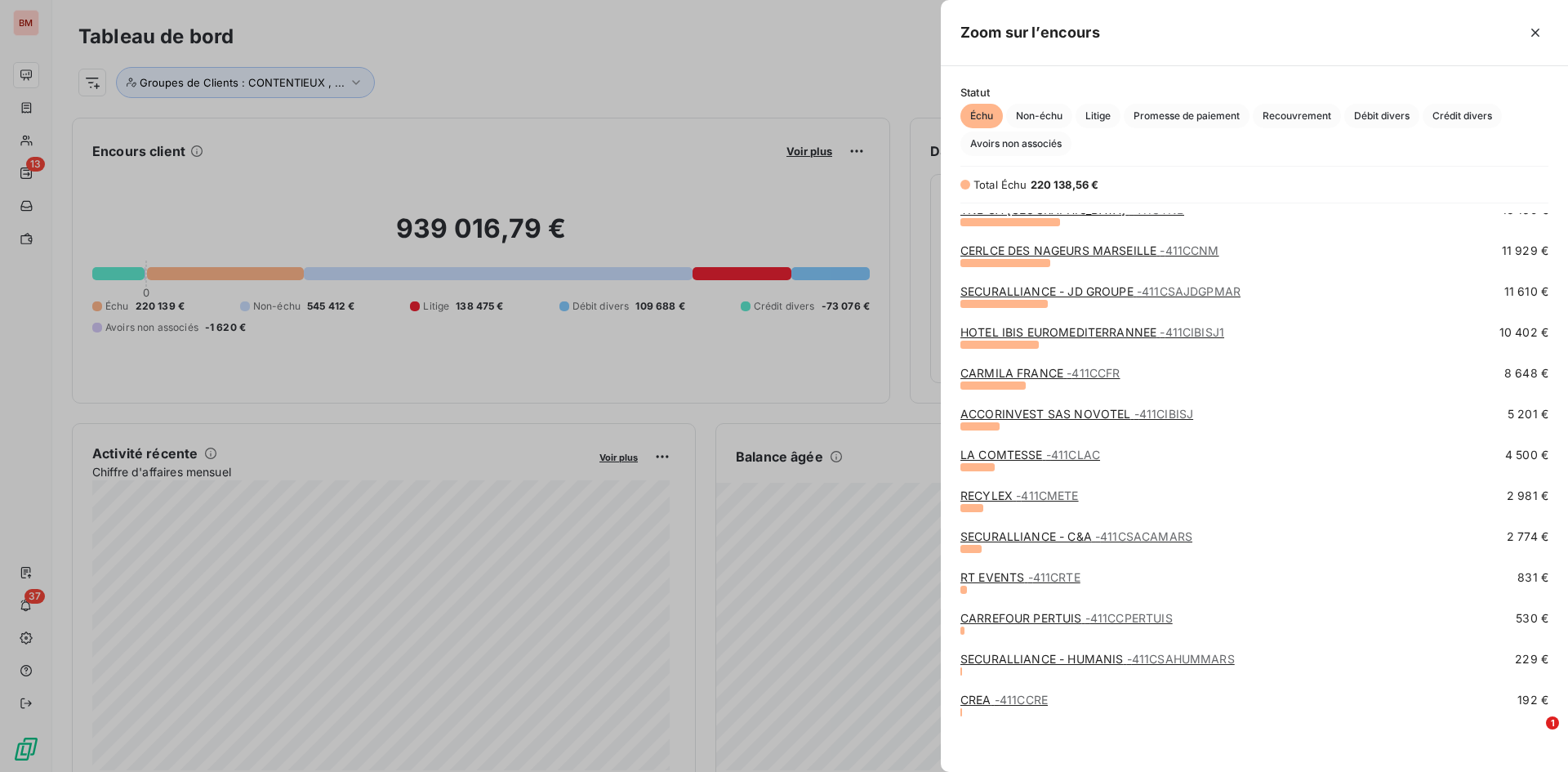
click at [1045, 542] on link "CARREFOUR PERTUIS - 411CCPERTUIS" at bounding box center [1066, 618] width 212 height 14
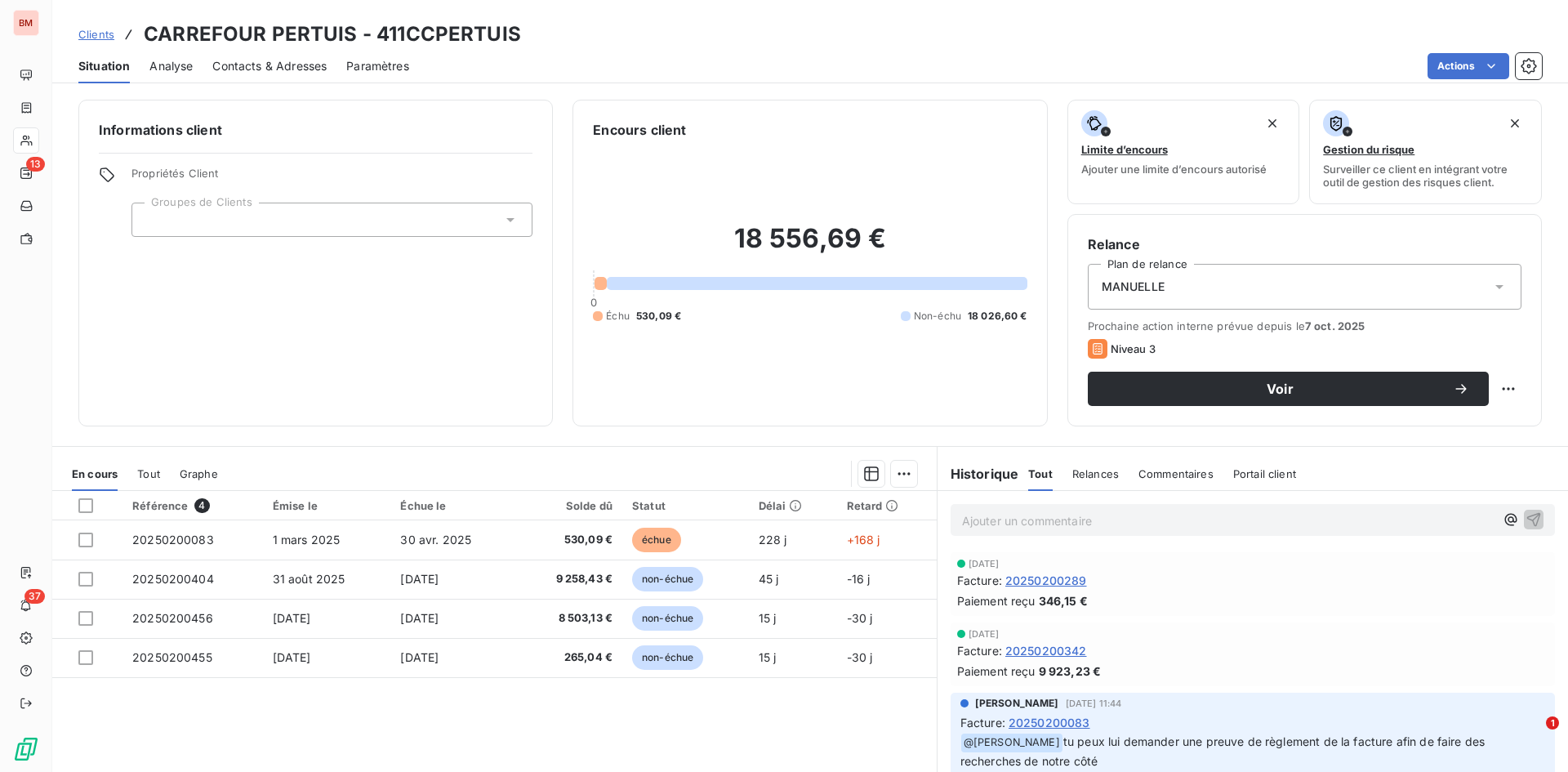
scroll to position [81, 0]
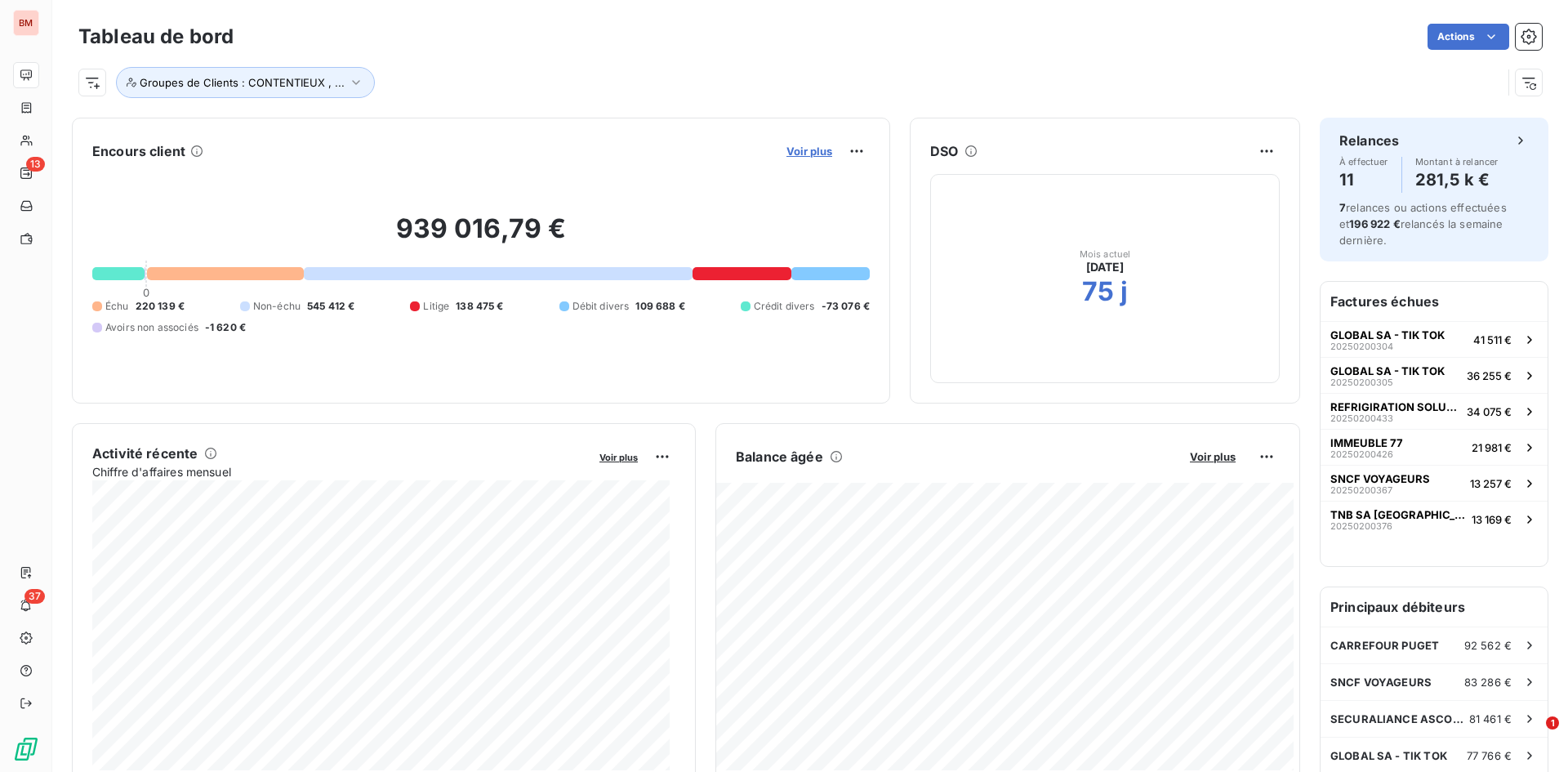
click at [812, 147] on span "Voir plus" at bounding box center [809, 151] width 46 height 13
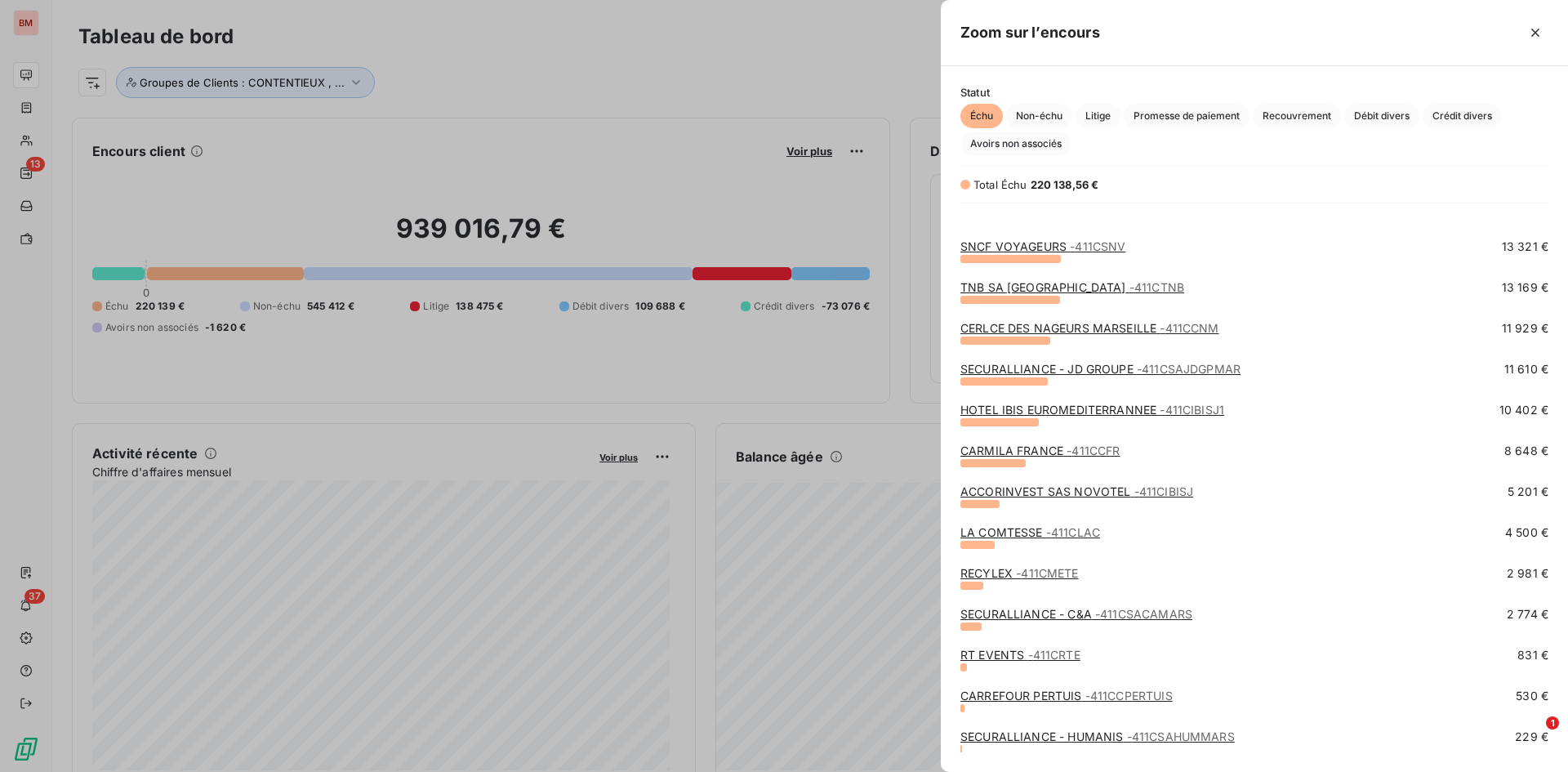
scroll to position [175, 0]
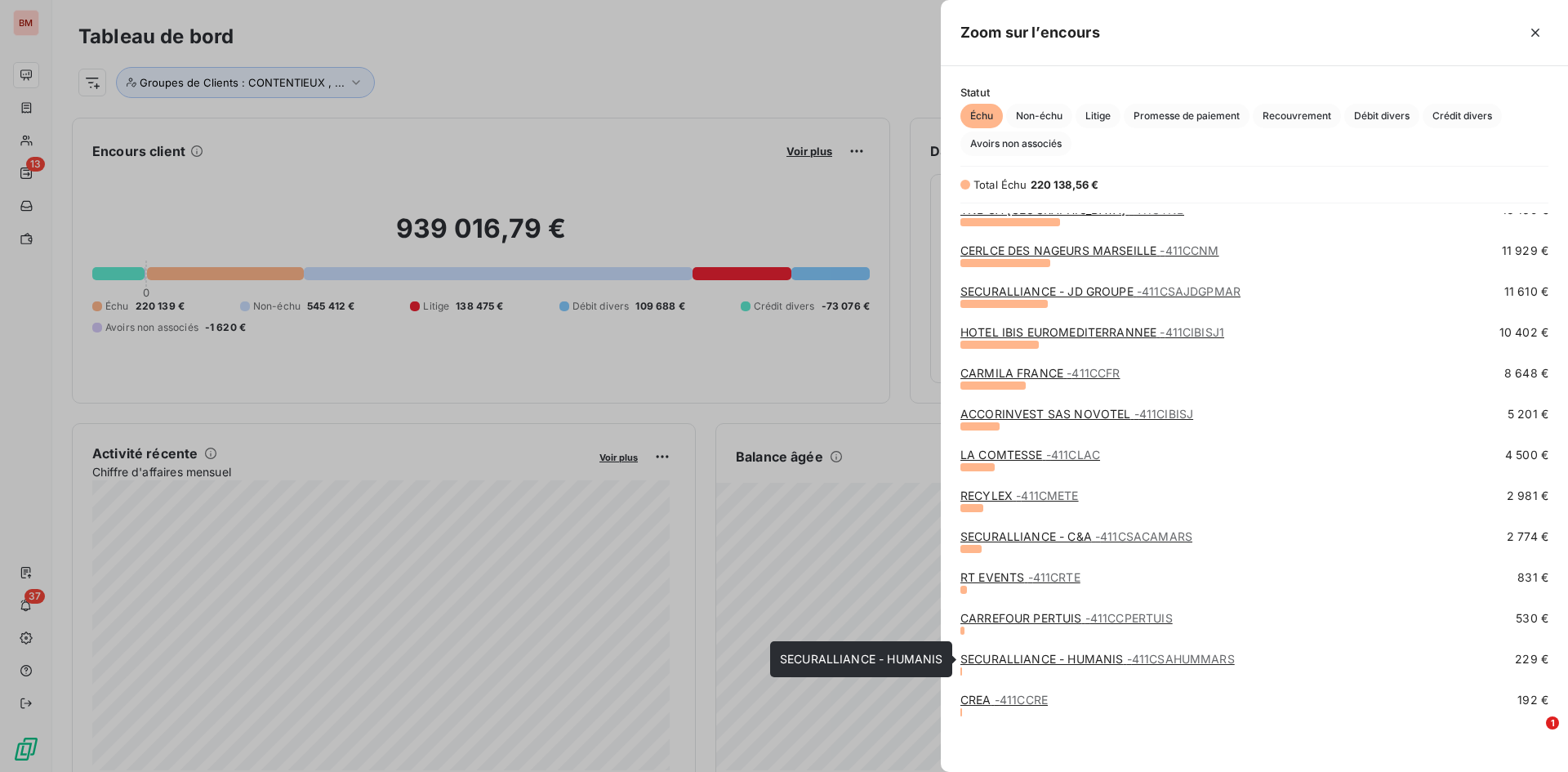
click at [1045, 542] on link "SECURALLIANCE - HUMANIS - 411CSAHUMMARS" at bounding box center [1098, 658] width 275 height 14
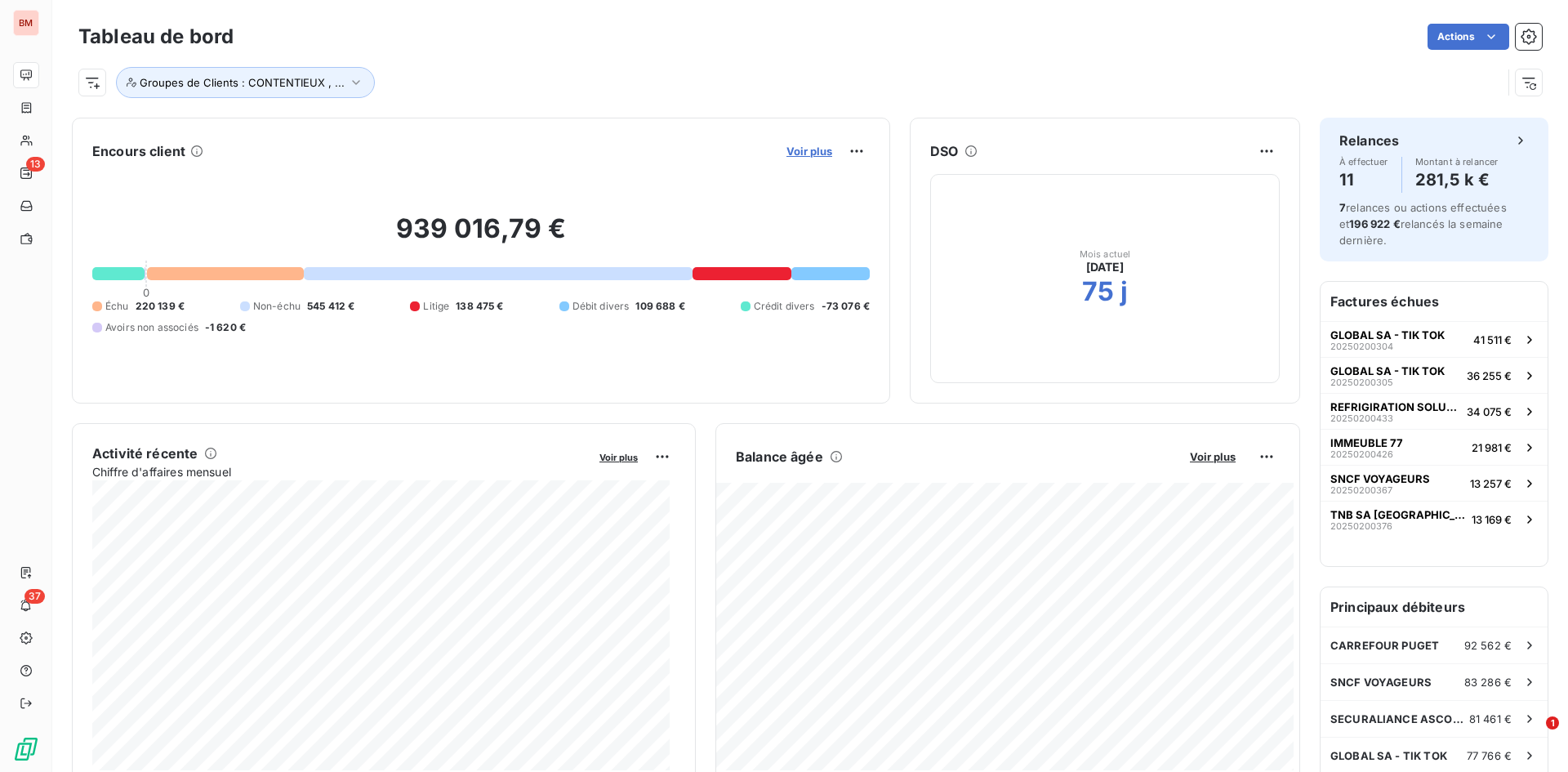
click at [812, 151] on span "Voir plus" at bounding box center [809, 151] width 46 height 13
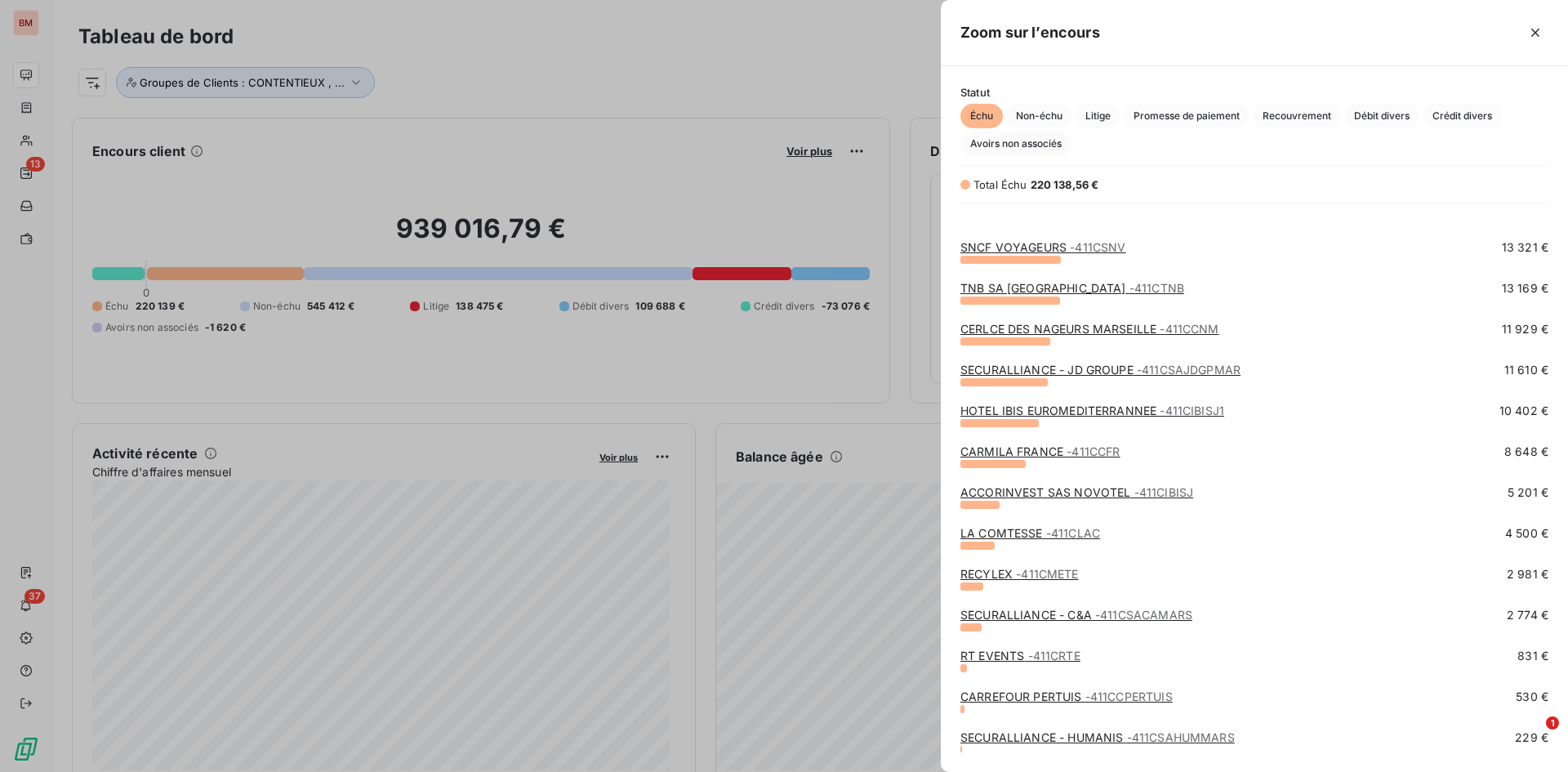
scroll to position [175, 0]
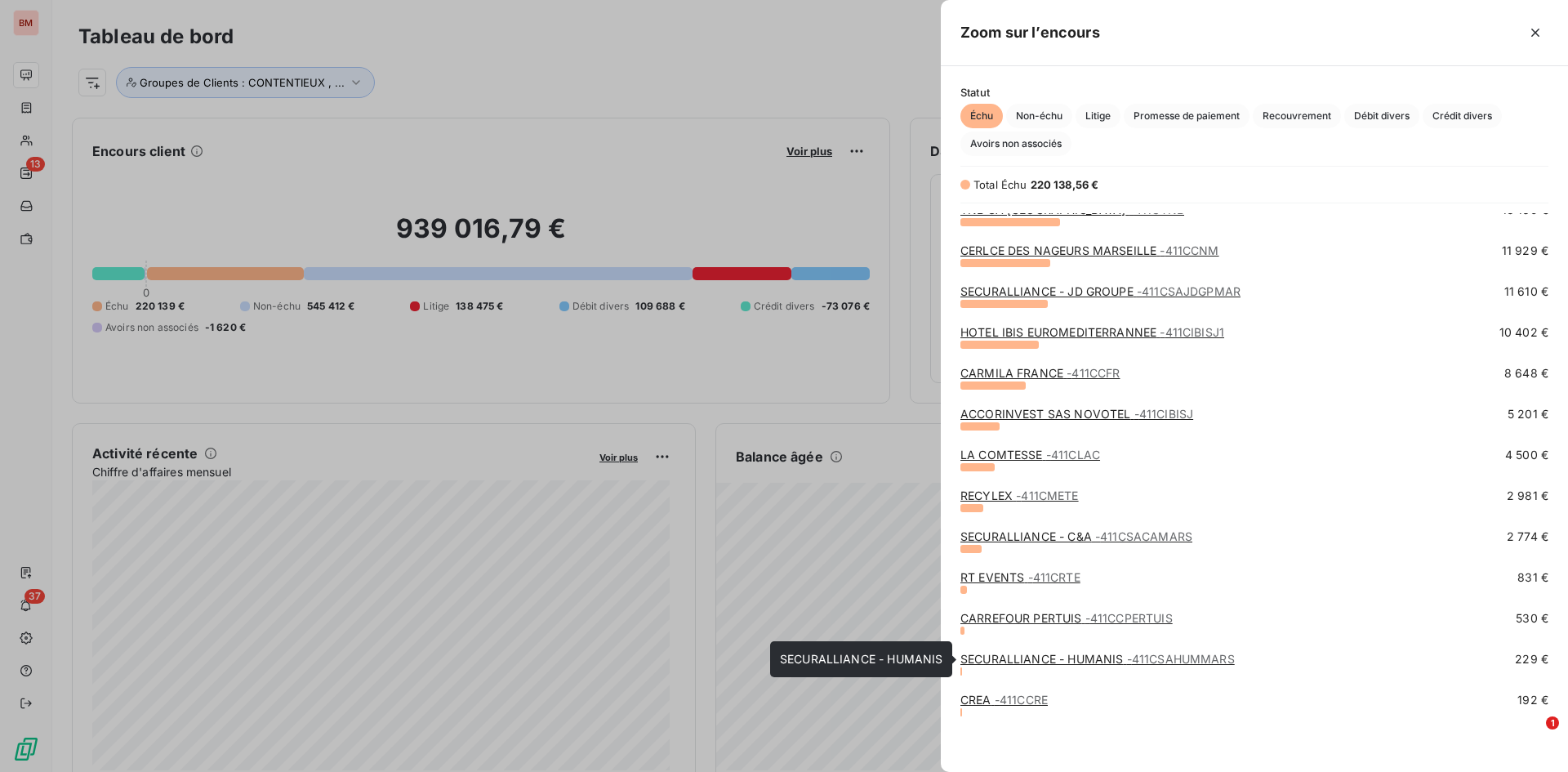
click at [1045, 542] on link "SECURALLIANCE - HUMANIS - 411CSAHUMMARS" at bounding box center [1098, 658] width 275 height 14
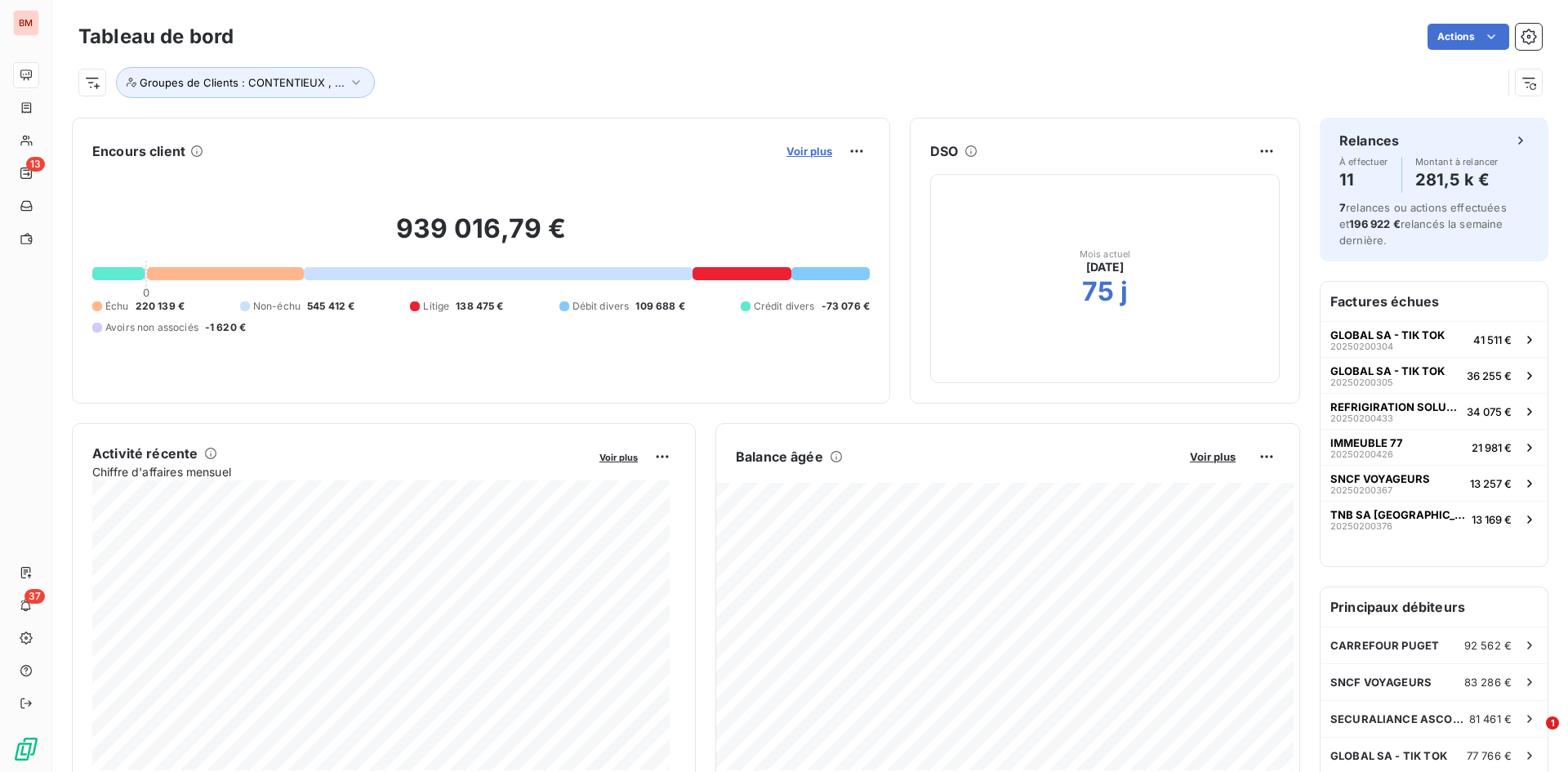
click at [807, 149] on span "Voir plus" at bounding box center [809, 151] width 46 height 13
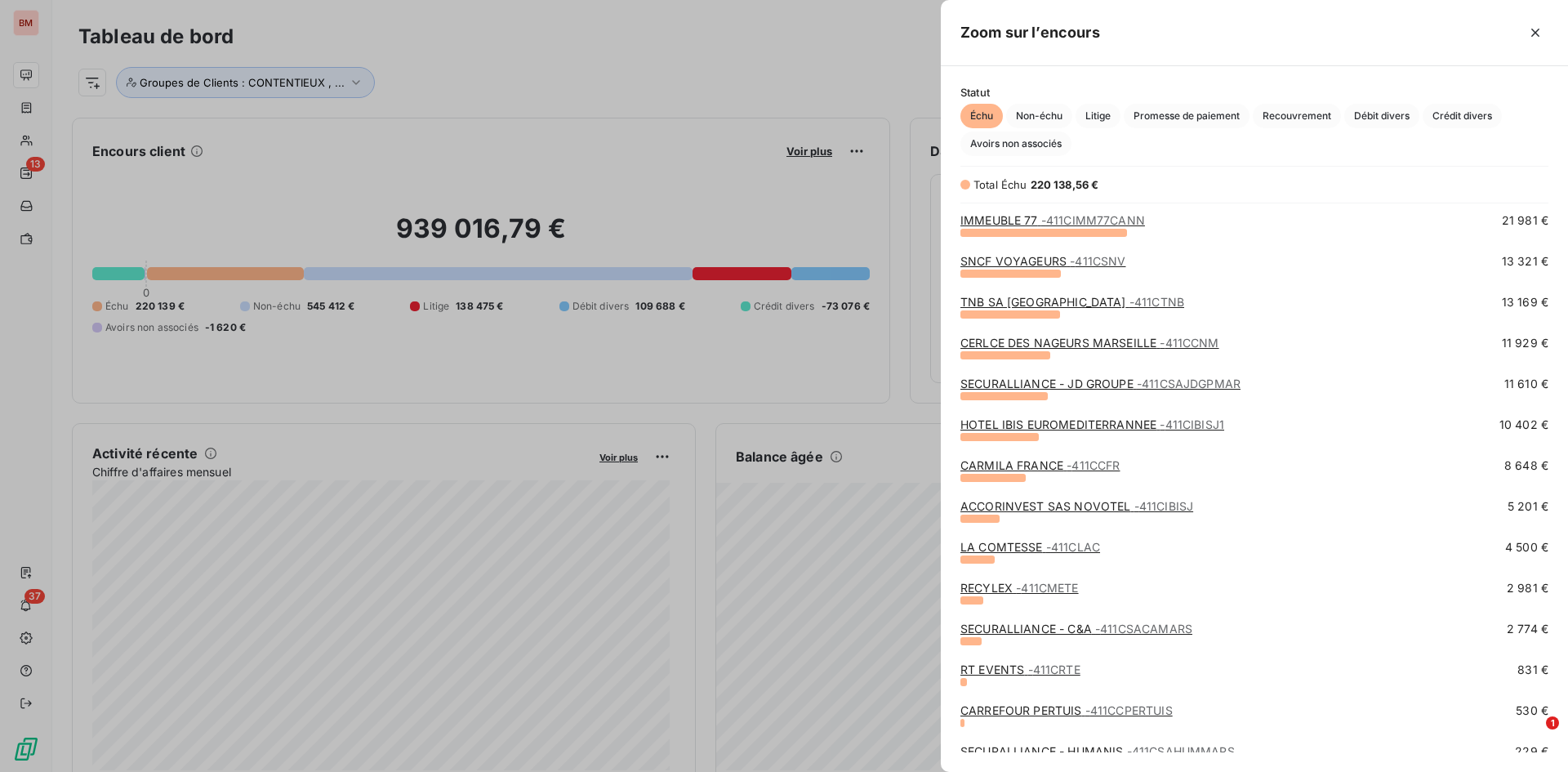
scroll to position [175, 0]
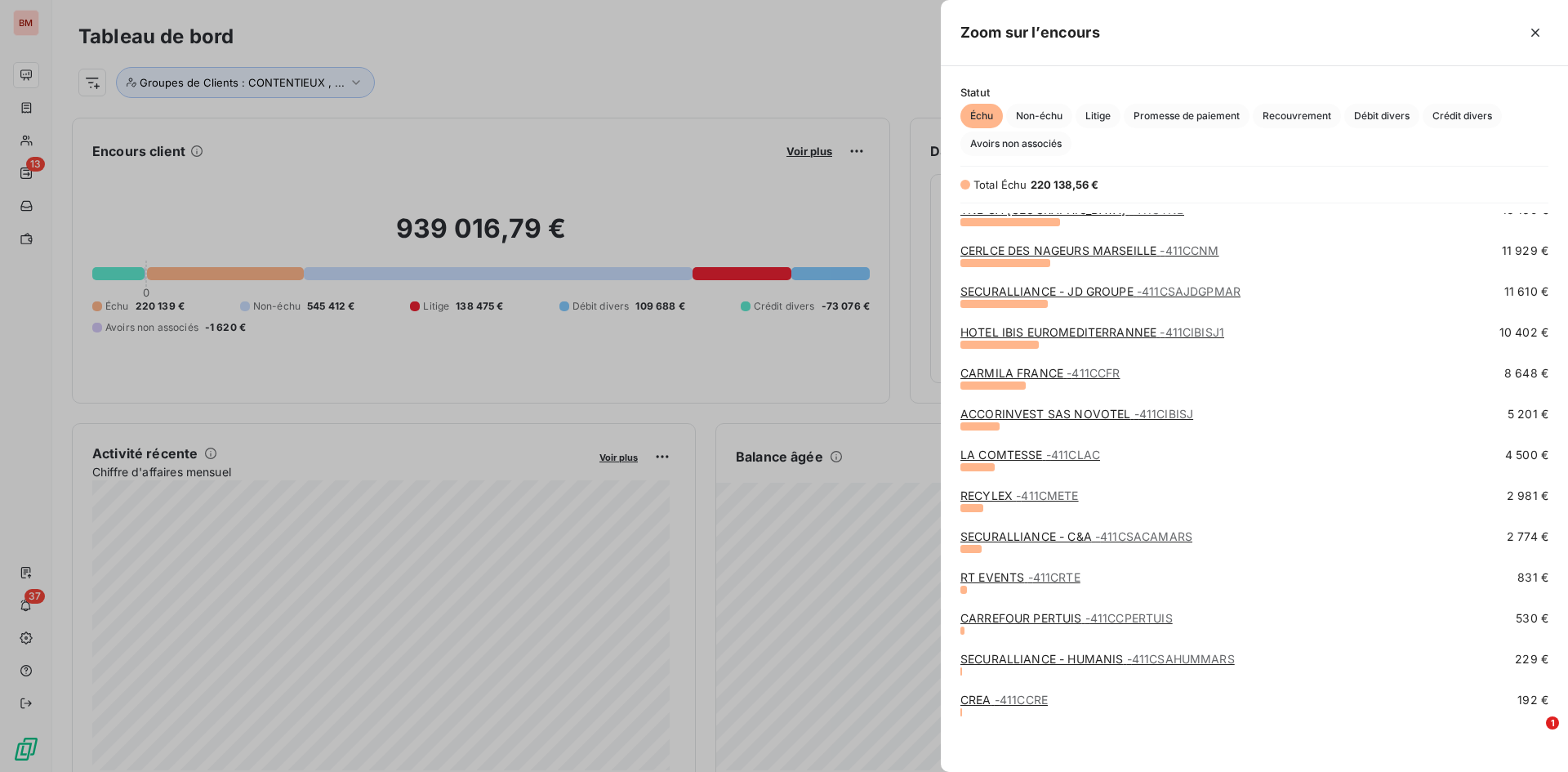
click at [988, 542] on link "CREA - 411CCRE" at bounding box center [1004, 699] width 87 height 14
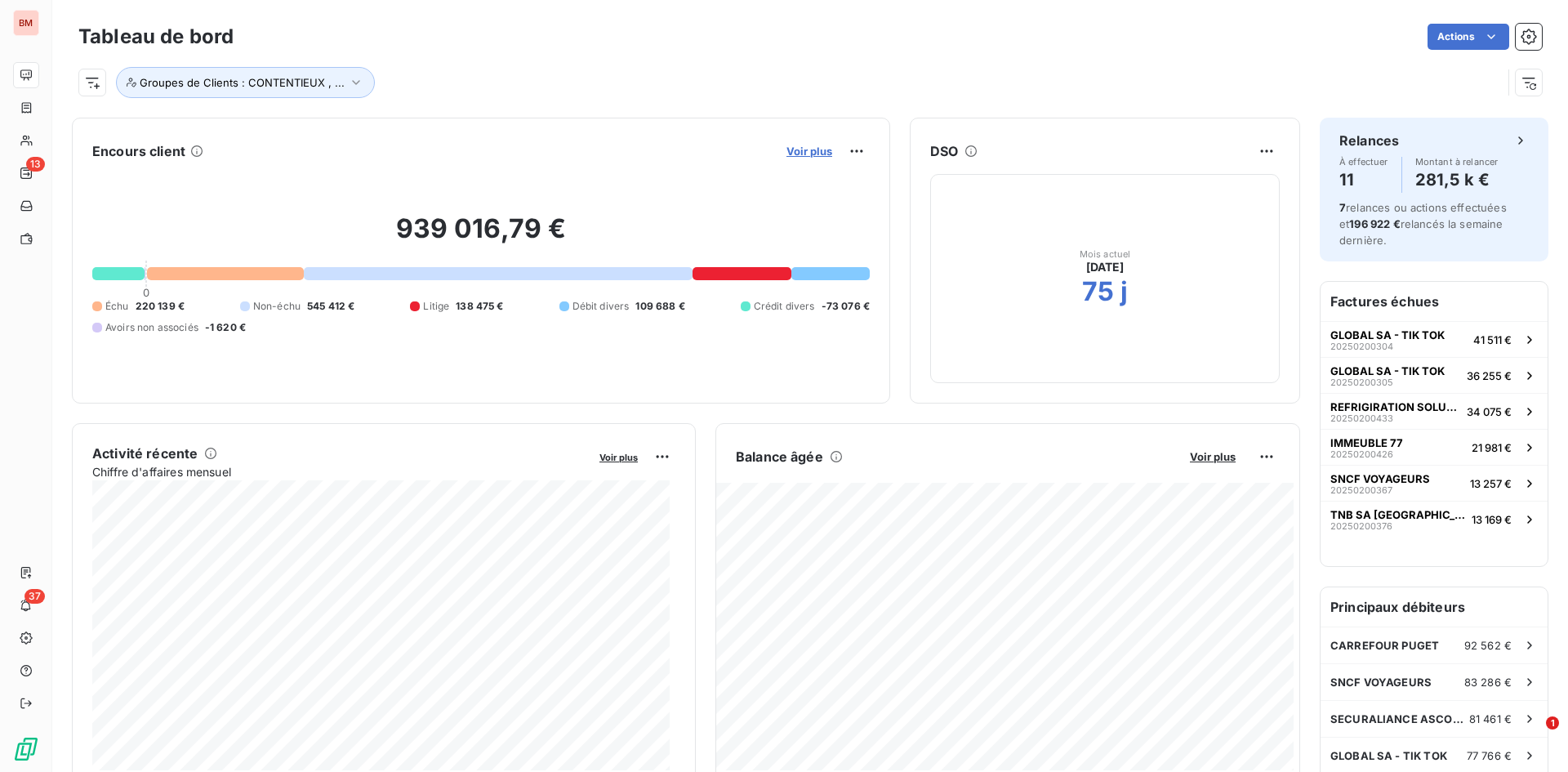
click at [787, 151] on span "Voir plus" at bounding box center [809, 151] width 46 height 13
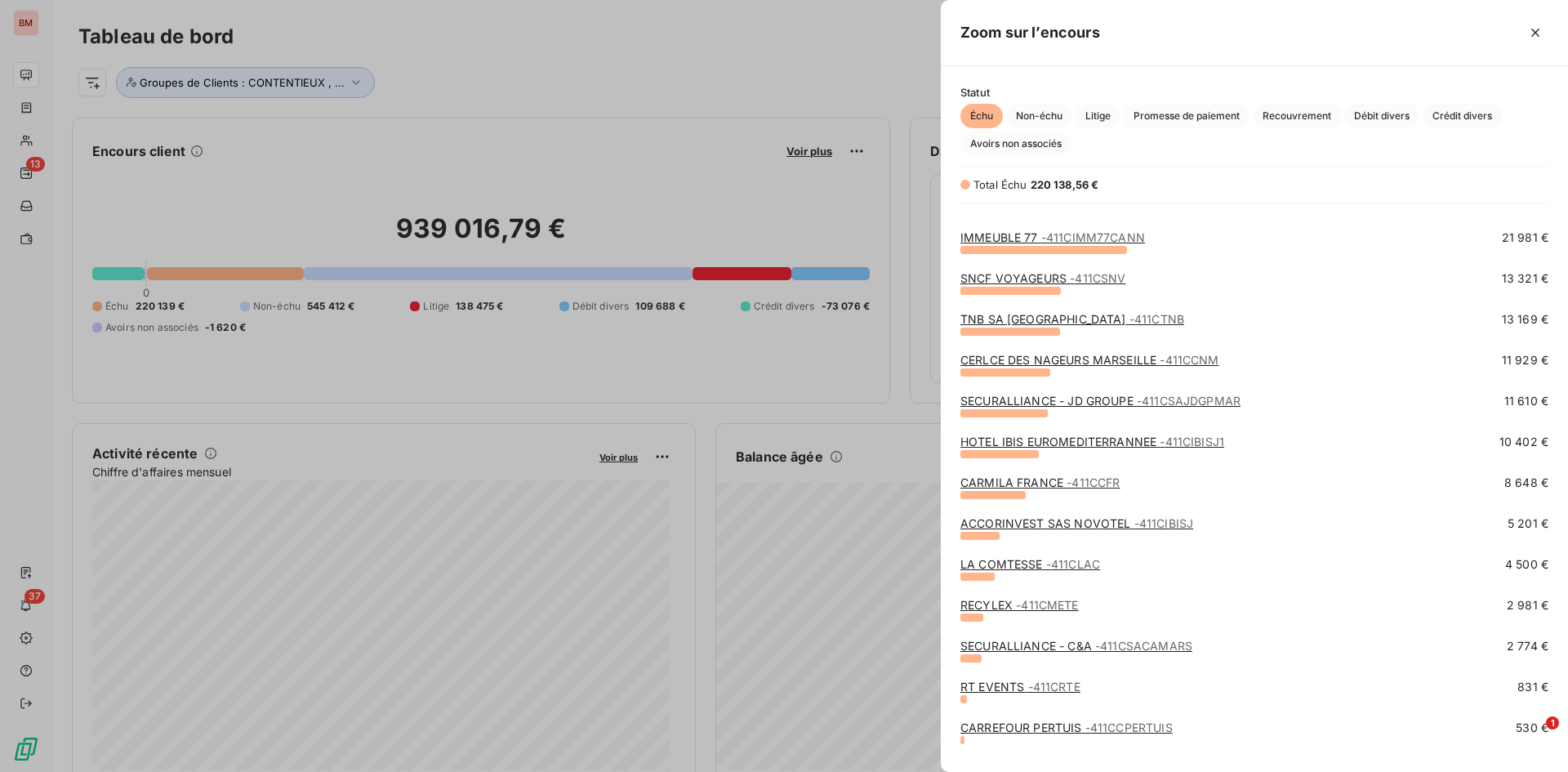
scroll to position [175, 0]
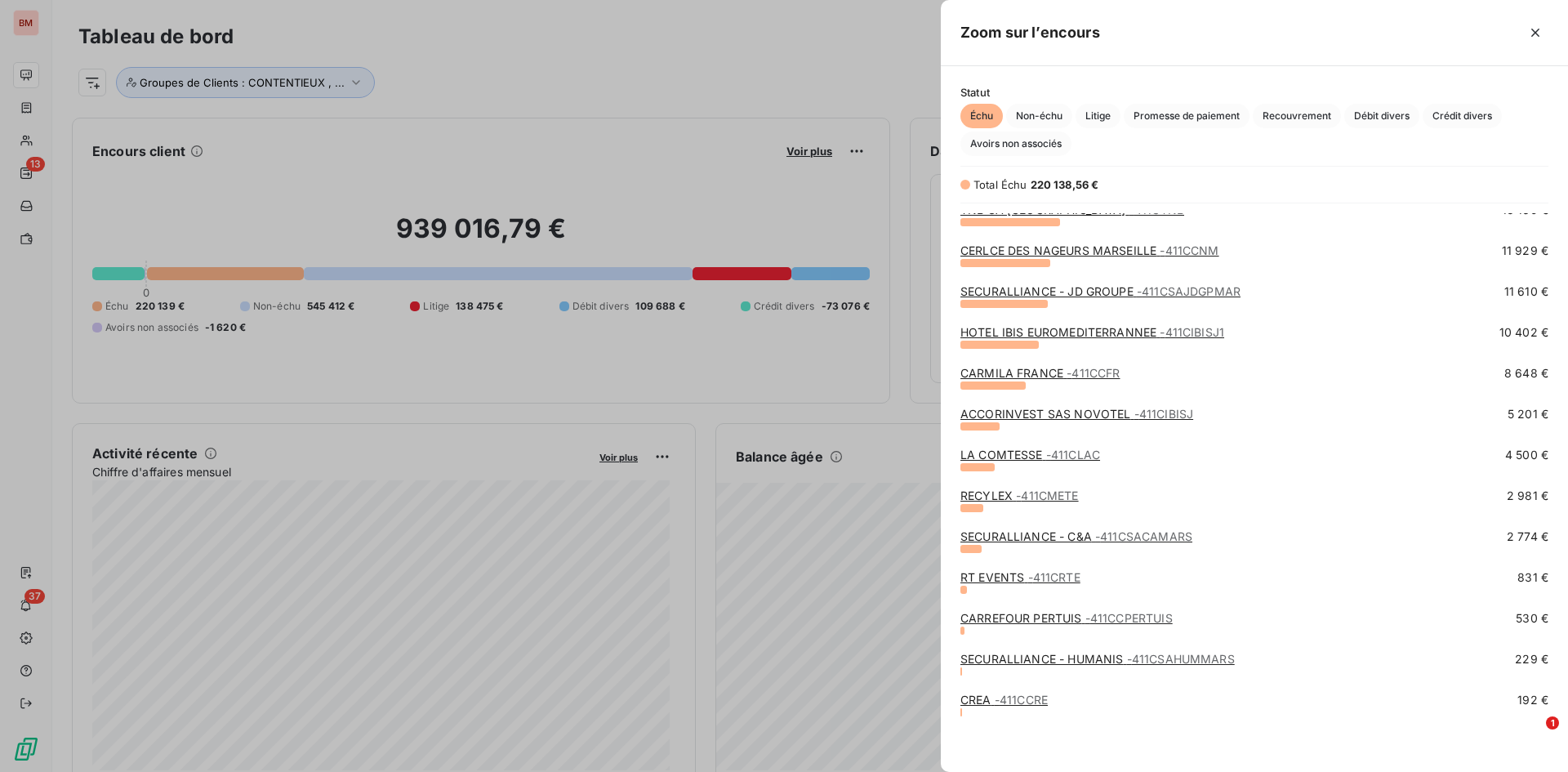
click at [791, 43] on div at bounding box center [784, 386] width 1568 height 772
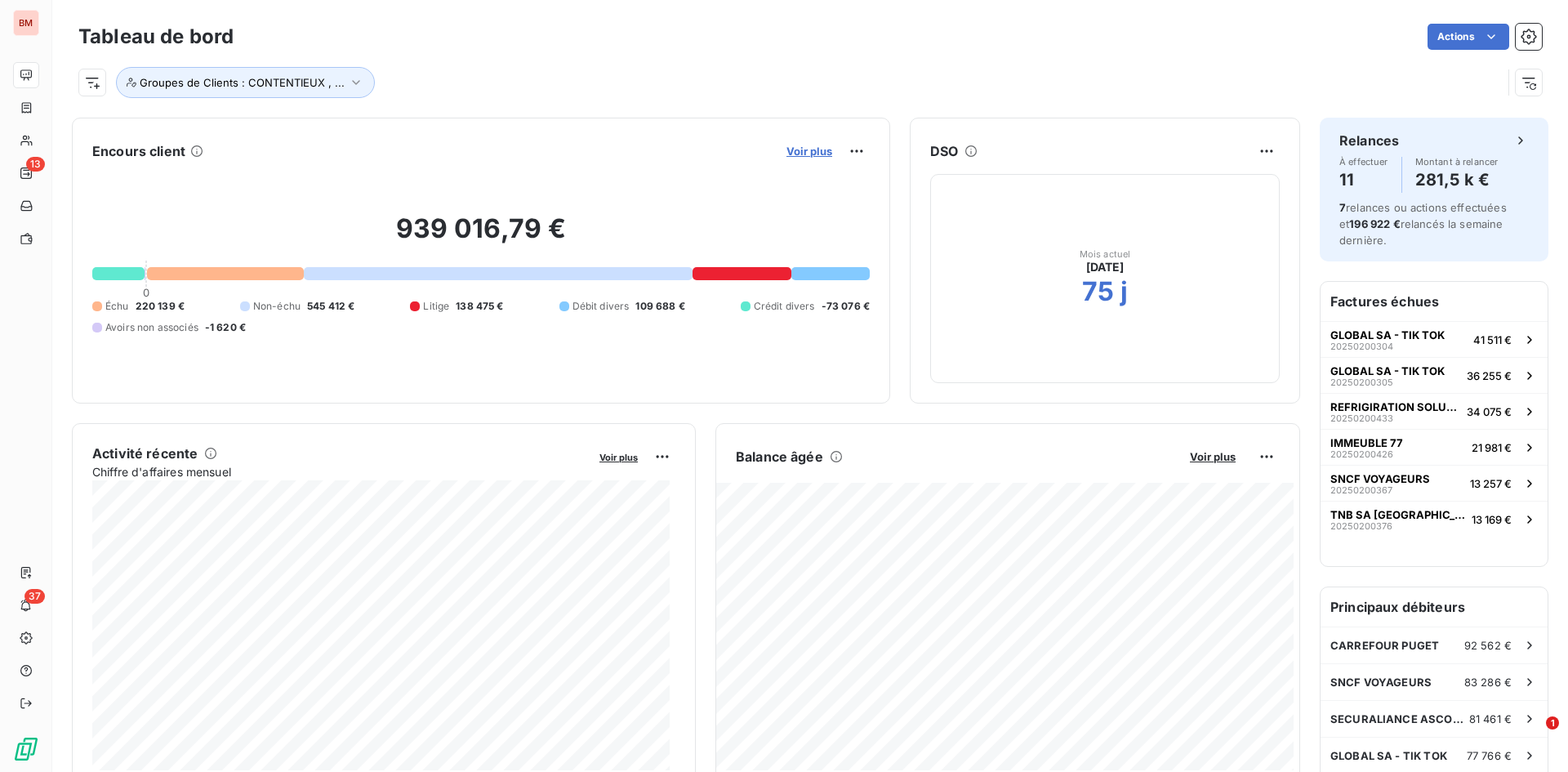
click at [791, 150] on span "Voir plus" at bounding box center [809, 151] width 46 height 13
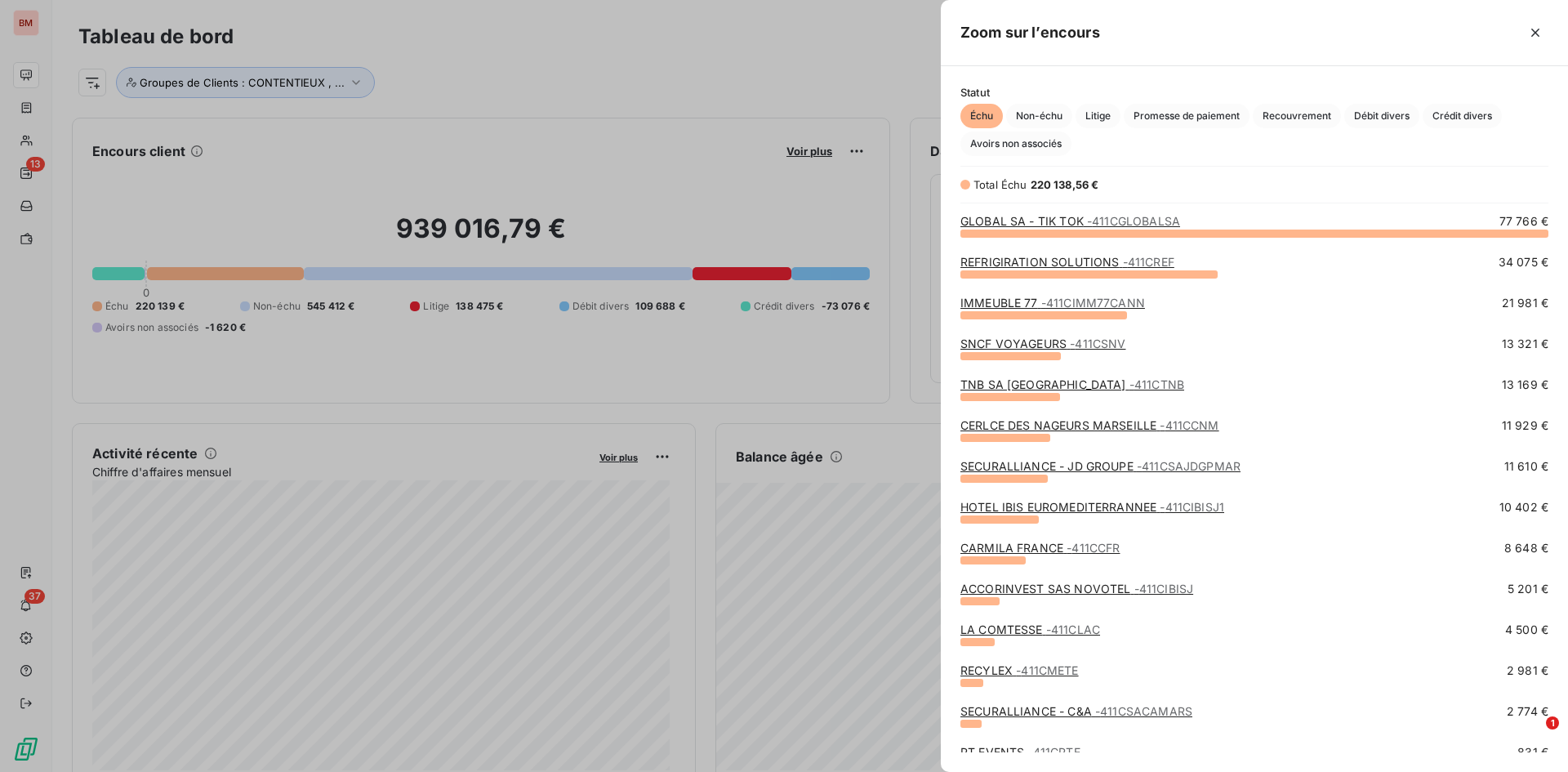
scroll to position [527, 615]
click at [1009, 542] on link "CARMILA FRANCE - 411CCFR" at bounding box center [1040, 548] width 159 height 14
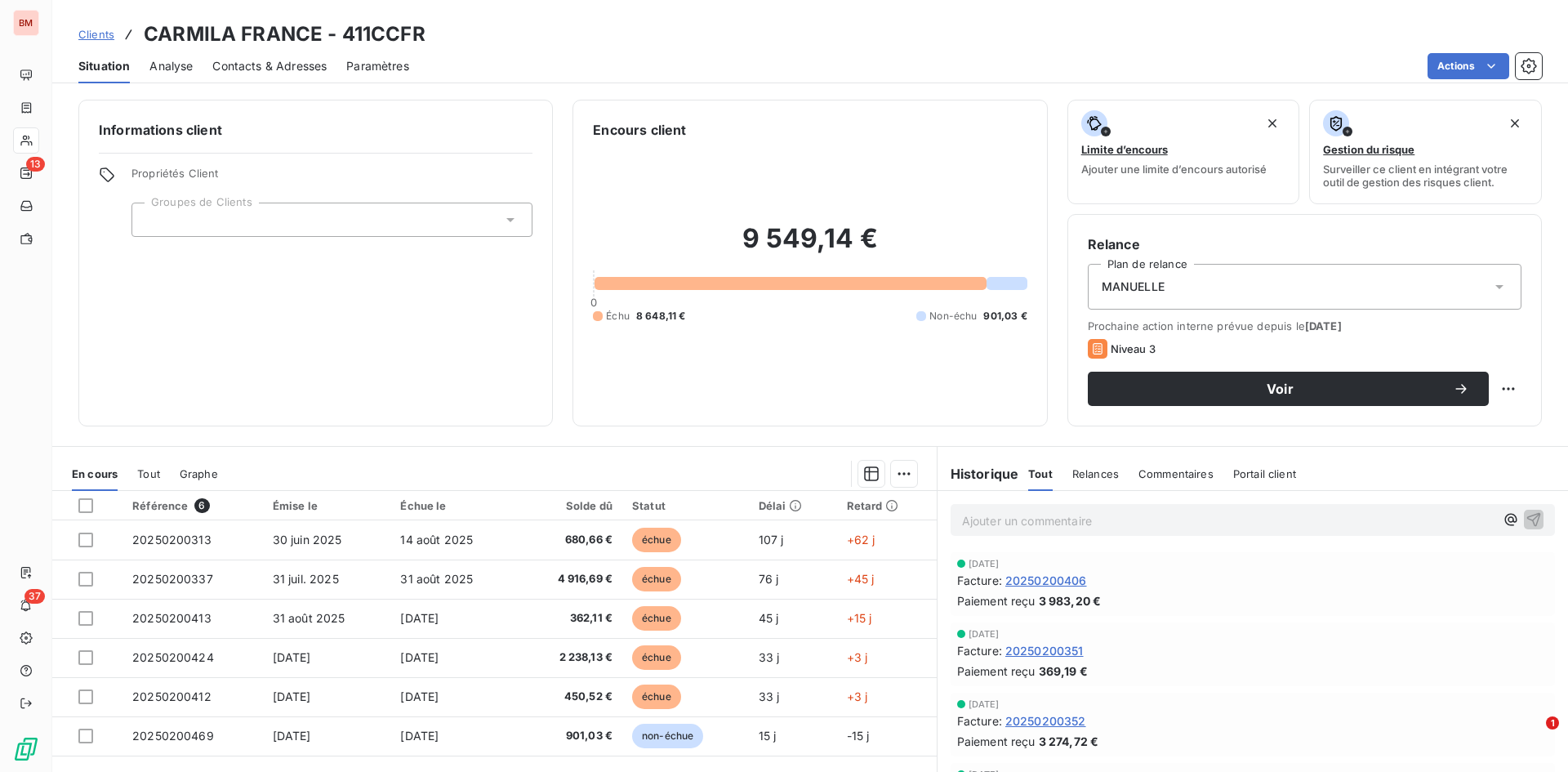
click at [734, 175] on div "9 549,14 € 0 Échu 8 648,11 € Non-échu 901,03 €" at bounding box center [809, 272] width 434 height 266
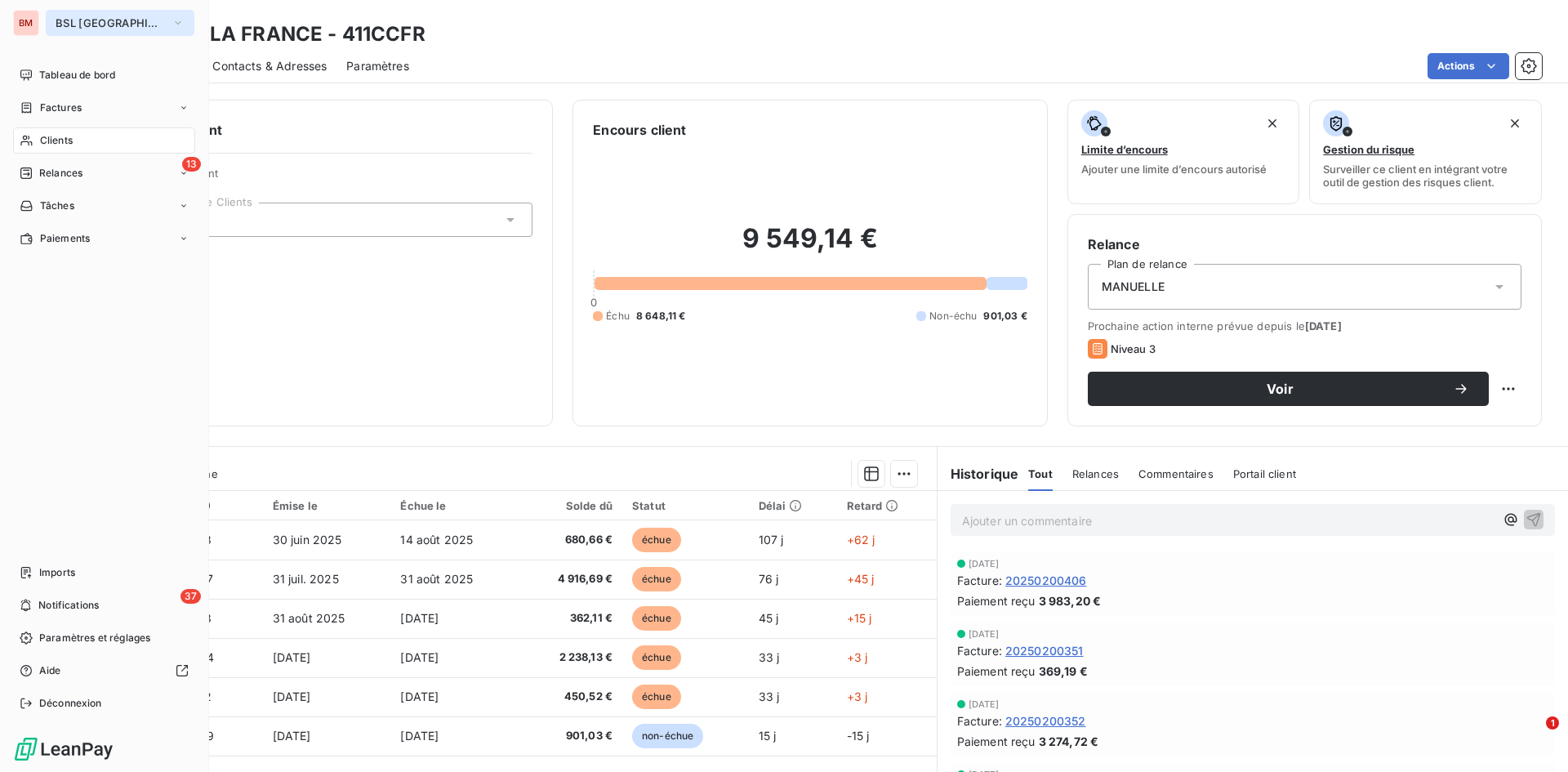
click at [100, 15] on button "BSL [GEOGRAPHIC_DATA]" at bounding box center [120, 23] width 149 height 26
click at [74, 64] on div "Tableau de bord" at bounding box center [104, 75] width 182 height 26
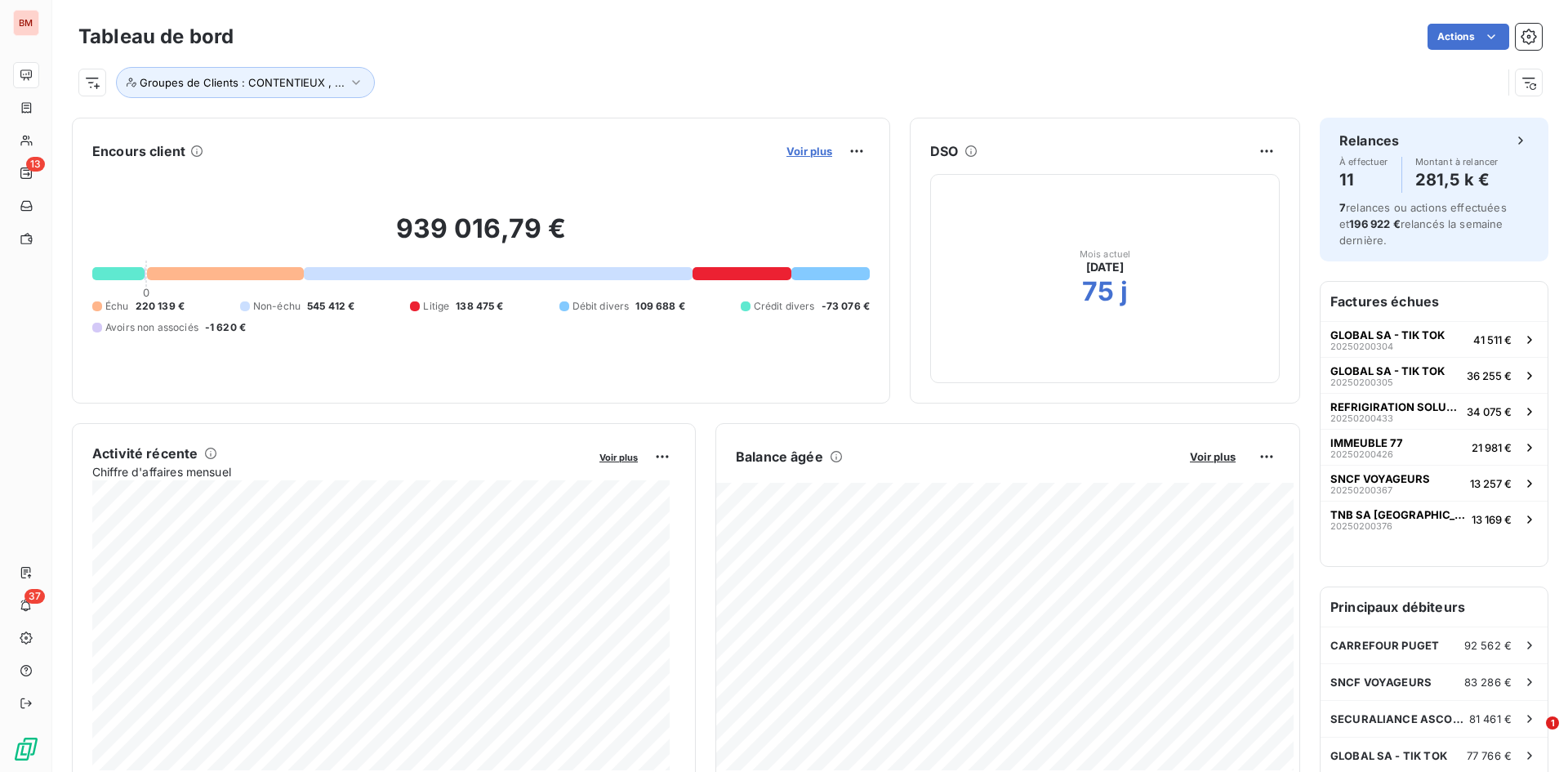
click at [815, 149] on span "Voir plus" at bounding box center [809, 151] width 46 height 13
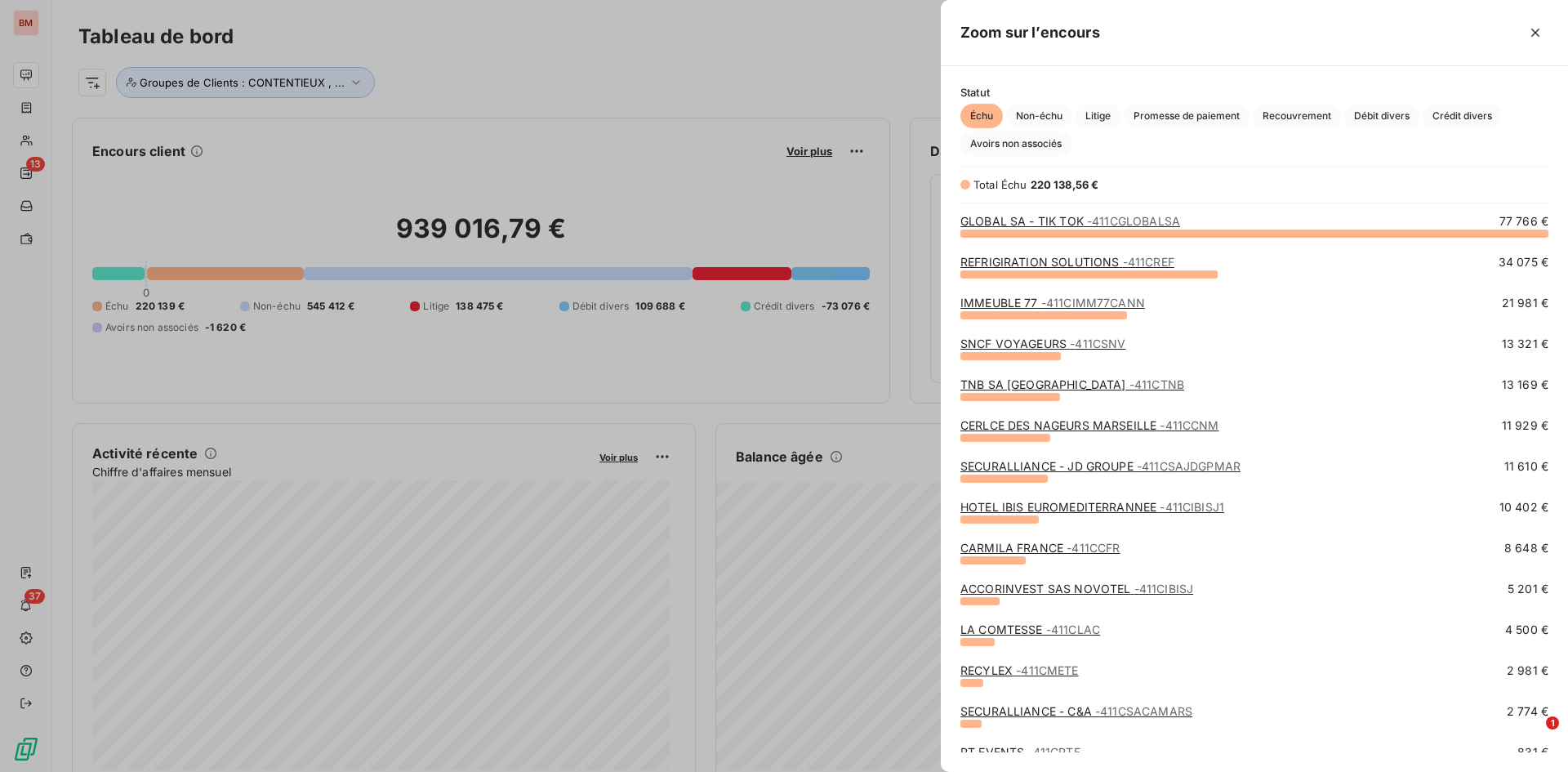
scroll to position [175, 0]
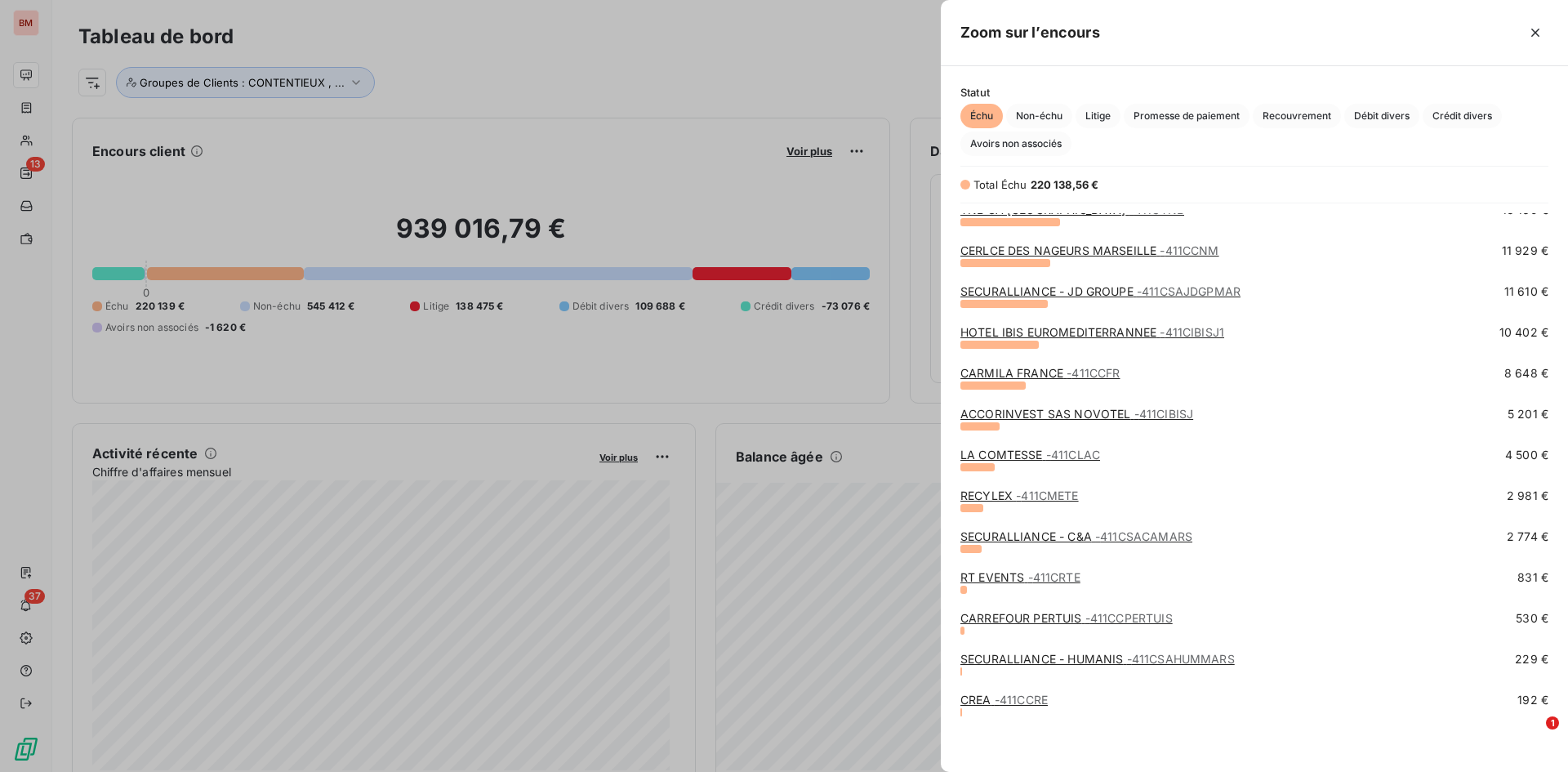
click at [976, 542] on div "SECURALLIANCE - HUMANIS - 411CSAHUMMARS 229 €" at bounding box center [1254, 671] width 588 height 41
click at [978, 542] on link "CREA - 411CCRE" at bounding box center [1004, 699] width 87 height 14
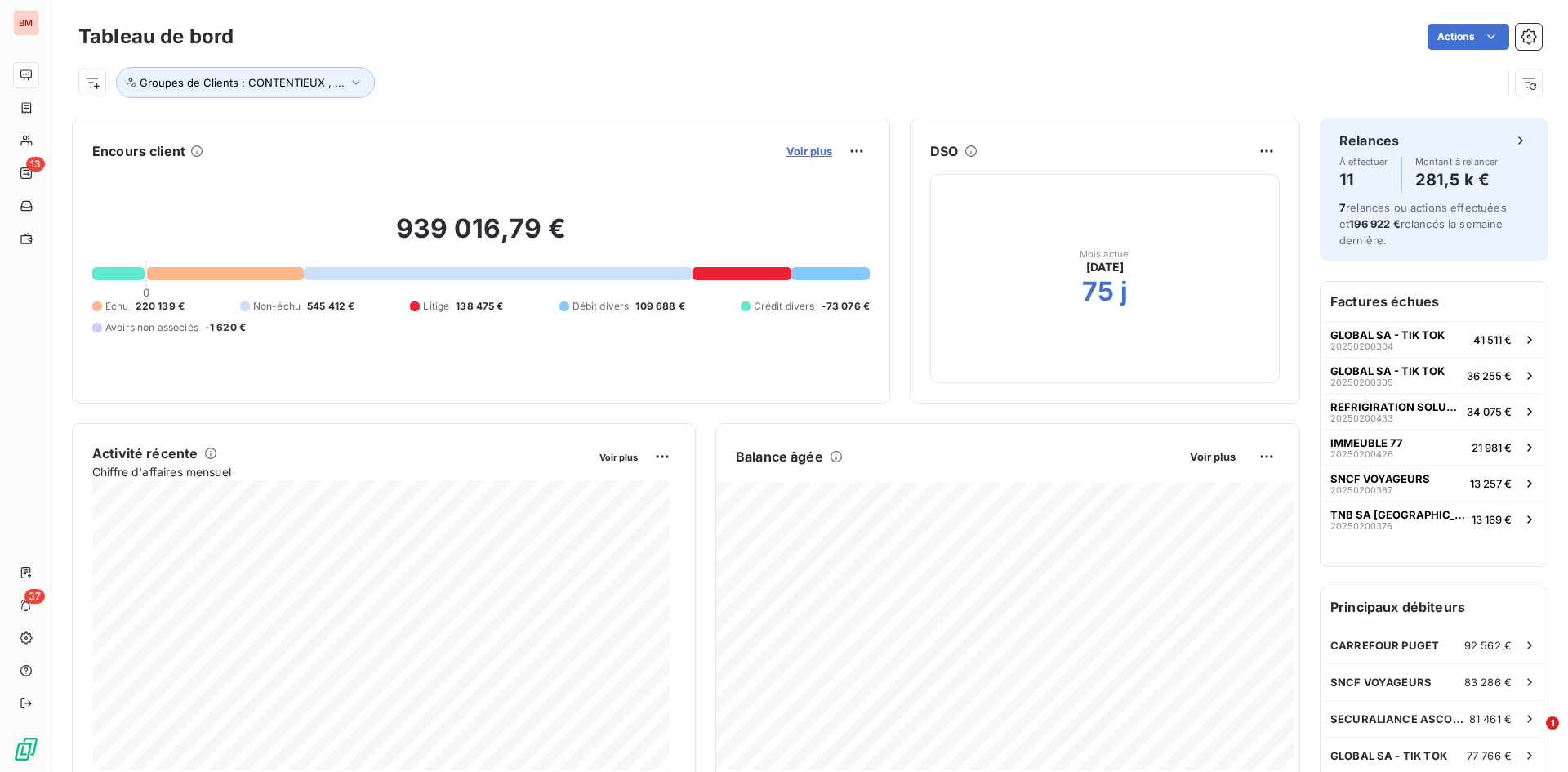
click at [816, 157] on span "Voir plus" at bounding box center [809, 151] width 46 height 13
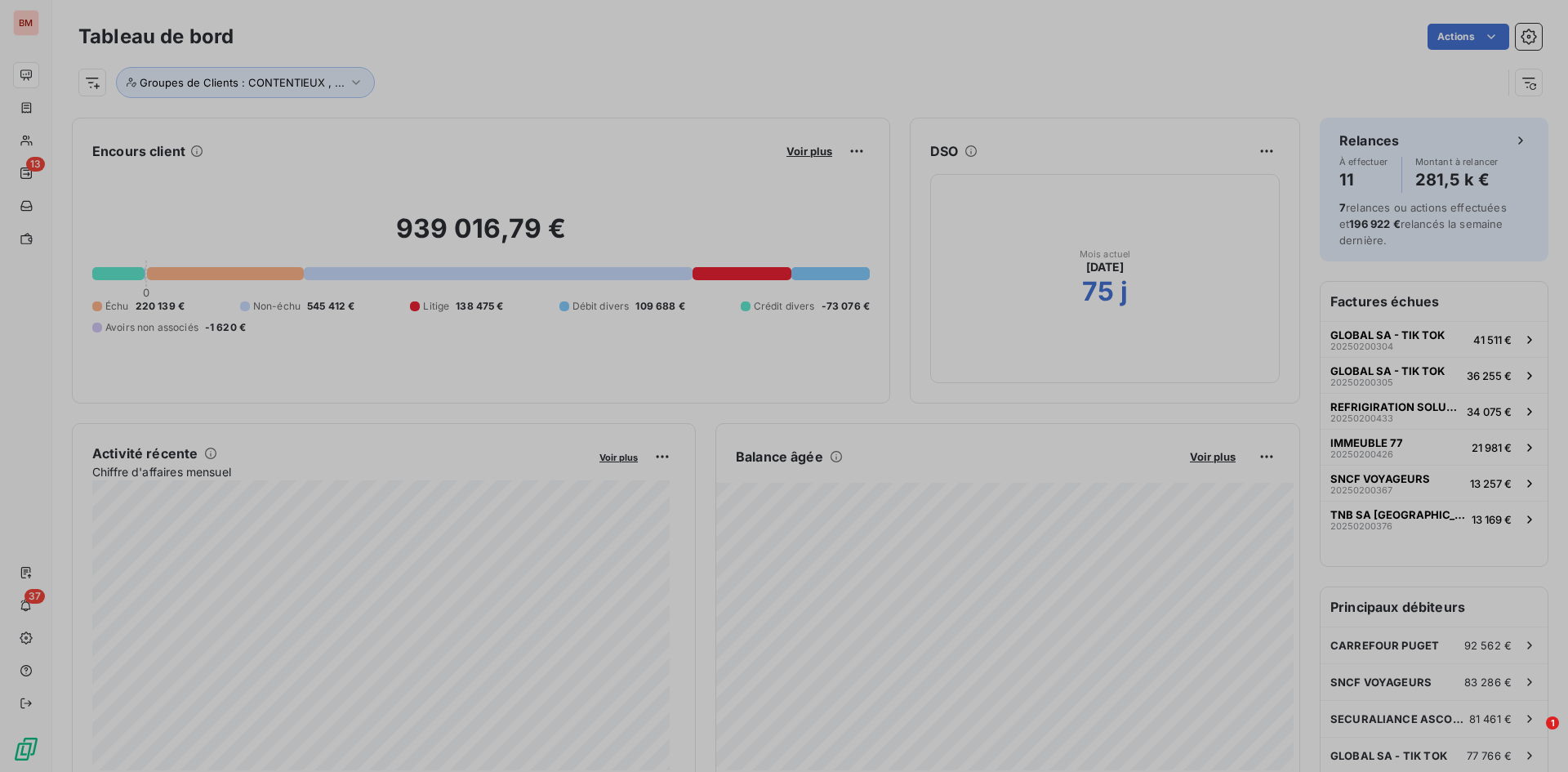
scroll to position [760, 615]
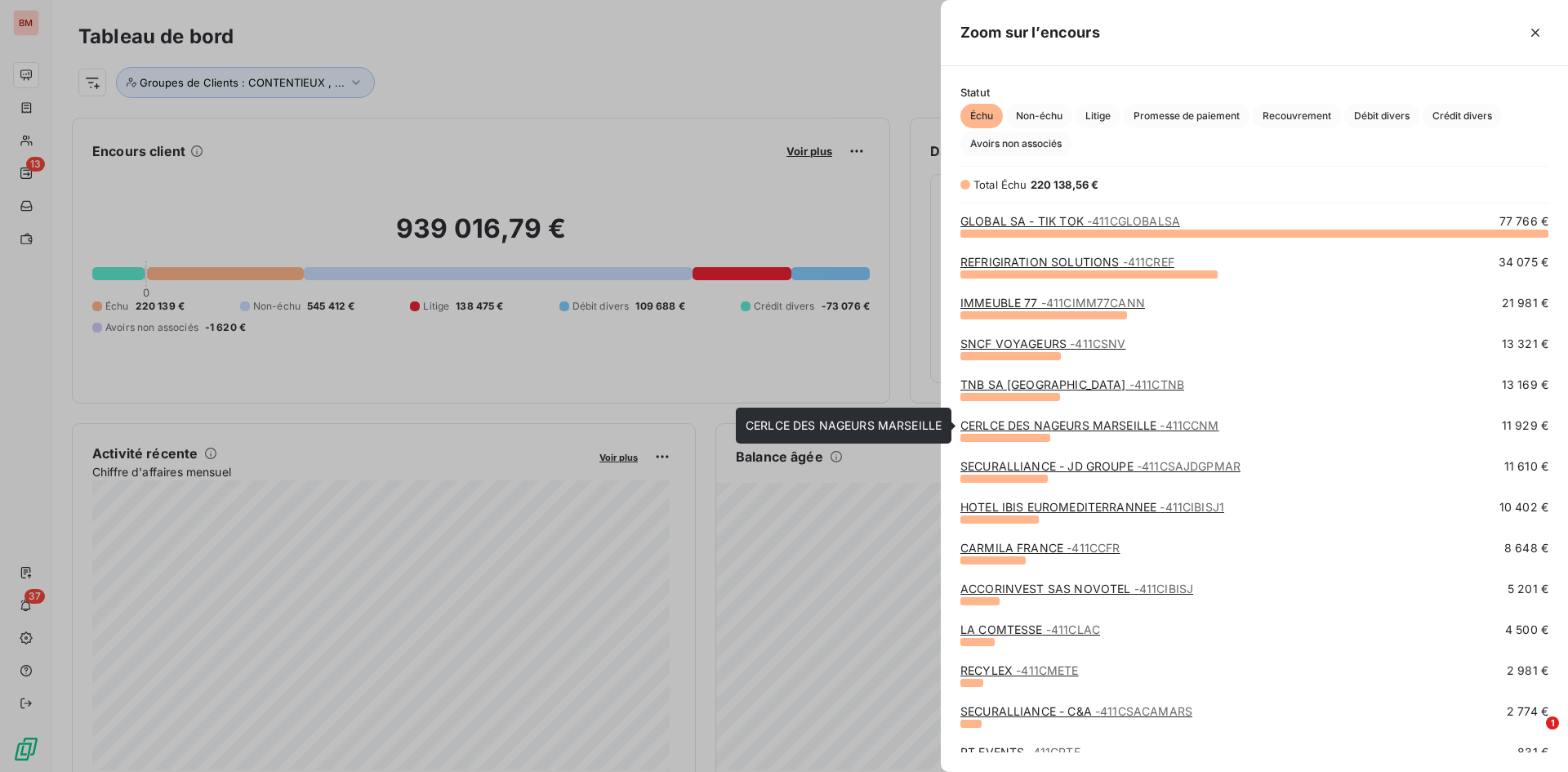
click at [1030, 426] on link "CERLCE DES NAGEURS [GEOGRAPHIC_DATA] - 411CCNM" at bounding box center [1090, 425] width 259 height 14
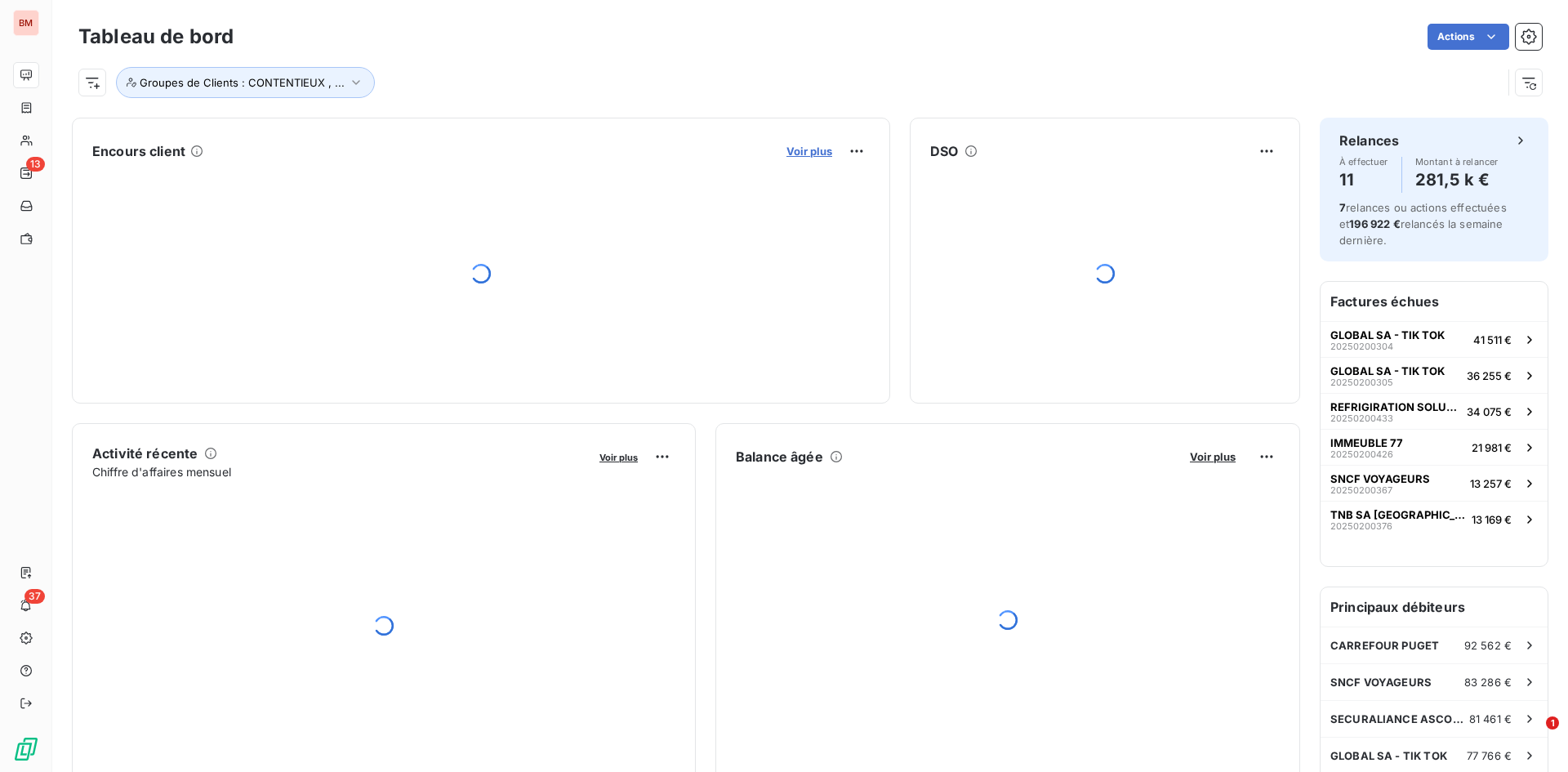
click at [798, 157] on span "Voir plus" at bounding box center [809, 151] width 46 height 13
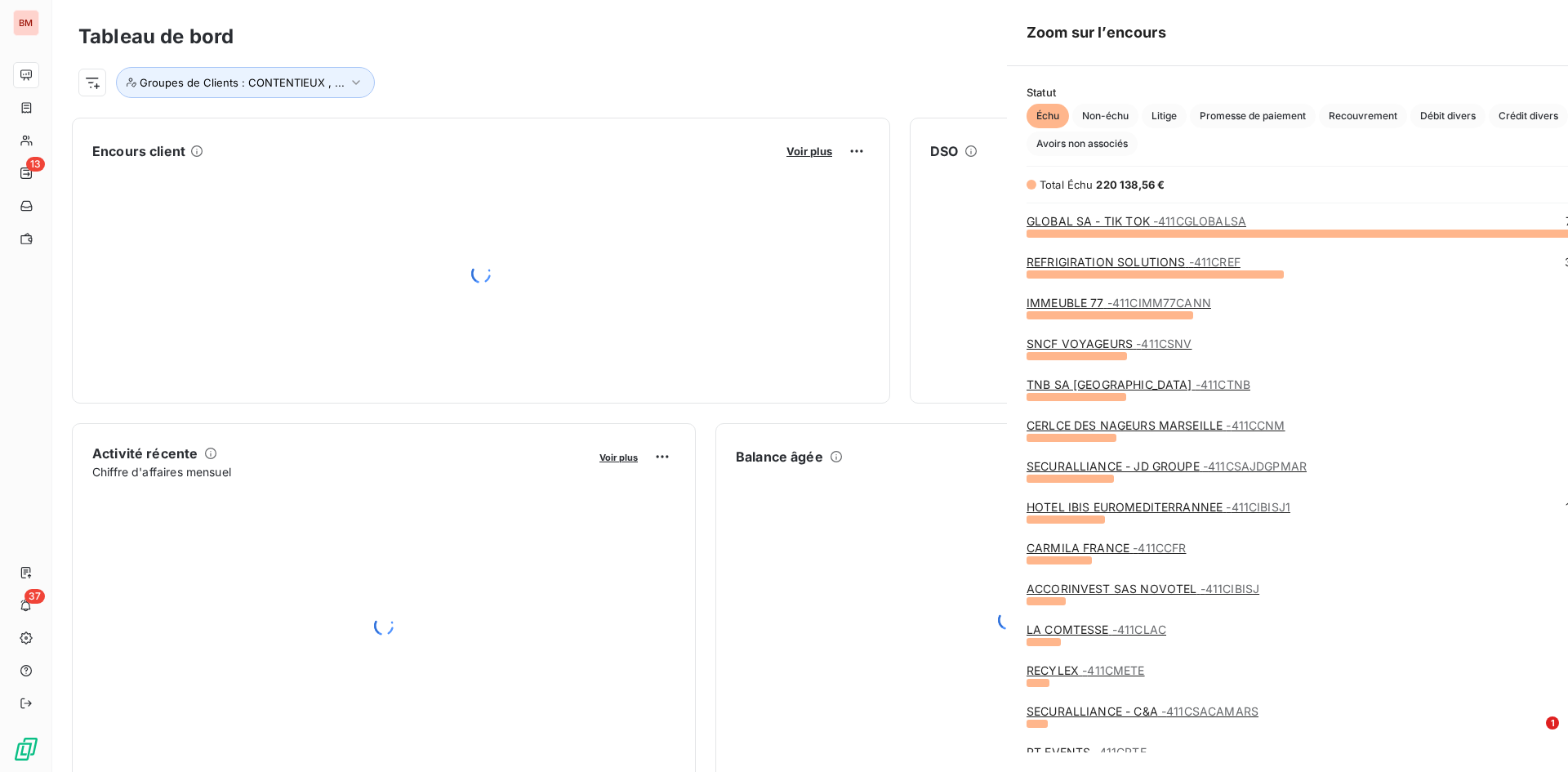
scroll to position [760, 615]
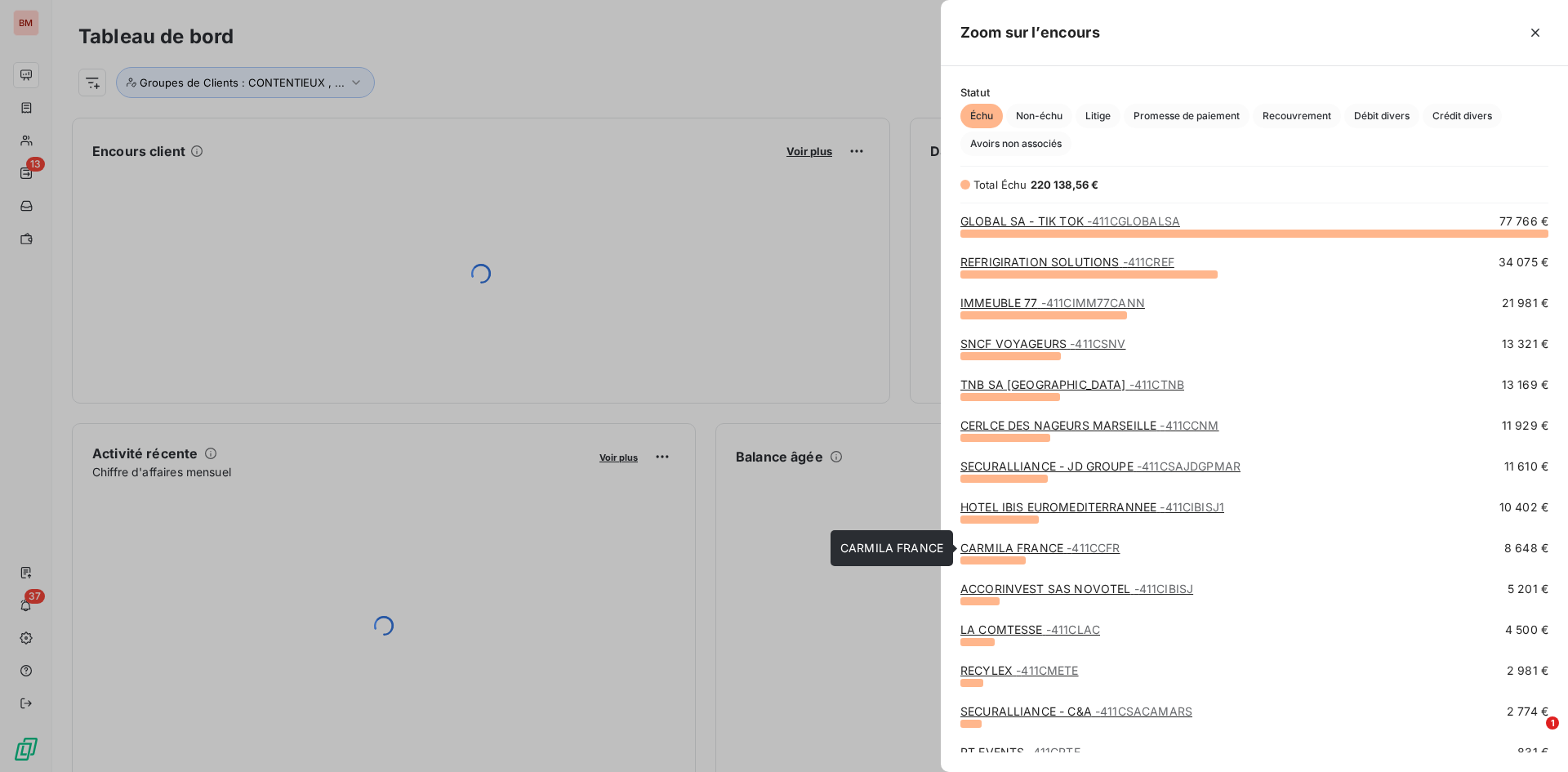
click at [1008, 542] on link "CARMILA FRANCE - 411CCFR" at bounding box center [1040, 548] width 159 height 14
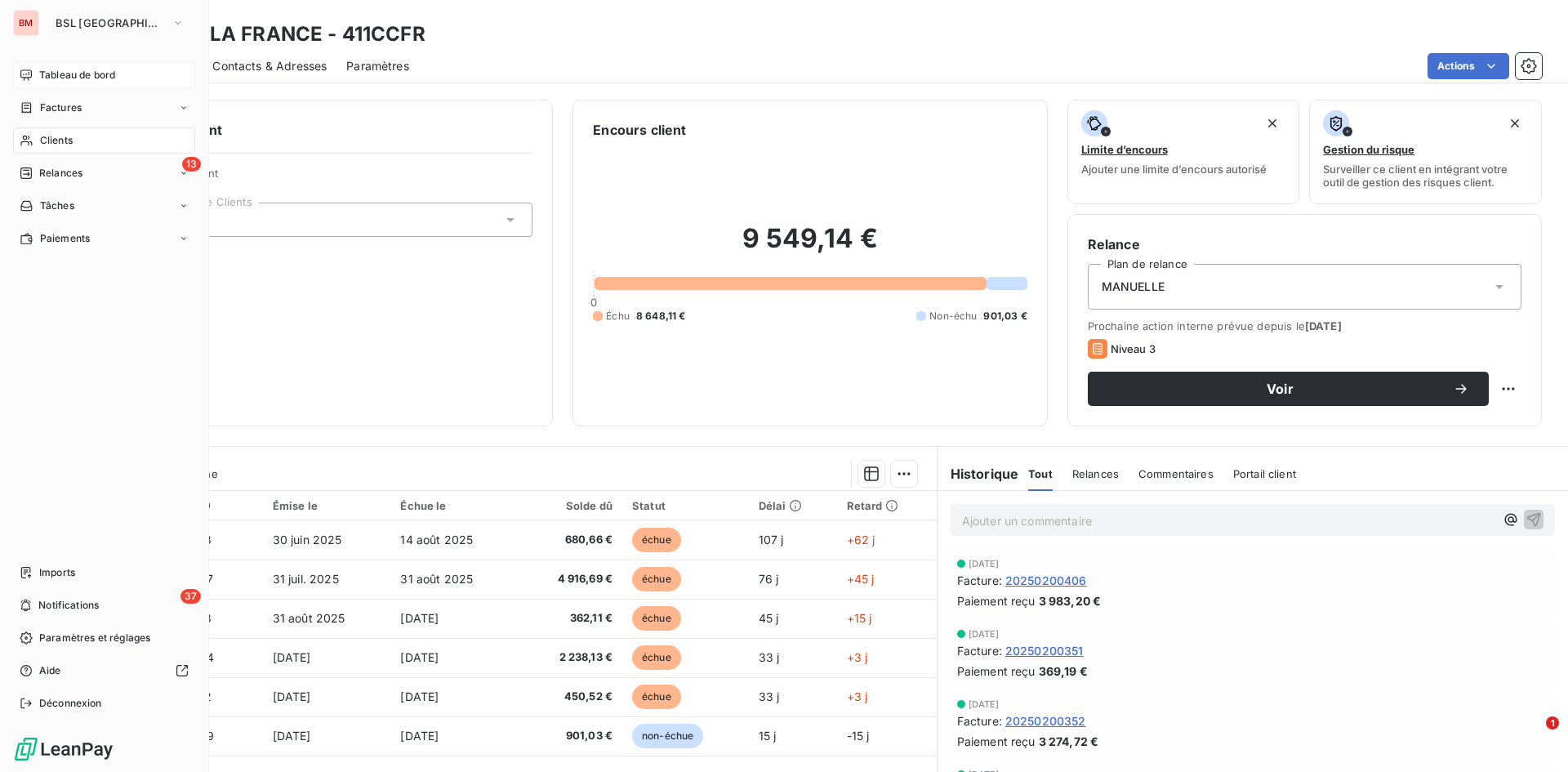
drag, startPoint x: 69, startPoint y: 69, endPoint x: 193, endPoint y: 78, distance: 124.3
click at [79, 68] on span "Tableau de bord" at bounding box center [77, 75] width 76 height 15
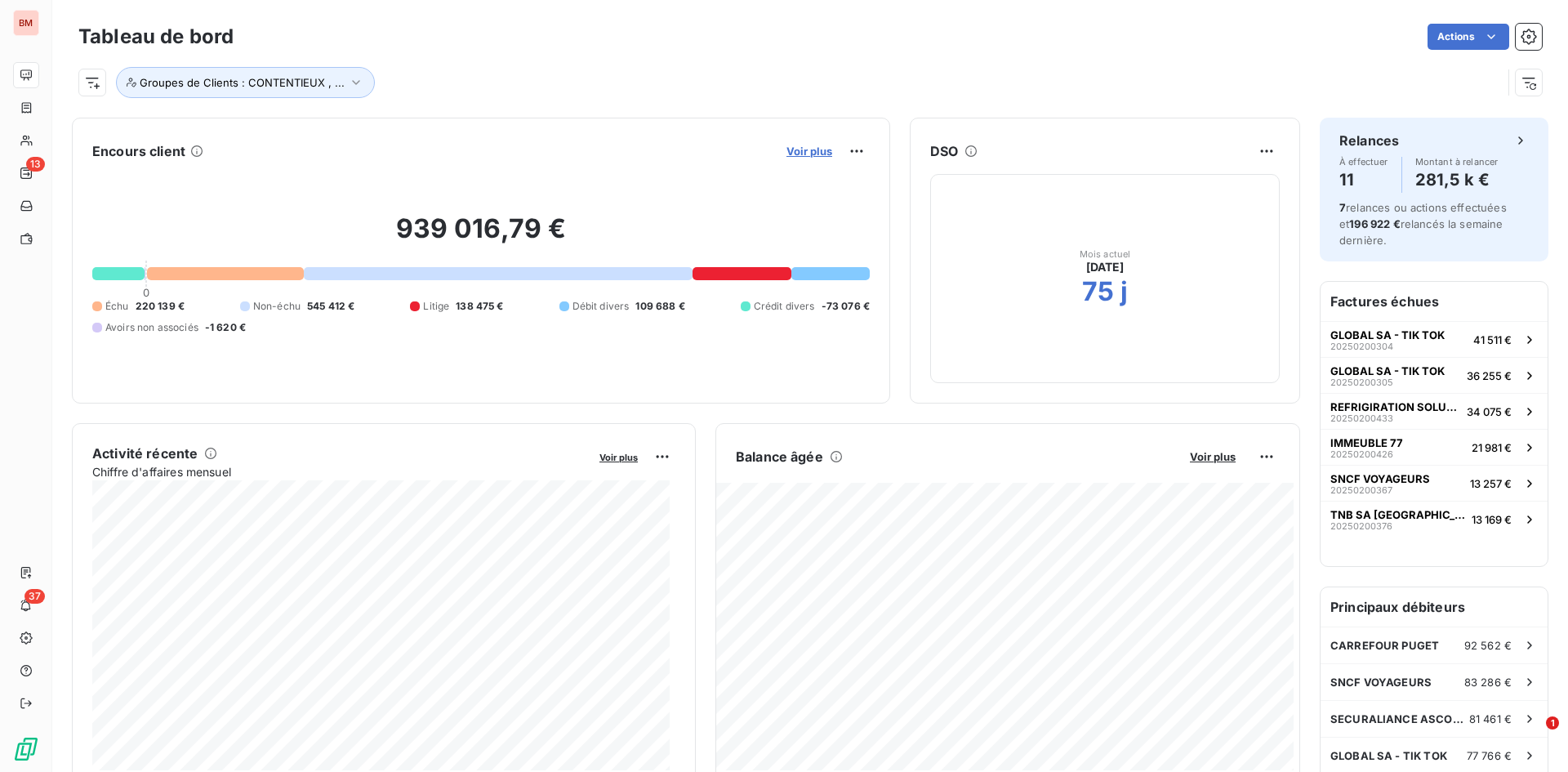
click at [800, 152] on span "Voir plus" at bounding box center [809, 151] width 46 height 13
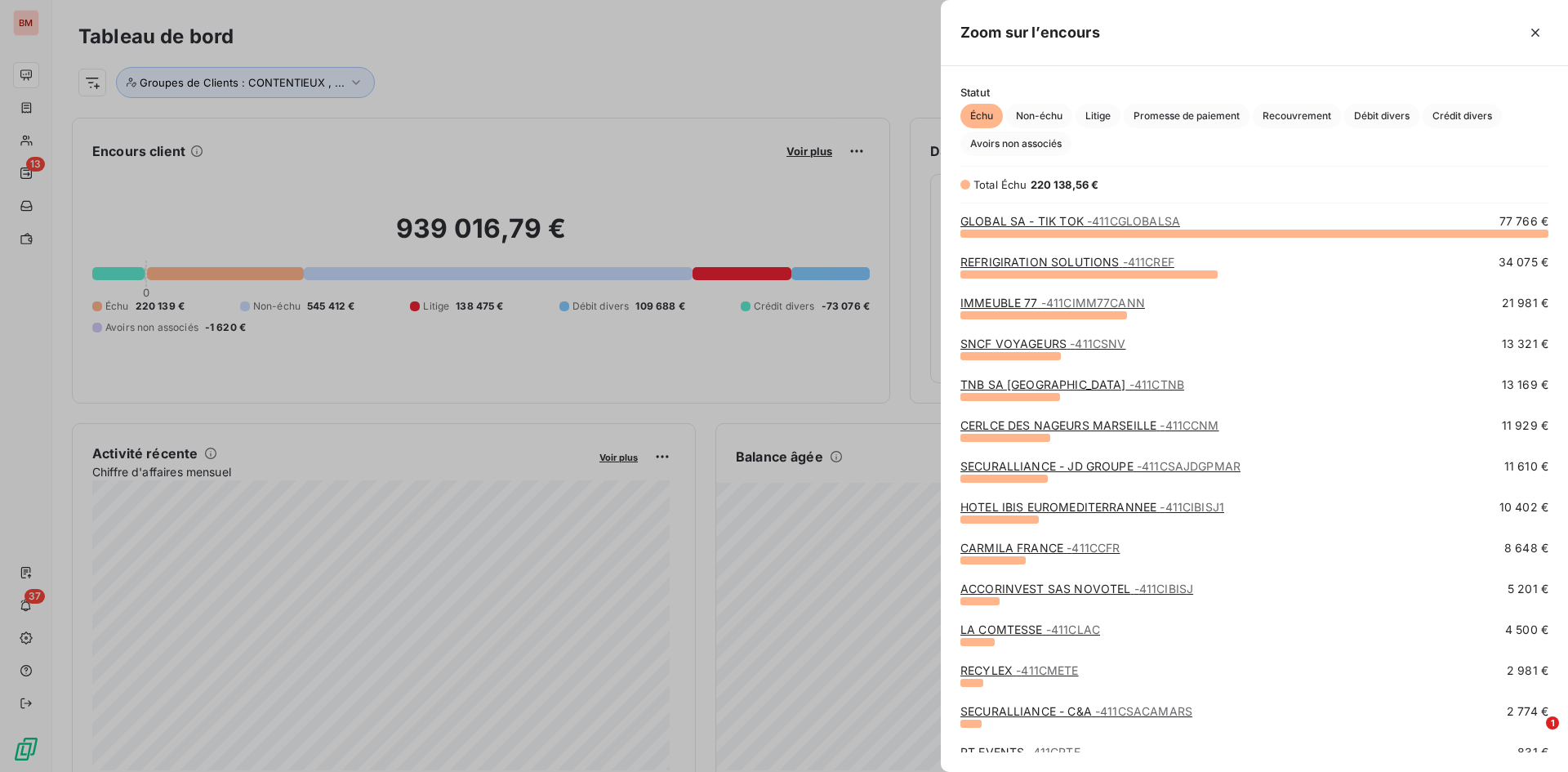
scroll to position [175, 0]
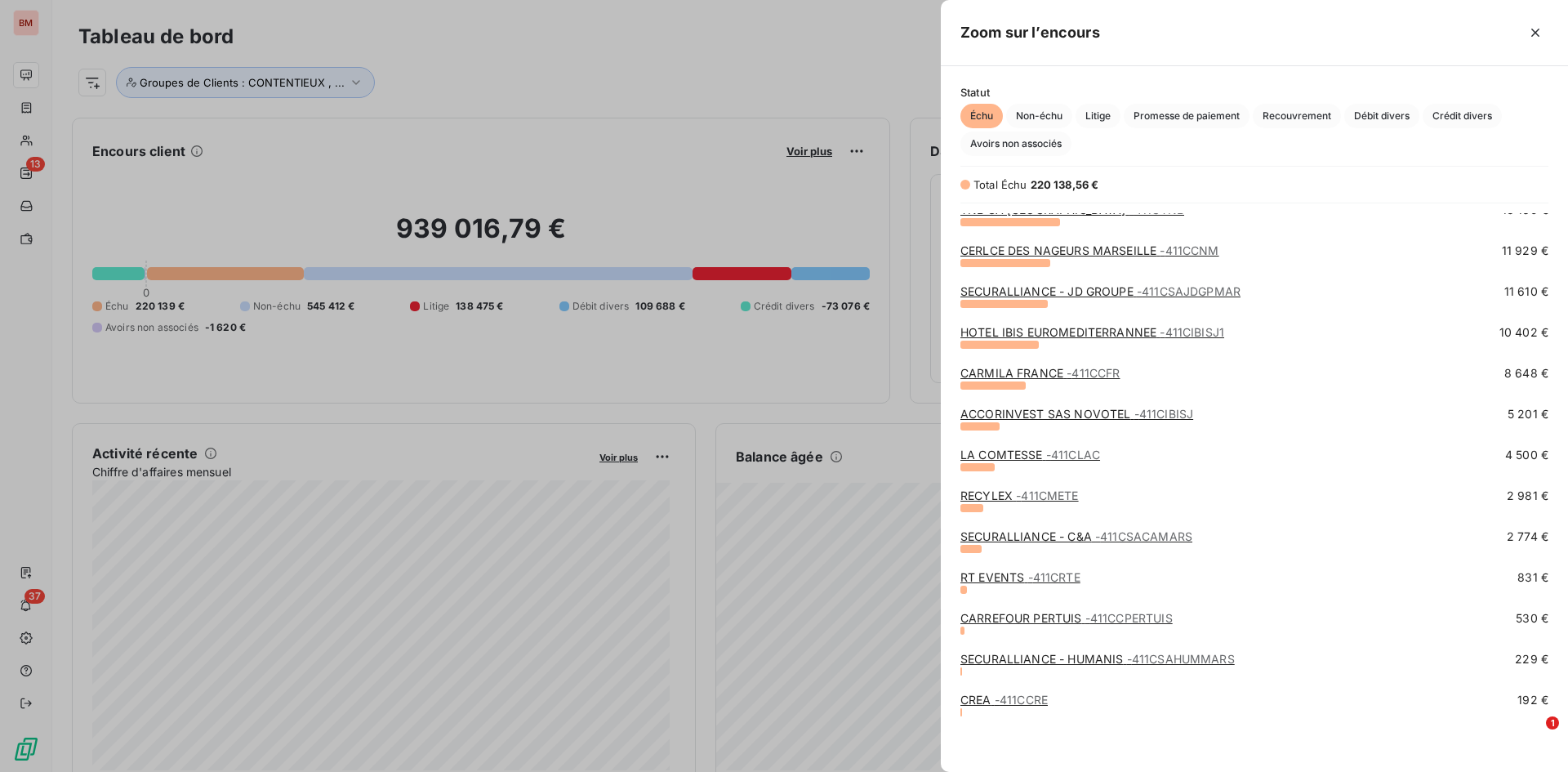
click at [970, 454] on link "LA COMTESSE - 411CLAC" at bounding box center [1030, 455] width 139 height 14
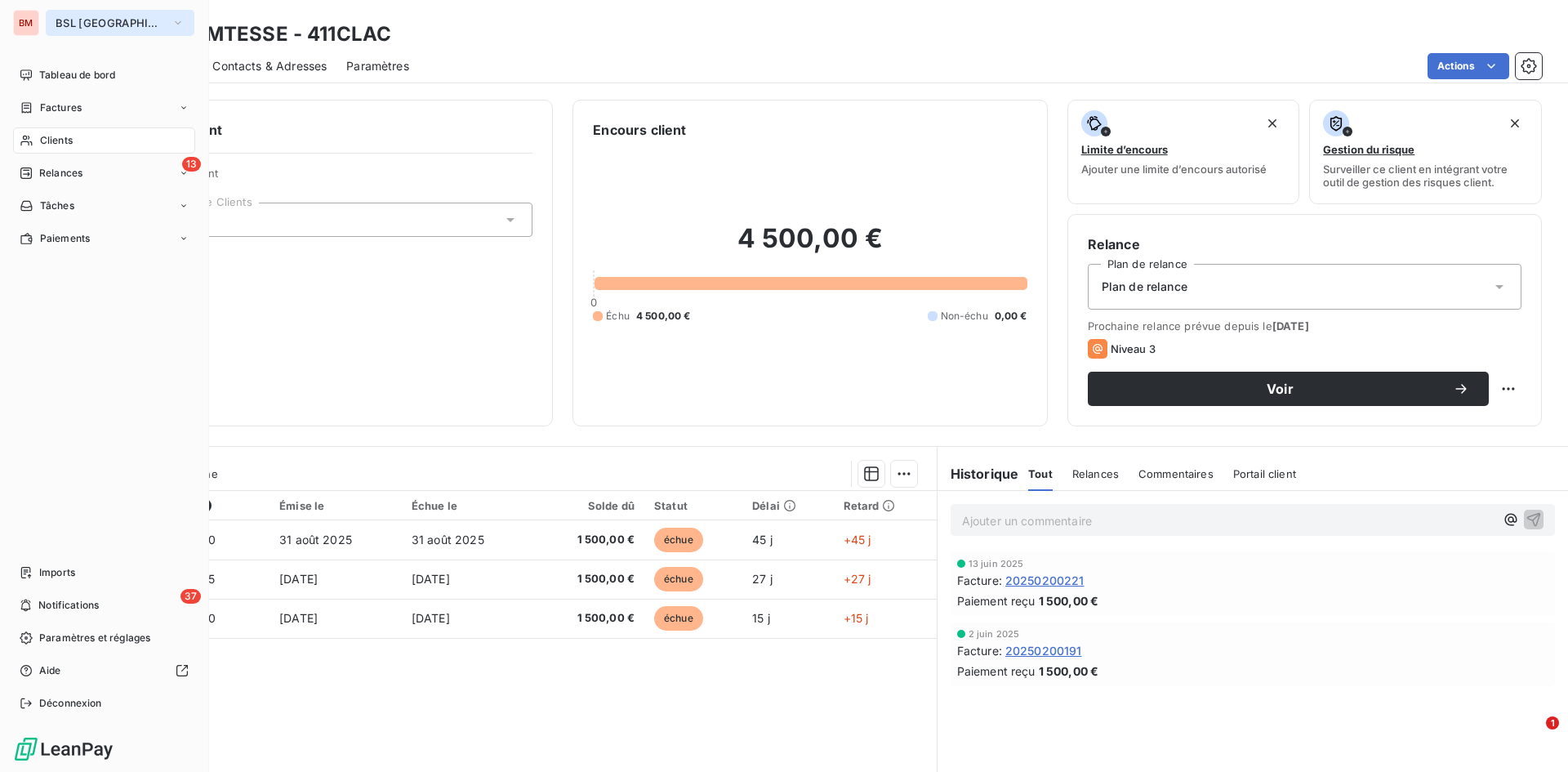
drag, startPoint x: 24, startPoint y: 17, endPoint x: 87, endPoint y: 29, distance: 64.1
click at [29, 17] on div "BM" at bounding box center [26, 23] width 26 height 26
click at [92, 29] on span "BSL [GEOGRAPHIC_DATA]" at bounding box center [110, 23] width 109 height 13
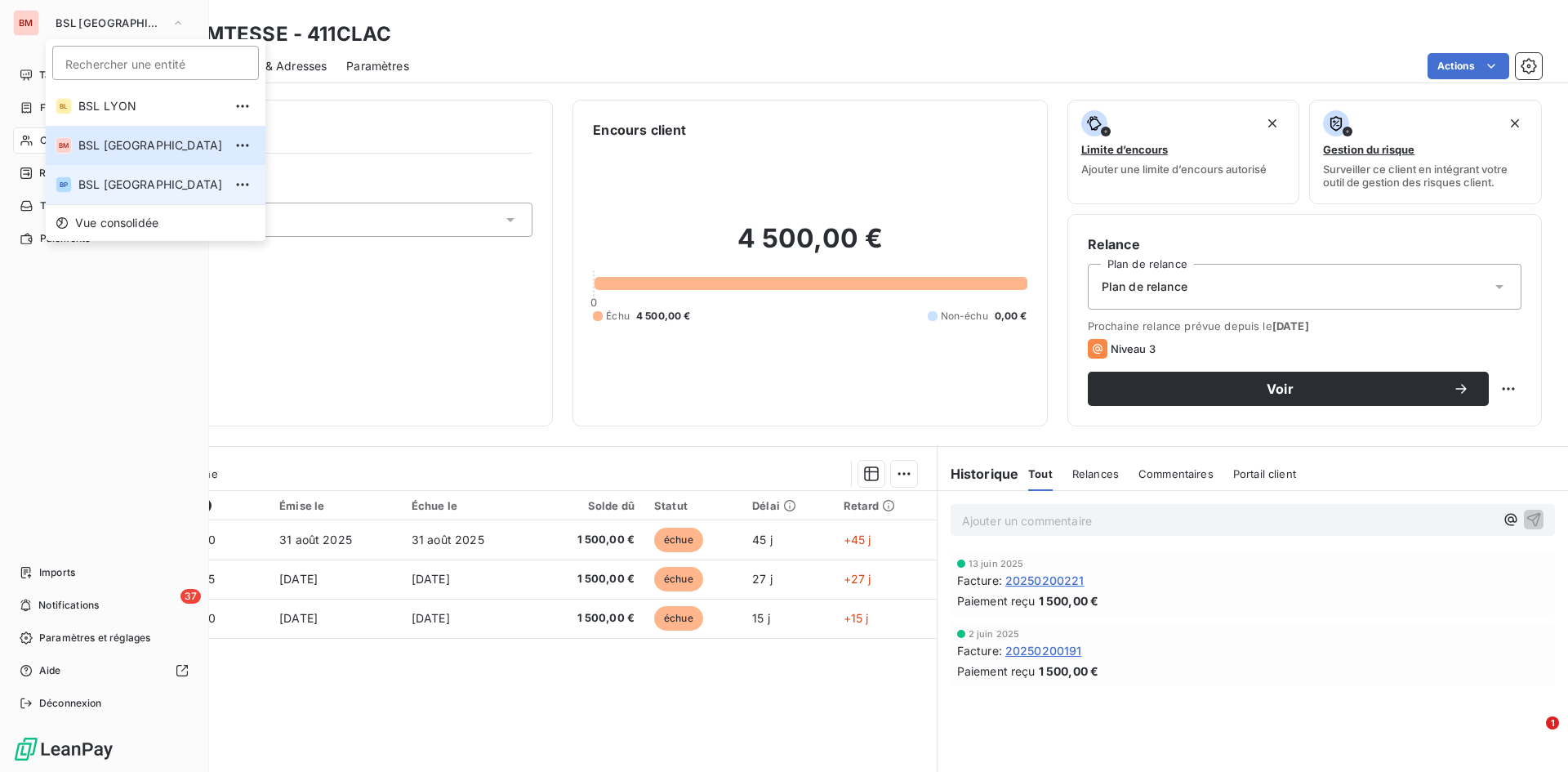
click at [120, 175] on li "BP BSL [GEOGRAPHIC_DATA]" at bounding box center [156, 184] width 220 height 39
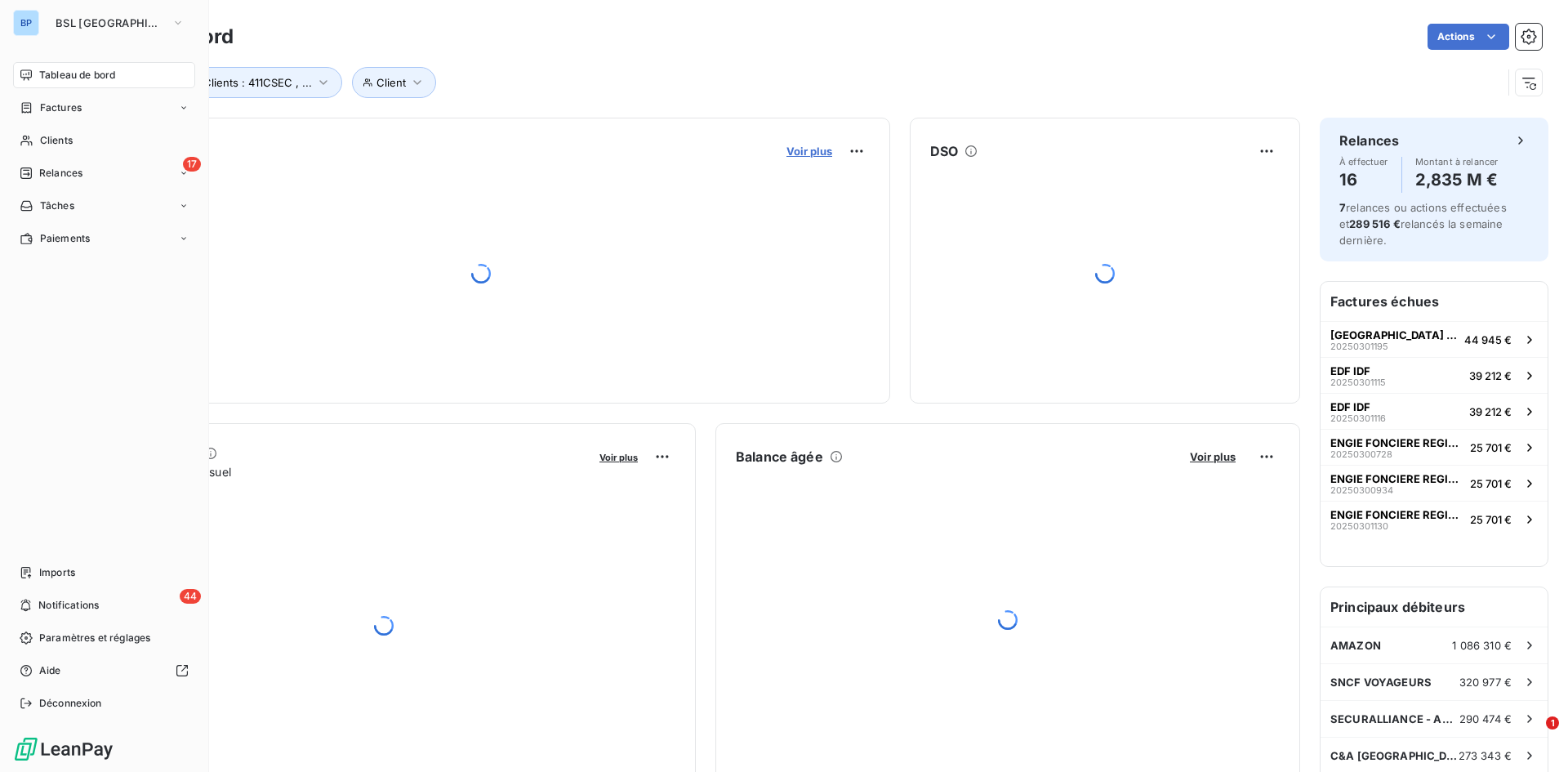
click at [819, 154] on span "Voir plus" at bounding box center [809, 151] width 46 height 13
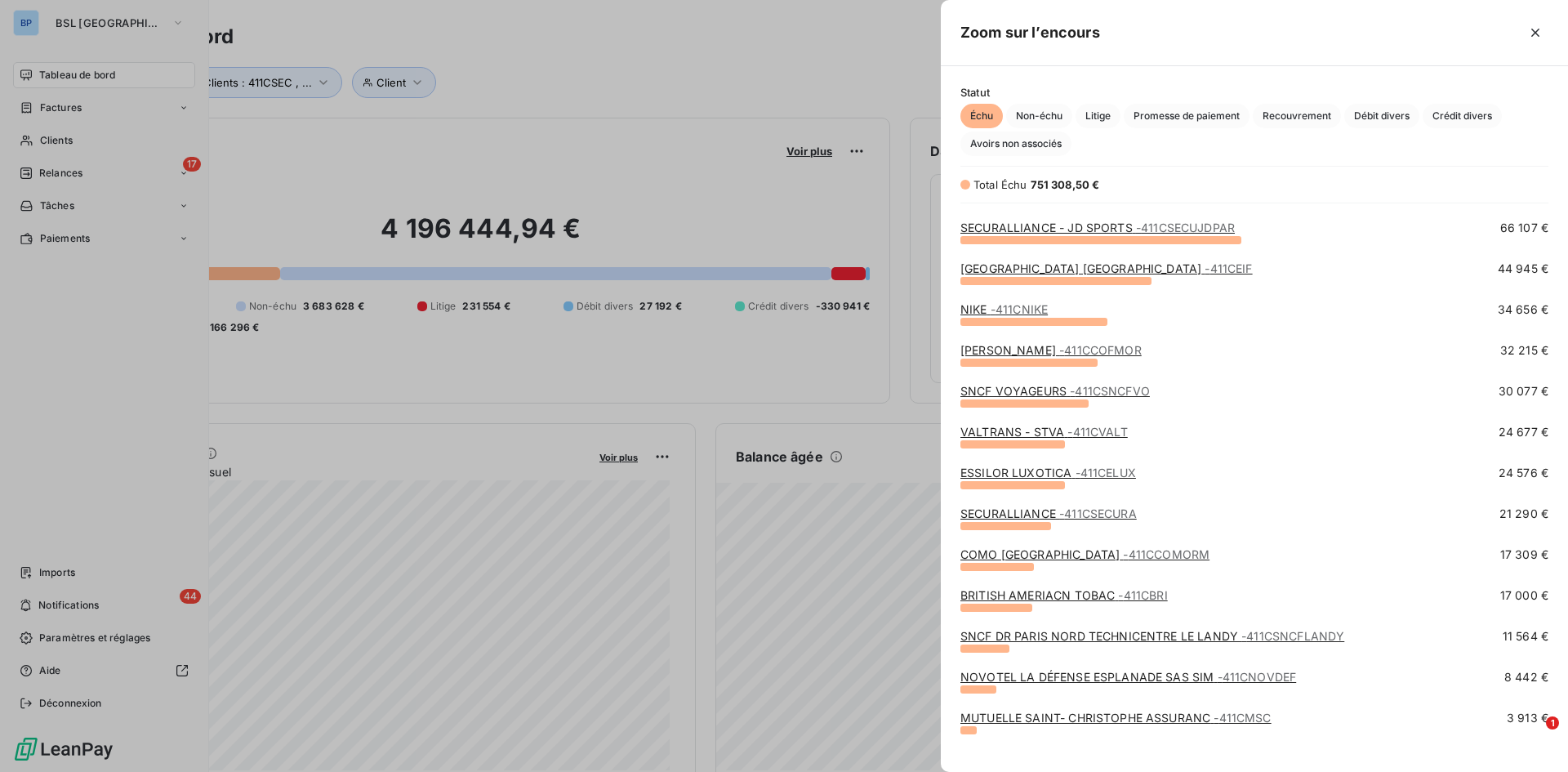
scroll to position [164, 0]
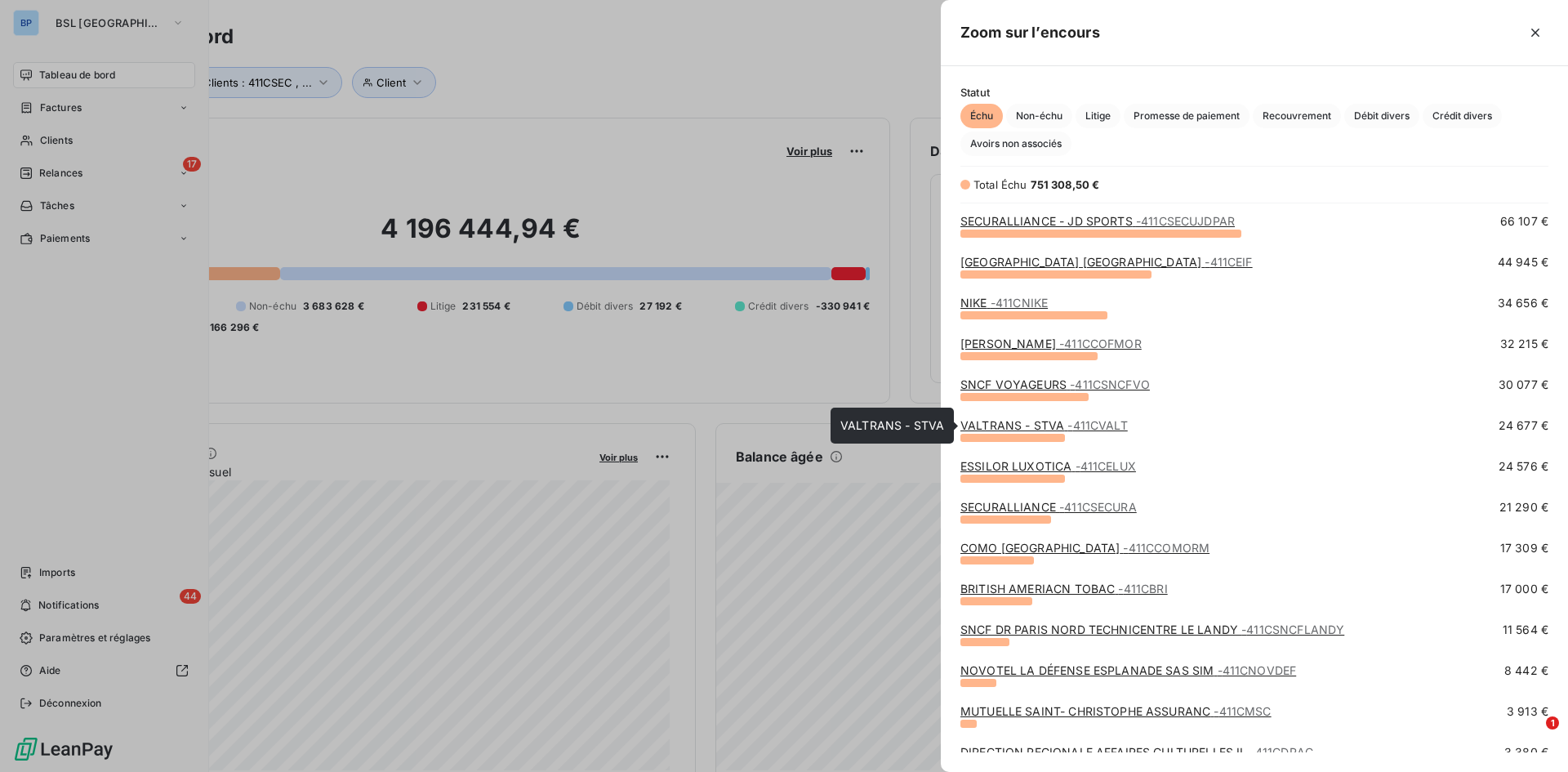
click at [1025, 420] on link "VALTRANS - STVA - 411CVALT" at bounding box center [1044, 425] width 167 height 14
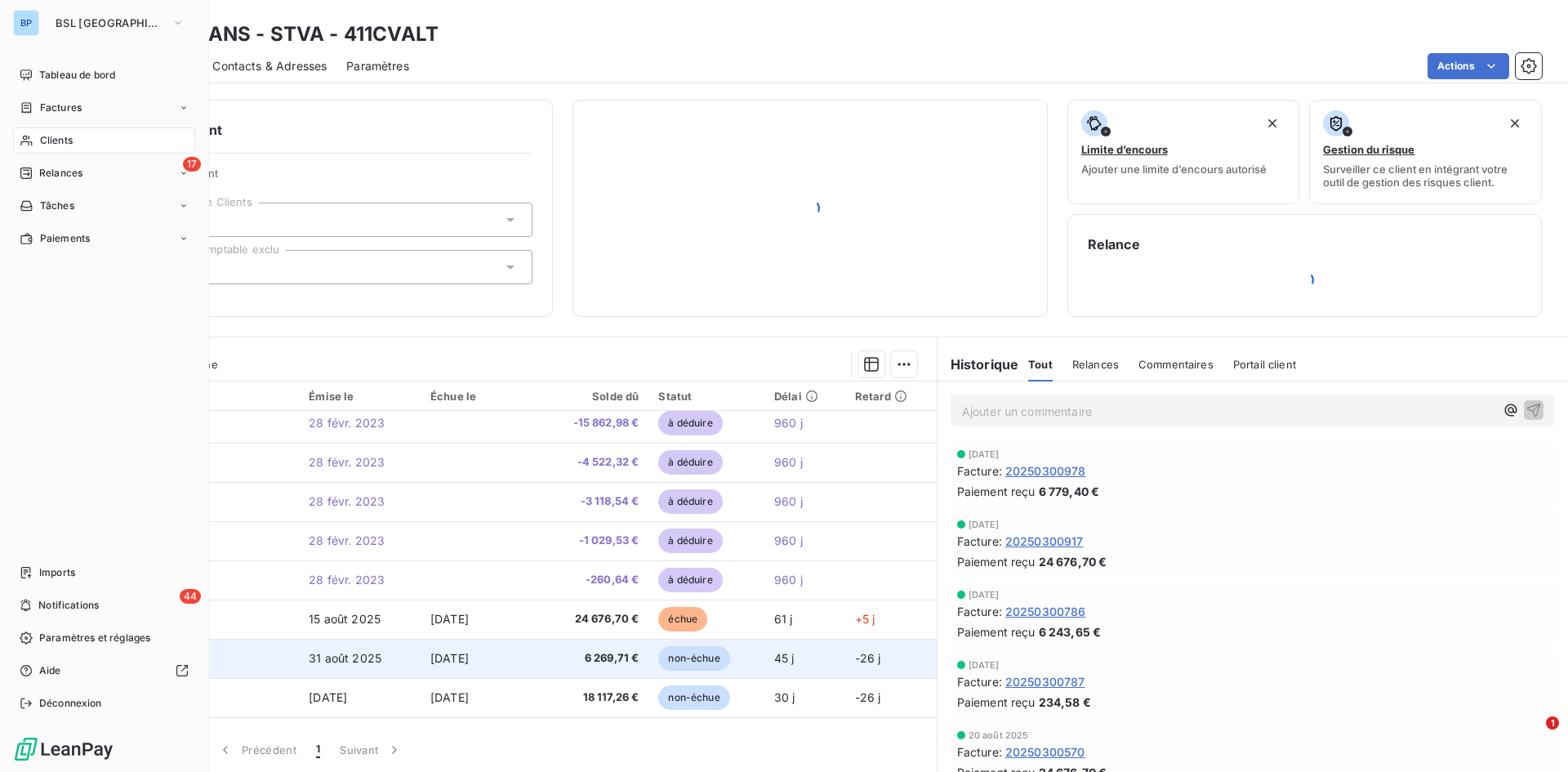
scroll to position [316, 0]
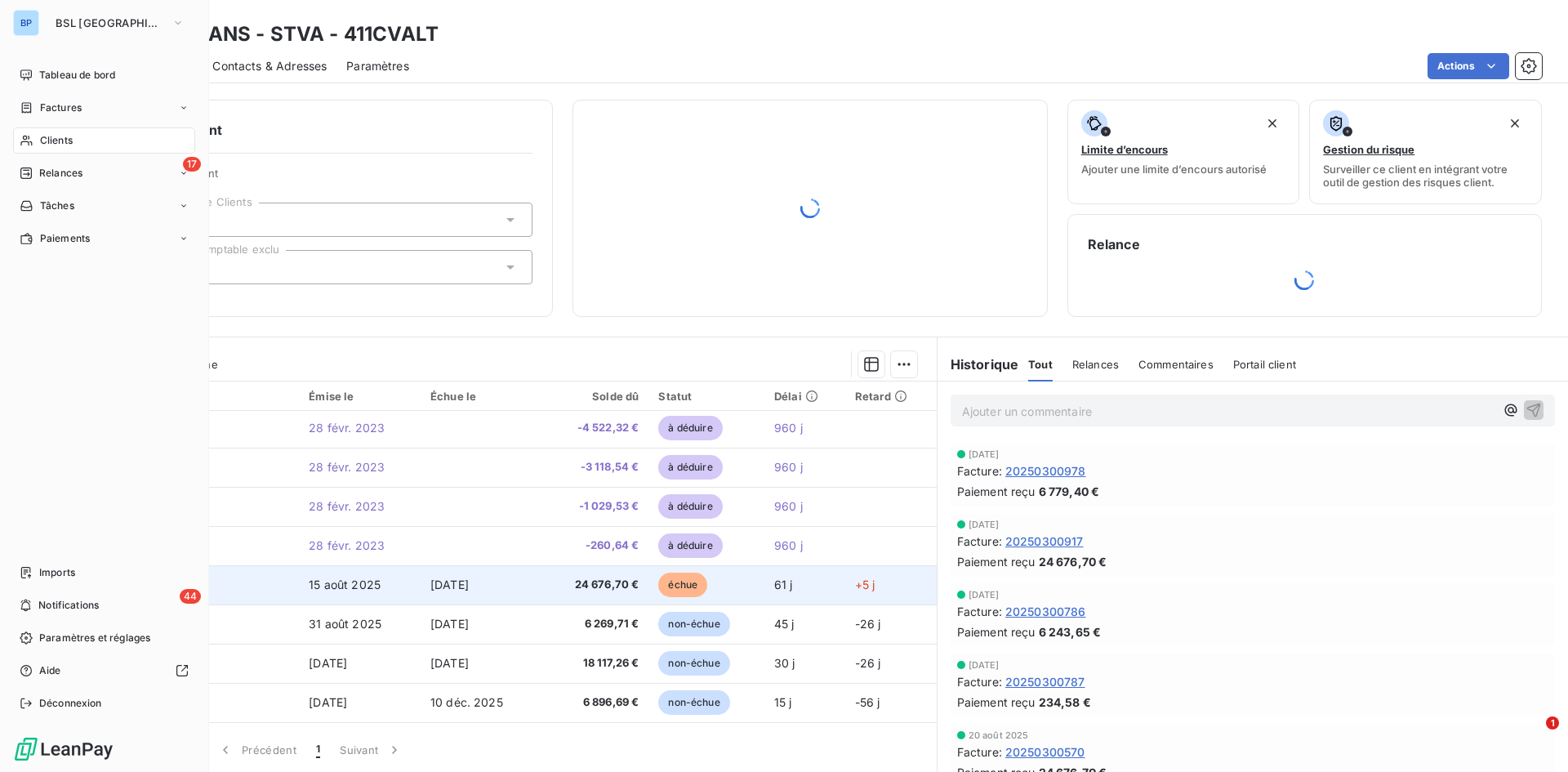
click at [455, 542] on td "[DATE]" at bounding box center [480, 584] width 120 height 39
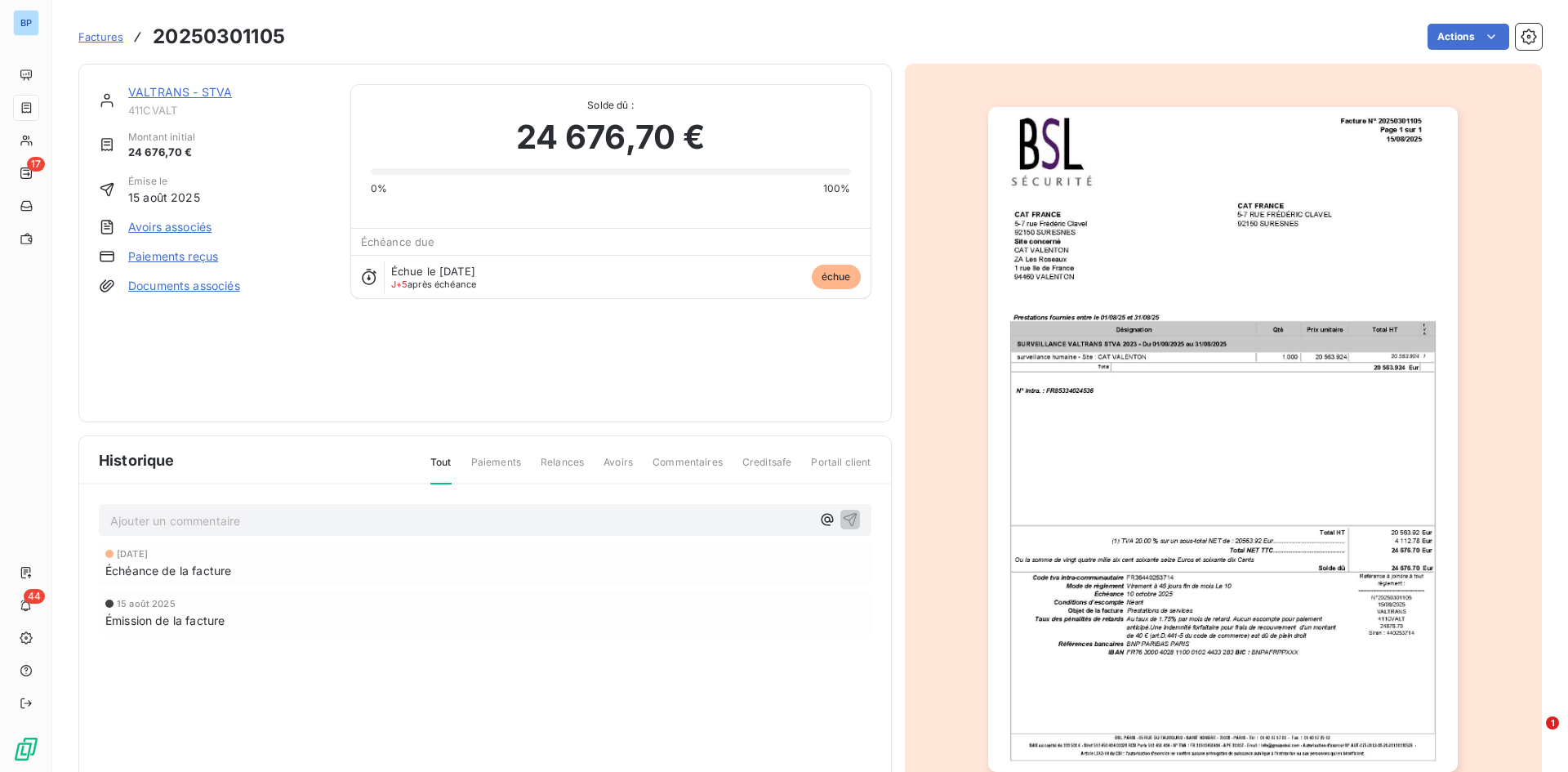
click at [419, 54] on div "VALTRANS - STVA 411CVALT Montant initial 24 676,70 € Émise le 15 août 2025 Avoi…" at bounding box center [809, 434] width 1463 height 762
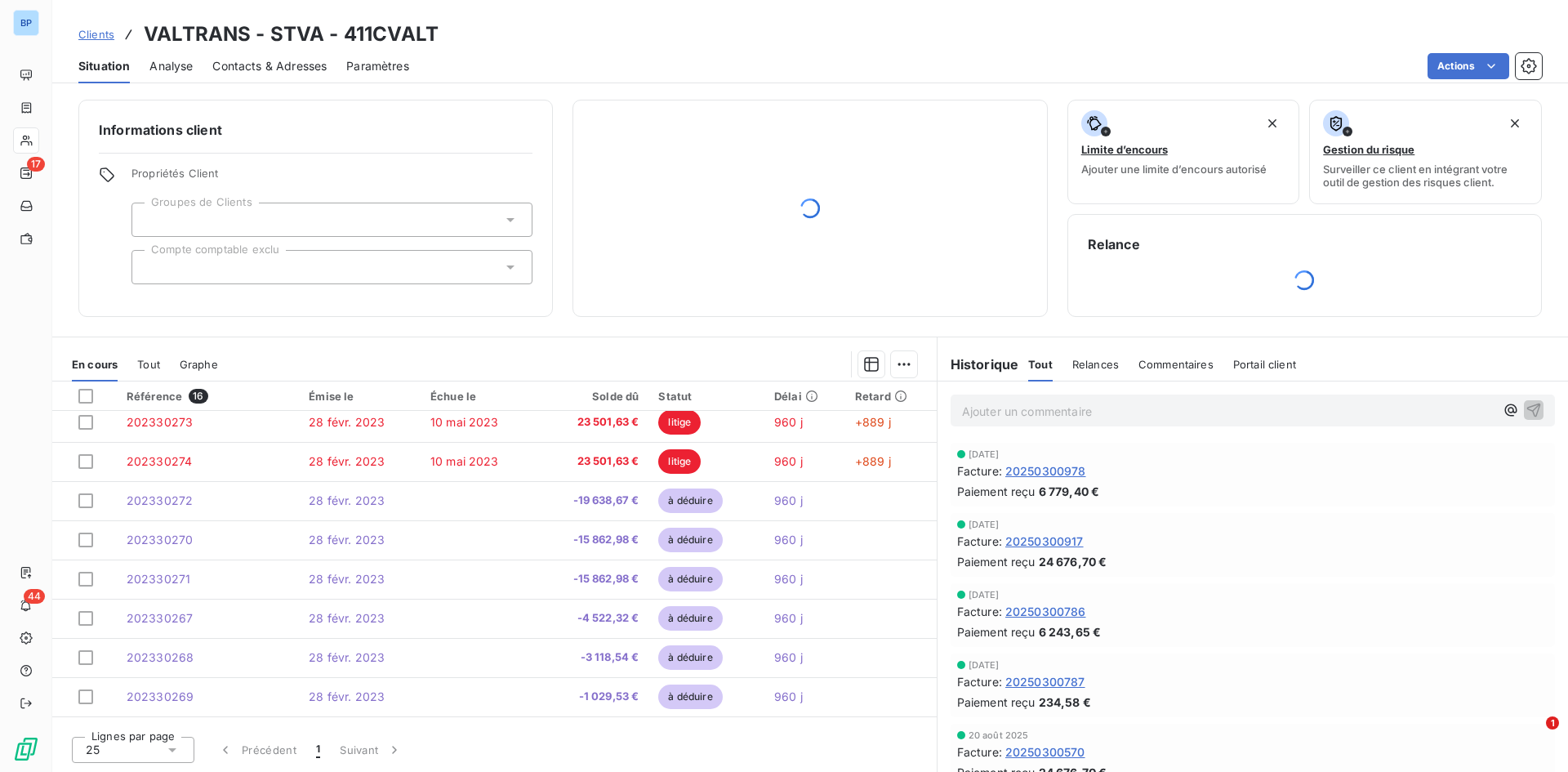
scroll to position [245, 0]
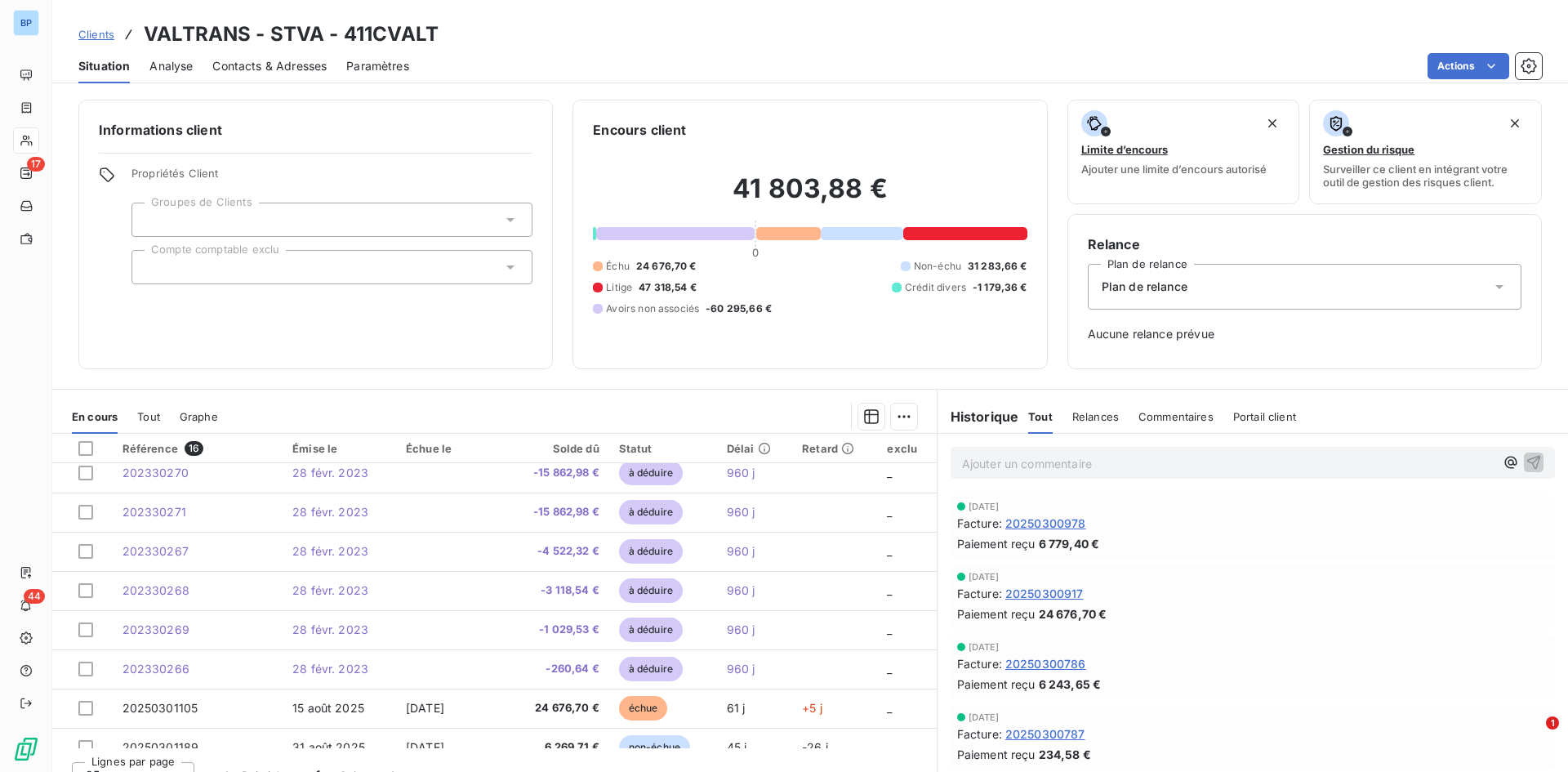
click at [1045, 287] on div "Plan de relance" at bounding box center [1305, 286] width 434 height 46
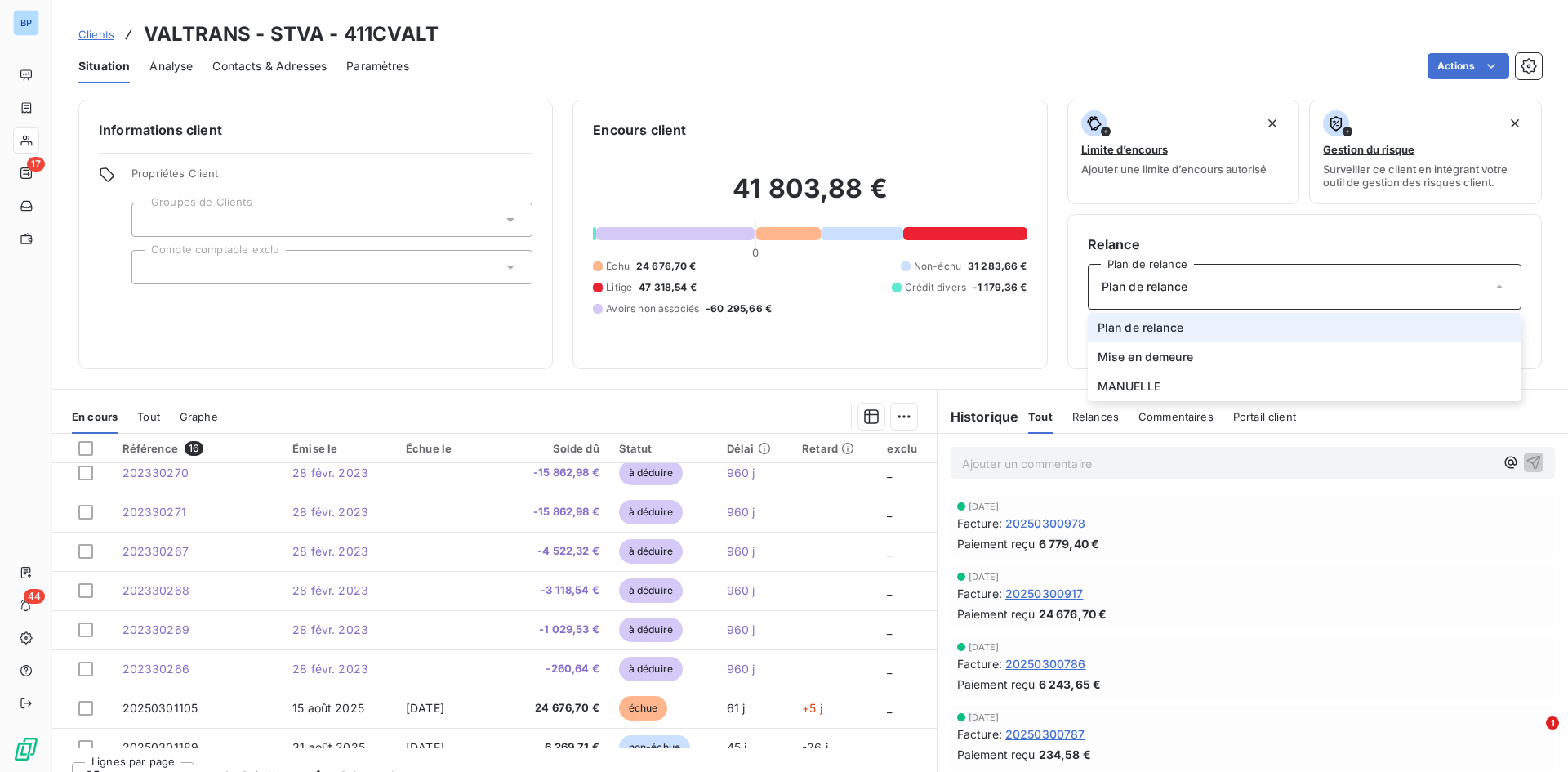
click at [1045, 323] on span "Plan de relance" at bounding box center [1140, 328] width 86 height 16
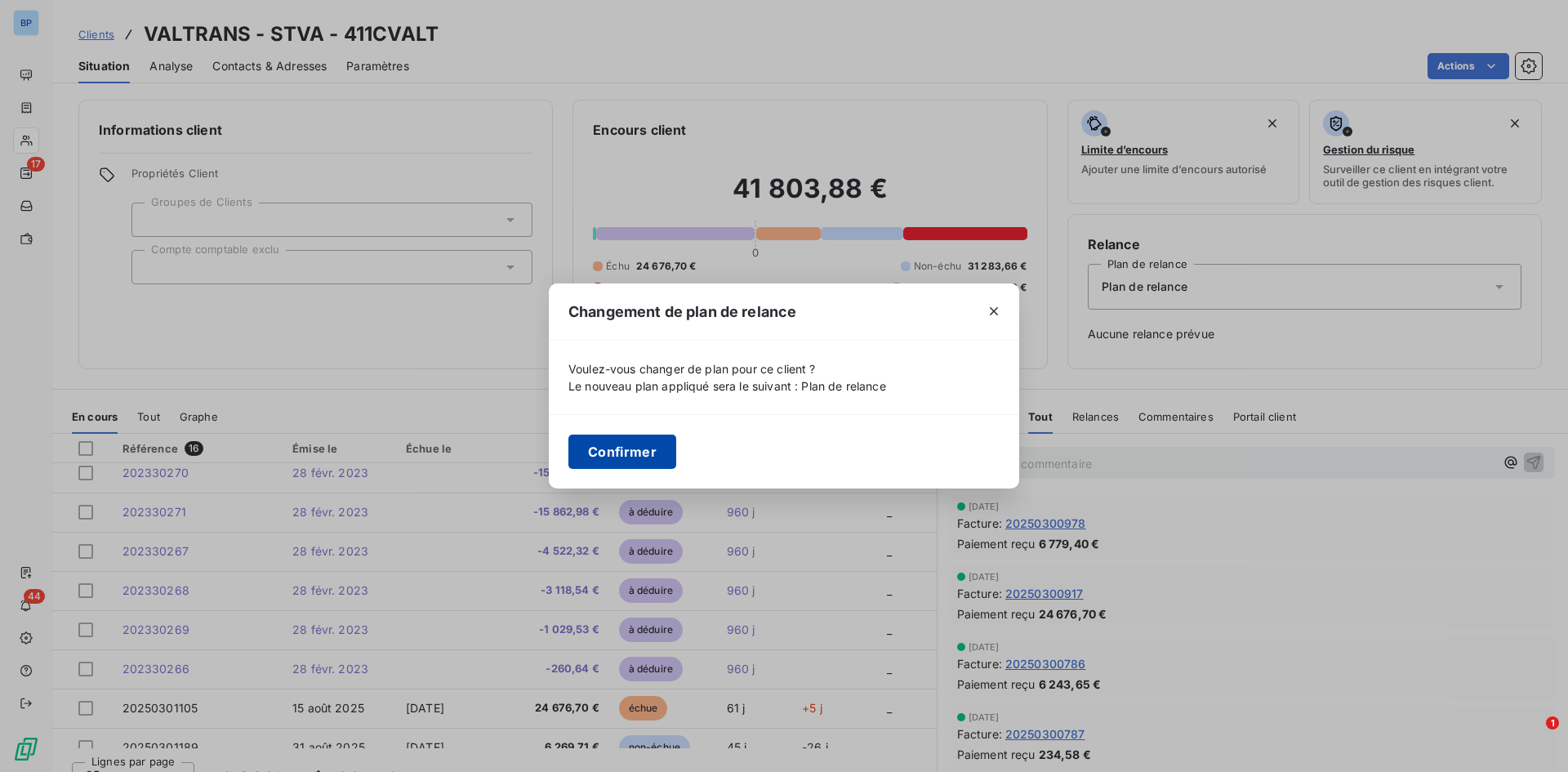
click at [649, 457] on button "Confirmer" at bounding box center [622, 451] width 107 height 35
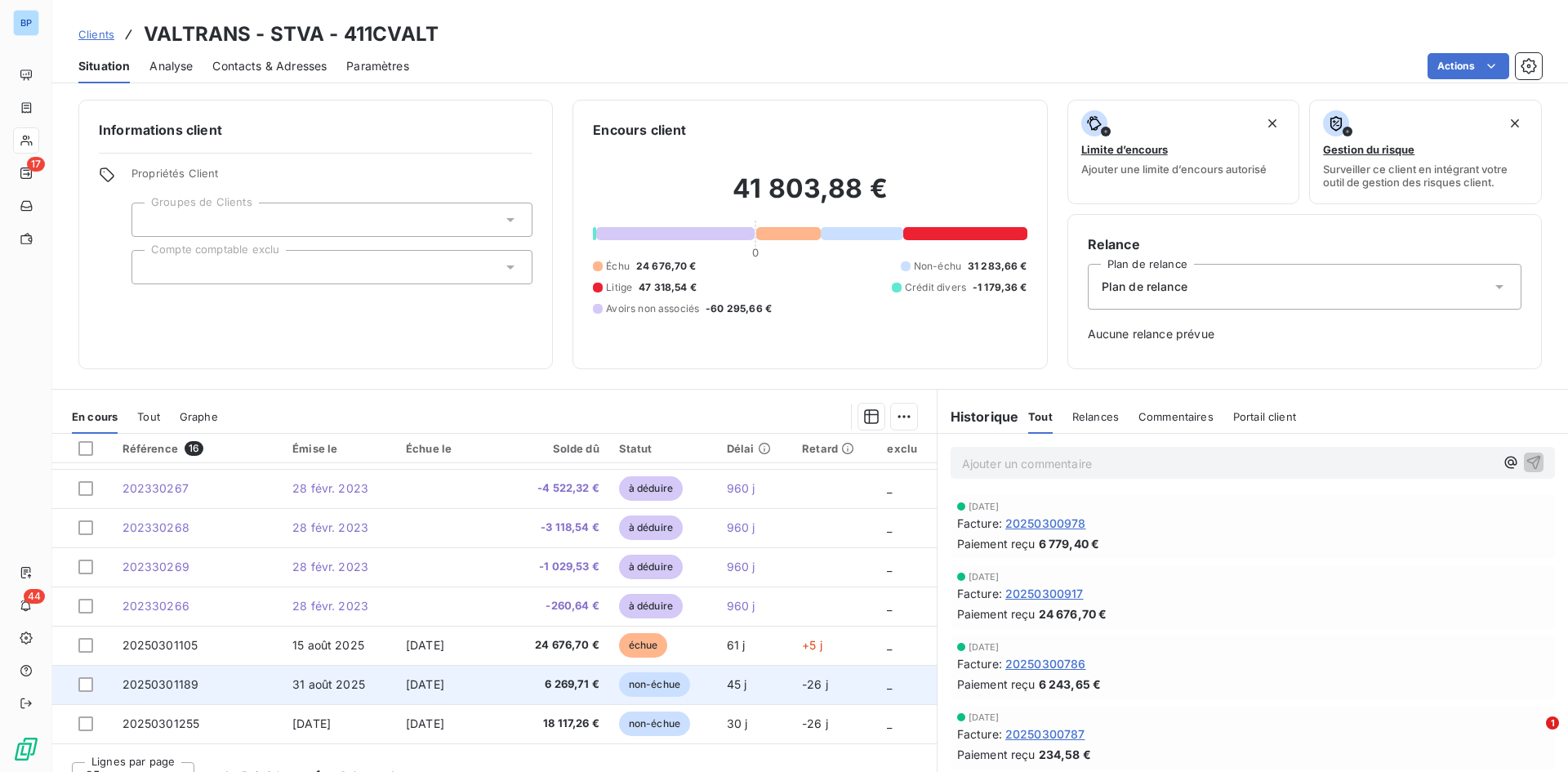
scroll to position [343, 0]
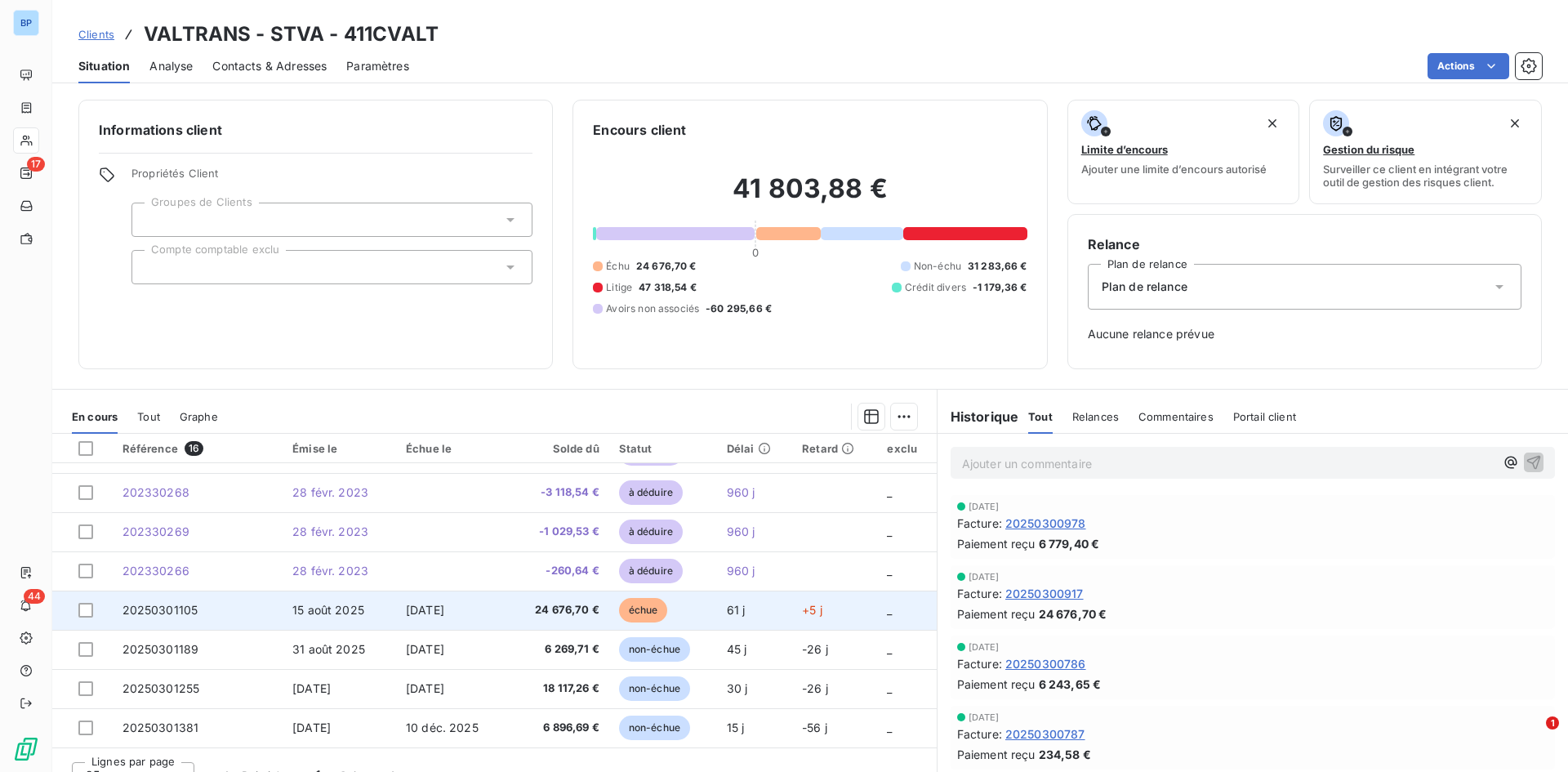
click at [609, 542] on td "échue" at bounding box center [663, 610] width 107 height 39
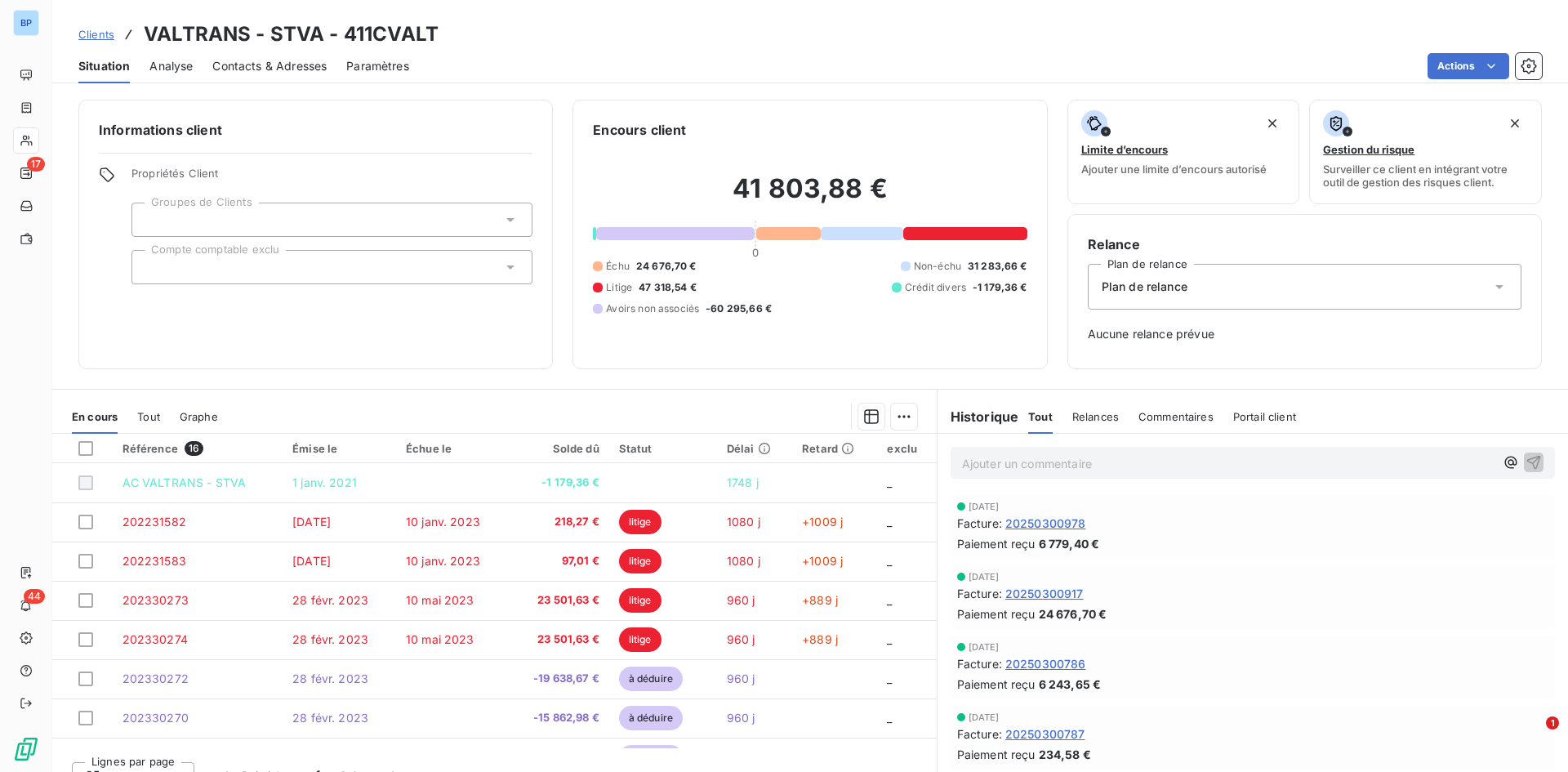
click at [1045, 295] on div "Plan de relance" at bounding box center [1305, 286] width 434 height 46
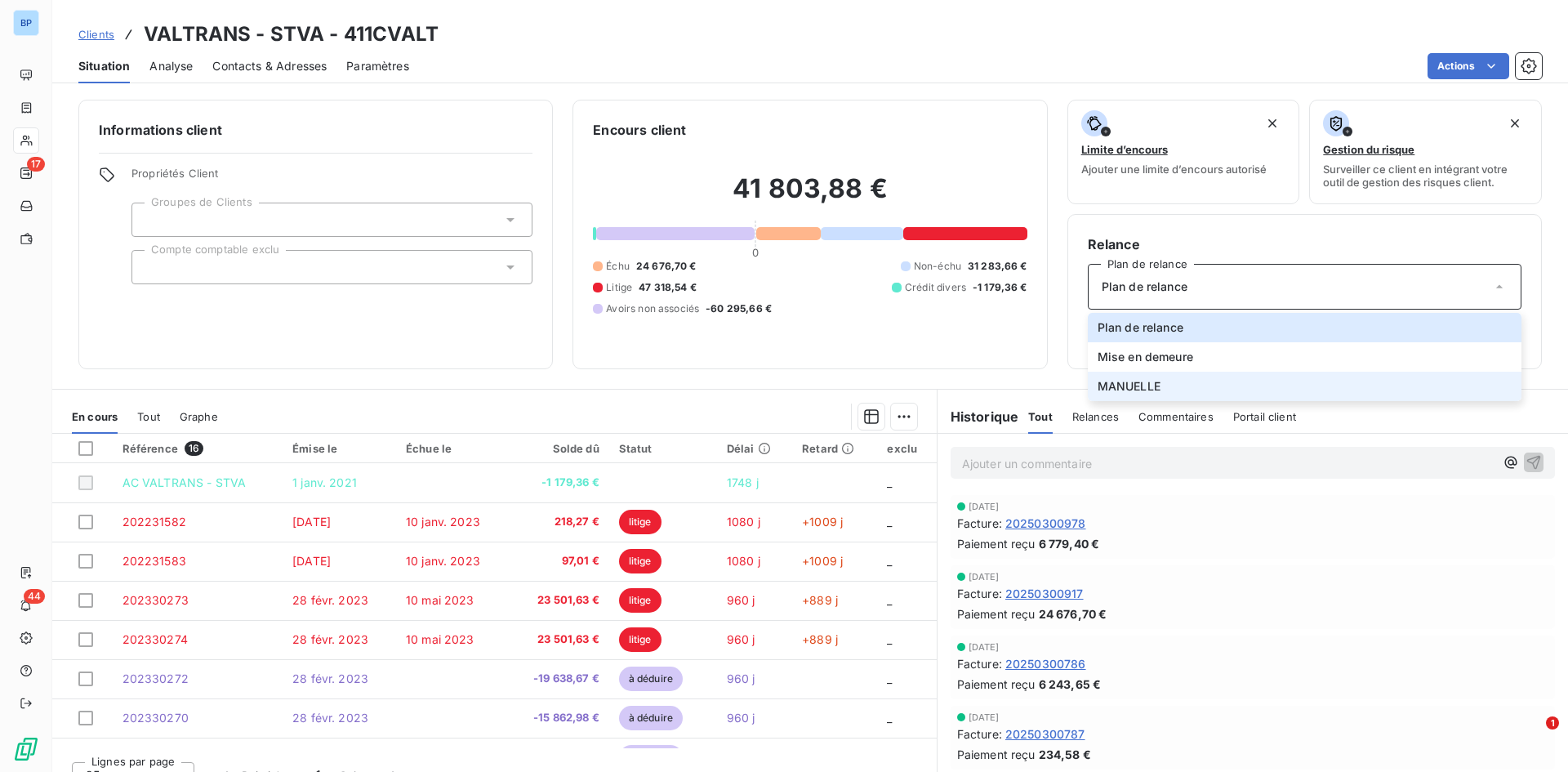
click at [1045, 373] on li "MANUELLE" at bounding box center [1305, 386] width 434 height 29
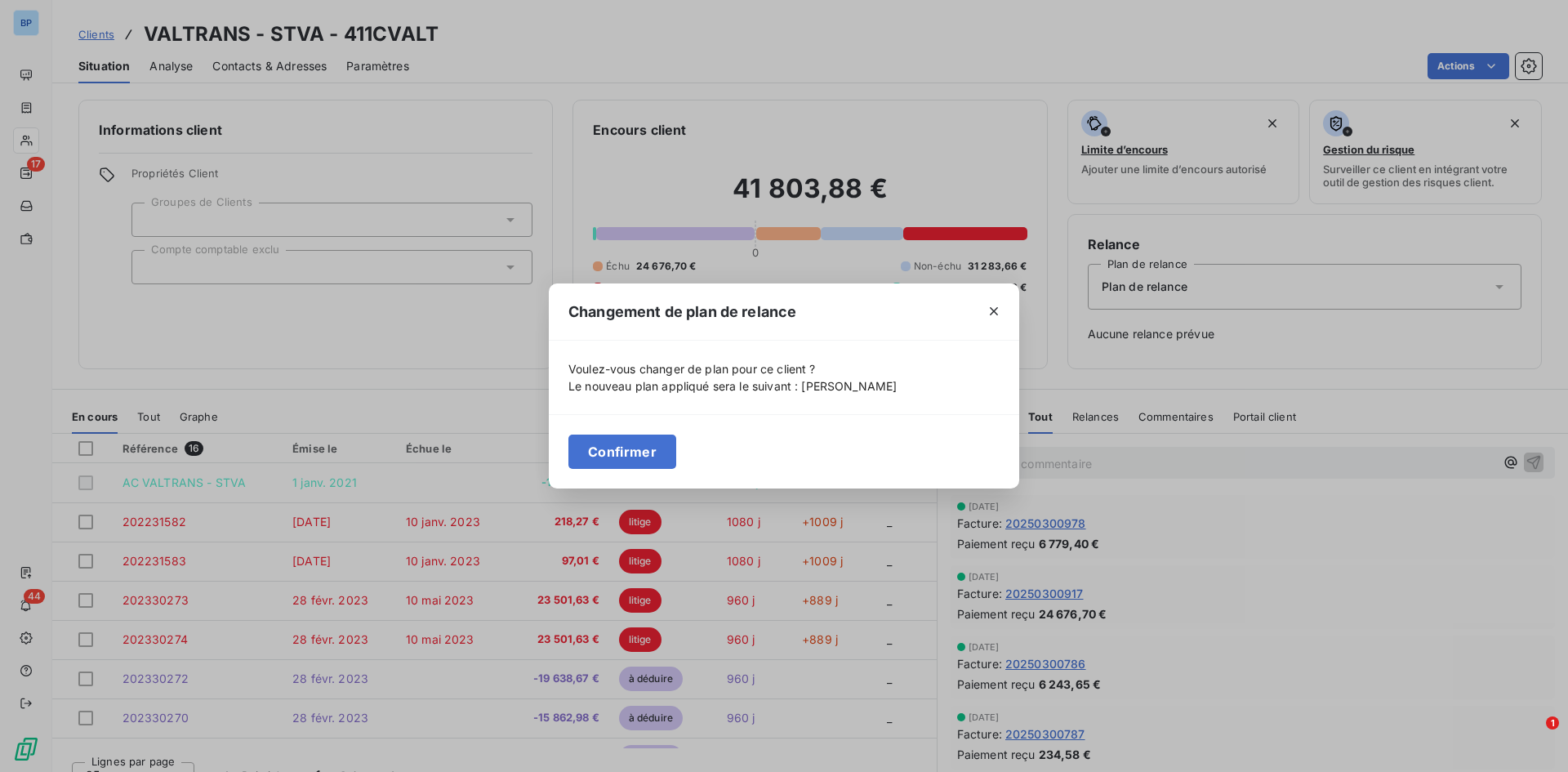
click at [600, 455] on button "Confirmer" at bounding box center [622, 451] width 107 height 35
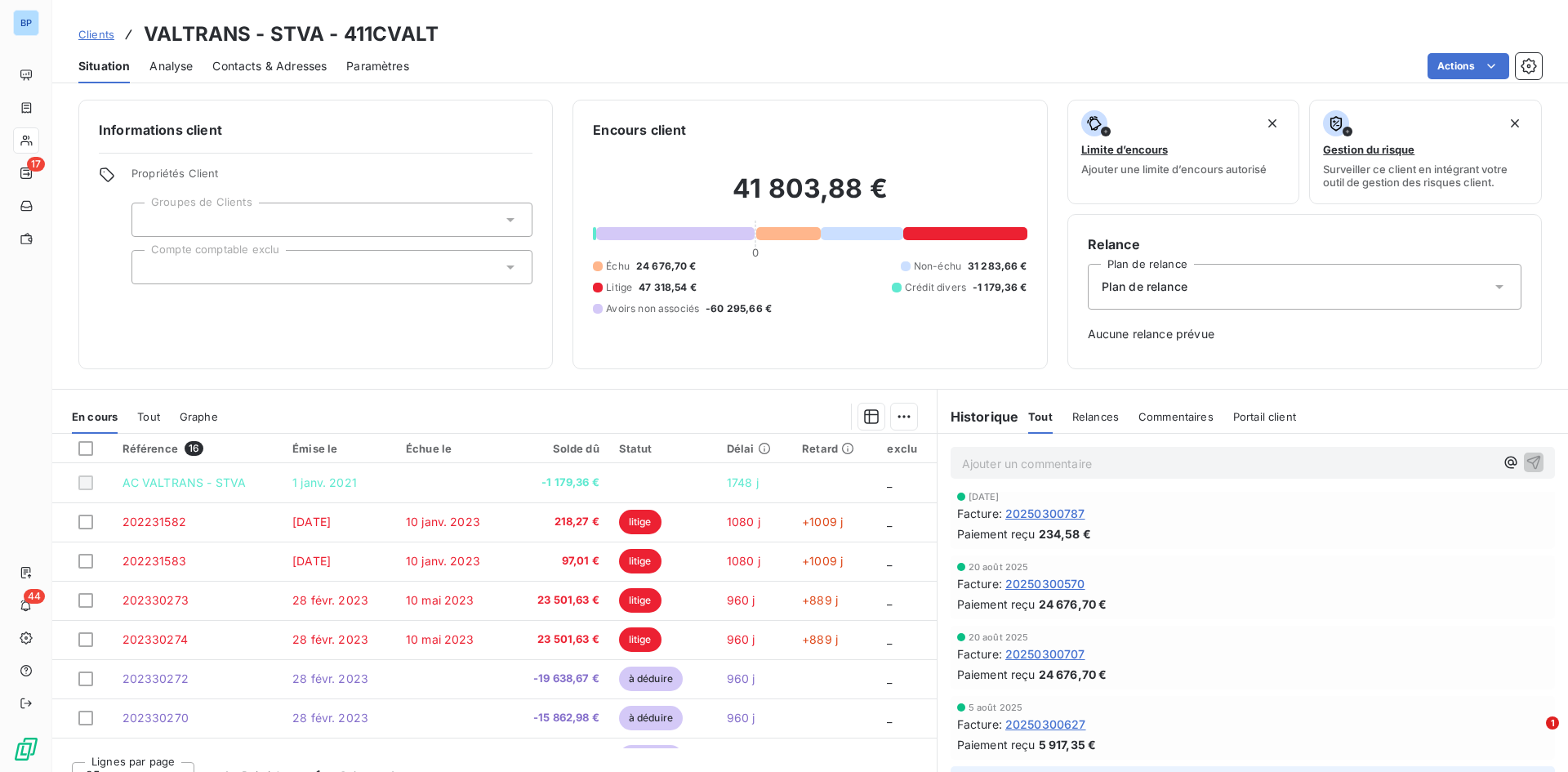
scroll to position [245, 0]
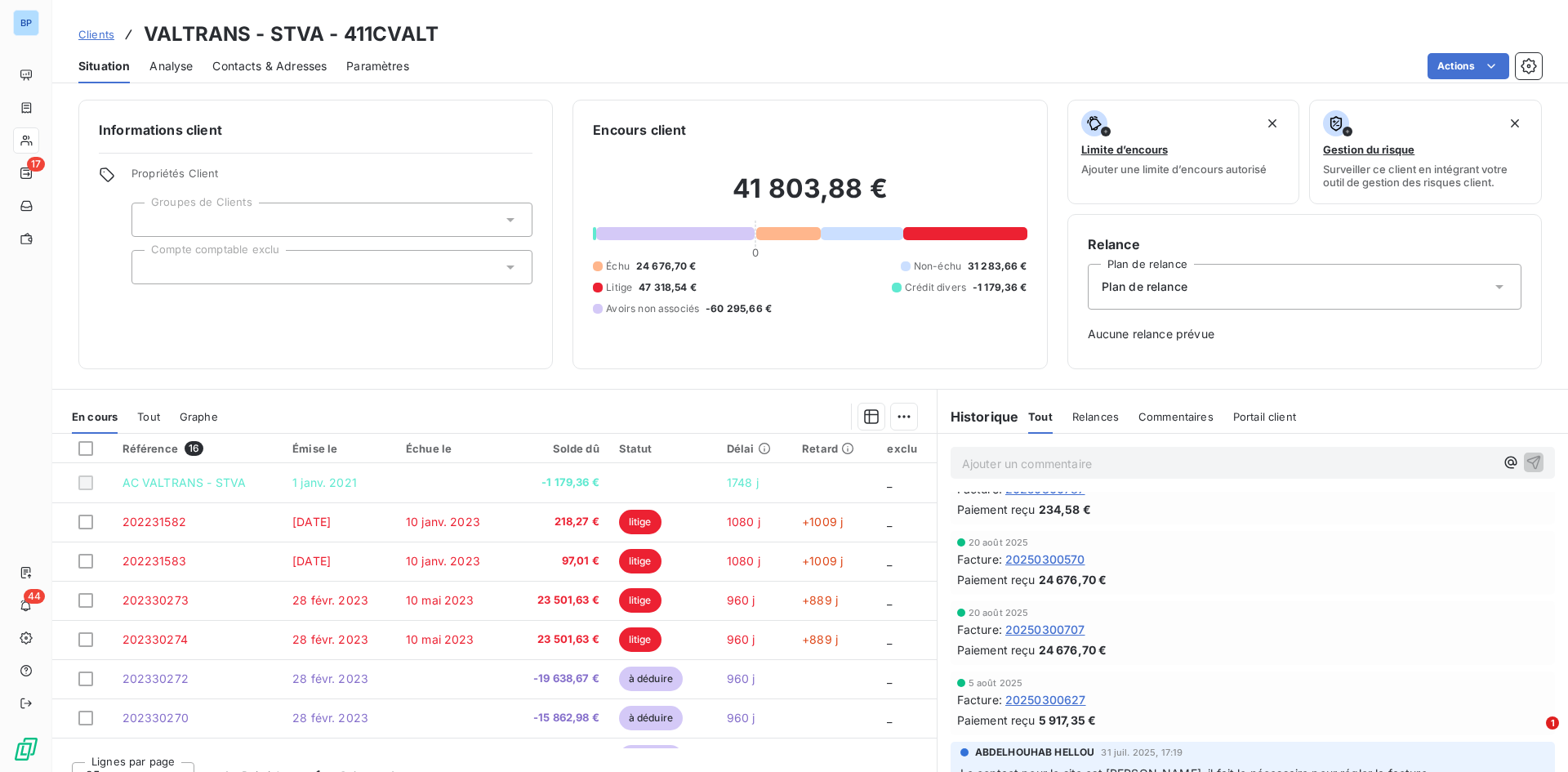
click at [1045, 285] on div "Plan de relance" at bounding box center [1305, 286] width 434 height 46
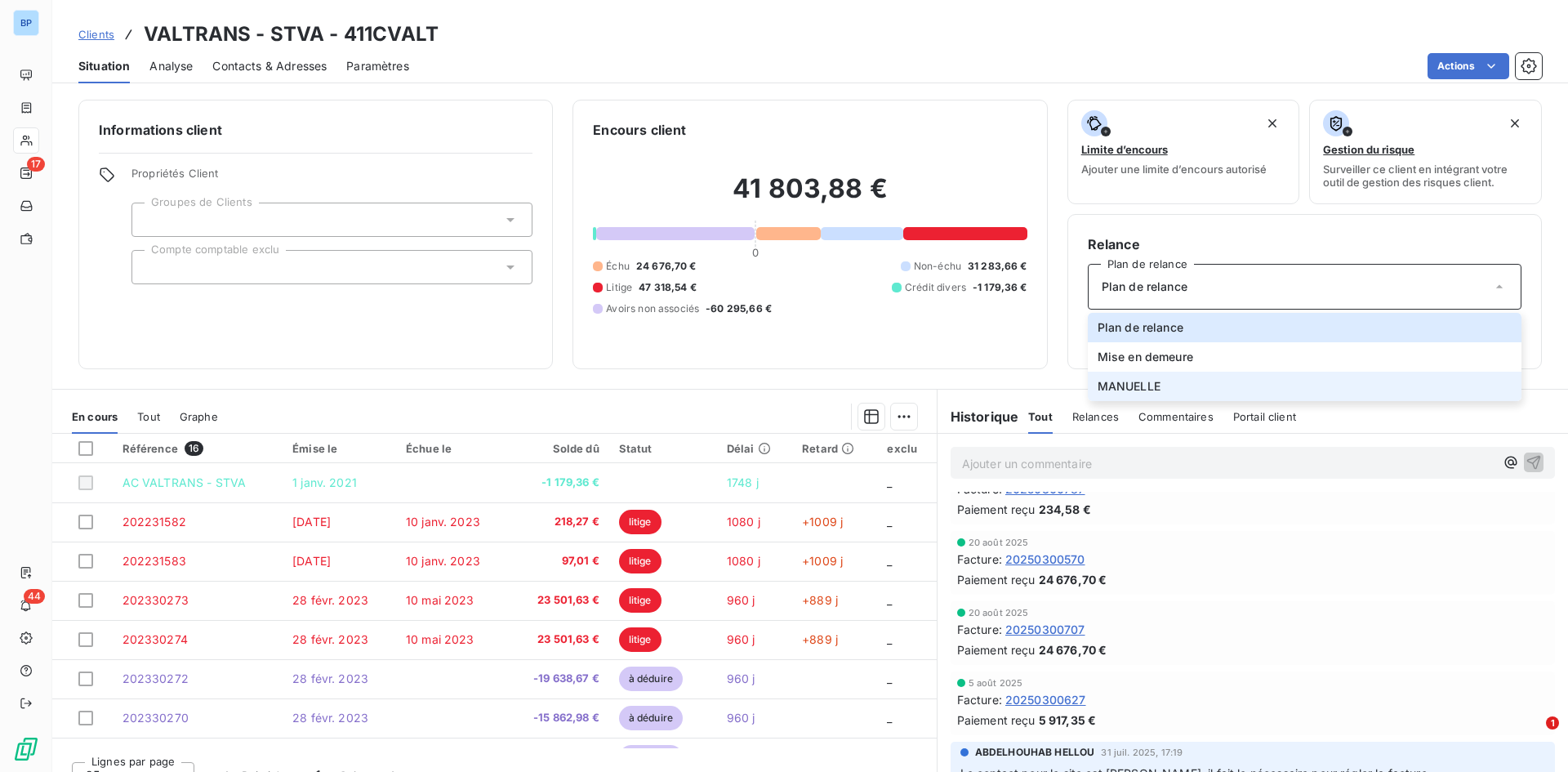
click at [1045, 386] on span "MANUELLE" at bounding box center [1129, 386] width 63 height 16
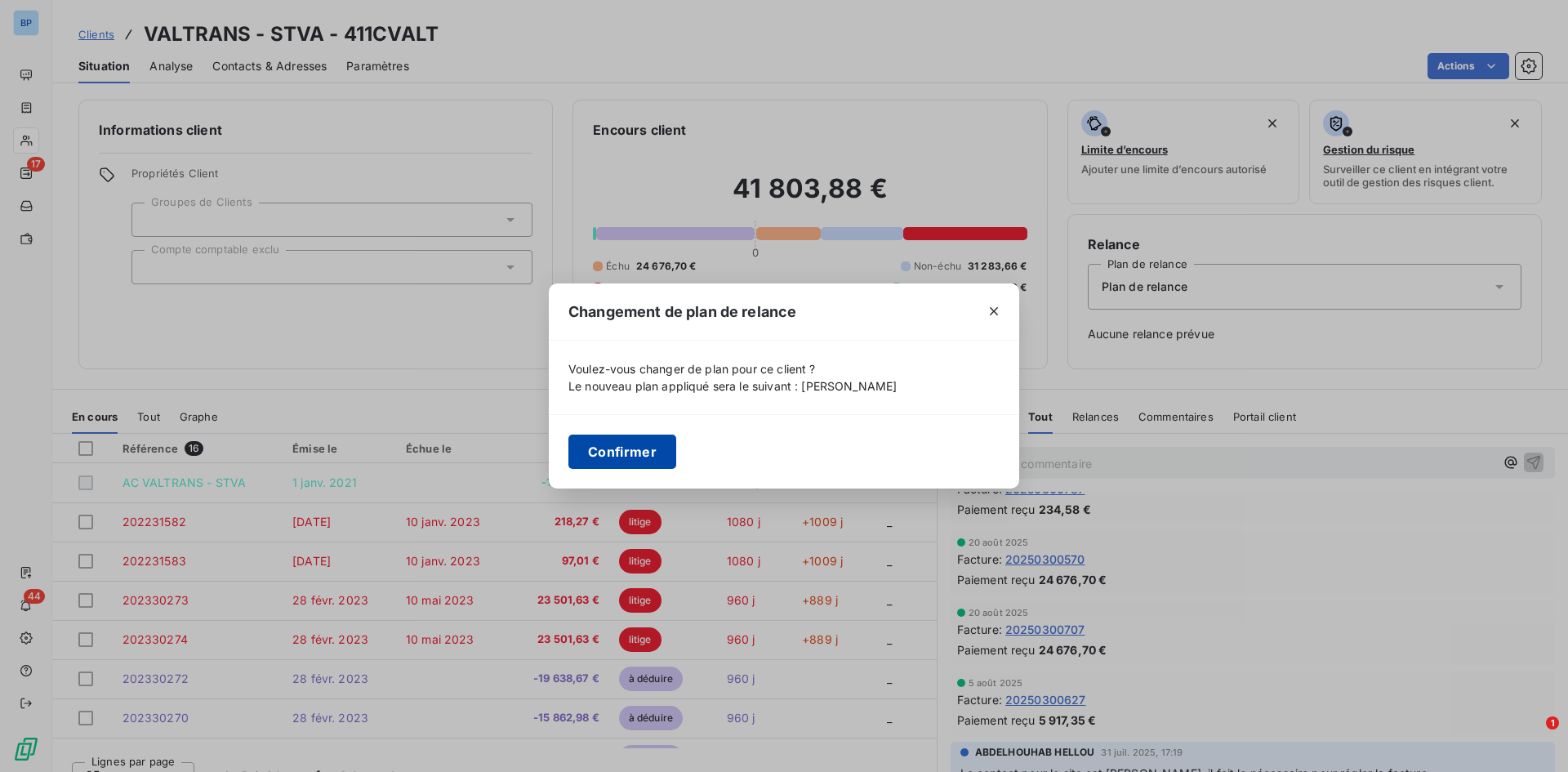
click at [583, 460] on button "Confirmer" at bounding box center [622, 451] width 107 height 35
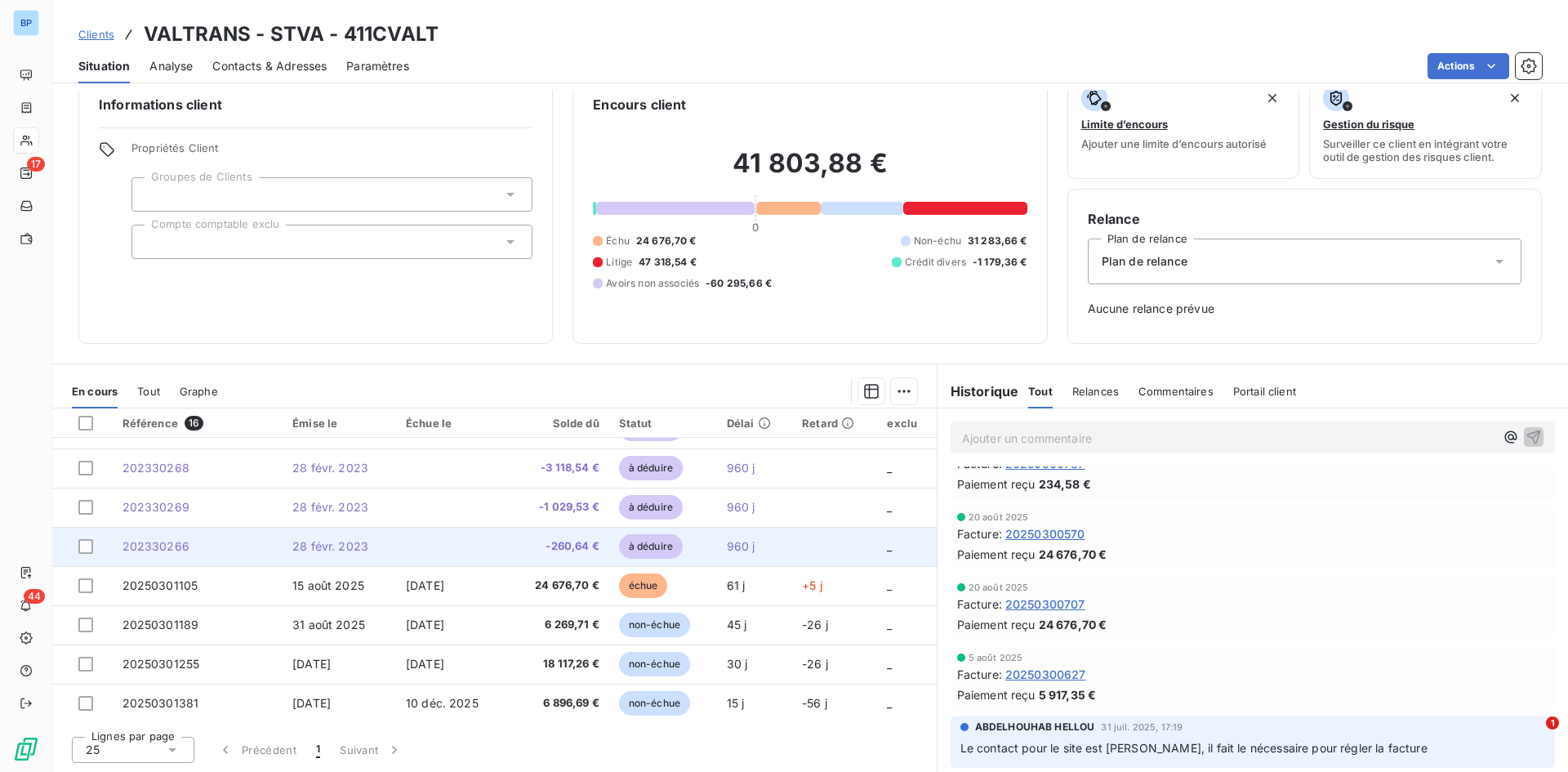
scroll to position [343, 0]
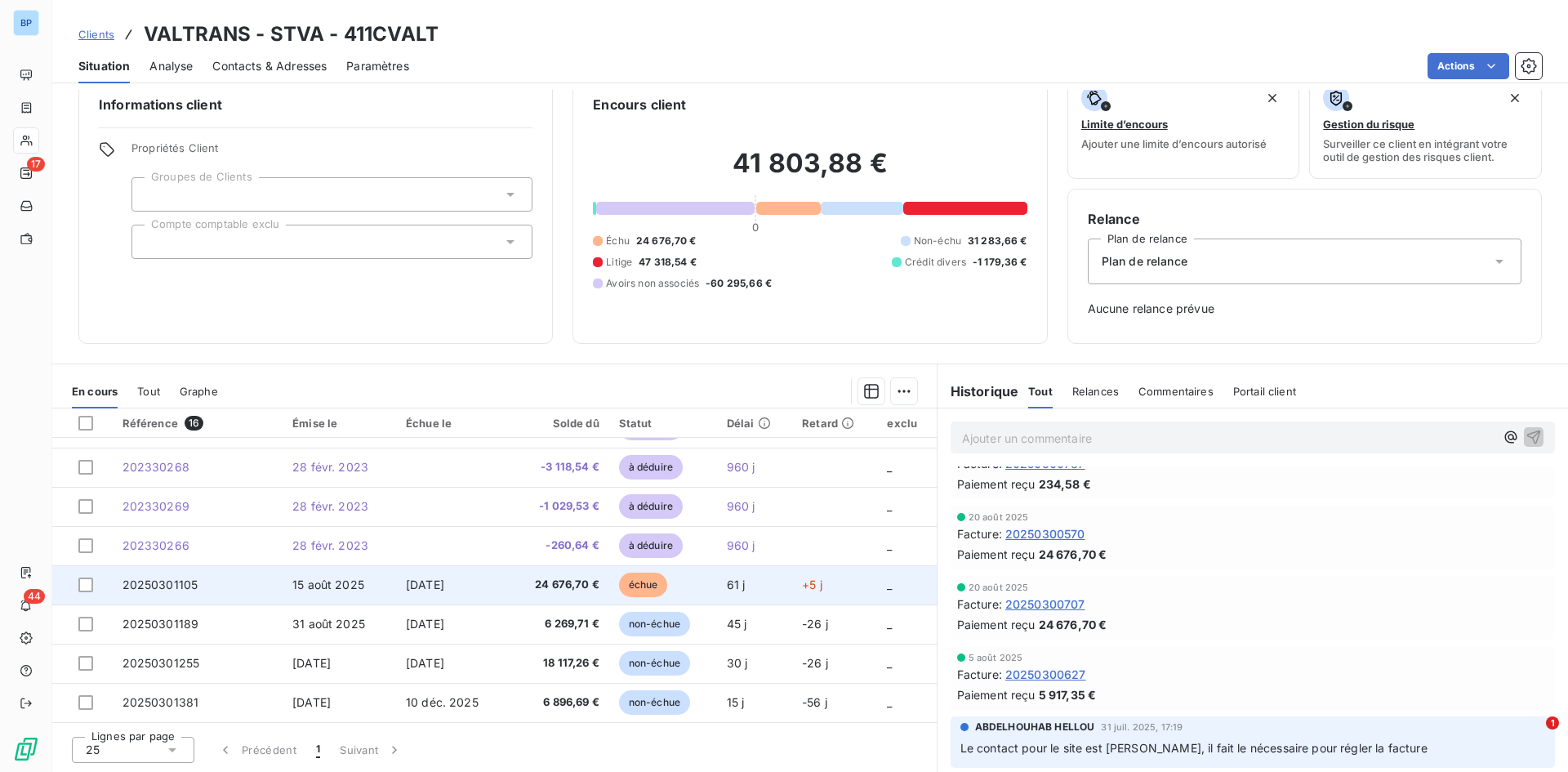
click at [759, 542] on td "61 j" at bounding box center [755, 584] width 75 height 39
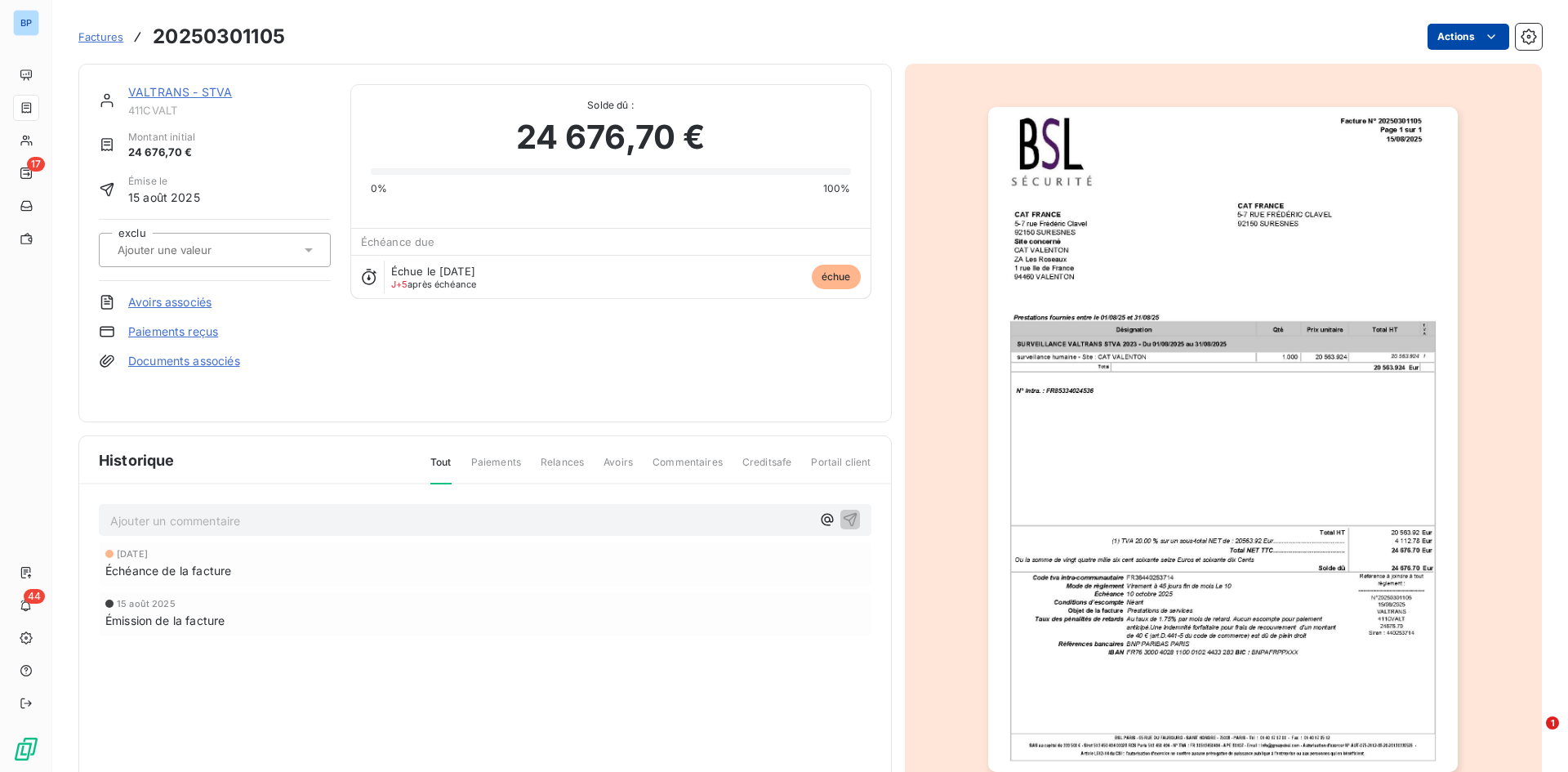
click at [1045, 43] on html "BP 17 44 Factures 20250301105 Actions VALTRANS - STVA 411CVALT Montant initial …" at bounding box center [784, 386] width 1568 height 772
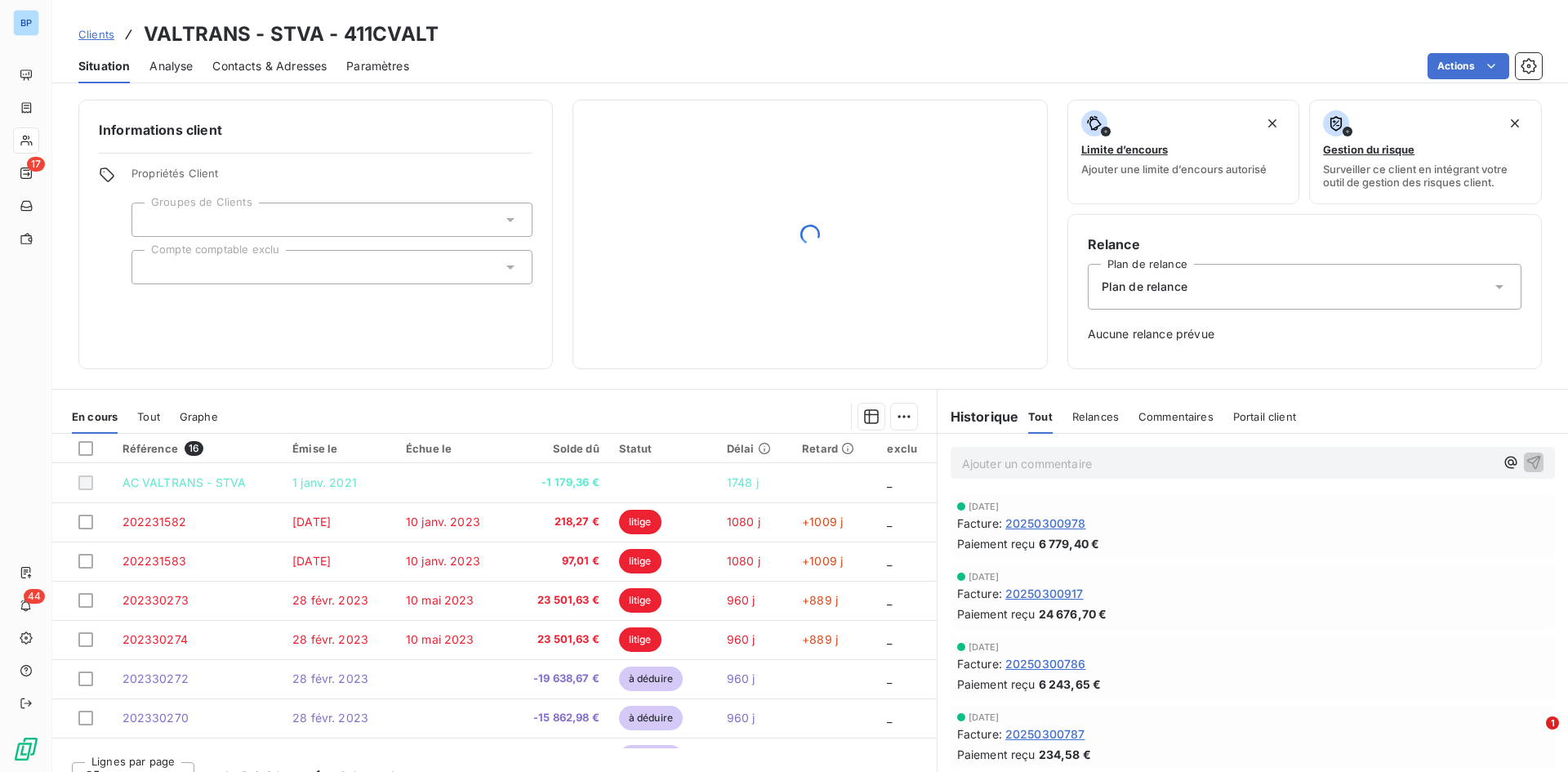
click at [1045, 284] on div "Plan de relance" at bounding box center [1305, 286] width 434 height 46
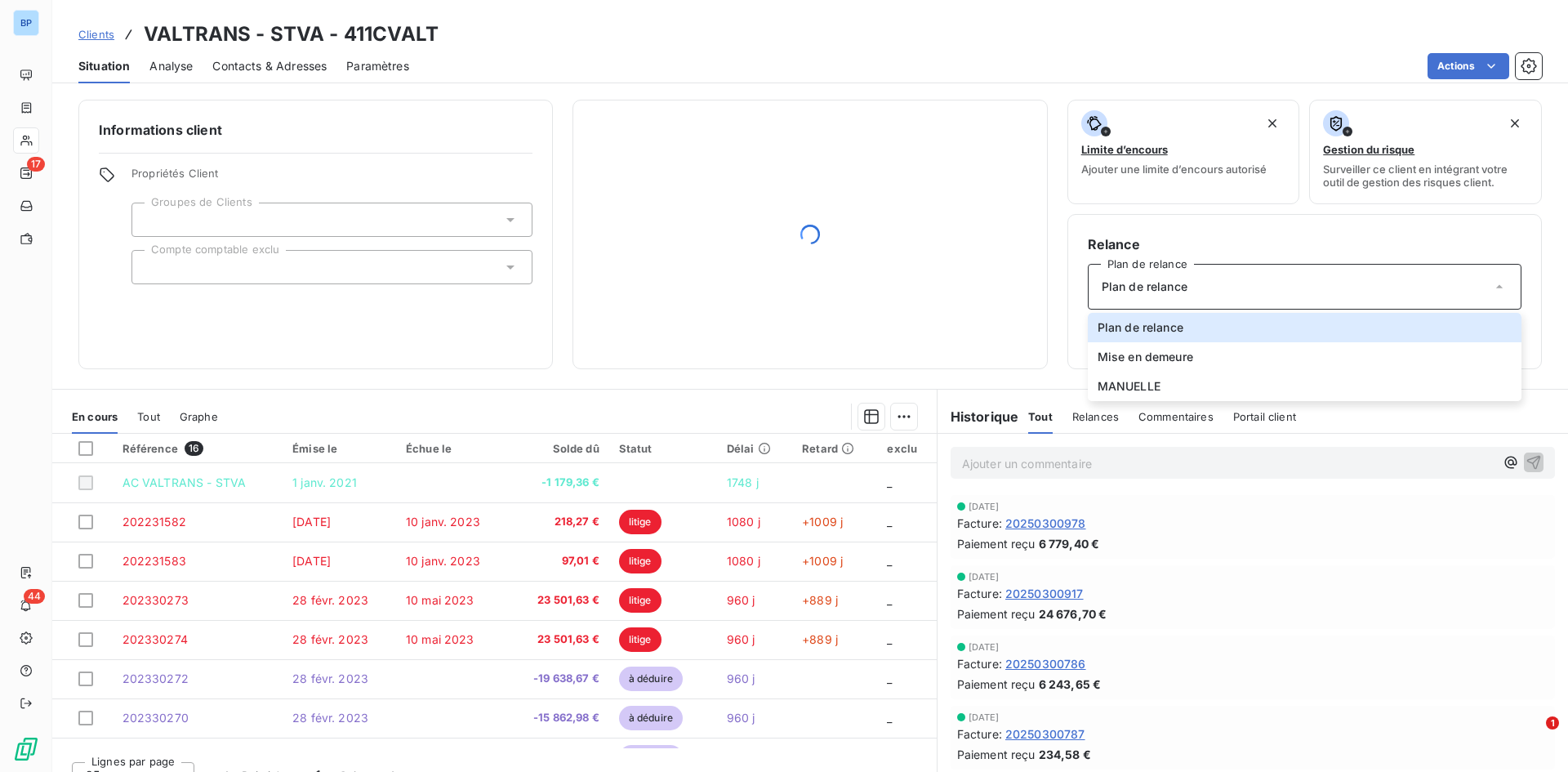
click at [908, 100] on div at bounding box center [810, 234] width 475 height 269
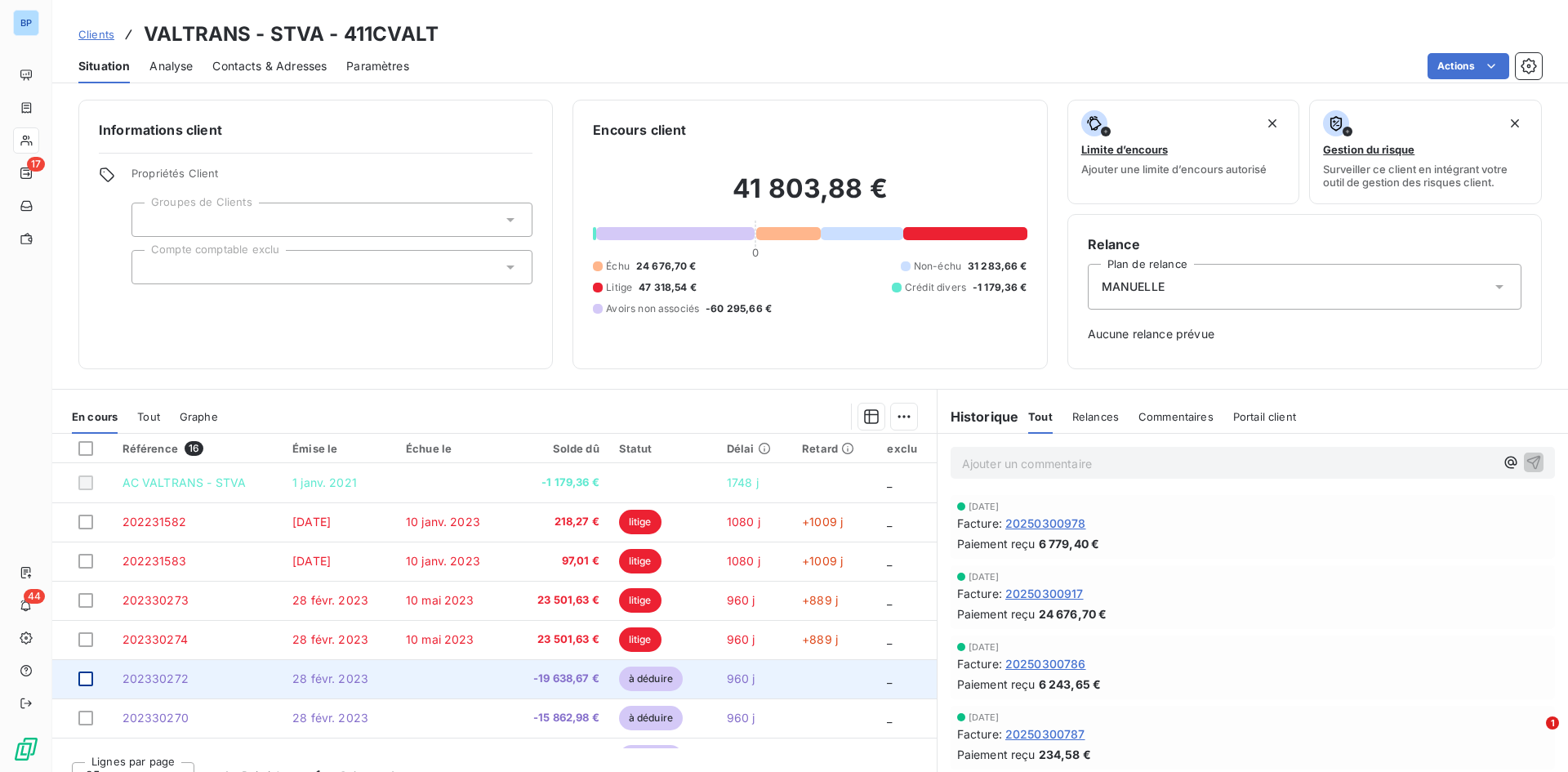
click at [91, 542] on div at bounding box center [85, 678] width 15 height 15
click at [78, 542] on div at bounding box center [85, 678] width 15 height 15
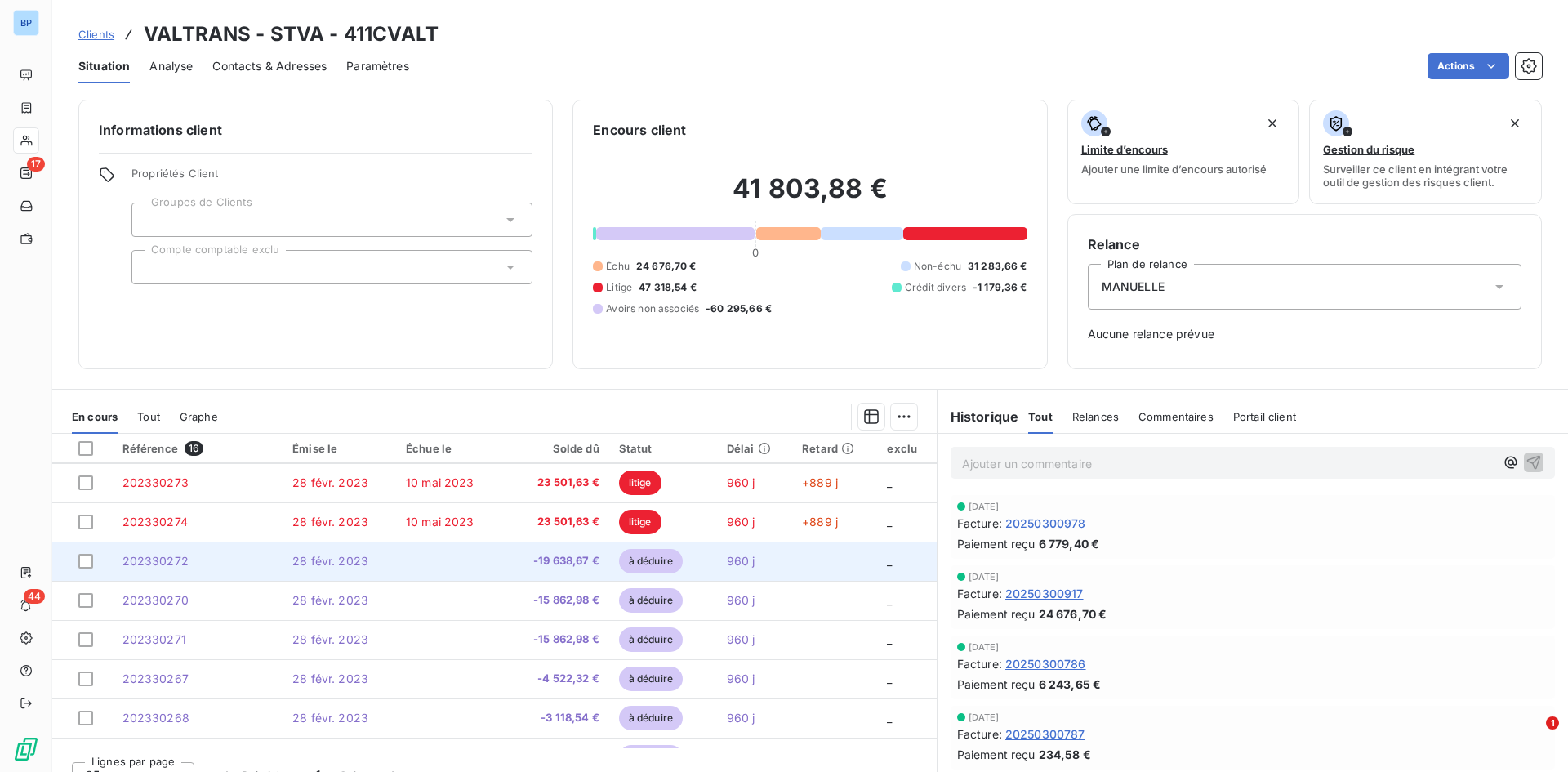
scroll to position [327, 0]
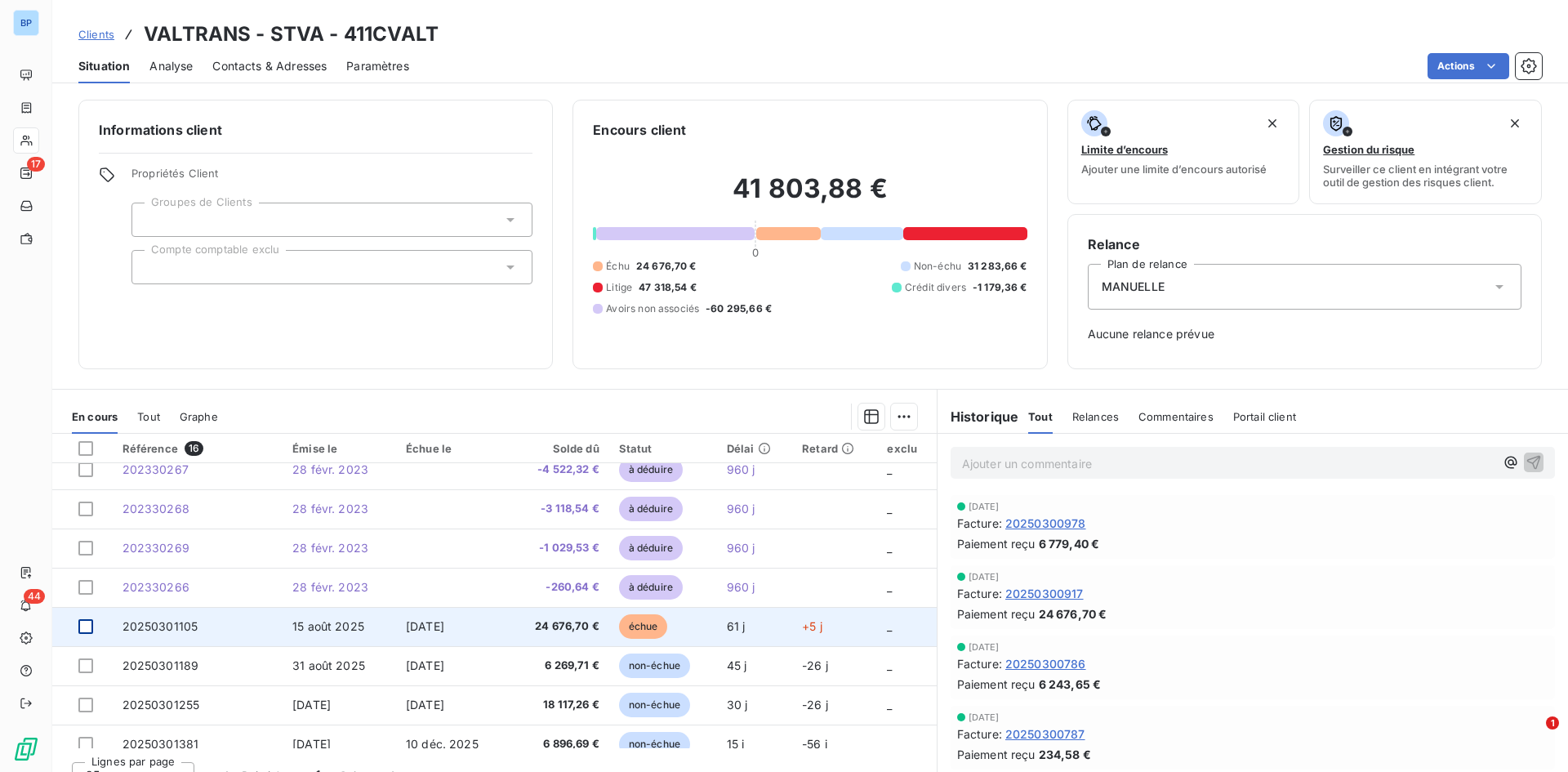
click at [89, 542] on div at bounding box center [85, 626] width 15 height 15
drag, startPoint x: 165, startPoint y: 627, endPoint x: 81, endPoint y: 626, distance: 84.0
click at [81, 542] on icon at bounding box center [85, 626] width 10 height 10
click at [81, 542] on div at bounding box center [85, 626] width 15 height 15
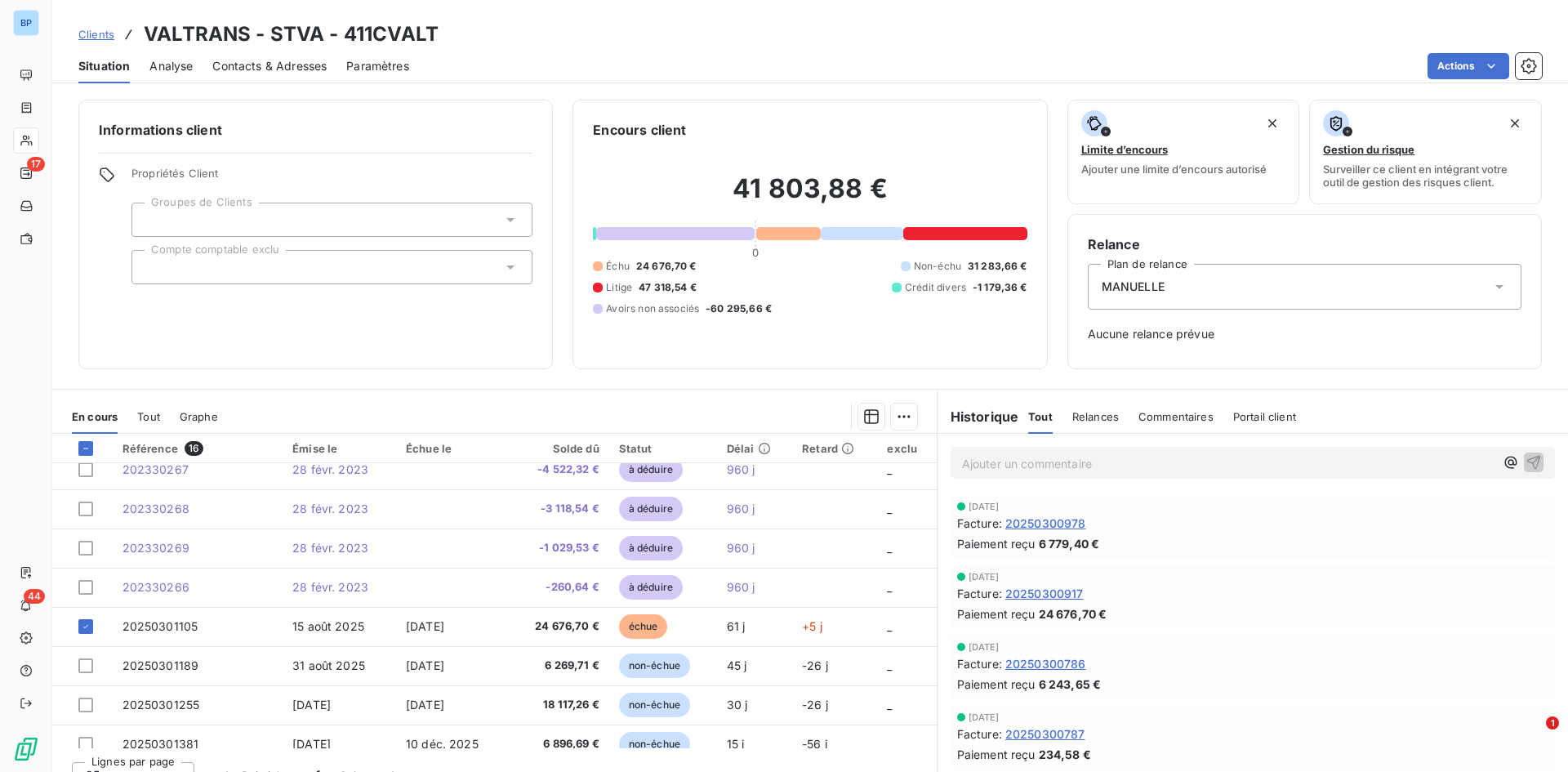
click at [1045, 281] on div "MANUELLE" at bounding box center [1305, 286] width 434 height 46
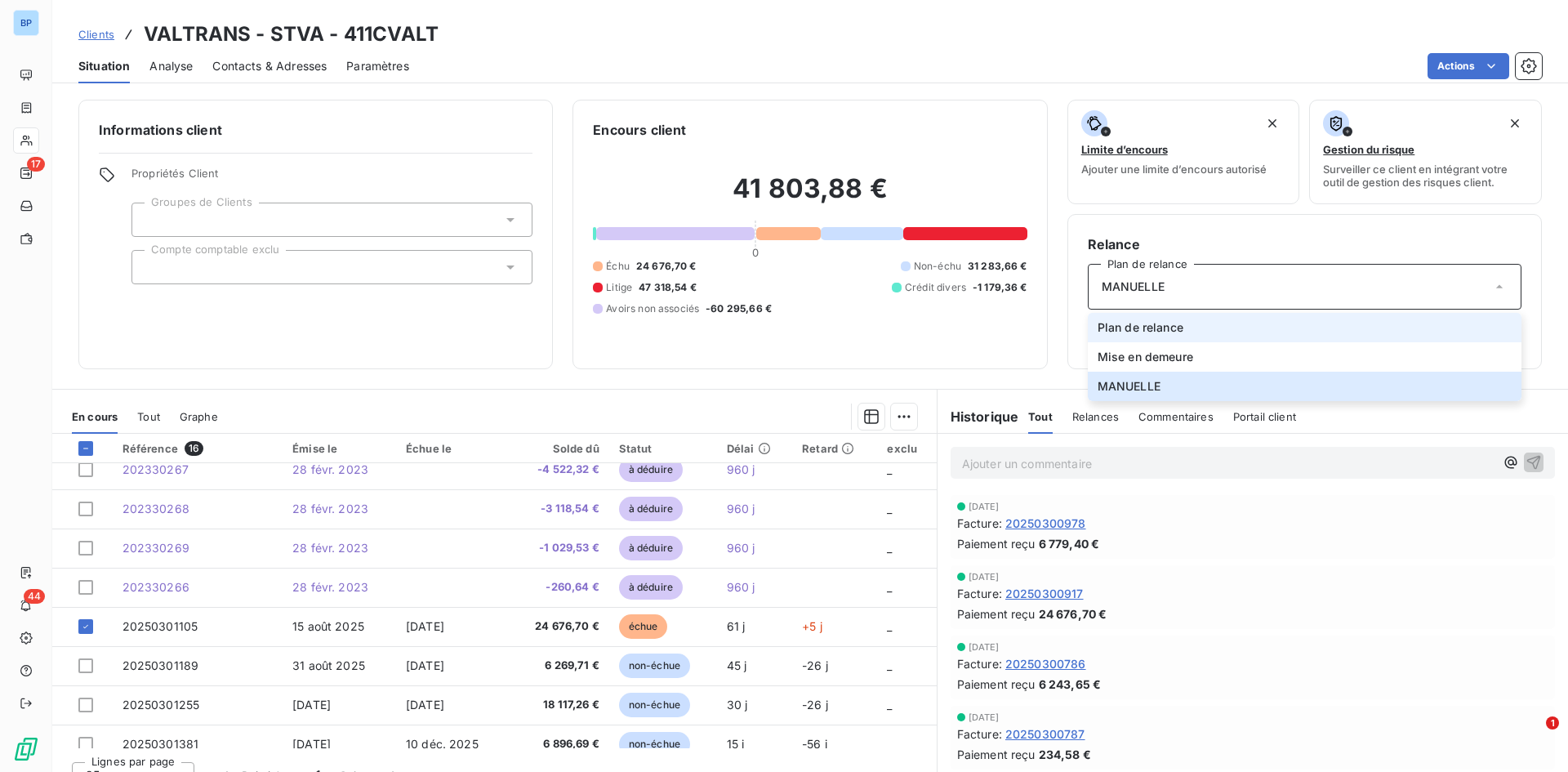
click at [1045, 331] on span "Plan de relance" at bounding box center [1140, 328] width 86 height 16
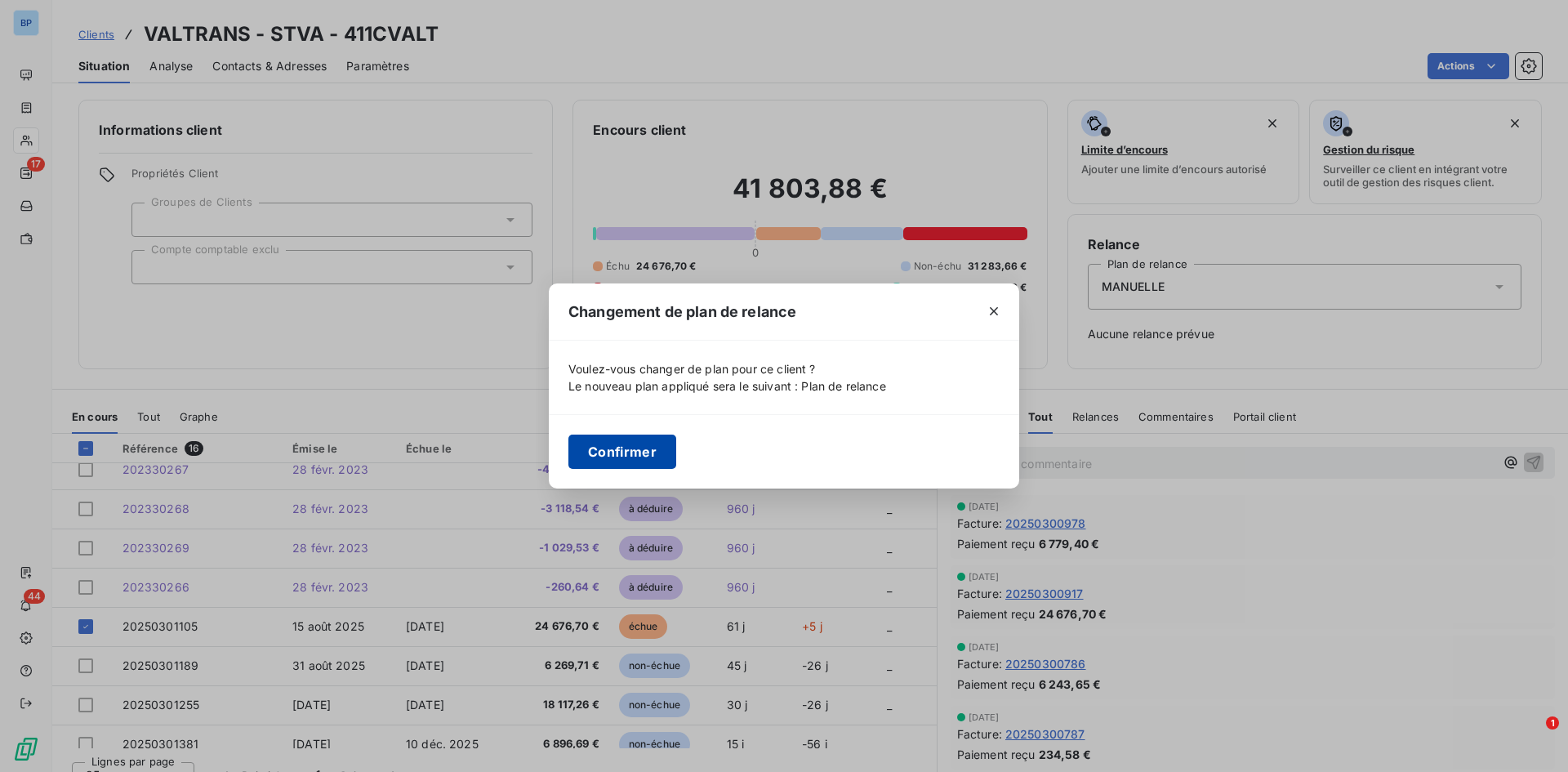
click at [602, 453] on button "Confirmer" at bounding box center [622, 451] width 107 height 35
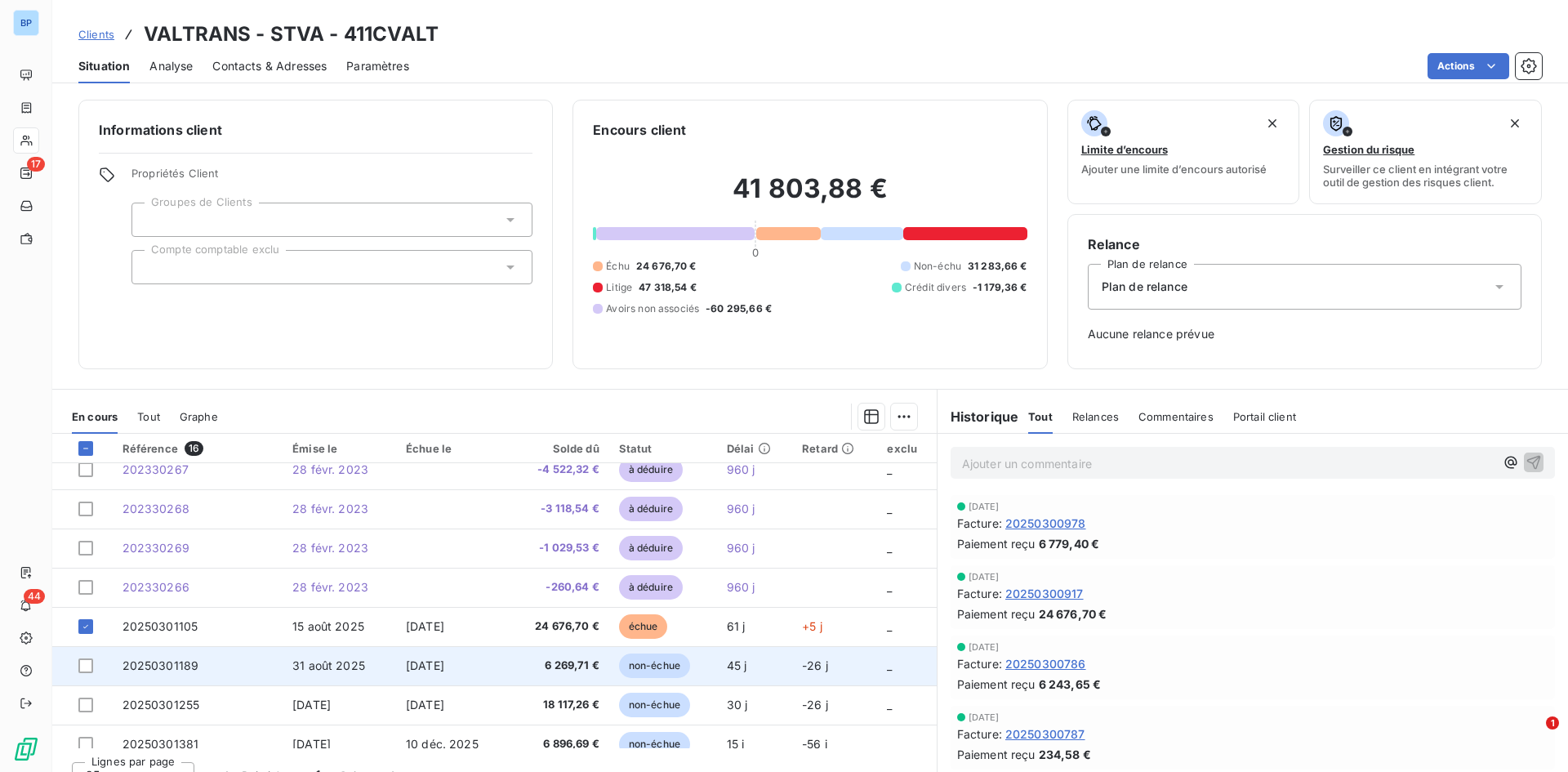
scroll to position [343, 0]
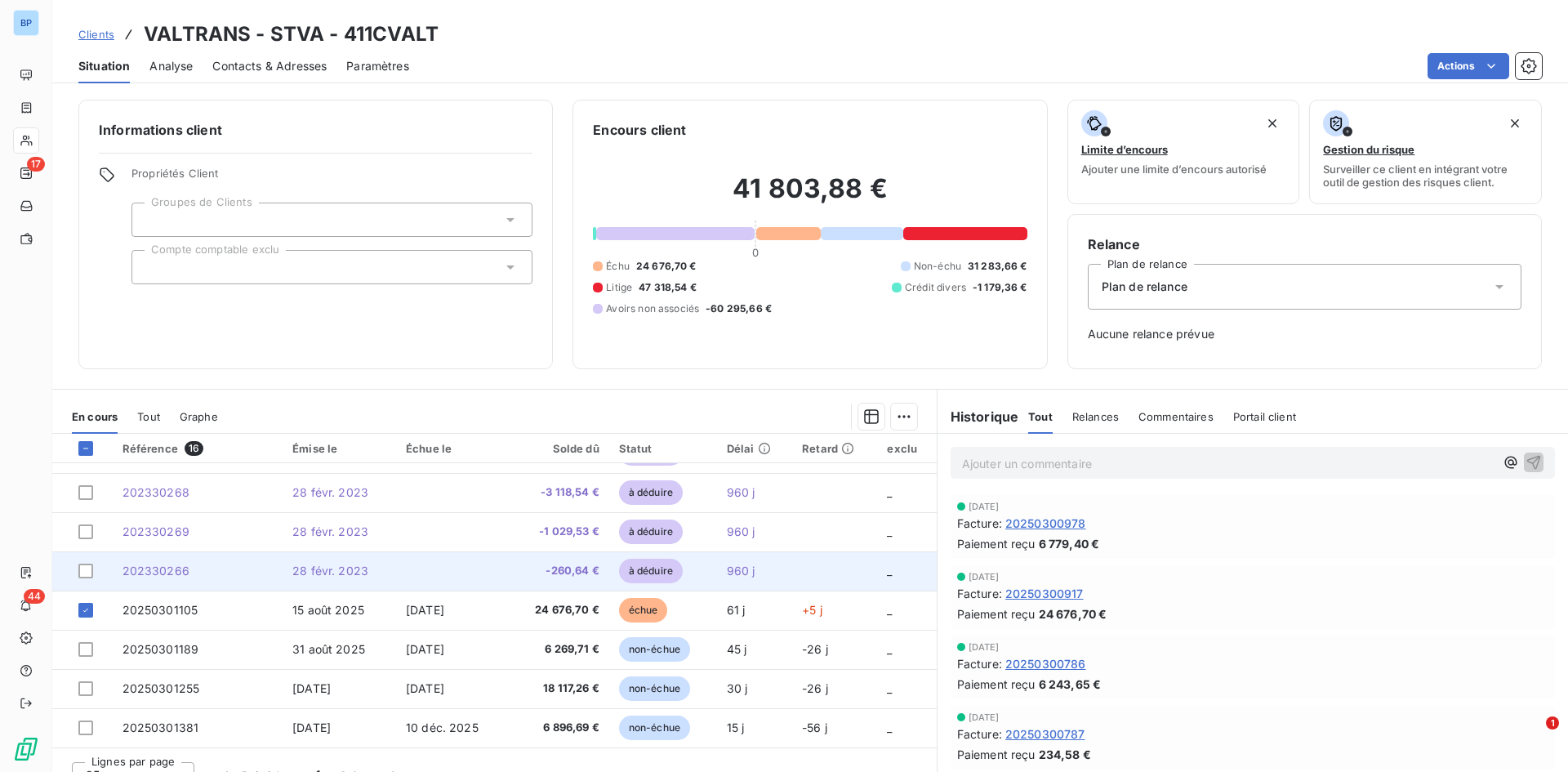
drag, startPoint x: 221, startPoint y: 586, endPoint x: 203, endPoint y: 604, distance: 25.5
click at [221, 542] on td "202330266" at bounding box center [198, 570] width 171 height 39
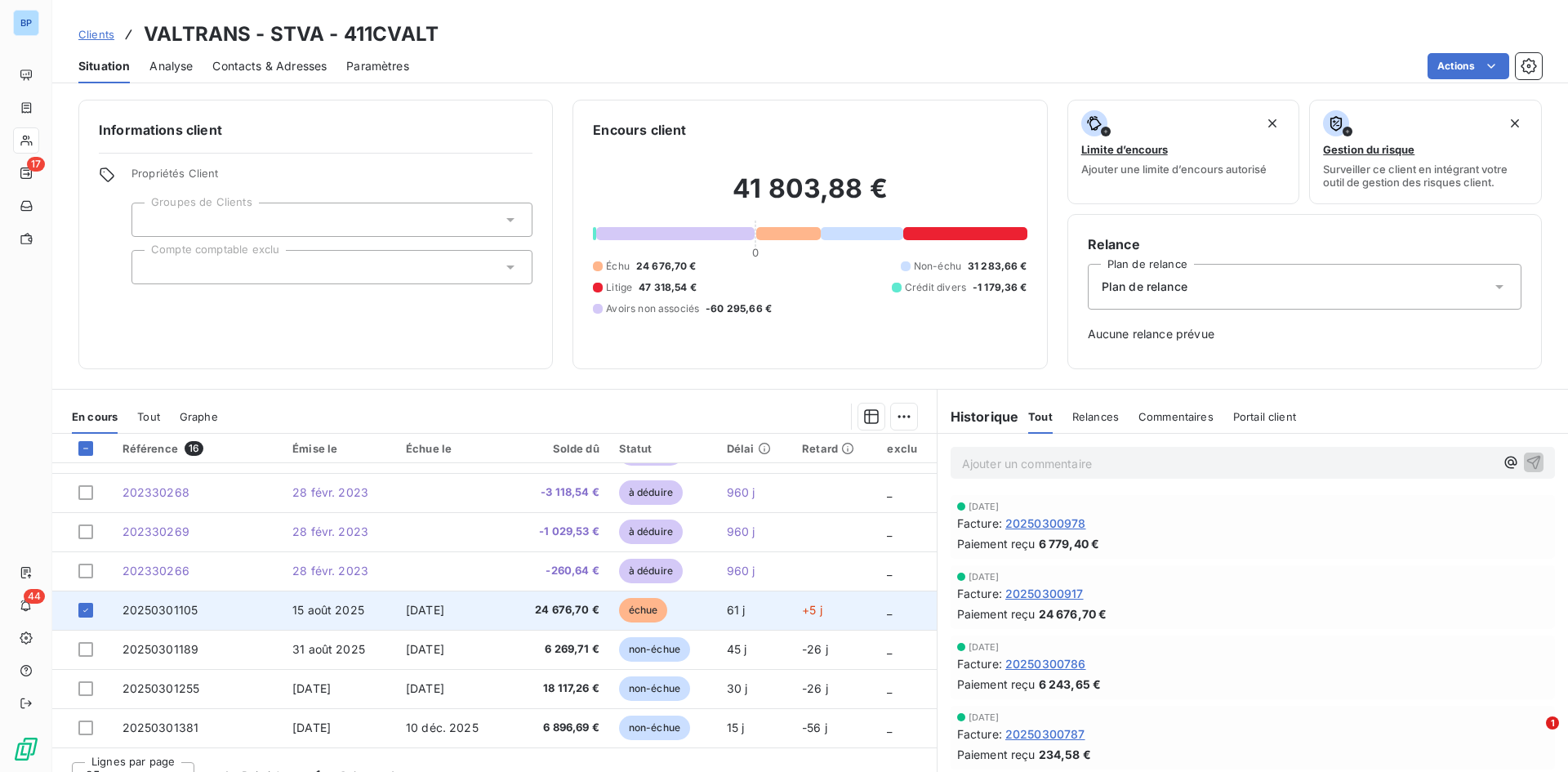
click at [194, 542] on span "20250301105" at bounding box center [160, 610] width 76 height 14
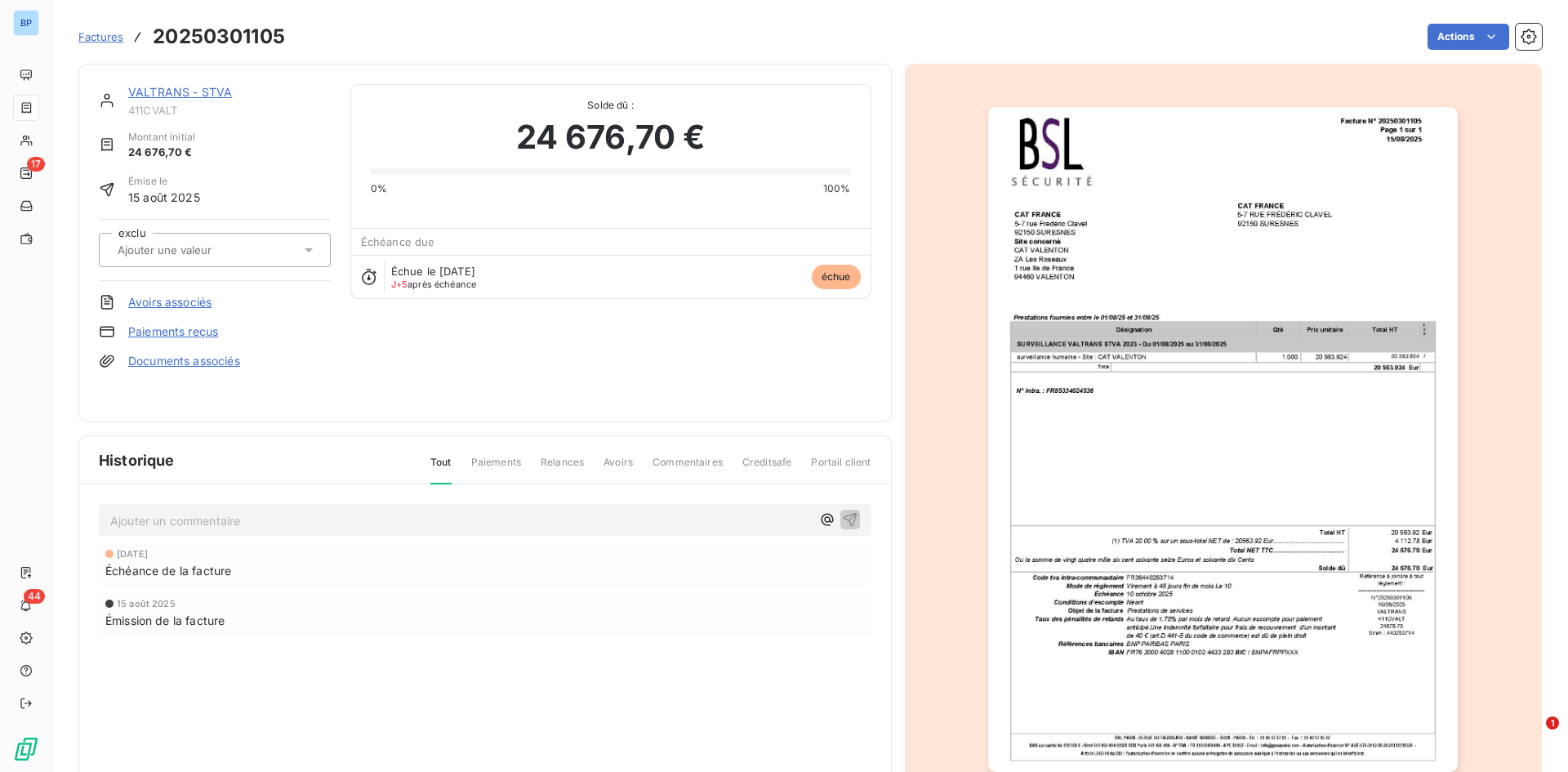
click at [194, 542] on div "15 août 2025" at bounding box center [485, 603] width 760 height 10
click at [1045, 23] on div "Factures 20250301105 Actions" at bounding box center [809, 37] width 1463 height 35
